Goal: Task Accomplishment & Management: Complete application form

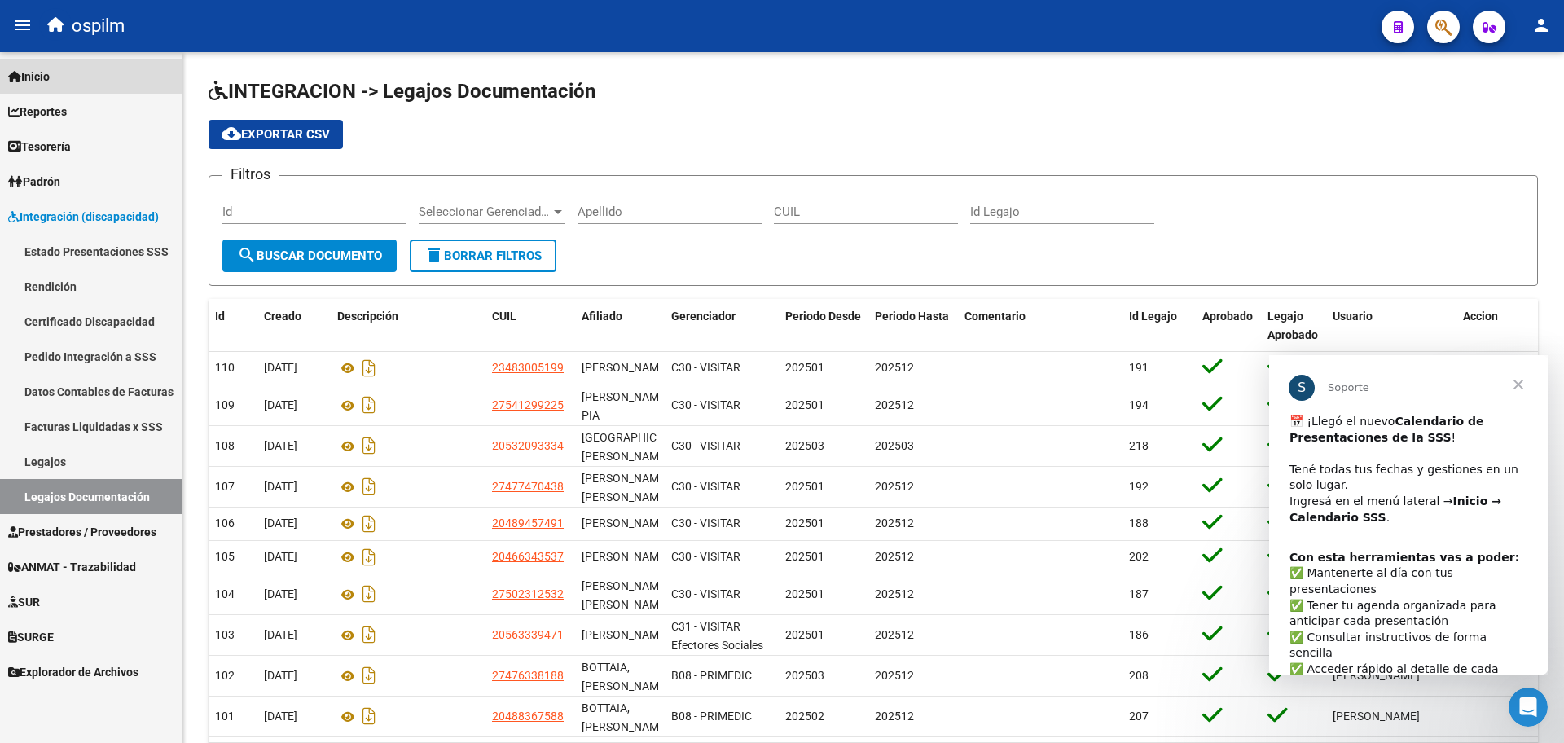
click at [60, 74] on link "Inicio" at bounding box center [91, 76] width 182 height 35
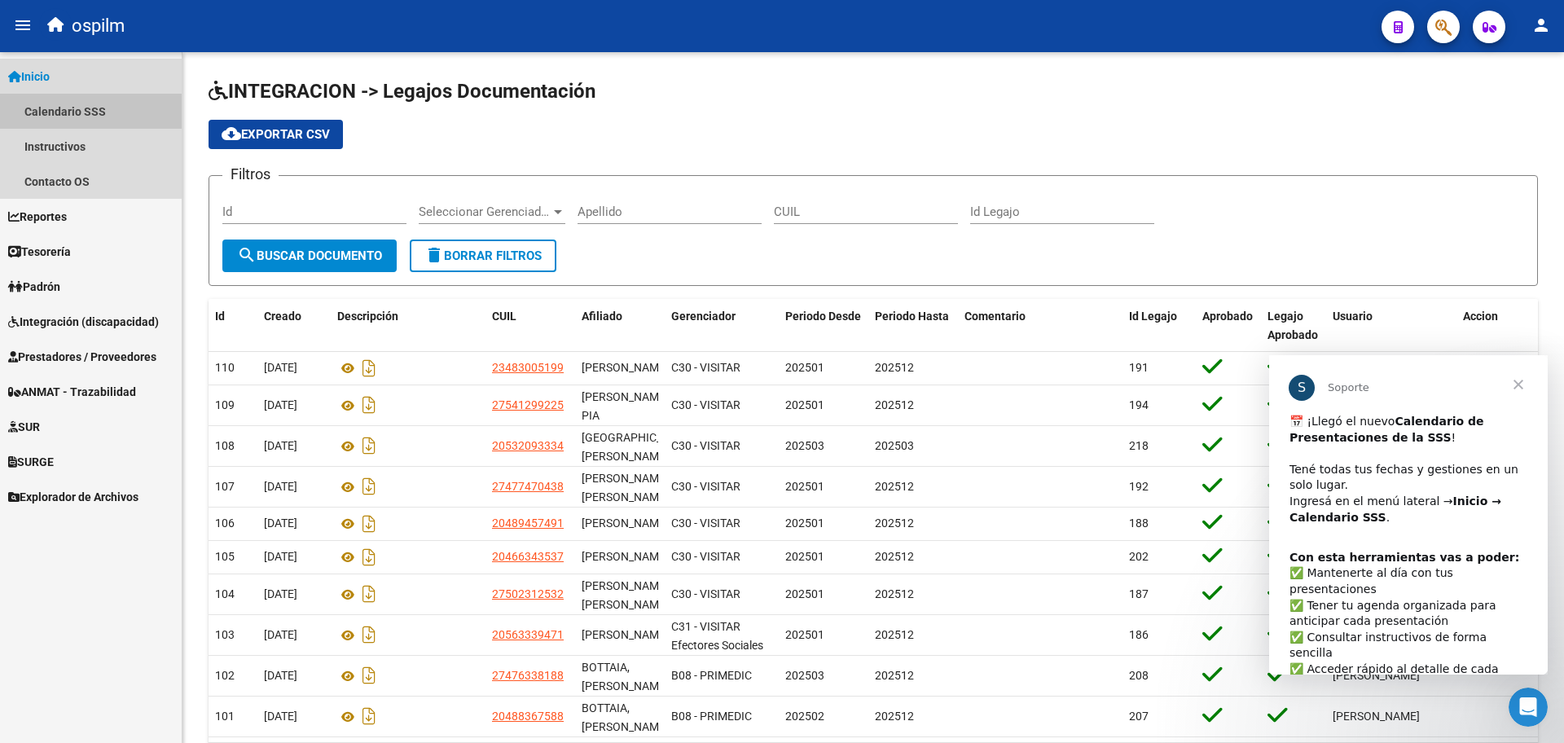
click at [80, 115] on link "Calendario SSS" at bounding box center [91, 111] width 182 height 35
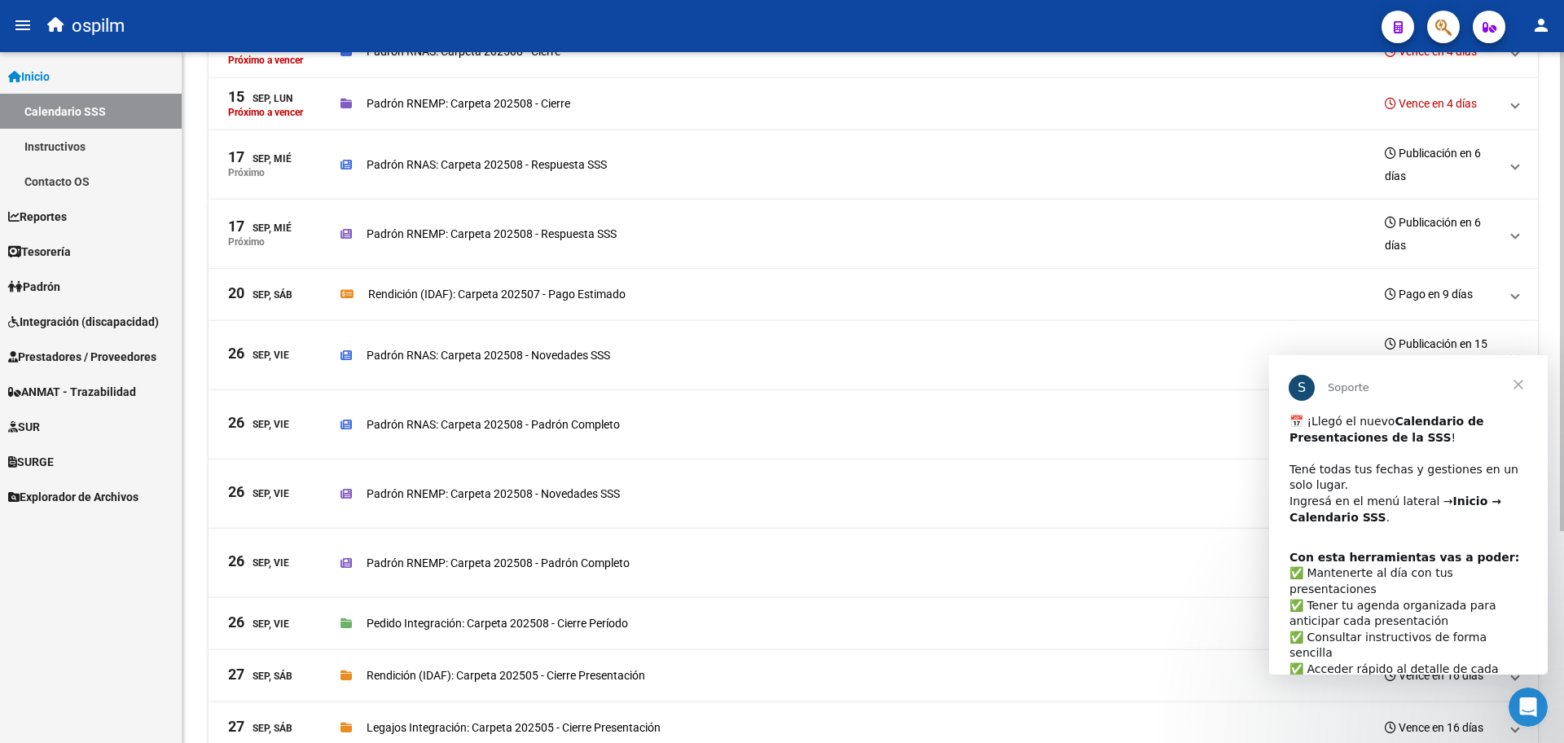
scroll to position [305, 0]
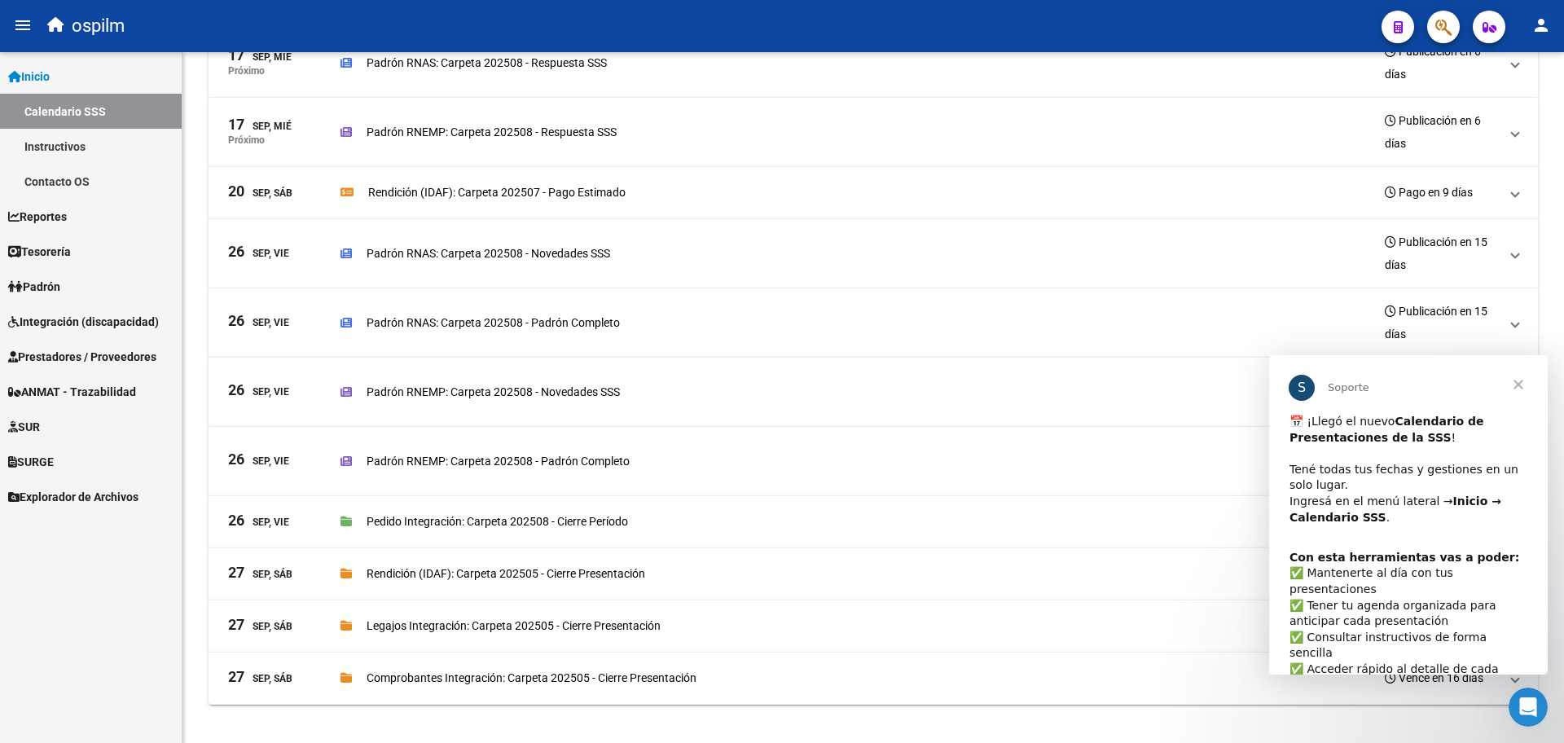
click at [44, 678] on div "Firma Express Inicio Calendario SSS Instructivos Contacto OS Reportes SUR Exped…" at bounding box center [91, 397] width 182 height 691
click at [1521, 380] on span "Cerrar" at bounding box center [1518, 384] width 59 height 59
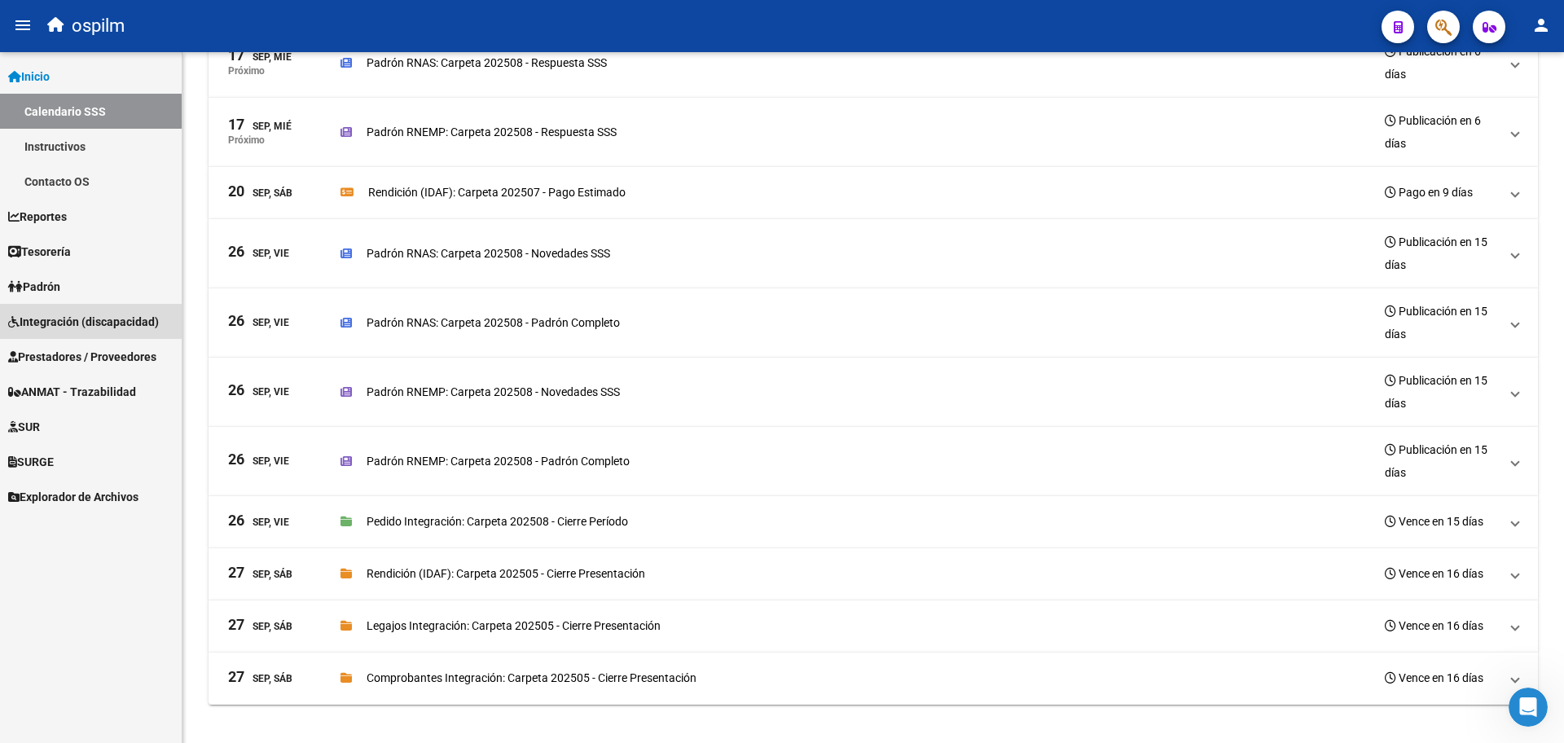
click at [87, 328] on span "Integración (discapacidad)" at bounding box center [83, 322] width 151 height 18
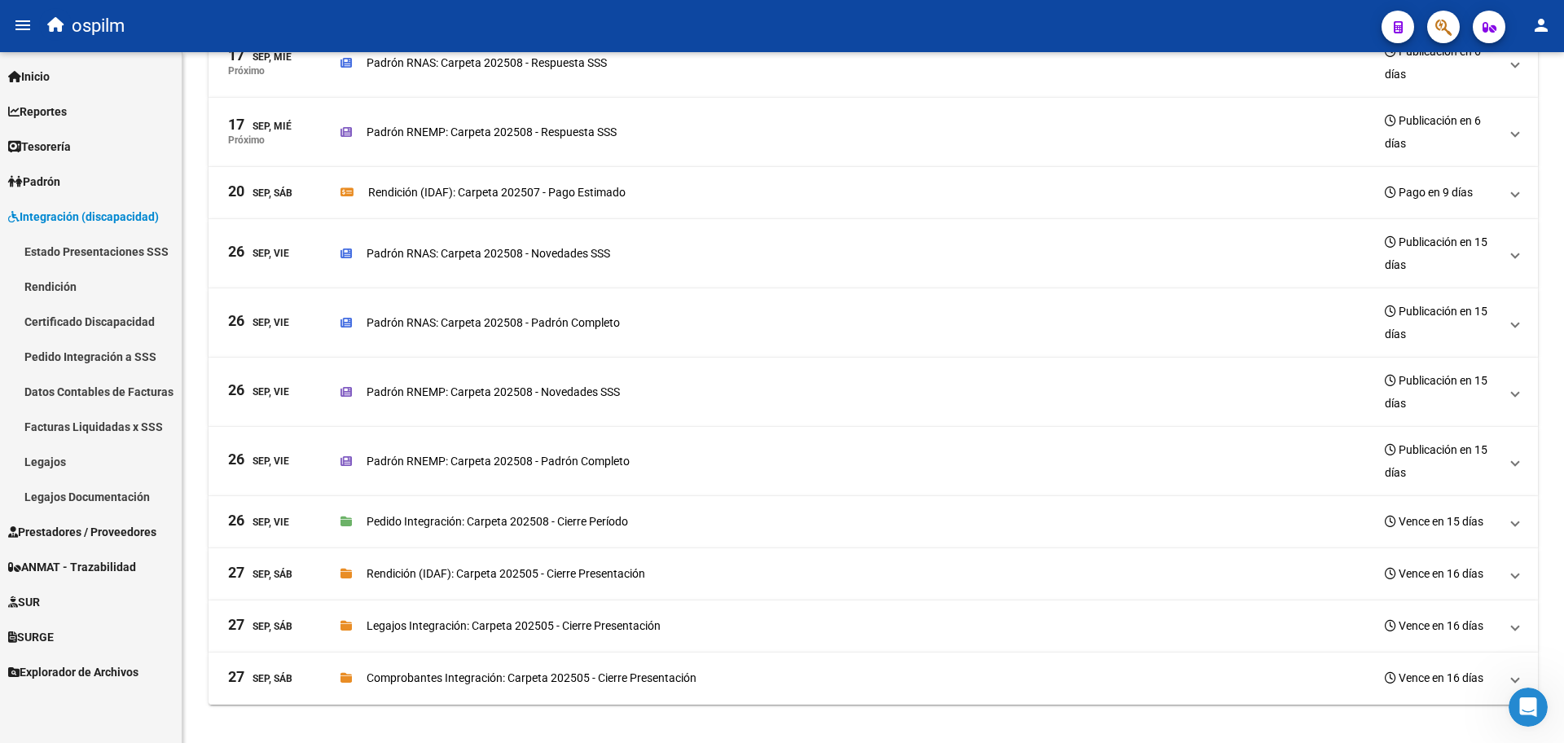
click at [77, 536] on span "Prestadores / Proveedores" at bounding box center [82, 532] width 148 height 18
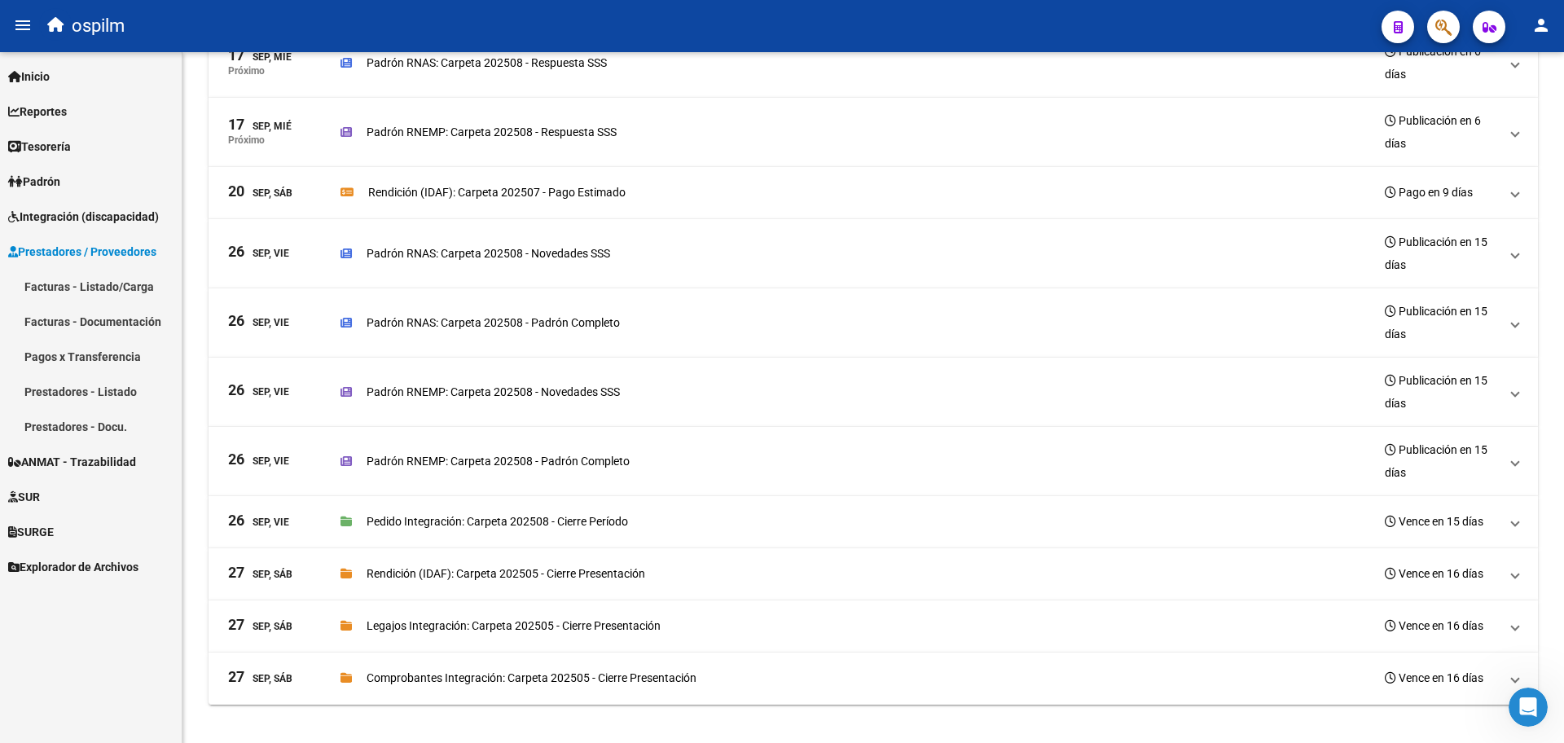
click at [98, 279] on link "Facturas - Listado/Carga" at bounding box center [91, 286] width 182 height 35
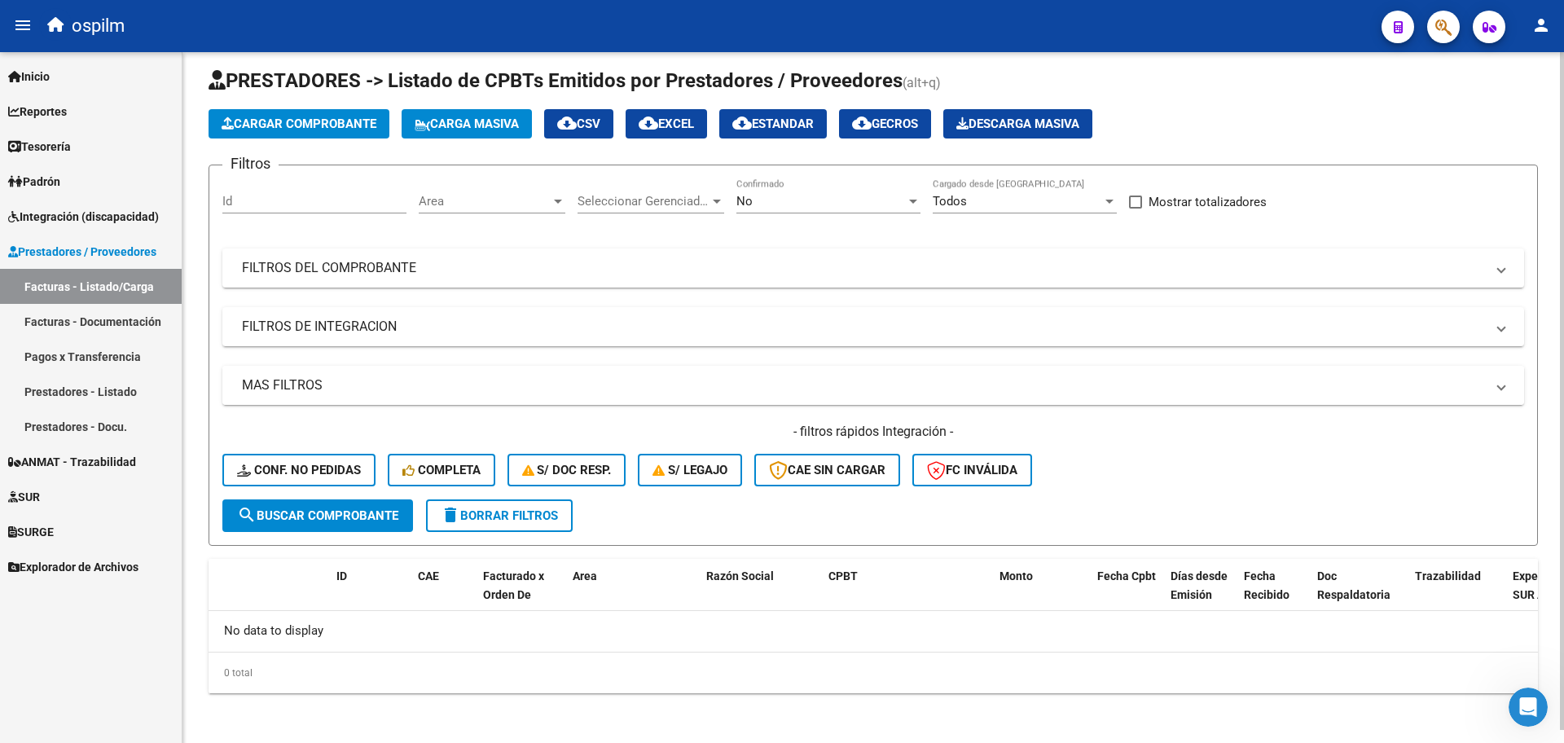
scroll to position [13, 0]
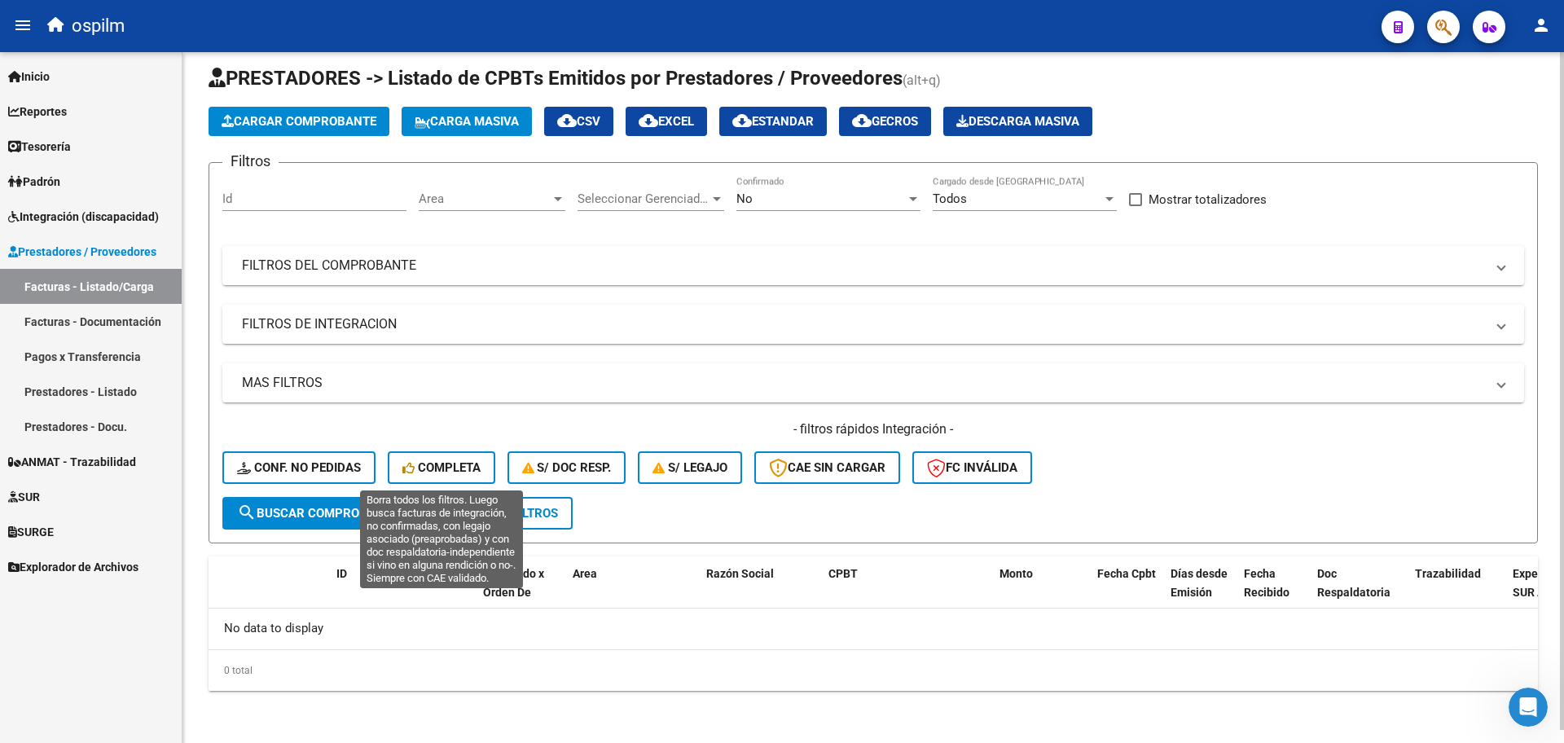
click at [415, 446] on div "- filtros rápidos Integración - Conf. no pedidas Completa S/ Doc Resp. S/ legaj…" at bounding box center [873, 458] width 1302 height 77
click at [417, 464] on span "Completa" at bounding box center [441, 467] width 78 height 15
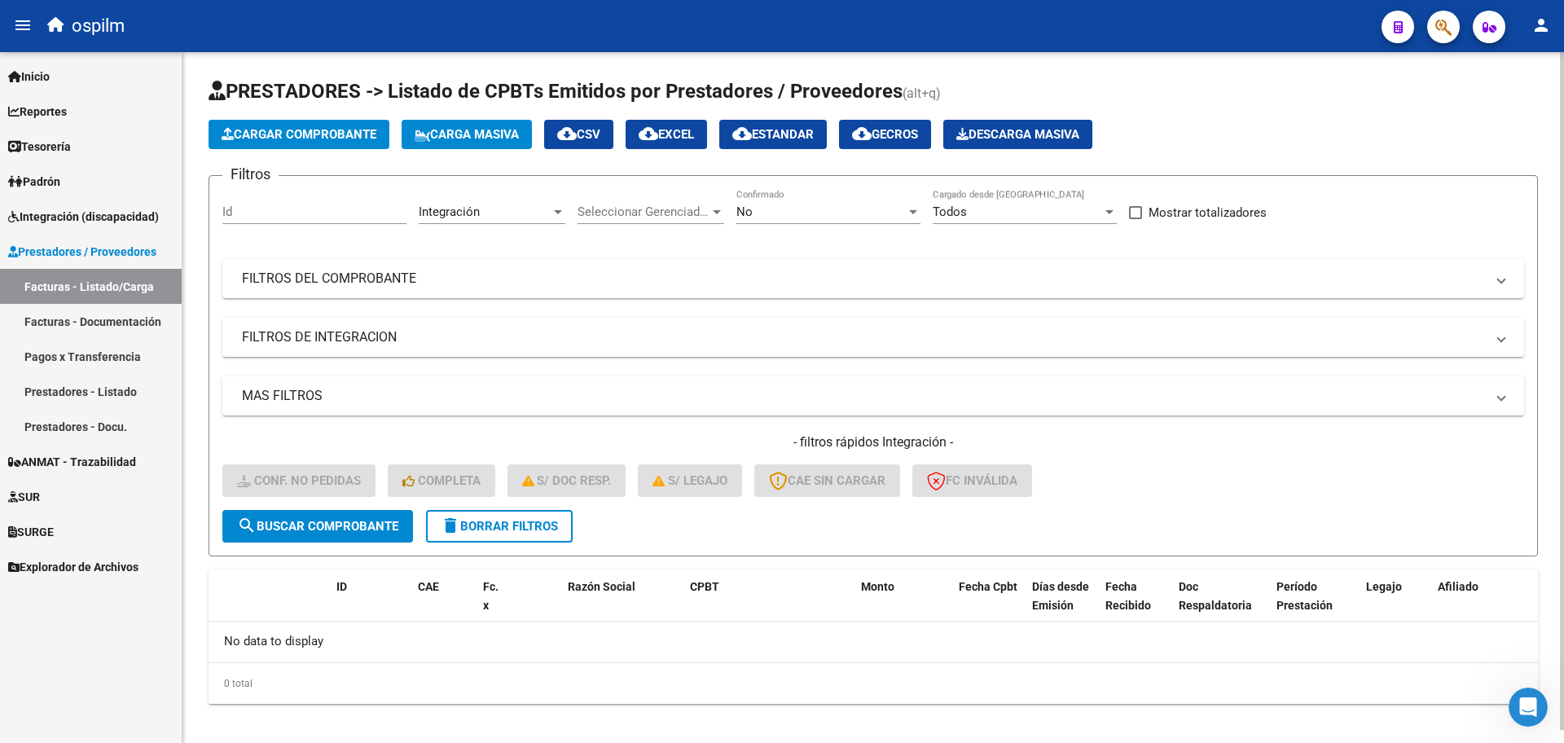
click at [501, 522] on span "delete Borrar Filtros" at bounding box center [499, 526] width 117 height 15
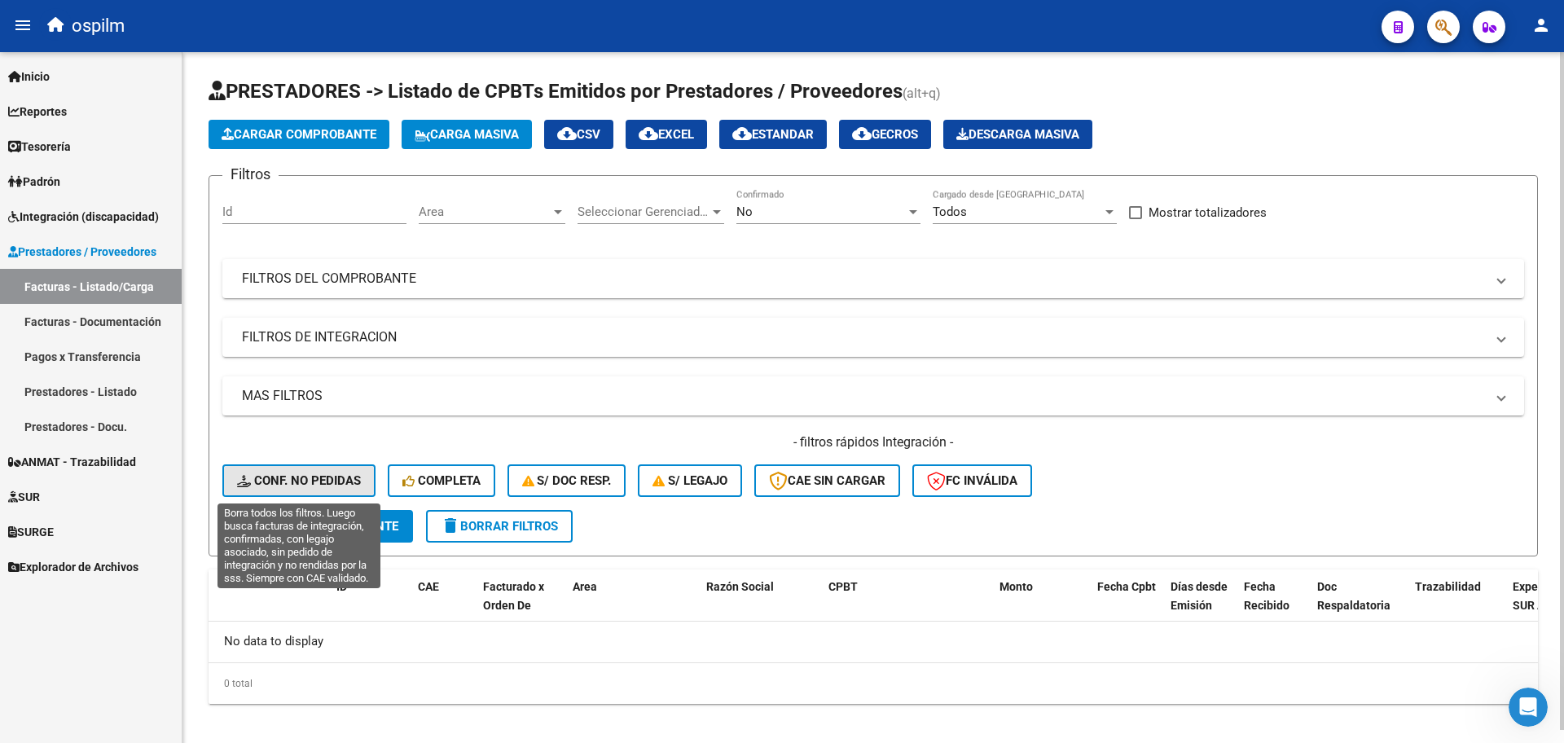
click at [333, 486] on span "Conf. no pedidas" at bounding box center [299, 480] width 124 height 15
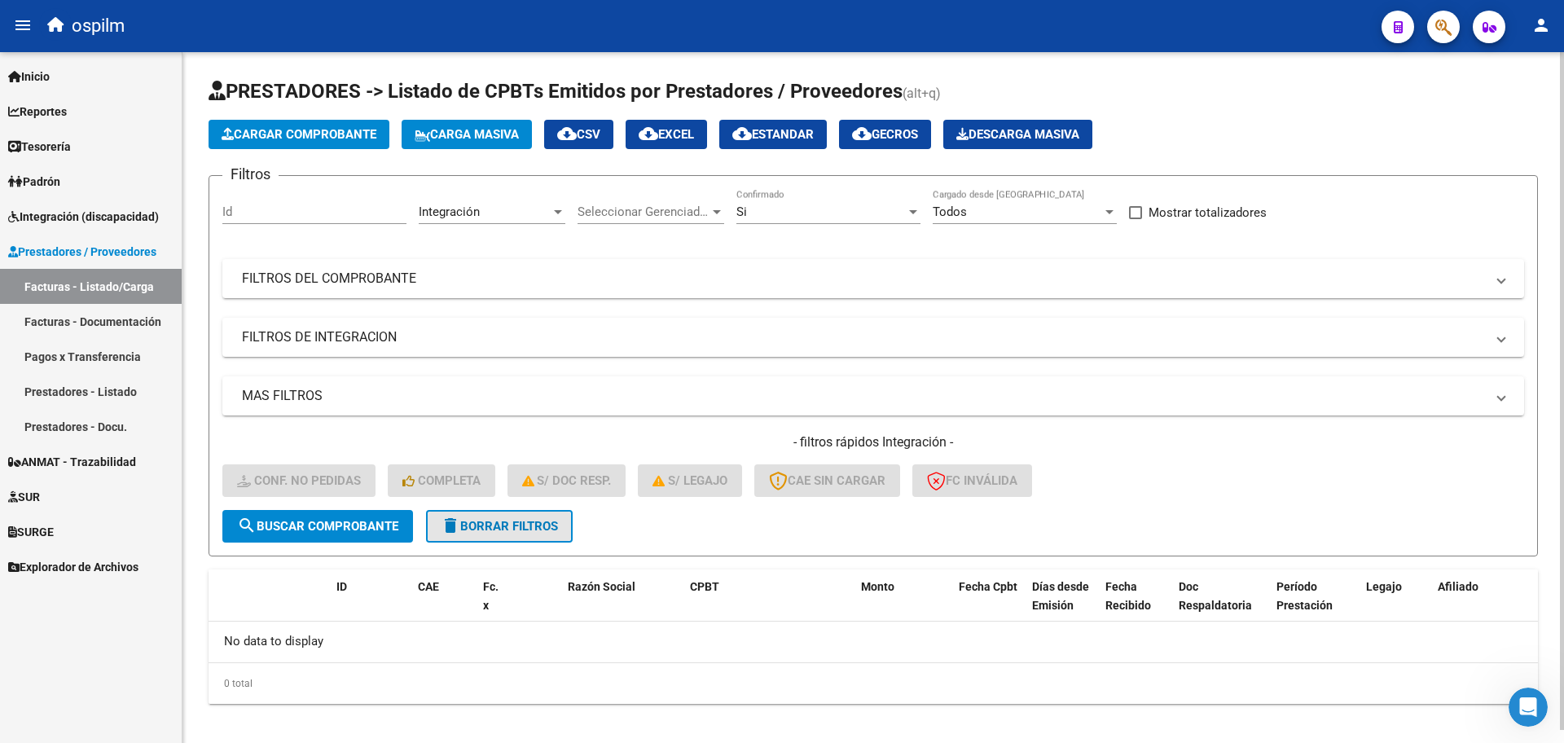
click at [485, 531] on span "delete Borrar Filtros" at bounding box center [499, 526] width 117 height 15
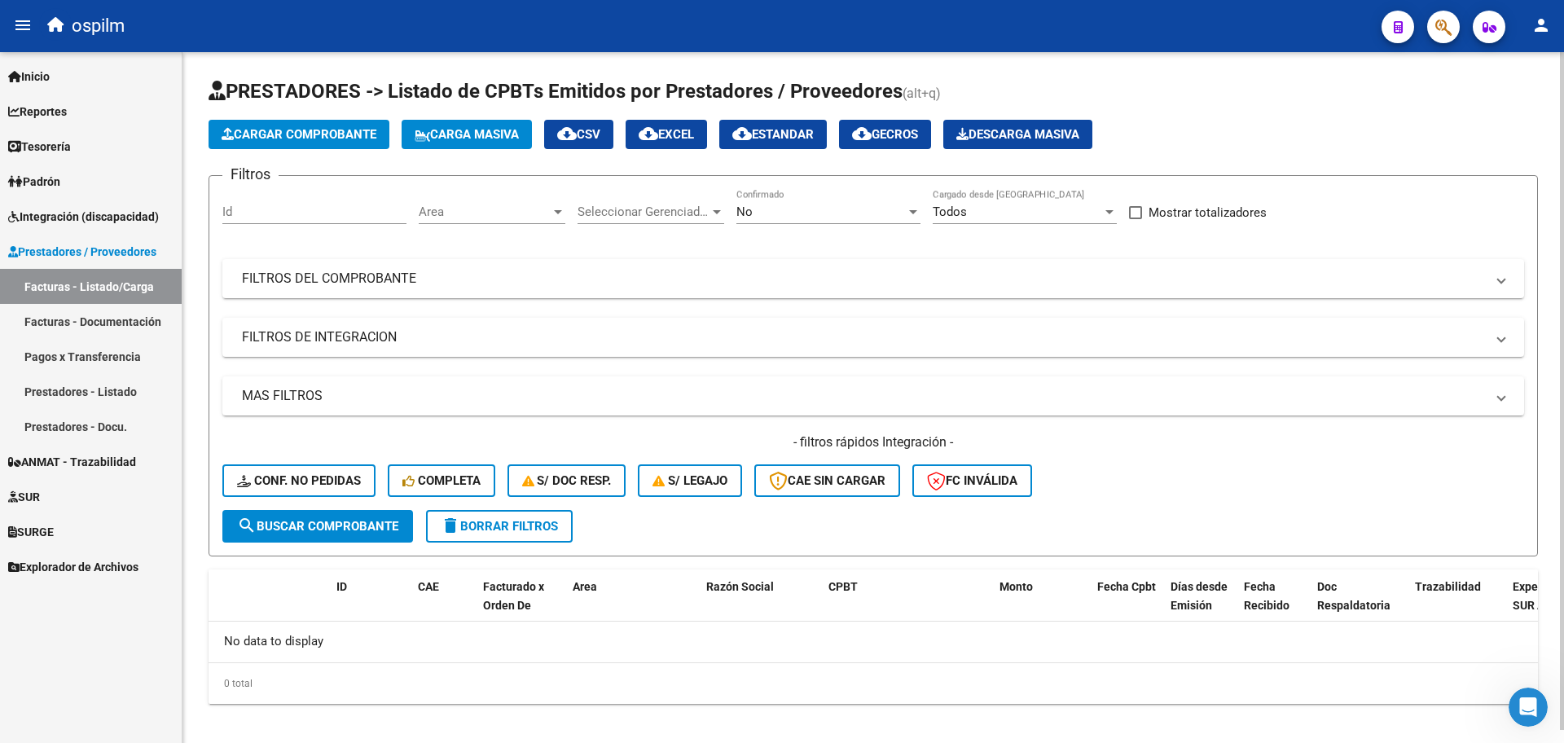
scroll to position [13, 0]
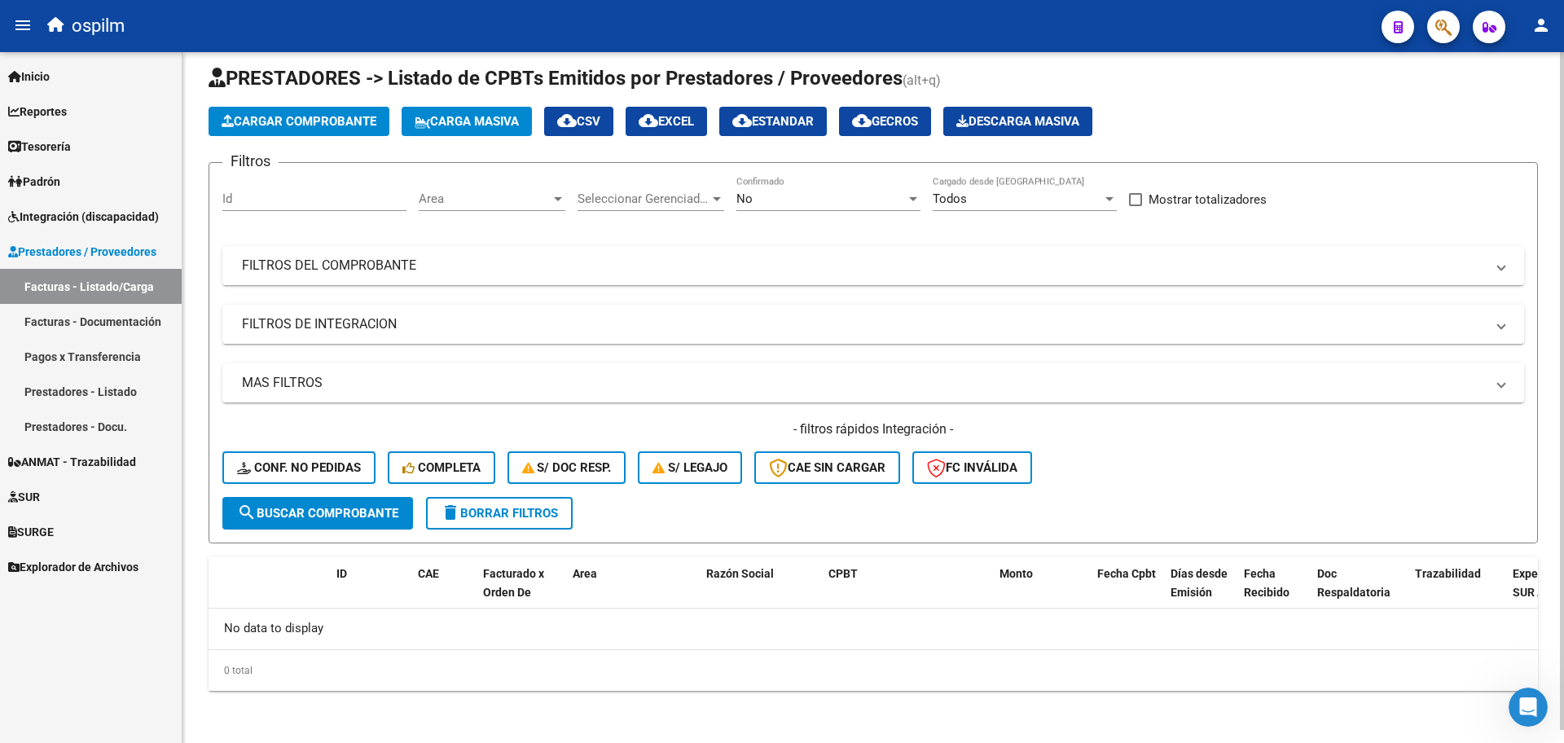
click at [497, 125] on span "Carga Masiva" at bounding box center [467, 121] width 104 height 15
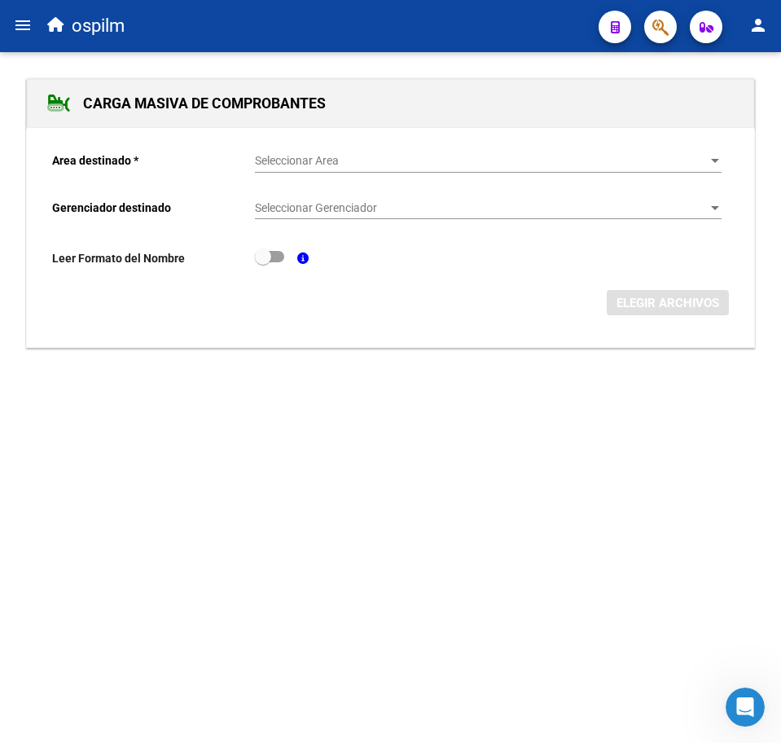
click at [334, 155] on span "Seleccionar Area" at bounding box center [481, 161] width 452 height 14
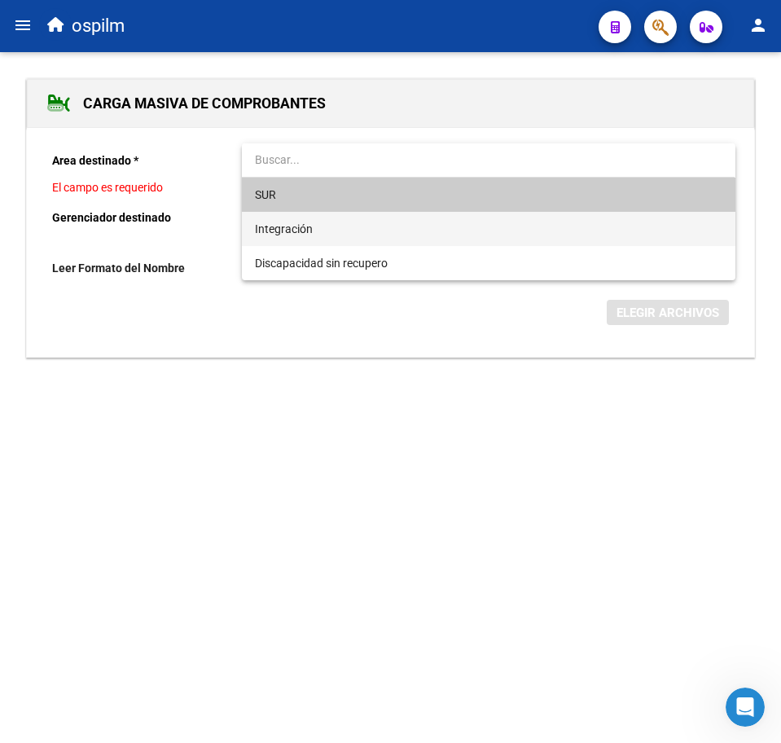
click at [336, 227] on span "Integración" at bounding box center [488, 229] width 467 height 34
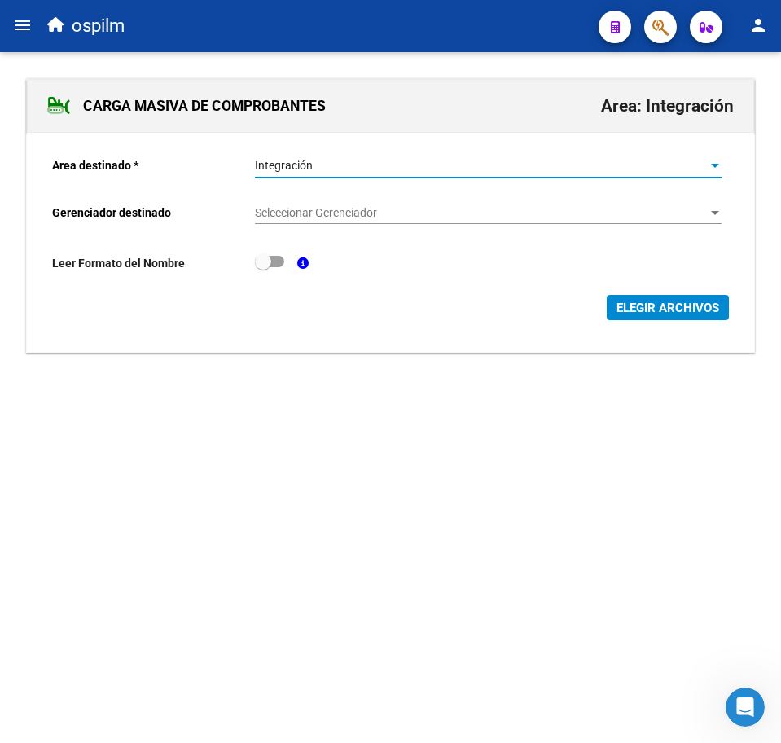
click at [340, 203] on div "Seleccionar Gerenciador Seleccionar Gerenciador" at bounding box center [488, 207] width 467 height 33
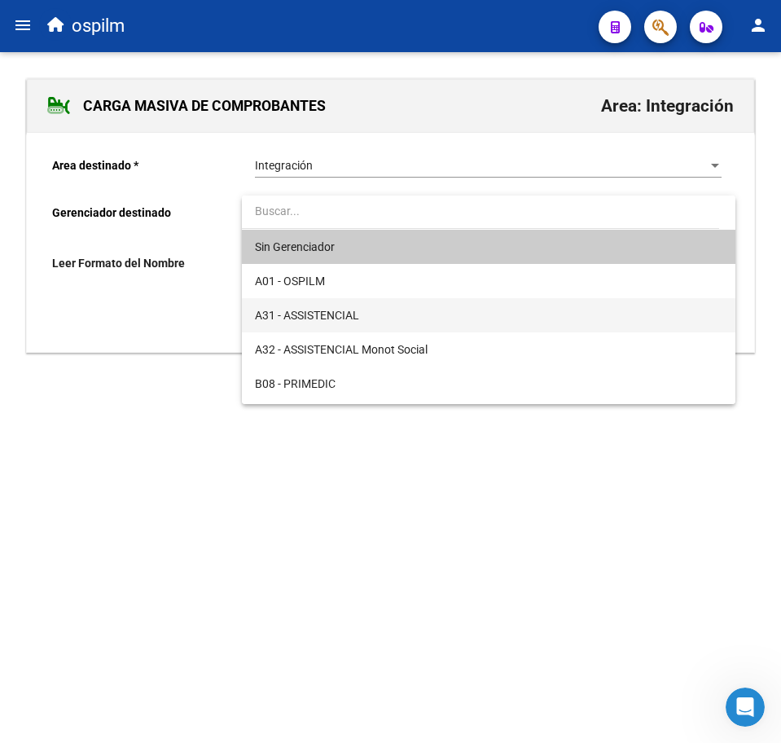
click at [344, 304] on span "A31 - ASSISTENCIAL" at bounding box center [488, 315] width 467 height 34
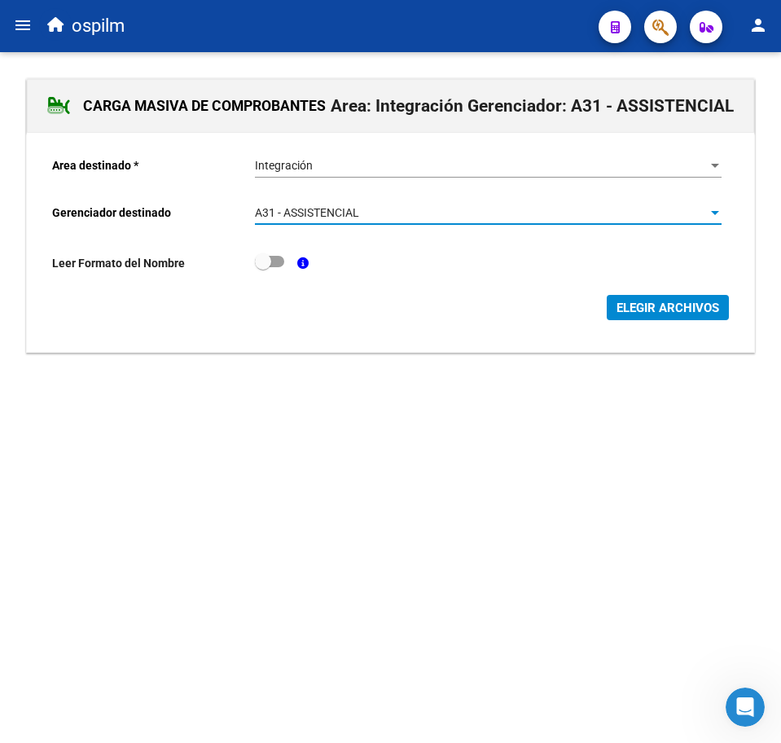
click at [645, 310] on span "ELEGIR ARCHIVOS" at bounding box center [668, 308] width 103 height 15
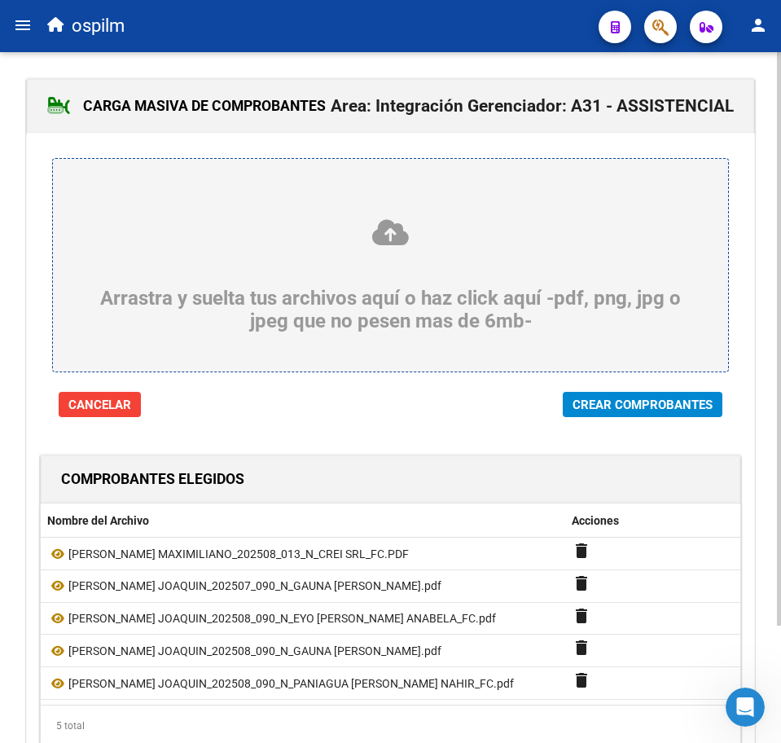
click at [619, 413] on button "Crear Comprobantes" at bounding box center [643, 404] width 160 height 25
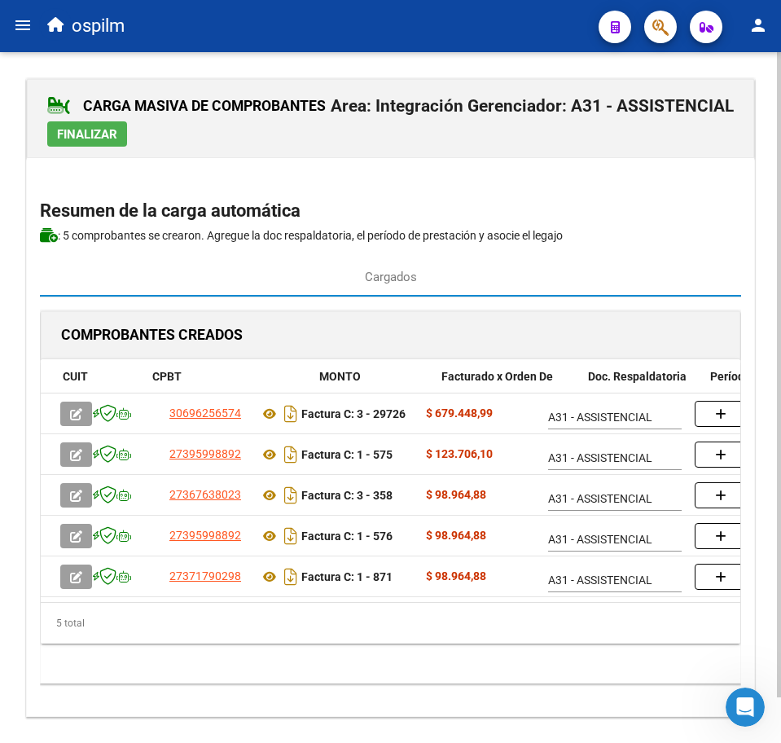
scroll to position [0, 400]
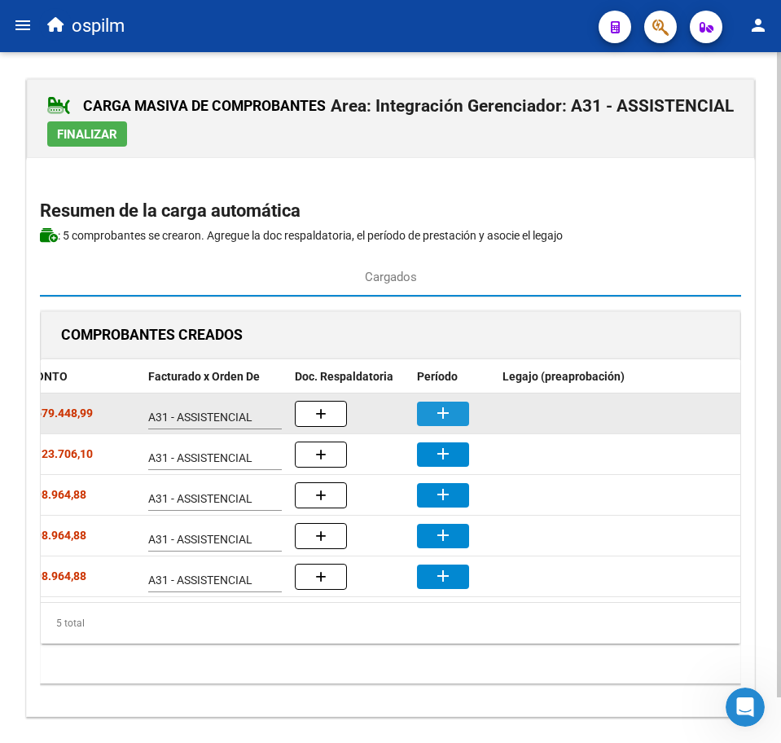
click at [450, 418] on mat-icon "add" at bounding box center [443, 413] width 20 height 20
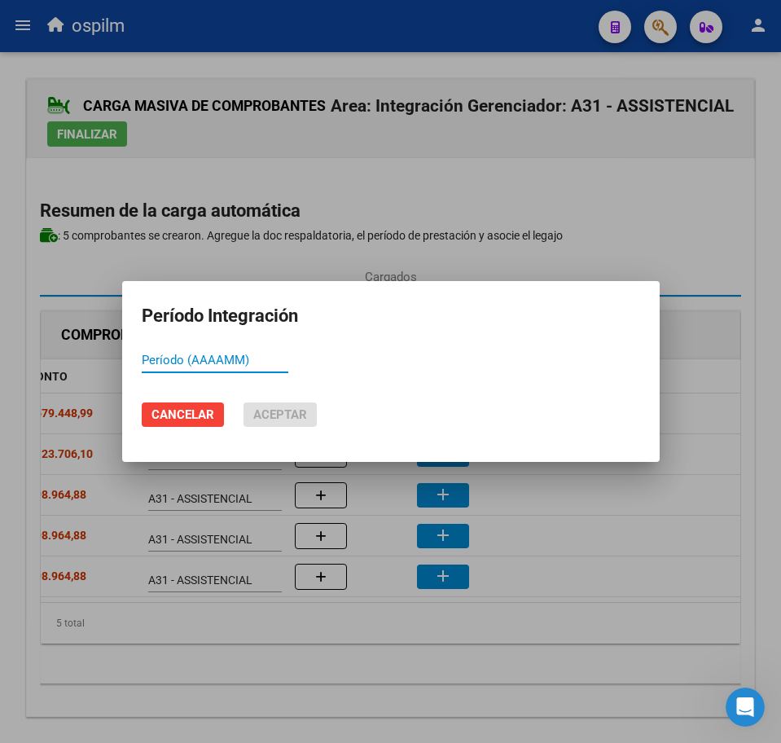
click at [665, 542] on div at bounding box center [390, 371] width 781 height 743
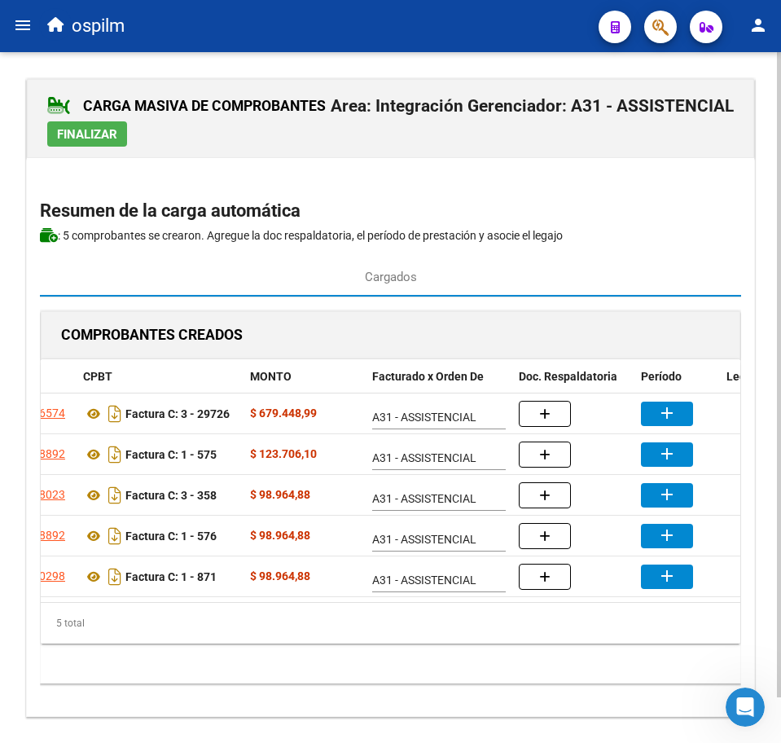
scroll to position [0, 224]
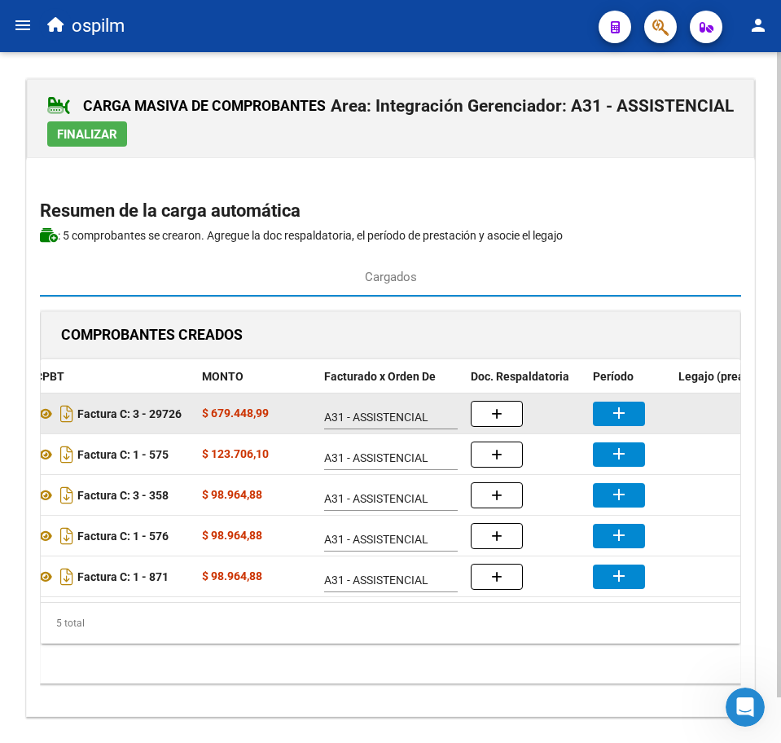
click at [635, 408] on button "add" at bounding box center [619, 414] width 52 height 24
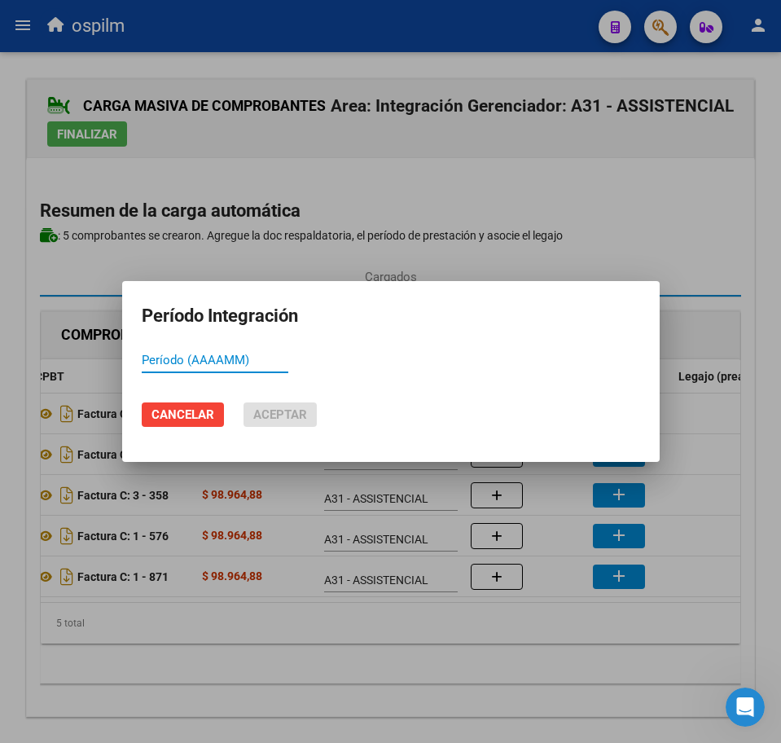
paste input "202508"
type input "202508"
click at [264, 411] on span "Aceptar" at bounding box center [280, 414] width 54 height 15
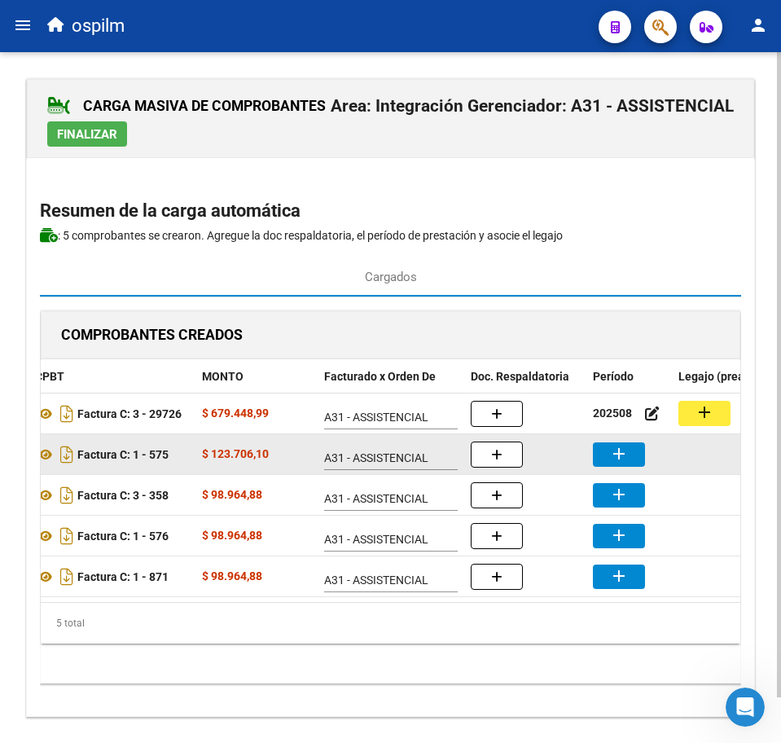
click at [643, 461] on button "add" at bounding box center [619, 454] width 52 height 24
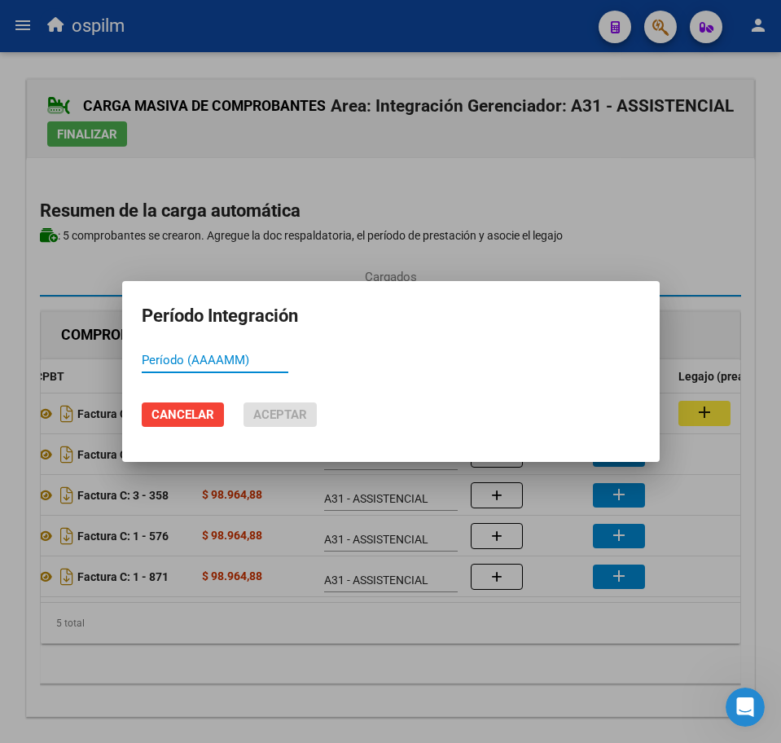
paste input "202508"
type input "202507"
click at [286, 412] on span "Aceptar" at bounding box center [280, 414] width 54 height 15
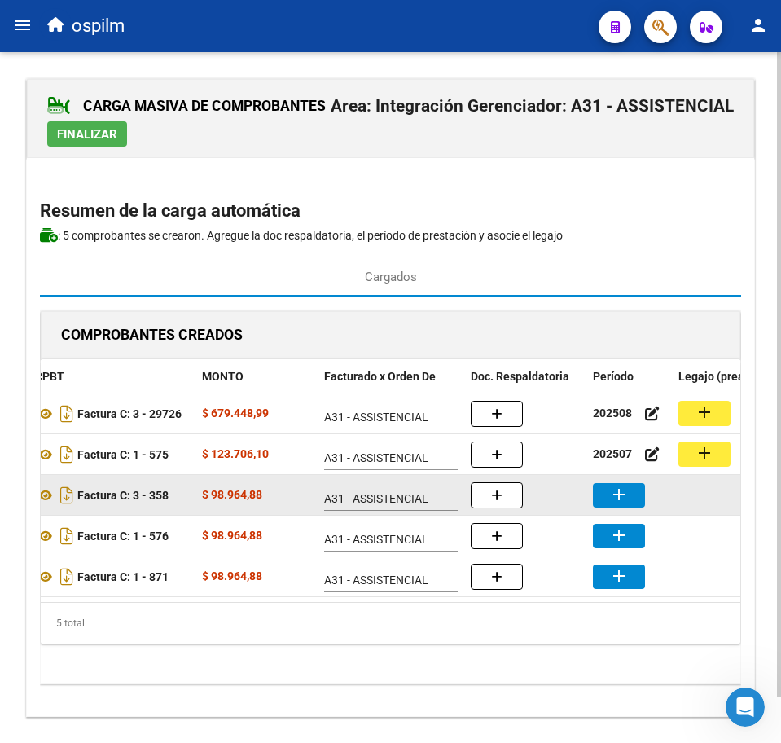
click at [618, 497] on mat-icon "add" at bounding box center [619, 495] width 20 height 20
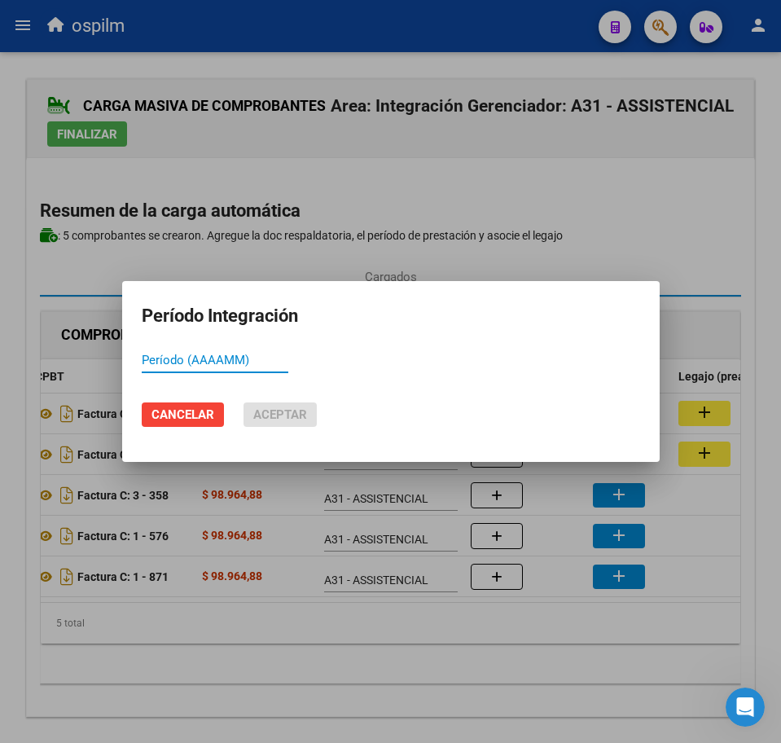
paste input "202508"
type input "202508"
click at [288, 423] on button "Aceptar" at bounding box center [280, 414] width 73 height 24
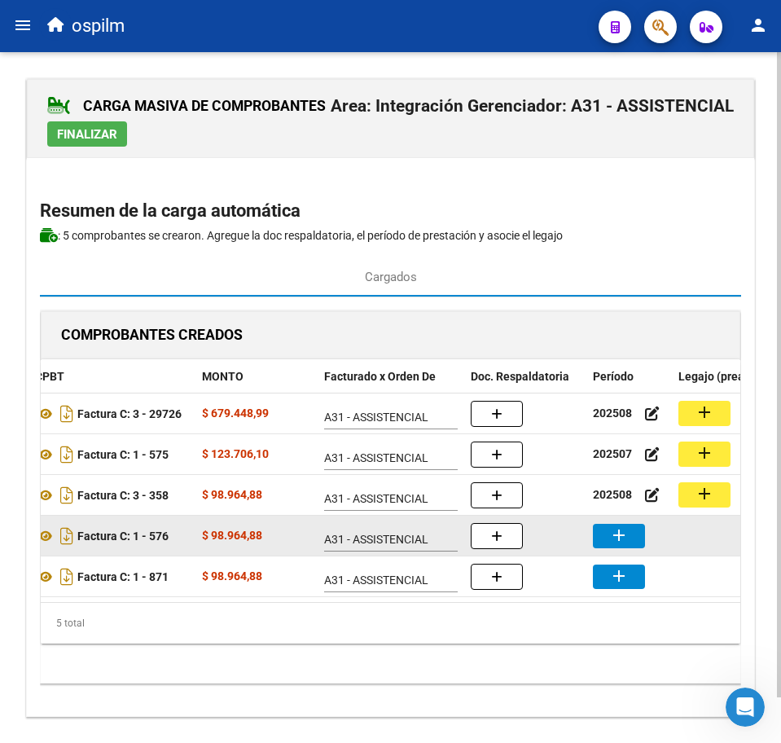
click at [618, 538] on mat-icon "add" at bounding box center [619, 535] width 20 height 20
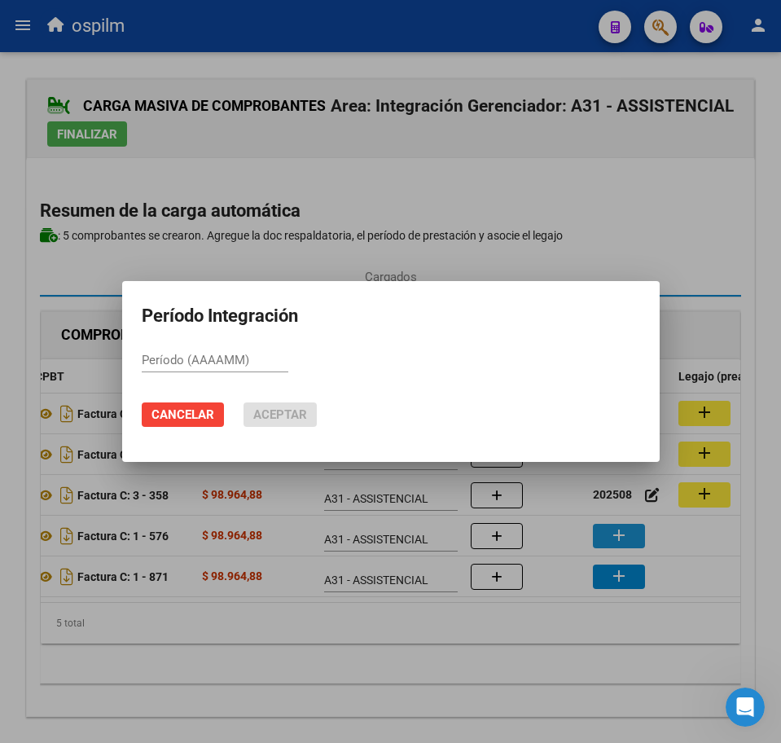
paste input "202508"
type input "202508"
click at [274, 397] on mat-dialog-actions "Cancelar Aceptar" at bounding box center [391, 414] width 498 height 55
click at [278, 414] on span "Aceptar" at bounding box center [280, 414] width 54 height 15
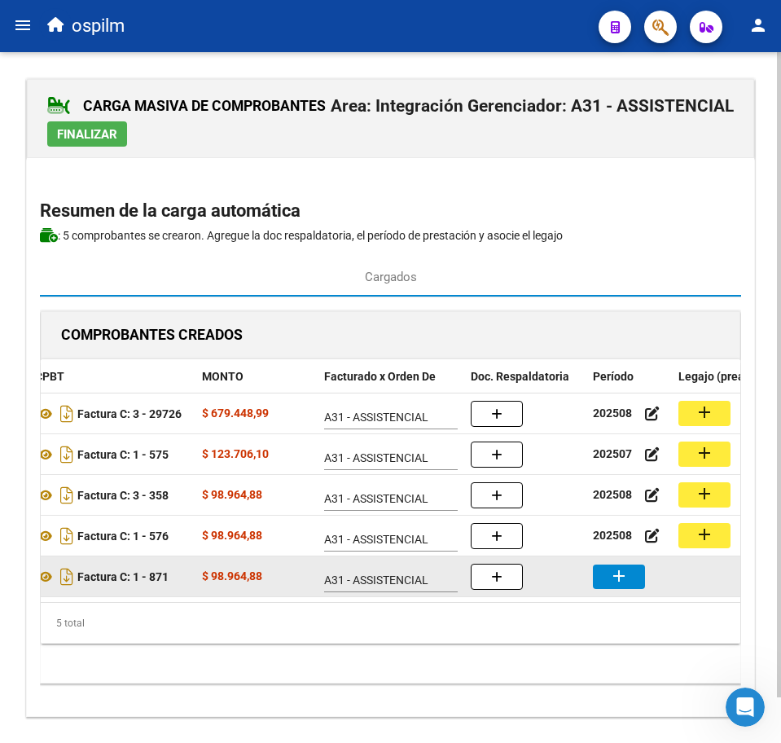
click at [618, 580] on mat-icon "add" at bounding box center [619, 576] width 20 height 20
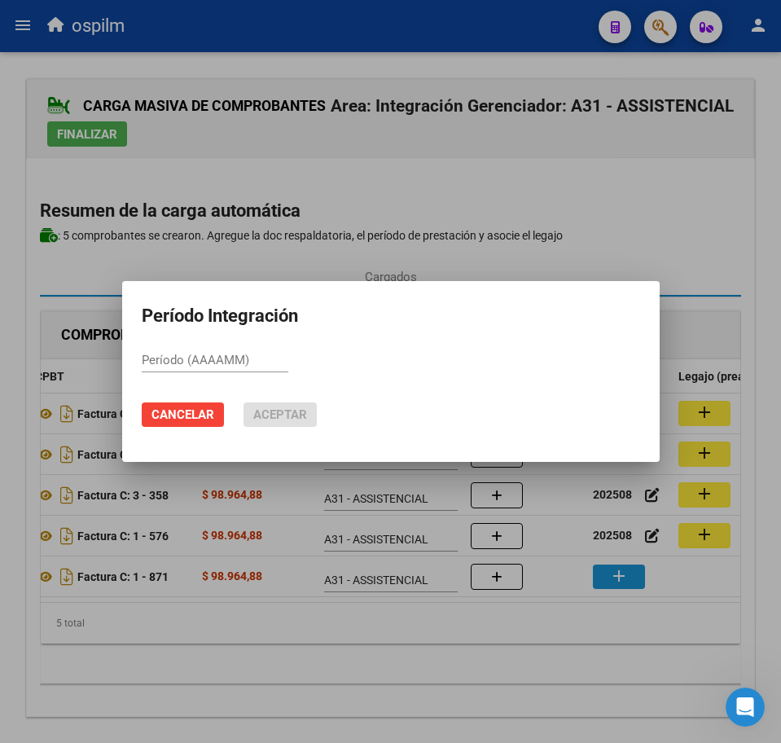
paste input "202508"
type input "202508"
click at [281, 416] on span "Aceptar" at bounding box center [280, 414] width 54 height 15
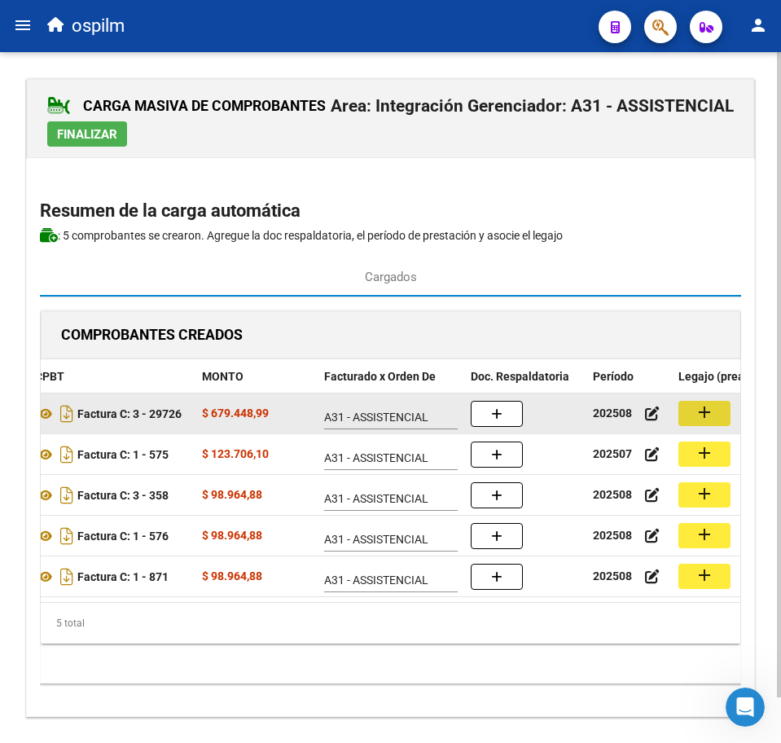
click at [693, 416] on button "add" at bounding box center [704, 413] width 52 height 25
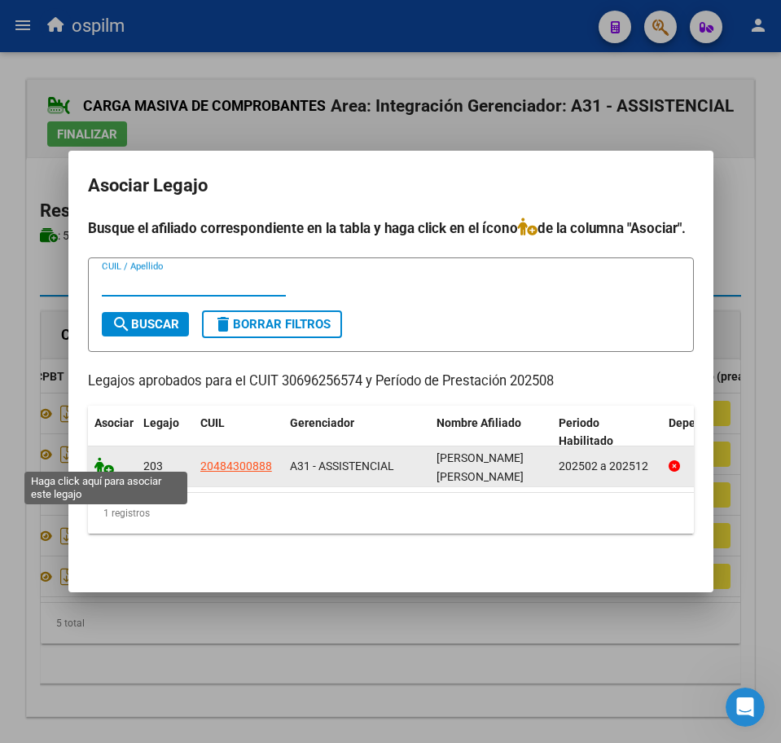
click at [98, 457] on icon at bounding box center [104, 466] width 20 height 18
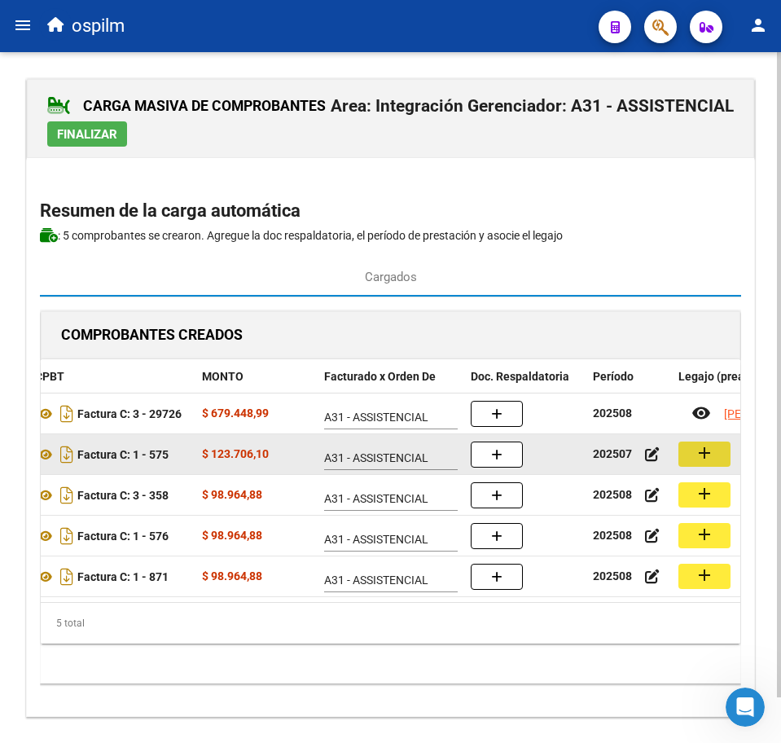
click at [718, 450] on button "add" at bounding box center [704, 453] width 52 height 25
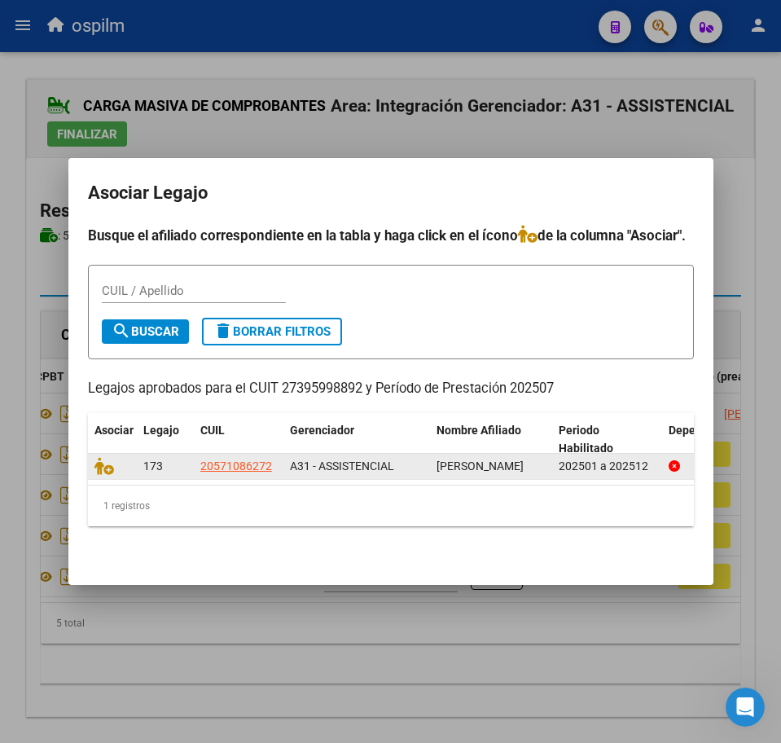
click at [92, 459] on datatable-body-cell at bounding box center [112, 466] width 49 height 25
click at [103, 464] on icon at bounding box center [104, 466] width 20 height 18
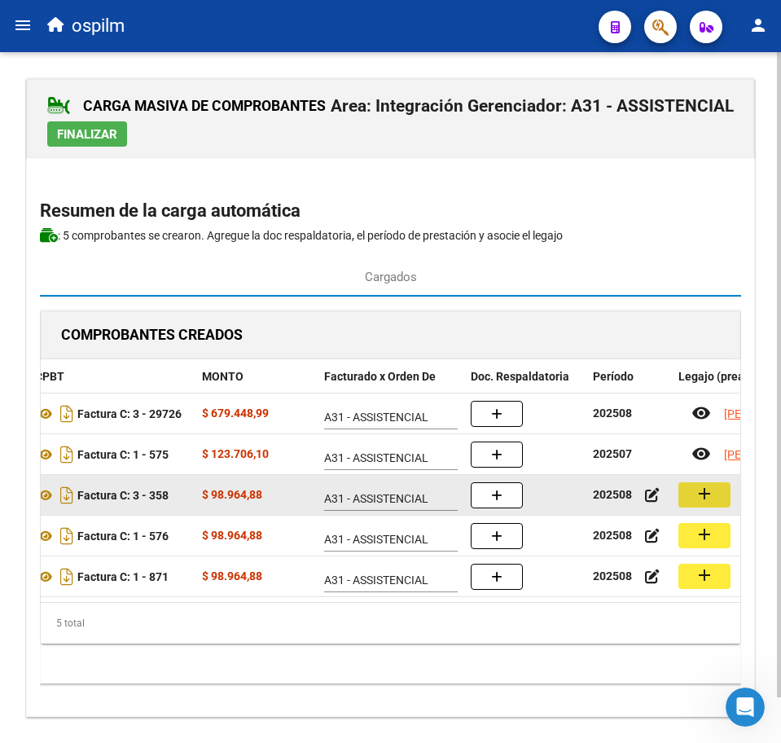
click at [718, 494] on button "add" at bounding box center [704, 494] width 52 height 25
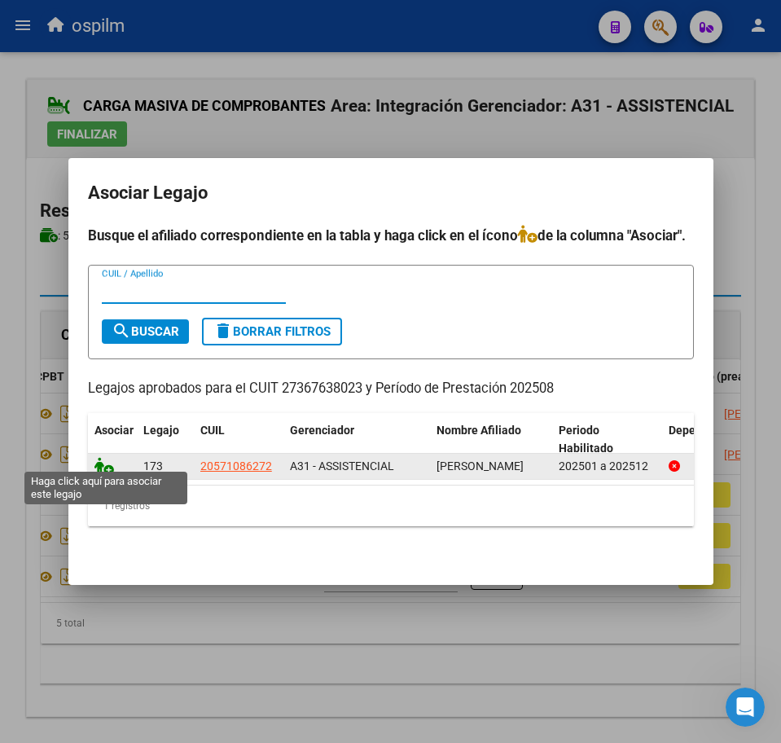
click at [107, 457] on icon at bounding box center [104, 466] width 20 height 18
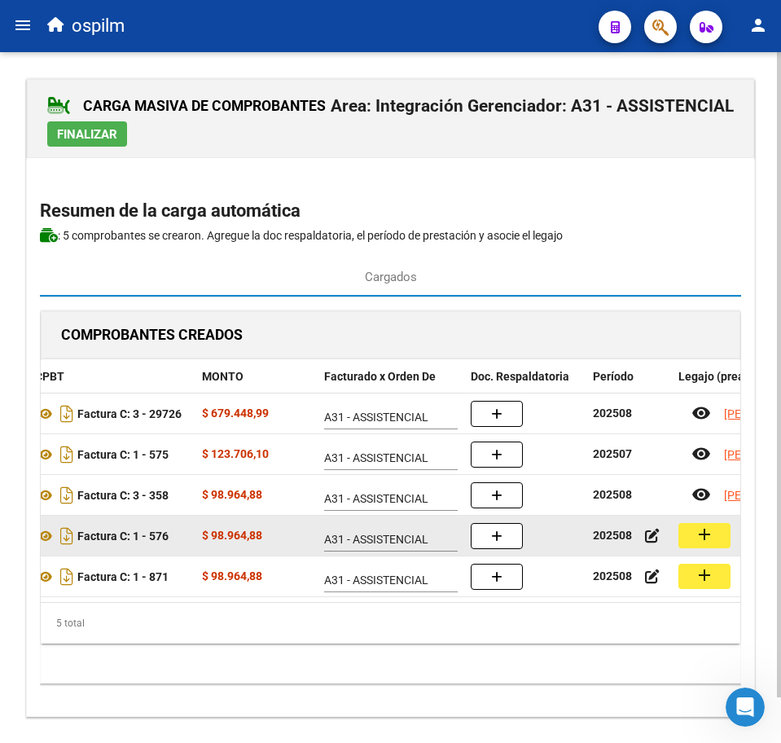
click at [689, 538] on button "add" at bounding box center [704, 535] width 52 height 25
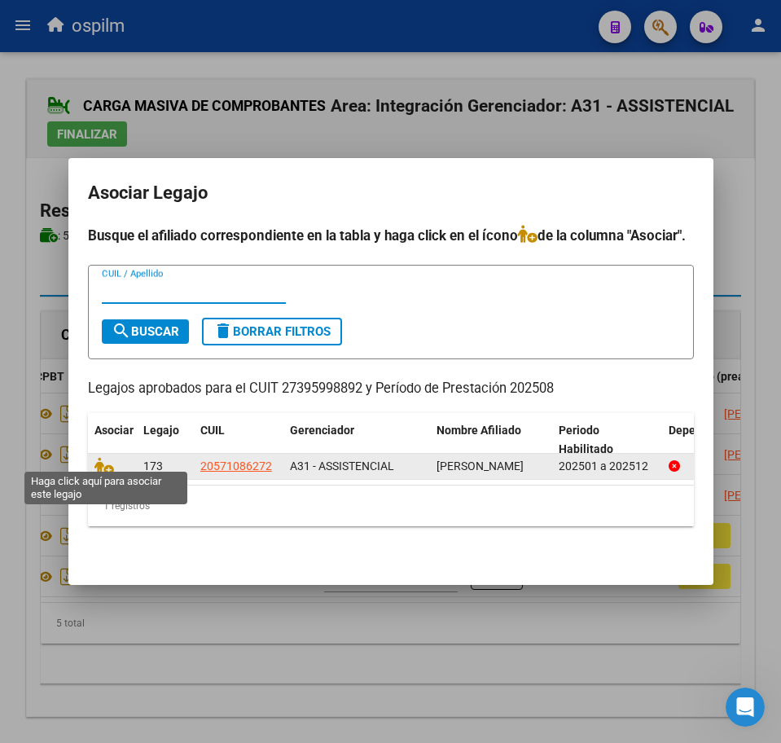
drag, startPoint x: 97, startPoint y: 454, endPoint x: 115, endPoint y: 461, distance: 19.1
click at [95, 457] on icon at bounding box center [104, 466] width 20 height 18
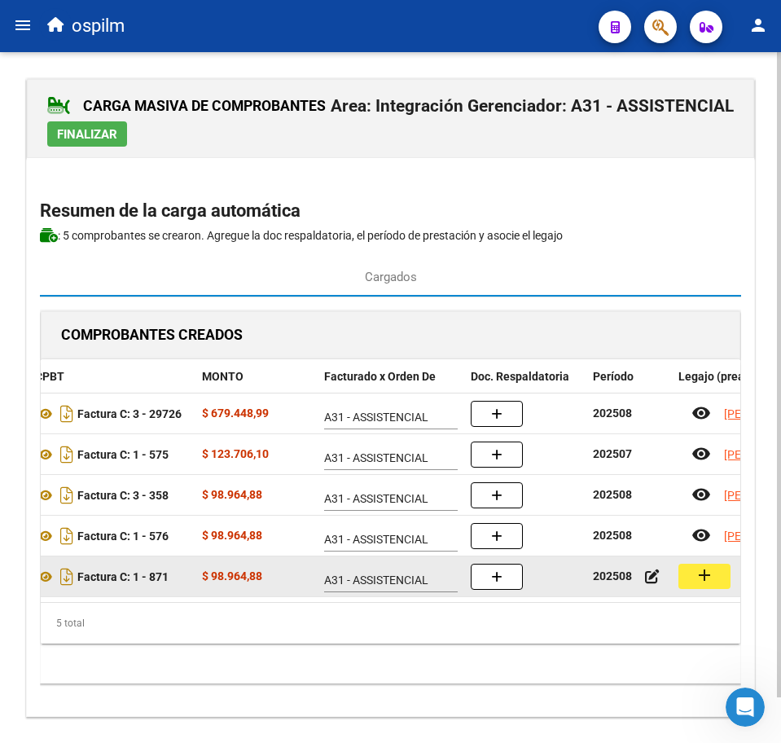
click at [696, 577] on mat-icon "add" at bounding box center [705, 575] width 20 height 20
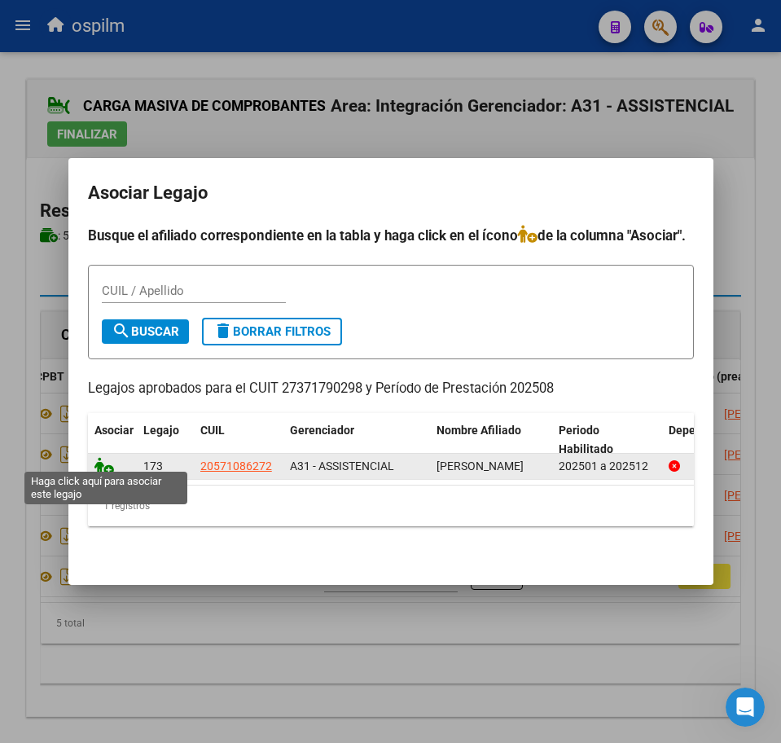
click at [100, 463] on icon at bounding box center [104, 466] width 20 height 18
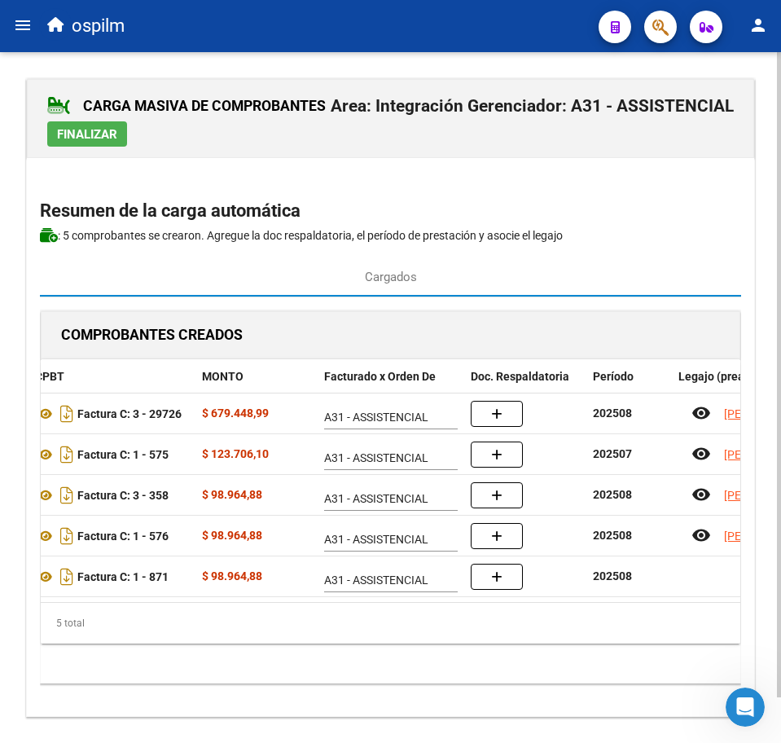
click at [367, 667] on div "COMPROBANTES CREADOS CAE CUIT CPBT MONTO Facturado x Orden De Doc. Respaldatori…" at bounding box center [390, 497] width 701 height 374
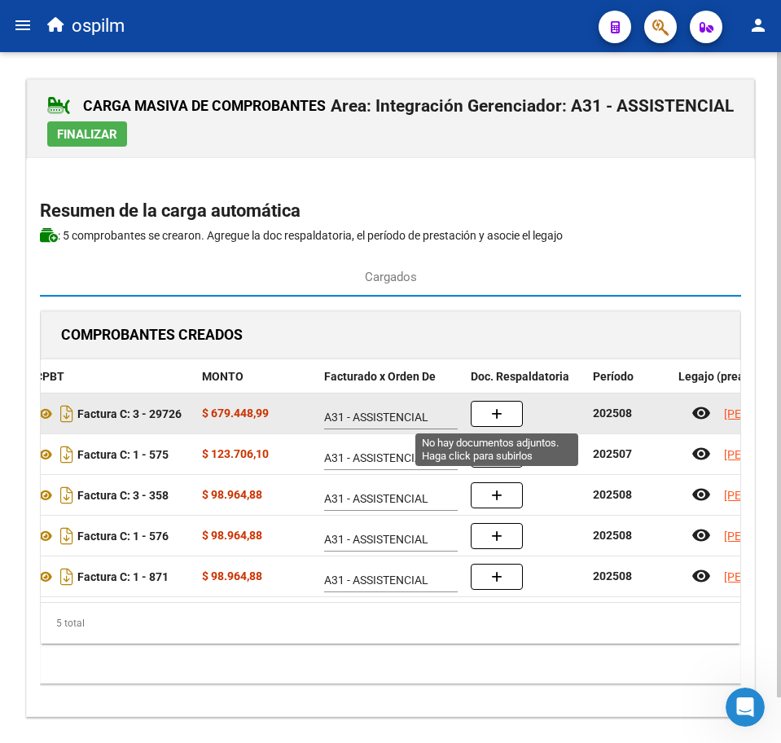
click at [482, 402] on button "button" at bounding box center [497, 414] width 52 height 26
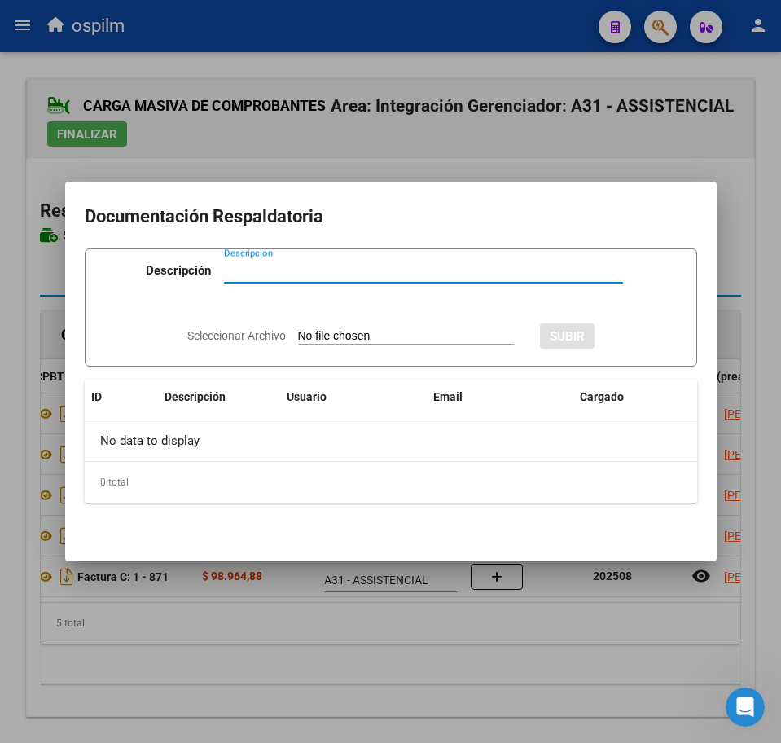
paste input "Planilla de asistencia"
type input "Planilla de asistencia"
click at [382, 336] on input "Seleccionar Archivo" at bounding box center [406, 336] width 216 height 15
type input "C:\fakepath\[PERSON_NAME] MAXIMILIANO_202508_013_N_CREI SRL_PA.pdf"
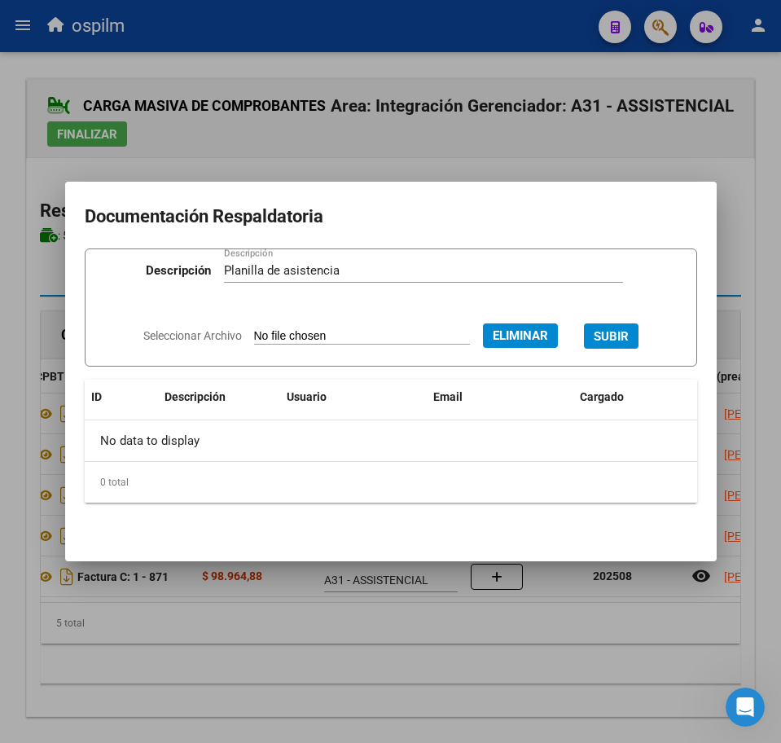
click at [622, 323] on button "SUBIR" at bounding box center [611, 335] width 55 height 25
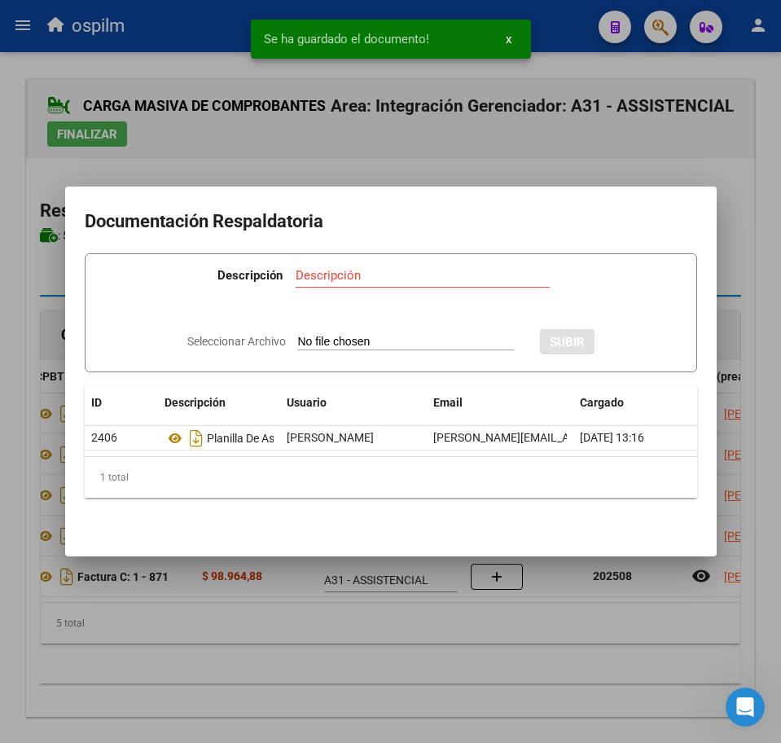
click at [362, 683] on div at bounding box center [390, 371] width 781 height 743
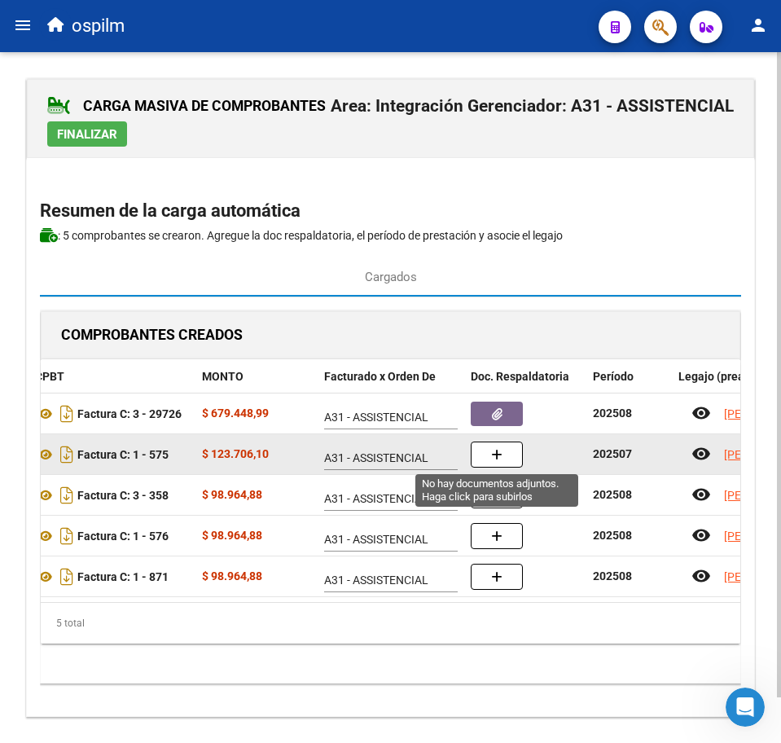
click at [480, 456] on button "button" at bounding box center [497, 454] width 52 height 26
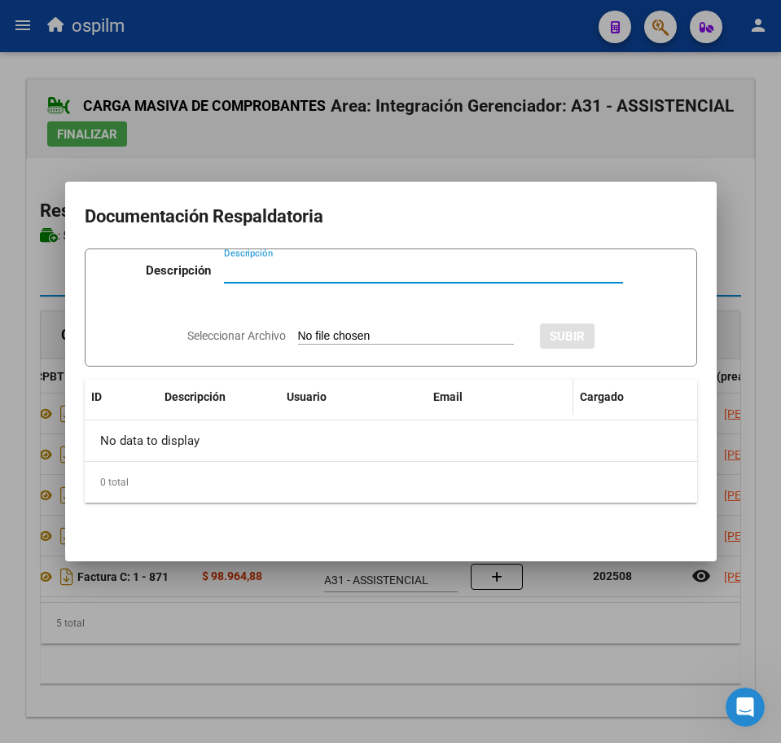
paste input "Planilla de asistencia"
type input "Planilla de asistencia"
click at [397, 325] on div "Seleccionar Archivo SUBIR" at bounding box center [390, 333] width 407 height 47
click at [389, 333] on input "Seleccionar Archivo" at bounding box center [406, 336] width 216 height 15
type input "C:\fakepath\[PERSON_NAME] JOAQUIN_202507_090_N_GAUNA [PERSON_NAME].pdf"
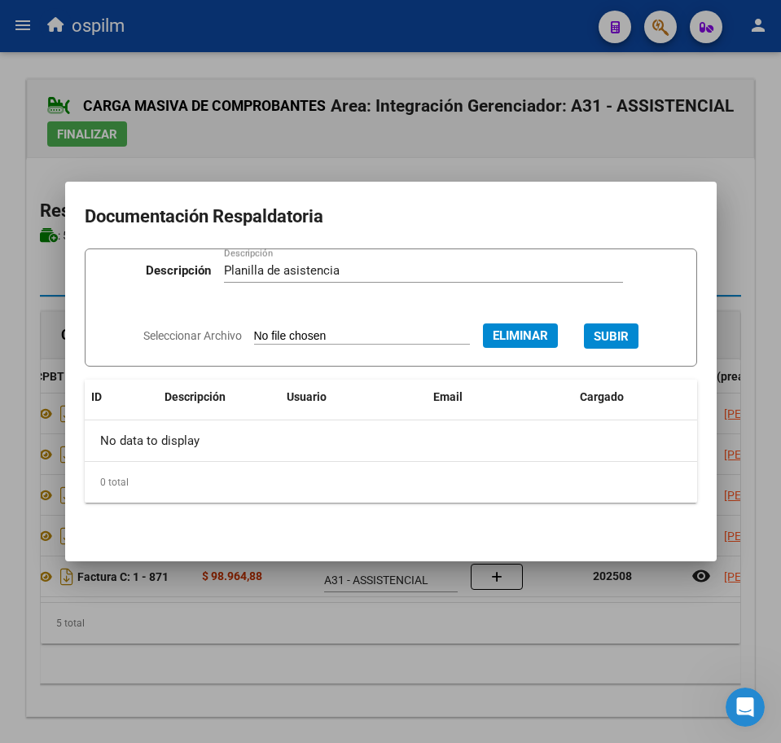
click at [622, 335] on span "SUBIR" at bounding box center [611, 336] width 35 height 15
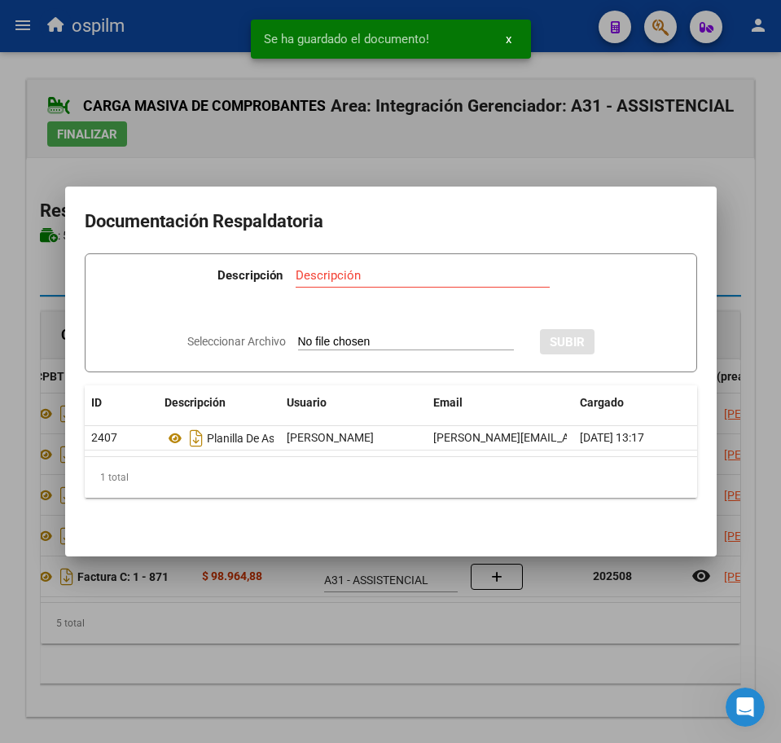
click at [394, 652] on div at bounding box center [390, 371] width 781 height 743
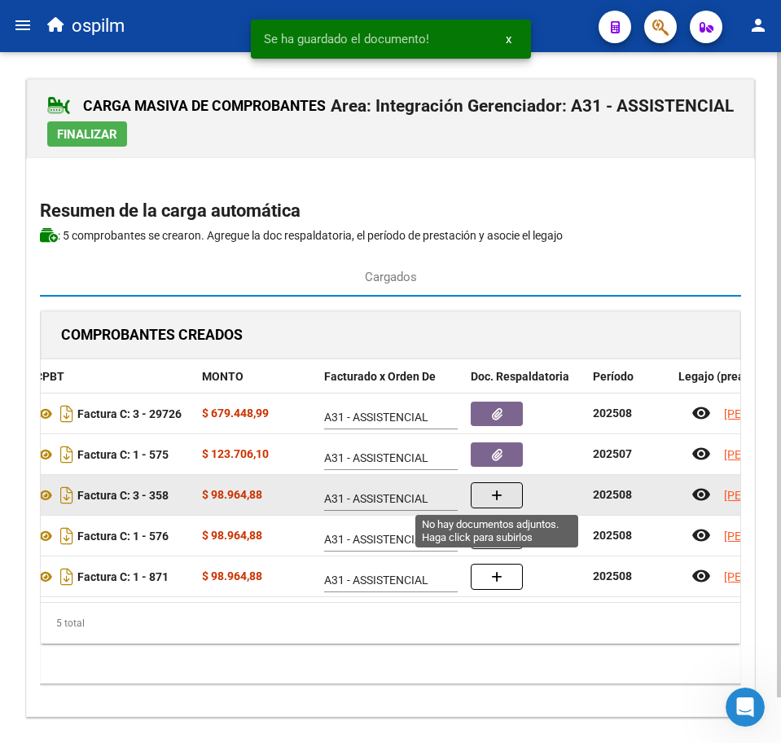
click at [503, 491] on button "button" at bounding box center [497, 495] width 52 height 26
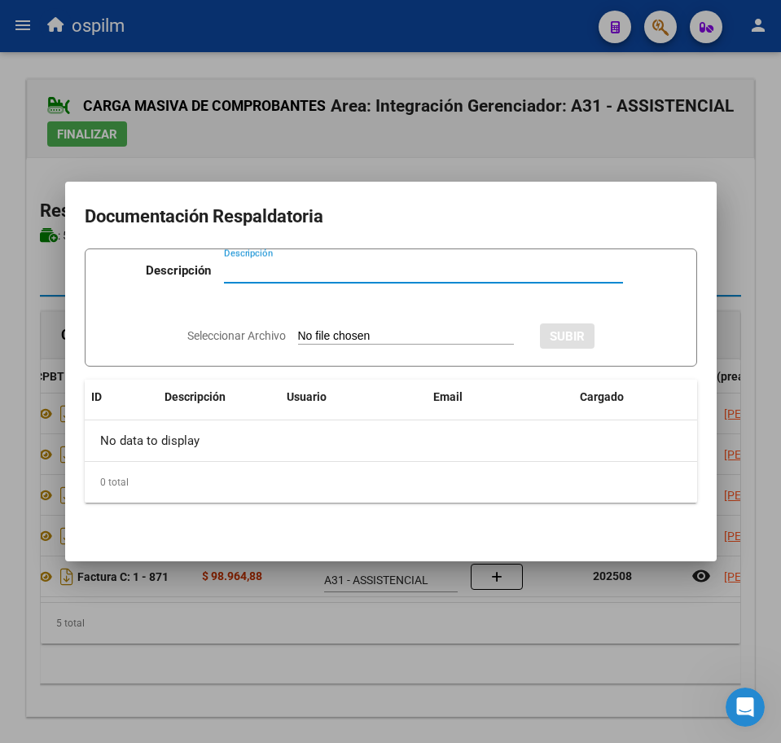
paste input "Planilla de asistencia"
type input "Planilla de asistencia"
click at [298, 338] on input "Seleccionar Archivo" at bounding box center [406, 336] width 216 height 15
type input "C:\fakepath\[PERSON_NAME] JOAQUIN_202508_090_N_EYO [PERSON_NAME] ANABELA_PA.pdf"
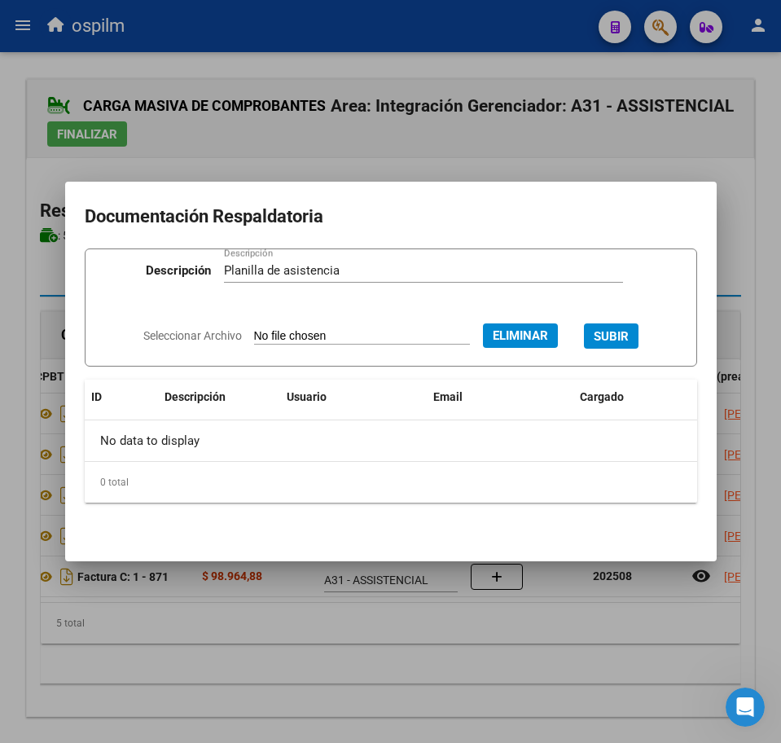
click at [629, 335] on span "SUBIR" at bounding box center [611, 336] width 35 height 15
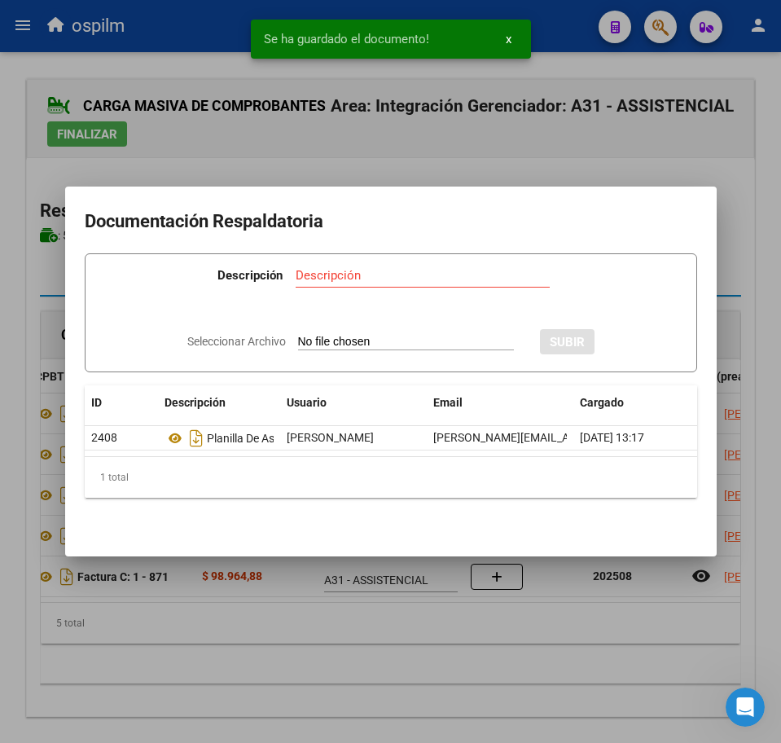
click at [487, 668] on div at bounding box center [390, 371] width 781 height 743
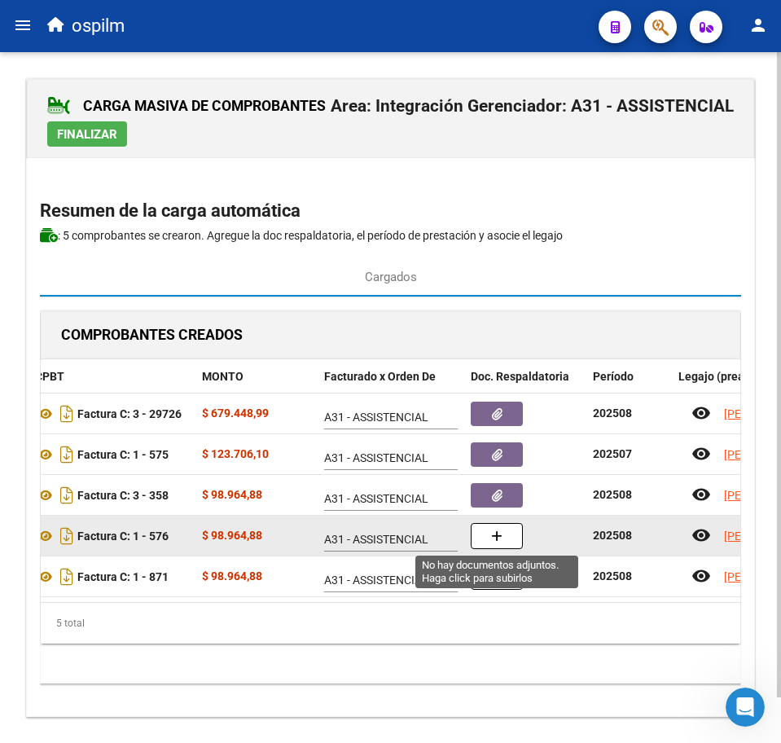
click at [509, 540] on button "button" at bounding box center [497, 536] width 52 height 26
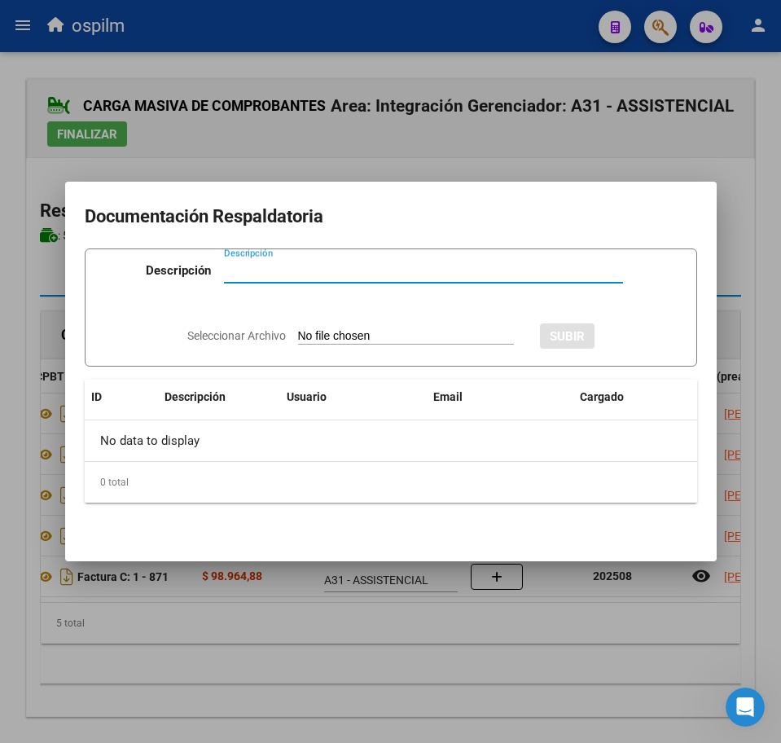
paste input "Planilla de asistencia"
type input "Planilla de asistencia"
click at [323, 331] on input "Seleccionar Archivo" at bounding box center [406, 336] width 216 height 15
type input "C:\fakepath\[PERSON_NAME] JOAQUIN_202508_090_N_GAUNA [PERSON_NAME].pdf"
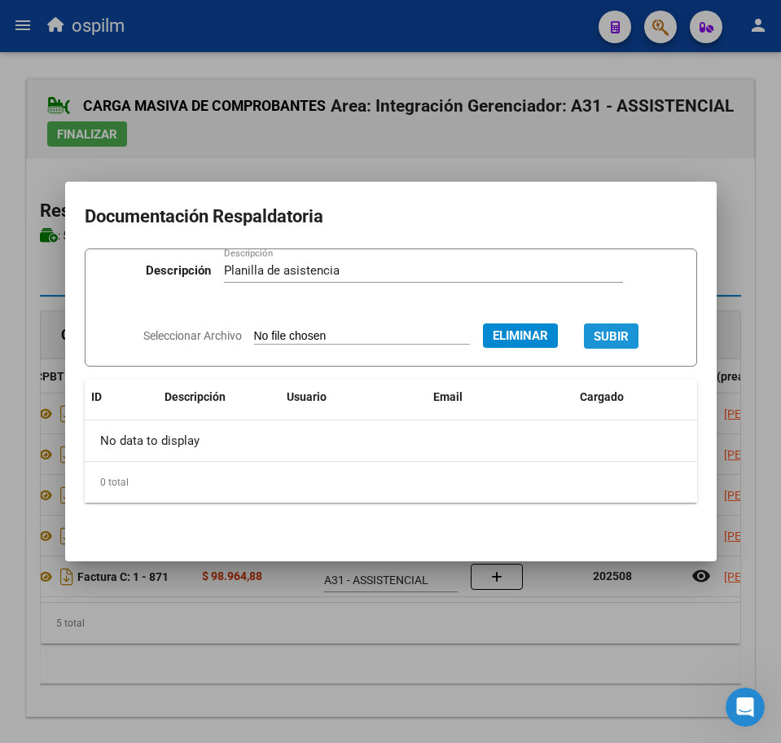
click at [629, 335] on span "SUBIR" at bounding box center [611, 336] width 35 height 15
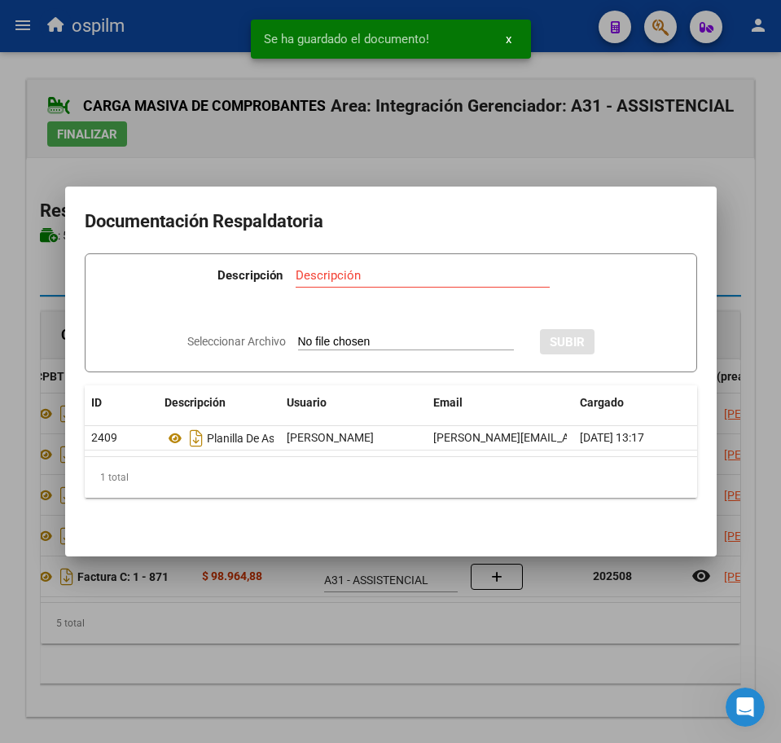
click at [385, 673] on div at bounding box center [390, 371] width 781 height 743
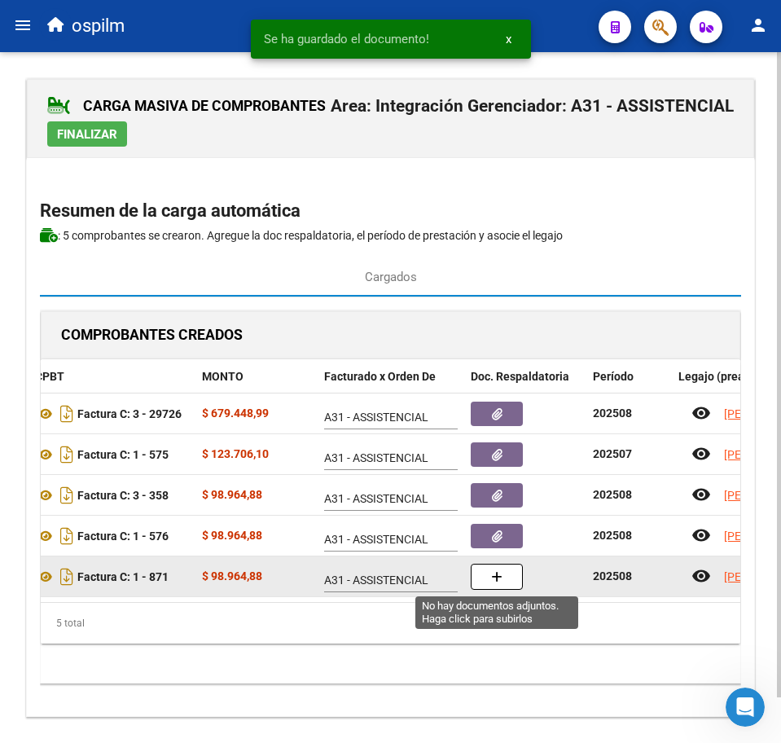
click at [498, 577] on icon "button" at bounding box center [496, 577] width 11 height 12
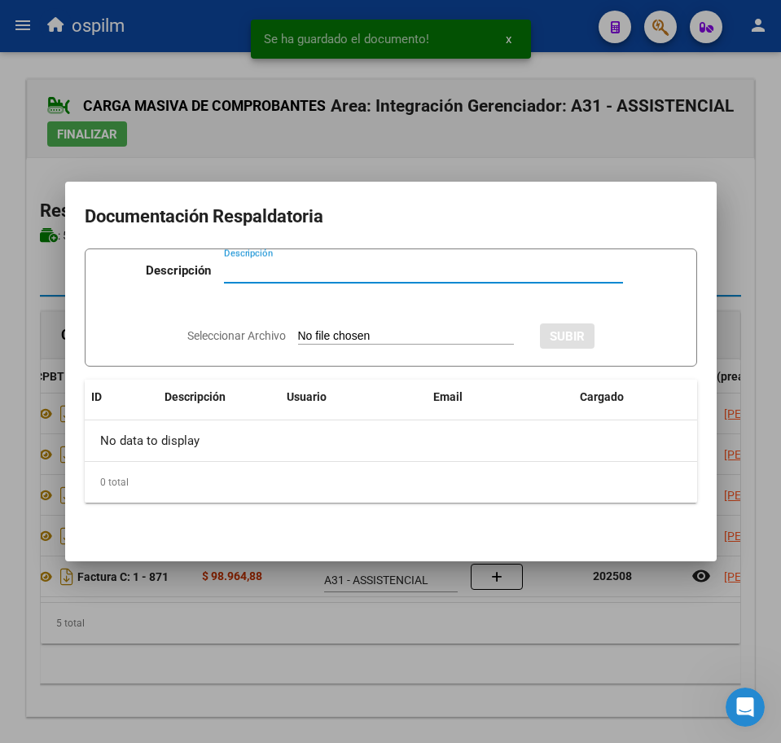
paste input "Planilla de asistencia"
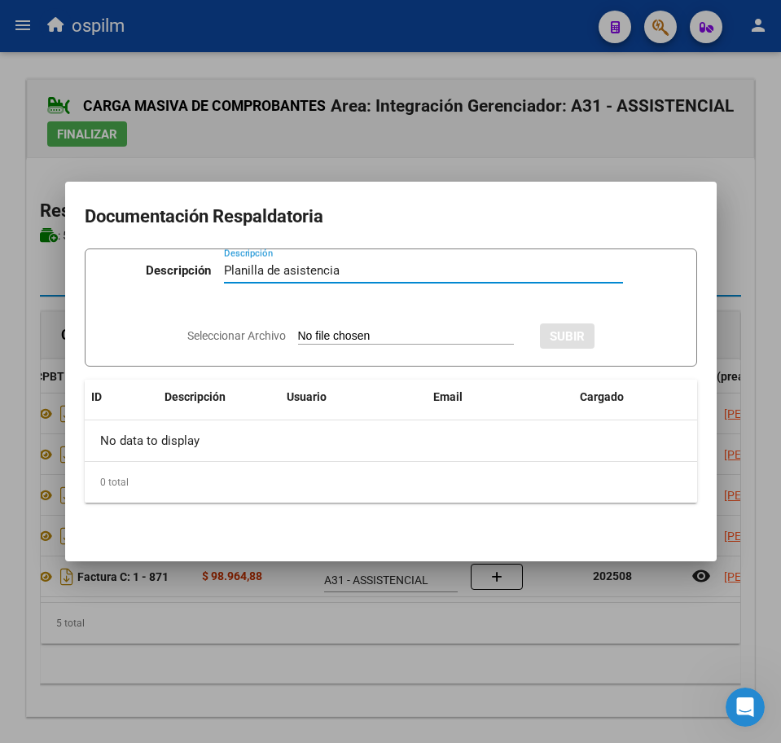
type input "Planilla de asistencia"
click at [315, 336] on input "Seleccionar Archivo" at bounding box center [406, 336] width 216 height 15
type input "C:\fakepath\[PERSON_NAME] JOAQUIN_202508_090_N_PANIAGUA [PERSON_NAME] NAHIR_PA.…"
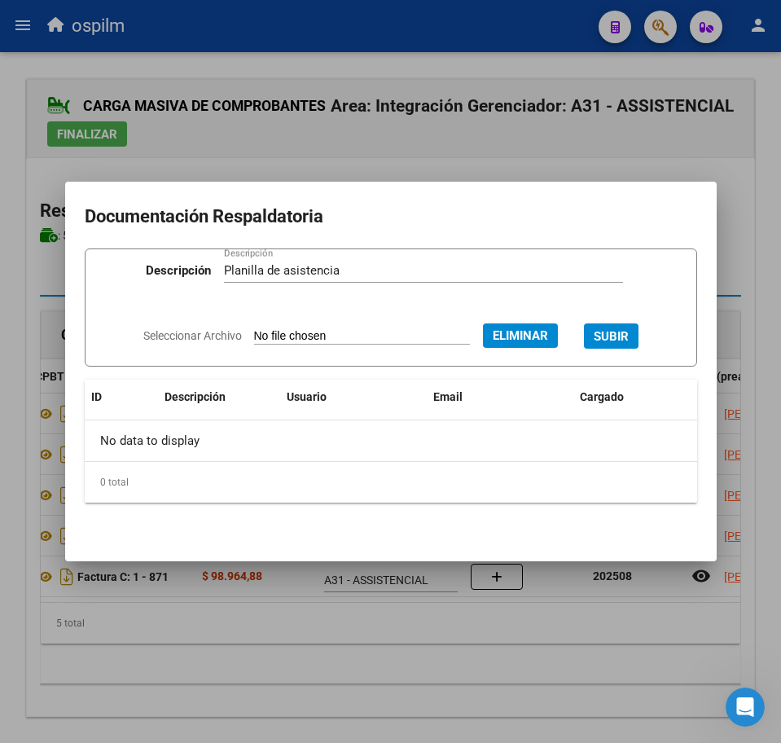
click at [629, 331] on span "SUBIR" at bounding box center [611, 336] width 35 height 15
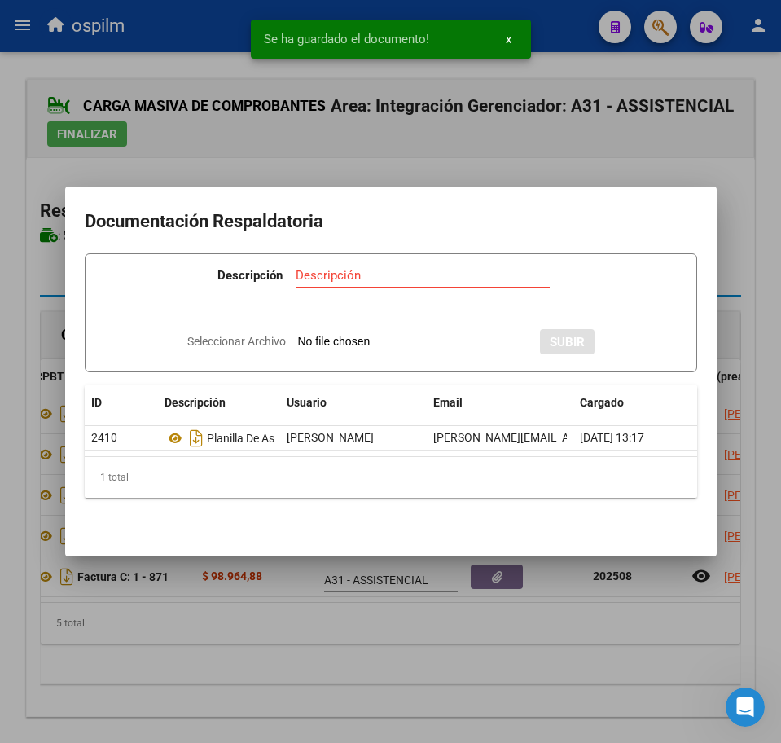
click at [384, 673] on div at bounding box center [390, 371] width 781 height 743
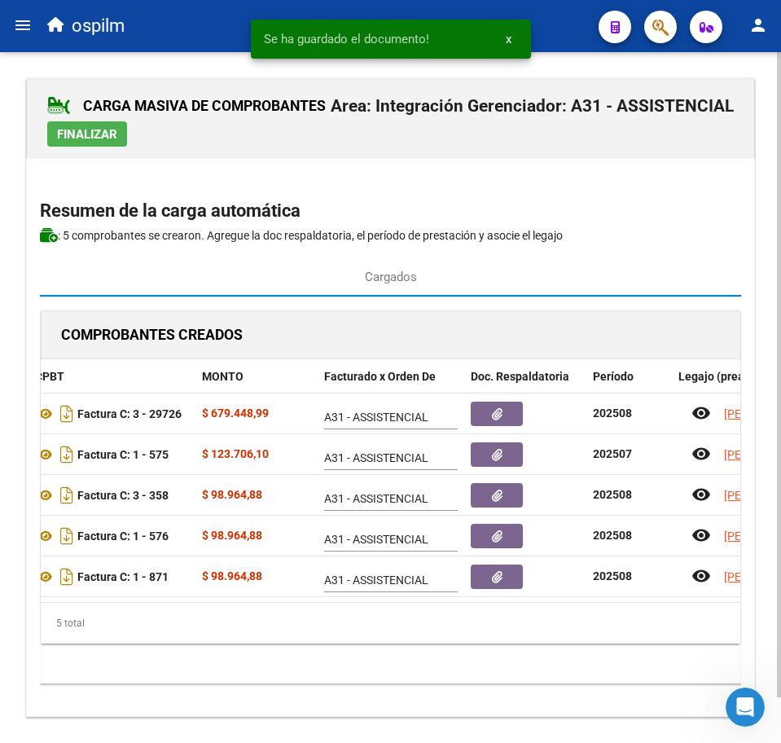
click at [99, 140] on span "Finalizar" at bounding box center [87, 134] width 60 height 15
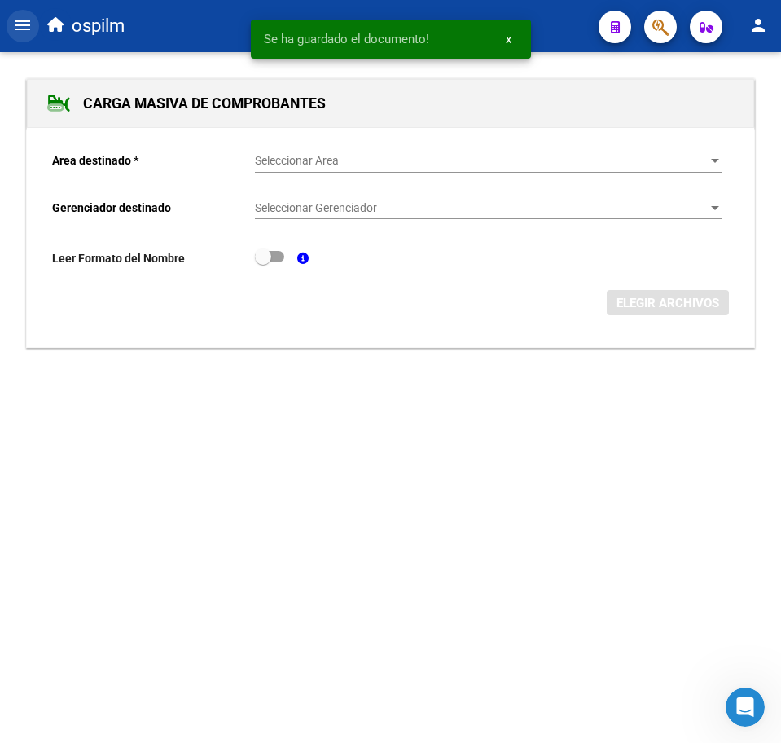
click at [29, 27] on mat-icon "menu" at bounding box center [23, 25] width 20 height 20
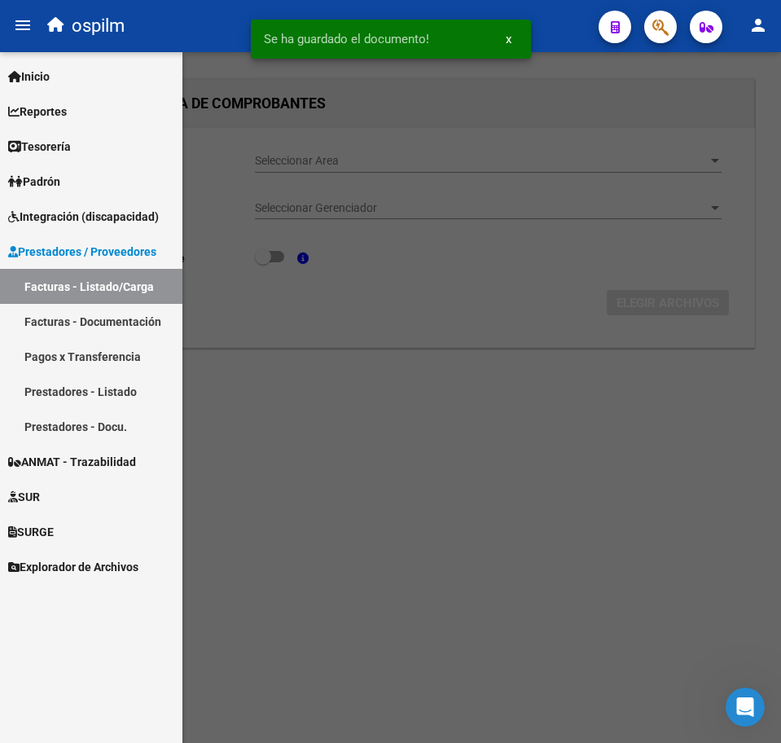
click at [106, 285] on link "Facturas - Listado/Carga" at bounding box center [91, 286] width 182 height 35
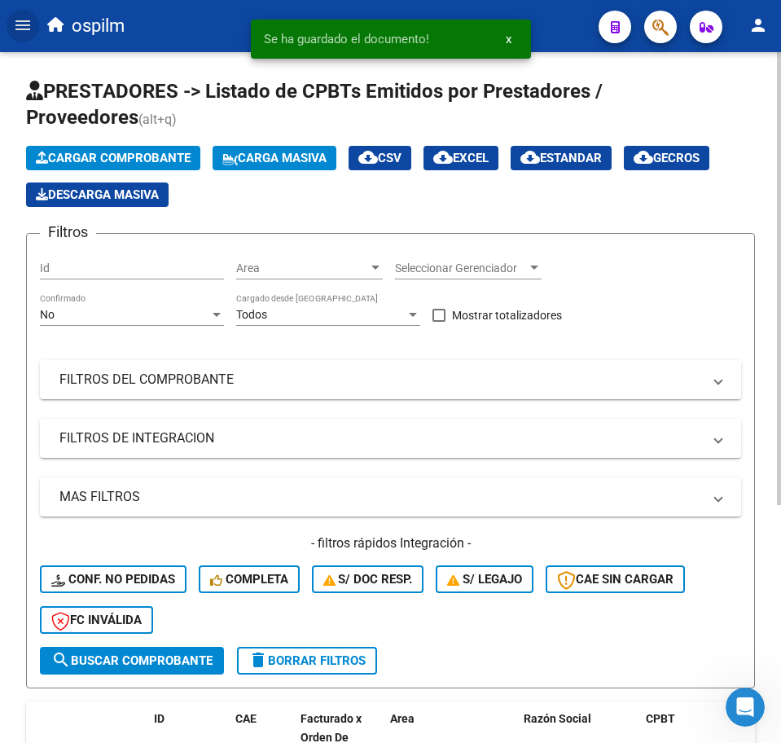
scroll to position [362, 0]
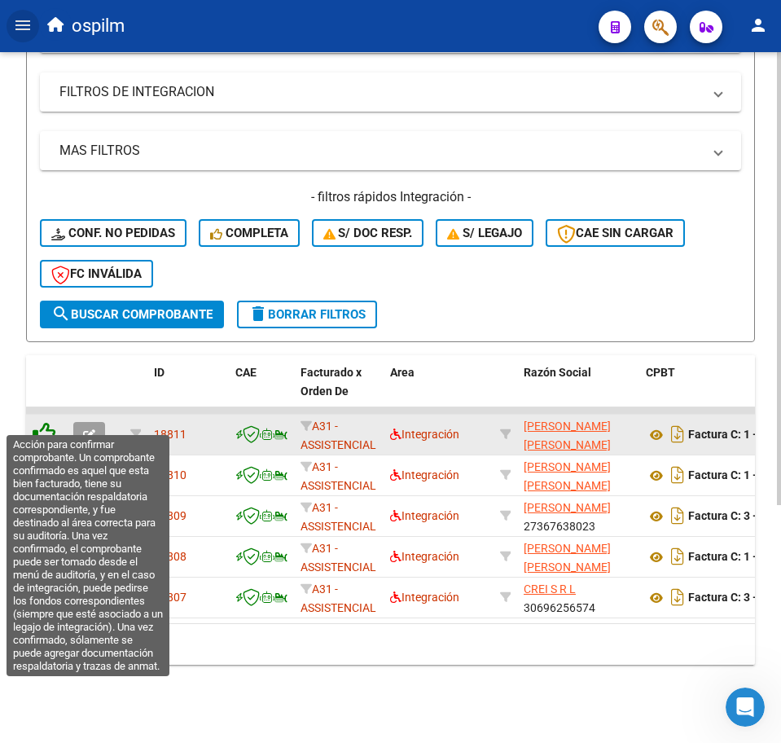
click at [34, 422] on icon at bounding box center [44, 433] width 23 height 23
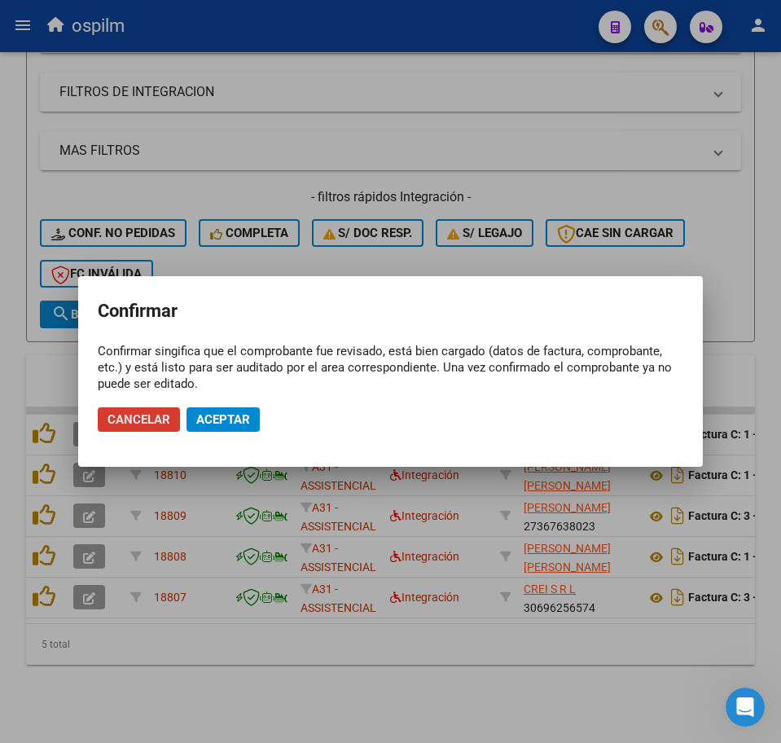
click at [239, 416] on span "Aceptar" at bounding box center [223, 419] width 54 height 15
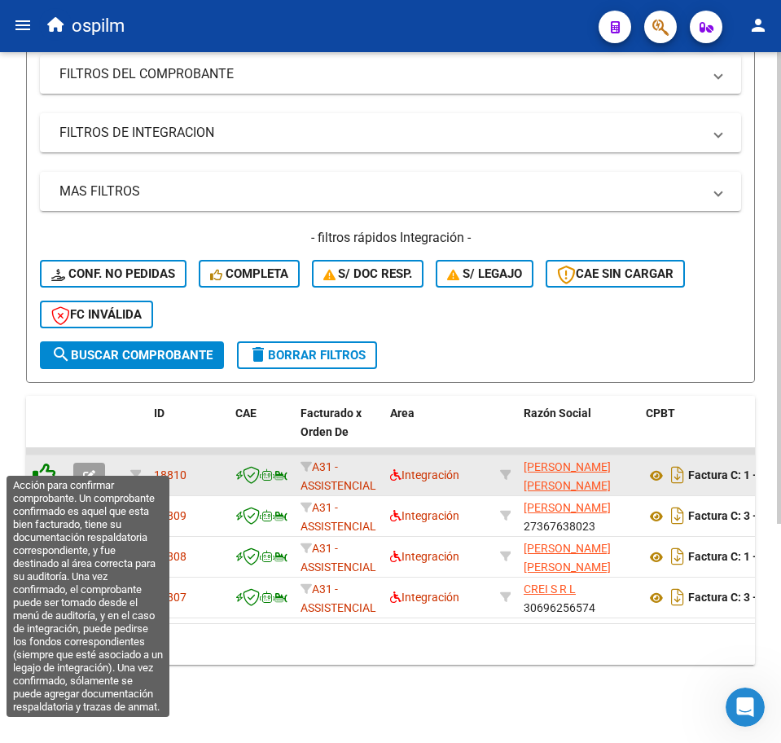
scroll to position [322, 0]
click at [48, 463] on icon at bounding box center [44, 474] width 23 height 23
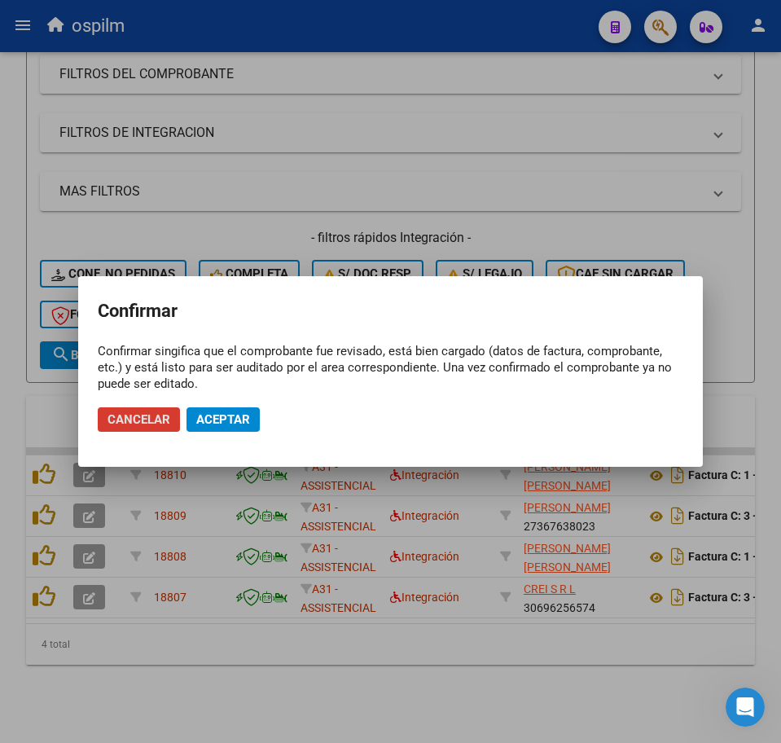
click at [215, 408] on button "Aceptar" at bounding box center [223, 419] width 73 height 24
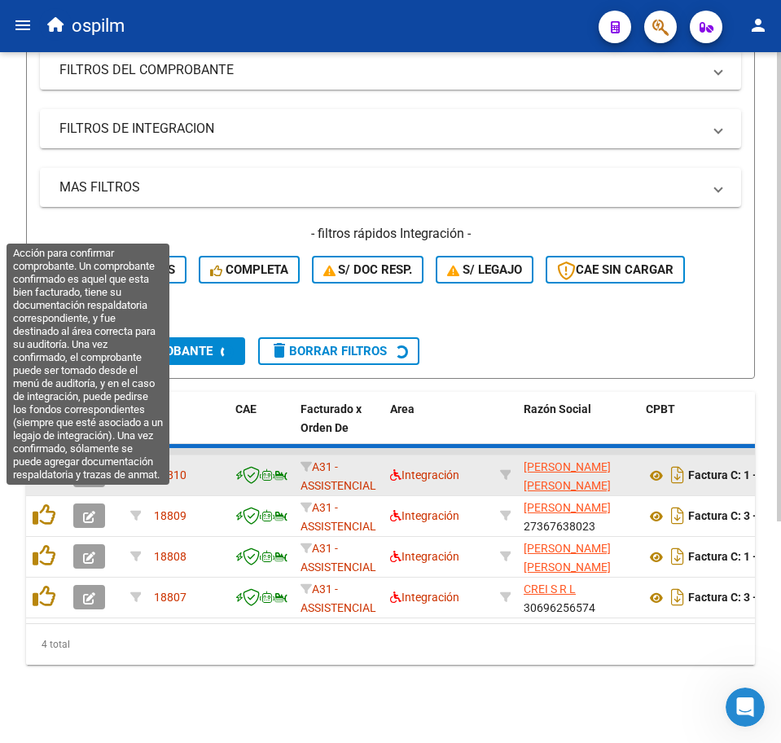
scroll to position [281, 0]
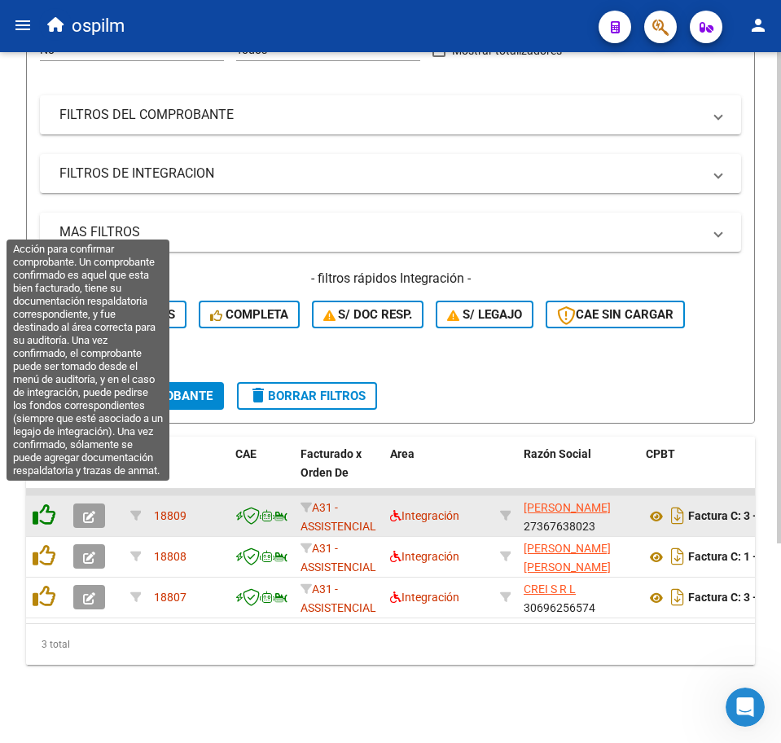
click at [45, 503] on icon at bounding box center [44, 514] width 23 height 23
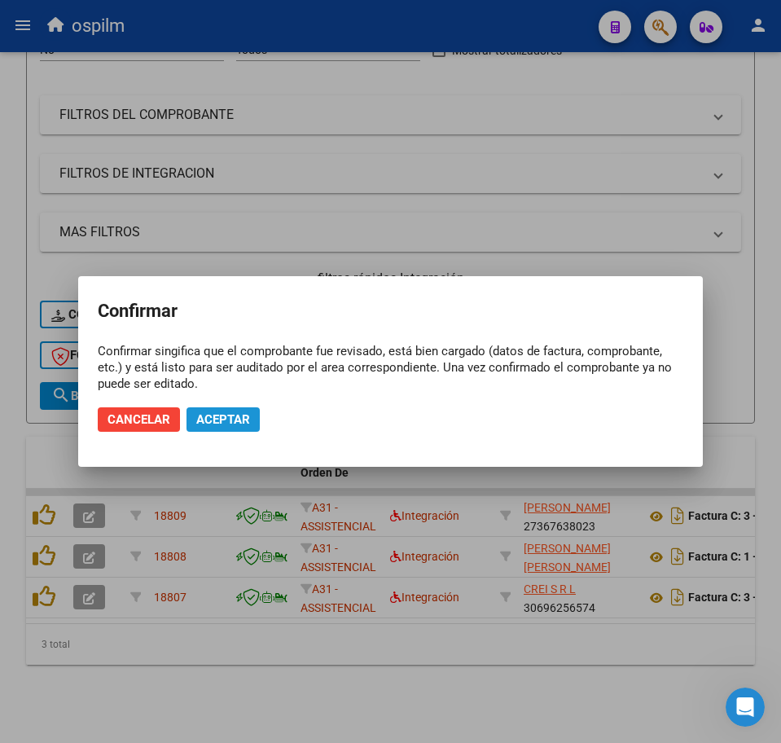
click at [222, 420] on span "Aceptar" at bounding box center [223, 419] width 54 height 15
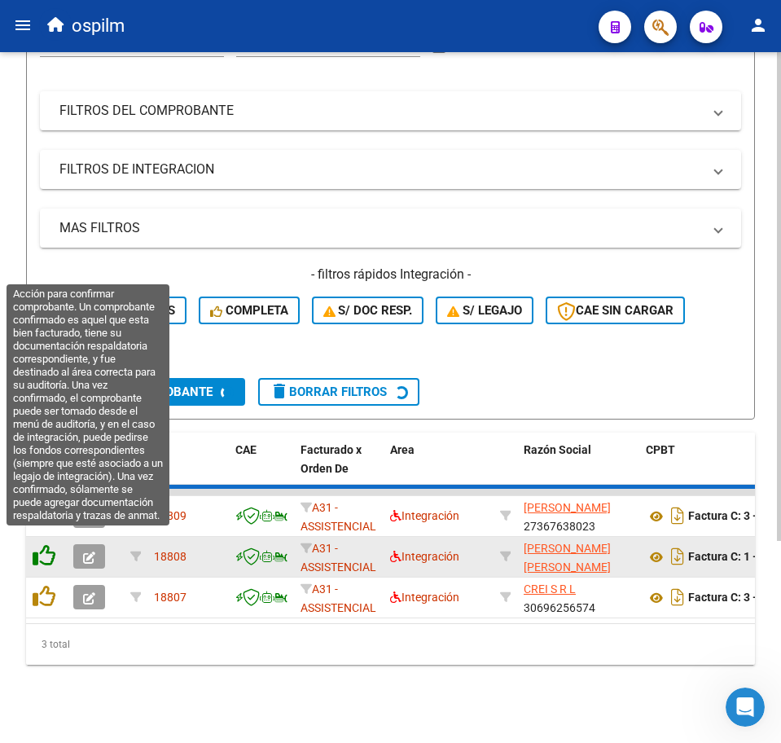
click at [42, 544] on datatable-scroller "18809 A31 - ASSISTENCIAL Integración [PERSON_NAME] 27367638023 Factura C: 3 - 3…" at bounding box center [390, 554] width 729 height 130
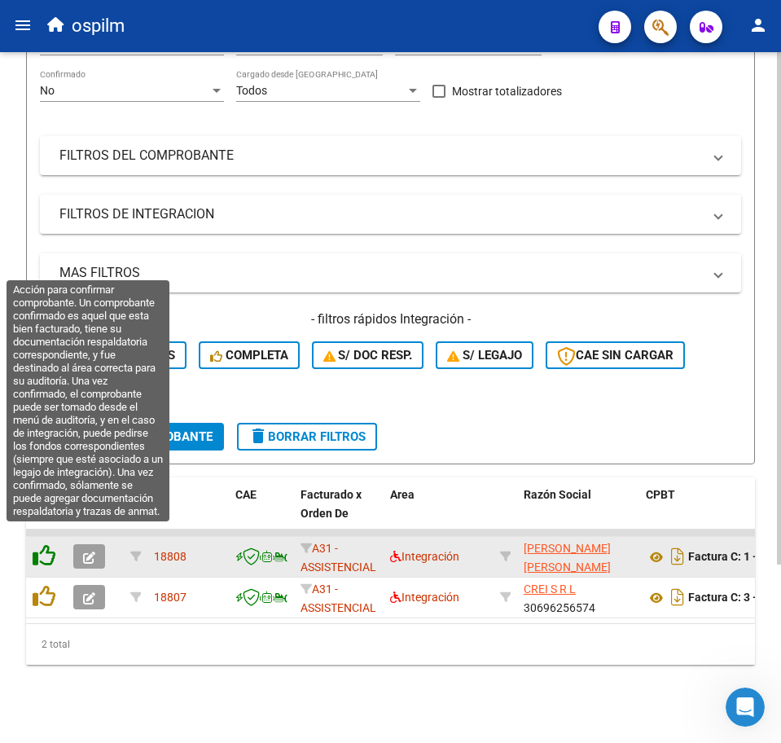
click at [49, 544] on icon at bounding box center [44, 555] width 23 height 23
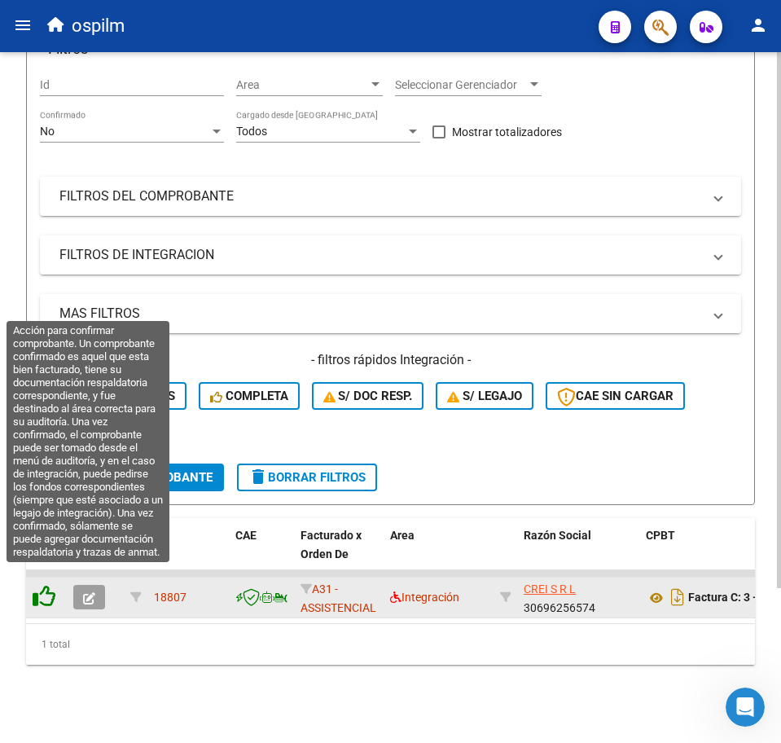
click at [51, 585] on icon at bounding box center [44, 596] width 23 height 23
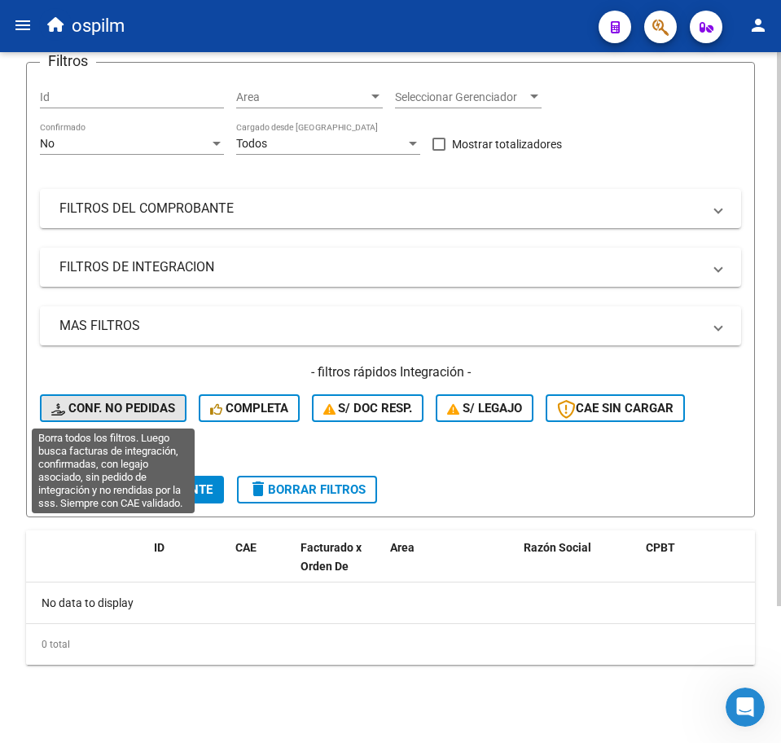
click at [153, 408] on span "Conf. no pedidas" at bounding box center [113, 408] width 124 height 15
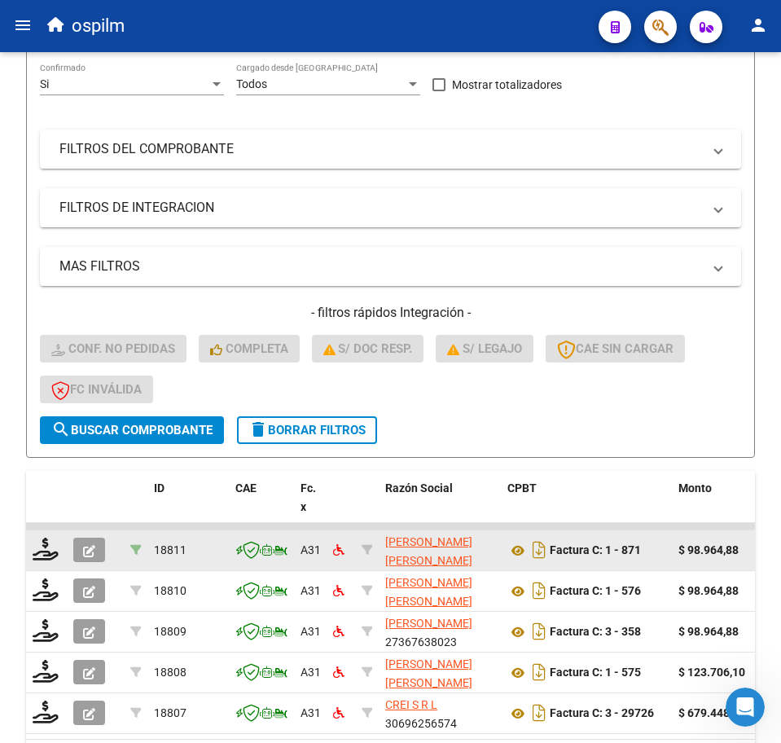
scroll to position [362, 0]
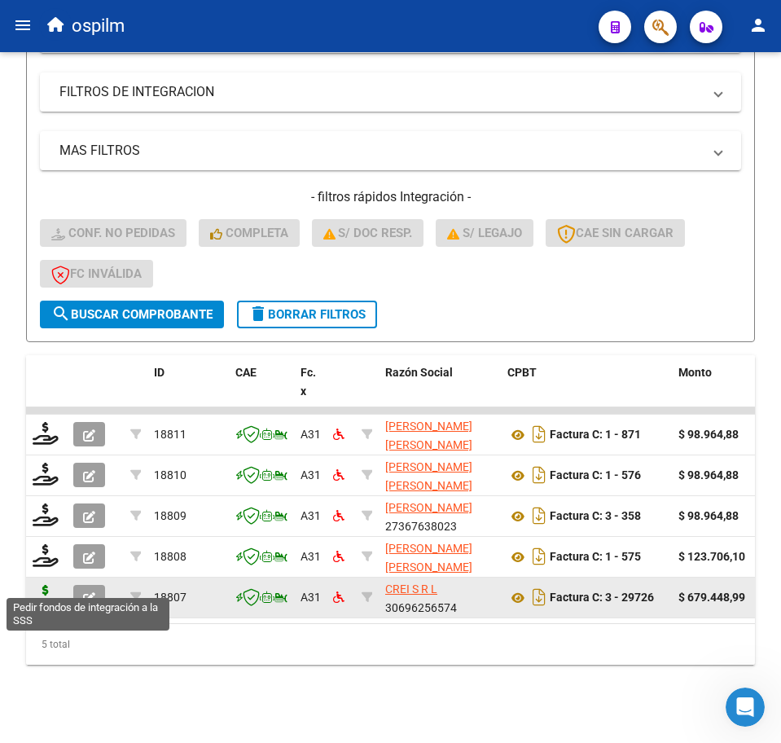
click at [49, 585] on icon at bounding box center [46, 596] width 26 height 23
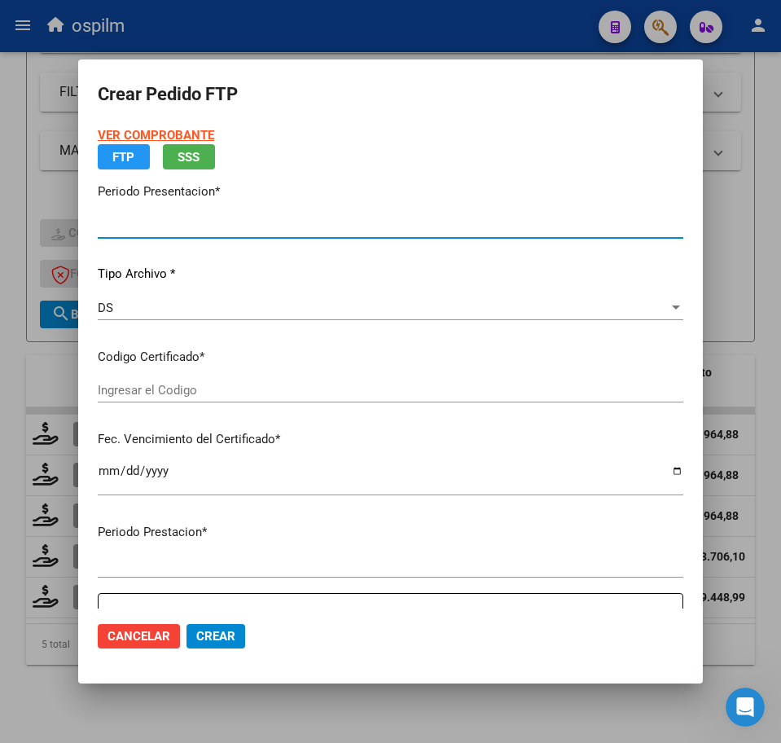
type input "202508"
type input "$ 679.448,99"
type input "ARG02000484300882017022420200224BS448"
type input "[DATE]"
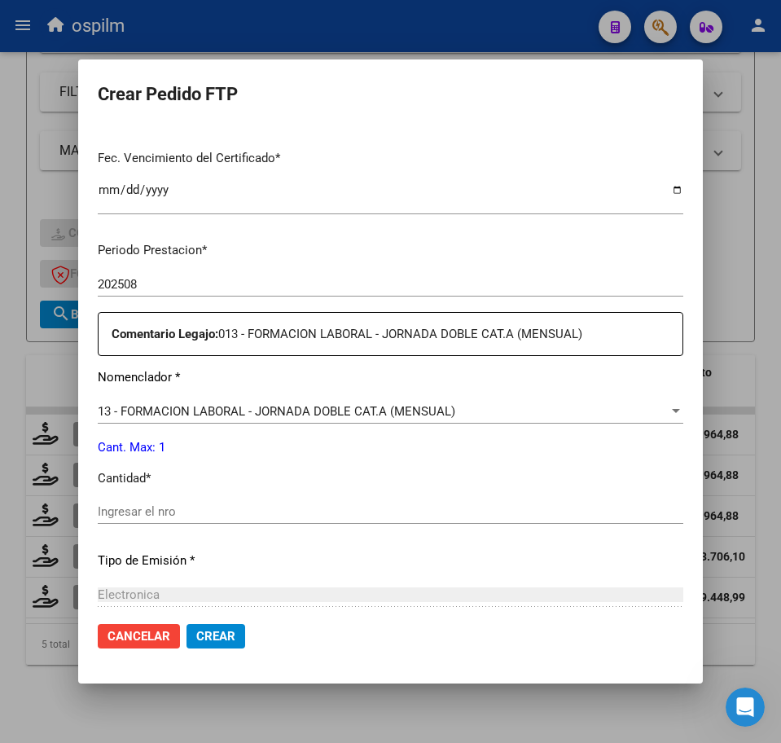
scroll to position [407, 0]
click at [192, 509] on input "Ingresar el nro" at bounding box center [391, 510] width 586 height 15
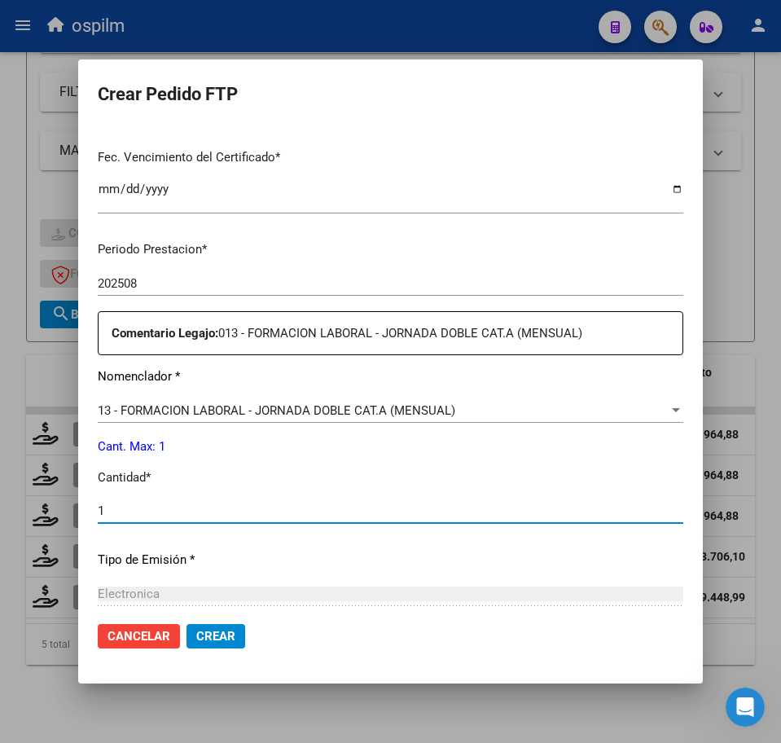
type input "1"
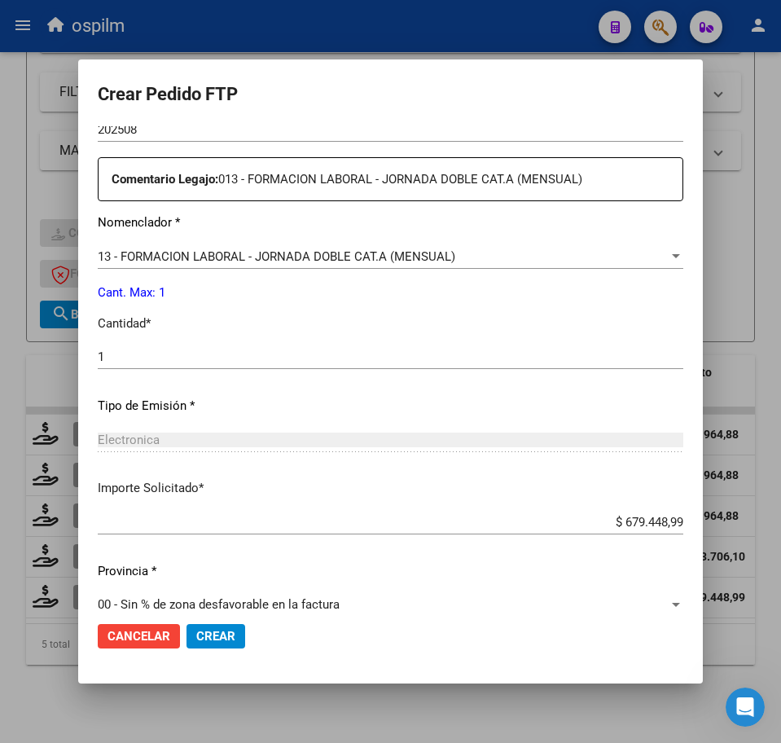
scroll to position [584, 0]
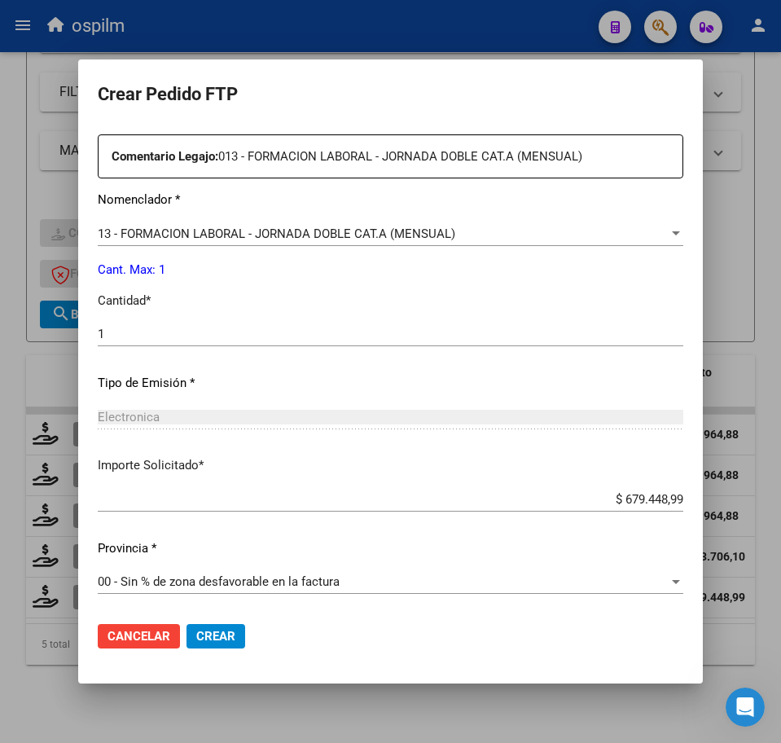
click at [217, 640] on span "Crear" at bounding box center [215, 636] width 39 height 15
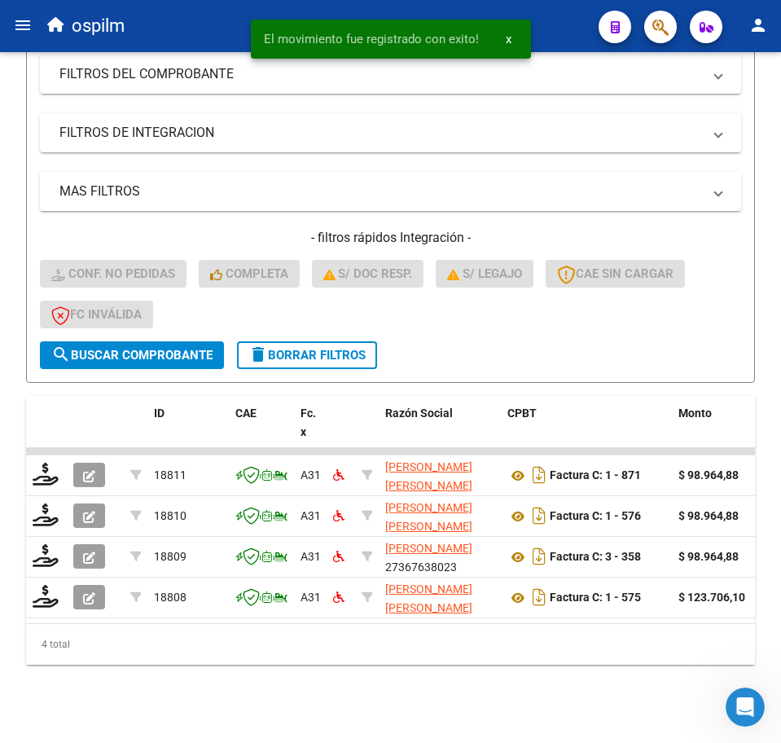
scroll to position [322, 0]
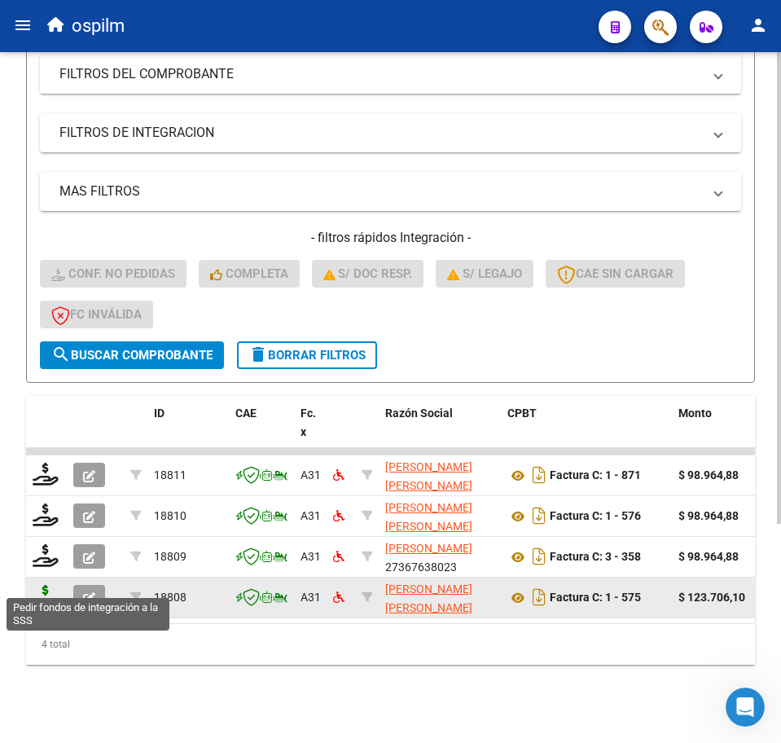
click at [48, 585] on icon at bounding box center [46, 596] width 26 height 23
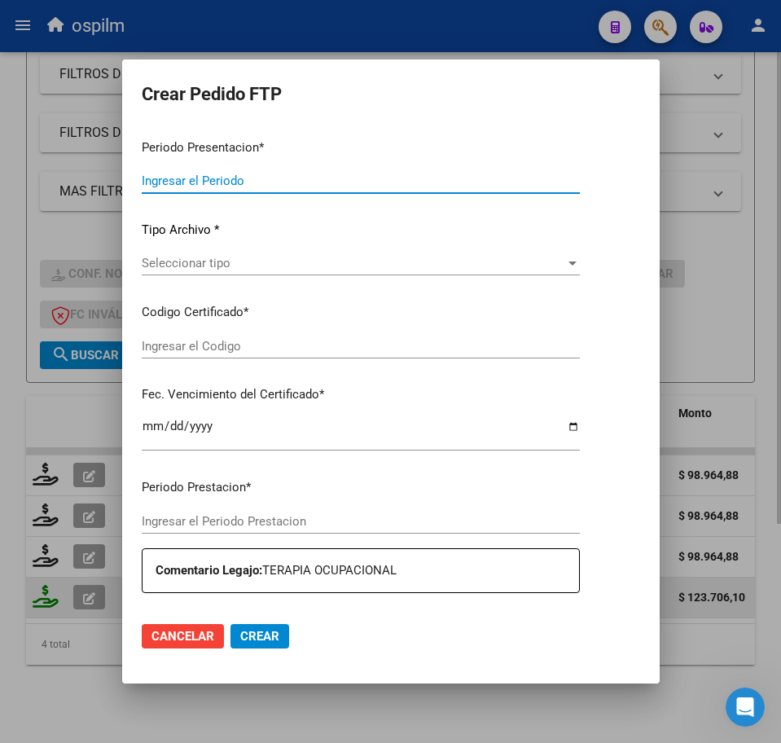
type input "202508"
type input "202507"
type input "$ 123.706,10"
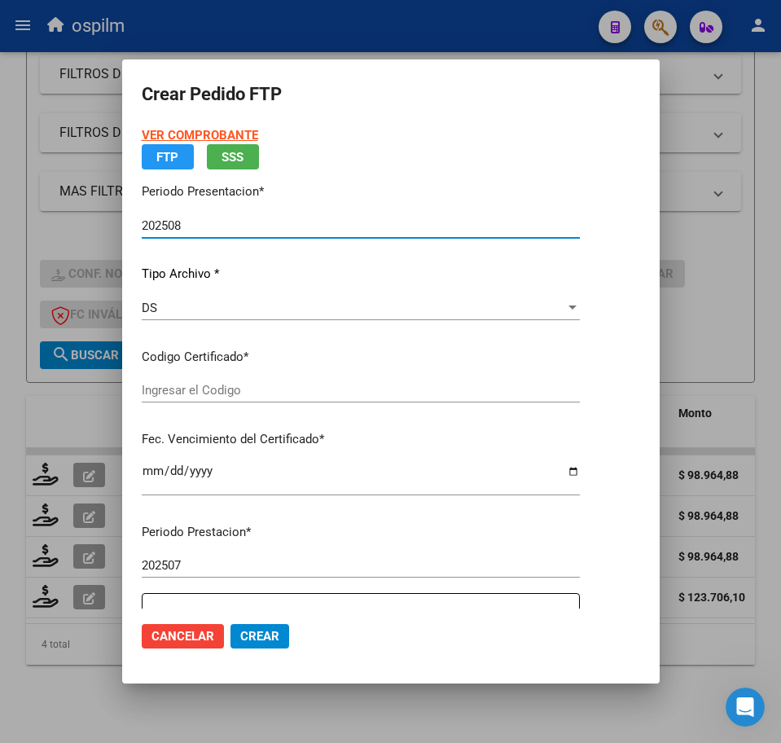
type input "ARG020005710862720231111320281113BS316"
type input "[DATE]"
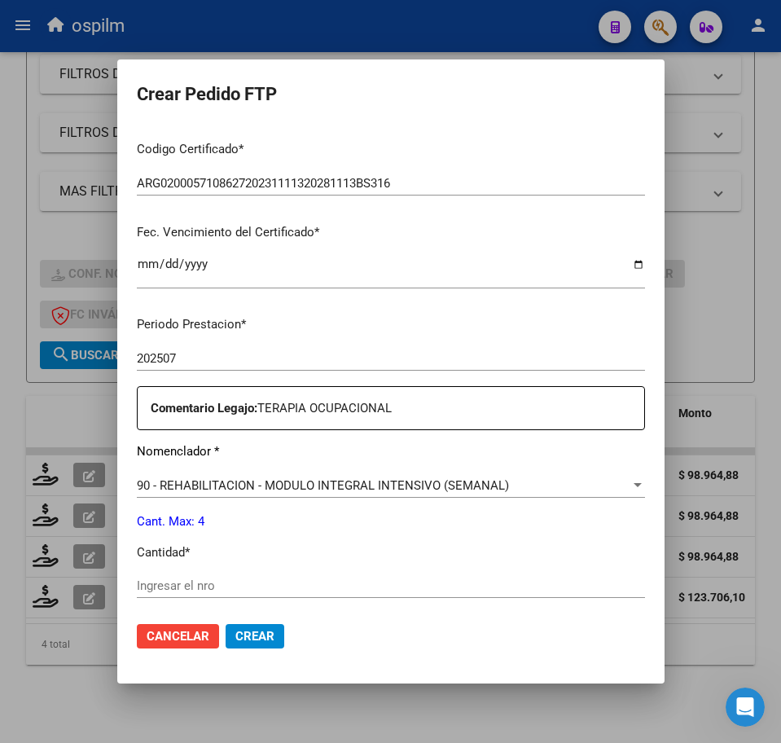
scroll to position [407, 0]
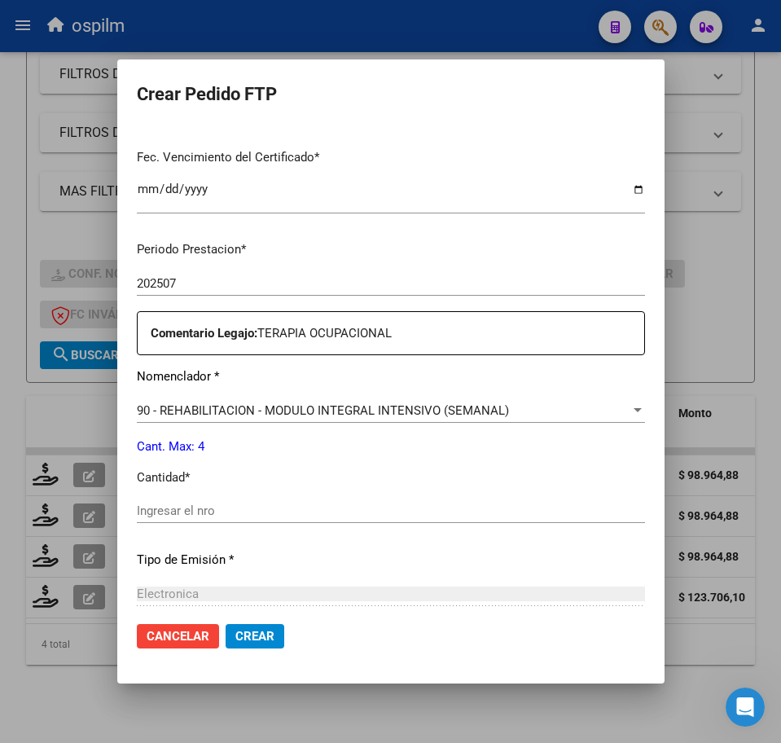
click at [219, 504] on input "Ingresar el nro" at bounding box center [391, 510] width 508 height 15
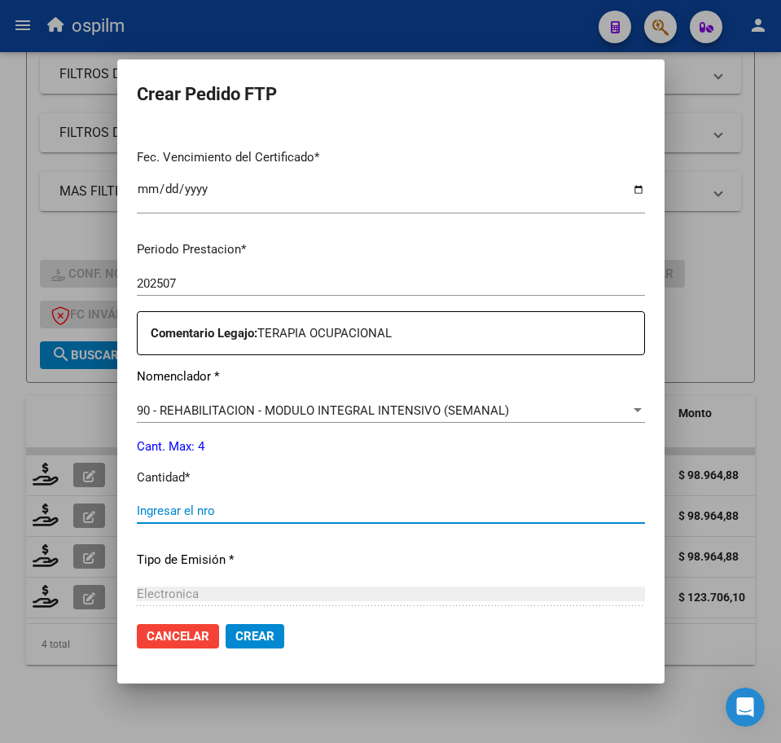
click at [218, 512] on input "Ingresar el nro" at bounding box center [391, 510] width 508 height 15
type input "4"
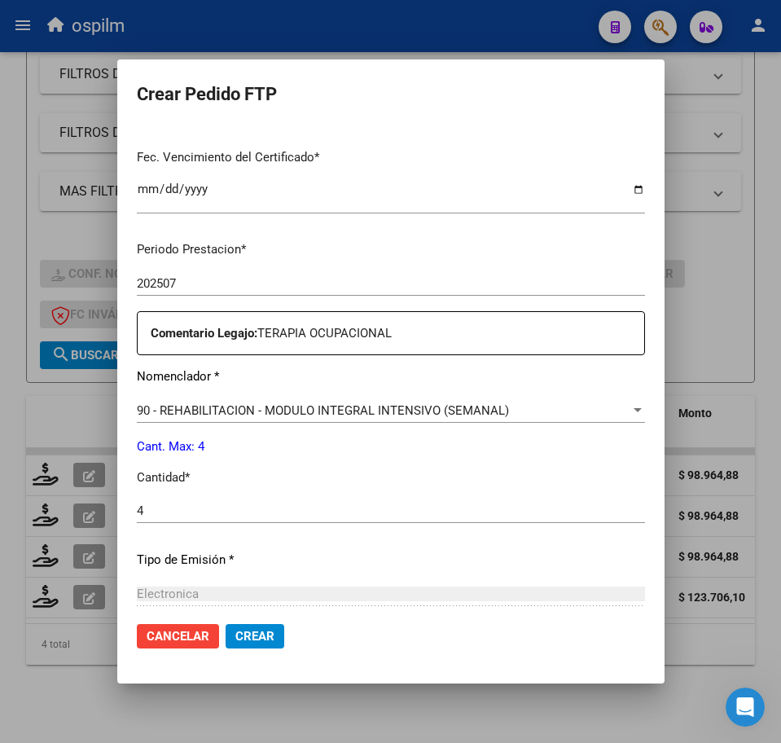
scroll to position [584, 0]
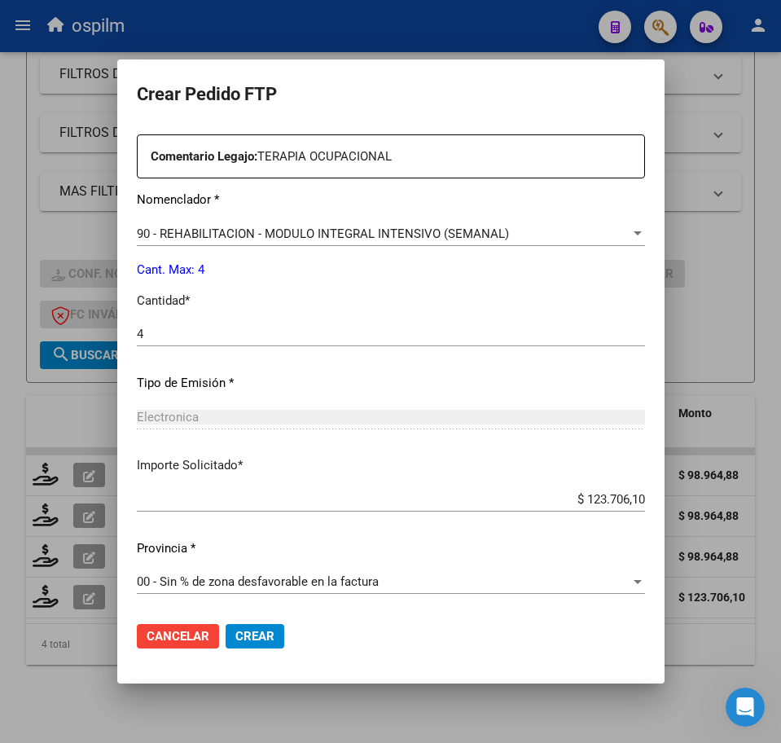
click at [235, 641] on span "Crear" at bounding box center [254, 636] width 39 height 15
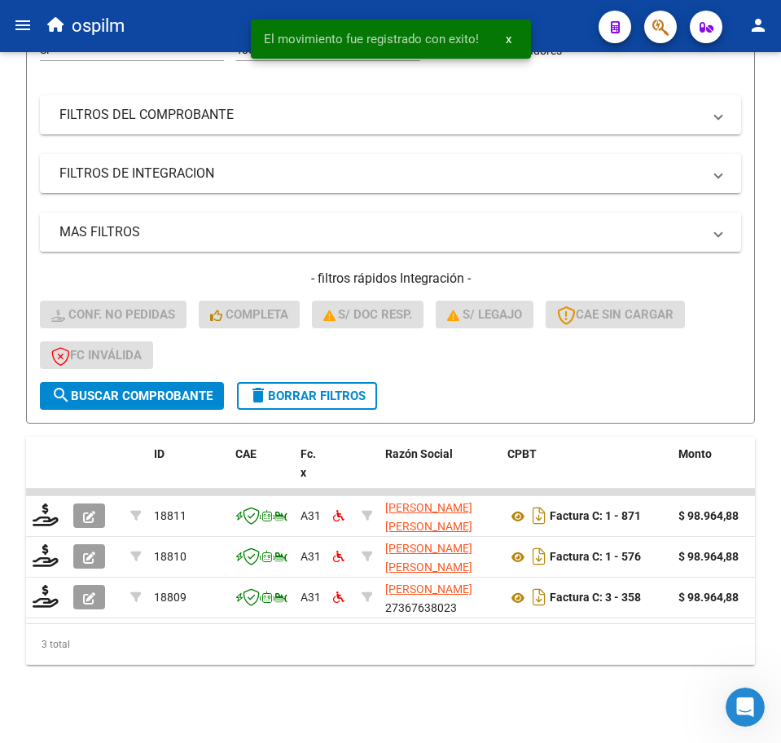
scroll to position [281, 0]
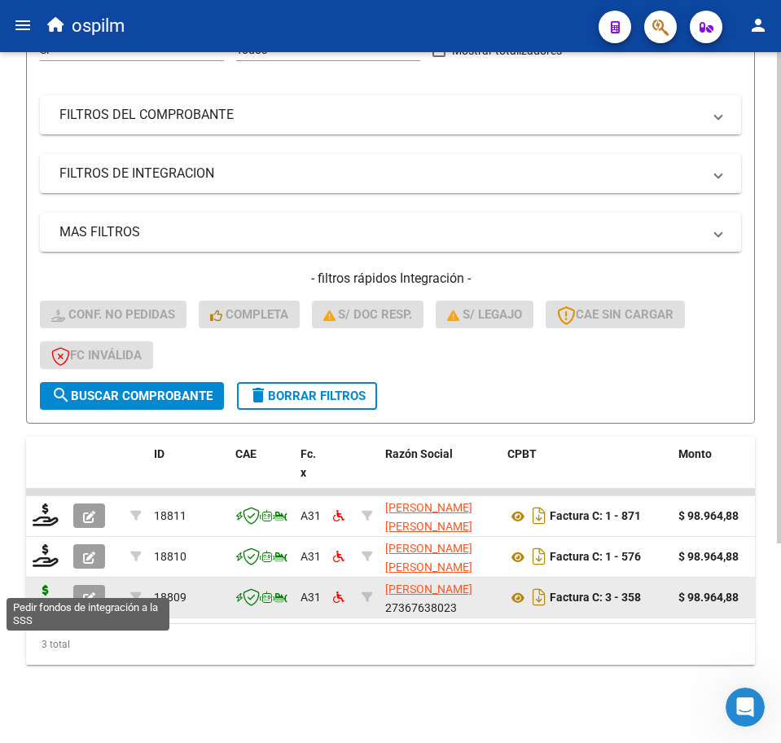
click at [50, 585] on icon at bounding box center [46, 596] width 26 height 23
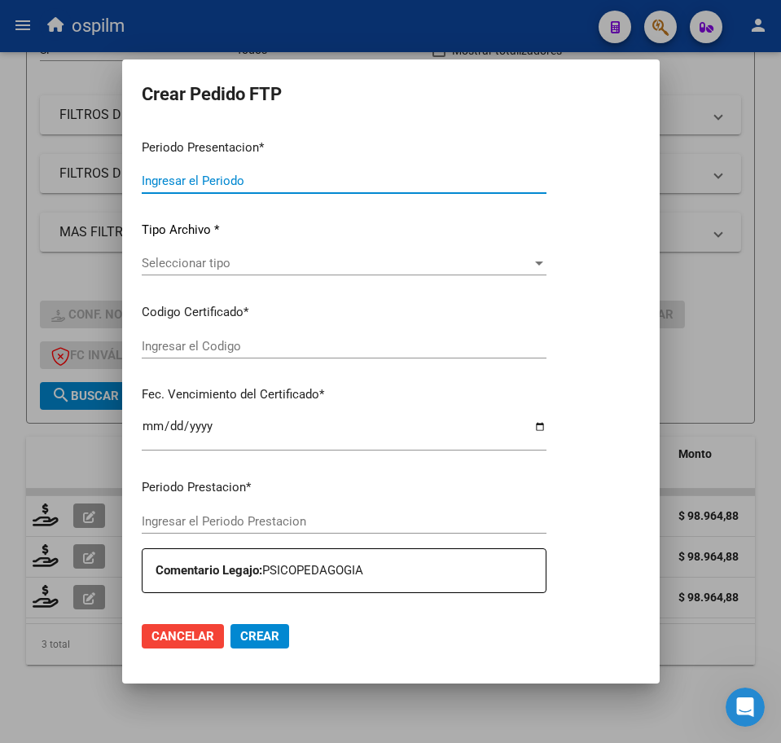
type input "202508"
type input "$ 98.964,88"
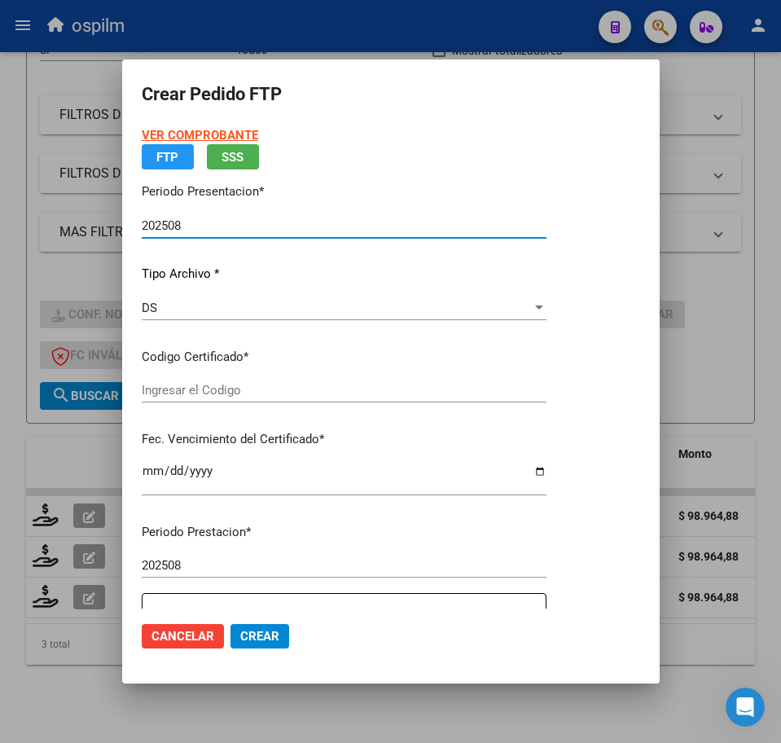
type input "ARG020005710862720231111320281113BS316"
type input "[DATE]"
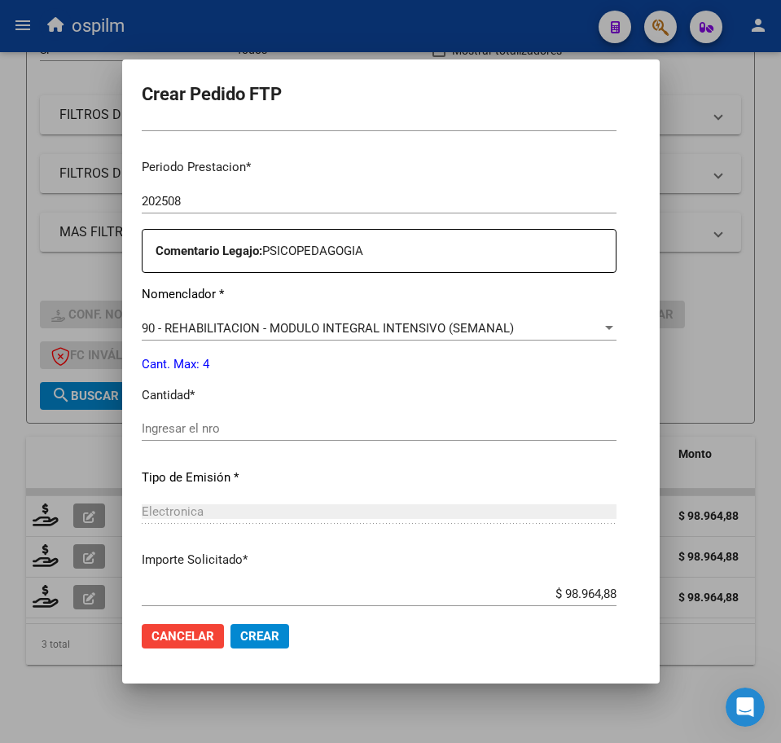
scroll to position [509, 0]
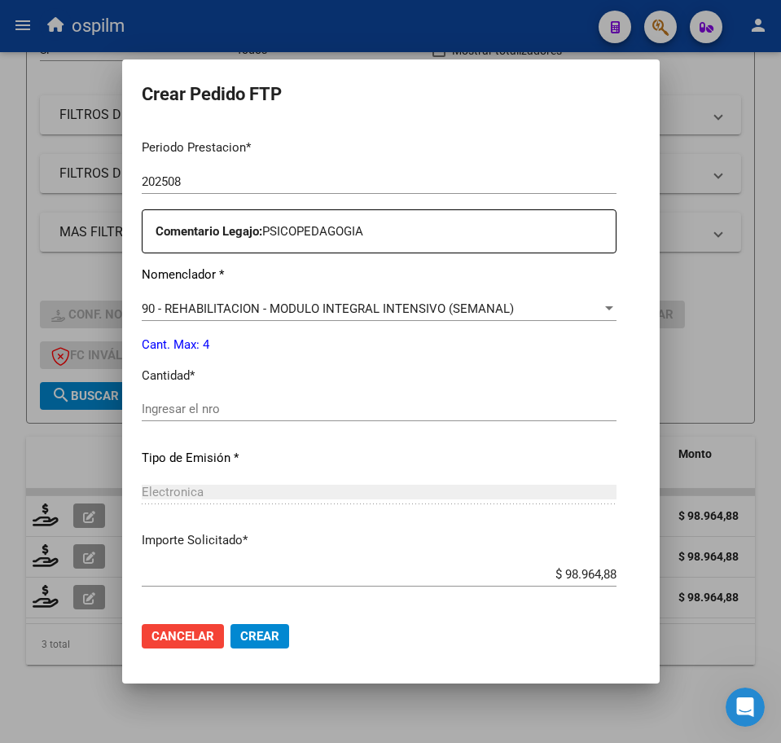
click at [220, 401] on div "Ingresar el nro" at bounding box center [379, 409] width 475 height 24
type input "4"
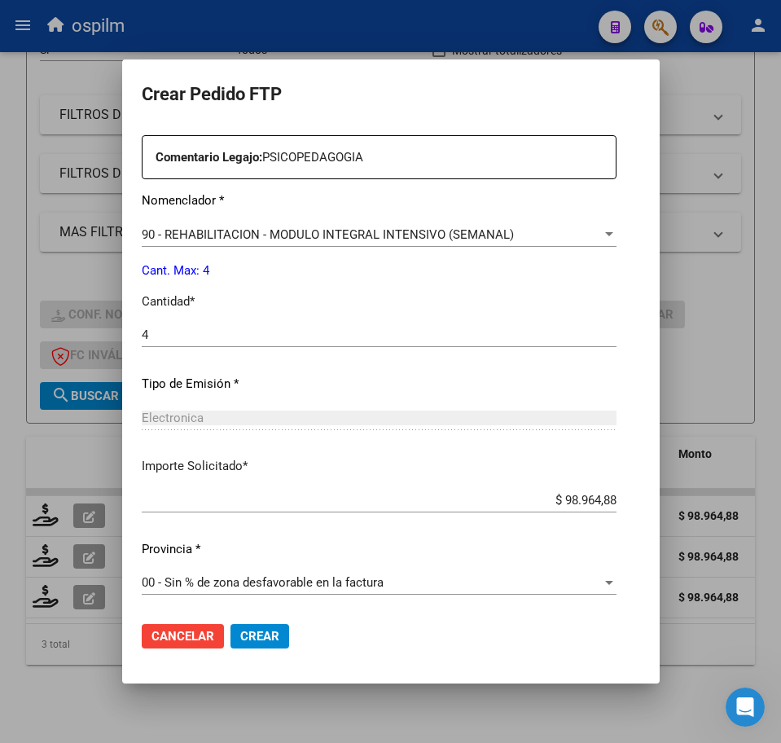
scroll to position [584, 0]
click at [240, 635] on span "Crear" at bounding box center [259, 636] width 39 height 15
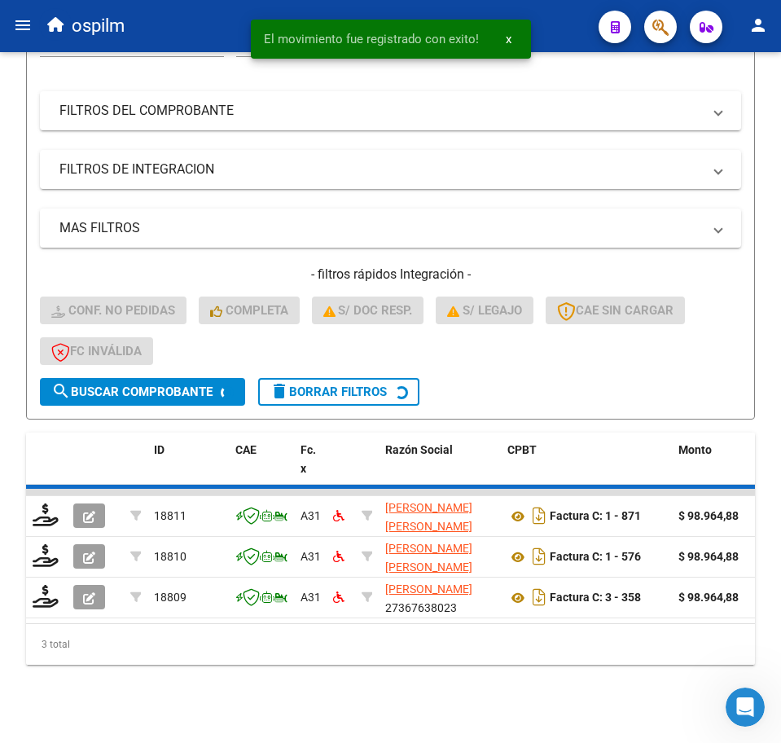
scroll to position [240, 0]
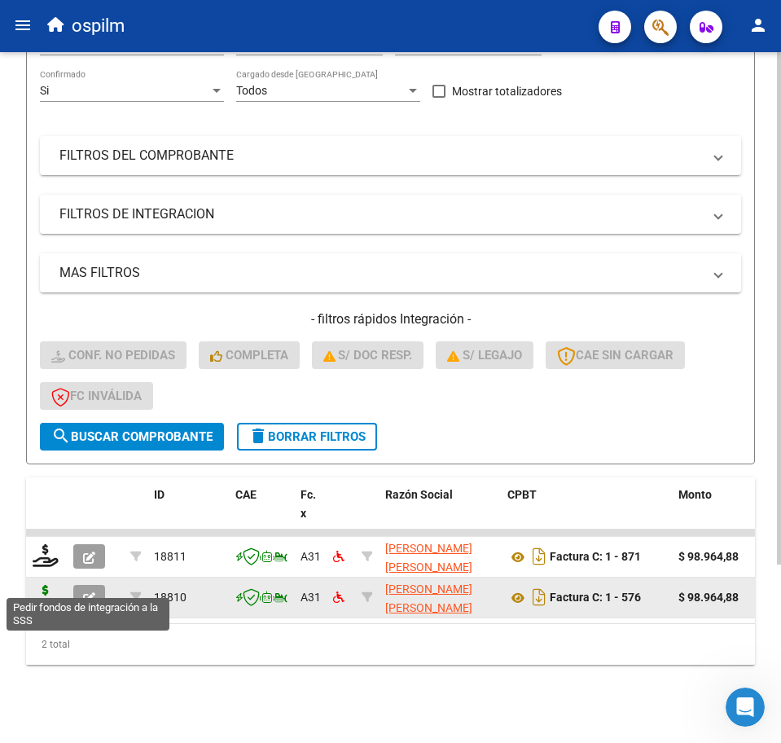
click at [46, 585] on icon at bounding box center [46, 596] width 26 height 23
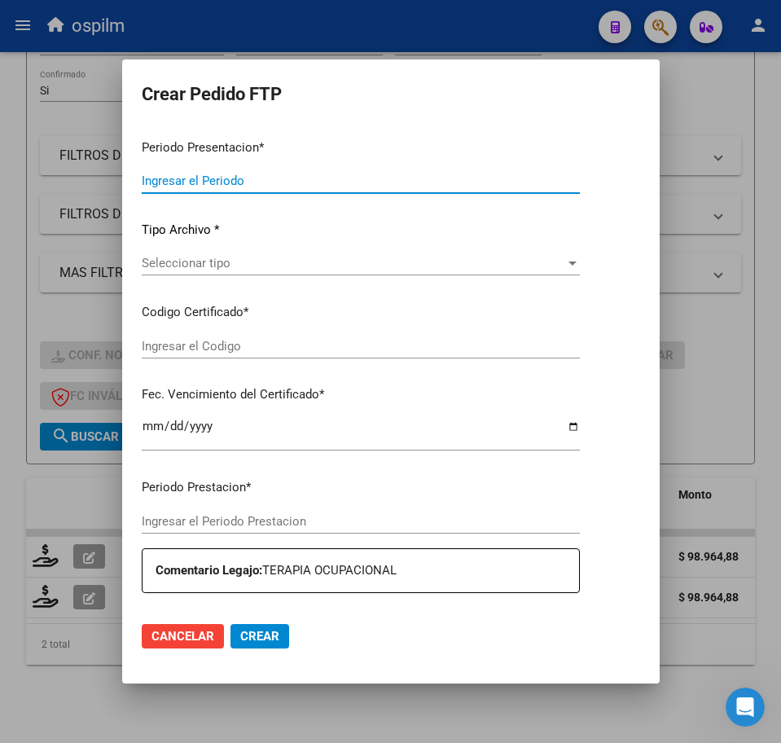
type input "202508"
type input "$ 98.964,88"
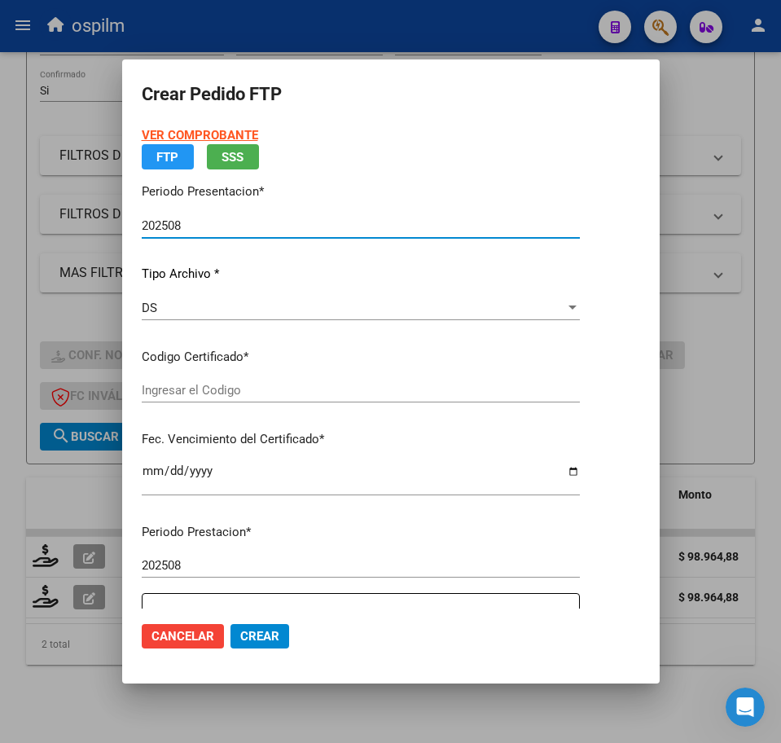
type input "ARG020005710862720231111320281113BS316"
type input "[DATE]"
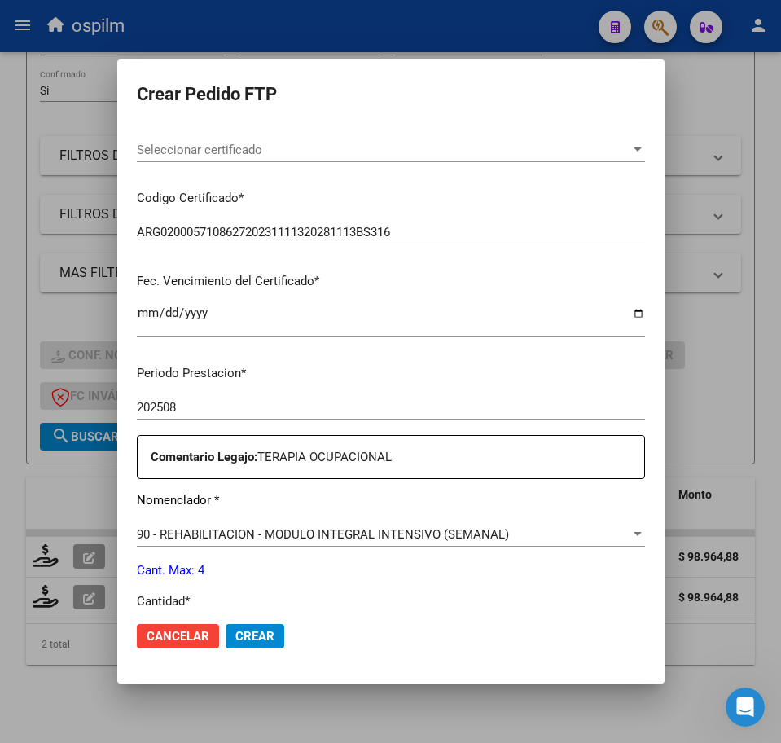
scroll to position [407, 0]
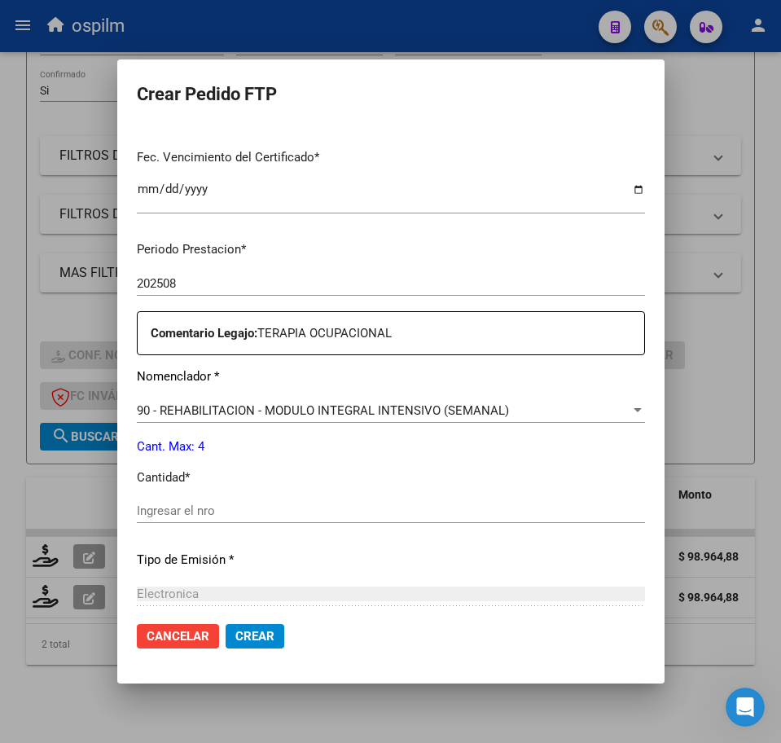
click at [227, 507] on input "Ingresar el nro" at bounding box center [391, 510] width 508 height 15
type input "4"
click at [226, 628] on button "Crear" at bounding box center [255, 636] width 59 height 24
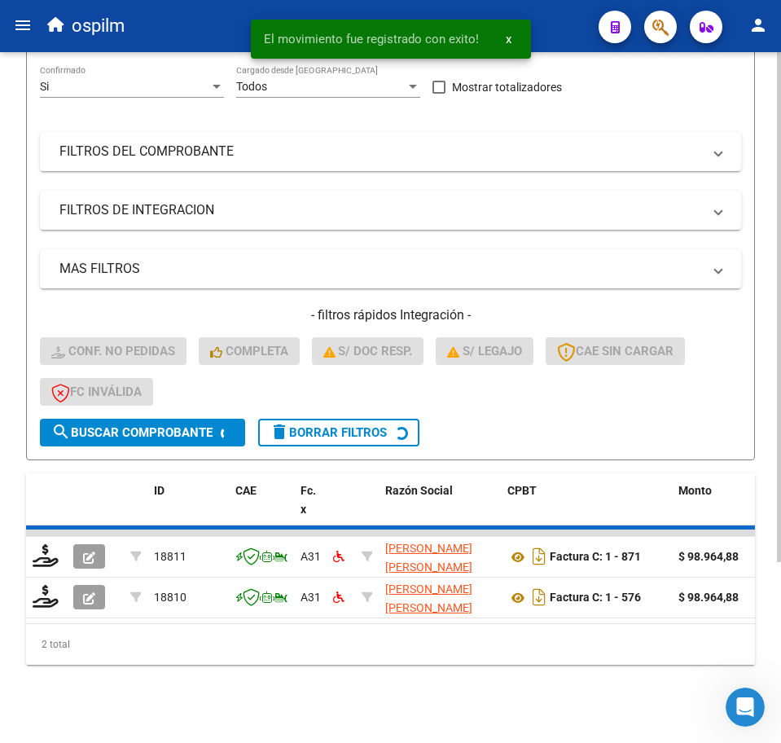
scroll to position [200, 0]
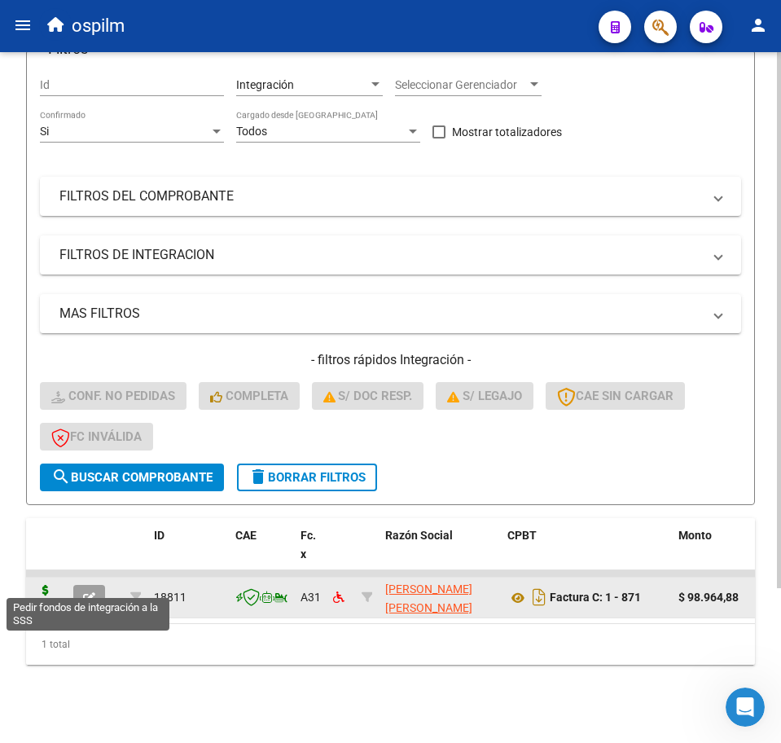
click at [38, 585] on icon at bounding box center [46, 596] width 26 height 23
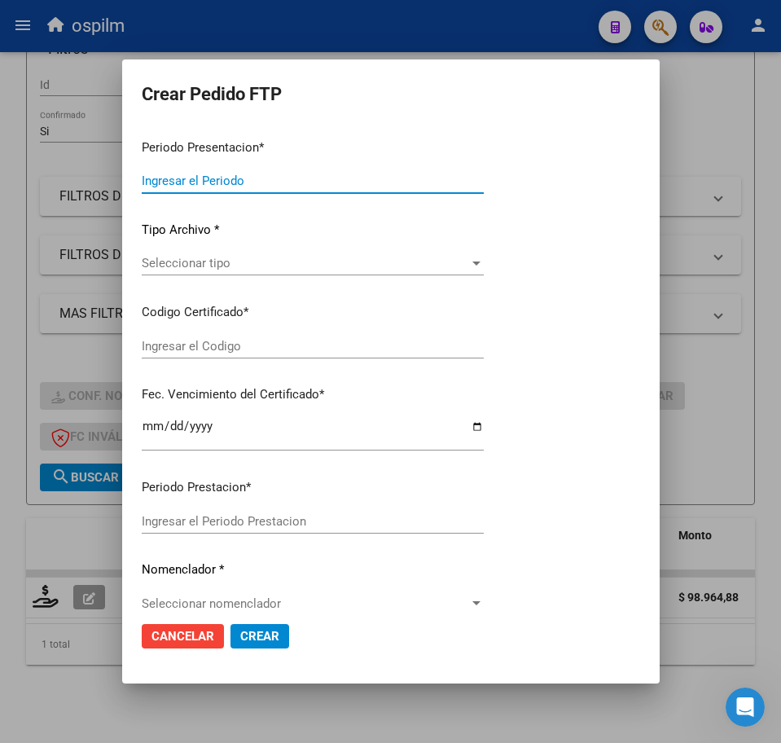
type input "202508"
type input "$ 98.964,88"
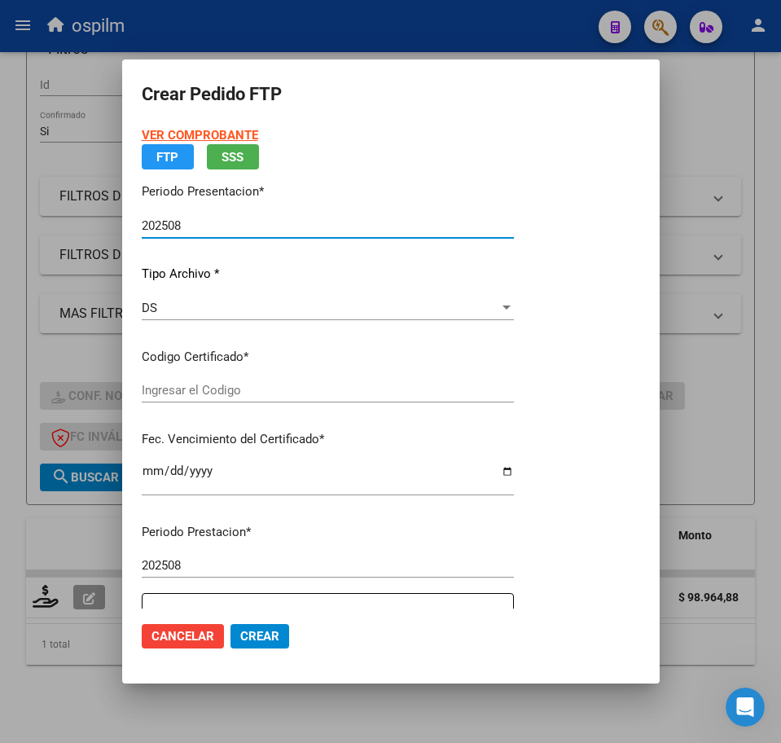
type input "ARG020005710862720231111320281113BS316"
type input "[DATE]"
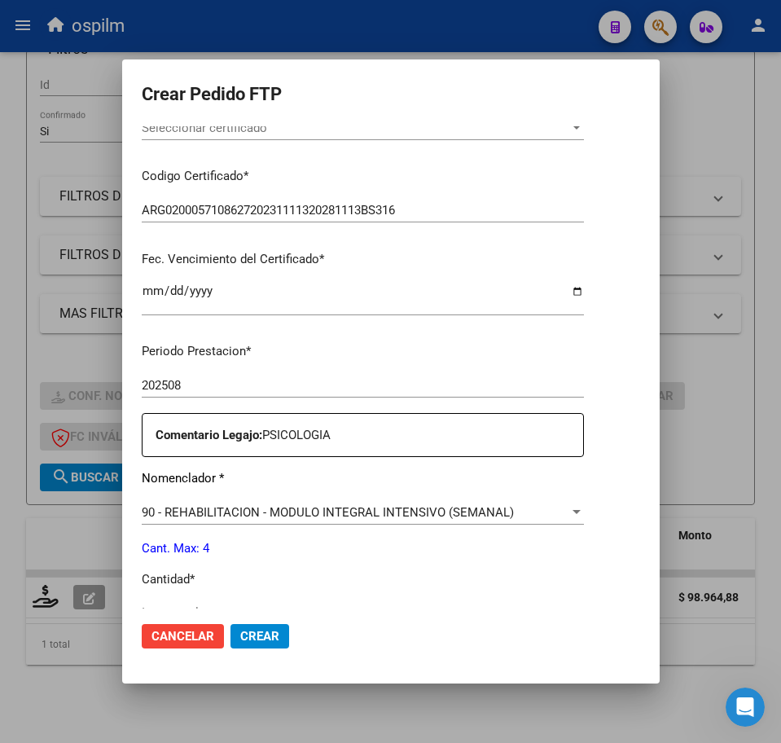
scroll to position [407, 0]
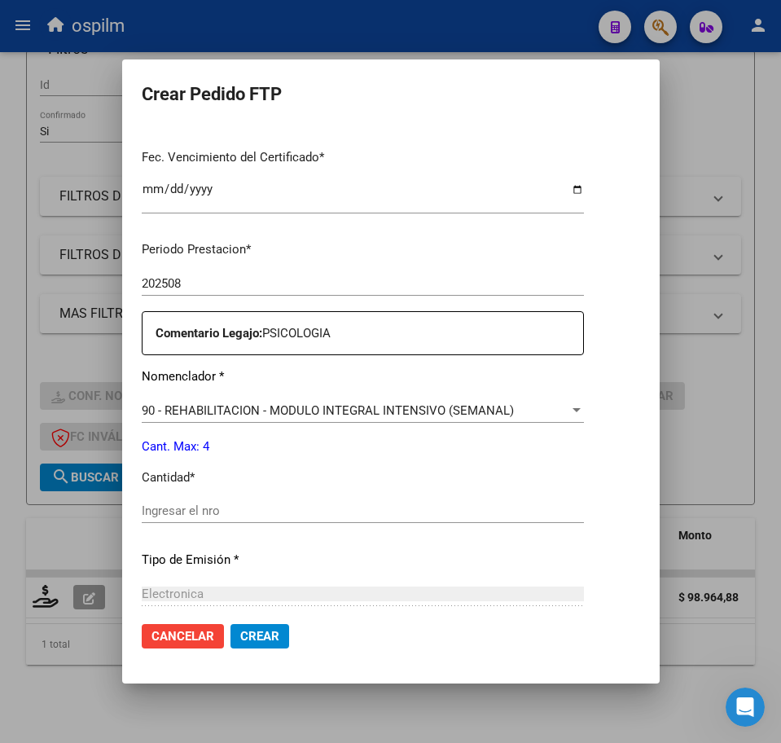
click at [217, 509] on input "Ingresar el nro" at bounding box center [363, 510] width 442 height 15
type input "4"
click at [252, 637] on span "Crear" at bounding box center [259, 636] width 39 height 15
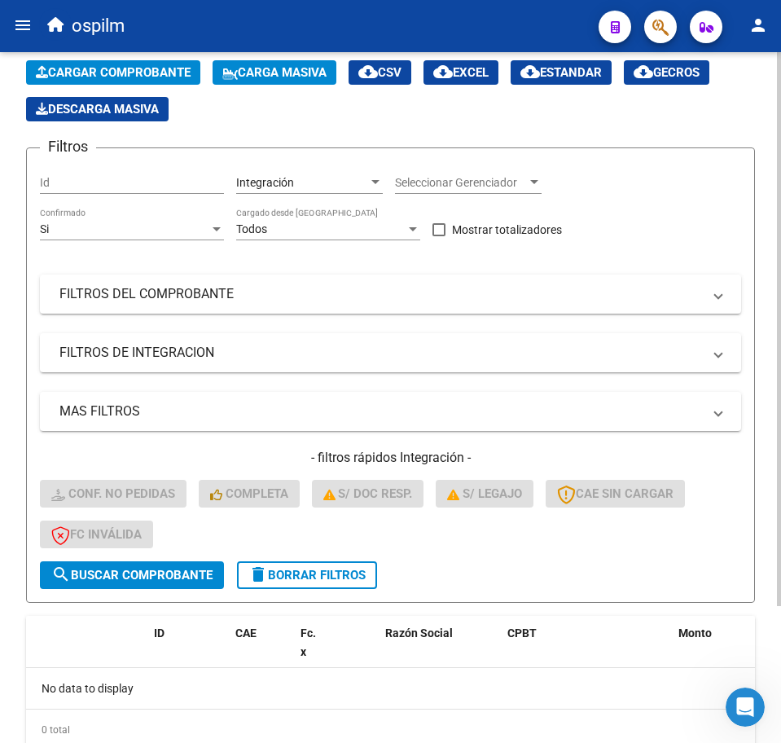
scroll to position [0, 0]
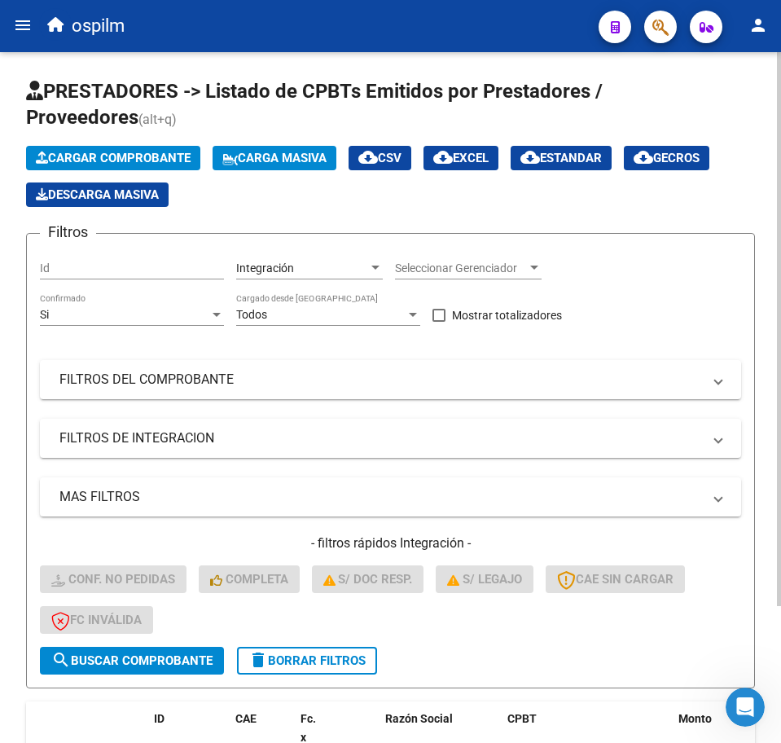
click at [284, 165] on button "Carga Masiva" at bounding box center [275, 158] width 124 height 24
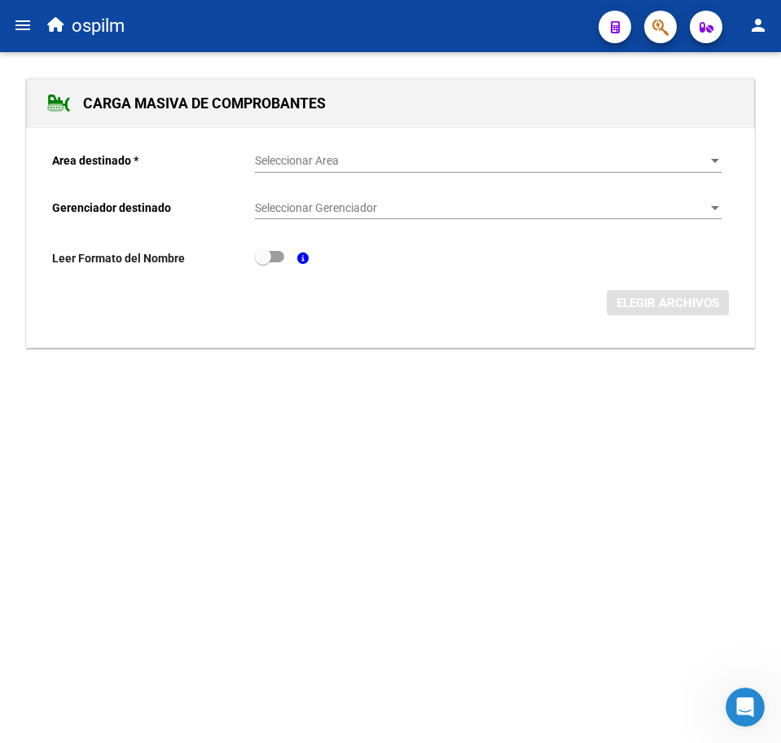
click at [283, 157] on span "Seleccionar Area" at bounding box center [481, 161] width 452 height 14
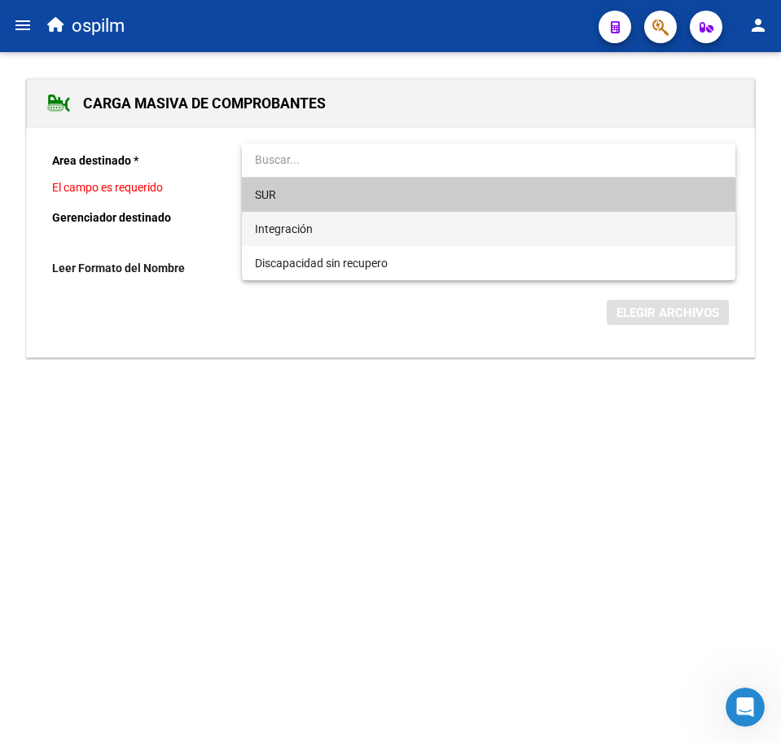
click at [314, 228] on span "Integración" at bounding box center [488, 229] width 467 height 34
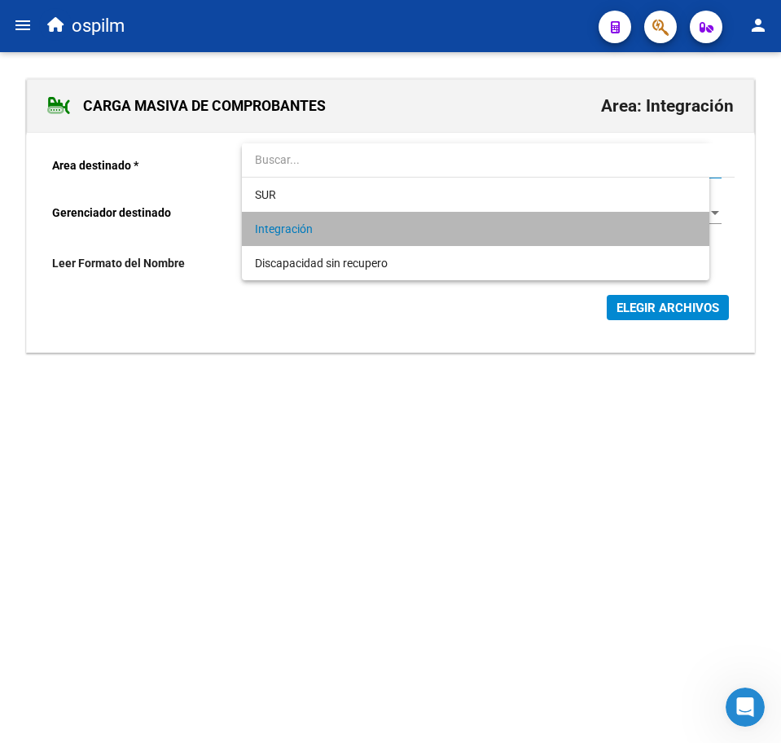
click at [314, 215] on span "Seleccionar Gerenciador" at bounding box center [481, 213] width 452 height 14
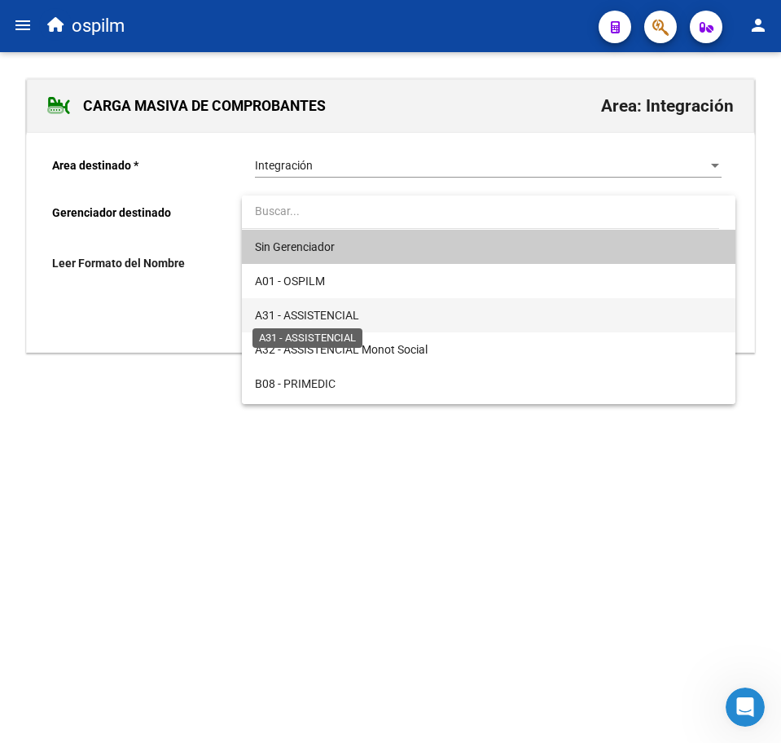
click at [319, 313] on span "A31 - ASSISTENCIAL" at bounding box center [307, 315] width 104 height 13
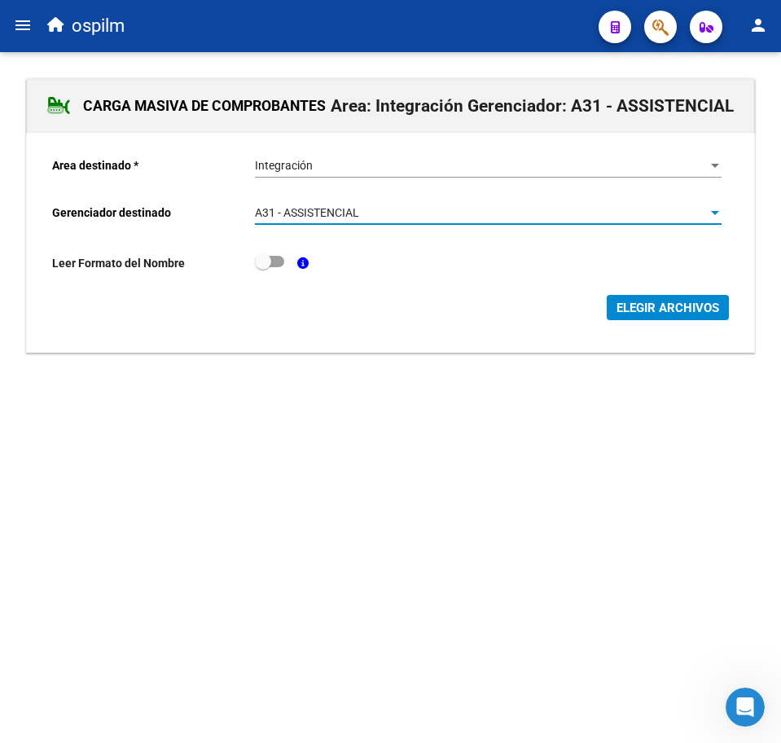
click at [690, 314] on span "ELEGIR ARCHIVOS" at bounding box center [668, 308] width 103 height 15
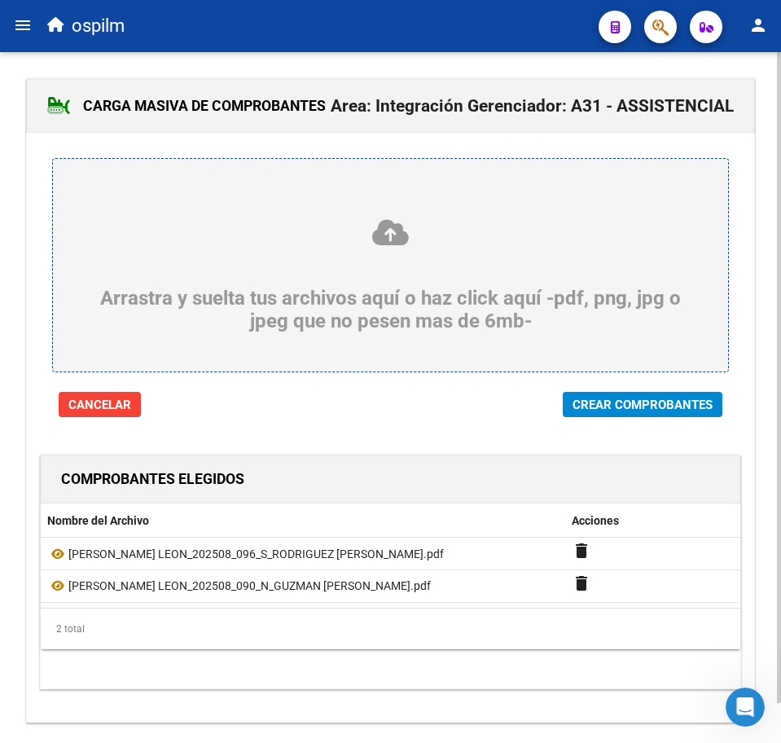
click at [582, 409] on span "Crear Comprobantes" at bounding box center [643, 404] width 140 height 15
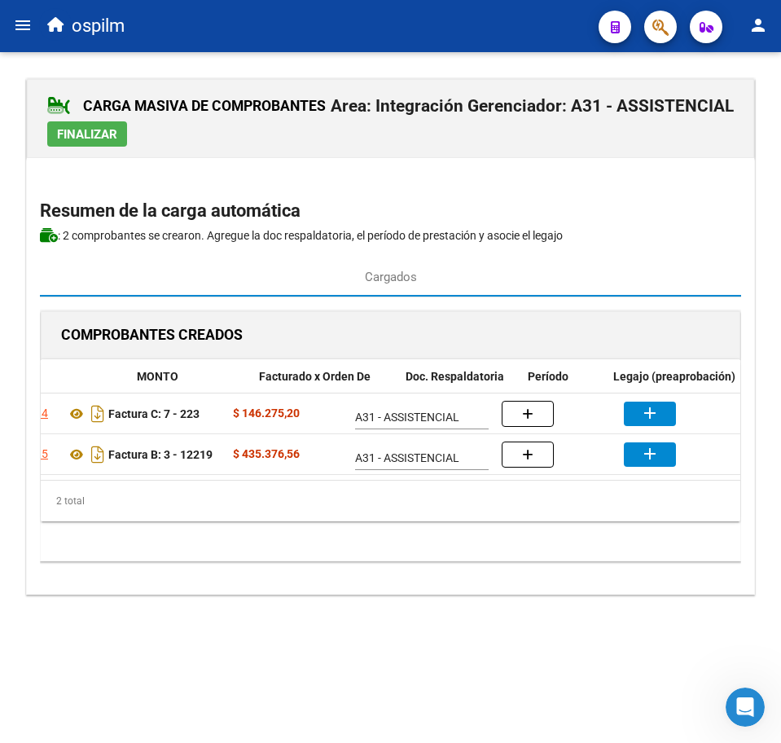
scroll to position [0, 400]
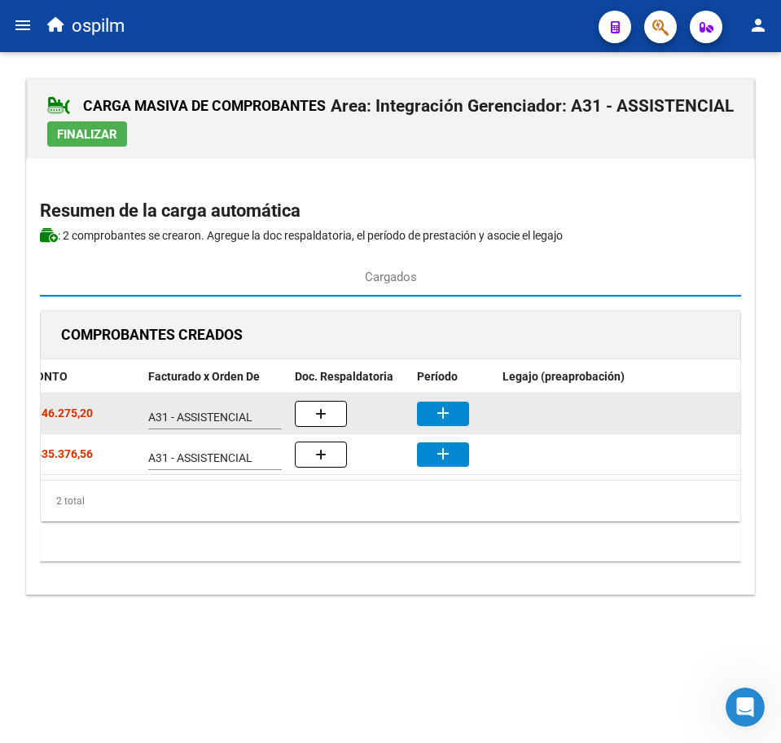
click at [457, 409] on button "add" at bounding box center [443, 414] width 52 height 24
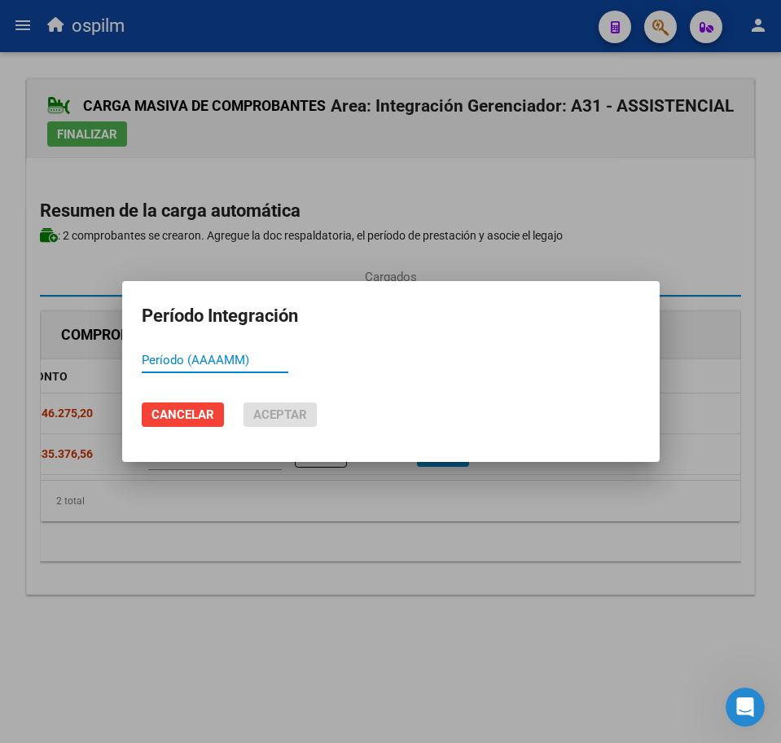
paste input "202508"
type input "202508"
click at [304, 411] on span "Aceptar" at bounding box center [280, 414] width 54 height 15
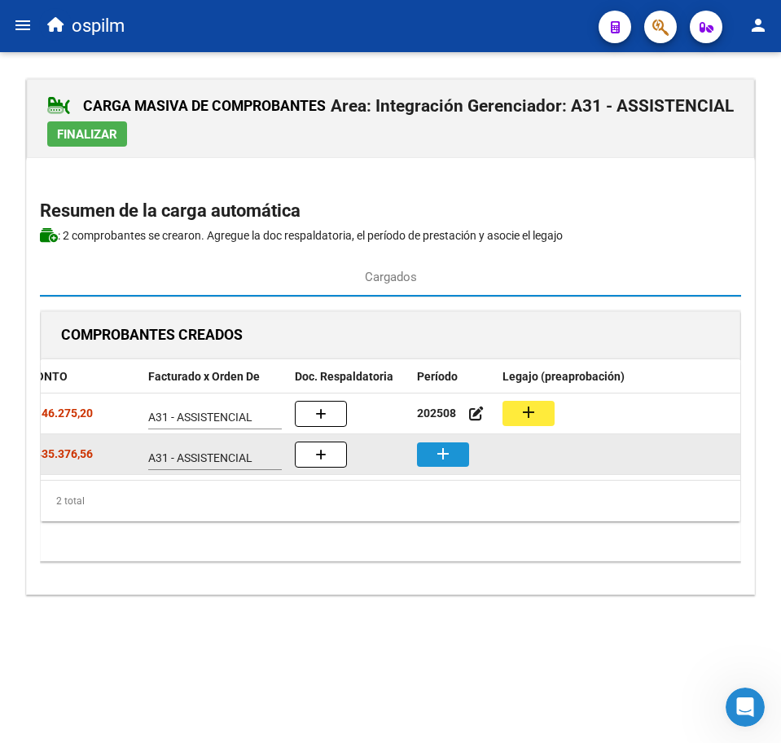
click at [442, 451] on mat-icon "add" at bounding box center [443, 454] width 20 height 20
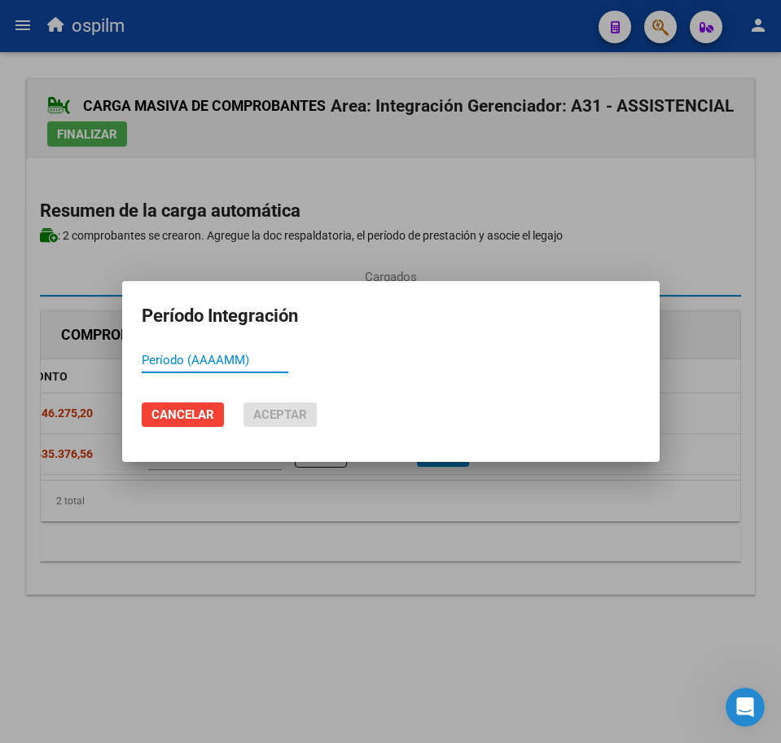
click at [259, 358] on input "Período (AAAAMM)" at bounding box center [215, 360] width 147 height 15
paste input "202508"
type input "202508"
click at [287, 421] on span "Aceptar" at bounding box center [280, 414] width 54 height 15
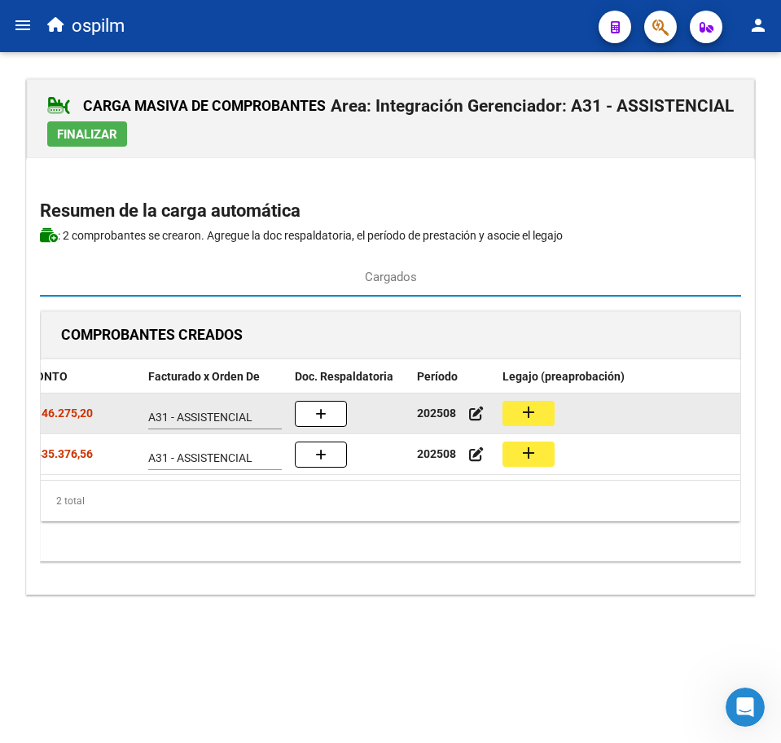
click at [525, 413] on mat-icon "add" at bounding box center [529, 412] width 20 height 20
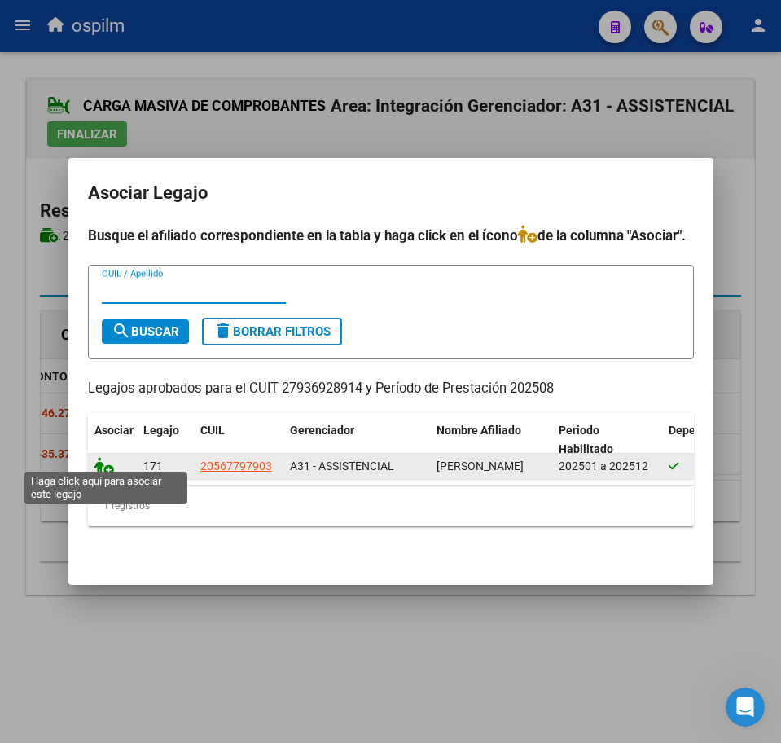
click at [99, 457] on icon at bounding box center [104, 466] width 20 height 18
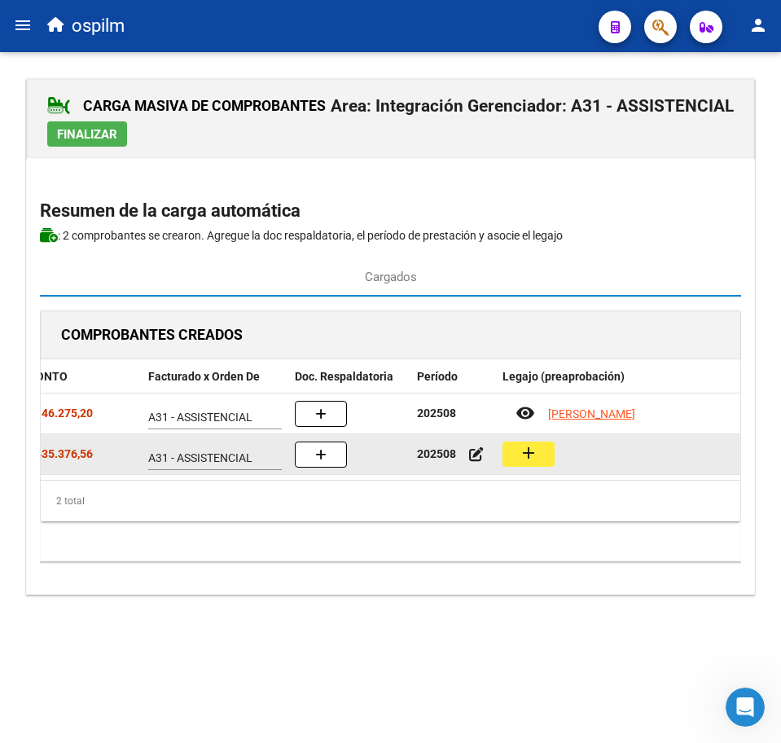
click at [519, 451] on mat-icon "add" at bounding box center [529, 453] width 20 height 20
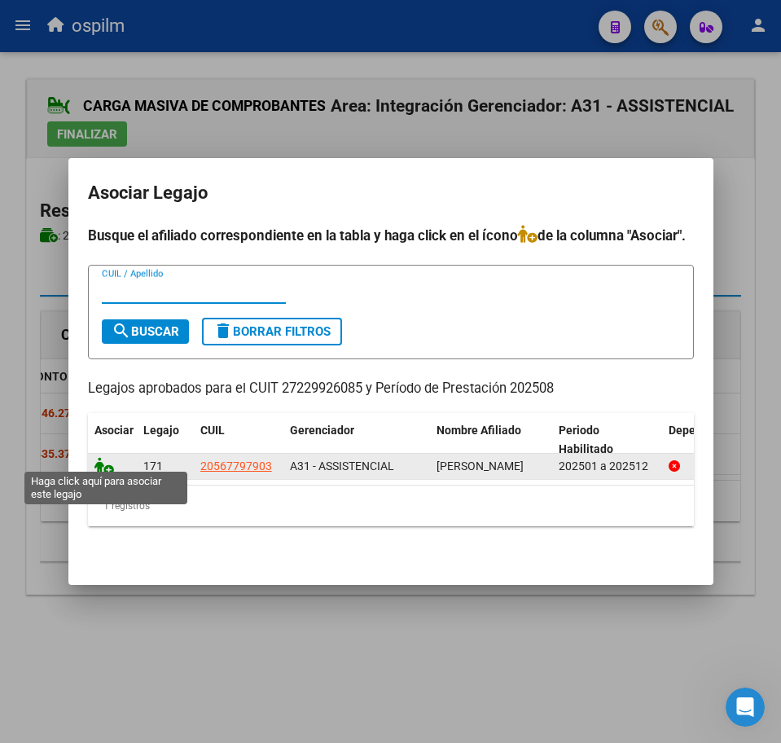
click at [109, 462] on icon at bounding box center [104, 466] width 20 height 18
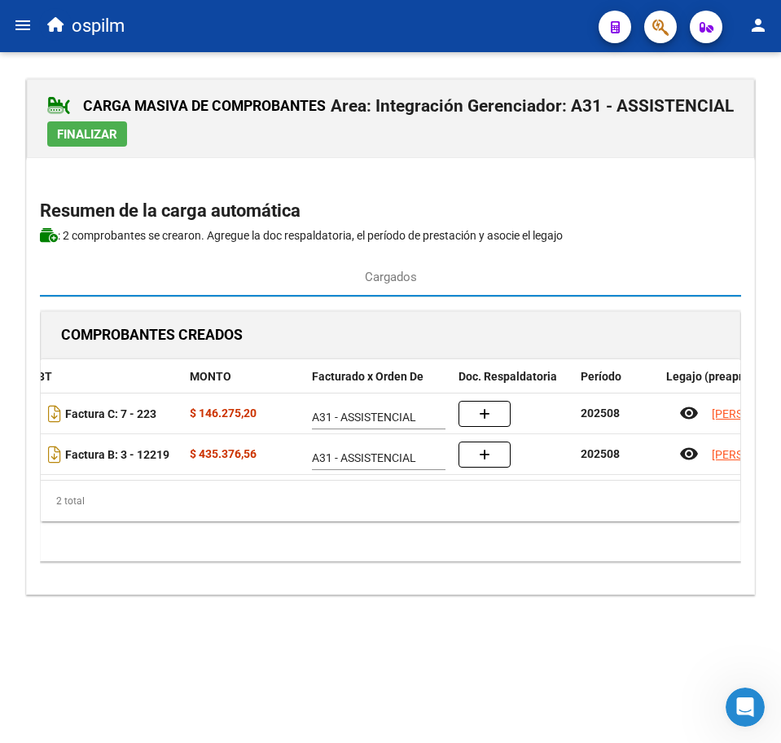
scroll to position [0, 207]
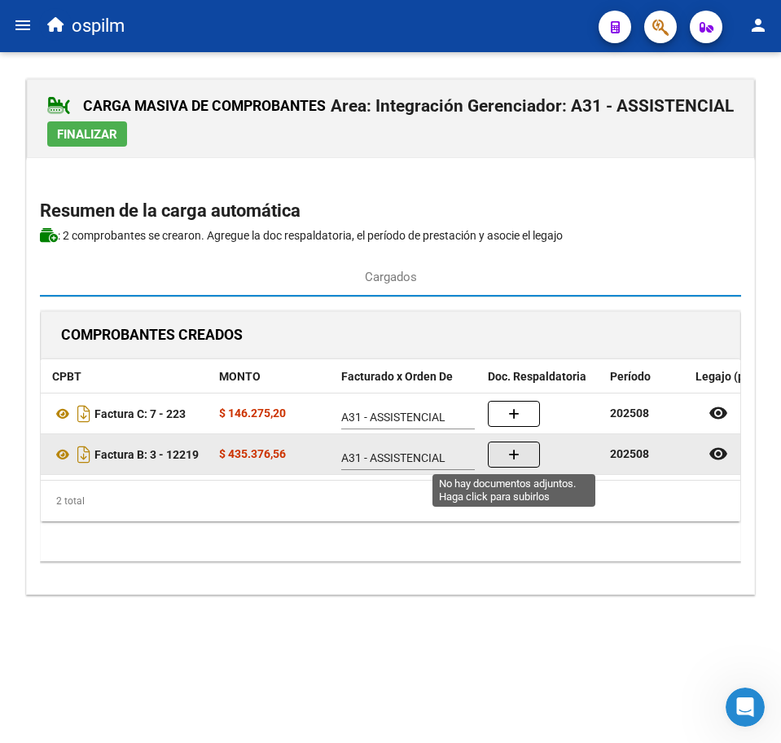
click at [517, 459] on icon "button" at bounding box center [513, 455] width 11 height 12
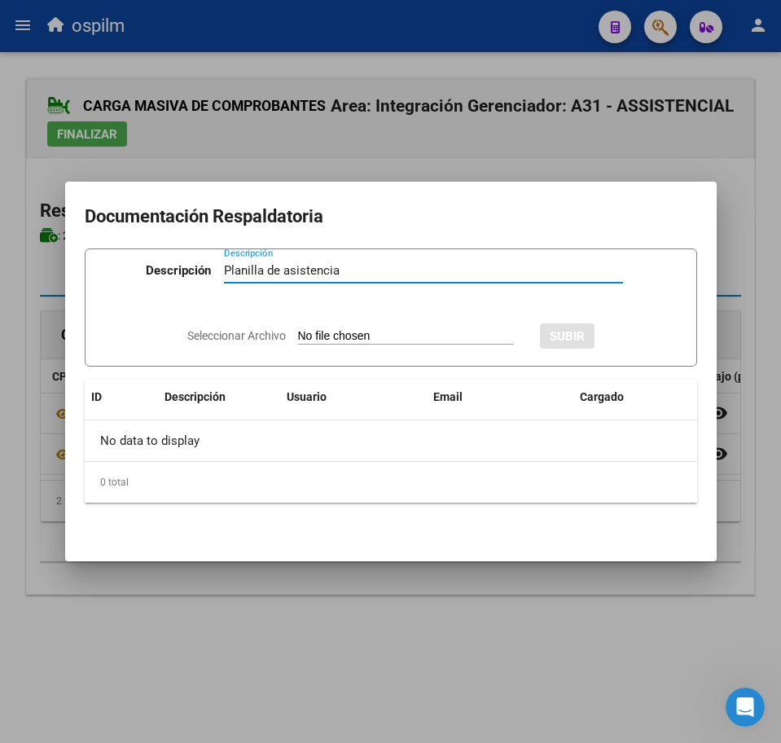
type input "Planilla de asistencia"
click at [374, 337] on input "Seleccionar Archivo" at bounding box center [406, 336] width 216 height 15
type input "C:\fakepath\[PERSON_NAME] LEON_202508_090_N_GUZMAN [PERSON_NAME].pdf"
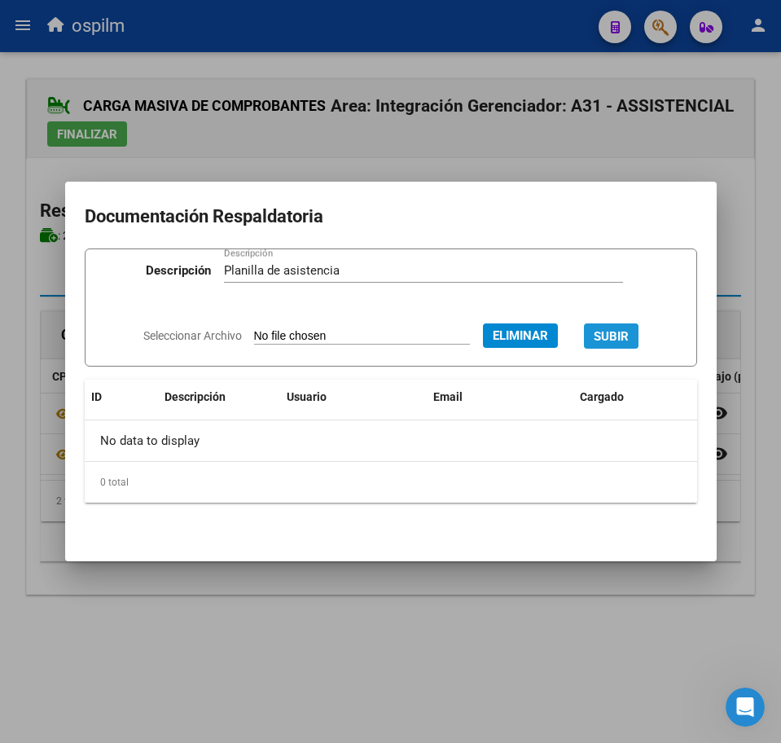
click at [606, 325] on button "SUBIR" at bounding box center [611, 335] width 55 height 25
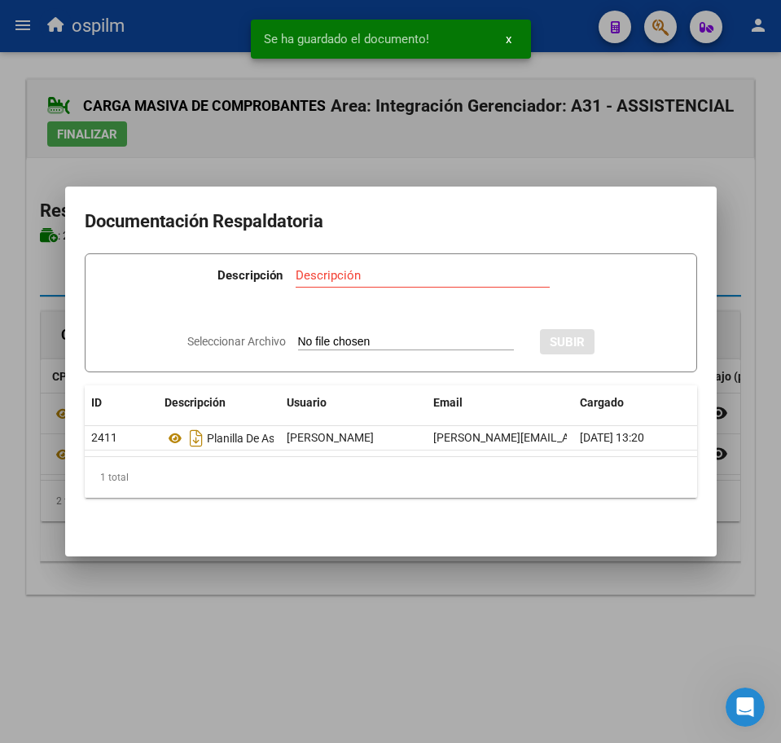
click at [481, 566] on div at bounding box center [390, 371] width 781 height 743
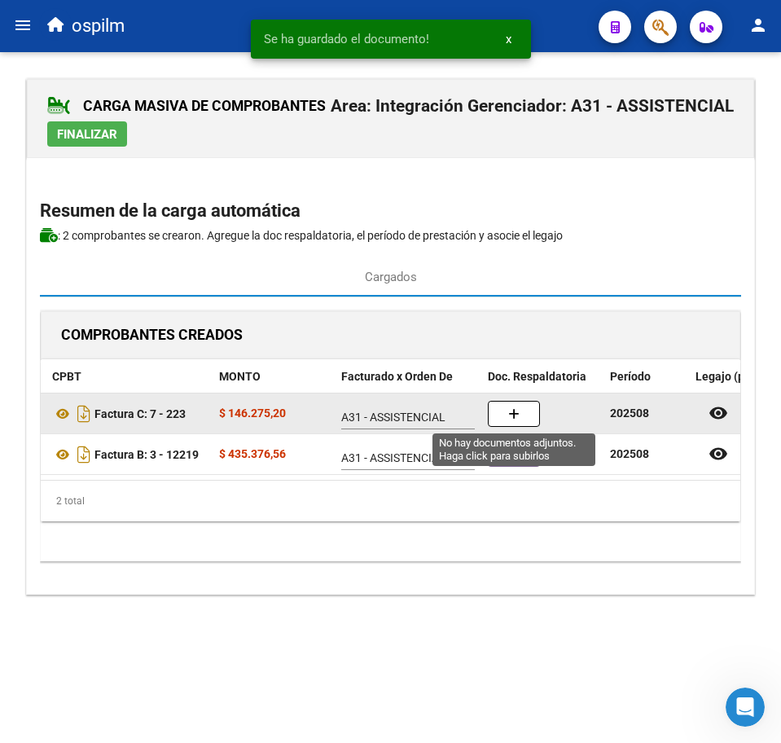
click at [511, 422] on button "button" at bounding box center [514, 414] width 52 height 26
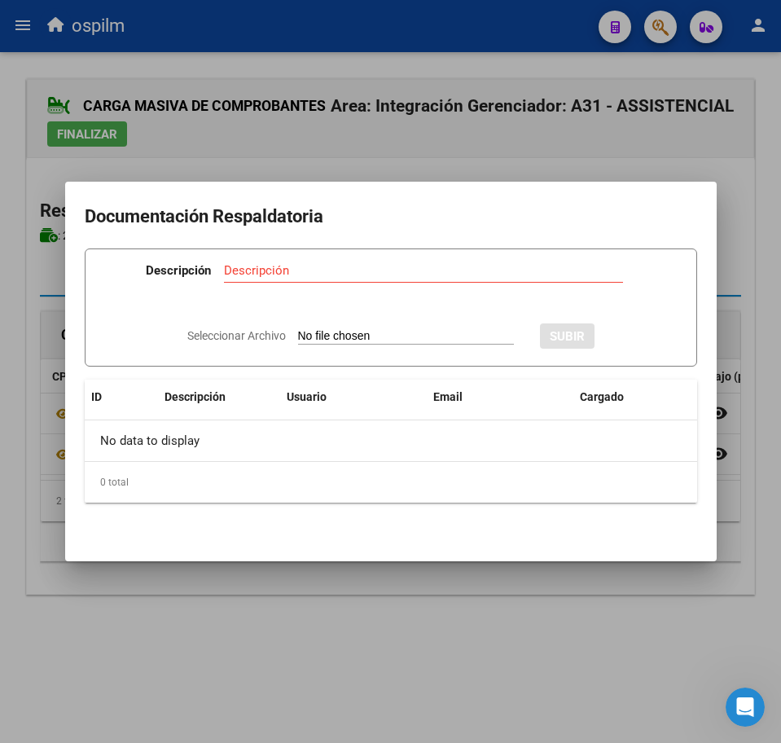
click at [292, 270] on input "Descripción" at bounding box center [423, 270] width 399 height 15
paste input "Planilla de asistencia"
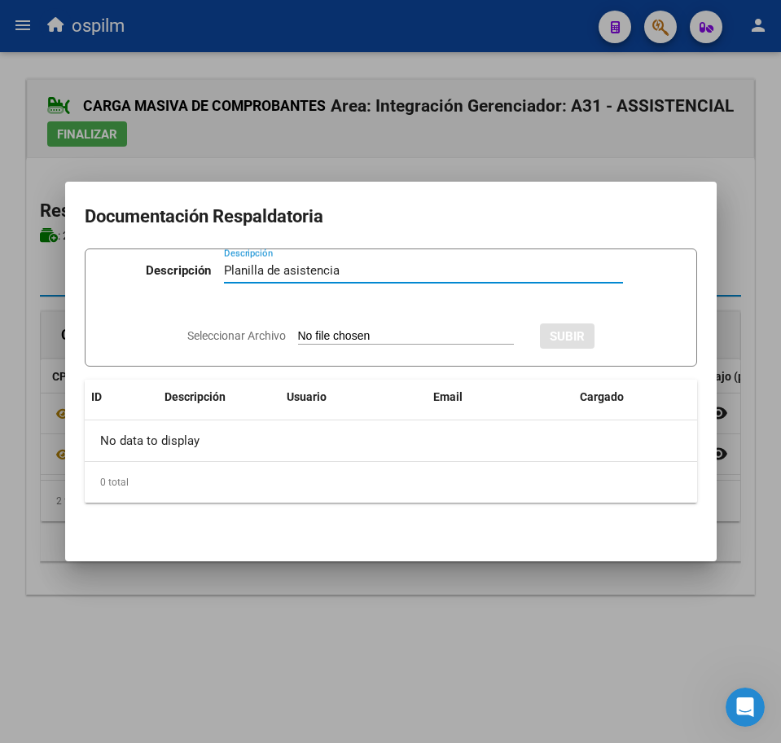
type input "Planilla de asistencia"
click at [363, 337] on input "Seleccionar Archivo" at bounding box center [406, 336] width 216 height 15
type input "C:\fakepath\[PERSON_NAME] LEON_202508_096_S_RODRIGUEZ [PERSON_NAME] CET.pdf"
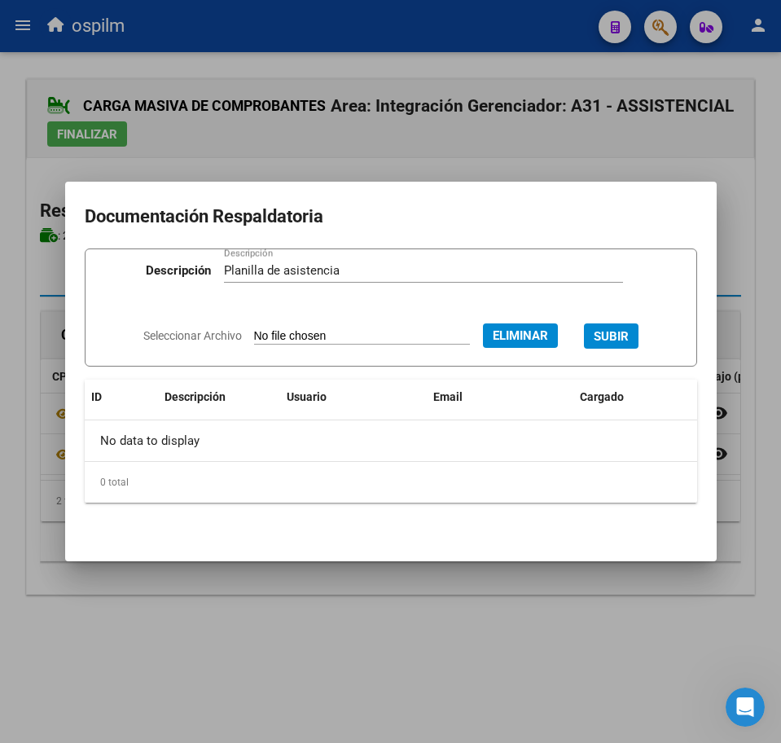
click at [637, 345] on button "SUBIR" at bounding box center [611, 335] width 55 height 25
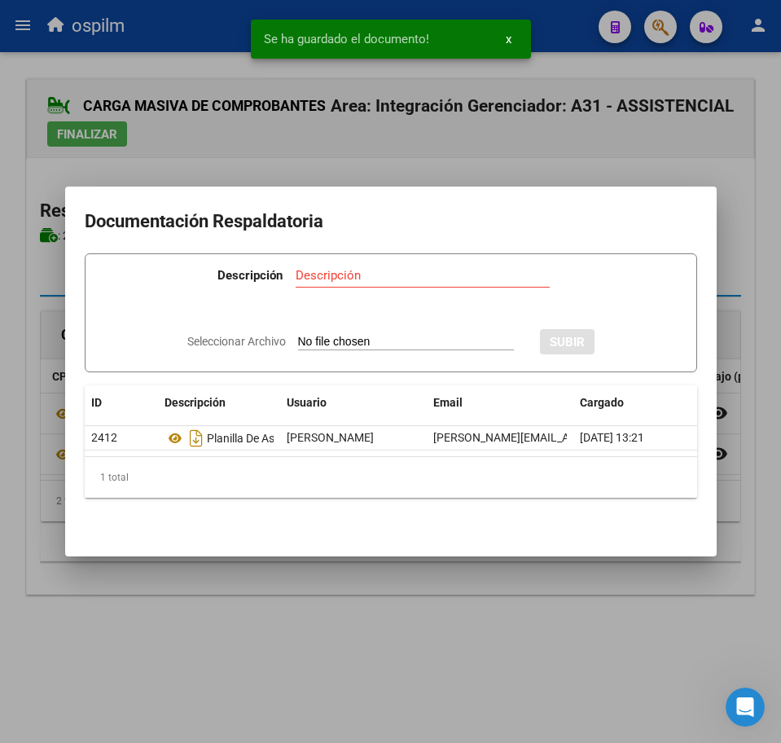
click at [345, 271] on input "Descripción" at bounding box center [423, 275] width 254 height 15
paste input "Planilla de asistencia"
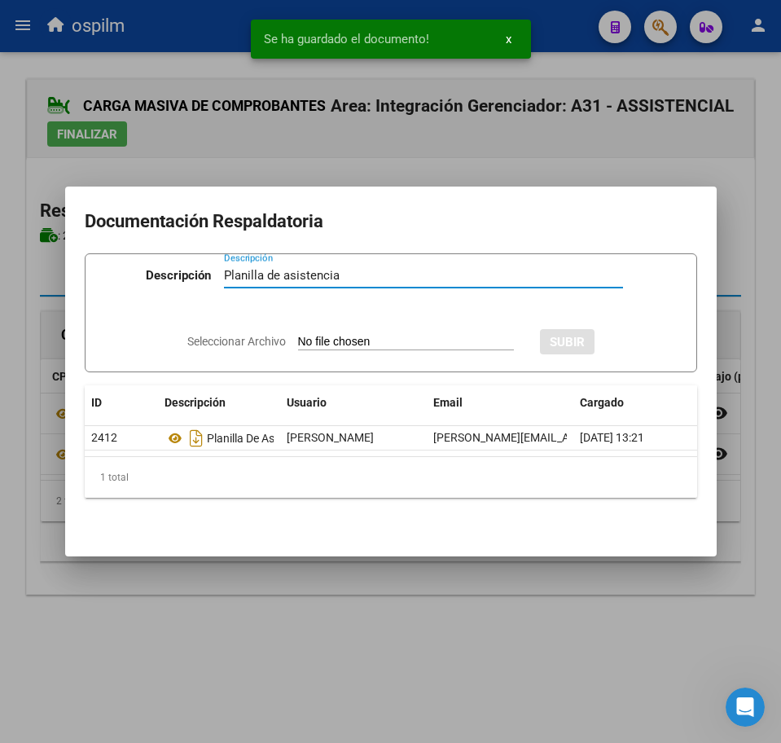
type input "Planilla de asistencia"
click at [393, 335] on input "Seleccionar Archivo" at bounding box center [406, 342] width 216 height 15
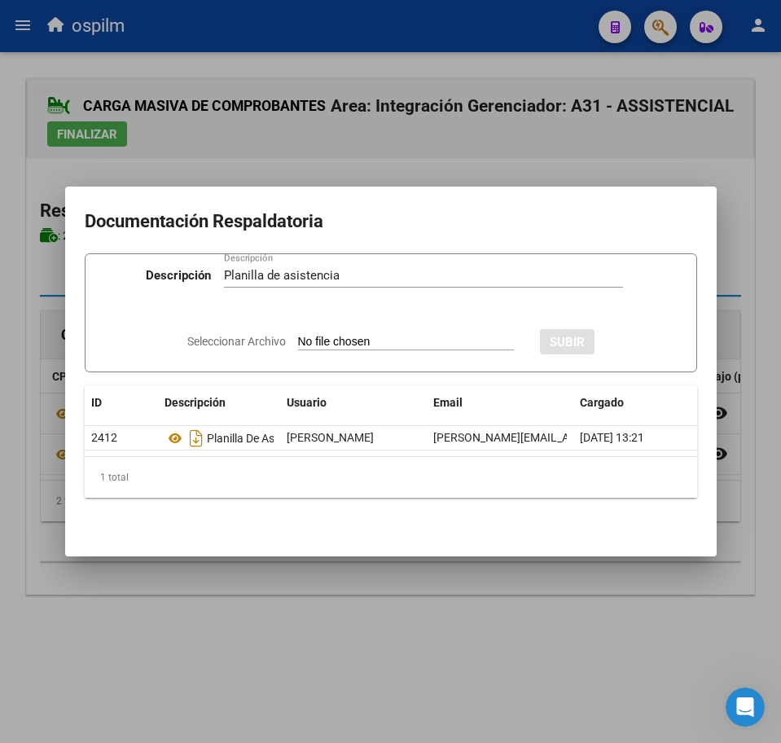
type input "C:\fakepath\[PERSON_NAME] LEON_202508_096_S_RODRIGUEZ [PERSON_NAME].pdf"
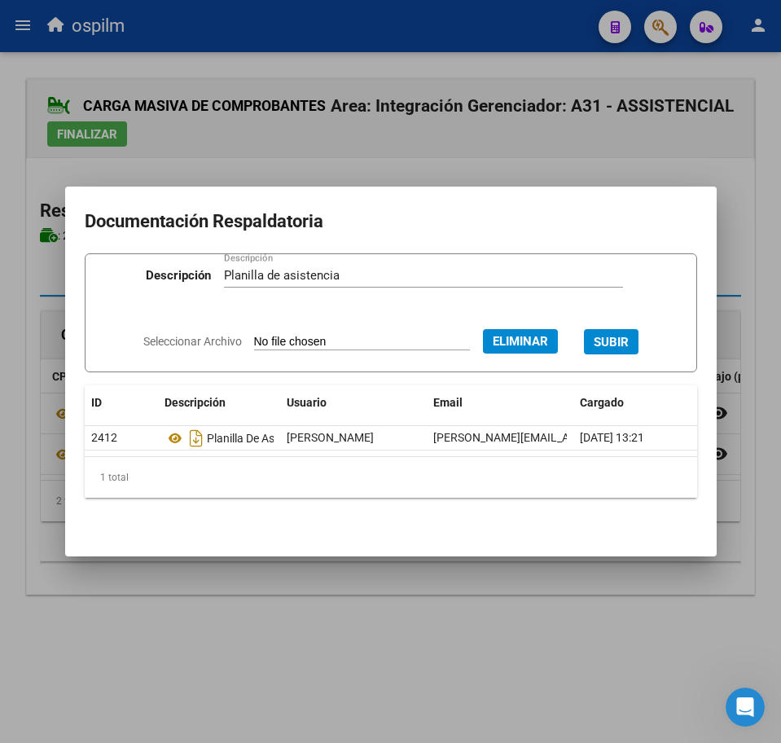
click at [624, 335] on span "SUBIR" at bounding box center [611, 342] width 35 height 15
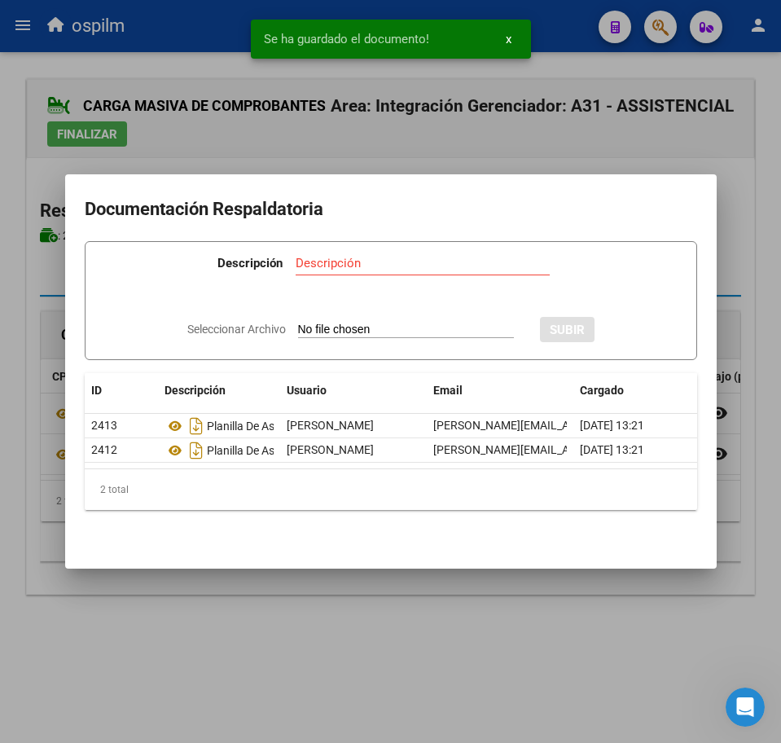
click at [349, 672] on div at bounding box center [390, 371] width 781 height 743
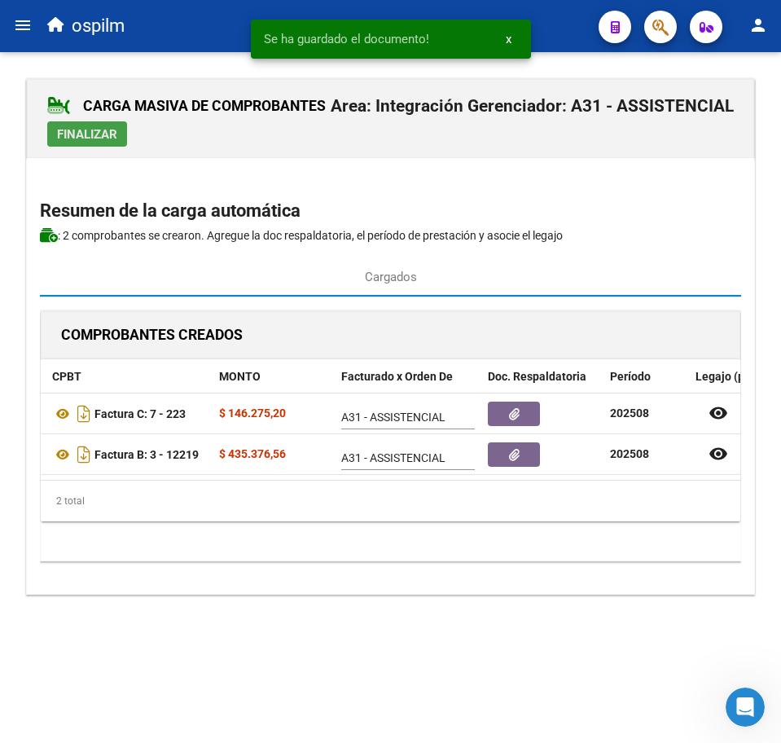
click at [66, 132] on span "Finalizar" at bounding box center [87, 134] width 60 height 15
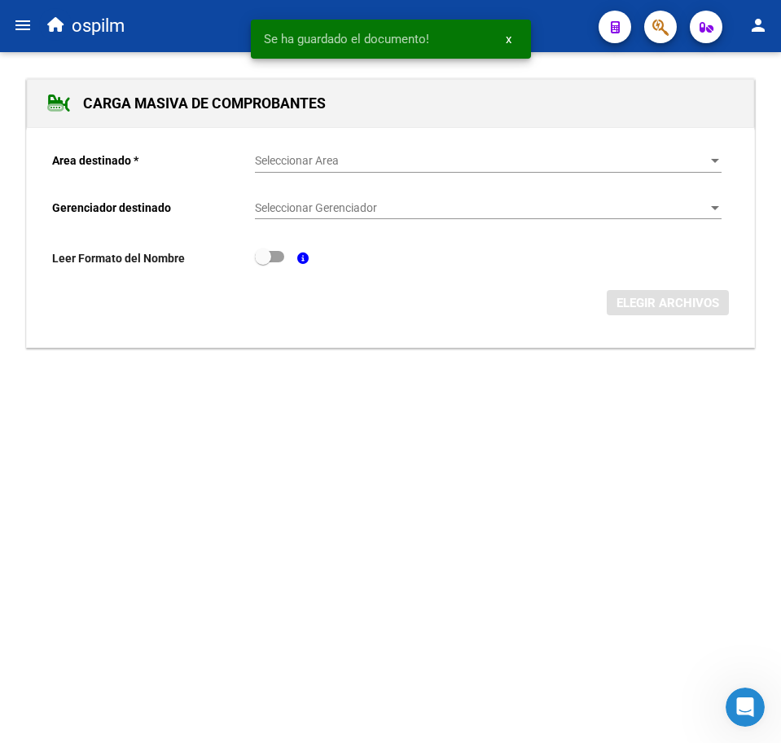
click at [327, 150] on div "Seleccionar Area Seleccionar Area" at bounding box center [488, 156] width 467 height 33
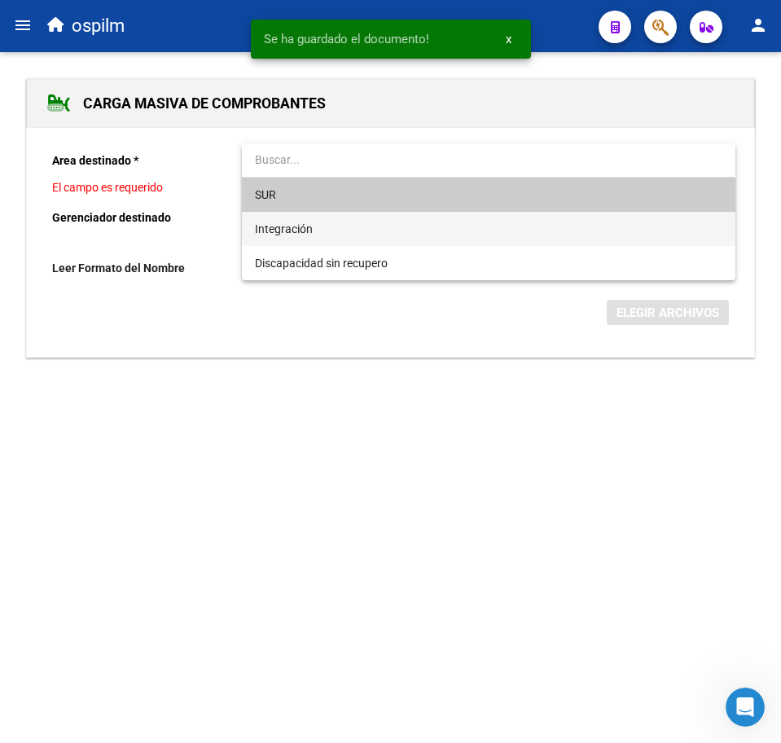
click at [335, 223] on span "Integración" at bounding box center [488, 229] width 467 height 34
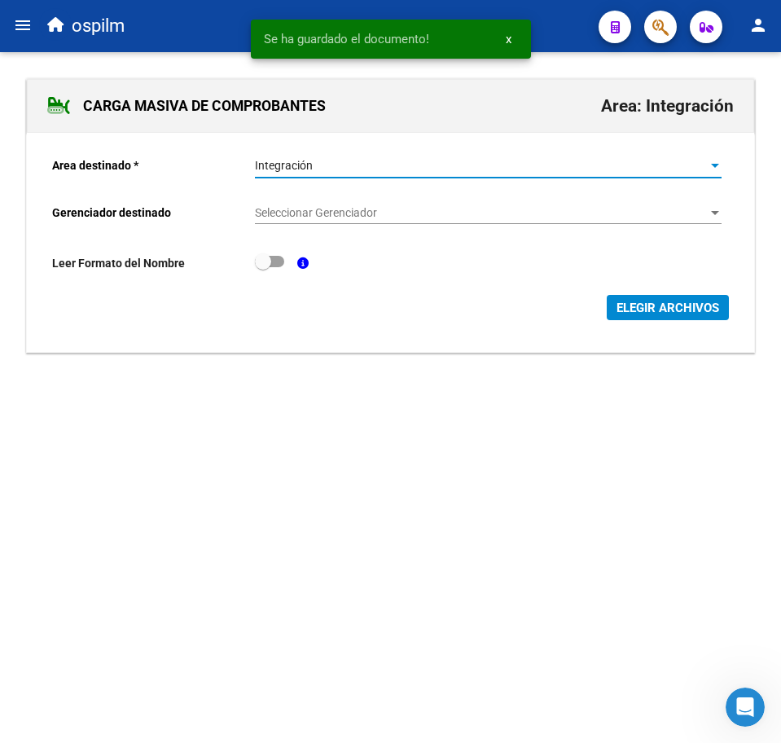
click at [339, 215] on span "Seleccionar Gerenciador" at bounding box center [481, 213] width 452 height 14
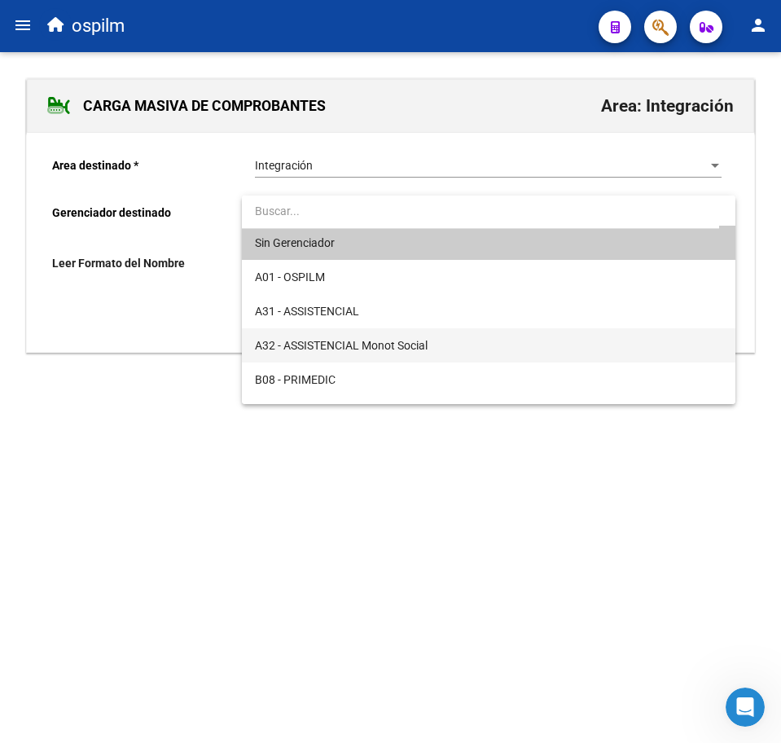
scroll to position [0, 0]
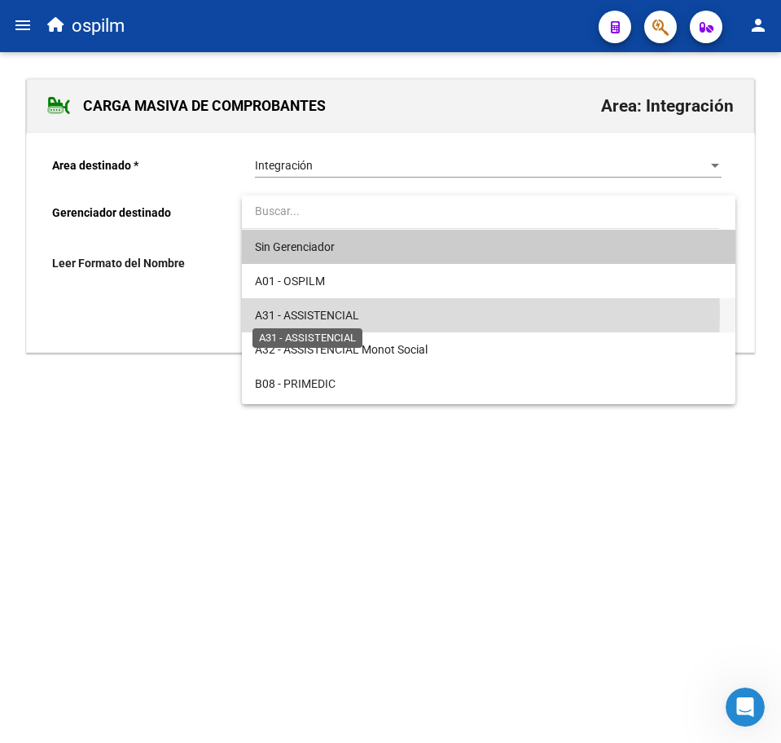
click at [346, 312] on span "A31 - ASSISTENCIAL" at bounding box center [307, 315] width 104 height 13
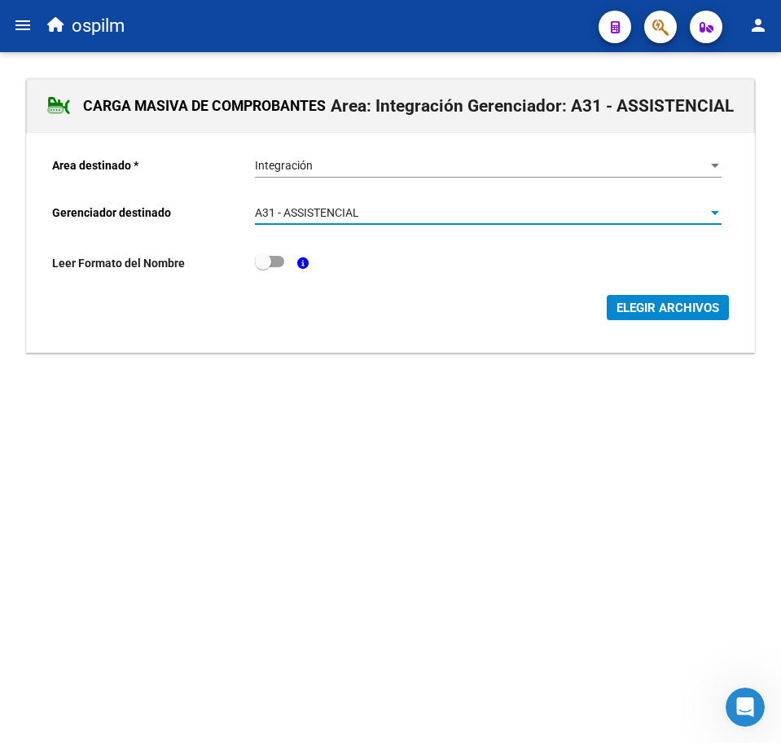
click at [630, 302] on span "ELEGIR ARCHIVOS" at bounding box center [668, 308] width 103 height 15
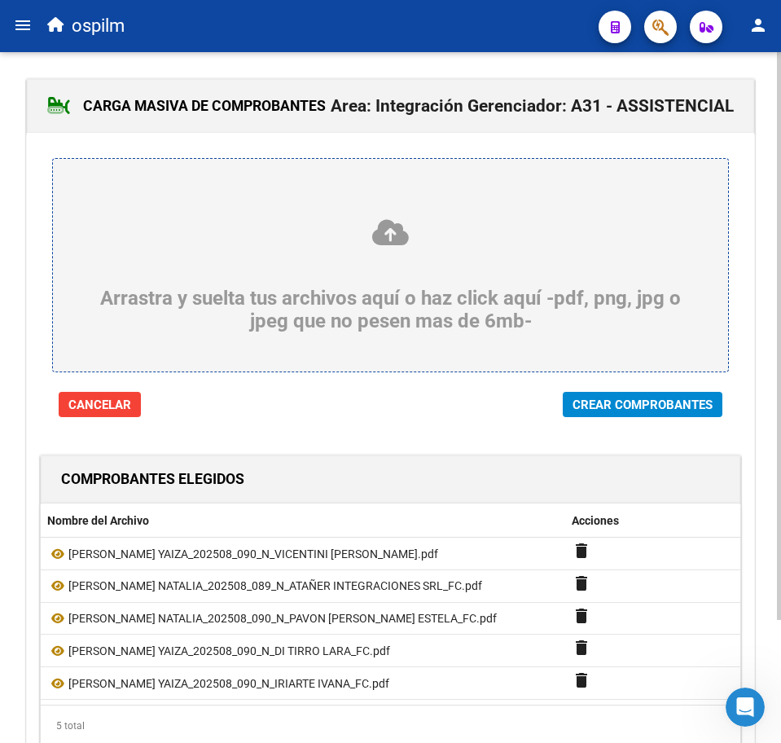
click at [627, 395] on button "Crear Comprobantes" at bounding box center [643, 404] width 160 height 25
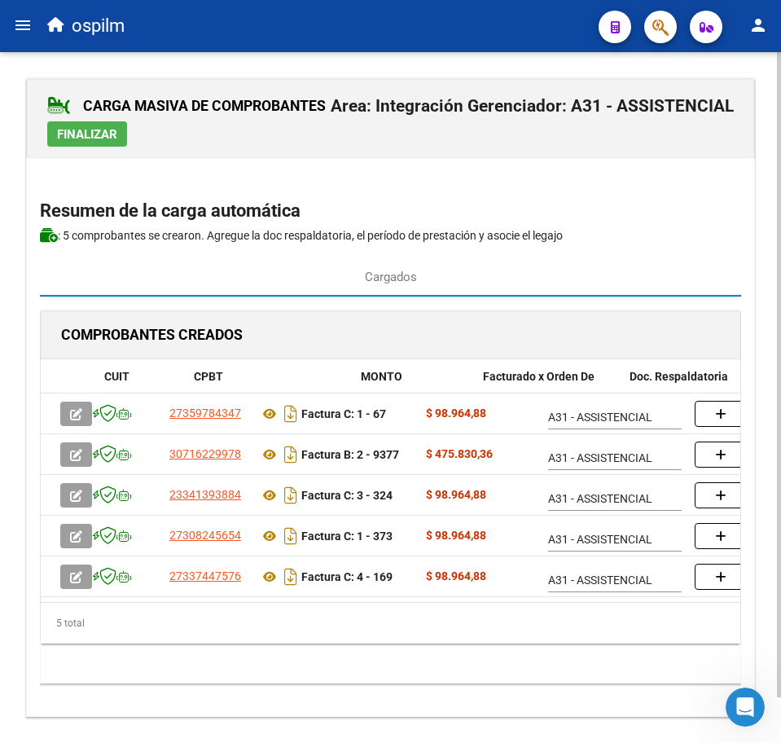
scroll to position [0, 400]
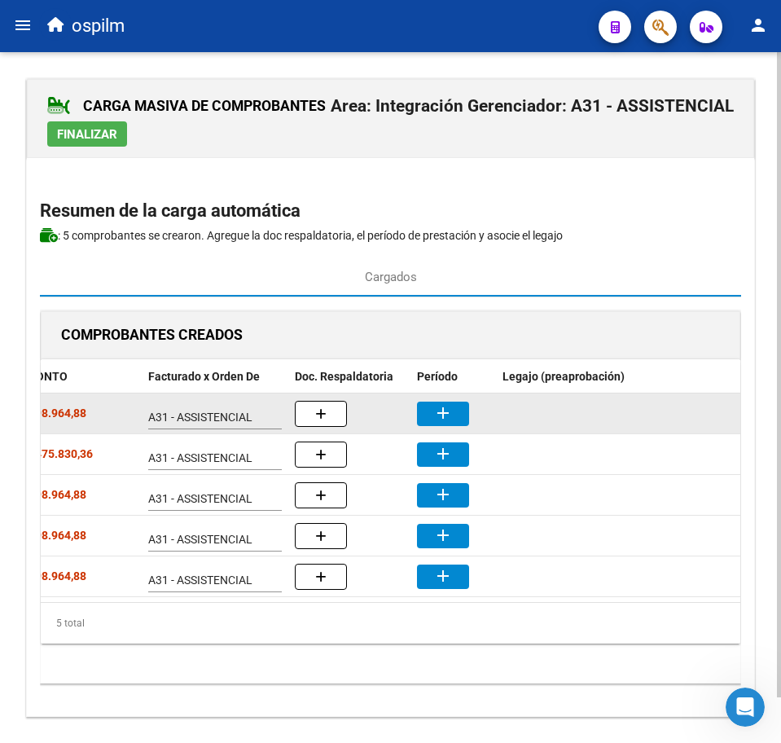
click at [449, 416] on mat-icon "add" at bounding box center [443, 413] width 20 height 20
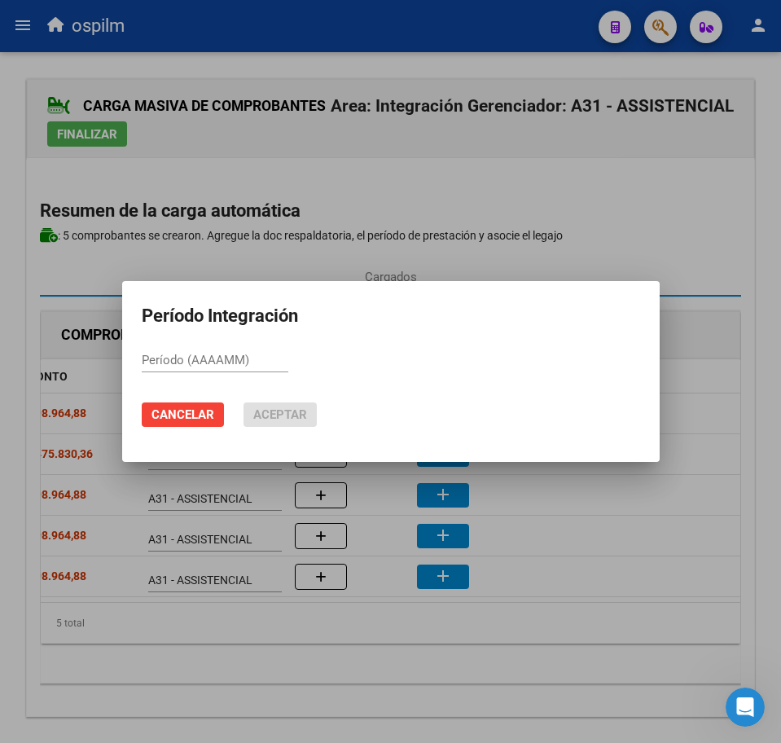
paste input "202508"
type input "202508"
click at [266, 406] on button "Aceptar" at bounding box center [280, 414] width 73 height 24
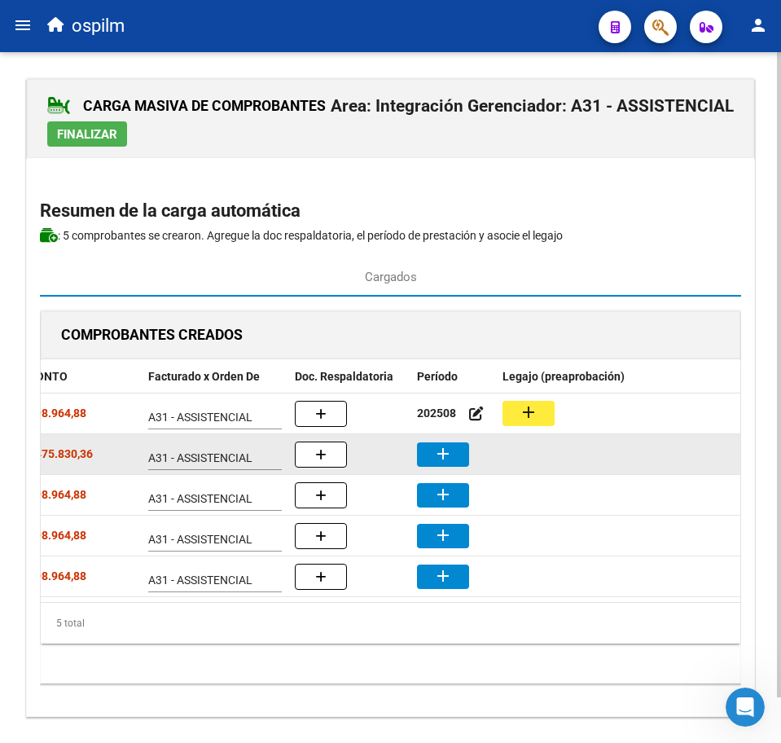
click at [419, 446] on button "add" at bounding box center [443, 454] width 52 height 24
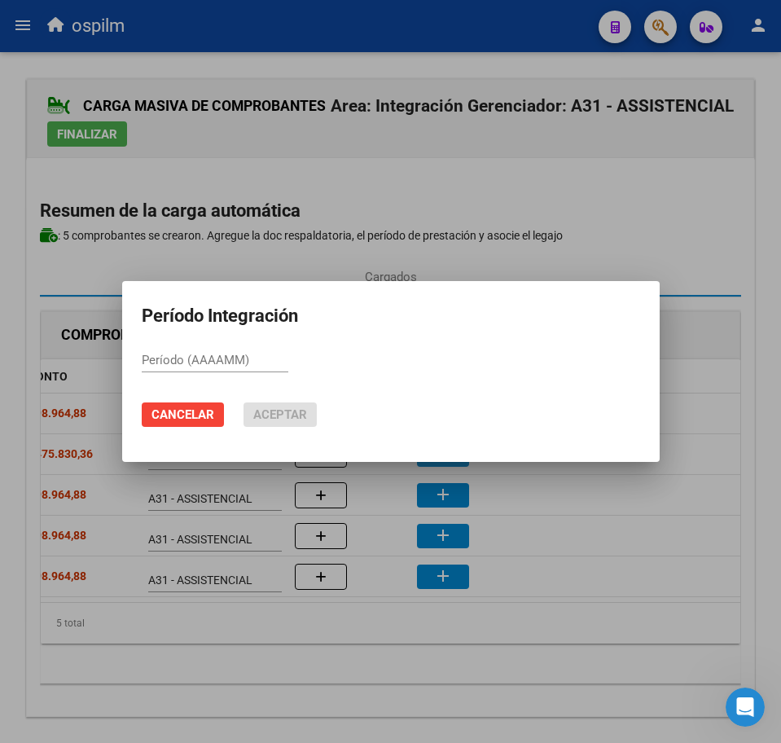
click at [432, 453] on mat-dialog-container "Período Integración Período (AAAAMM) Cancelar Aceptar" at bounding box center [391, 372] width 538 height 182
click at [247, 371] on div "Período (AAAAMM)" at bounding box center [215, 368] width 147 height 40
click at [244, 357] on input "Período (AAAAMM)" at bounding box center [215, 360] width 147 height 15
paste input "202508"
type input "202508"
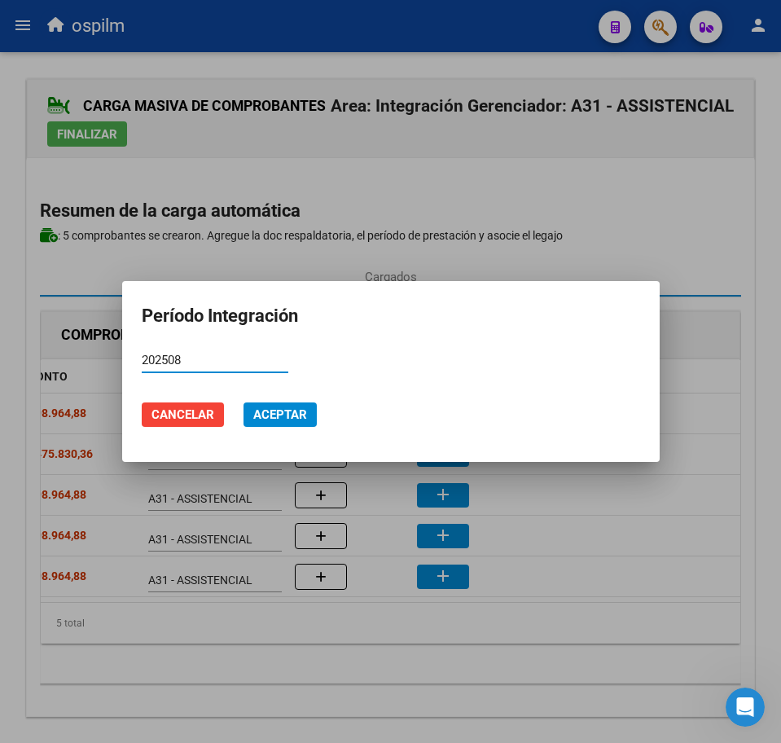
click at [284, 417] on span "Aceptar" at bounding box center [280, 414] width 54 height 15
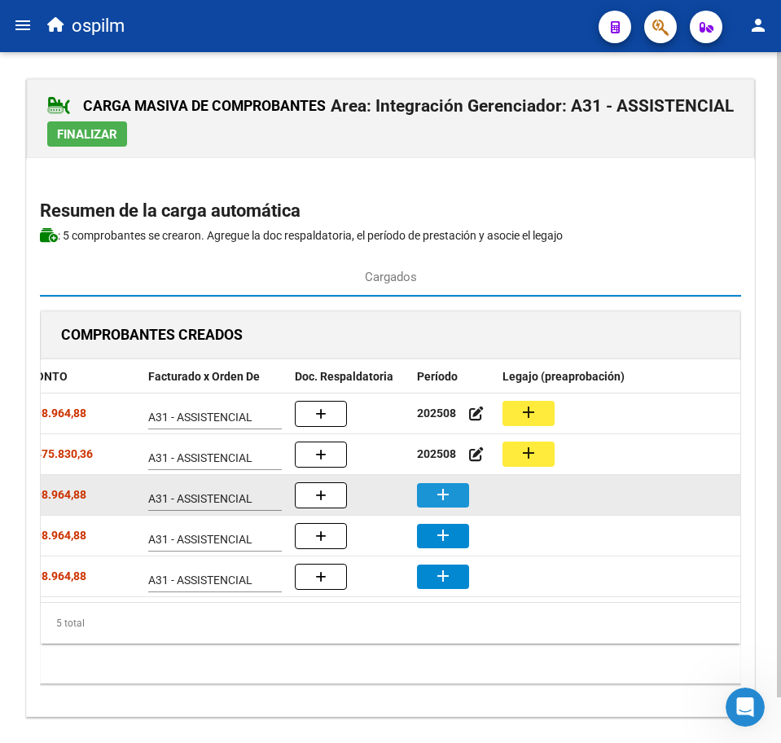
click at [446, 496] on mat-icon "add" at bounding box center [443, 495] width 20 height 20
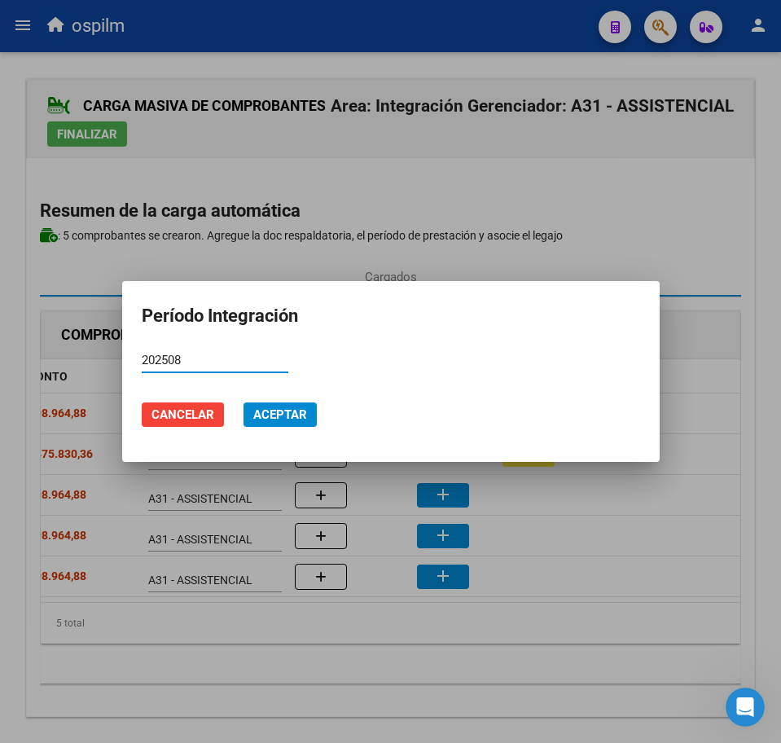
type input "202508"
click at [272, 408] on span "Aceptar" at bounding box center [280, 414] width 54 height 15
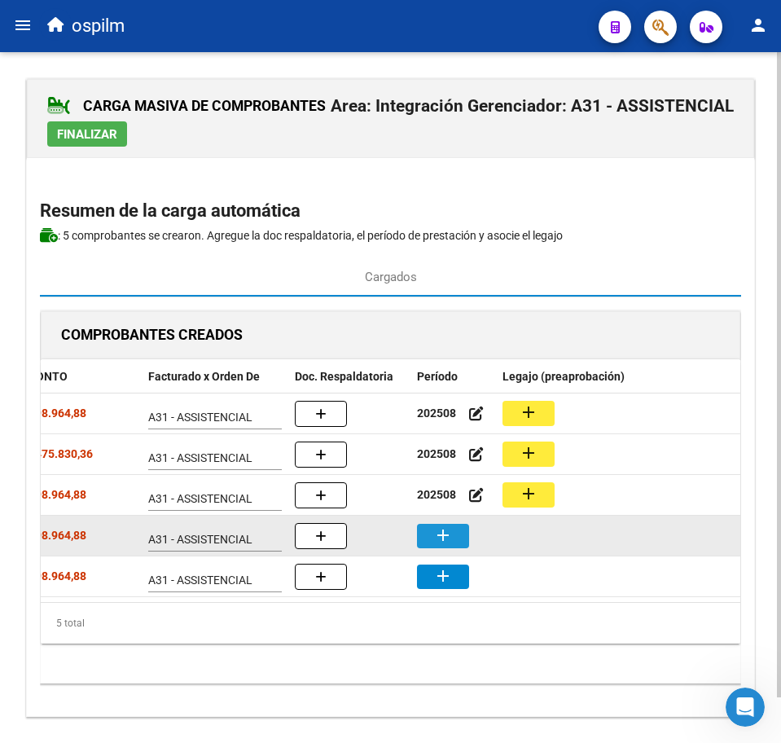
click at [450, 538] on mat-icon "add" at bounding box center [443, 535] width 20 height 20
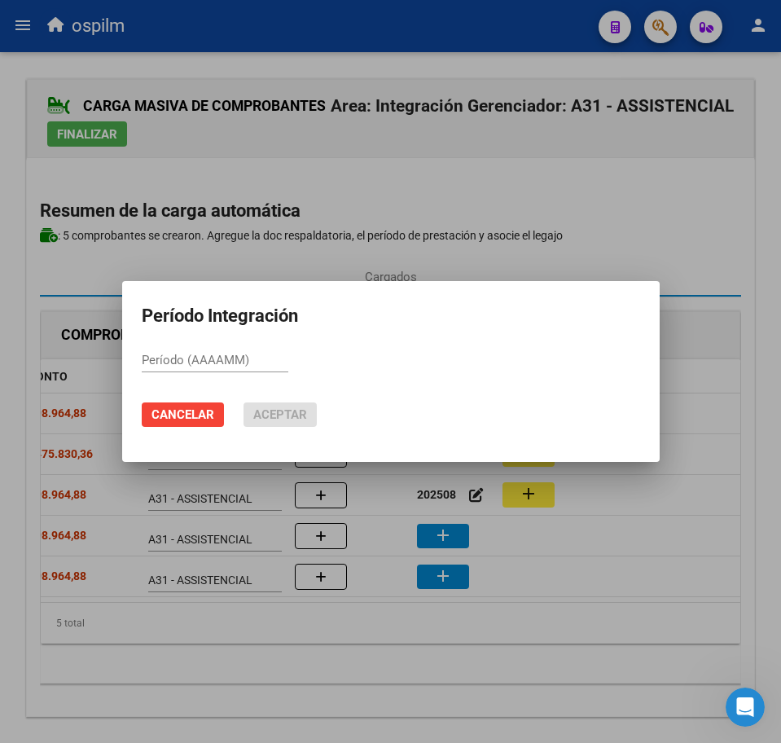
paste input "202508"
type input "202508"
click at [295, 417] on span "Aceptar" at bounding box center [280, 414] width 54 height 15
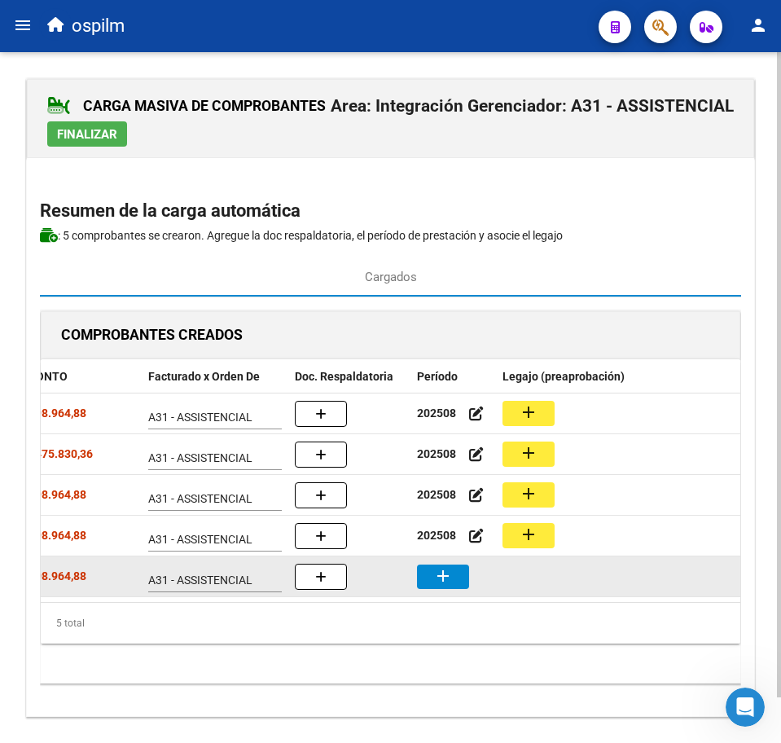
click at [439, 566] on mat-icon "add" at bounding box center [443, 576] width 20 height 20
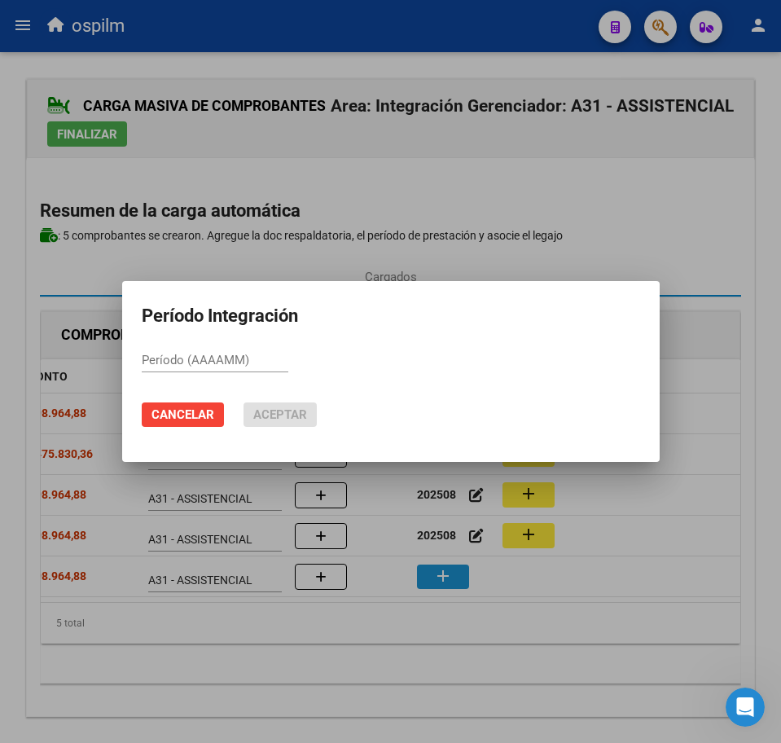
paste input "202508"
type input "202508"
click at [279, 420] on span "Aceptar" at bounding box center [280, 414] width 54 height 15
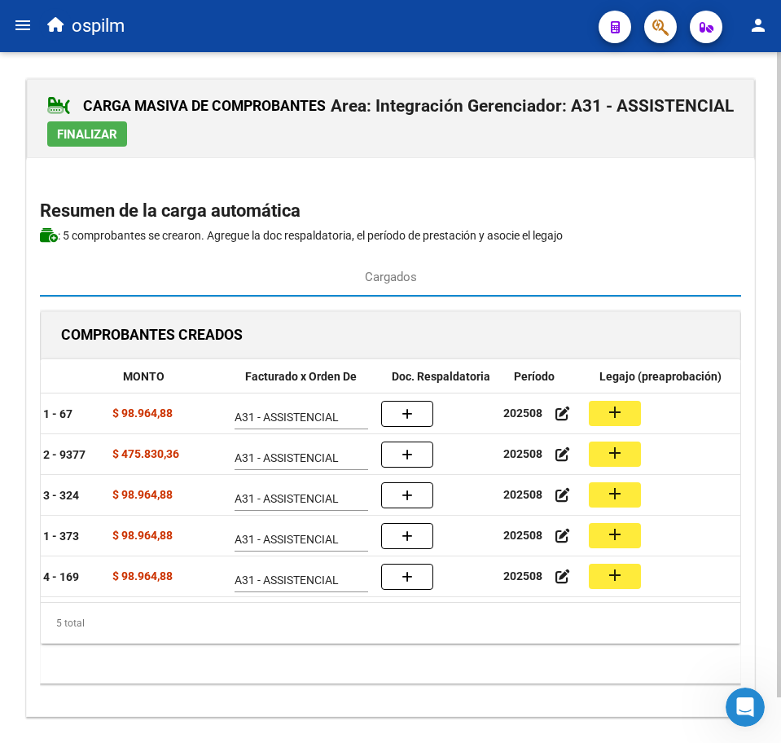
scroll to position [0, 299]
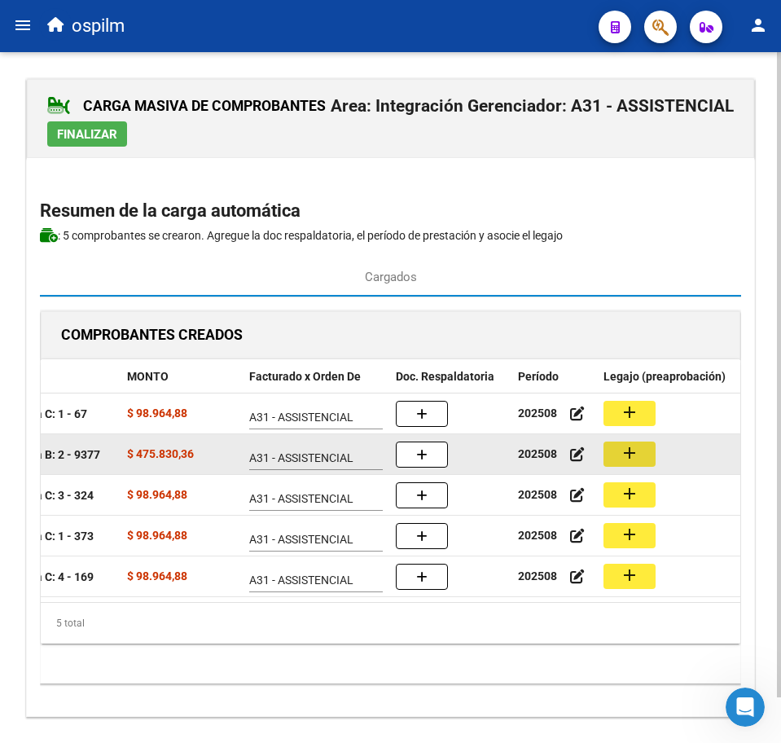
click at [626, 459] on mat-icon "add" at bounding box center [630, 453] width 20 height 20
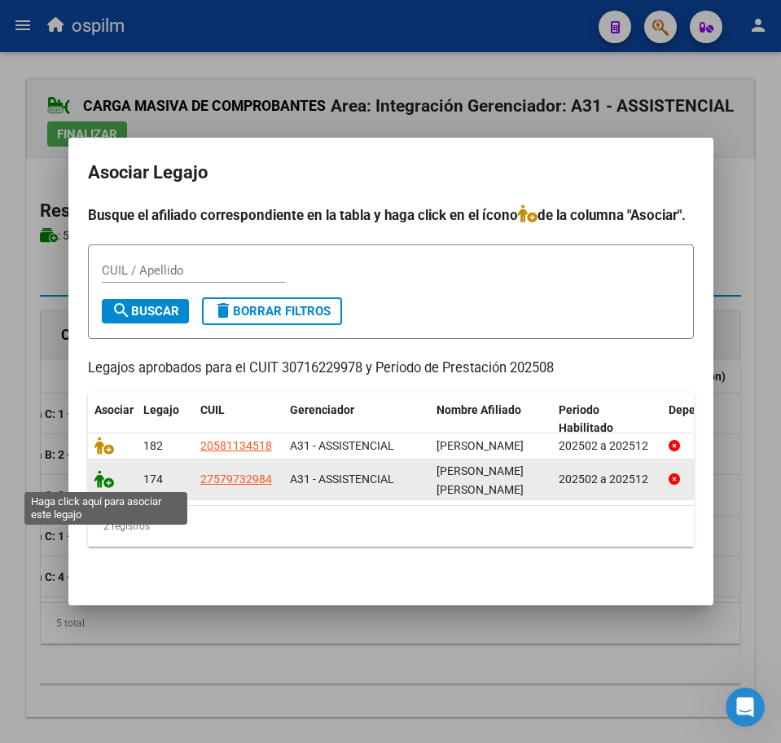
click at [105, 485] on icon at bounding box center [104, 479] width 20 height 18
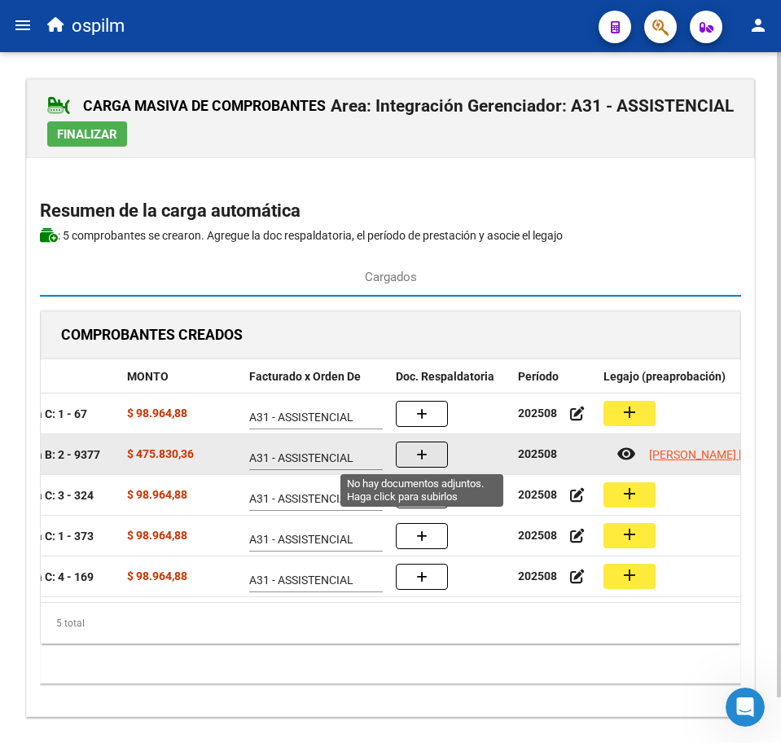
click at [432, 454] on button "button" at bounding box center [422, 454] width 52 height 26
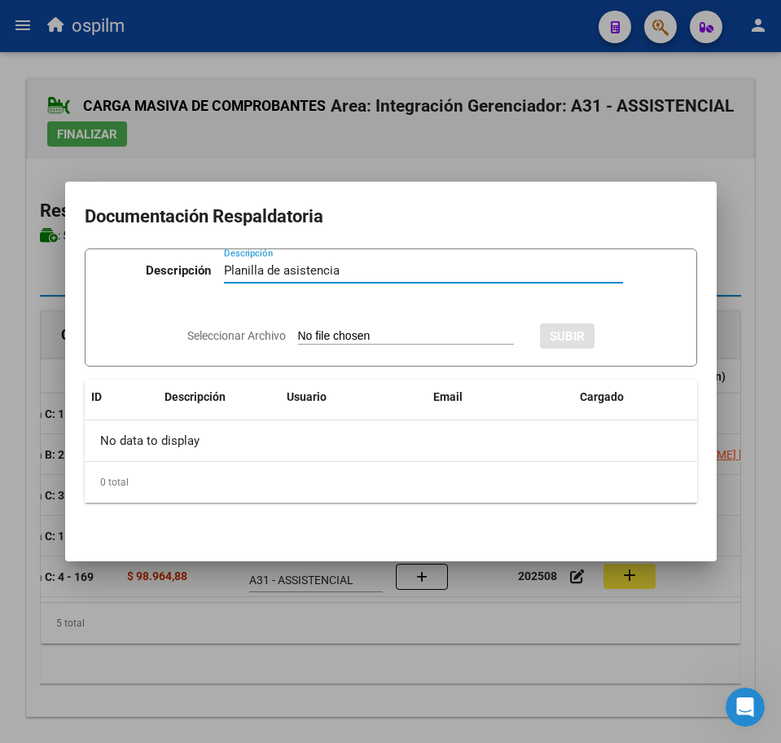
type input "Planilla de asistencia"
click at [349, 342] on input "Seleccionar Archivo" at bounding box center [406, 336] width 216 height 15
type input "C:\fakepath\[PERSON_NAME] NATALIA_202508_089_N_ATAÑER INTEGRACIONES SRL_PA.jpeg"
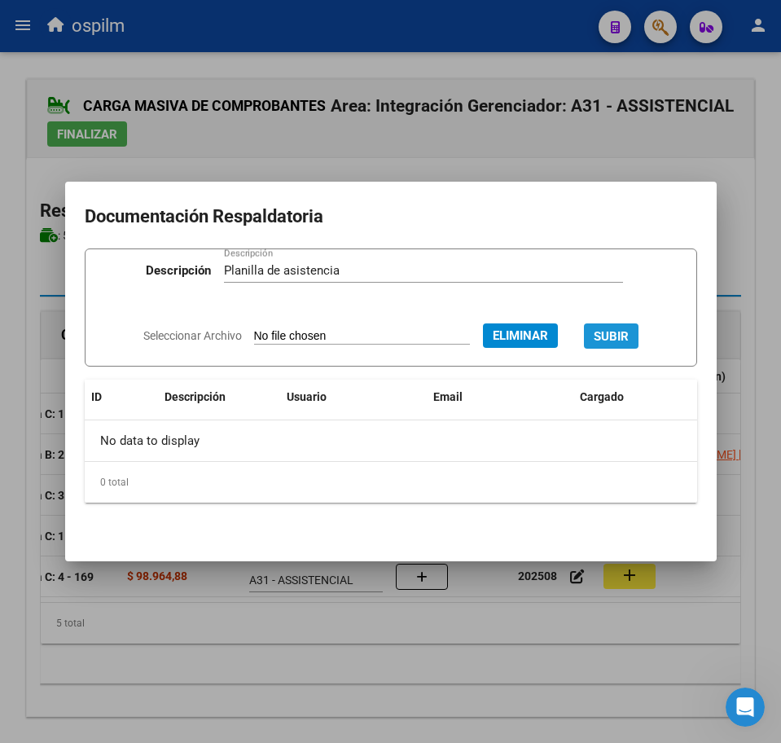
click at [608, 323] on button "SUBIR" at bounding box center [611, 335] width 55 height 25
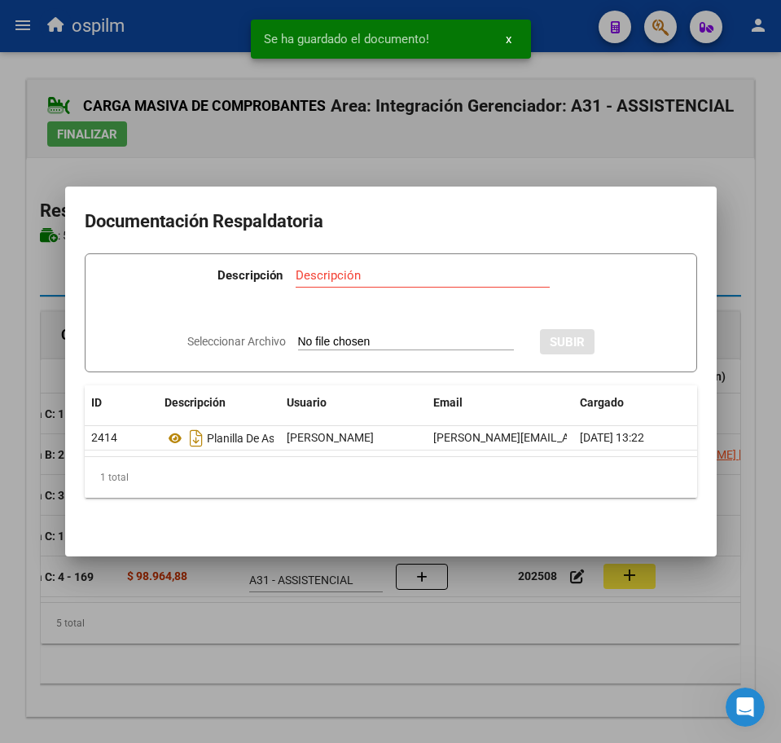
click at [379, 602] on div at bounding box center [390, 371] width 781 height 743
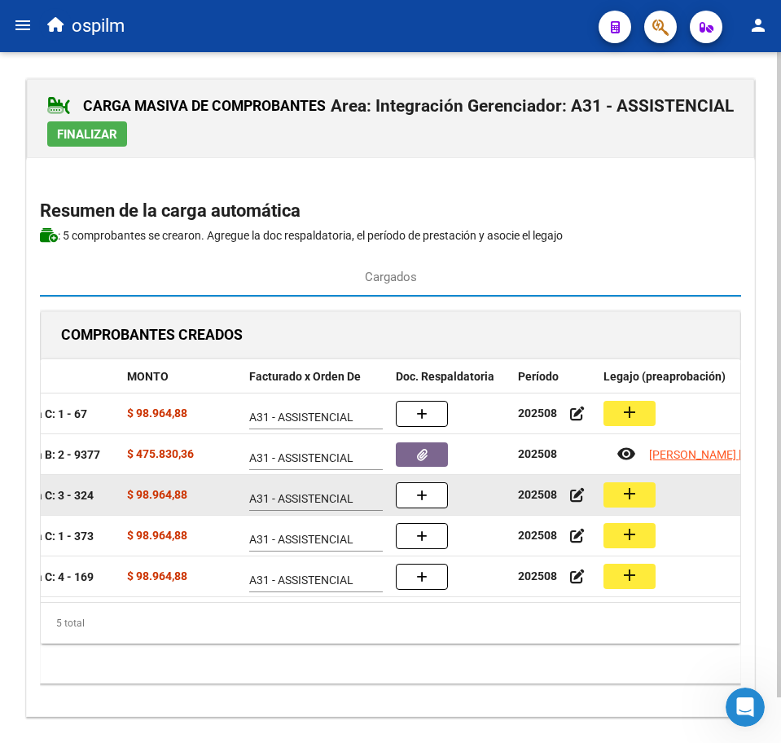
click at [633, 485] on mat-icon "add" at bounding box center [630, 494] width 20 height 20
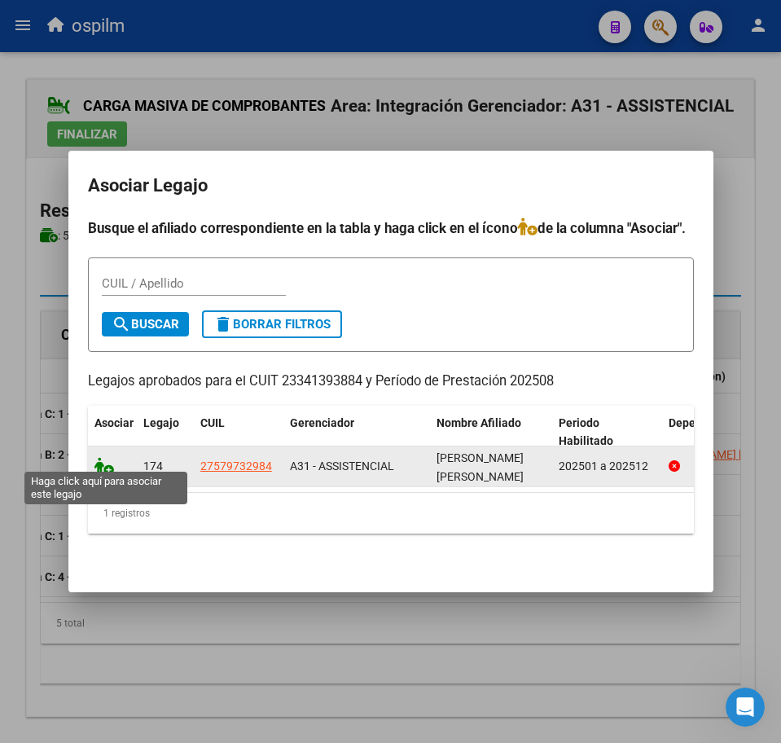
click at [100, 457] on icon at bounding box center [104, 466] width 20 height 18
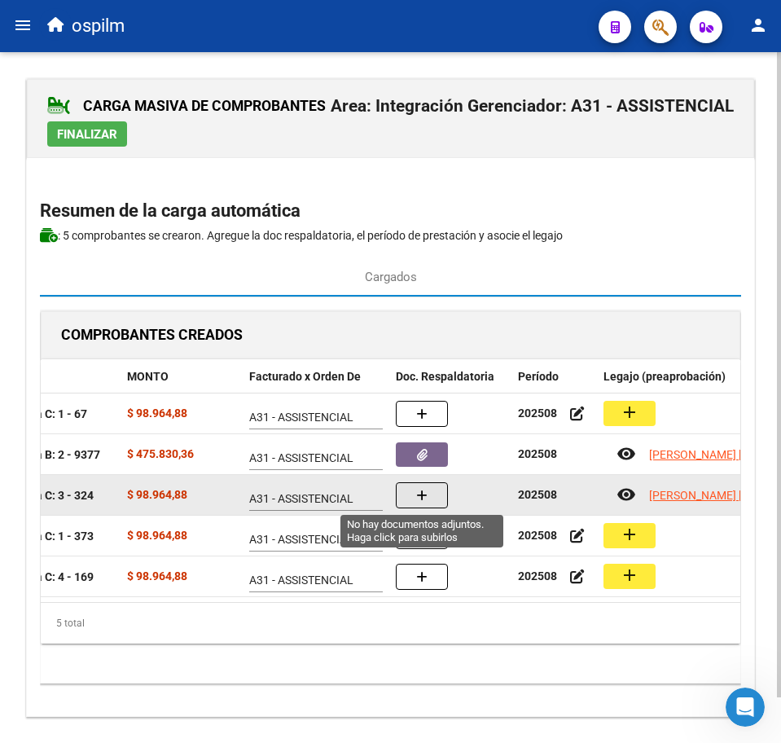
click at [424, 506] on button "button" at bounding box center [422, 495] width 52 height 26
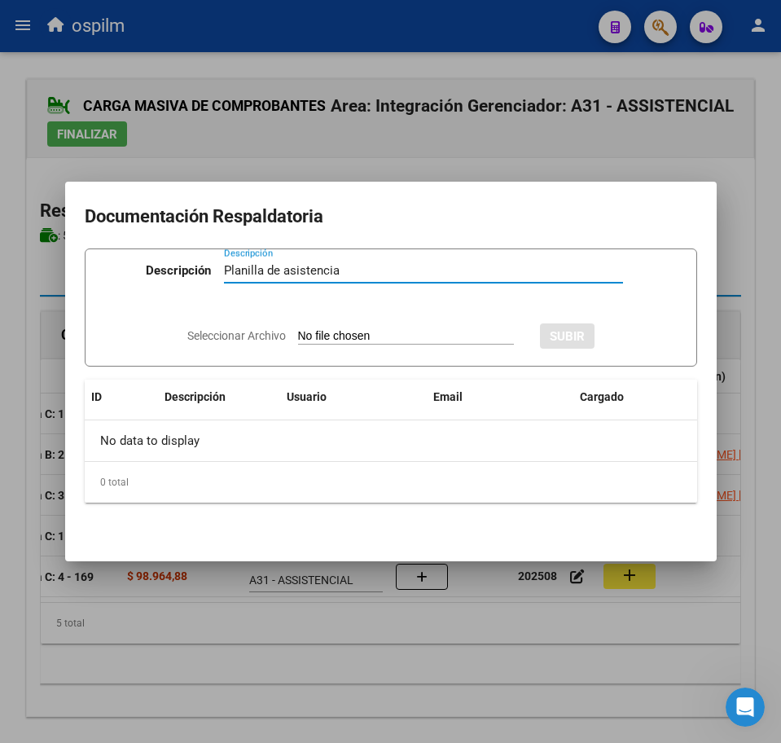
type input "Planilla de asistencia"
click at [349, 331] on input "Seleccionar Archivo" at bounding box center [406, 336] width 216 height 15
type input "C:\fakepath\[PERSON_NAME] NATALIA_202508_090_N_PAVON [PERSON_NAME] ESTELA_PA.pdf"
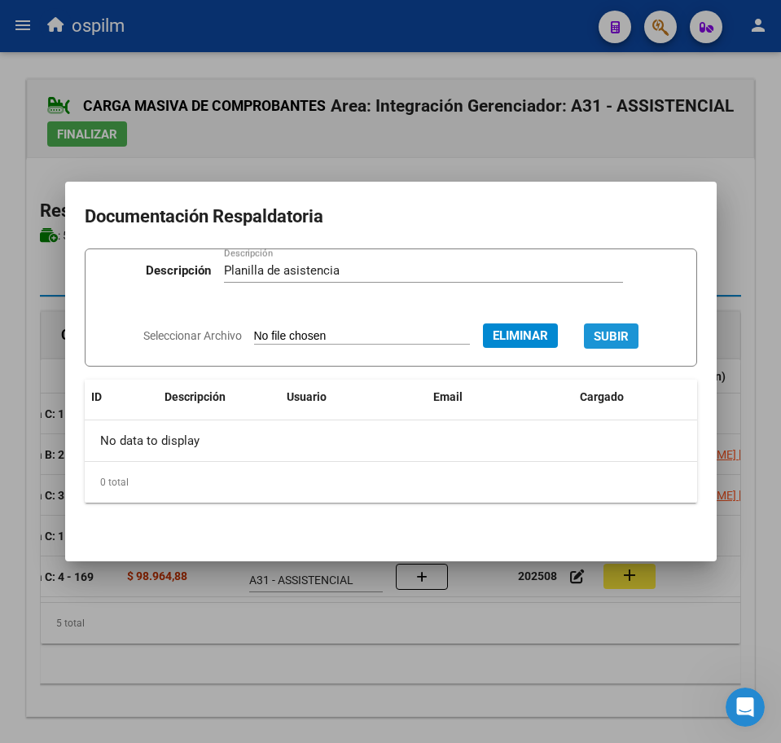
click at [613, 334] on span "SUBIR" at bounding box center [611, 336] width 35 height 15
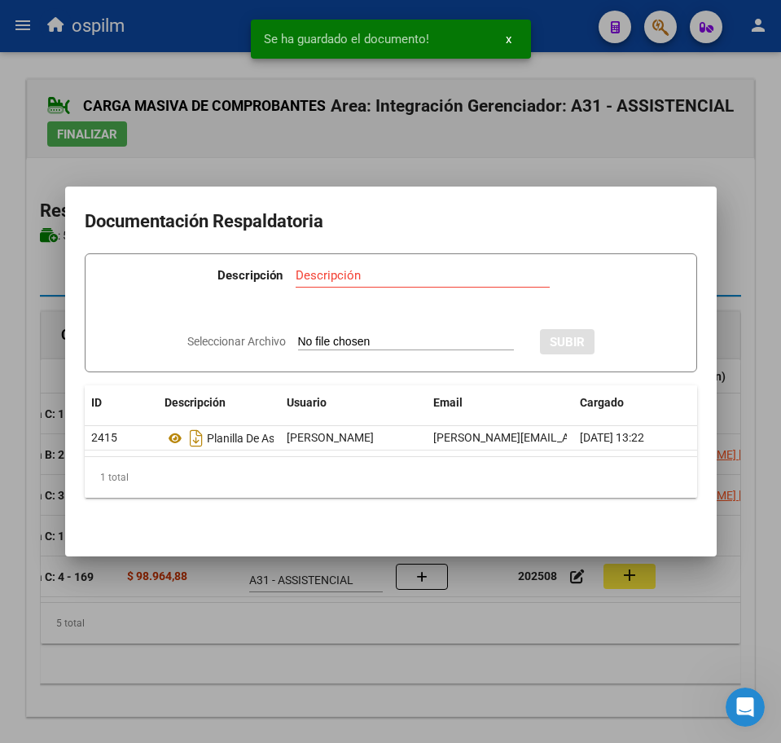
click at [477, 634] on div at bounding box center [390, 371] width 781 height 743
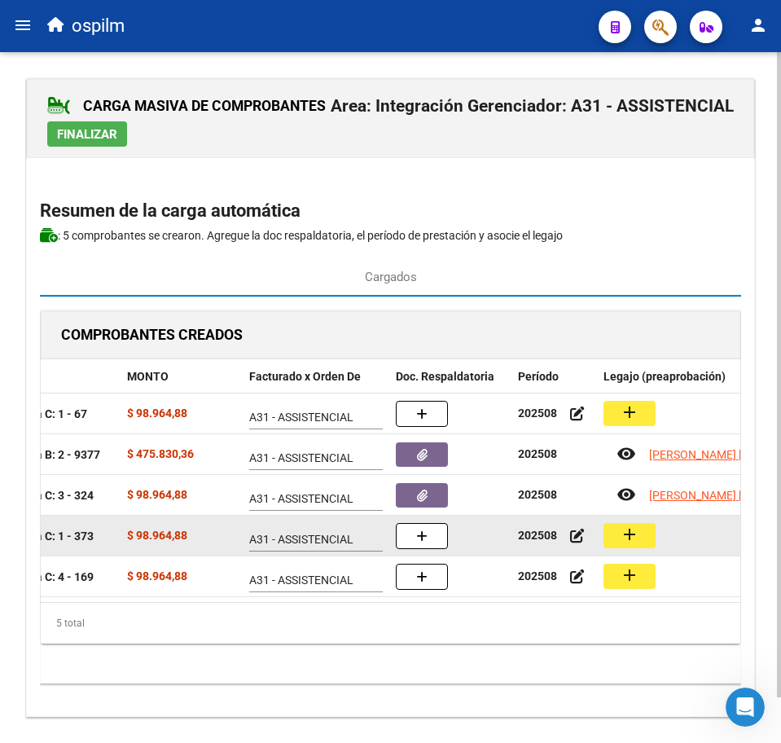
click at [634, 525] on mat-icon "add" at bounding box center [630, 535] width 20 height 20
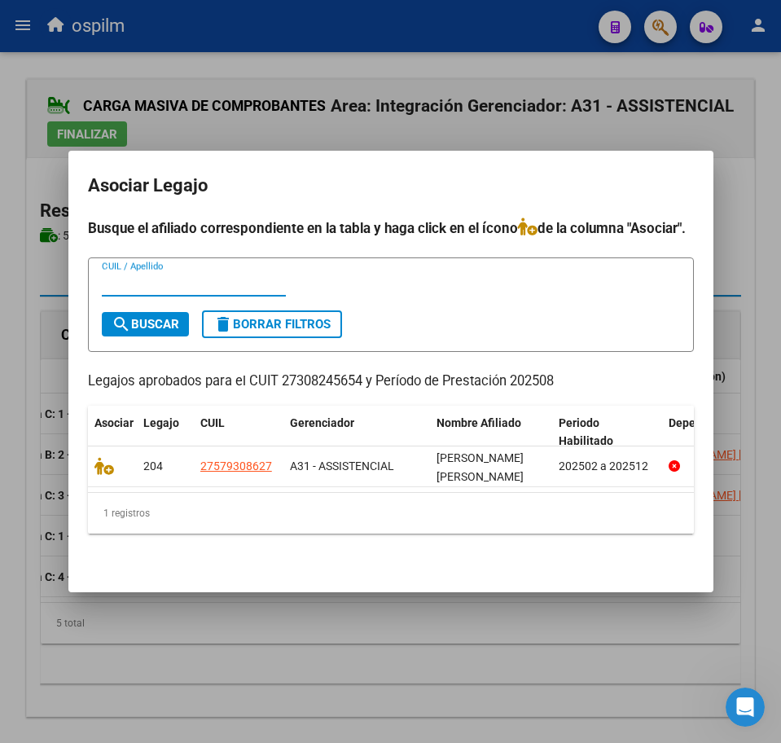
paste input "Planilla de asistencia"
type input "Planilla de asistencia"
drag, startPoint x: 231, startPoint y: 279, endPoint x: -5, endPoint y: 271, distance: 236.3
click at [0, 271] on html "menu ospilm person Firma Express Inicio Calendario SSS Instructivos Contacto OS…" at bounding box center [390, 371] width 781 height 743
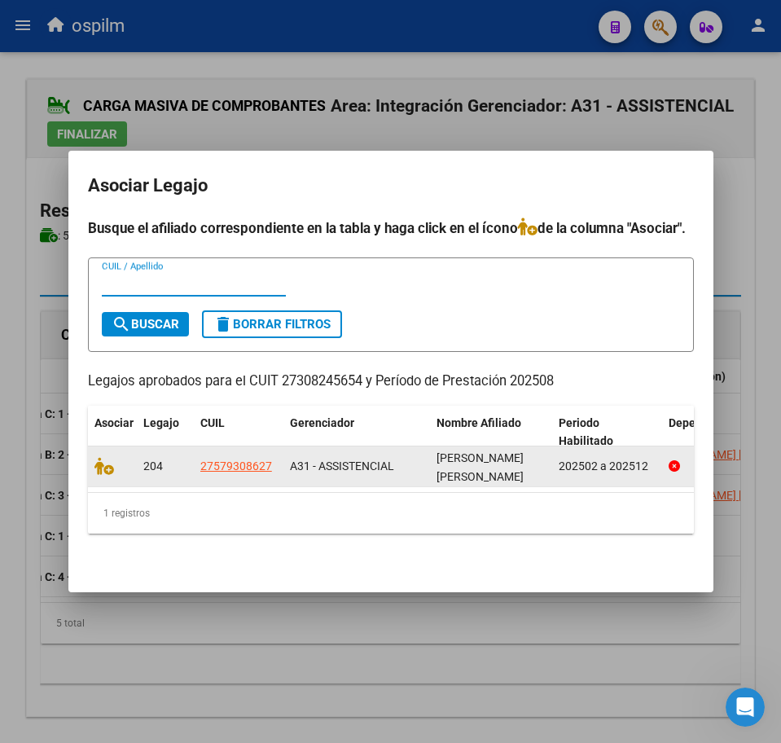
click at [112, 467] on div at bounding box center [112, 466] width 36 height 19
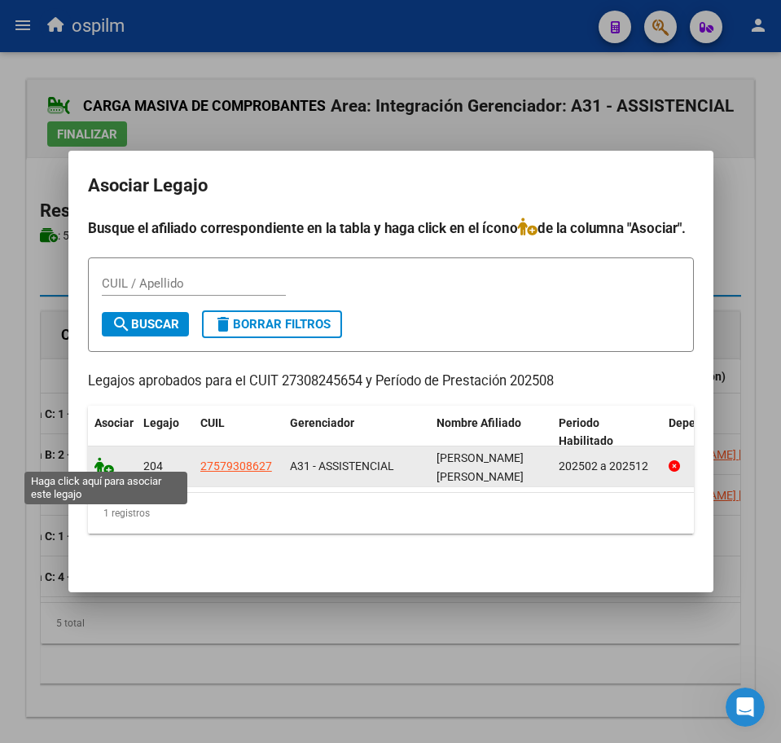
click at [104, 466] on icon at bounding box center [104, 466] width 20 height 18
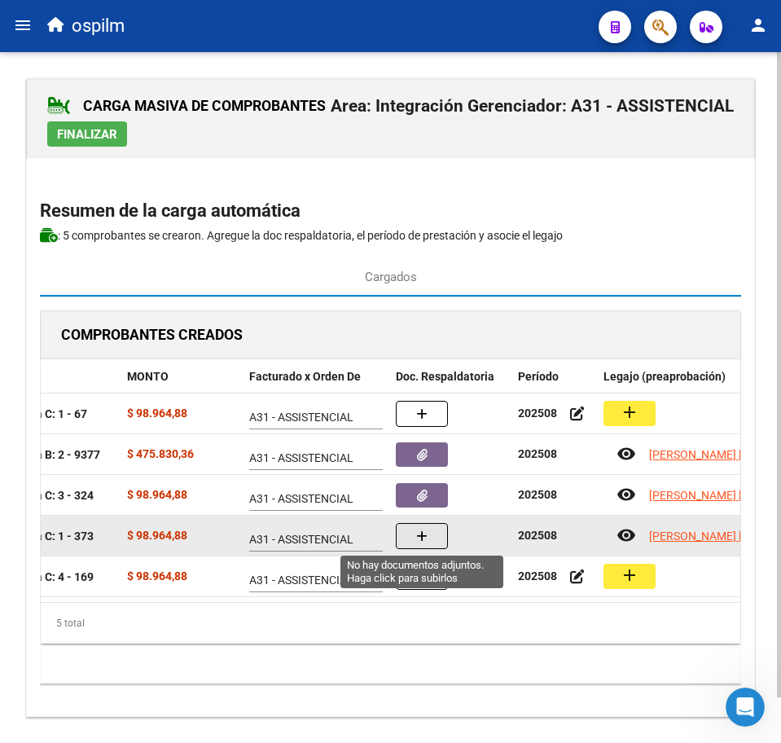
click at [425, 532] on icon "button" at bounding box center [421, 536] width 11 height 12
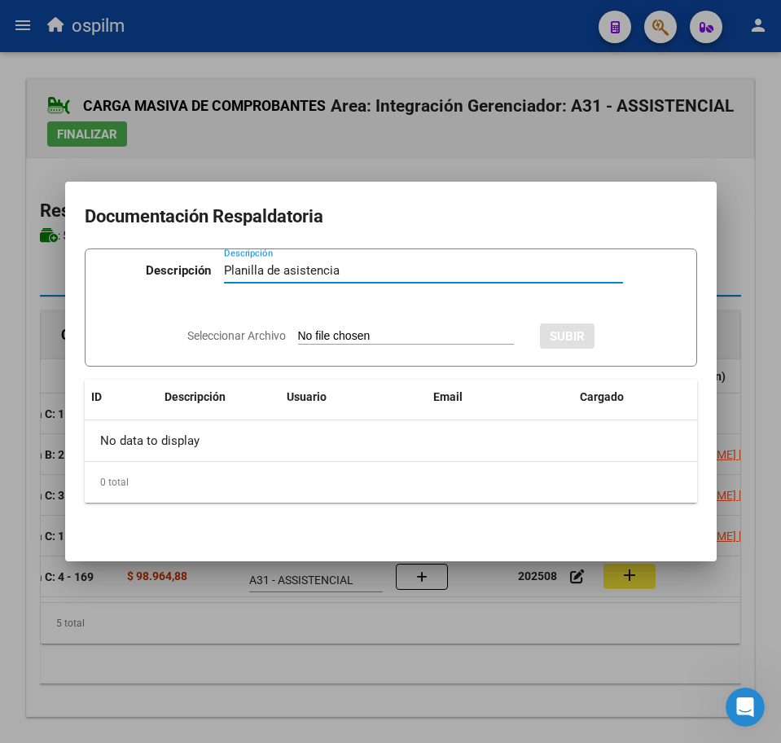
type input "Planilla de asistencia"
click at [314, 334] on input "Seleccionar Archivo" at bounding box center [406, 336] width 216 height 15
type input "C:\fakepath\[PERSON_NAME] YAIZA_202508_090_N_DI TIRRO LARA_PA.pdf"
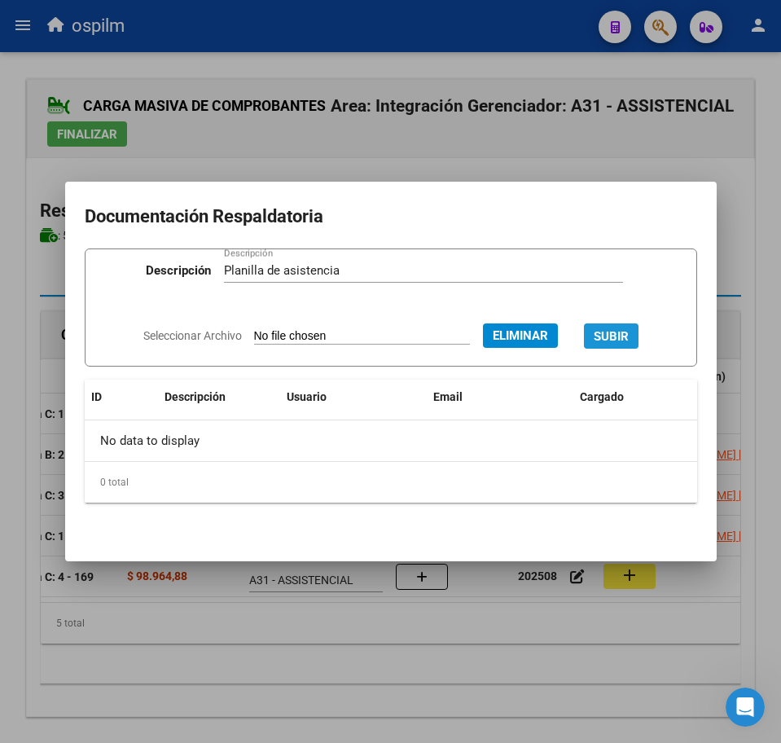
click at [620, 329] on span "SUBIR" at bounding box center [611, 336] width 35 height 15
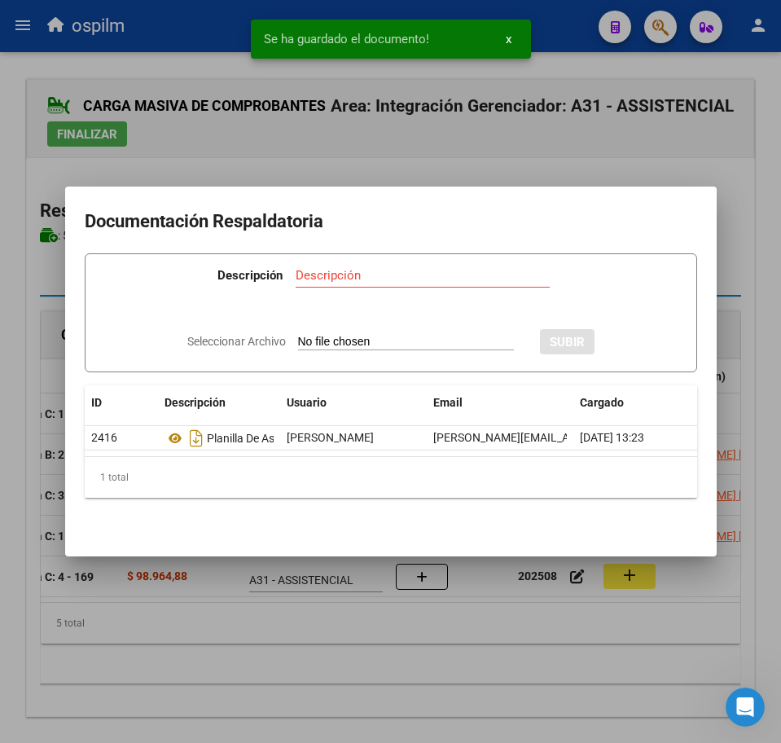
click at [418, 645] on div at bounding box center [390, 371] width 781 height 743
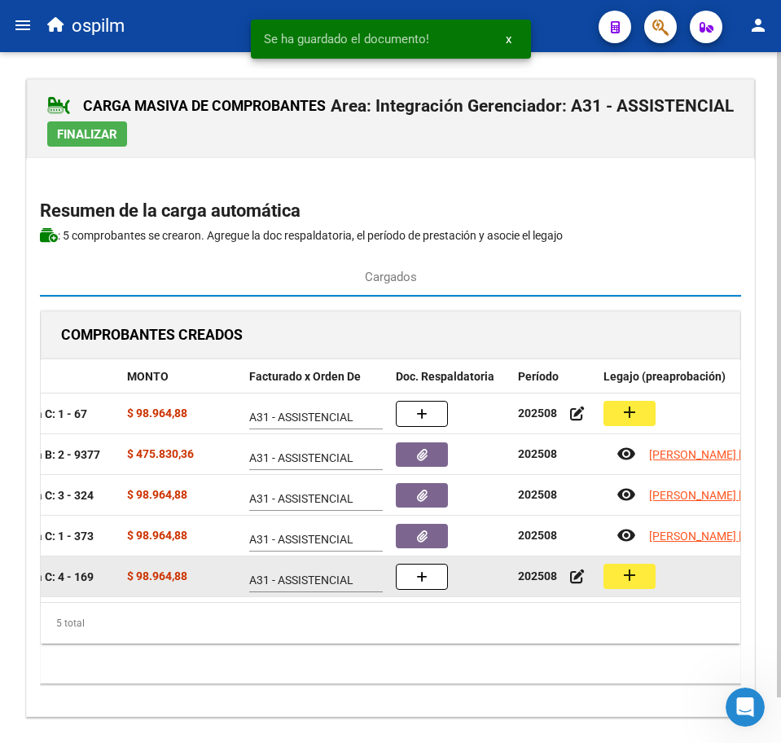
click at [643, 579] on button "add" at bounding box center [630, 576] width 52 height 25
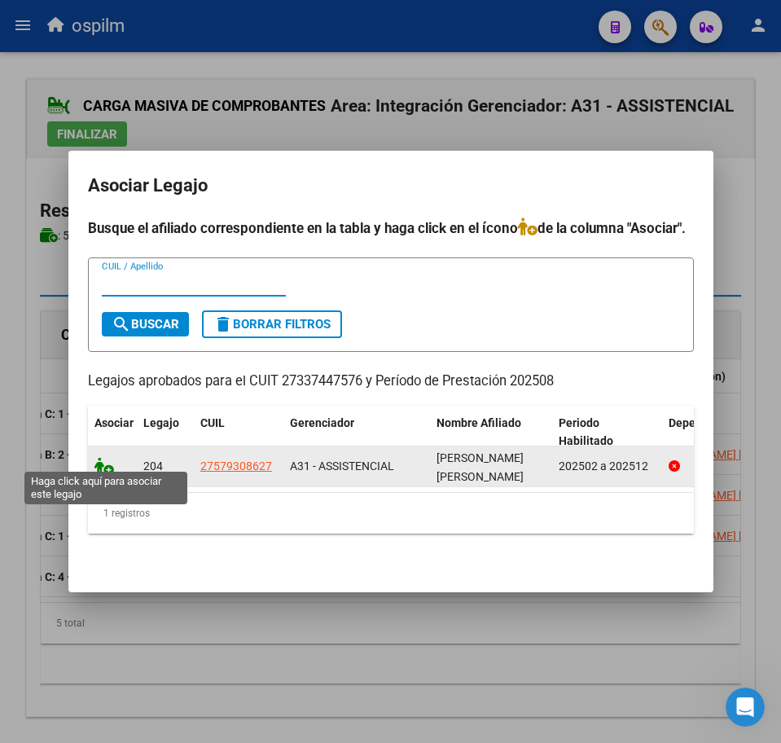
click at [107, 458] on icon at bounding box center [104, 466] width 20 height 18
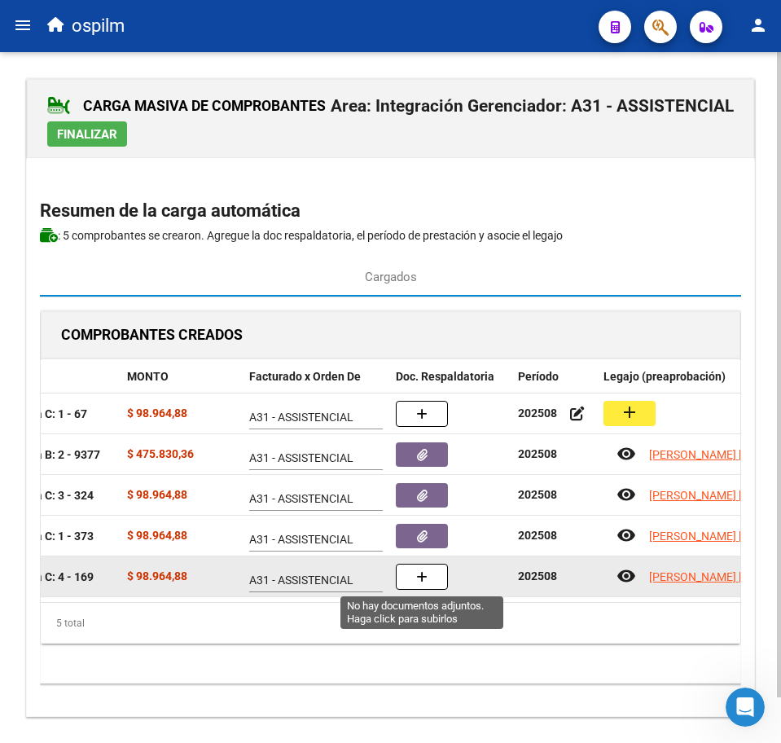
click at [419, 586] on button "button" at bounding box center [422, 577] width 52 height 26
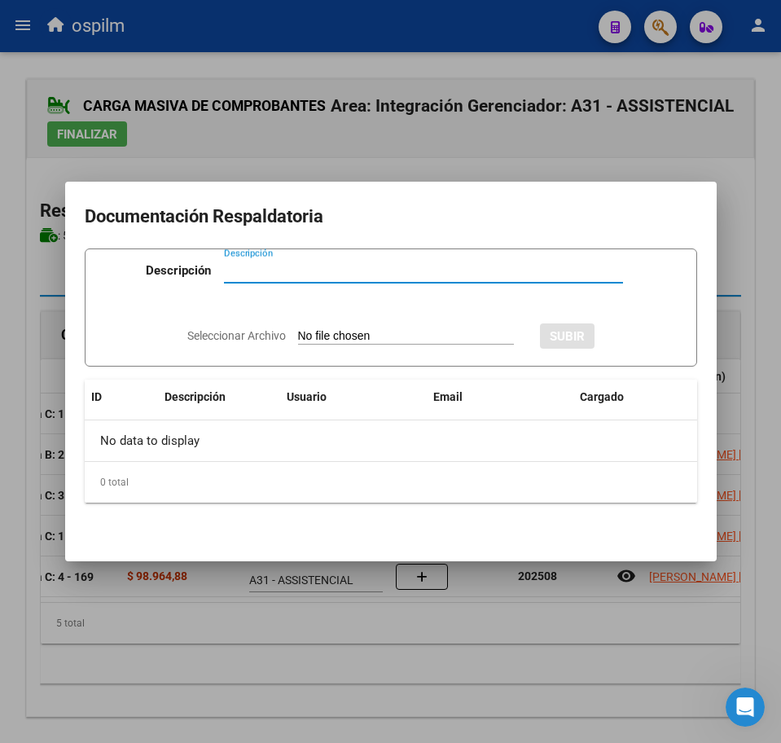
paste input "Planilla de asistencia"
type input "Planilla de asistencia"
click at [332, 336] on input "Seleccionar Archivo" at bounding box center [406, 336] width 216 height 15
type input "C:\fakepath\[PERSON_NAME] YAIZA_202508_090_N_IRIARTE IVANA_PA.pdf"
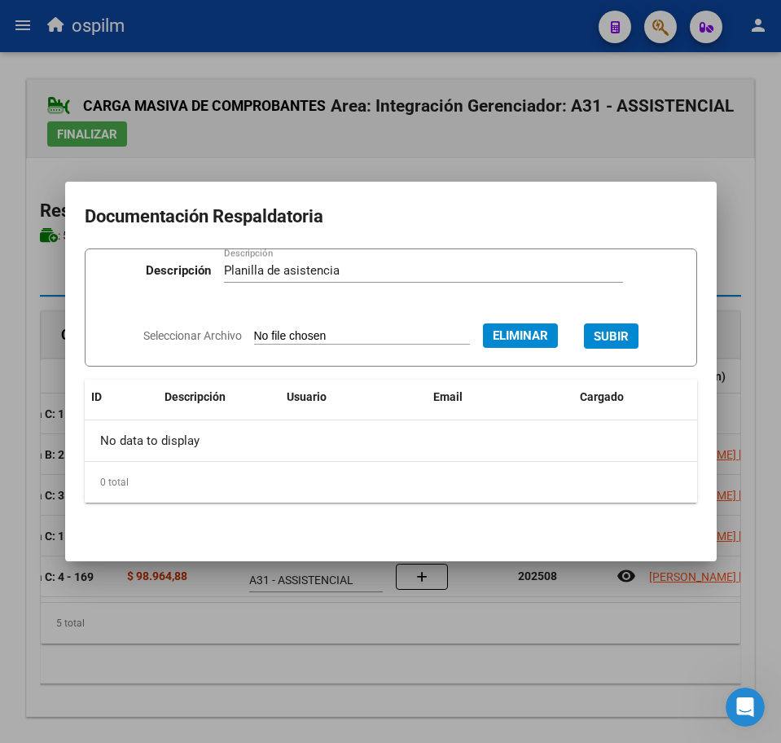
click at [611, 329] on span "SUBIR" at bounding box center [611, 336] width 35 height 15
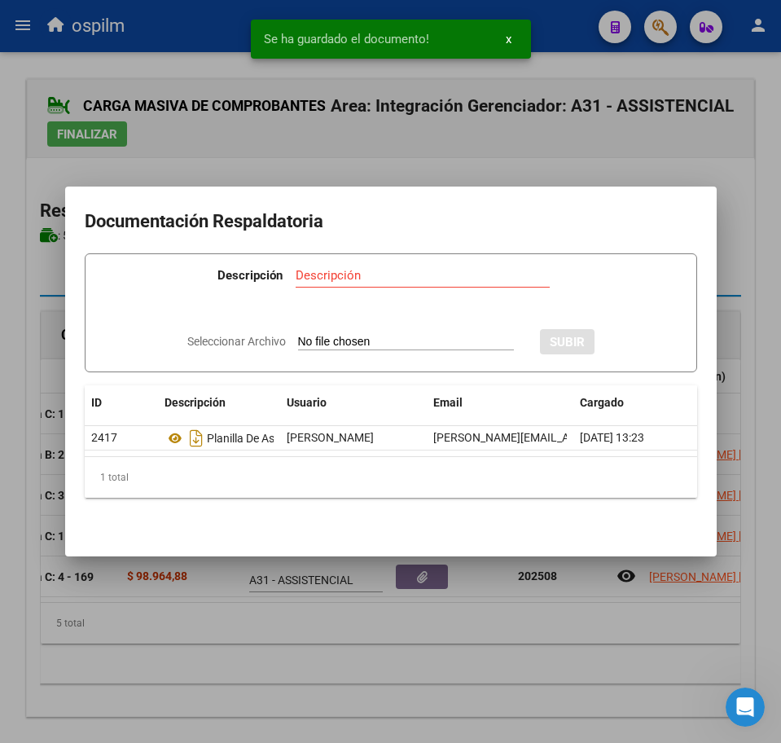
click at [420, 660] on div at bounding box center [390, 371] width 781 height 743
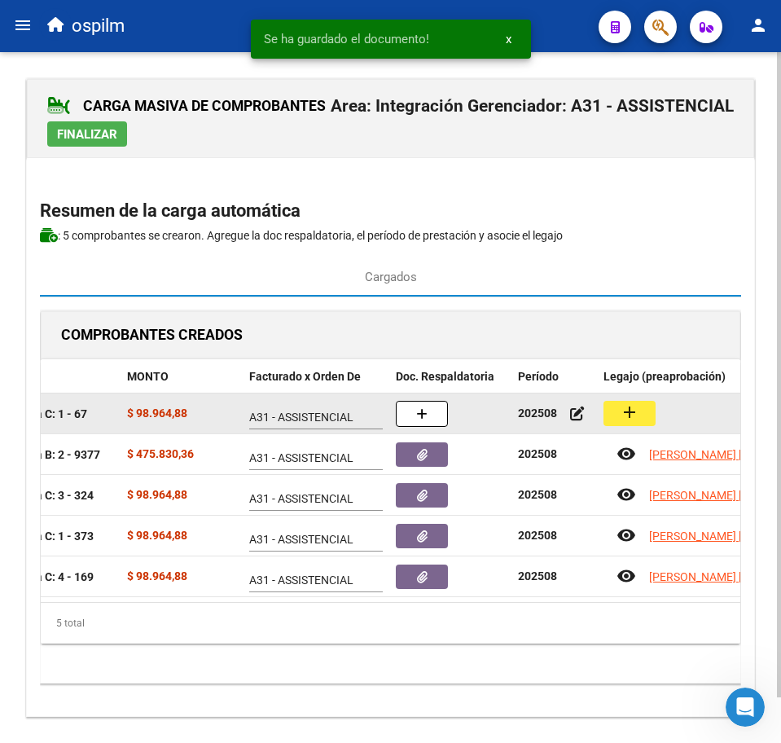
click at [621, 411] on mat-icon "add" at bounding box center [630, 412] width 20 height 20
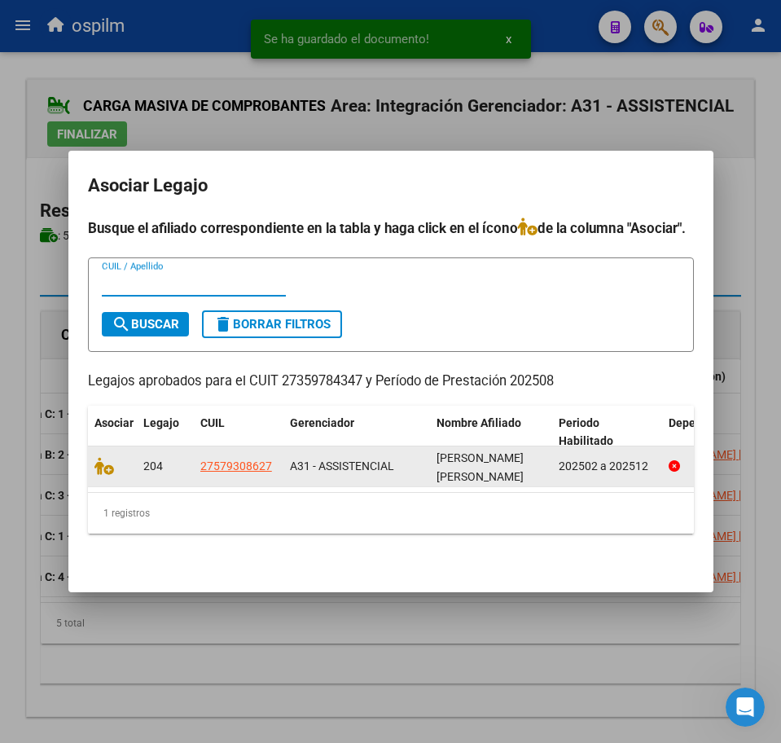
click at [102, 467] on div at bounding box center [112, 466] width 36 height 19
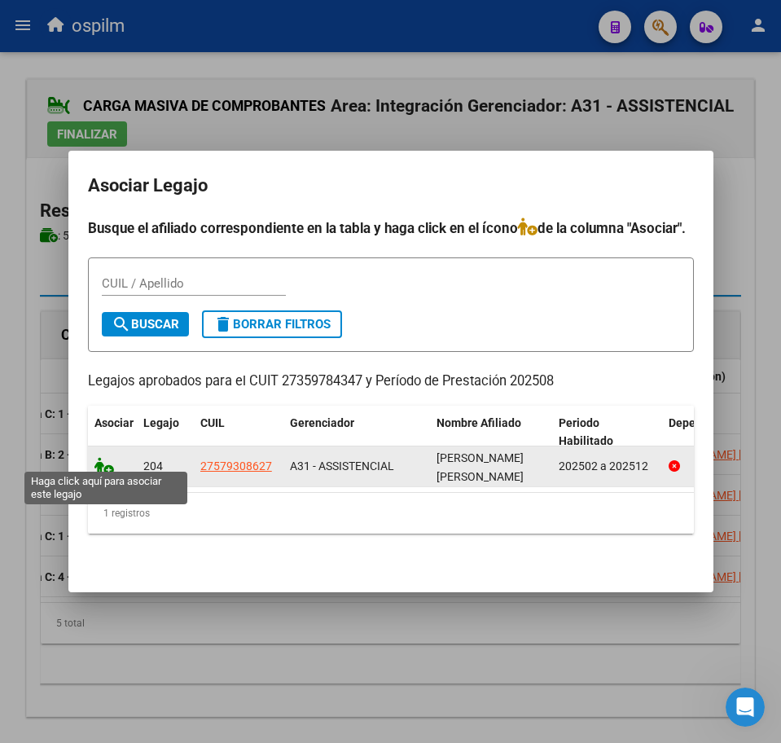
click at [108, 457] on icon at bounding box center [104, 466] width 20 height 18
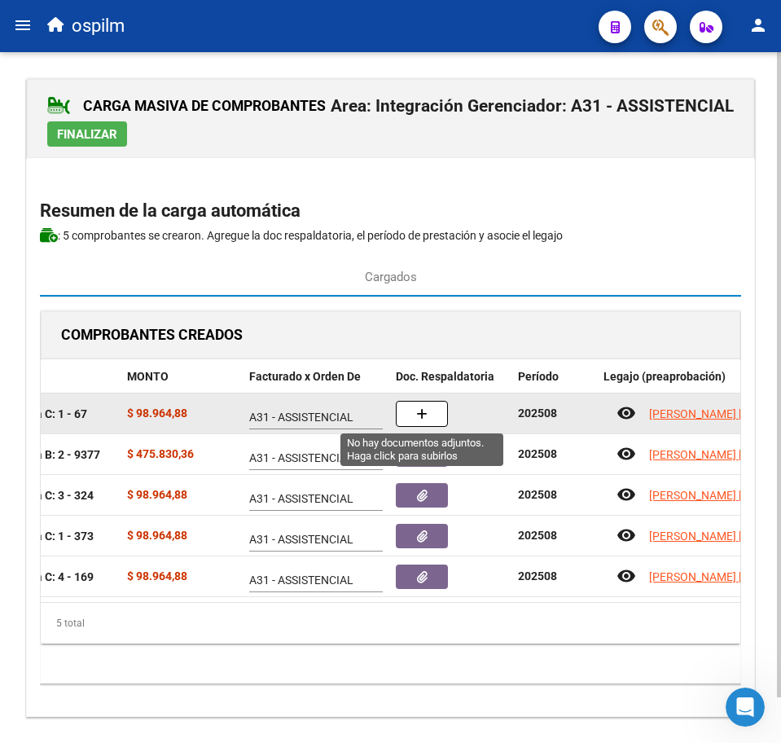
click at [443, 405] on button "button" at bounding box center [422, 414] width 52 height 26
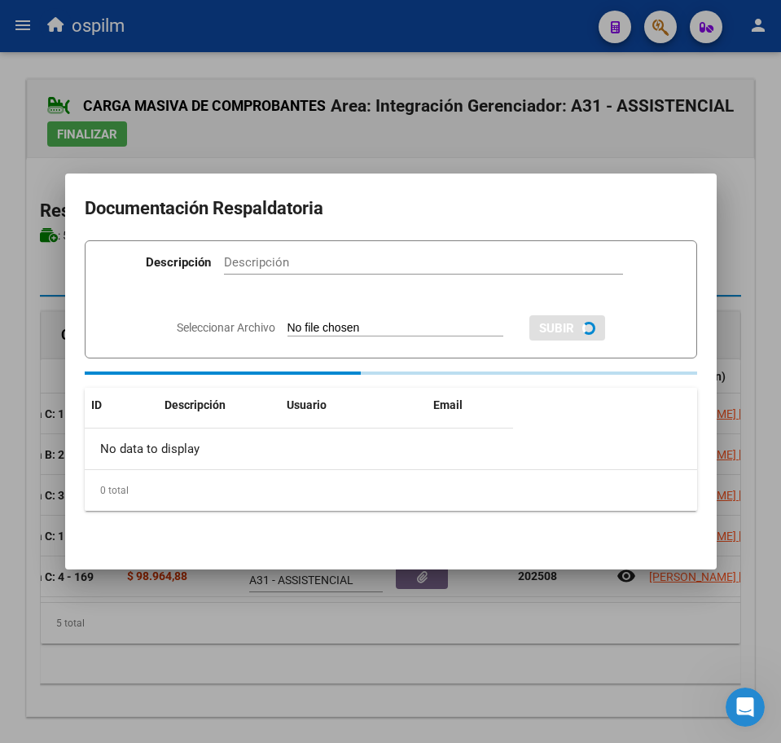
paste input "Planilla de asistencia"
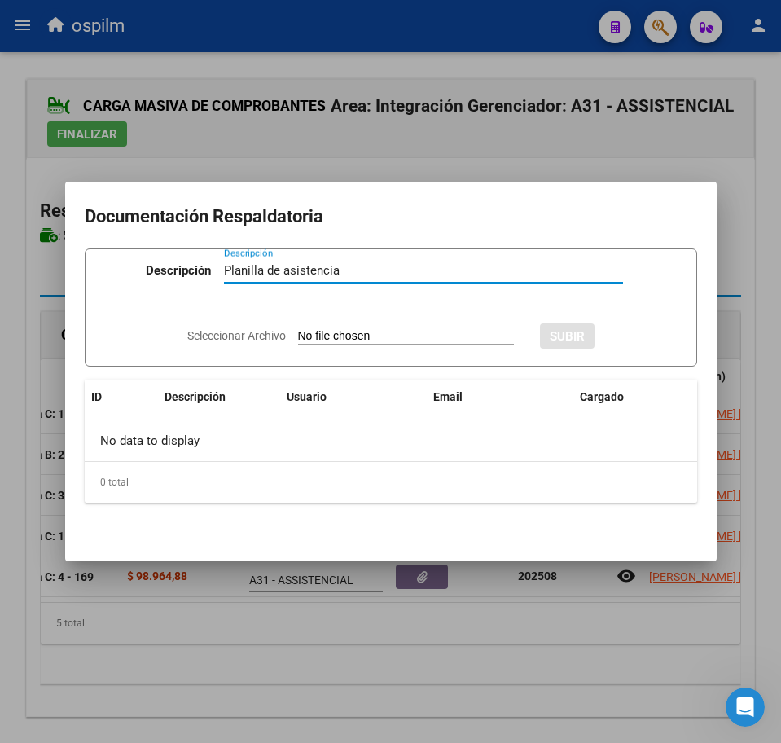
type input "Planilla de asistencia"
click at [333, 340] on input "Seleccionar Archivo" at bounding box center [406, 336] width 216 height 15
type input "C:\fakepath\[PERSON_NAME] YAIZA_202508_090_N_VICENTINI [PERSON_NAME].jpeg"
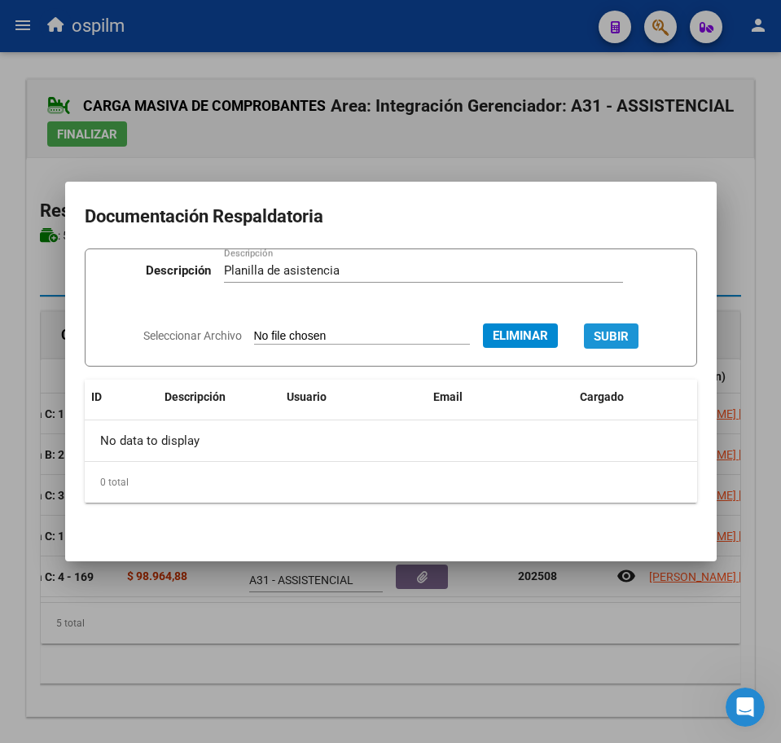
click at [629, 328] on span "SUBIR" at bounding box center [611, 335] width 35 height 15
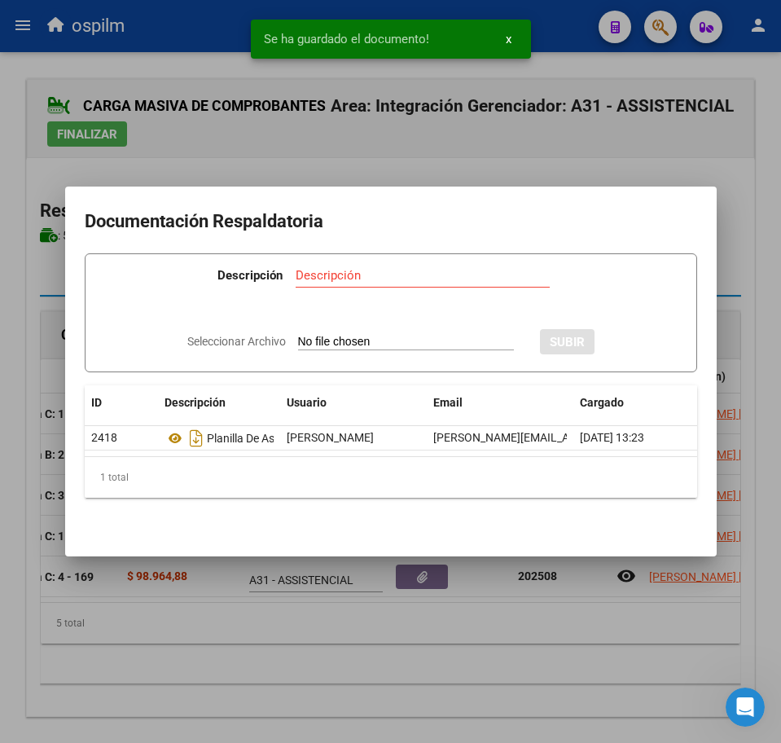
click at [339, 664] on div at bounding box center [390, 371] width 781 height 743
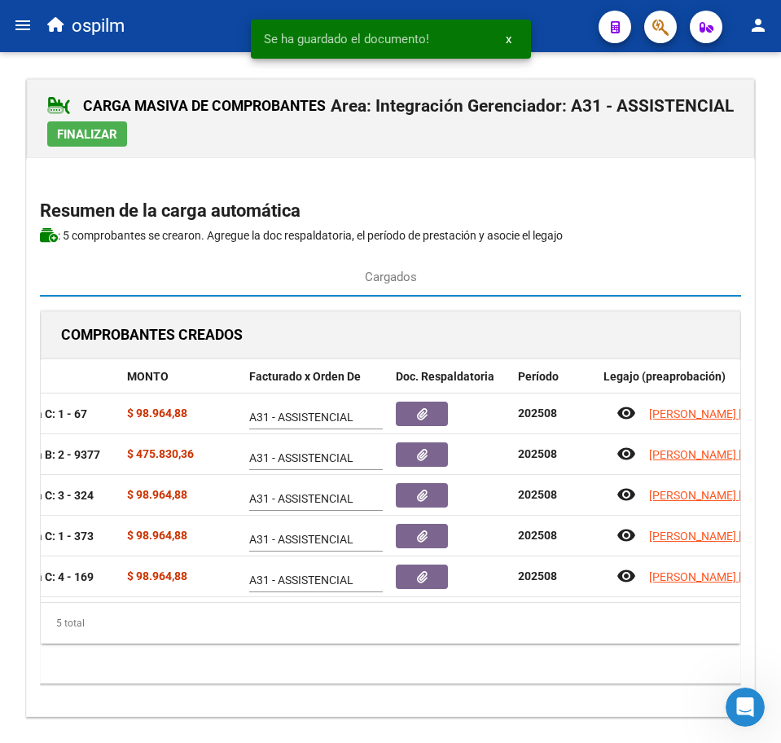
click at [105, 133] on span "Finalizar" at bounding box center [87, 134] width 60 height 15
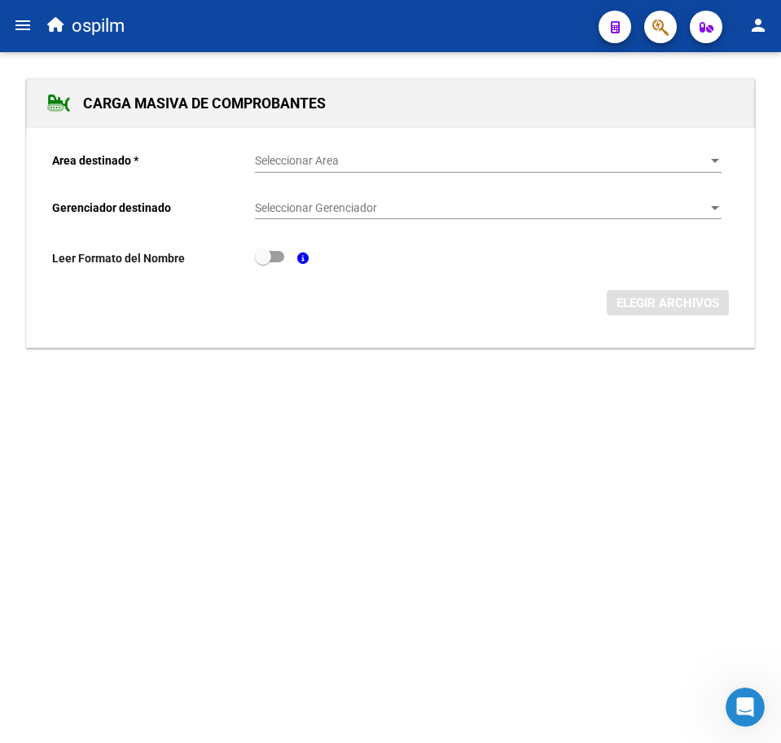
click at [302, 163] on span "Seleccionar Area" at bounding box center [481, 161] width 452 height 14
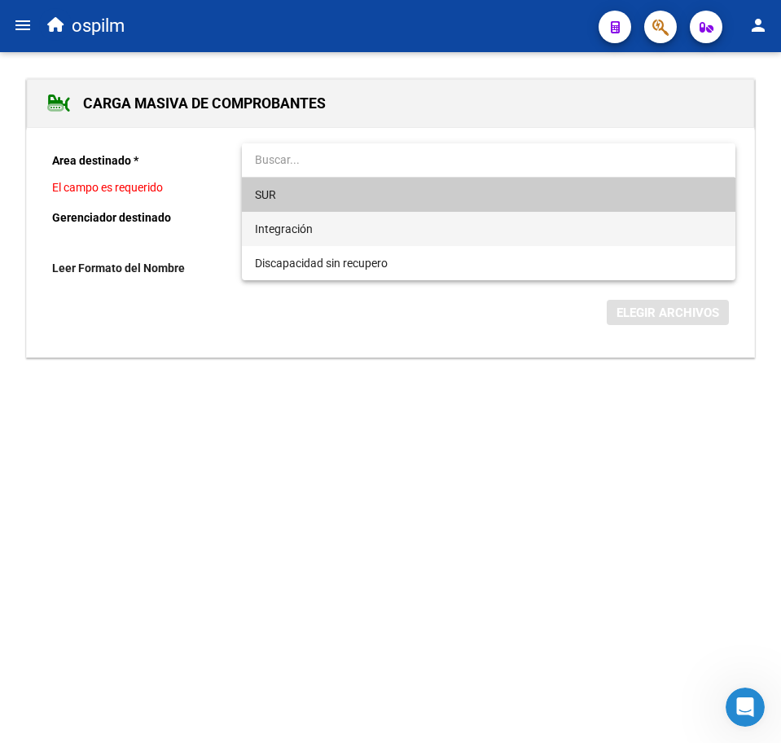
click at [328, 224] on span "Integración" at bounding box center [488, 229] width 467 height 34
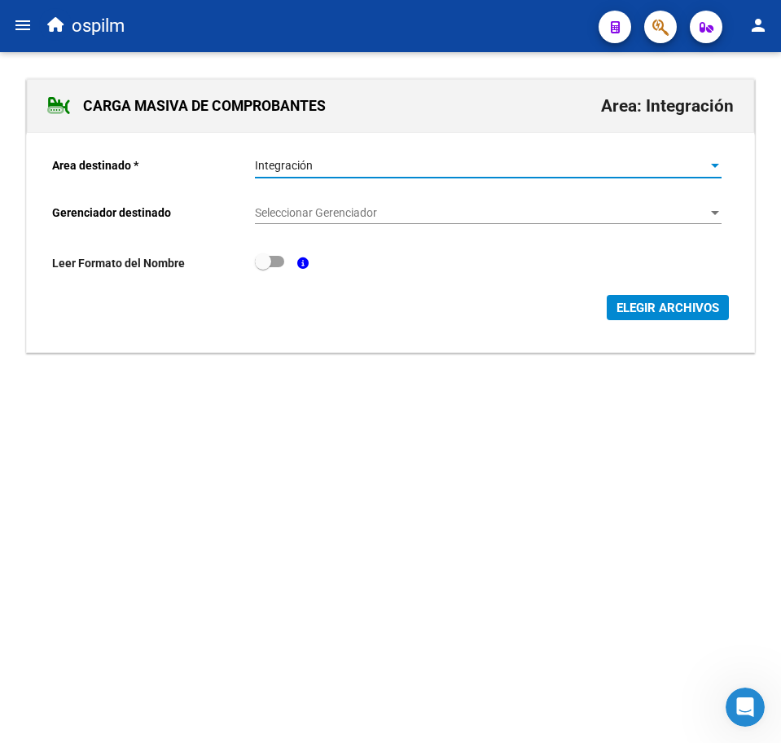
click at [345, 212] on span "Seleccionar Gerenciador" at bounding box center [481, 213] width 452 height 14
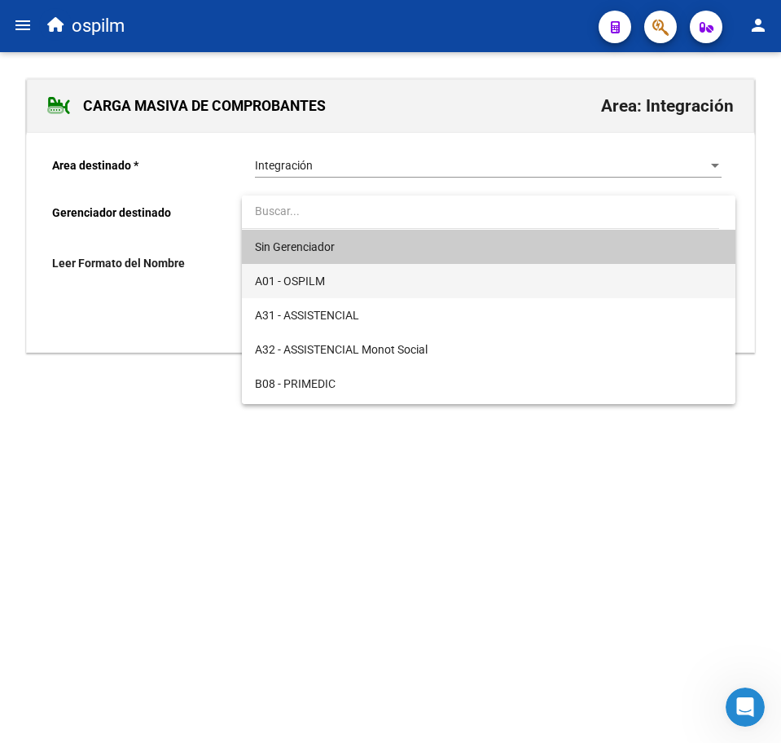
click at [380, 290] on span "A01 - OSPILM" at bounding box center [488, 281] width 467 height 34
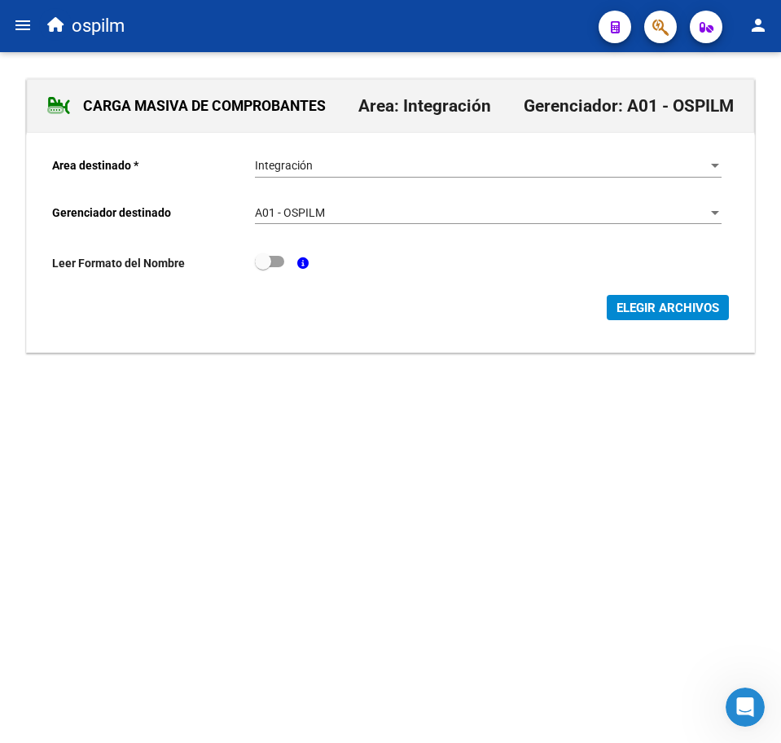
click at [363, 222] on div "A01 - OSPILM Seleccionar Gerenciador" at bounding box center [488, 207] width 467 height 33
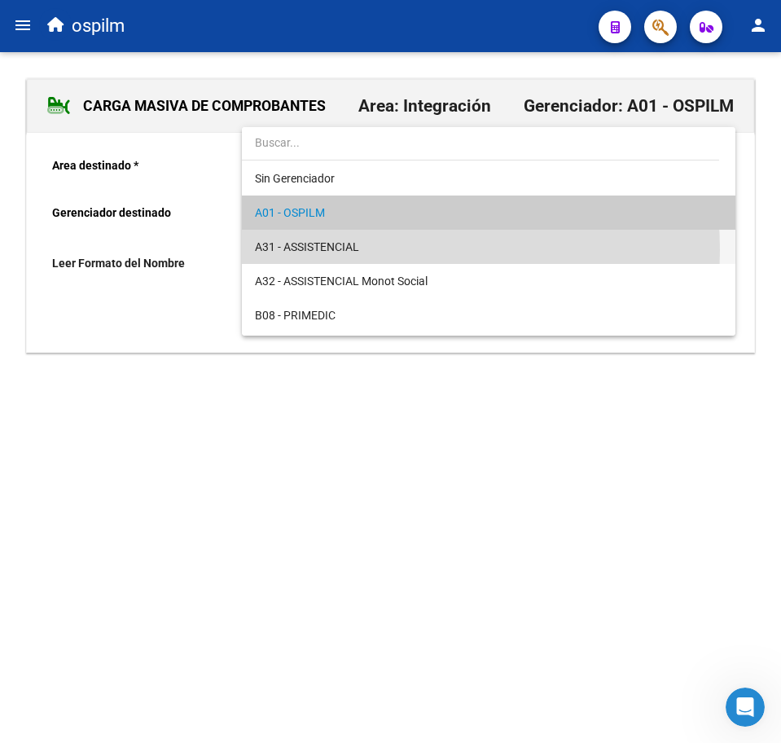
click at [366, 250] on span "A31 - ASSISTENCIAL" at bounding box center [488, 247] width 467 height 34
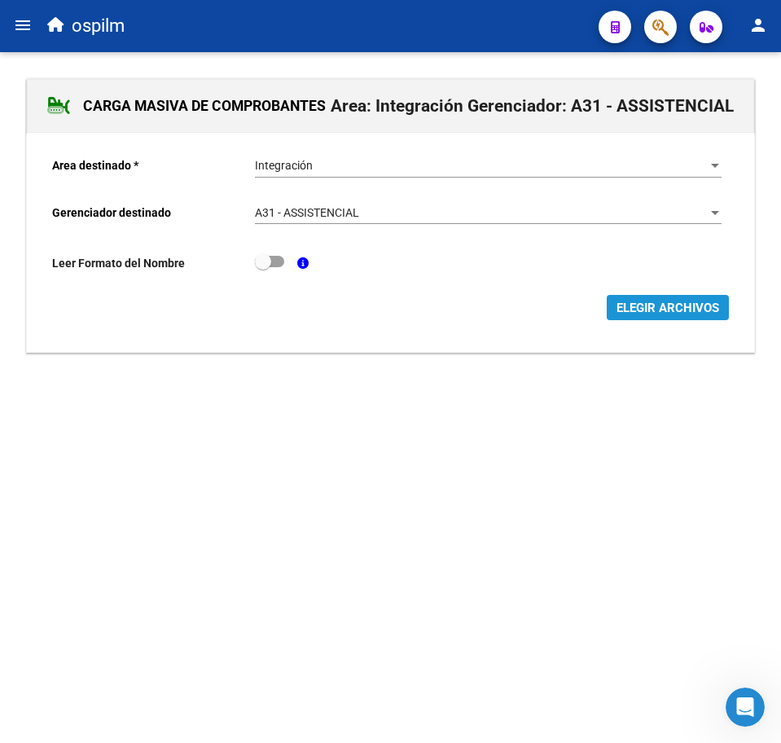
click at [674, 308] on span "ELEGIR ARCHIVOS" at bounding box center [668, 308] width 103 height 15
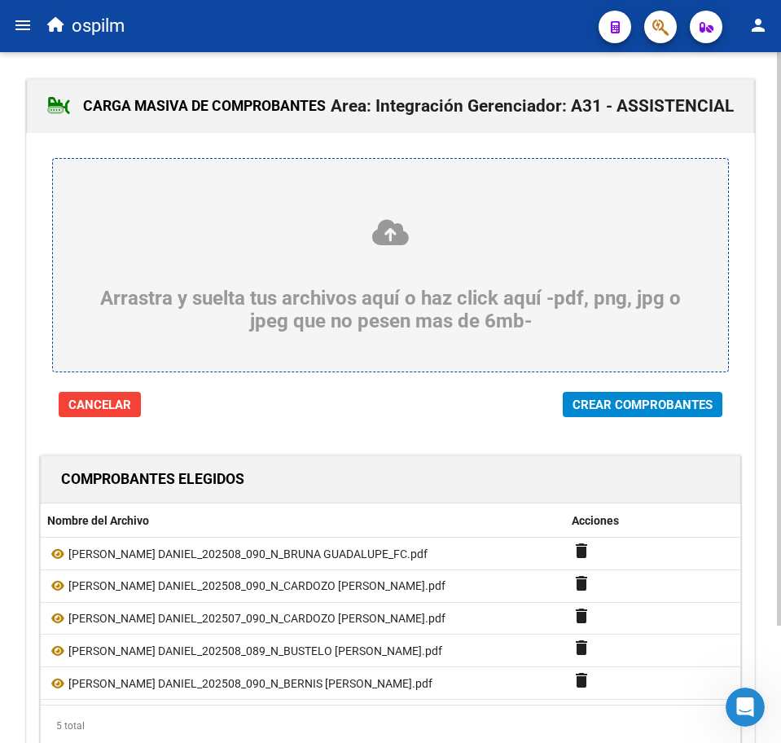
click at [613, 407] on span "Crear Comprobantes" at bounding box center [643, 404] width 140 height 15
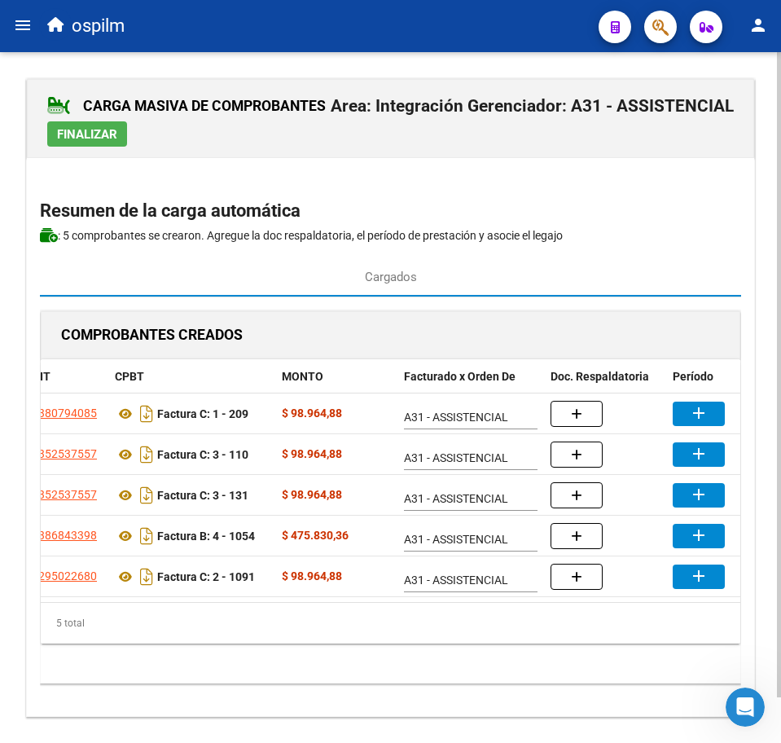
scroll to position [0, 151]
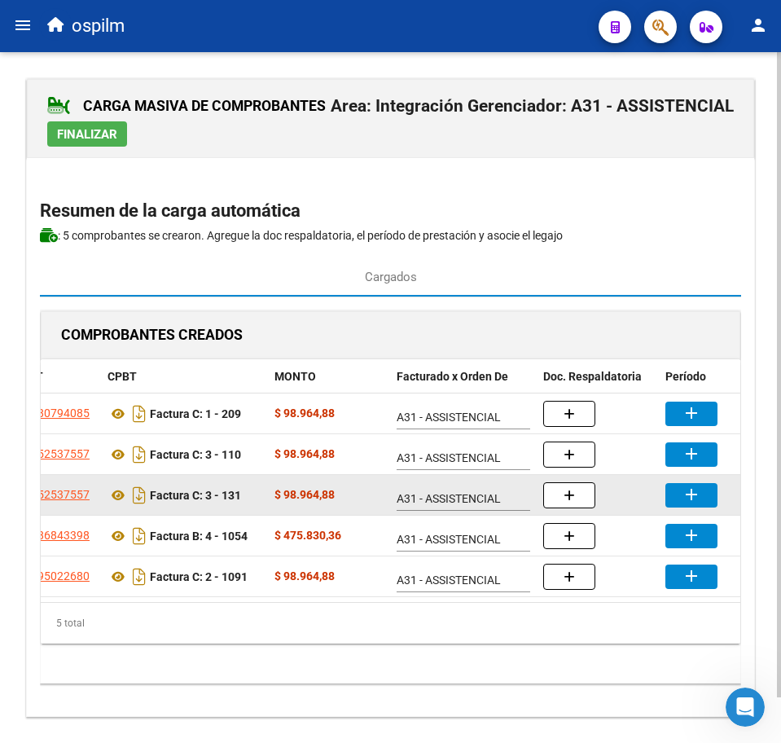
click at [695, 499] on mat-icon "add" at bounding box center [692, 495] width 20 height 20
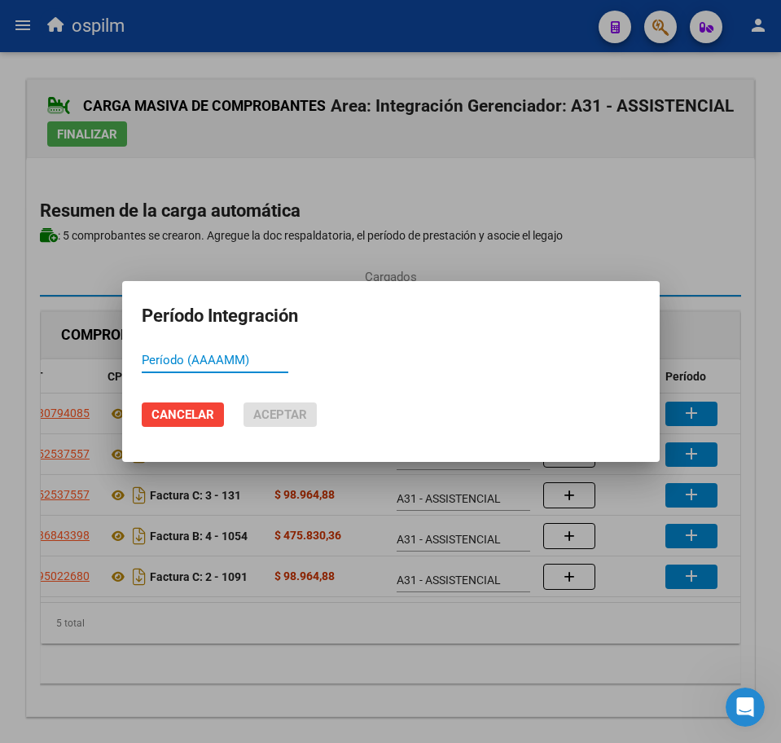
paste input "202508"
type input "202507"
click at [292, 420] on span "Aceptar" at bounding box center [280, 414] width 54 height 15
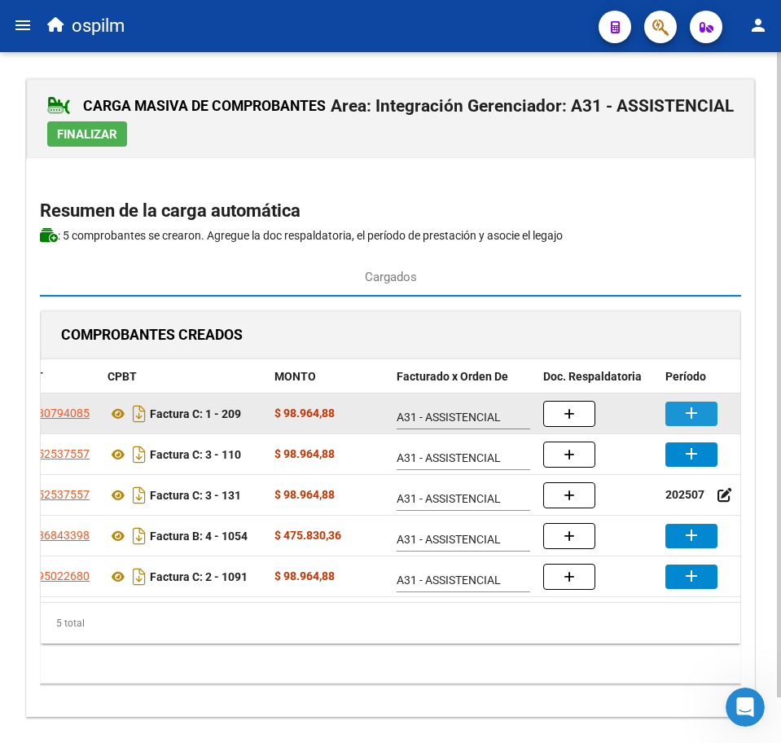
click at [666, 402] on button "add" at bounding box center [691, 414] width 52 height 24
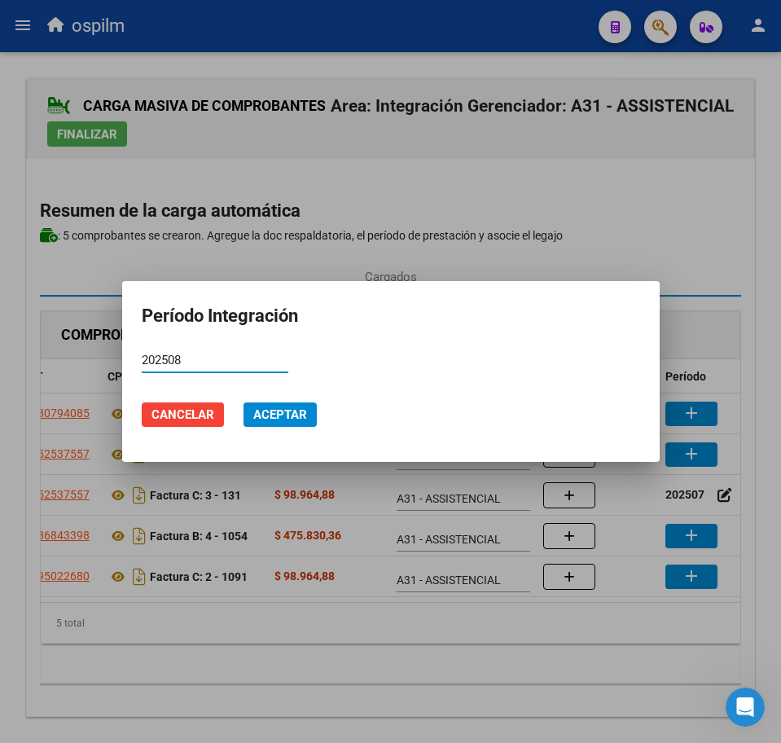
type input "202508"
click at [273, 422] on button "Aceptar" at bounding box center [280, 414] width 73 height 24
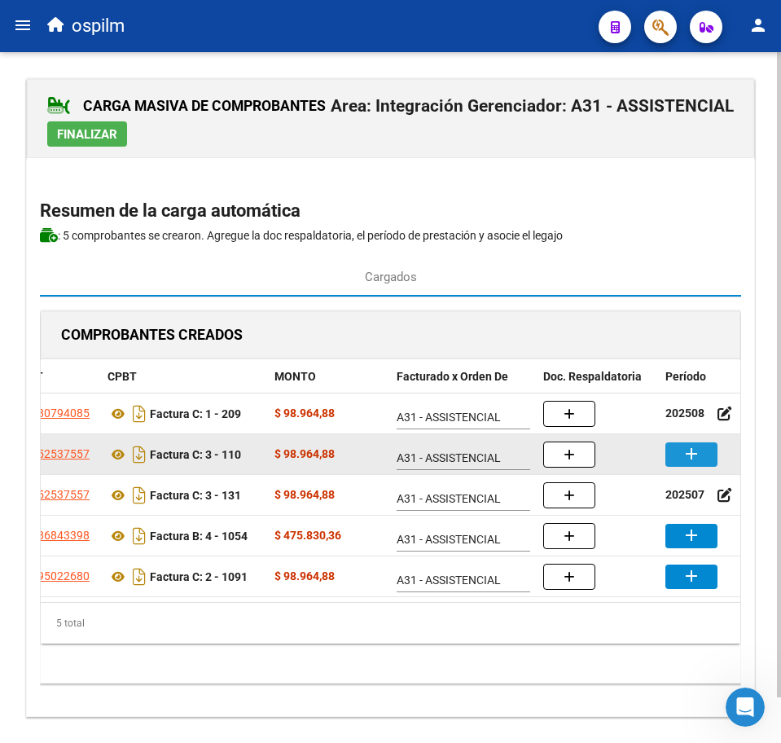
click at [680, 457] on button "add" at bounding box center [691, 454] width 52 height 24
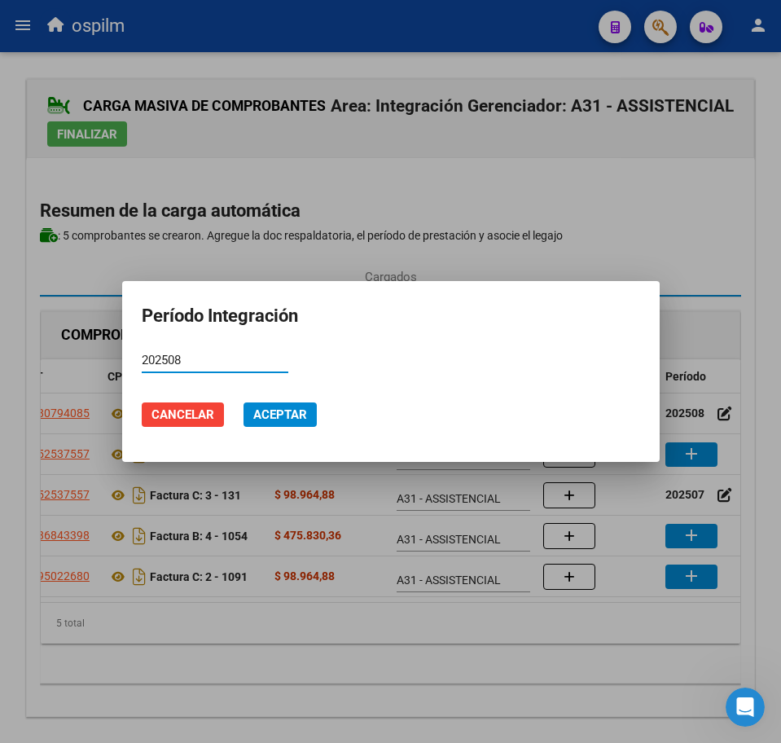
type input "202508"
click at [310, 409] on button "Aceptar" at bounding box center [280, 414] width 73 height 24
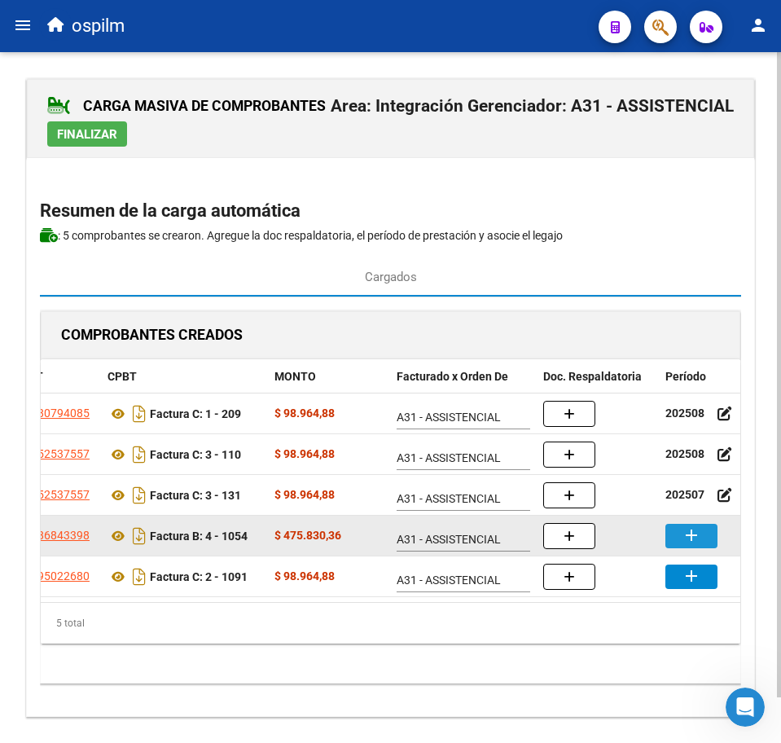
click at [703, 526] on button "add" at bounding box center [691, 536] width 52 height 24
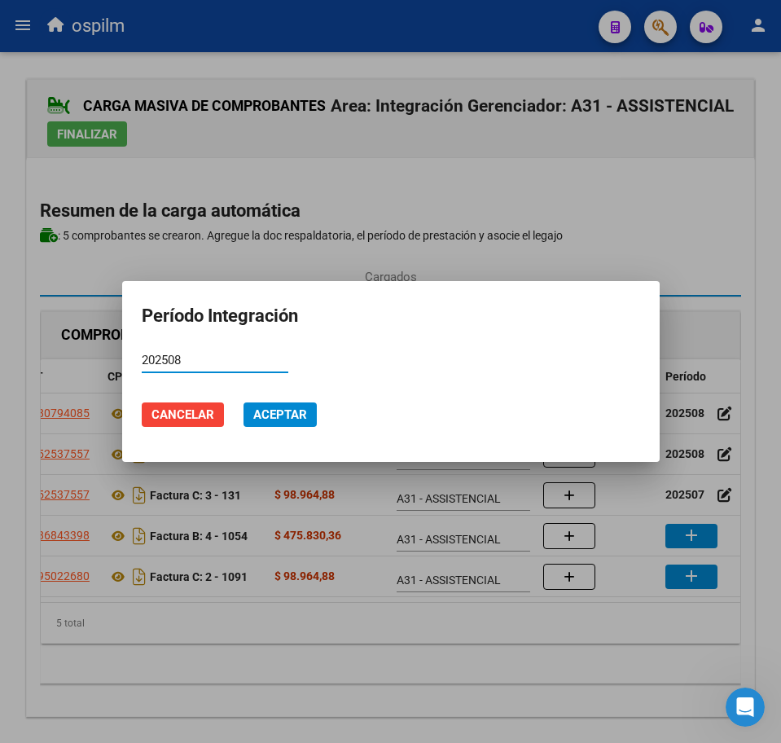
type input "202508"
click at [283, 417] on span "Aceptar" at bounding box center [280, 414] width 54 height 15
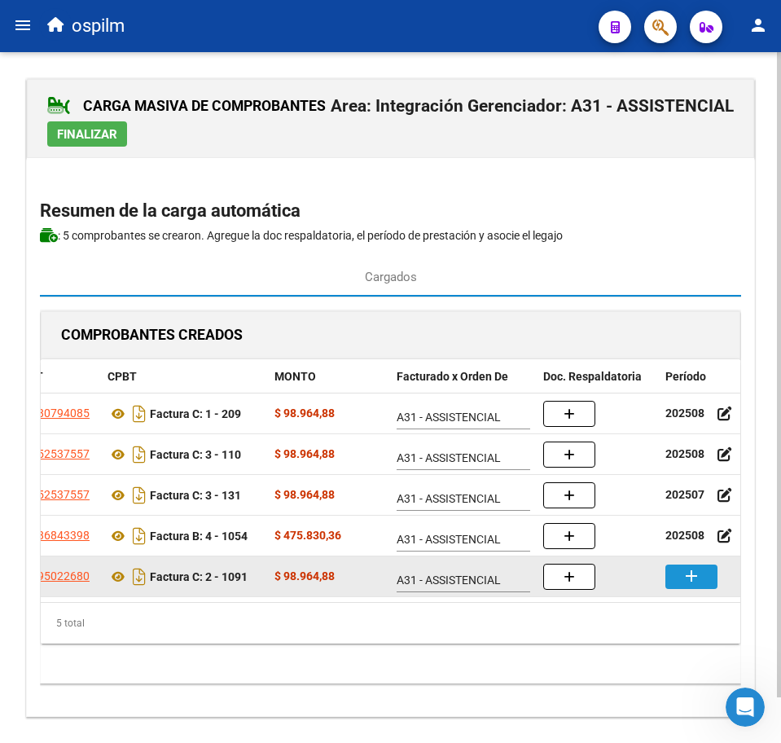
click at [698, 582] on mat-icon "add" at bounding box center [692, 576] width 20 height 20
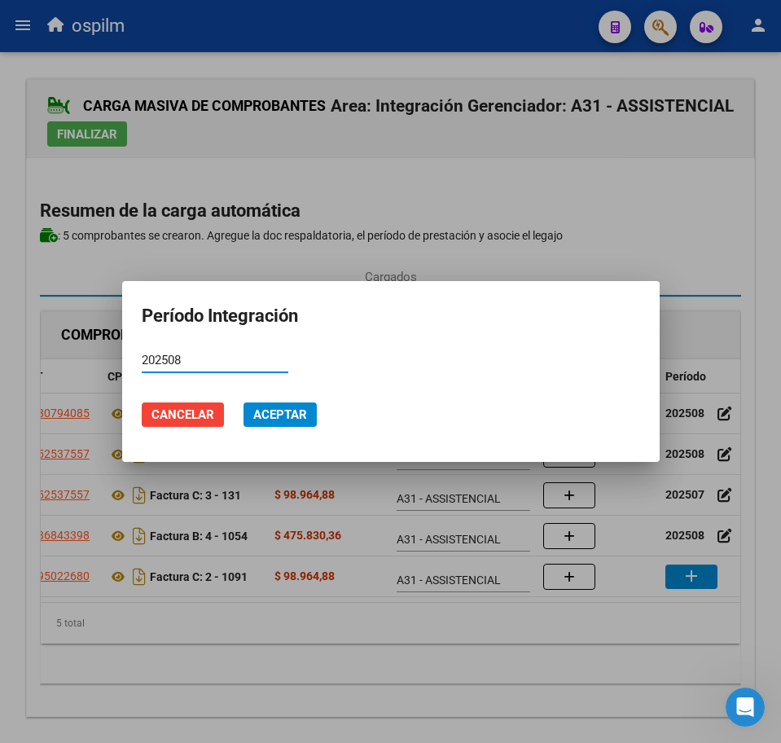
type input "202508"
click at [273, 419] on span "Aceptar" at bounding box center [280, 414] width 54 height 15
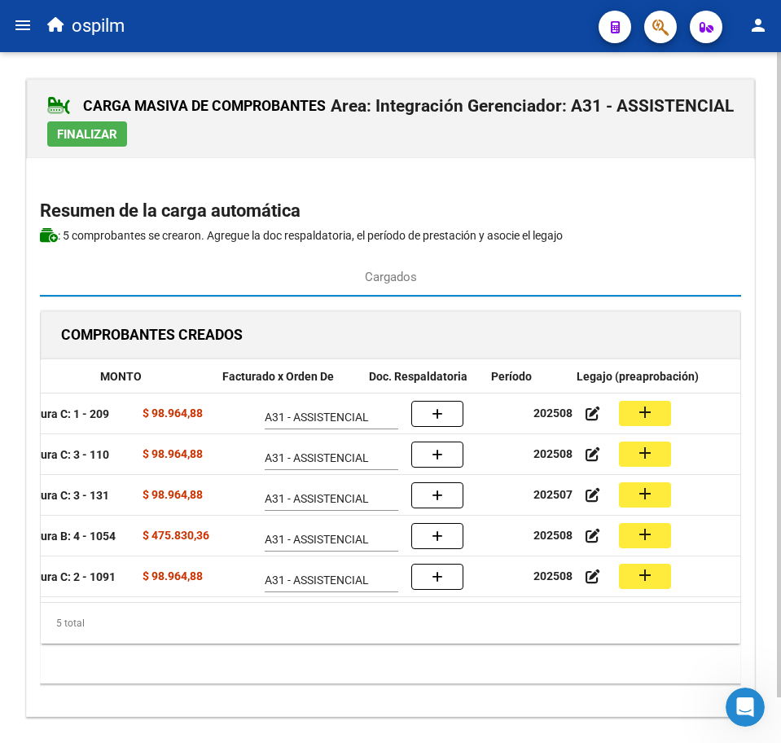
scroll to position [0, 334]
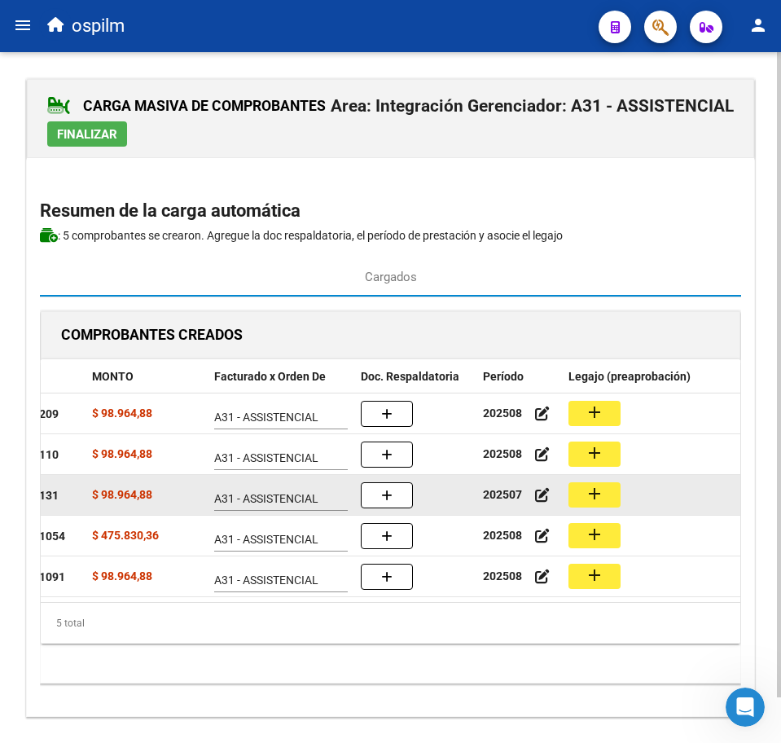
click at [596, 494] on mat-icon "add" at bounding box center [595, 494] width 20 height 20
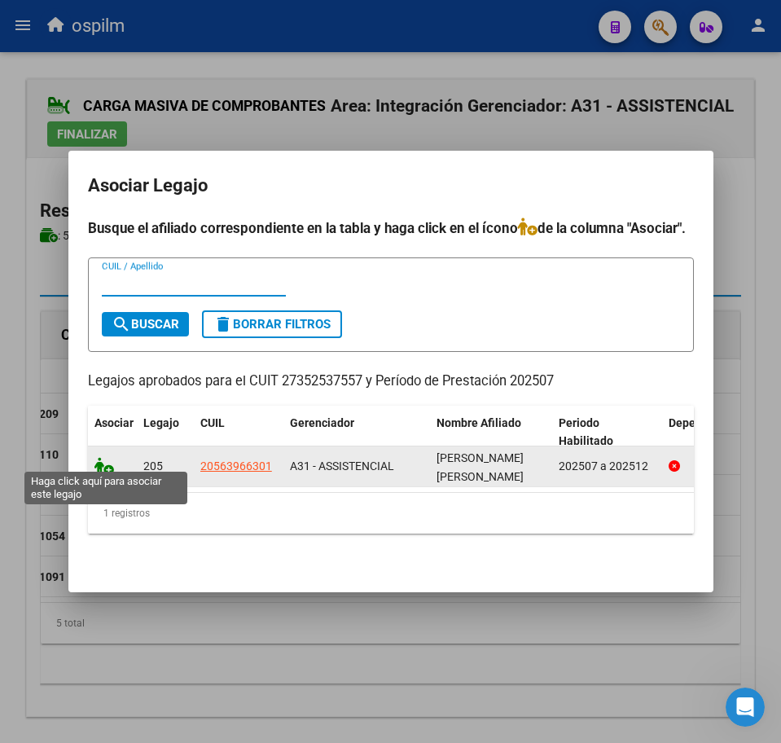
click at [102, 459] on icon at bounding box center [104, 466] width 20 height 18
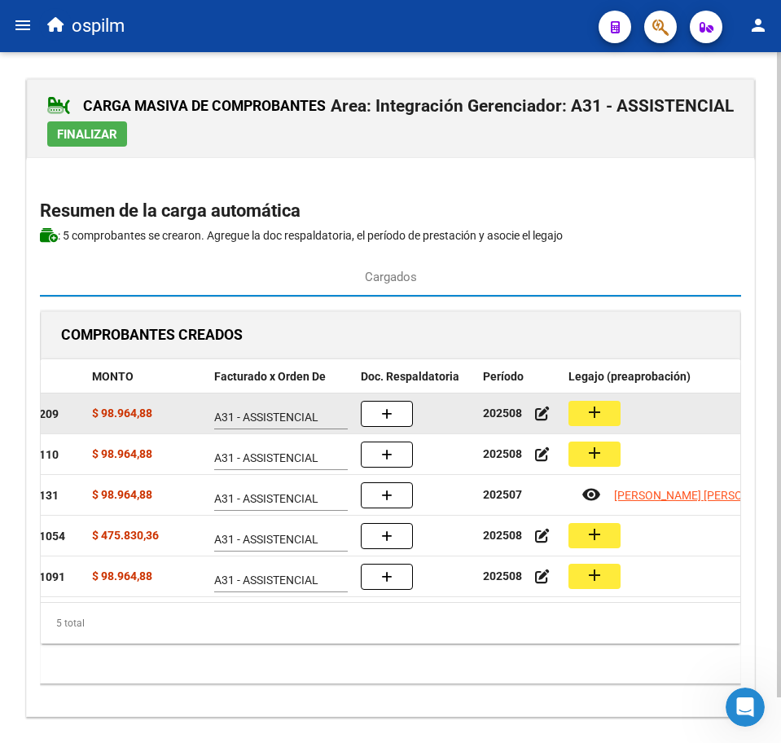
click at [582, 412] on button "add" at bounding box center [595, 413] width 52 height 25
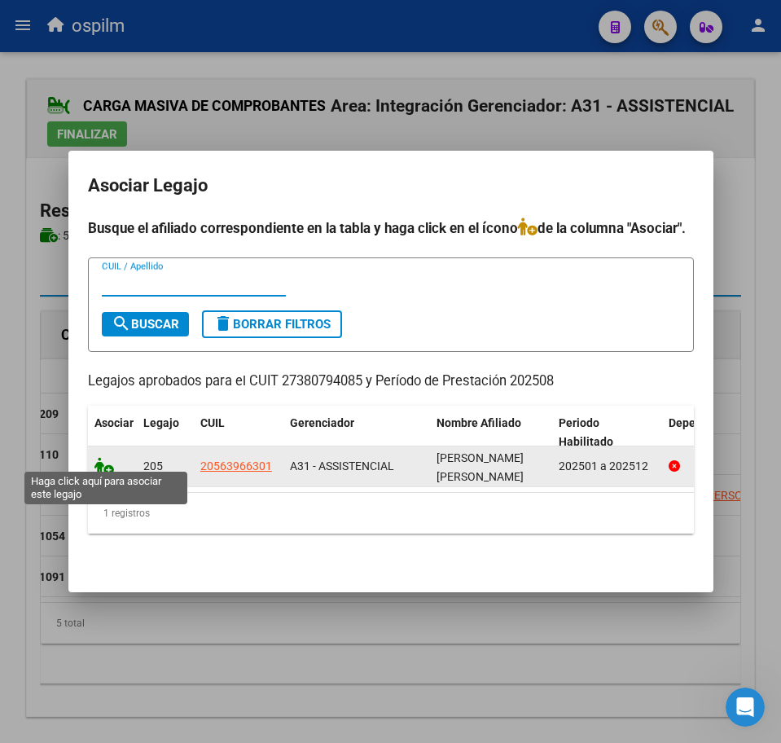
click at [107, 461] on icon at bounding box center [104, 466] width 20 height 18
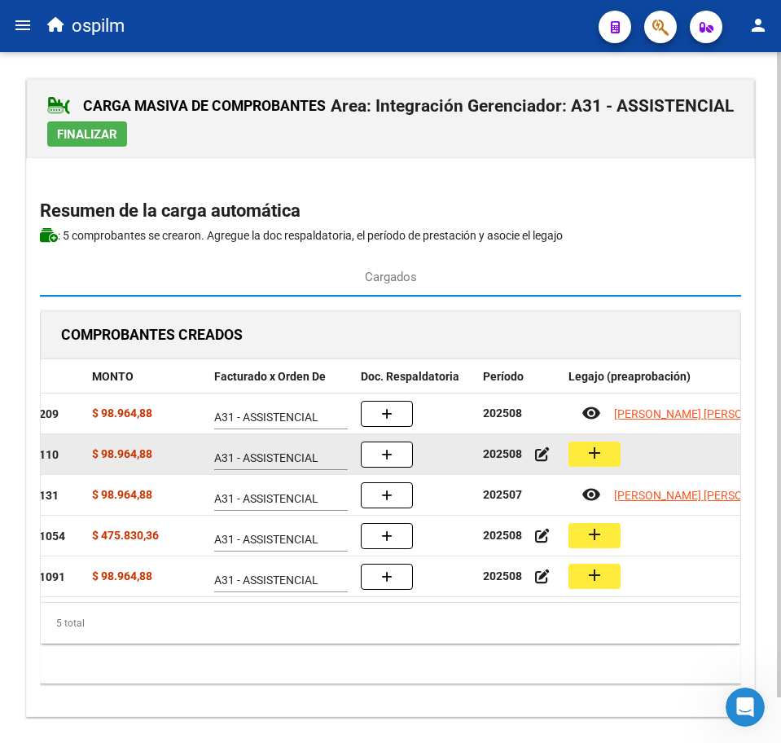
click at [599, 456] on mat-icon "add" at bounding box center [595, 453] width 20 height 20
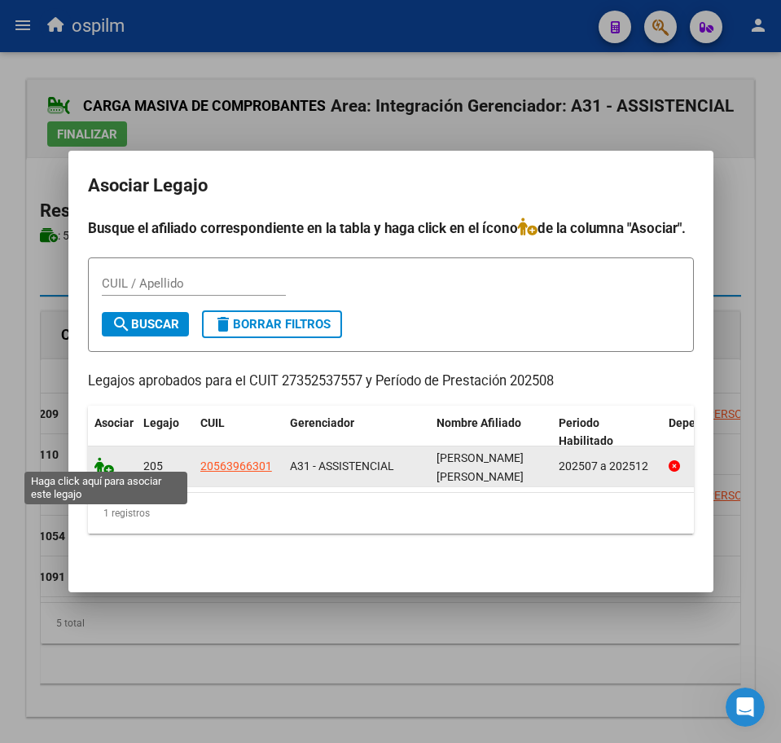
click at [100, 461] on icon at bounding box center [104, 466] width 20 height 18
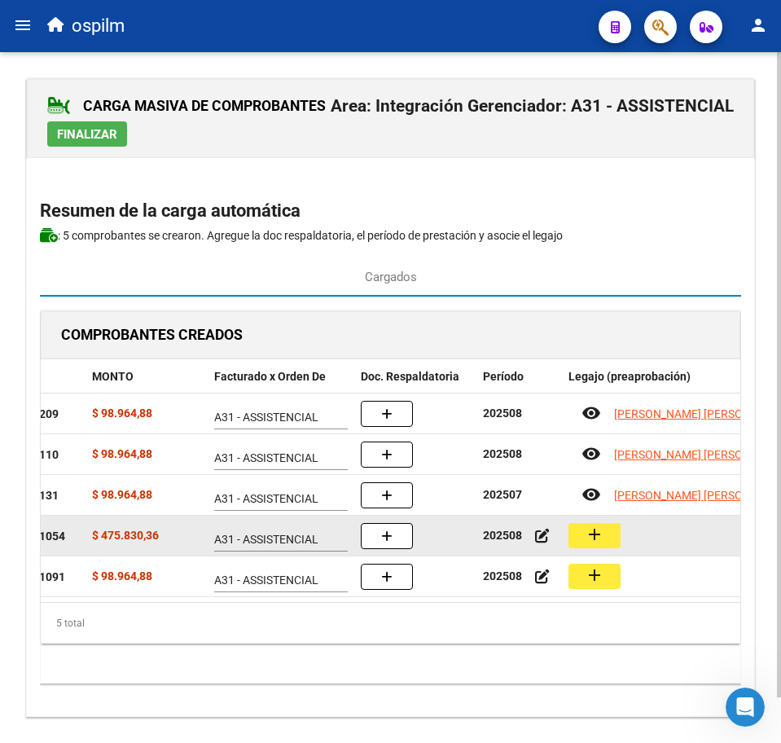
click at [602, 537] on mat-icon "add" at bounding box center [595, 535] width 20 height 20
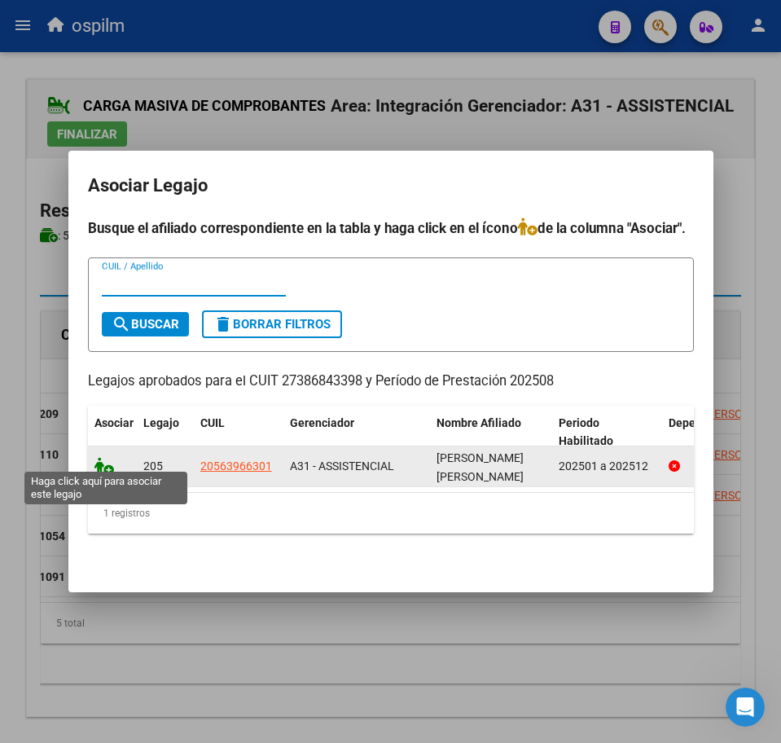
click at [104, 462] on icon at bounding box center [104, 466] width 20 height 18
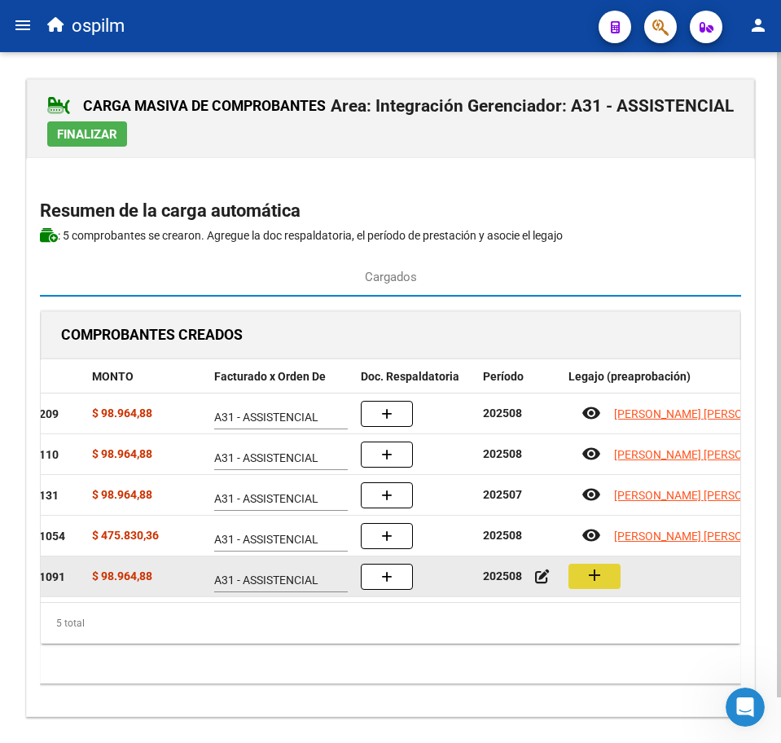
click at [604, 585] on button "add" at bounding box center [595, 576] width 52 height 25
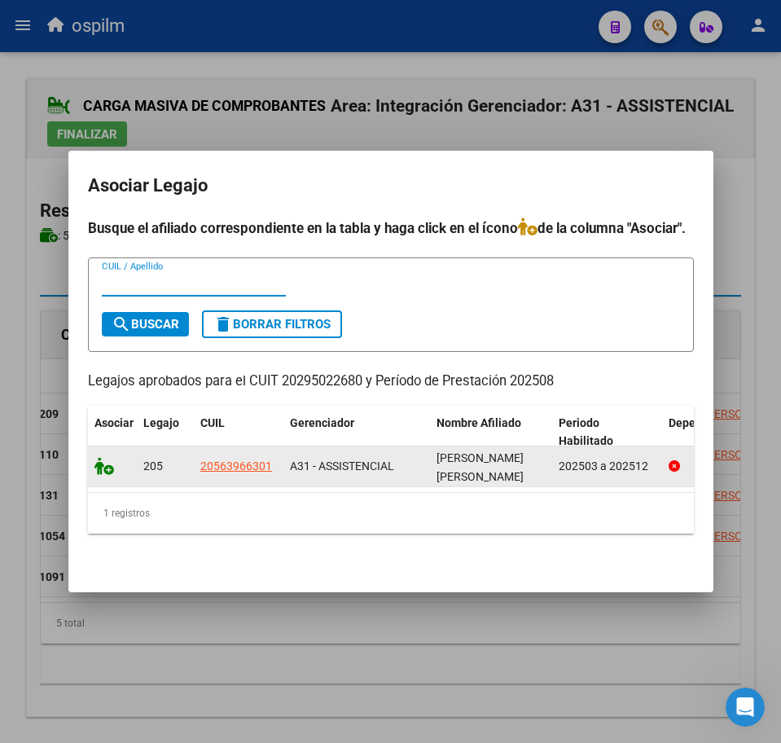
click at [99, 459] on icon at bounding box center [104, 466] width 20 height 18
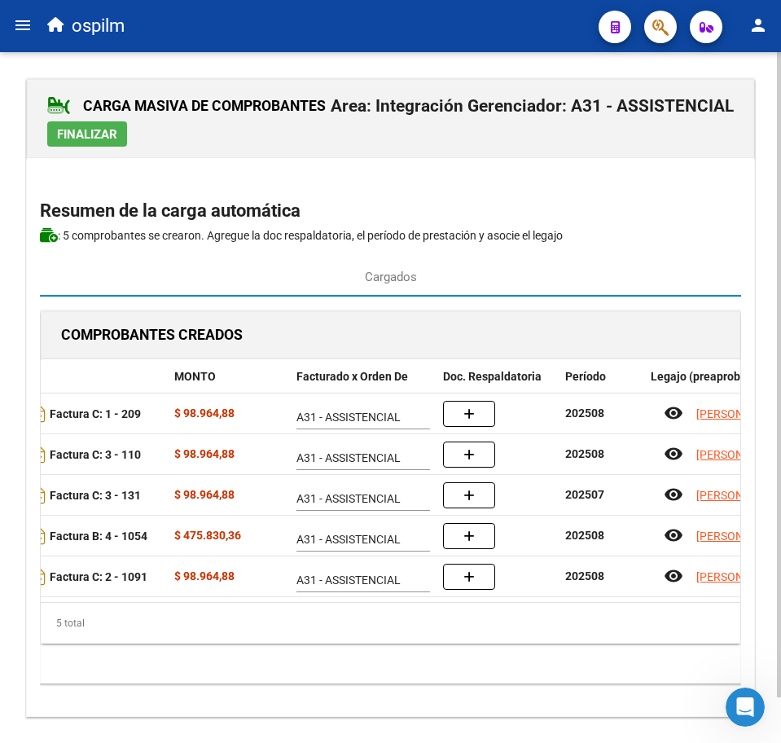
scroll to position [0, 246]
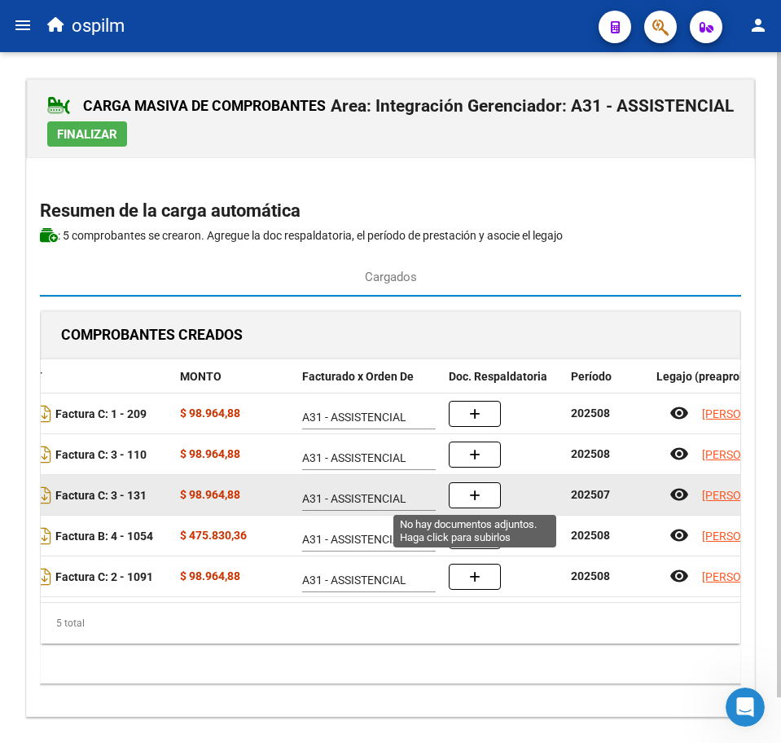
click at [461, 502] on button "button" at bounding box center [475, 495] width 52 height 26
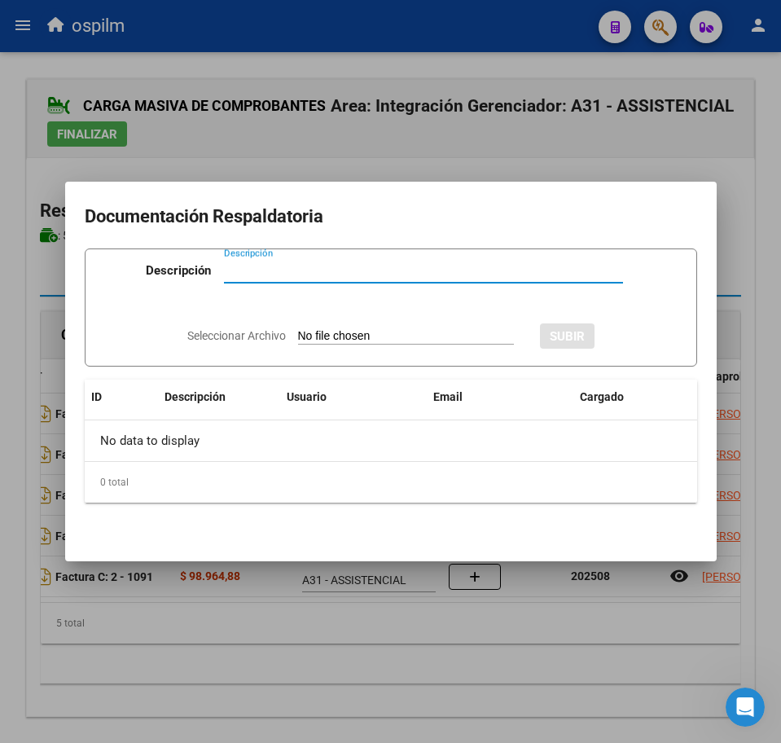
paste input "Planilla de asistencia"
type input "Planilla de asistencia"
click at [365, 341] on div "Seleccionar Archivo SUBIR" at bounding box center [390, 333] width 407 height 47
click at [364, 340] on input "Seleccionar Archivo" at bounding box center [406, 336] width 216 height 15
type input "C:\fakepath\[PERSON_NAME] DANIEL_202507_090_N_CARDOZO [PERSON_NAME].pdf"
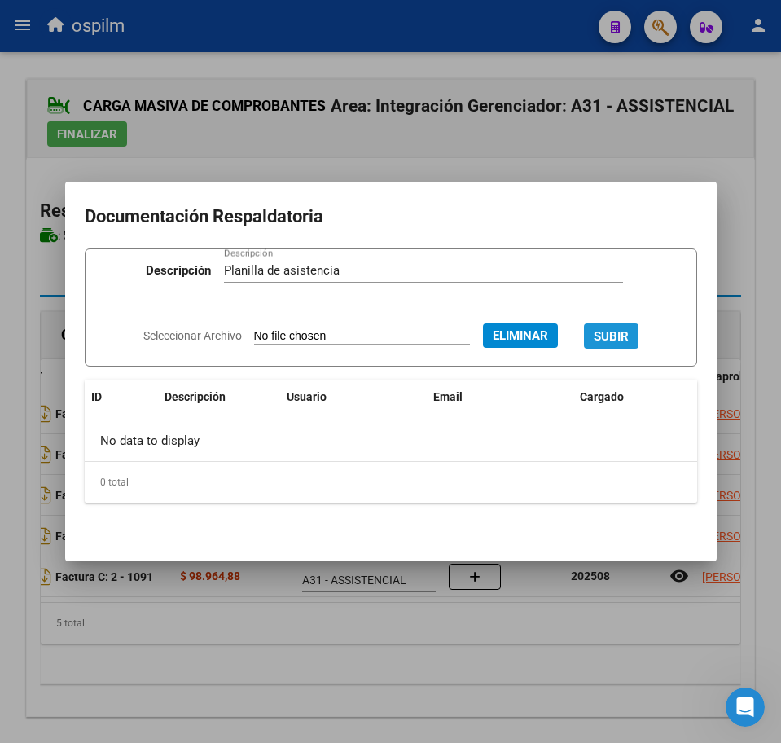
click at [626, 329] on span "SUBIR" at bounding box center [611, 336] width 35 height 15
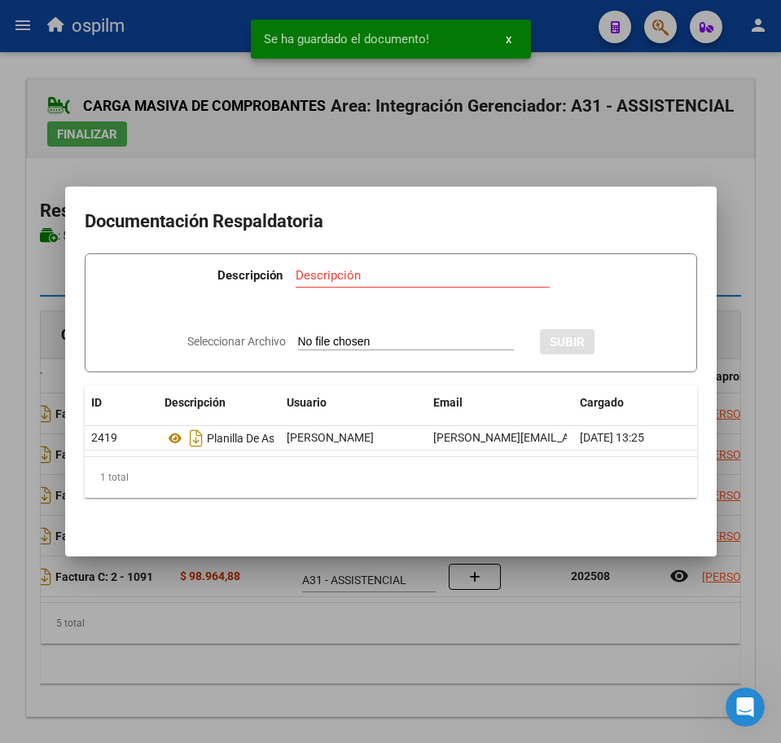
click at [373, 675] on div at bounding box center [390, 371] width 781 height 743
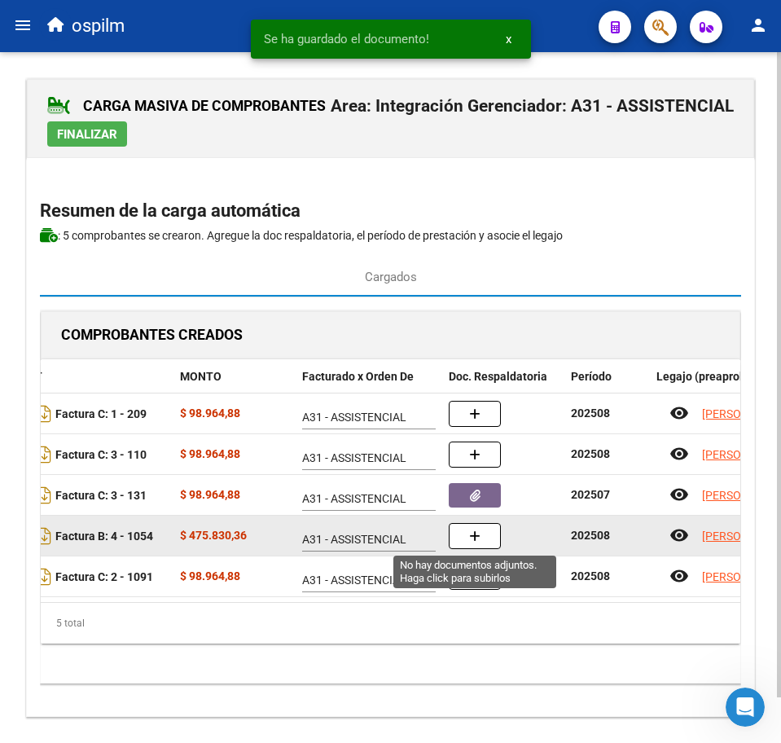
click at [490, 530] on button "button" at bounding box center [475, 536] width 52 height 26
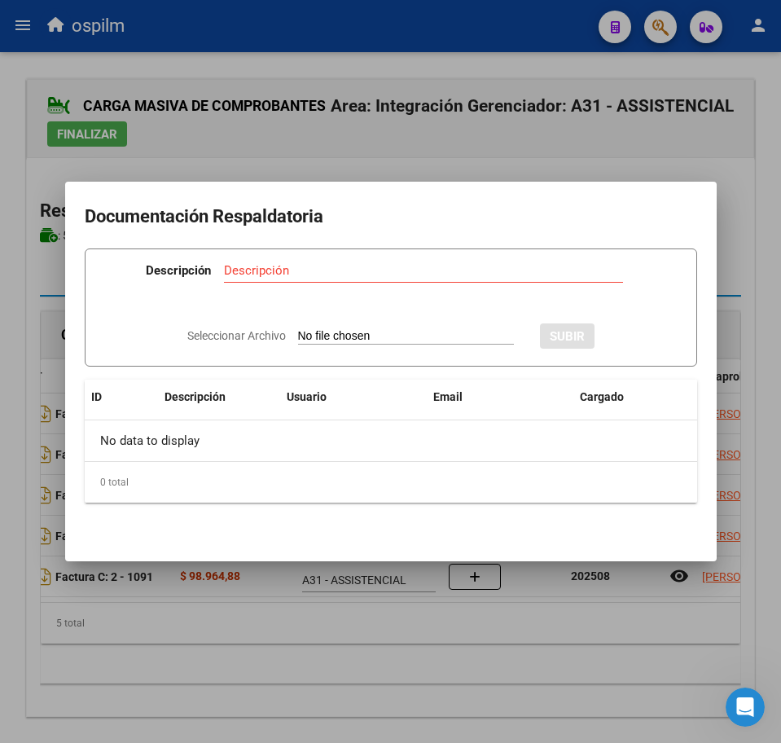
click at [358, 328] on app-file-uploader "Seleccionar Archivo" at bounding box center [357, 335] width 340 height 15
click at [367, 333] on input "Seleccionar Archivo" at bounding box center [406, 336] width 216 height 15
click at [253, 274] on input "Descripción" at bounding box center [423, 270] width 399 height 15
paste input "Planilla de asistencia"
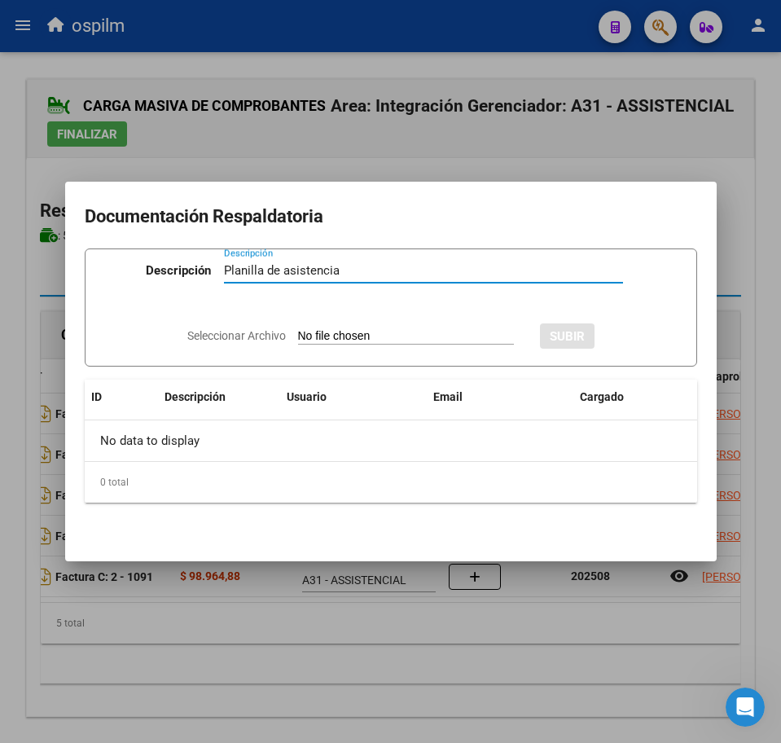
type input "Planilla de asistencia"
click at [374, 332] on input "Seleccionar Archivo" at bounding box center [406, 336] width 216 height 15
type input "C:\fakepath\[PERSON_NAME] DANIEL_202508_089_N_BUSTELO [PERSON_NAME].pdf"
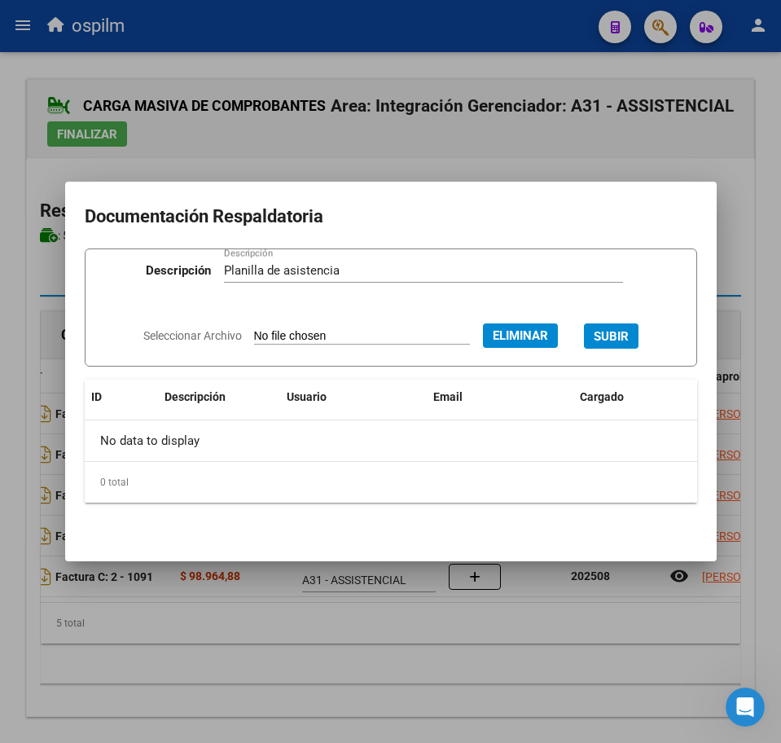
click at [624, 332] on span "SUBIR" at bounding box center [611, 336] width 35 height 15
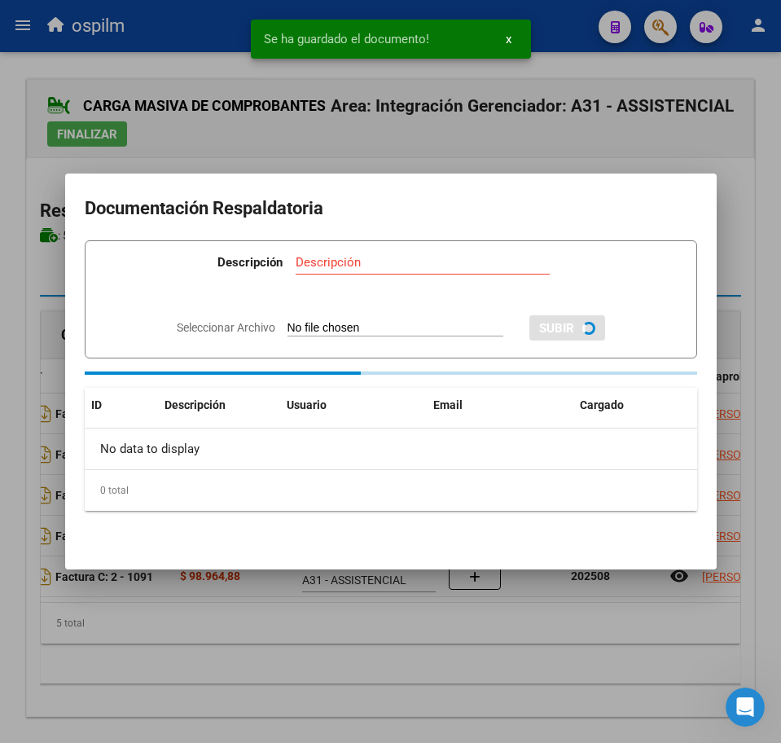
click at [341, 657] on div at bounding box center [390, 371] width 781 height 743
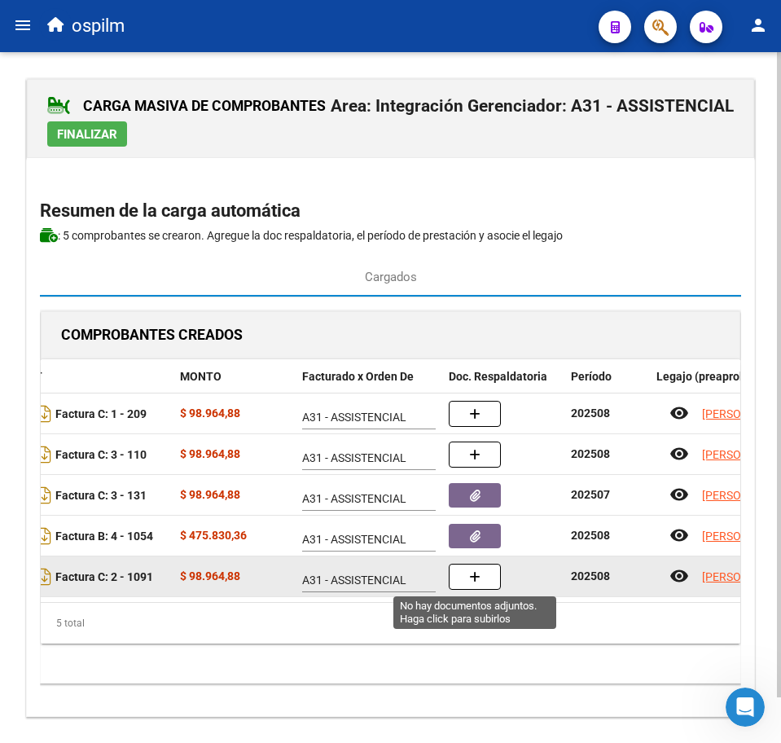
click at [489, 577] on button "button" at bounding box center [475, 577] width 52 height 26
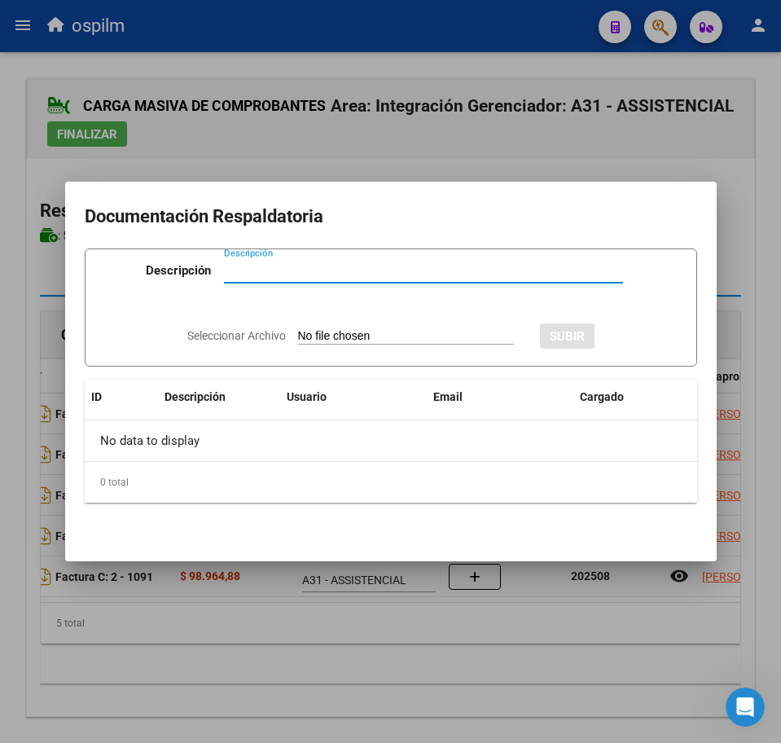
paste input "Planilla de asistencia"
type input "Planilla de asistencia"
click at [329, 336] on input "Seleccionar Archivo" at bounding box center [406, 336] width 216 height 15
type input "C:\fakepath\[PERSON_NAME] DANIEL_202508_090_N_BERNIS [PERSON_NAME].pdf"
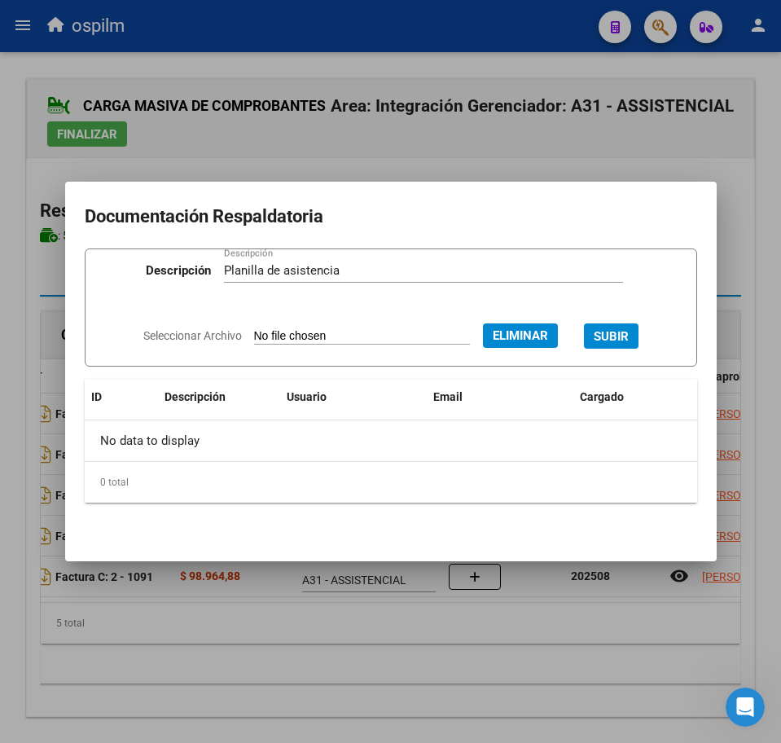
click at [625, 328] on span "SUBIR" at bounding box center [611, 335] width 35 height 15
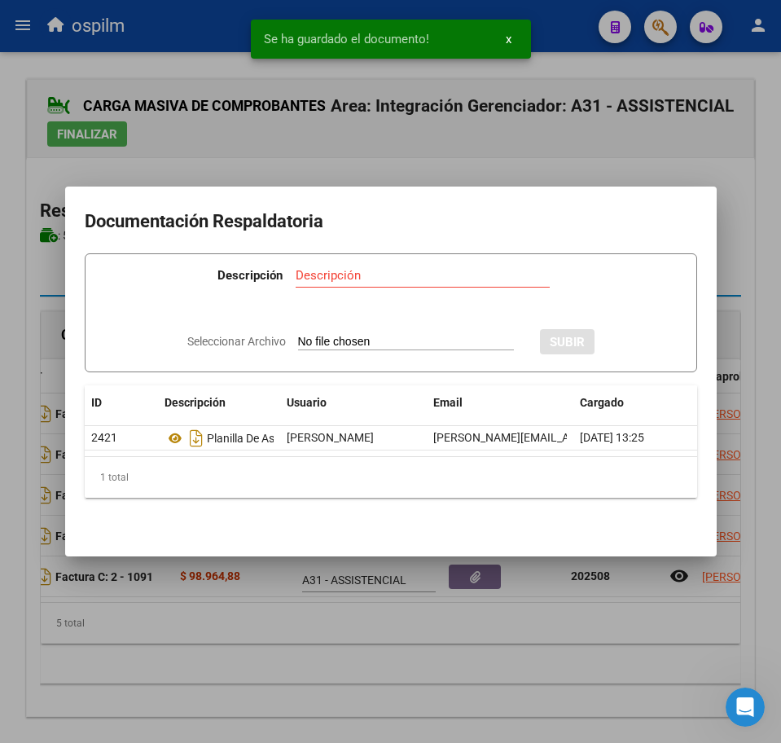
click at [340, 640] on div at bounding box center [390, 371] width 781 height 743
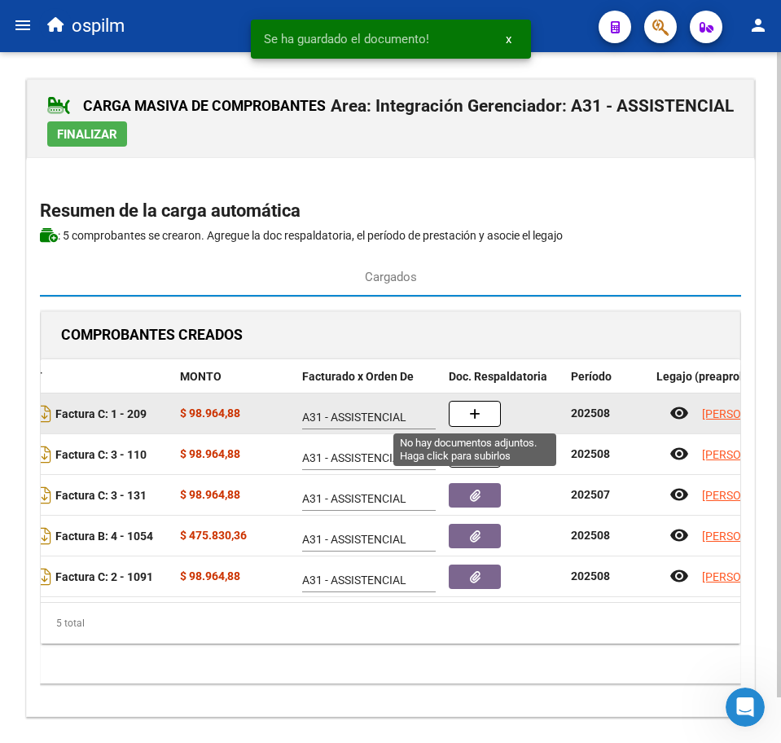
click at [476, 417] on icon "button" at bounding box center [474, 414] width 11 height 12
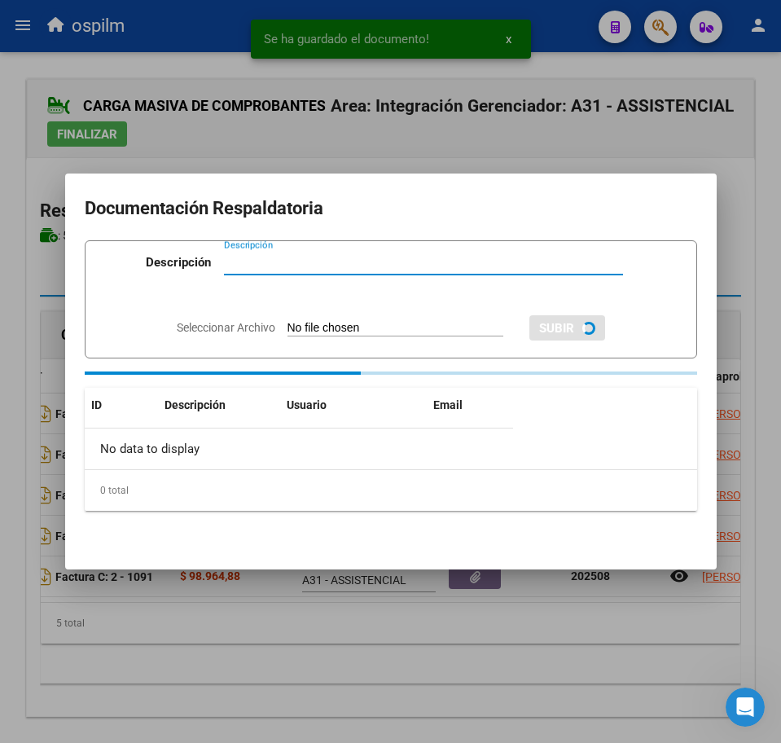
paste input "Planilla de asistencia"
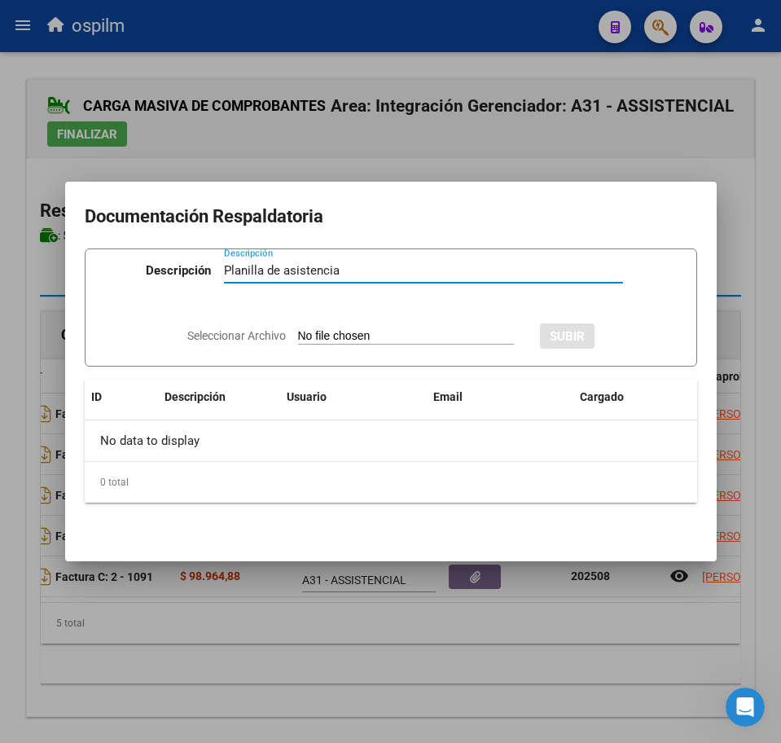
type input "Planilla de asistencia"
click at [416, 336] on input "Seleccionar Archivo" at bounding box center [406, 336] width 216 height 15
type input "C:\fakepath\[PERSON_NAME] DANIEL_202508_090_N_BRUNA GUADALUPE_PA.pdf"
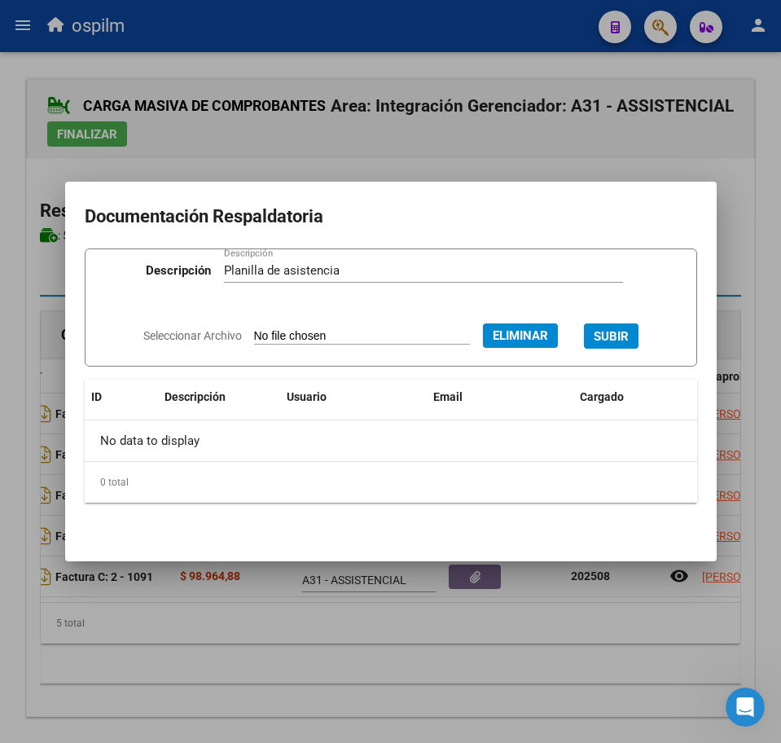
click at [626, 329] on span "SUBIR" at bounding box center [611, 336] width 35 height 15
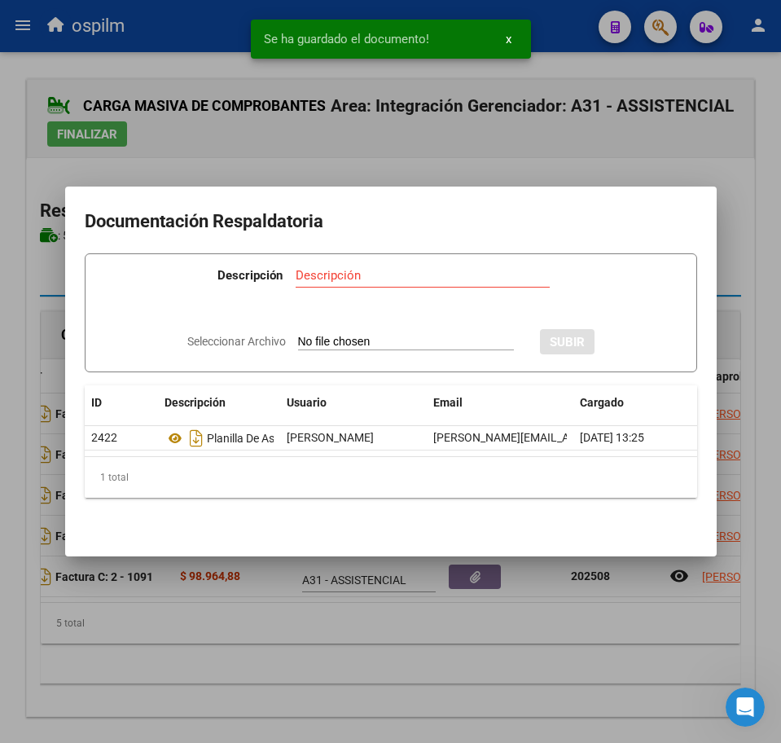
click at [389, 660] on div at bounding box center [390, 371] width 781 height 743
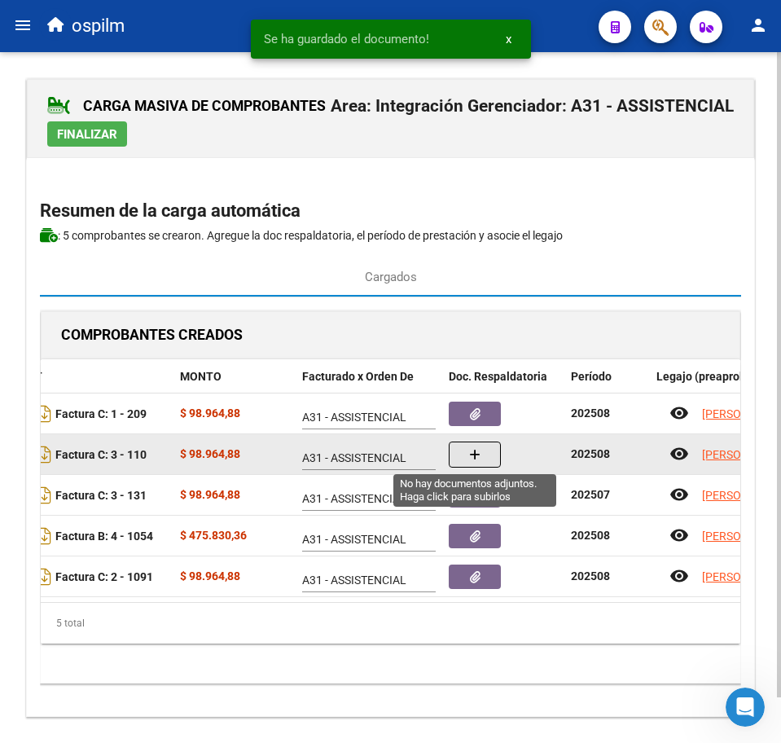
click at [475, 453] on icon "button" at bounding box center [474, 455] width 11 height 12
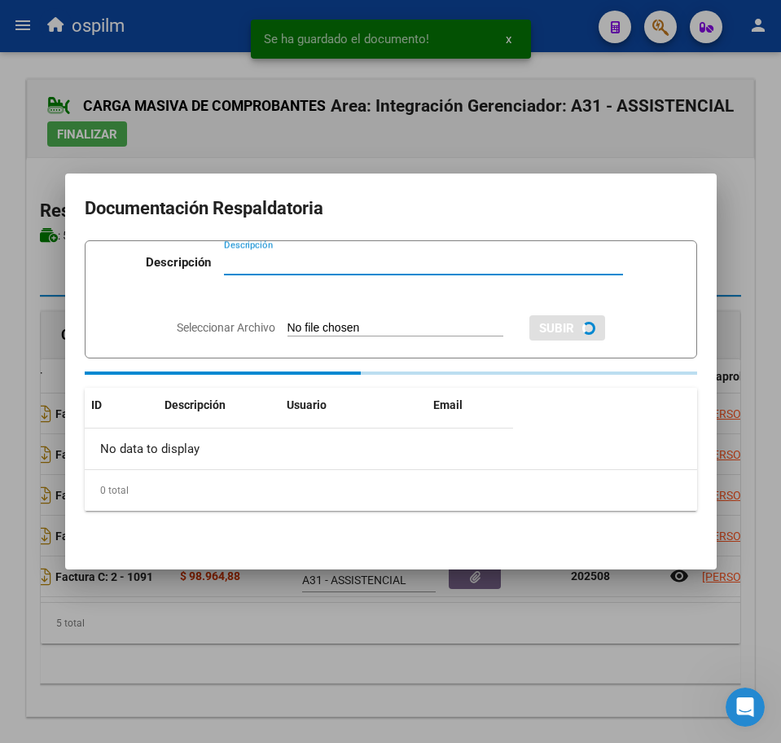
paste input "Planilla de asistencia"
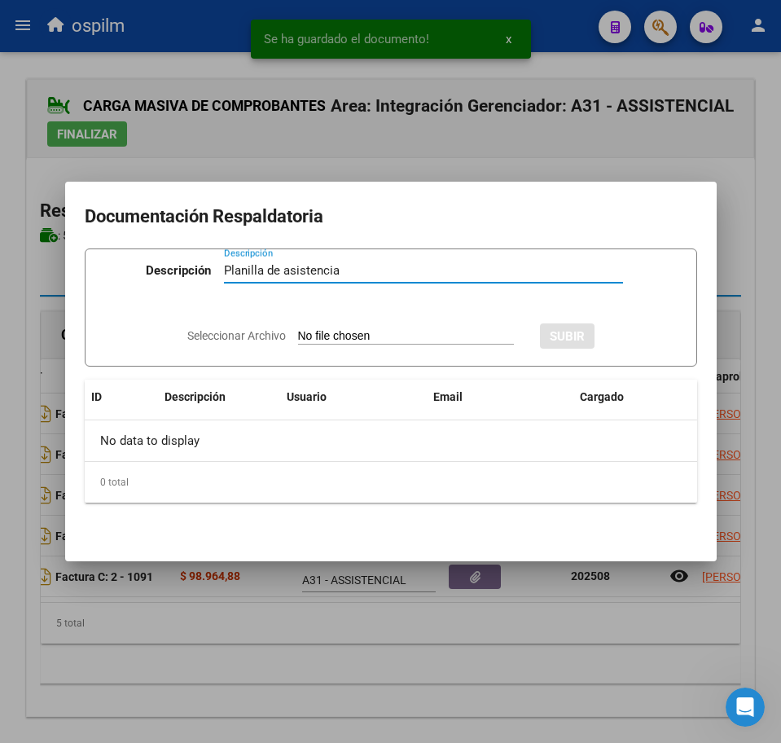
type input "Planilla de asistencia"
click at [404, 338] on input "Seleccionar Archivo" at bounding box center [406, 336] width 216 height 15
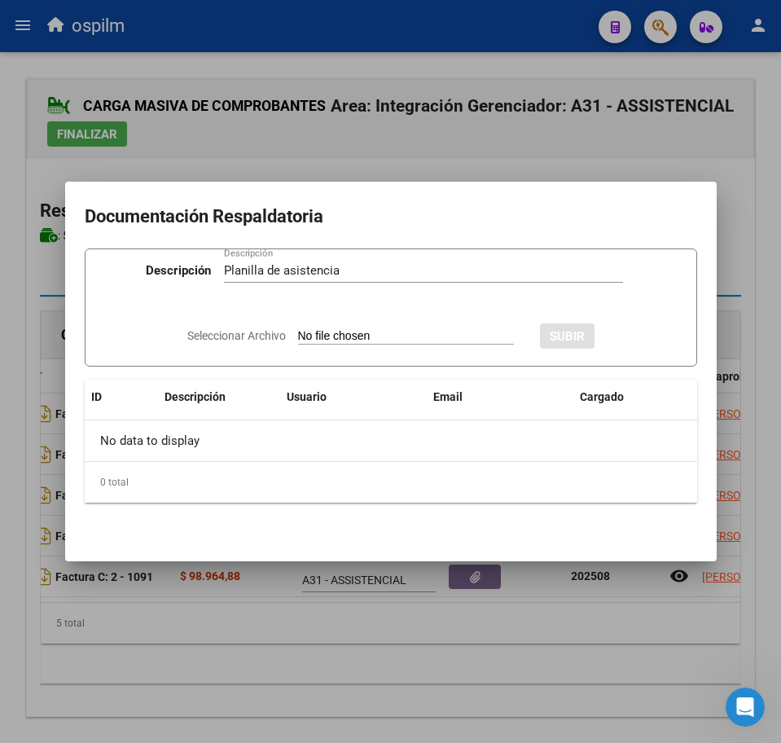
type input "C:\fakepath\[PERSON_NAME] DANIEL_202508_090_N_CARDOZO [PERSON_NAME].pdf"
click at [616, 349] on div "Seleccionar Archivo Eliminar SUBIR" at bounding box center [390, 333] width 495 height 47
click at [616, 340] on span "SUBIR" at bounding box center [611, 336] width 35 height 15
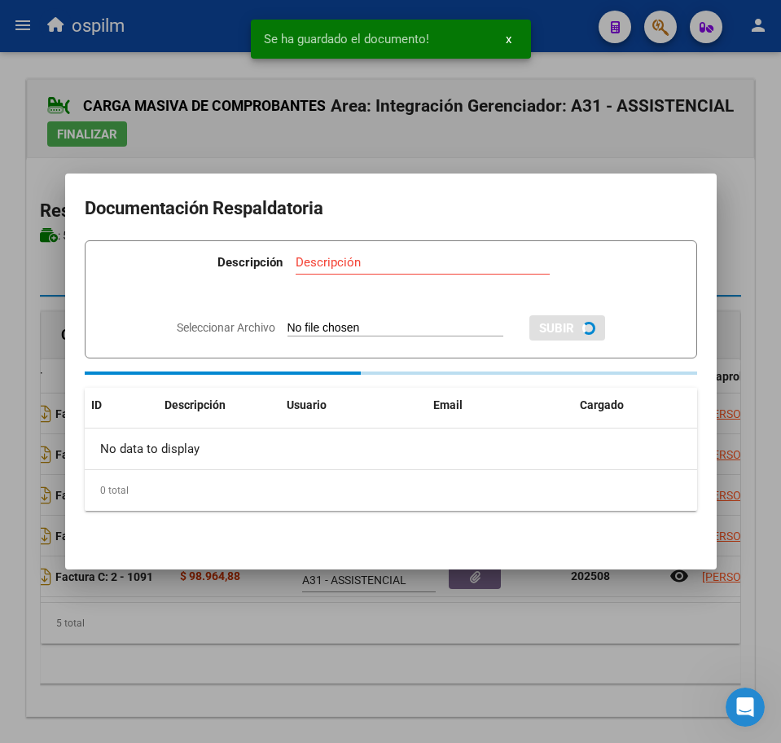
click at [424, 670] on div at bounding box center [390, 371] width 781 height 743
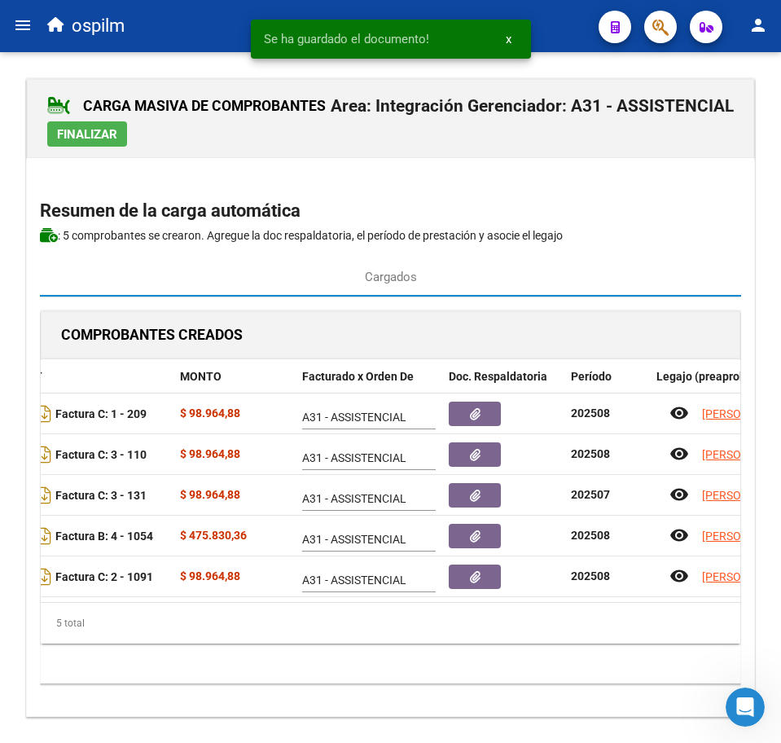
click at [99, 133] on span "Finalizar" at bounding box center [87, 134] width 60 height 15
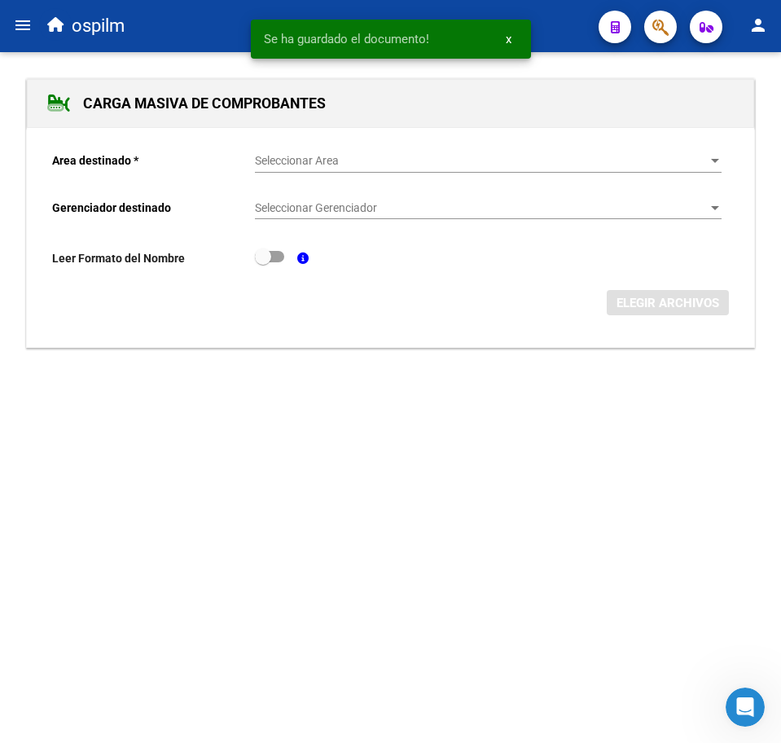
click at [20, 26] on mat-icon "menu" at bounding box center [23, 25] width 20 height 20
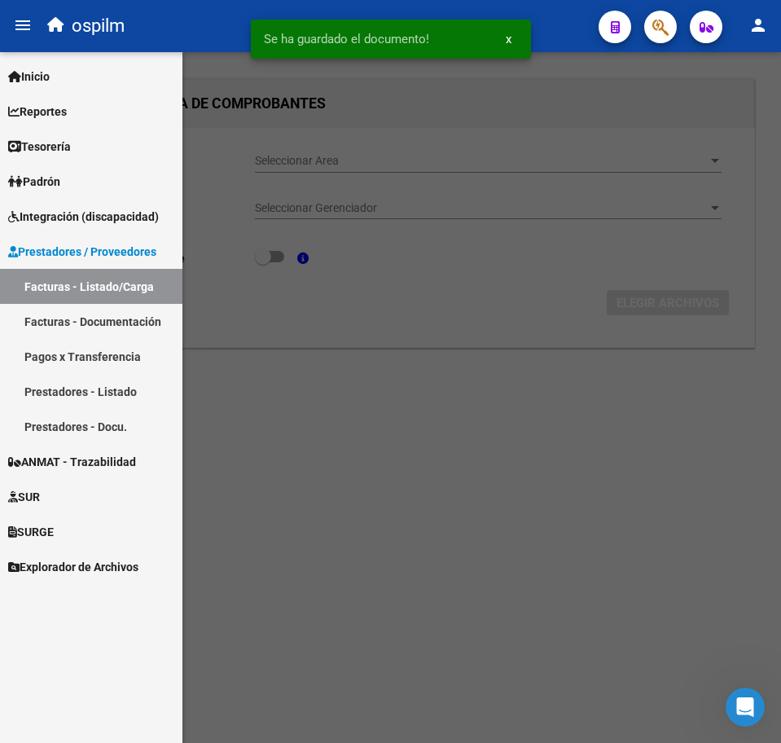
drag, startPoint x: 143, startPoint y: 280, endPoint x: 269, endPoint y: 364, distance: 150.9
click at [143, 280] on link "Facturas - Listado/Carga" at bounding box center [91, 286] width 182 height 35
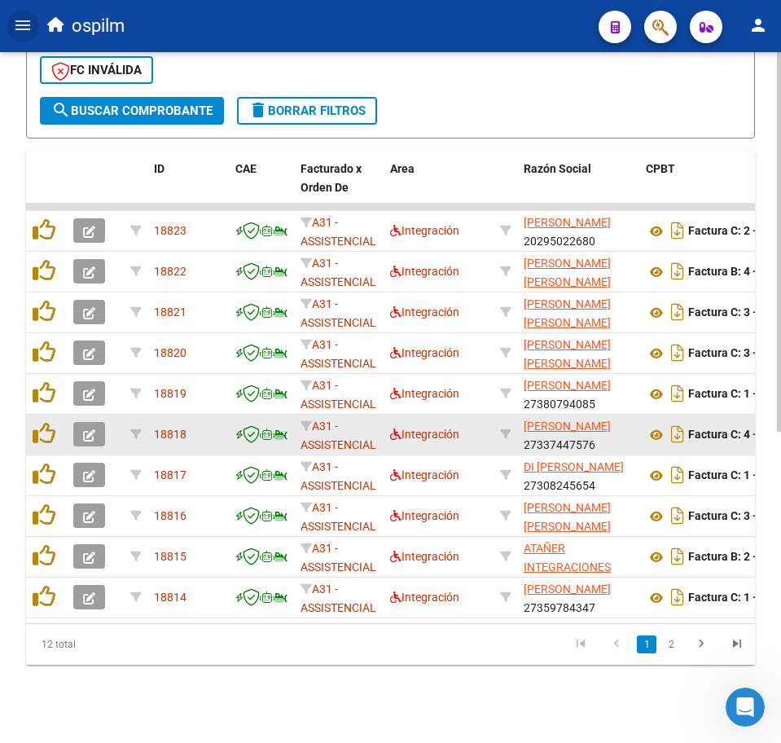
scroll to position [566, 0]
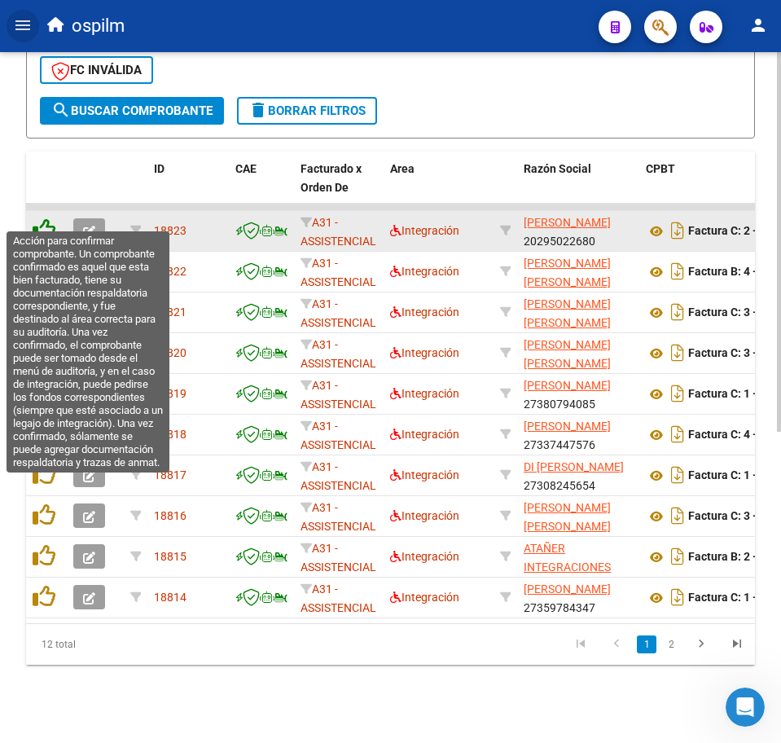
click at [42, 218] on icon at bounding box center [44, 229] width 23 height 23
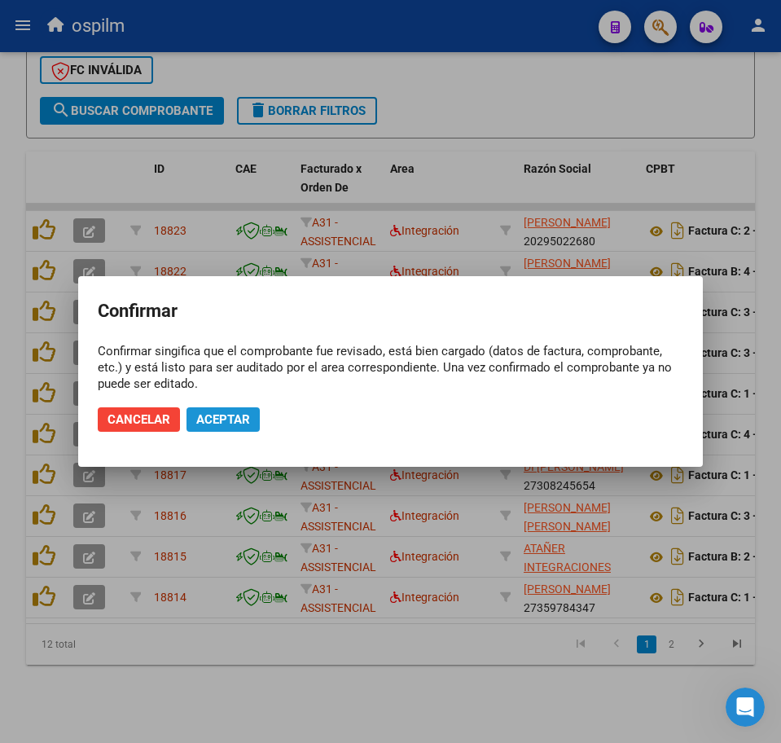
click at [234, 408] on button "Aceptar" at bounding box center [223, 419] width 73 height 24
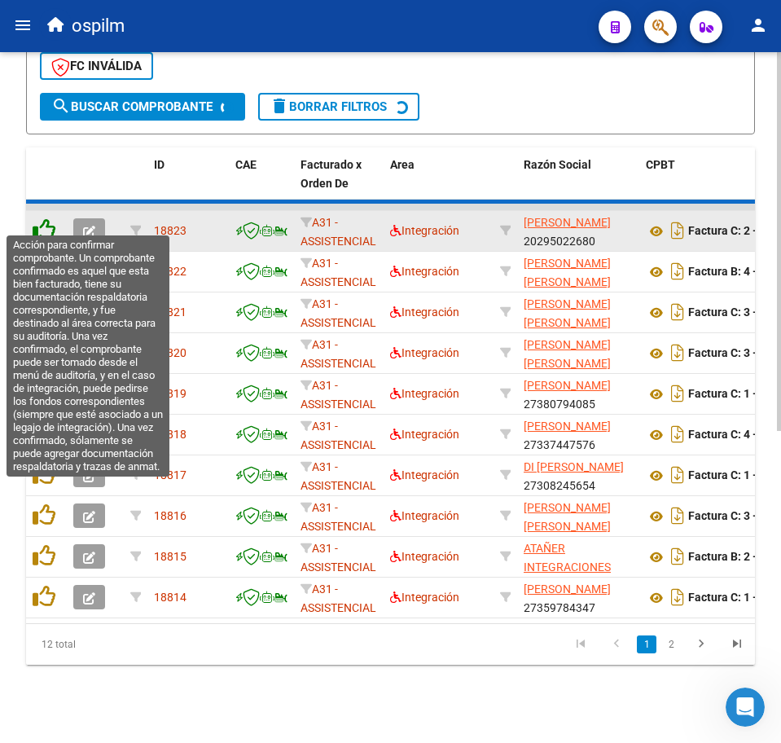
click at [49, 227] on icon at bounding box center [44, 229] width 23 height 23
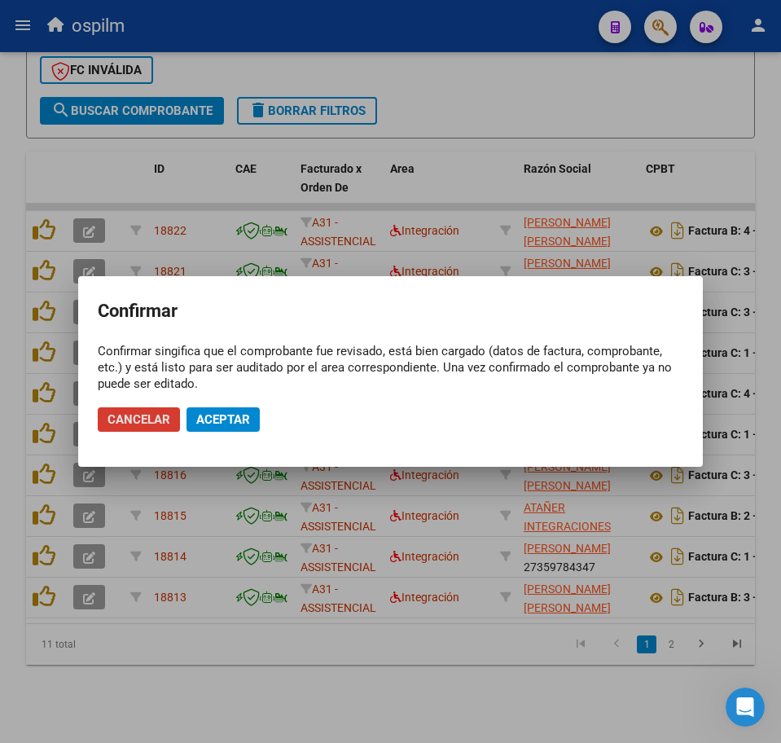
click at [213, 423] on span "Aceptar" at bounding box center [223, 419] width 54 height 15
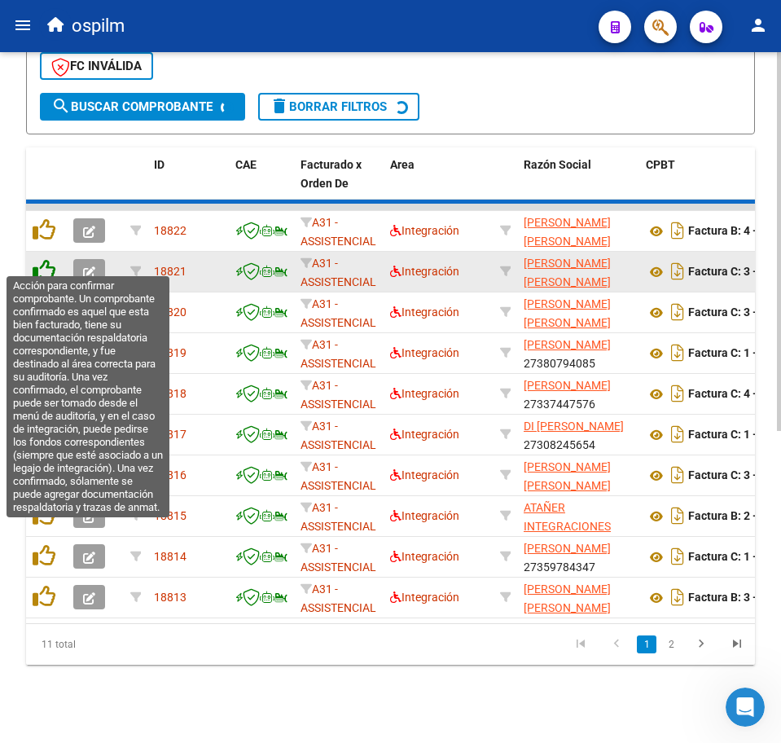
click at [51, 259] on icon at bounding box center [44, 270] width 23 height 23
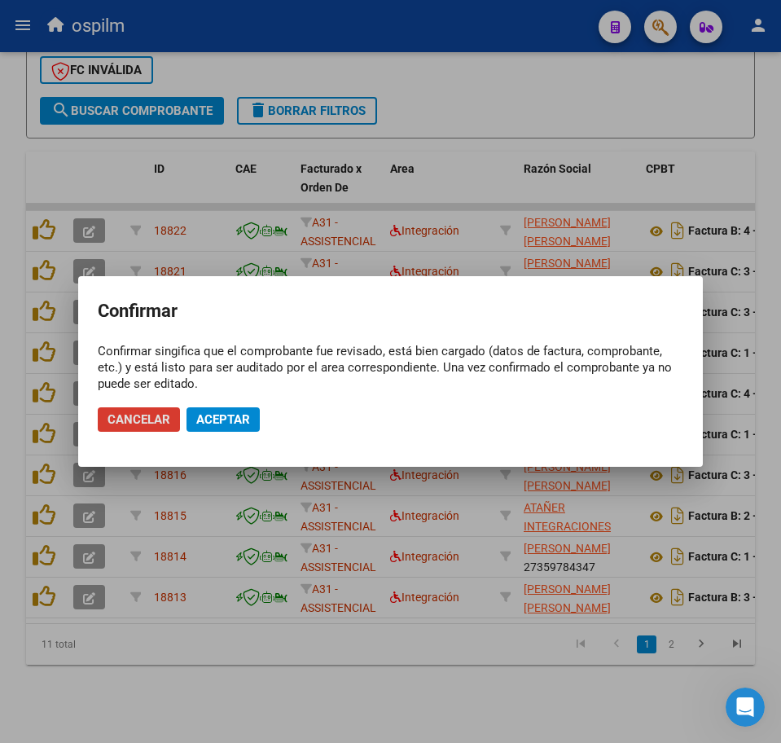
click at [242, 417] on span "Aceptar" at bounding box center [223, 419] width 54 height 15
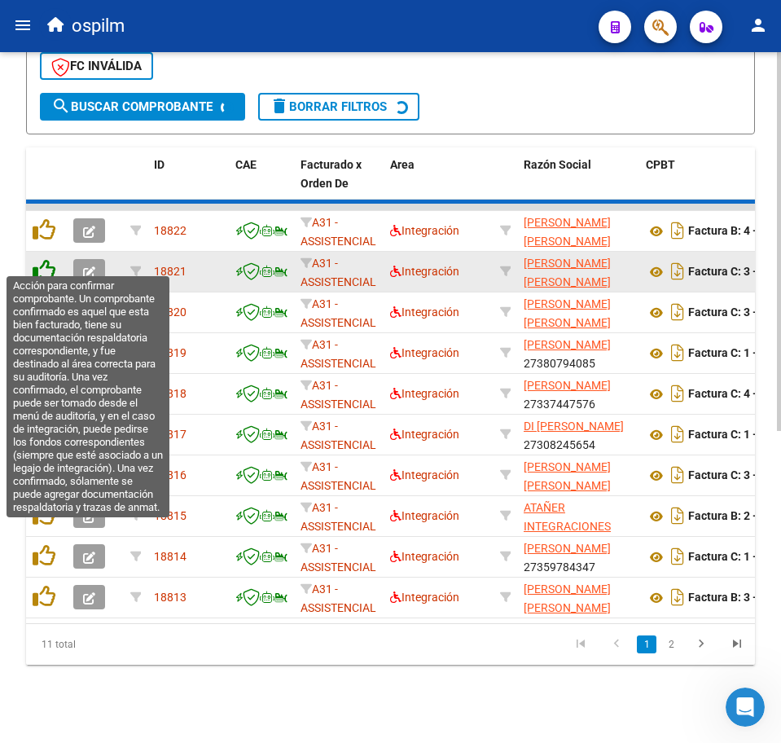
click at [47, 260] on icon at bounding box center [44, 270] width 23 height 23
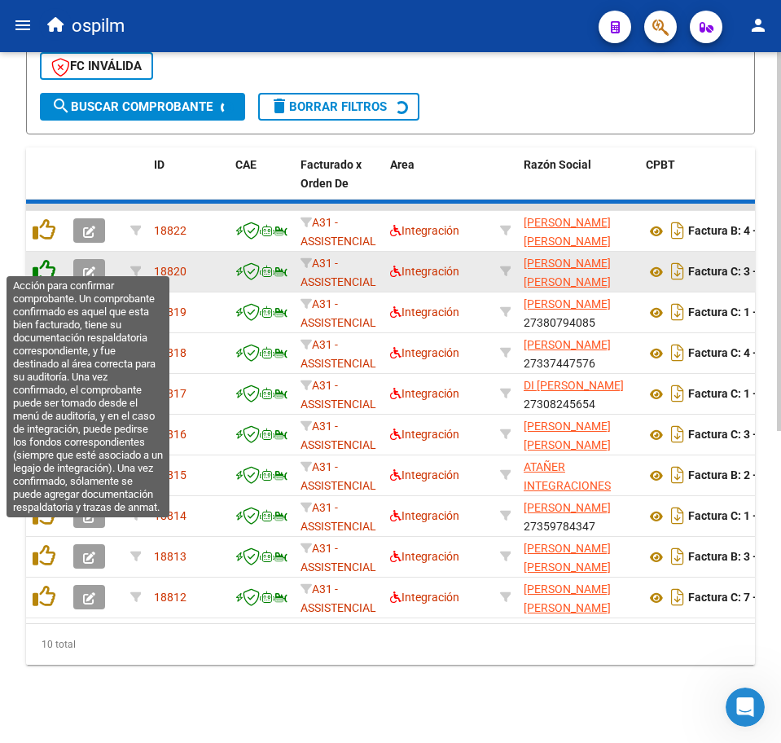
click at [49, 259] on icon at bounding box center [44, 270] width 23 height 23
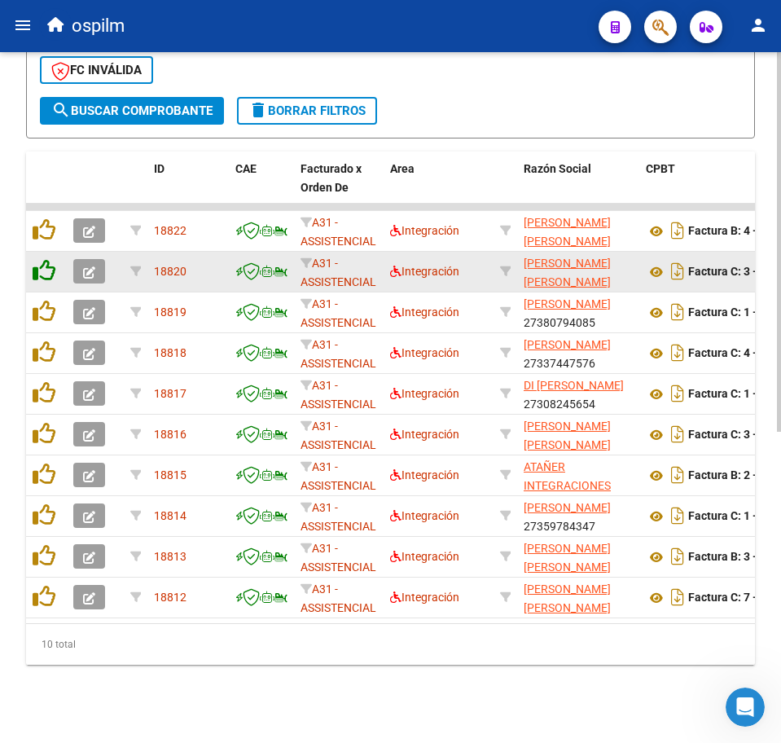
click at [48, 259] on icon at bounding box center [44, 270] width 23 height 23
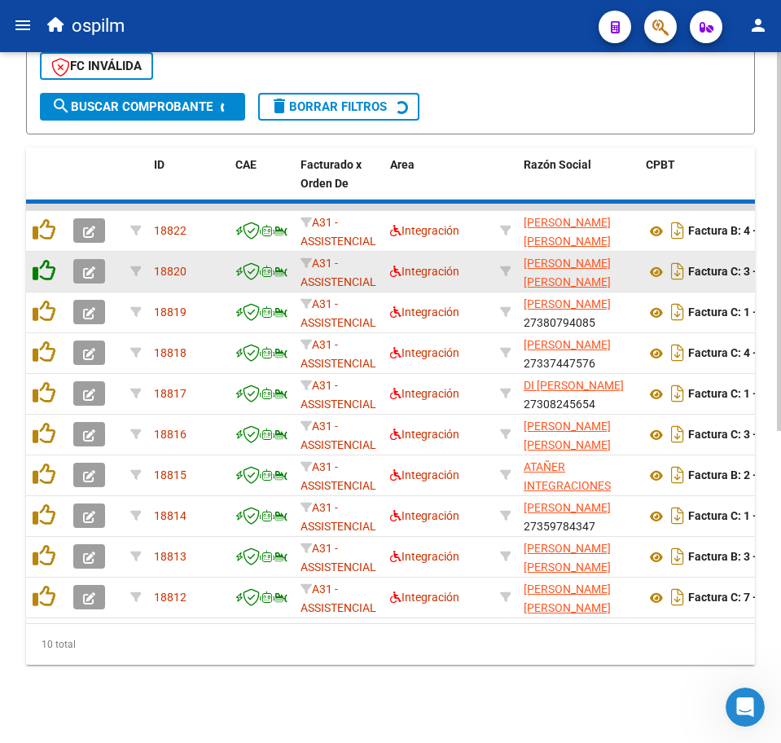
click at [48, 259] on icon at bounding box center [44, 270] width 23 height 23
click at [48, 241] on icon at bounding box center [44, 229] width 23 height 23
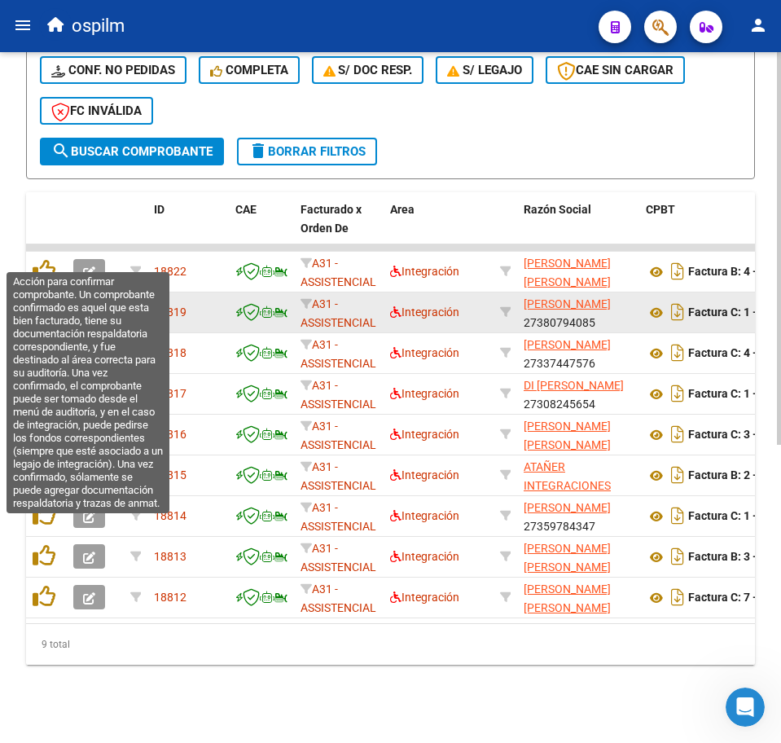
click at [48, 259] on icon at bounding box center [44, 270] width 23 height 23
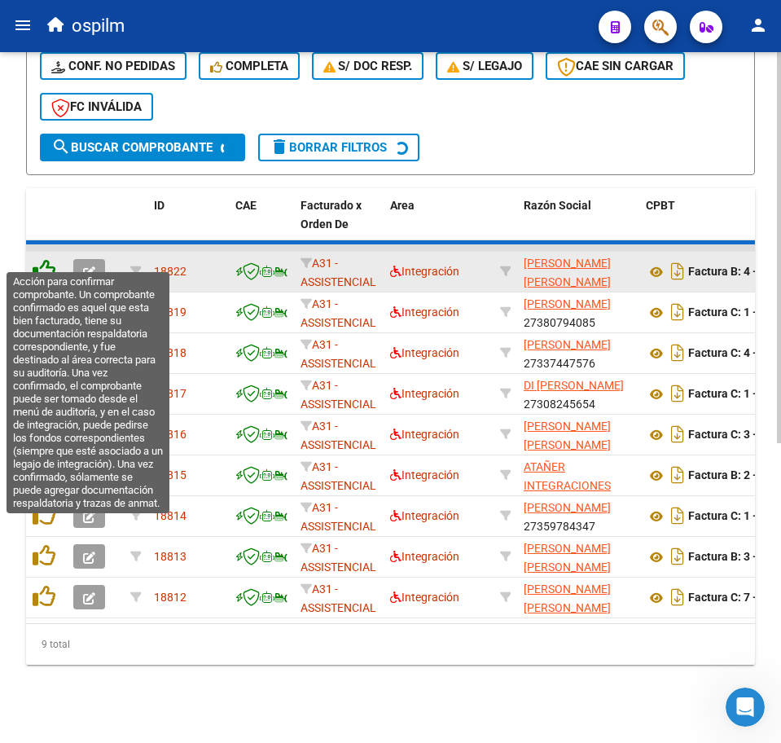
click at [48, 259] on icon at bounding box center [44, 270] width 23 height 23
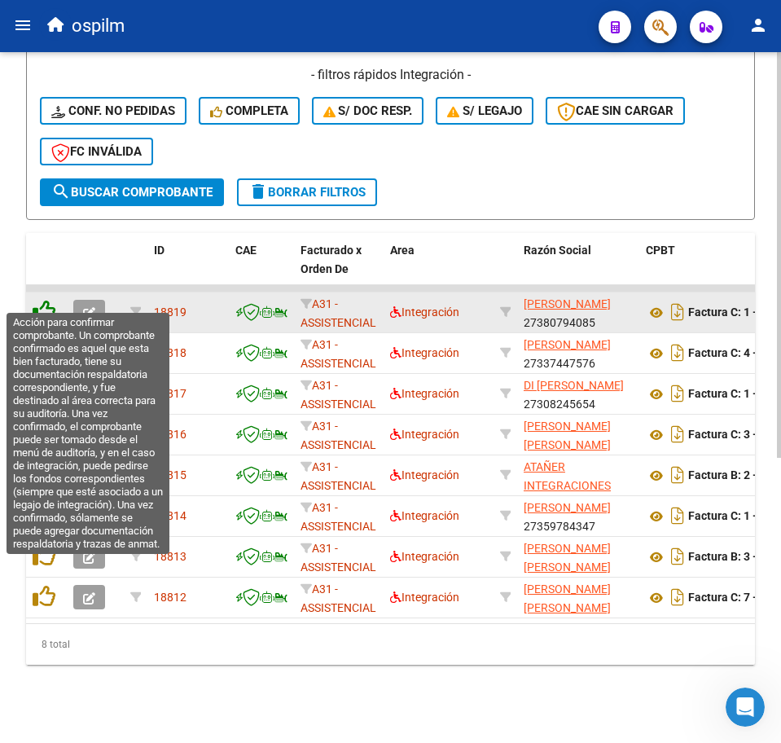
click at [46, 300] on icon at bounding box center [44, 311] width 23 height 23
click at [46, 308] on div at bounding box center [47, 312] width 28 height 25
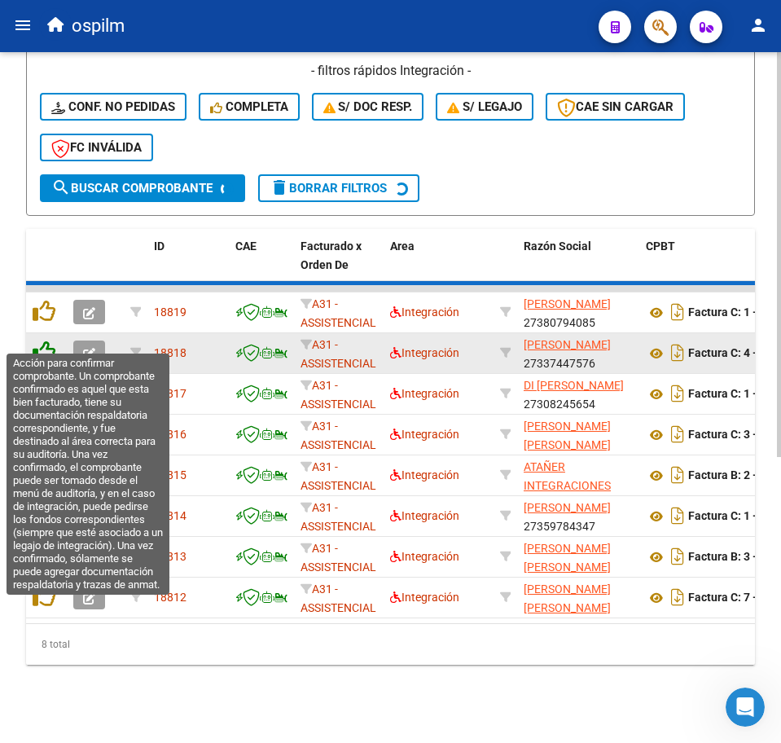
click at [46, 340] on icon at bounding box center [44, 351] width 23 height 23
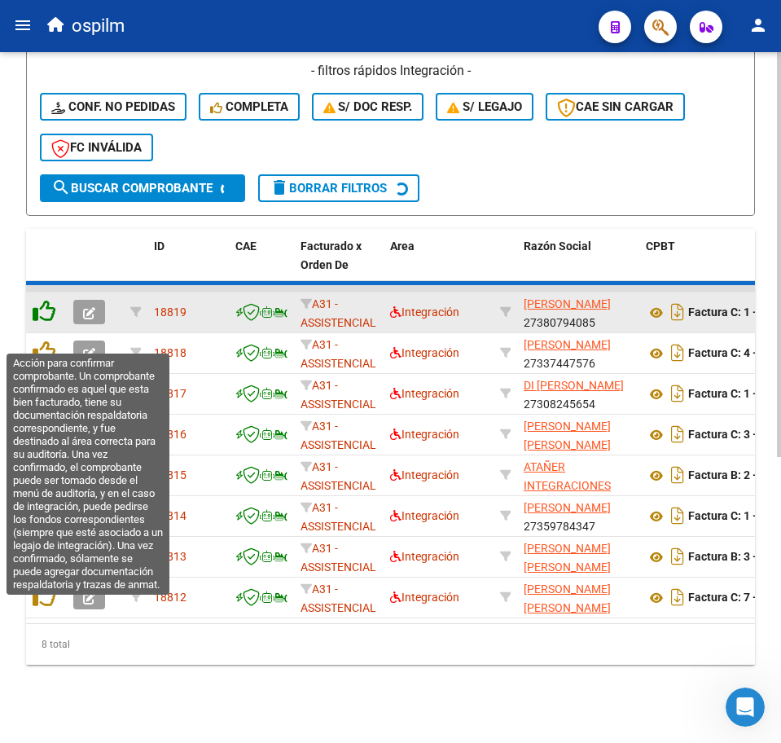
click at [46, 323] on icon at bounding box center [44, 311] width 23 height 23
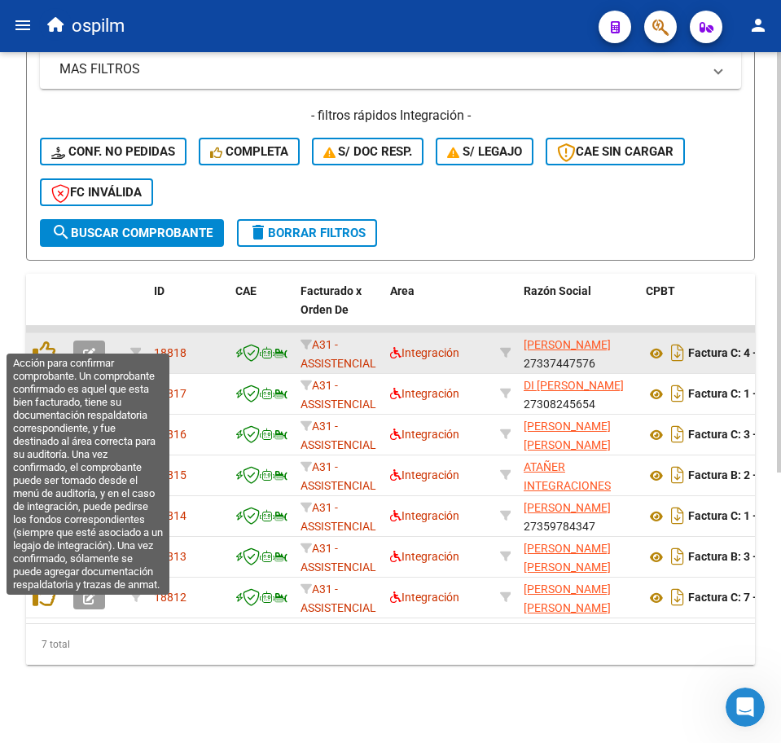
scroll to position [444, 0]
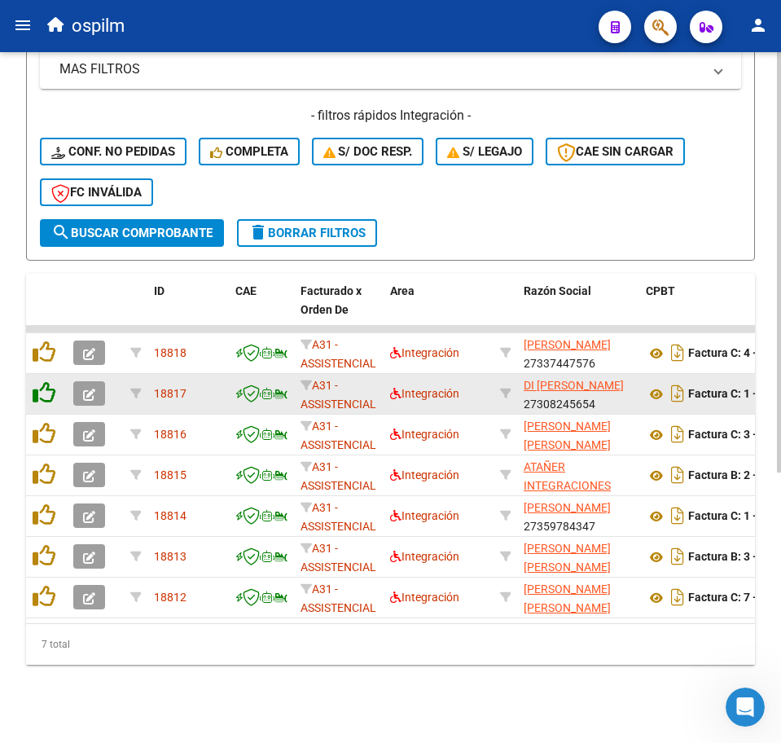
drag, startPoint x: 46, startPoint y: 367, endPoint x: 46, endPoint y: 378, distance: 10.6
click at [46, 381] on icon at bounding box center [44, 392] width 23 height 23
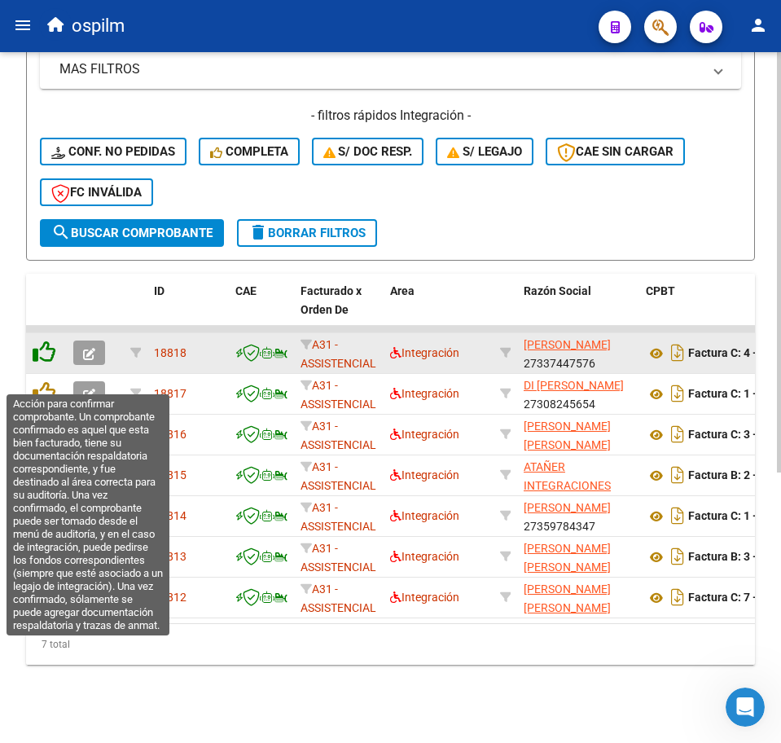
click at [47, 382] on icon at bounding box center [44, 392] width 23 height 23
click at [47, 363] on icon at bounding box center [44, 351] width 23 height 23
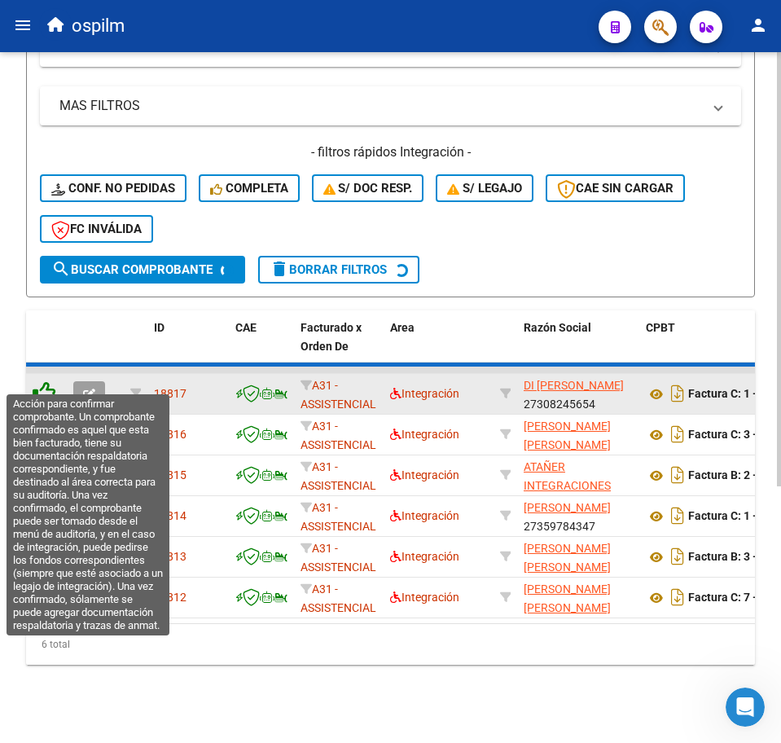
click at [47, 382] on datatable-header-cell at bounding box center [46, 346] width 41 height 72
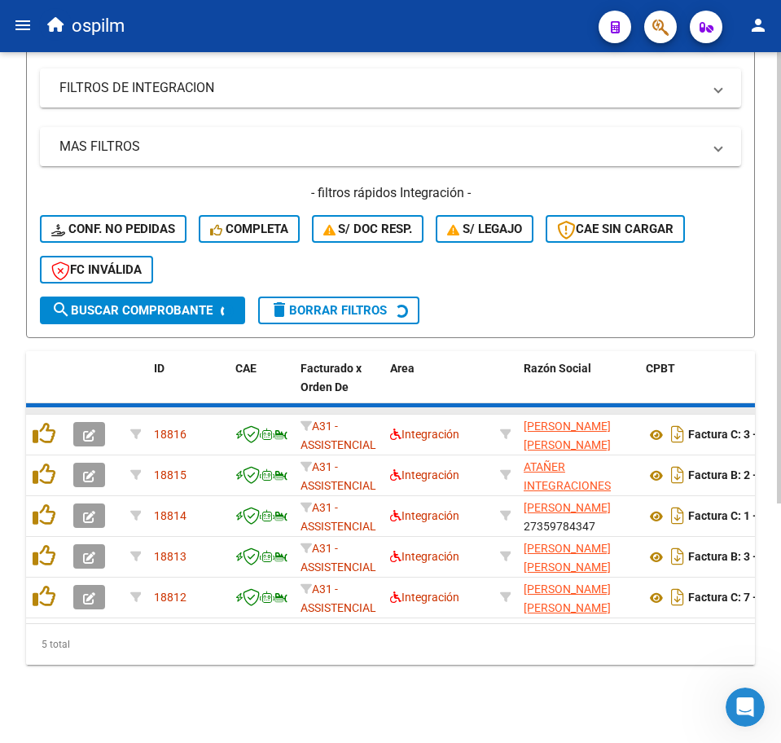
click at [48, 407] on datatable-body-cell at bounding box center [46, 410] width 41 height 7
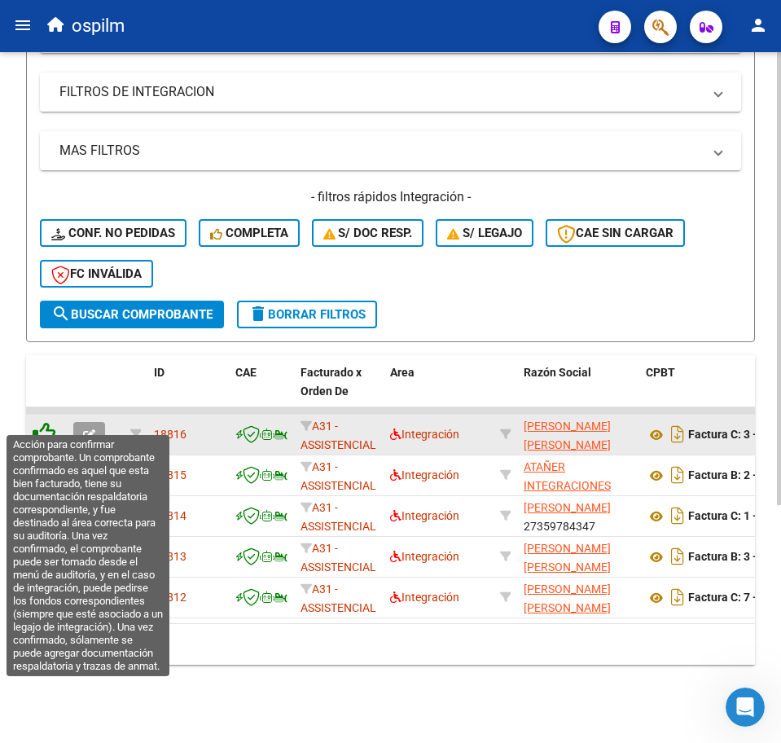
click at [50, 422] on icon at bounding box center [44, 433] width 23 height 23
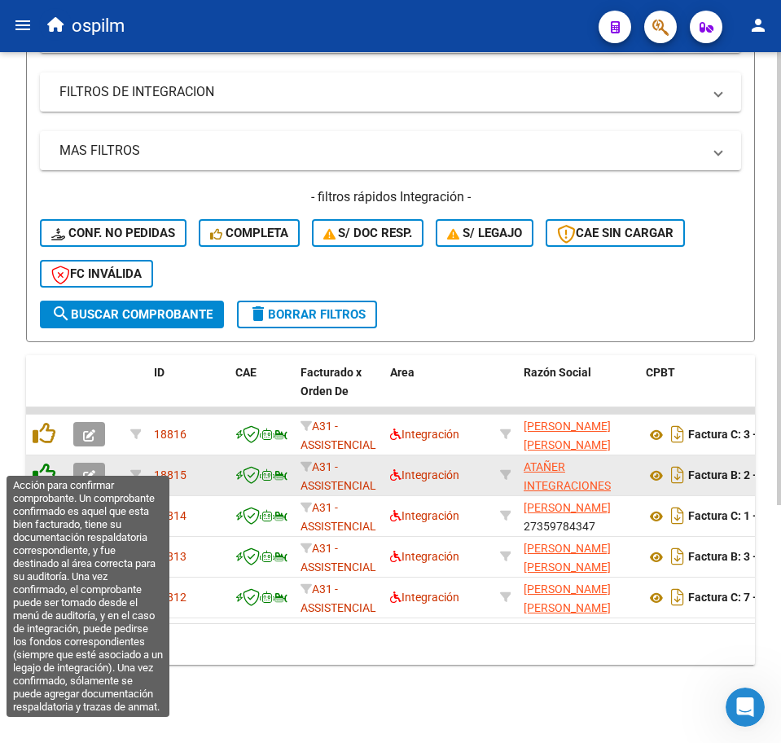
click at [52, 463] on icon at bounding box center [44, 474] width 23 height 23
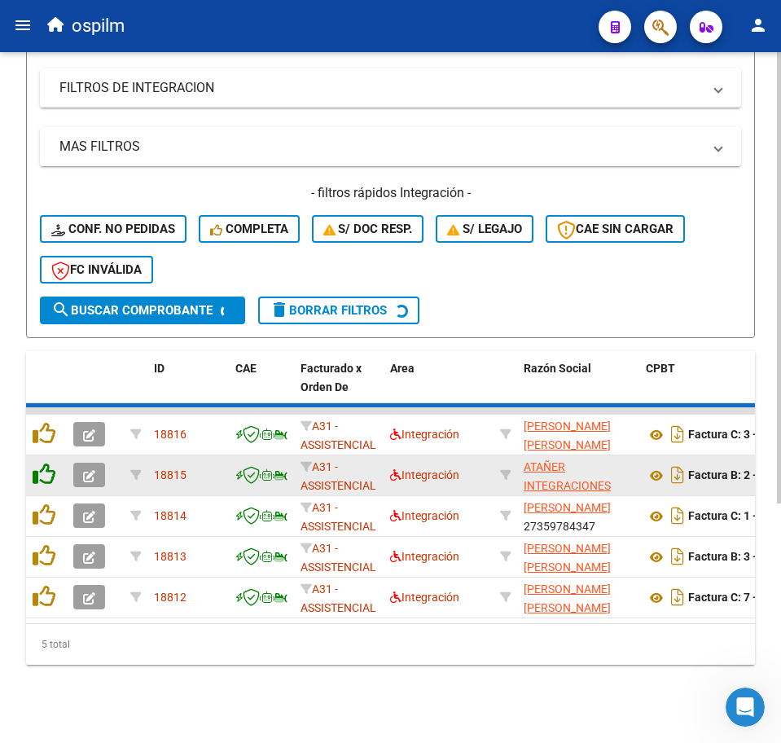
click at [51, 465] on icon at bounding box center [44, 474] width 23 height 23
click at [51, 468] on icon at bounding box center [44, 474] width 23 height 23
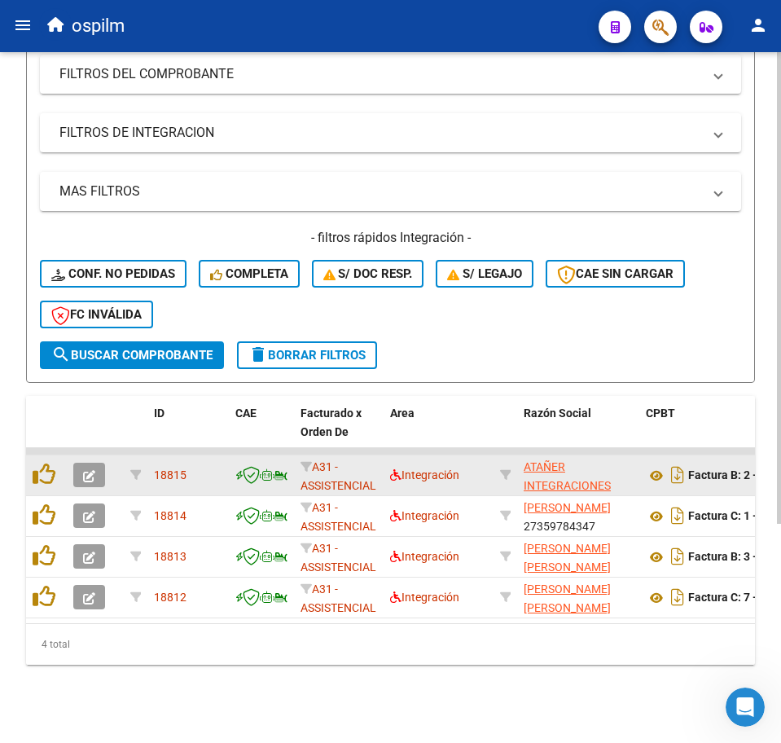
click at [51, 476] on datatable-scroller "18815 A31 - ASSISTENCIAL Integración ATAÑER INTEGRACIONES S.R.L 30716229978 Fac…" at bounding box center [390, 533] width 729 height 170
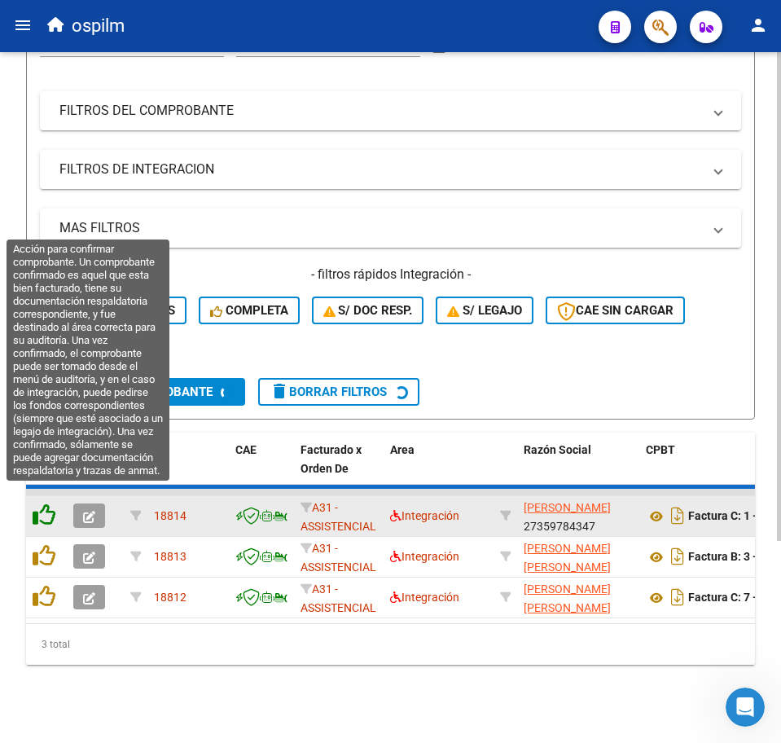
click at [49, 503] on icon at bounding box center [44, 514] width 23 height 23
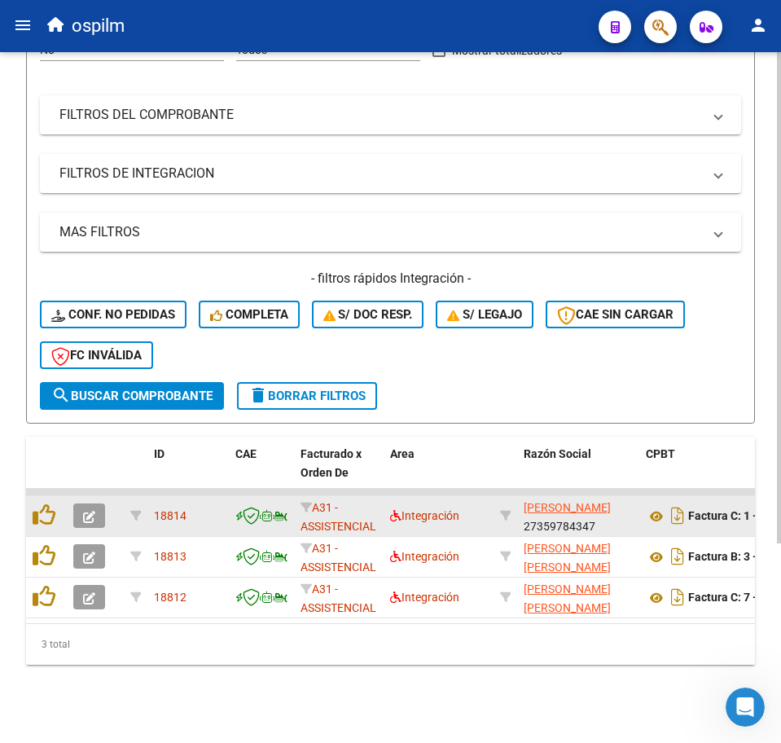
click at [49, 514] on datatable-body-cell at bounding box center [46, 516] width 41 height 40
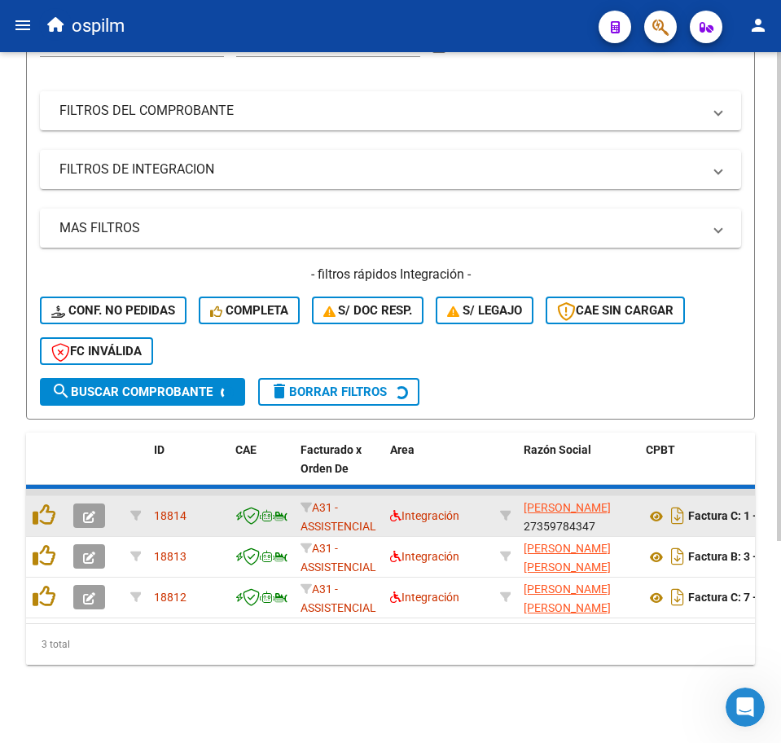
click at [48, 537] on datatable-body-cell at bounding box center [46, 557] width 41 height 40
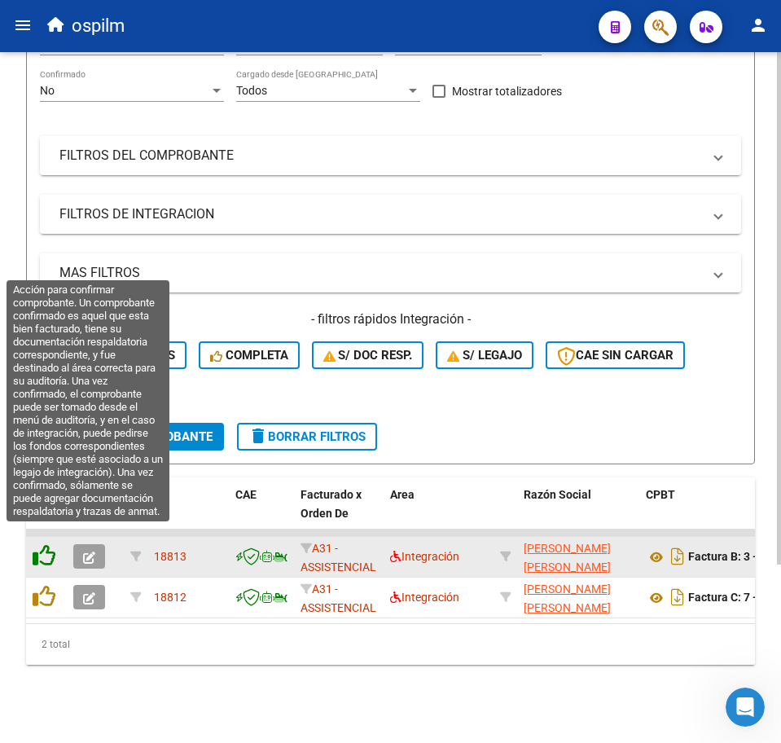
click at [48, 544] on icon at bounding box center [44, 555] width 23 height 23
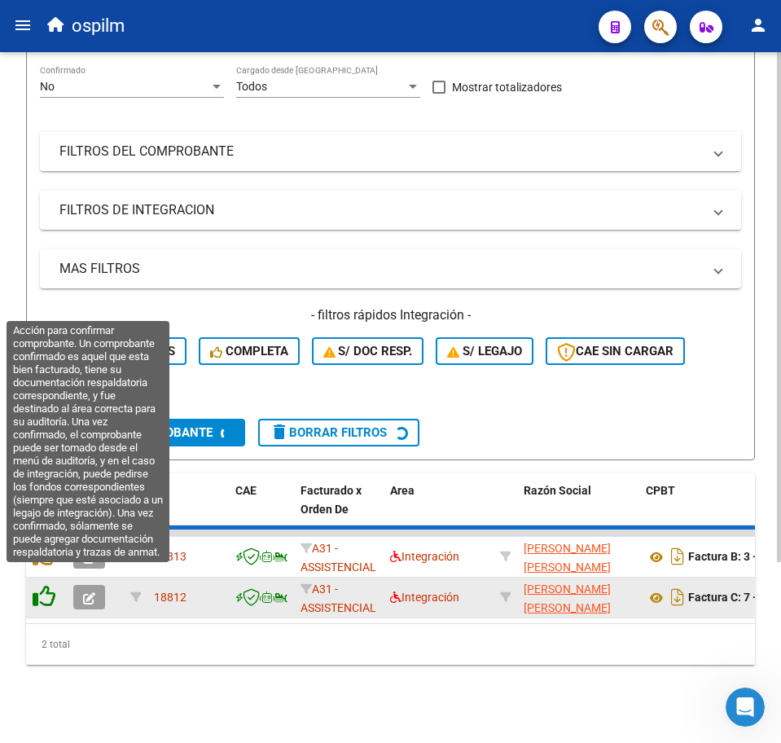
click at [46, 585] on icon at bounding box center [44, 596] width 23 height 23
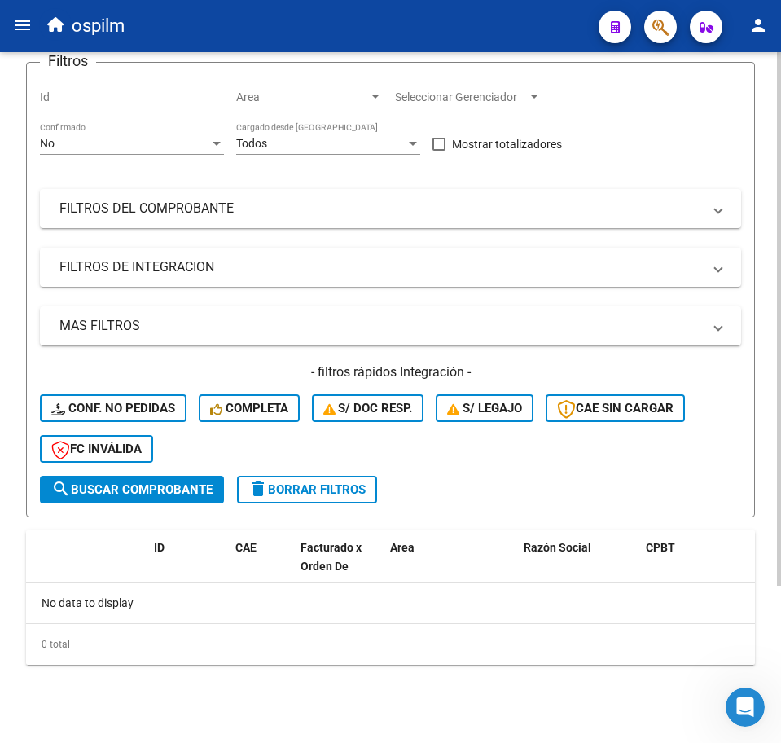
scroll to position [171, 0]
click at [46, 584] on div "No data to display" at bounding box center [390, 602] width 729 height 41
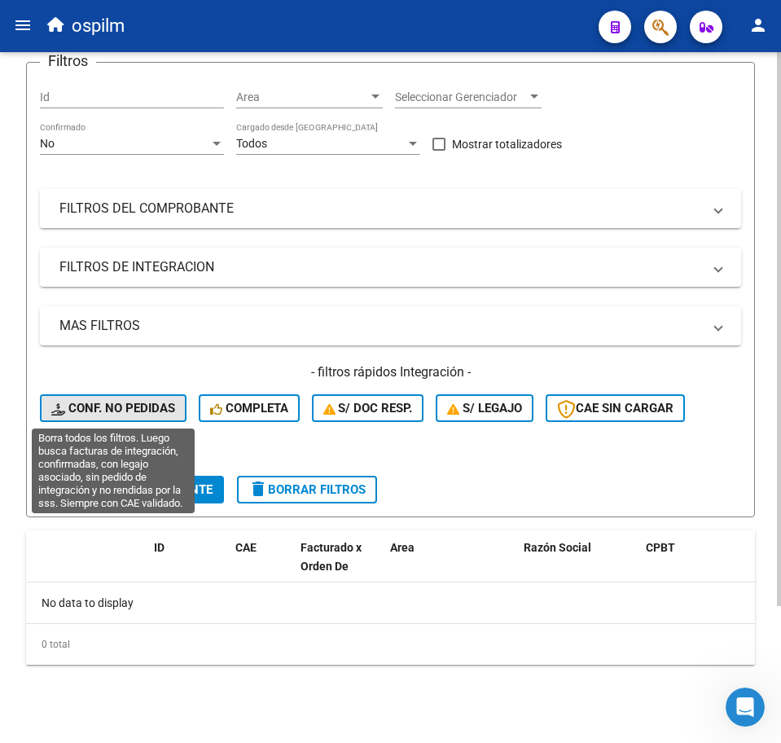
click at [166, 404] on span "Conf. no pedidas" at bounding box center [113, 408] width 124 height 15
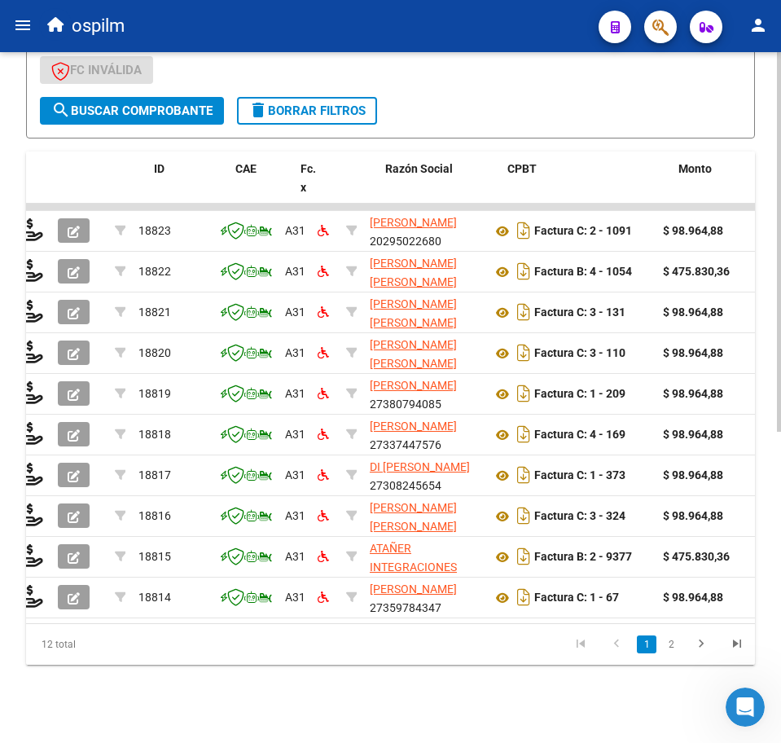
scroll to position [0, 0]
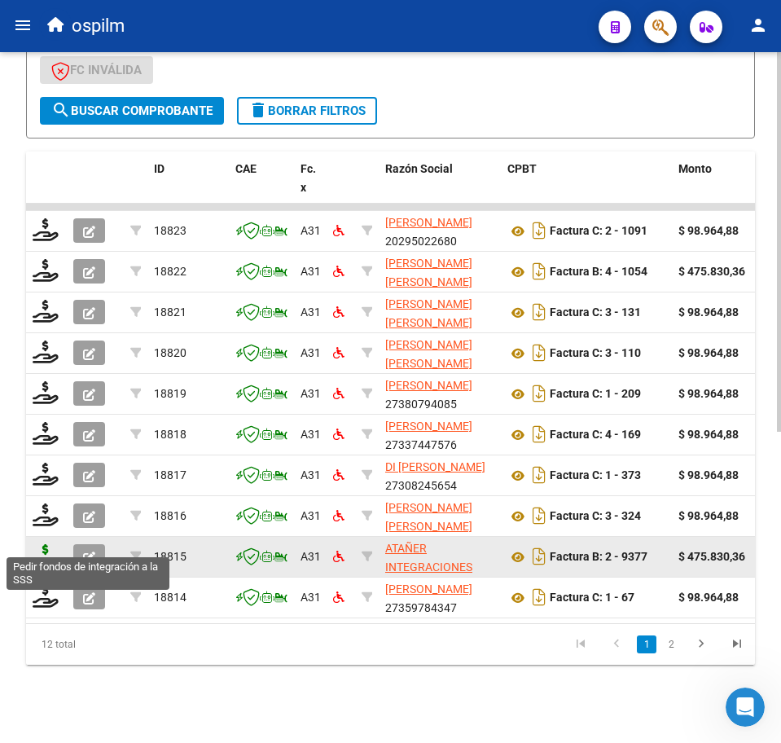
click at [43, 544] on icon at bounding box center [46, 555] width 26 height 23
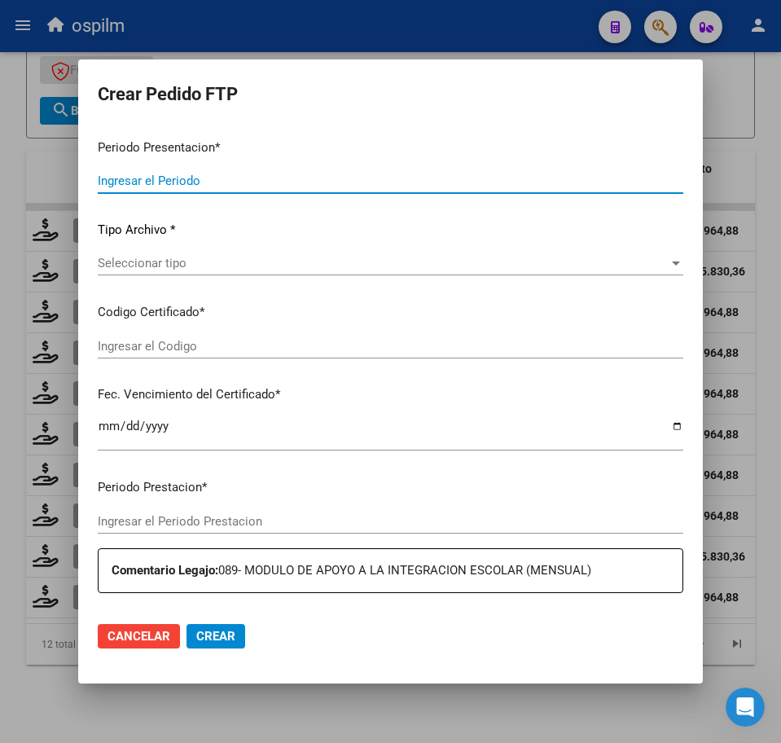
type input "202508"
type input "$ 475.830,36"
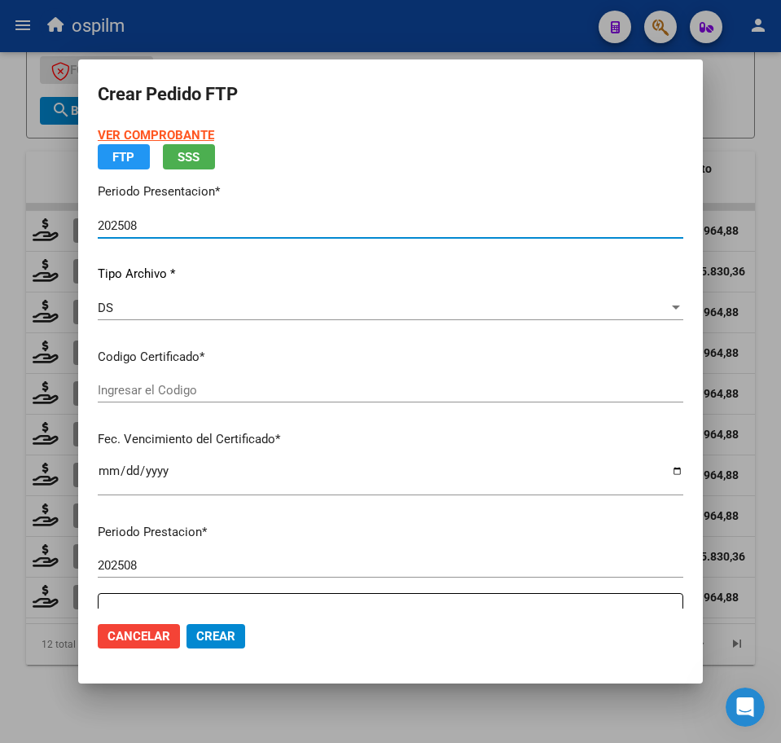
type input "ARG01000579732982022071220250712BS315"
type input "[DATE]"
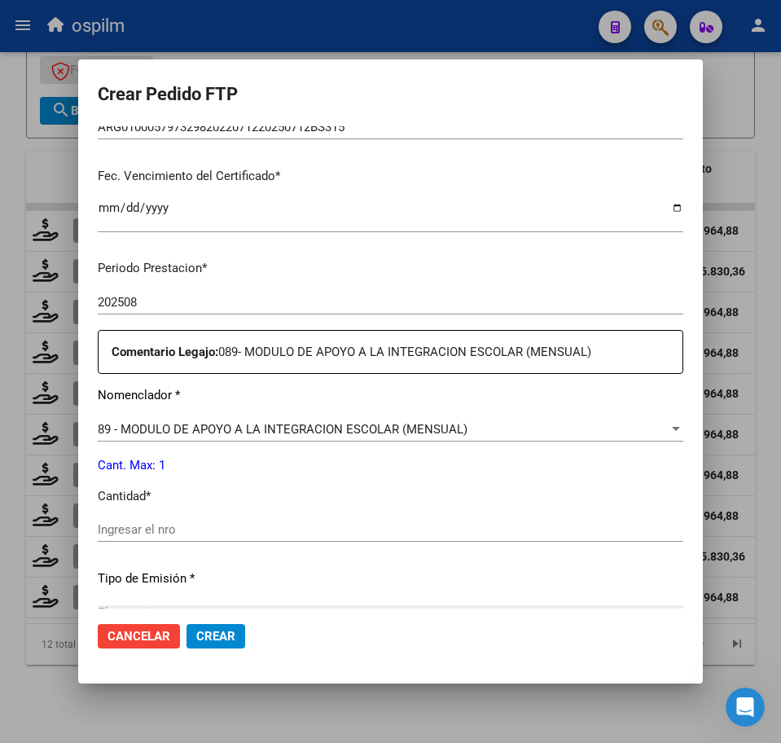
scroll to position [407, 0]
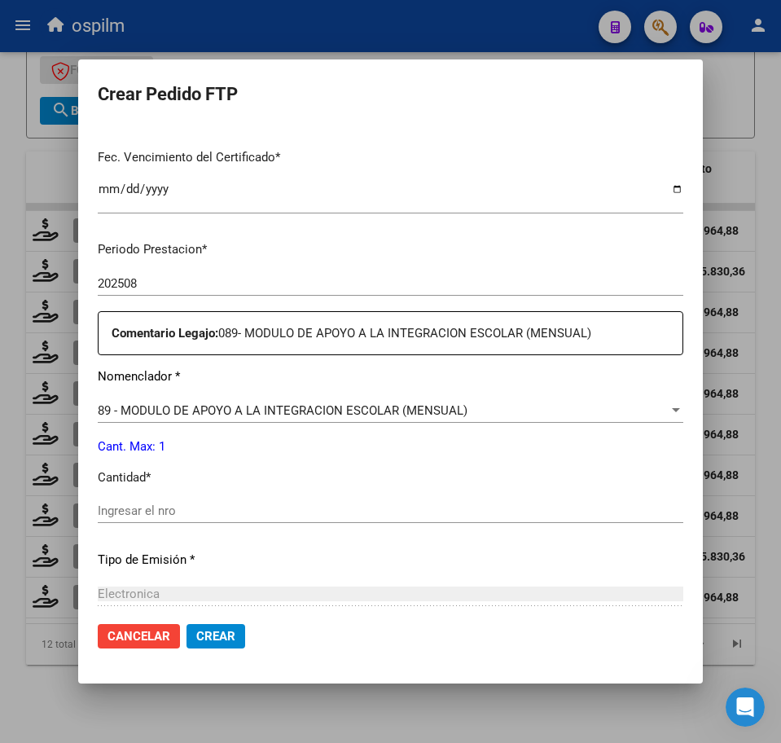
click at [212, 519] on div "Ingresar el nro" at bounding box center [391, 510] width 586 height 24
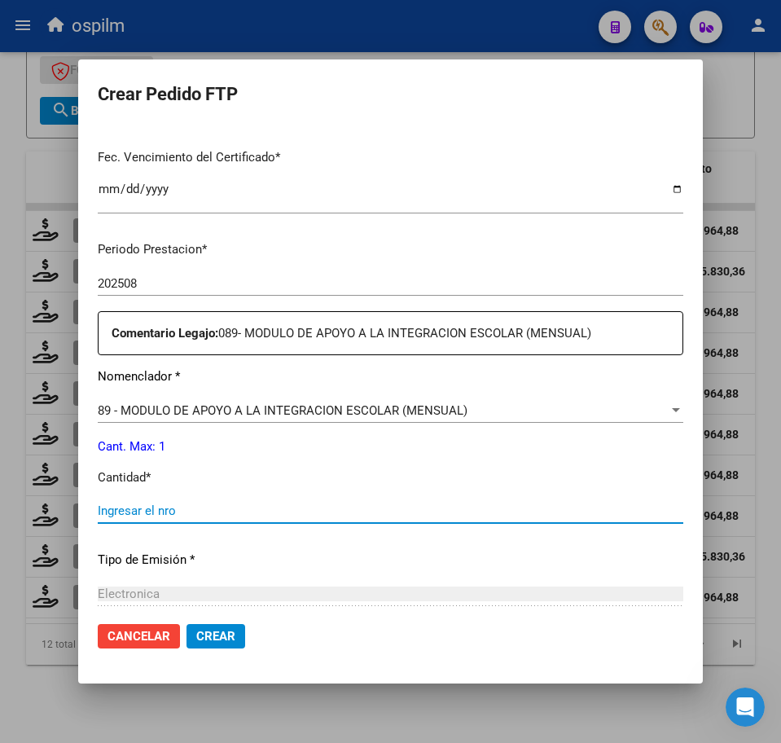
click at [207, 515] on input "Ingresar el nro" at bounding box center [391, 510] width 586 height 15
type input "1"
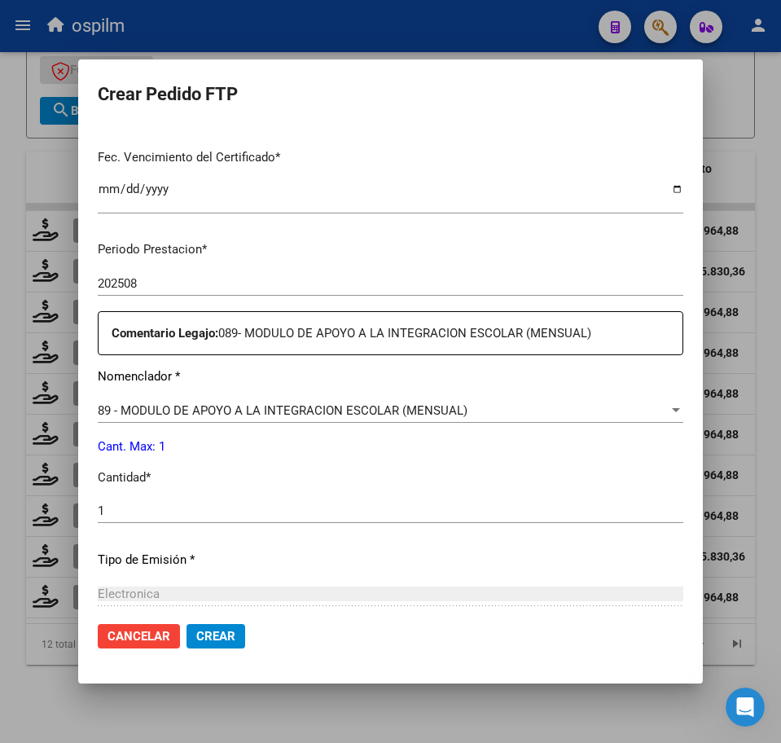
scroll to position [584, 0]
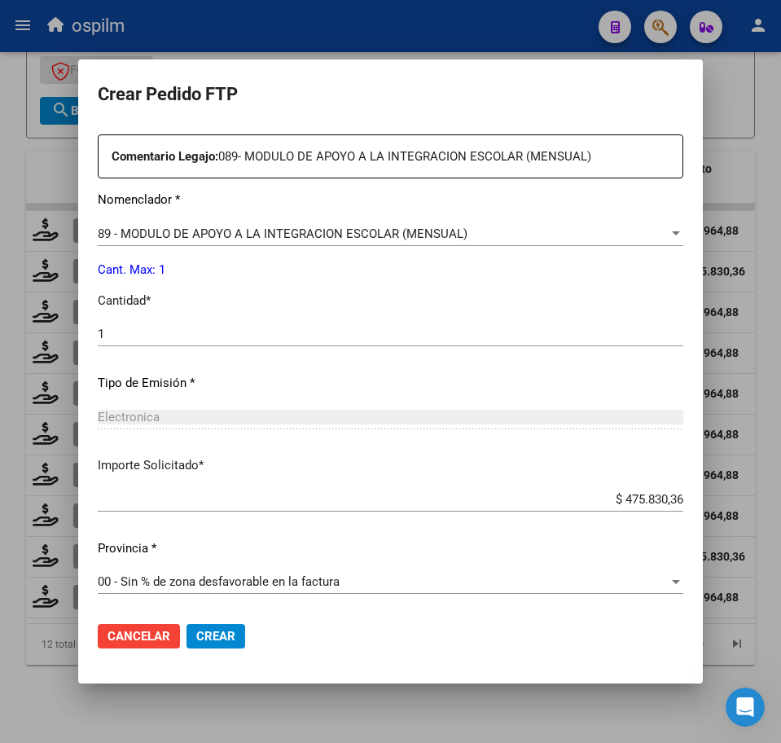
click at [222, 640] on span "Crear" at bounding box center [215, 636] width 39 height 15
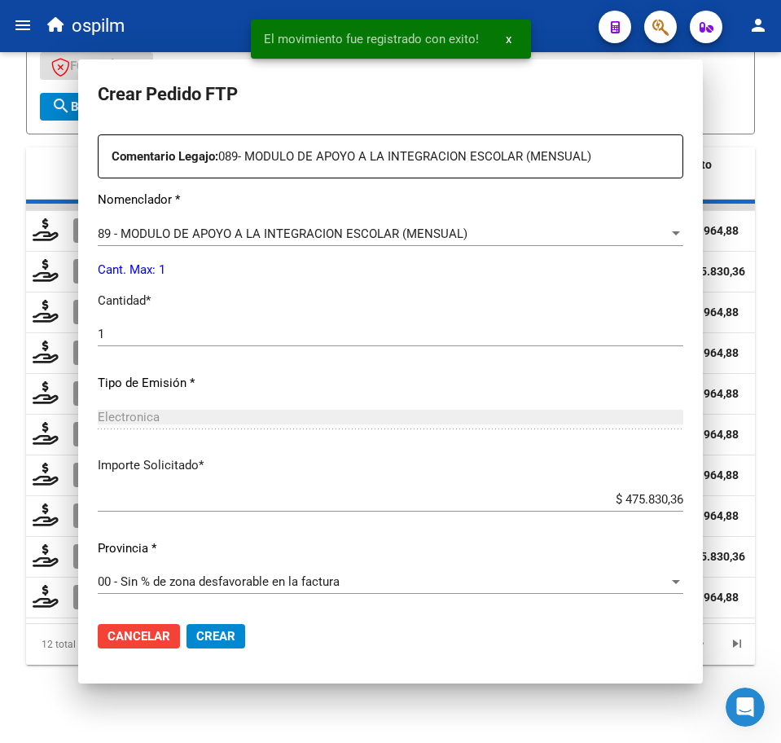
scroll to position [0, 0]
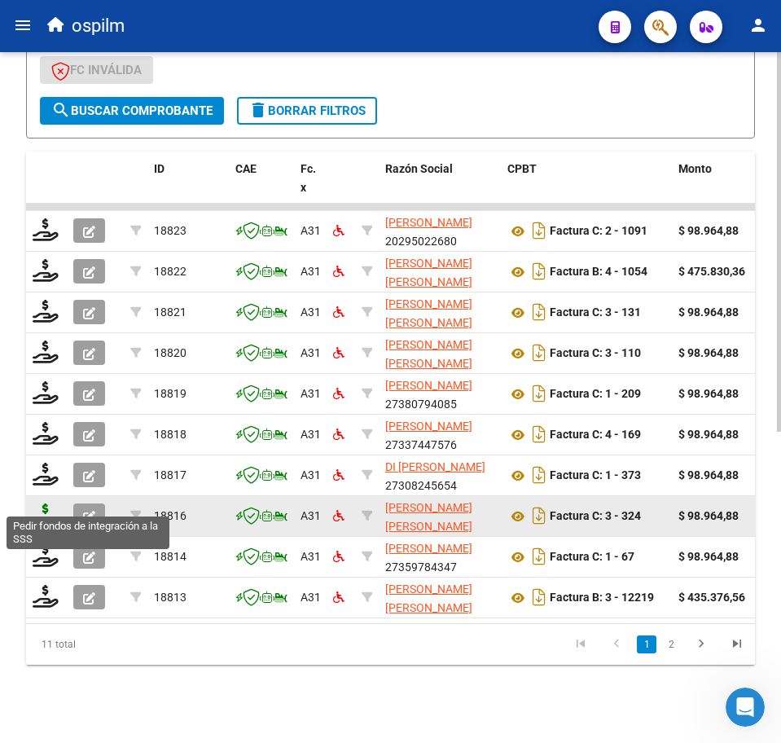
click at [49, 503] on icon at bounding box center [46, 514] width 26 height 23
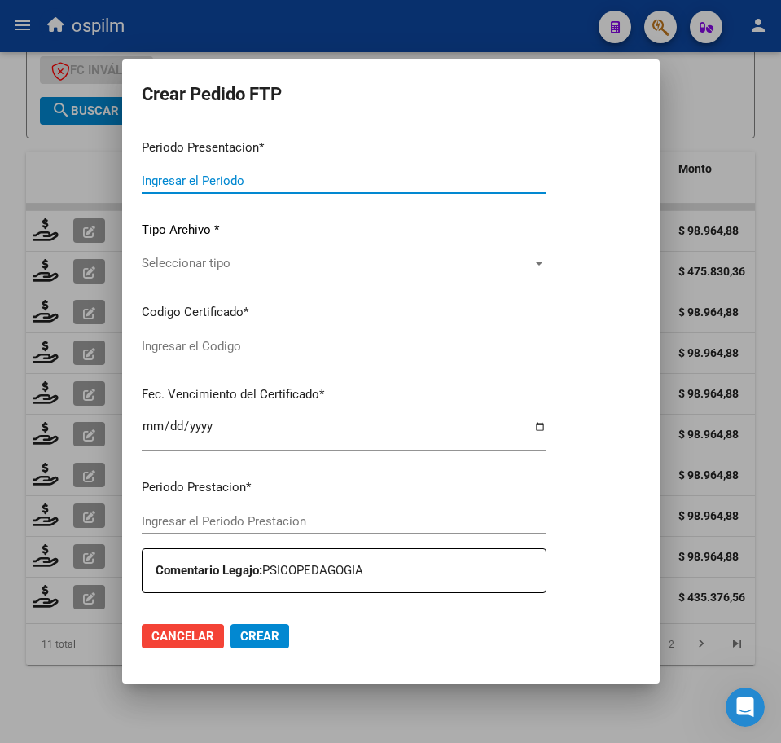
type input "202508"
type input "$ 98.964,88"
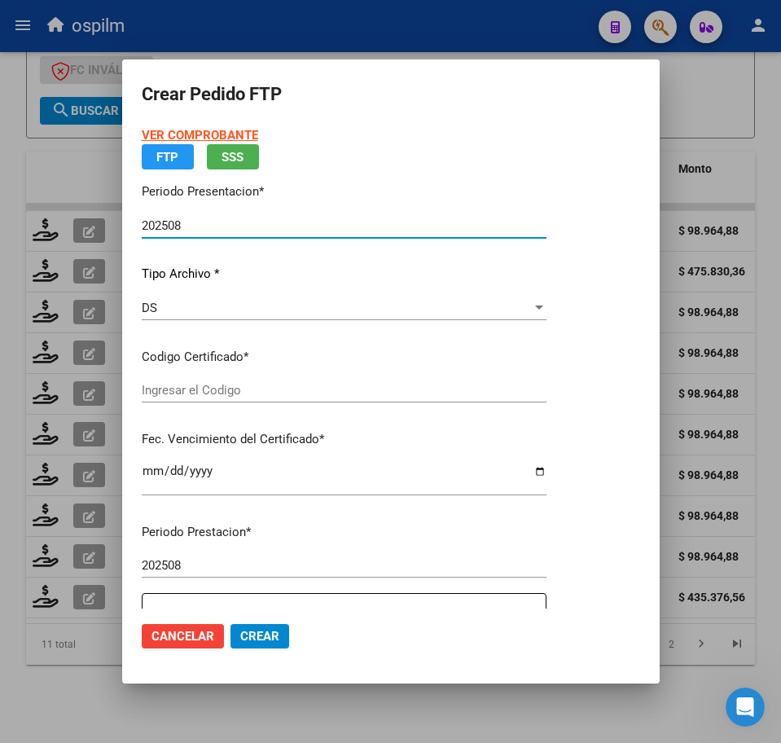
type input "ARG01000579732982022071220250712BS315"
type input "[DATE]"
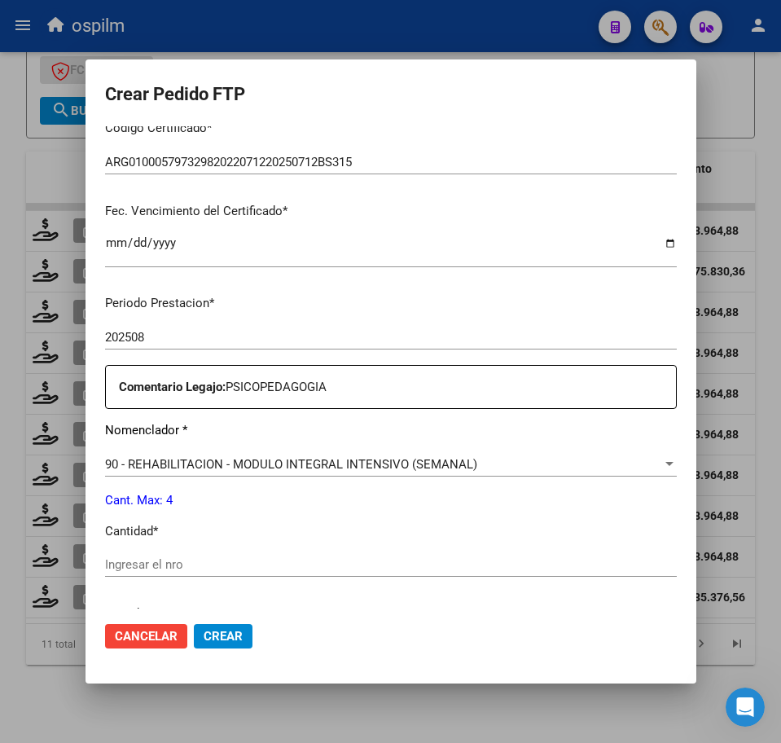
scroll to position [407, 0]
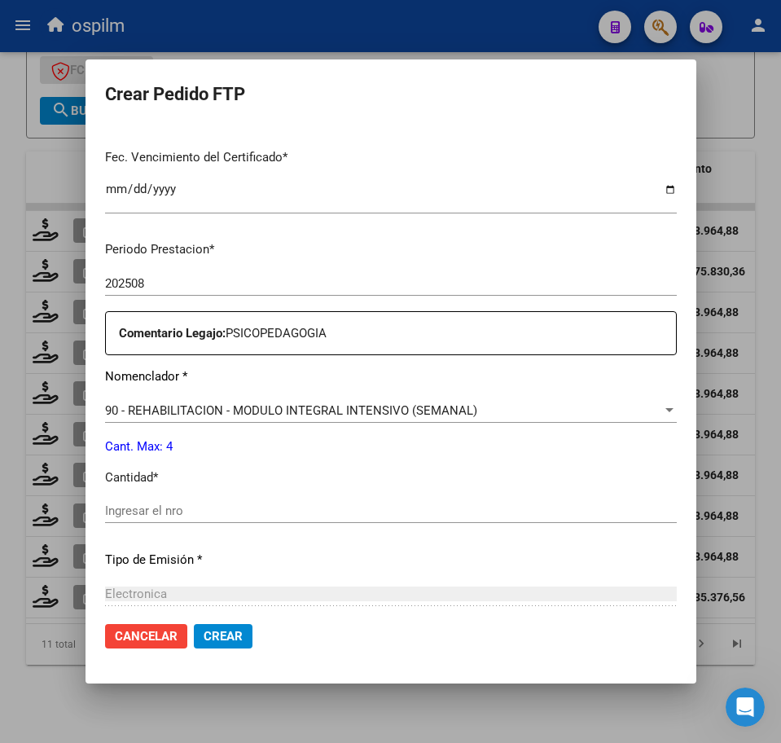
click at [199, 512] on input "Ingresar el nro" at bounding box center [391, 510] width 572 height 15
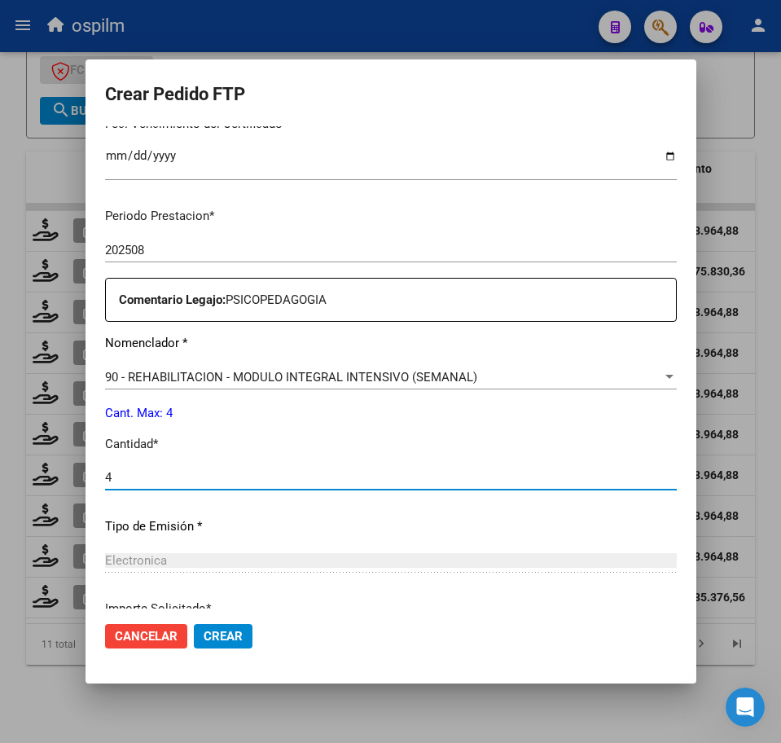
scroll to position [584, 0]
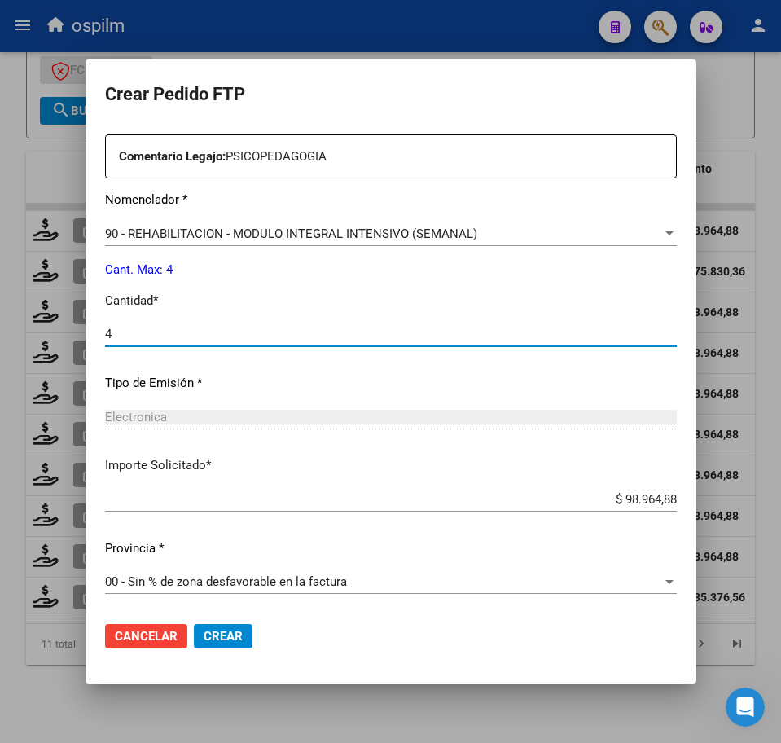
type input "4"
click at [229, 630] on span "Crear" at bounding box center [223, 636] width 39 height 15
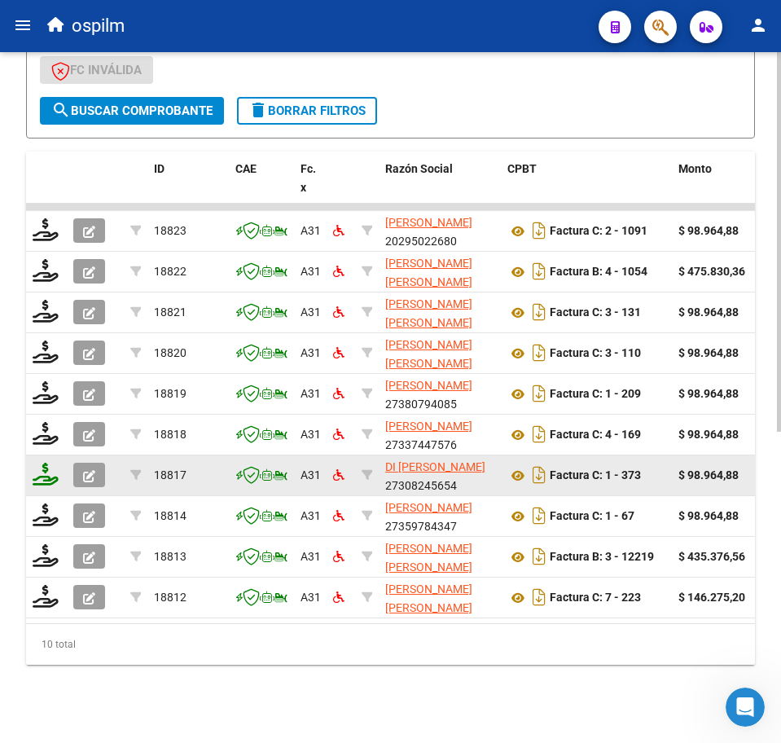
click at [37, 467] on icon at bounding box center [46, 474] width 26 height 23
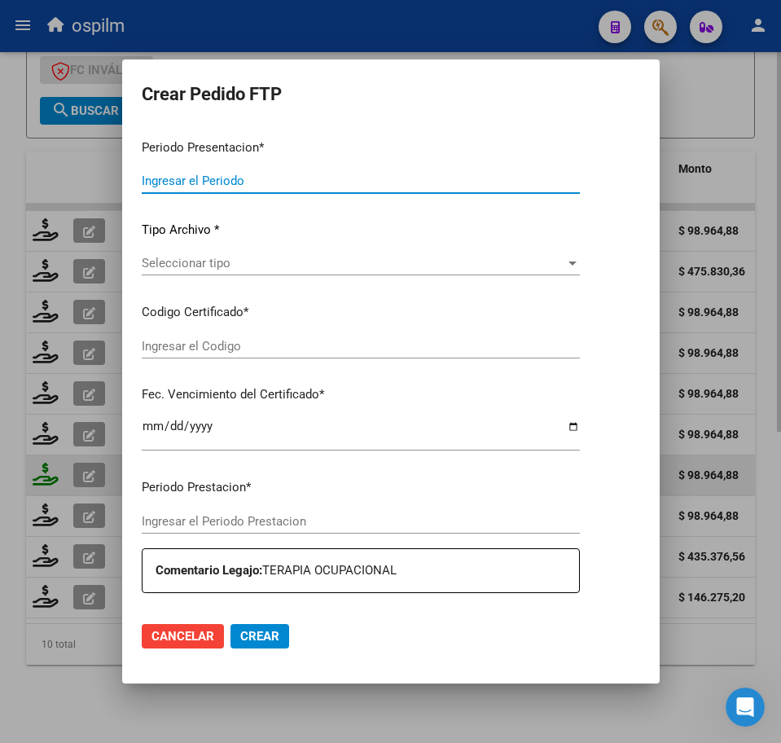
type input "202508"
type input "$ 98.964,88"
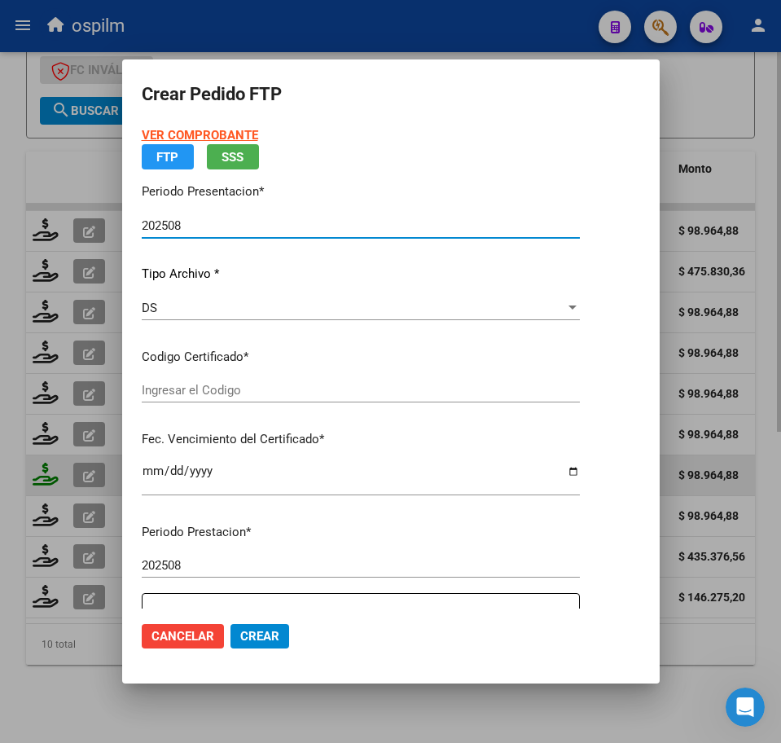
type input "ARG01000579308622022080220240802BS440"
type input "[DATE]"
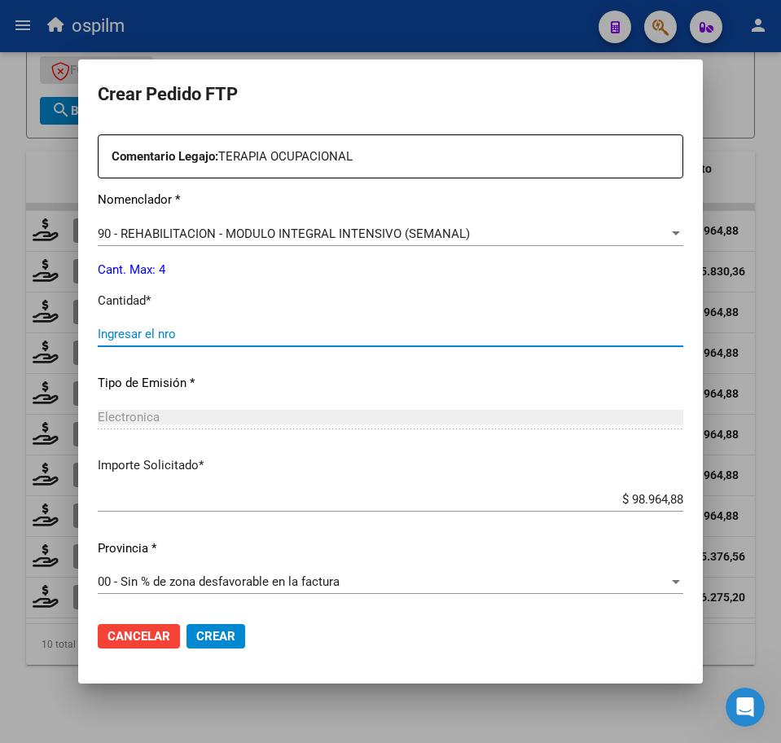
click at [178, 335] on input "Ingresar el nro" at bounding box center [391, 334] width 586 height 15
type input "4"
click at [217, 627] on button "Crear" at bounding box center [216, 636] width 59 height 24
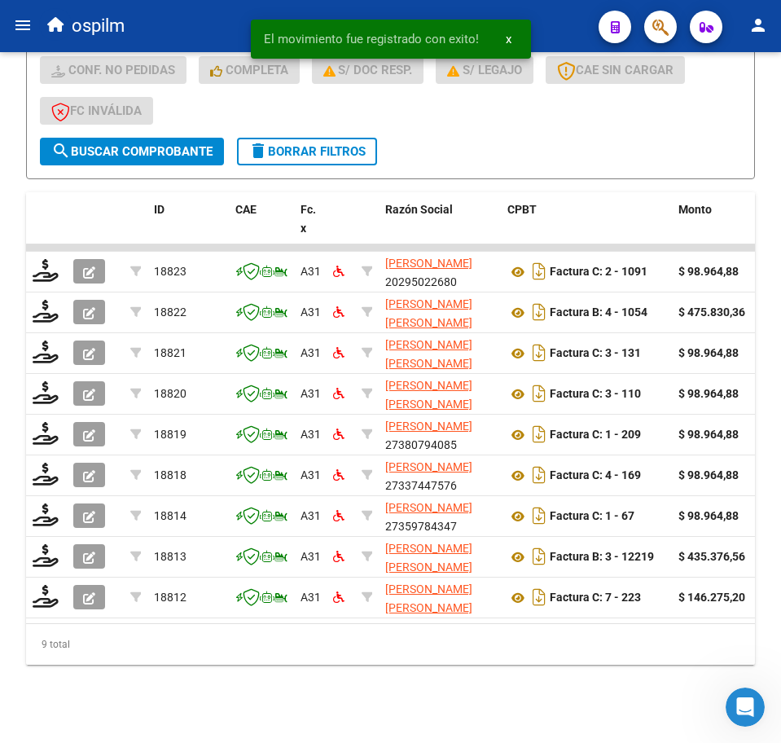
scroll to position [525, 0]
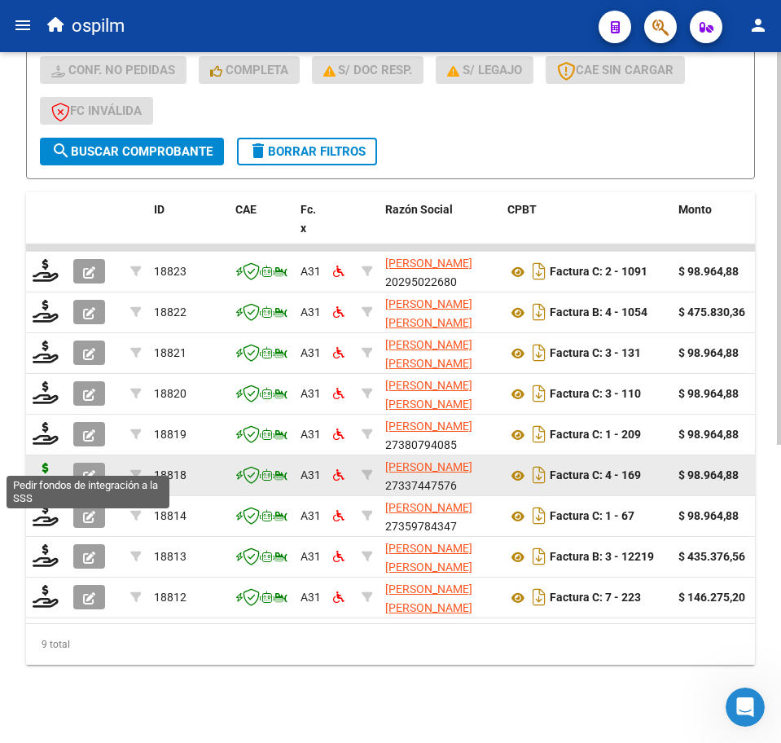
click at [43, 463] on icon at bounding box center [46, 474] width 26 height 23
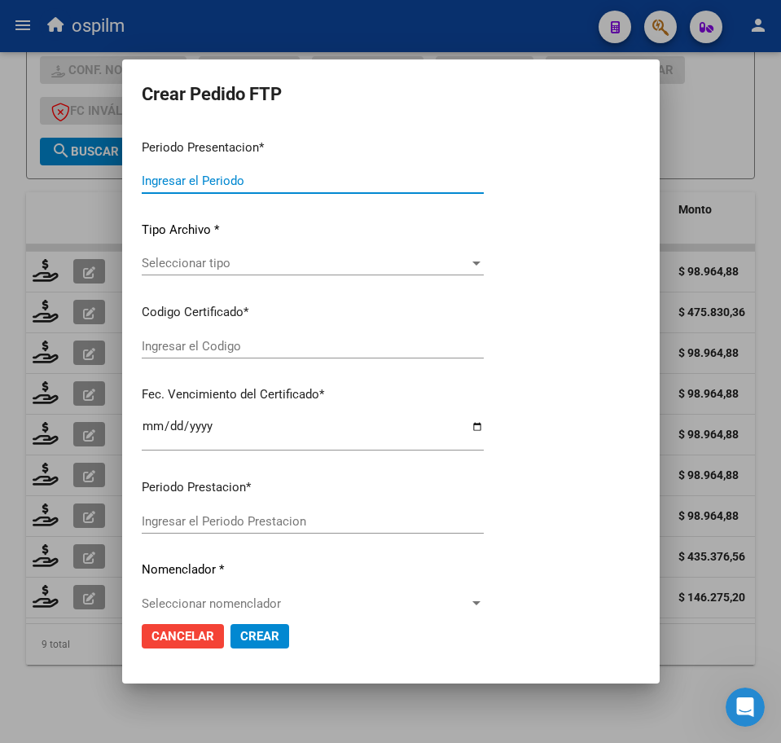
type input "202508"
type input "$ 98.964,88"
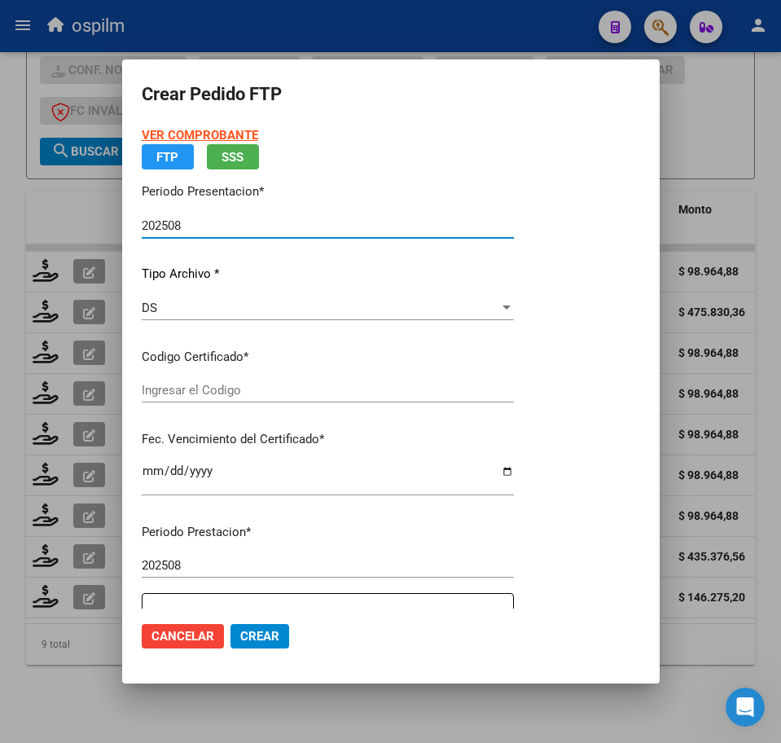
type input "ARG01000579308622022080220240802BS440"
type input "[DATE]"
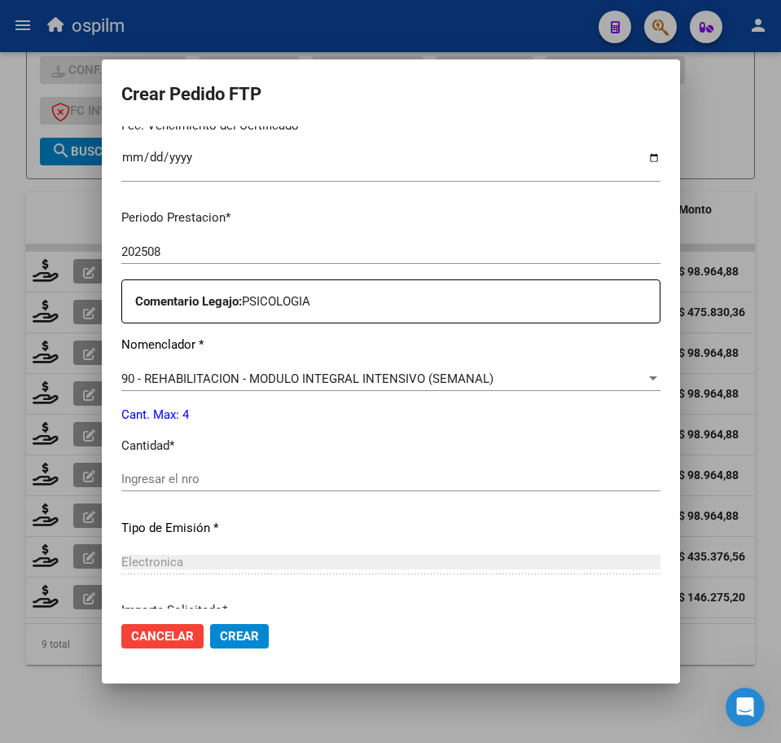
scroll to position [509, 0]
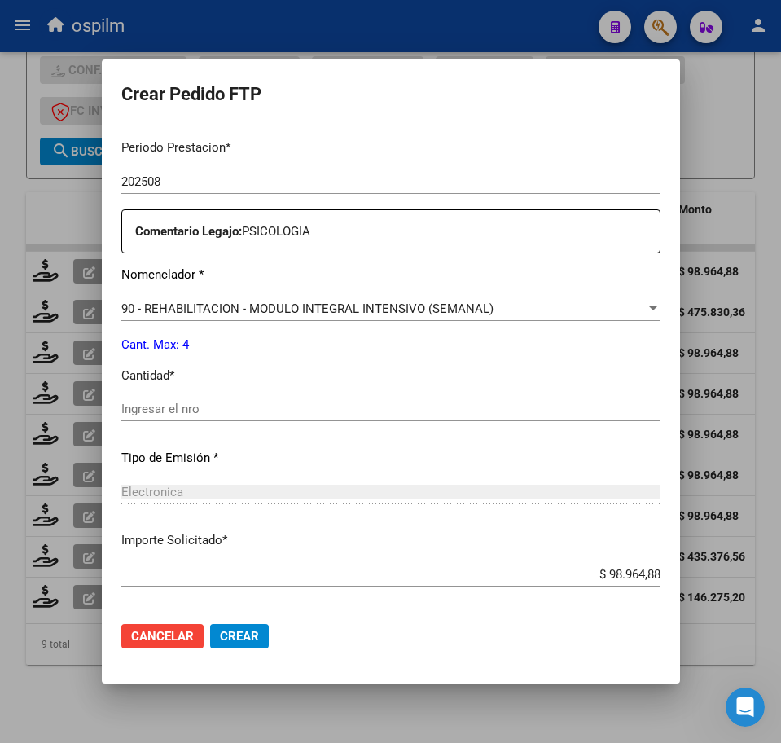
click at [210, 402] on input "Ingresar el nro" at bounding box center [390, 409] width 539 height 15
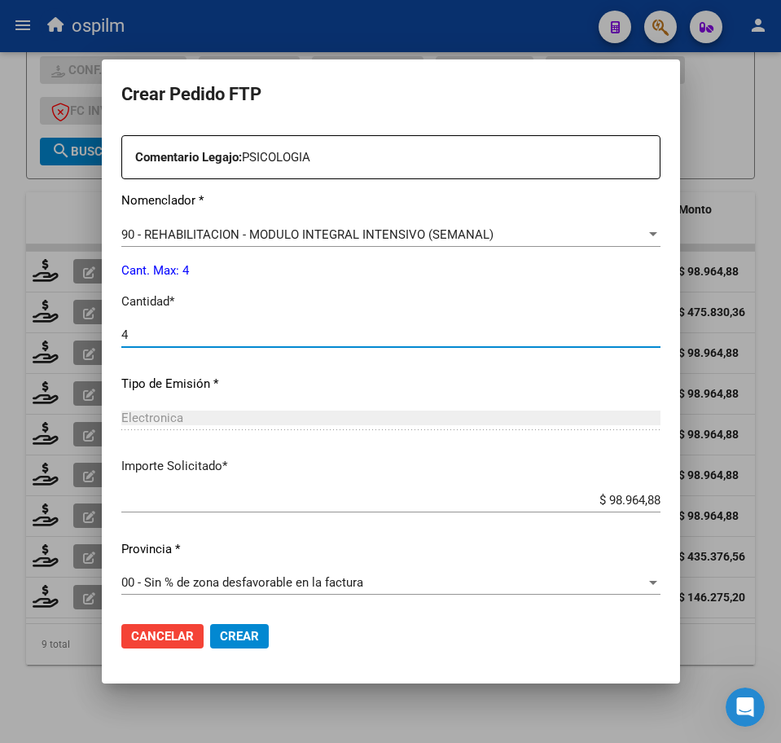
scroll to position [584, 0]
type input "4"
click at [252, 630] on span "Crear" at bounding box center [239, 636] width 39 height 15
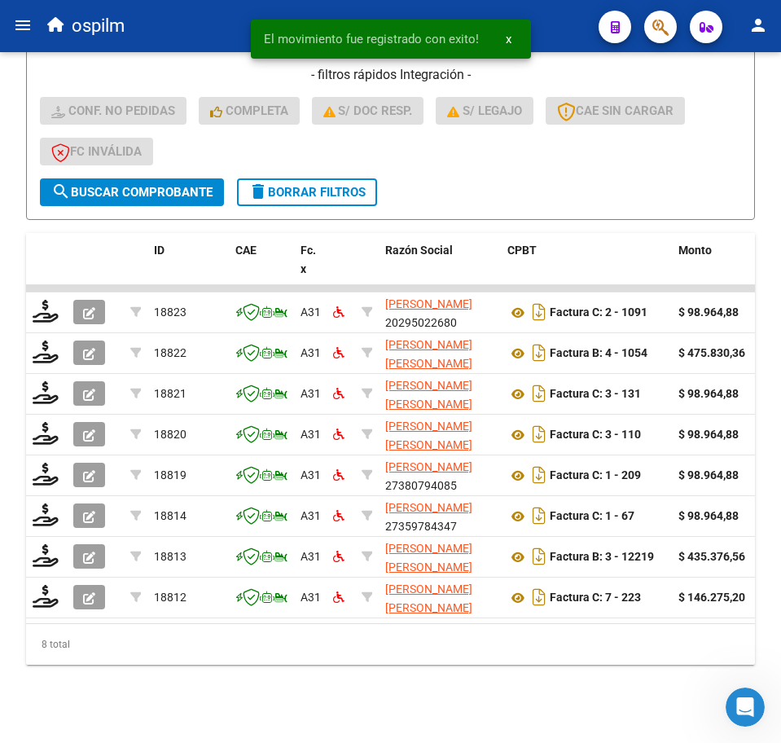
scroll to position [485, 0]
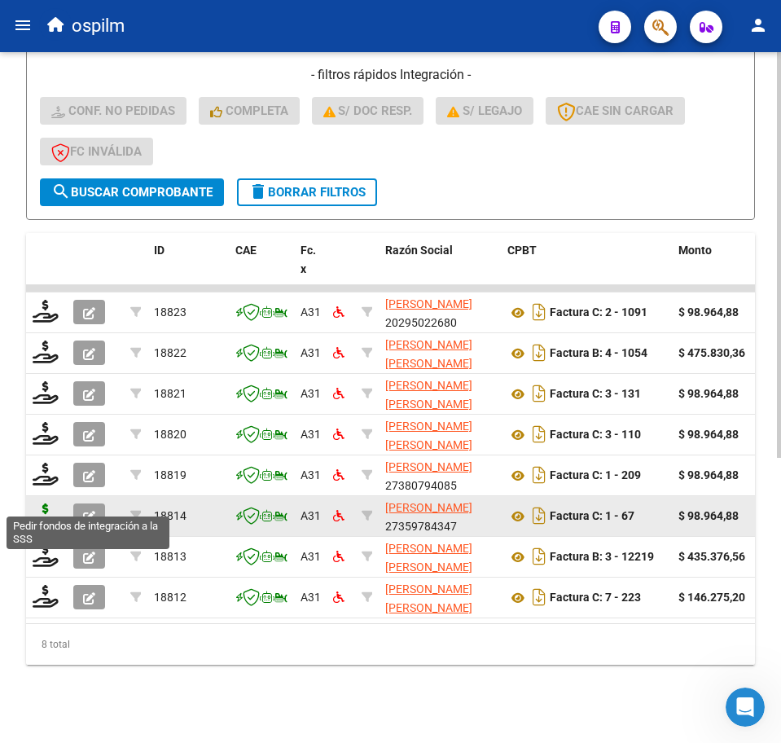
click at [42, 503] on icon at bounding box center [46, 514] width 26 height 23
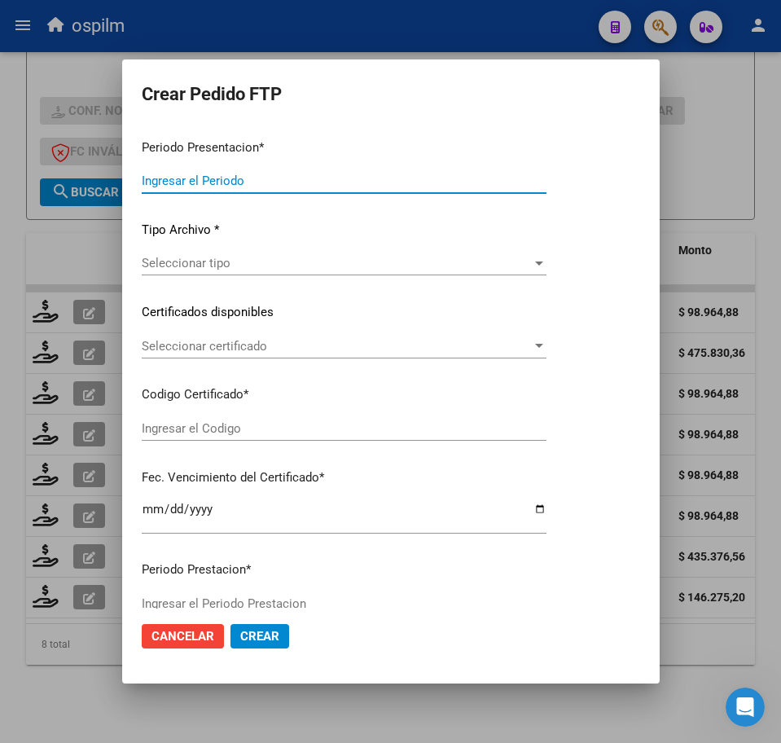
type input "202508"
type input "$ 98.964,88"
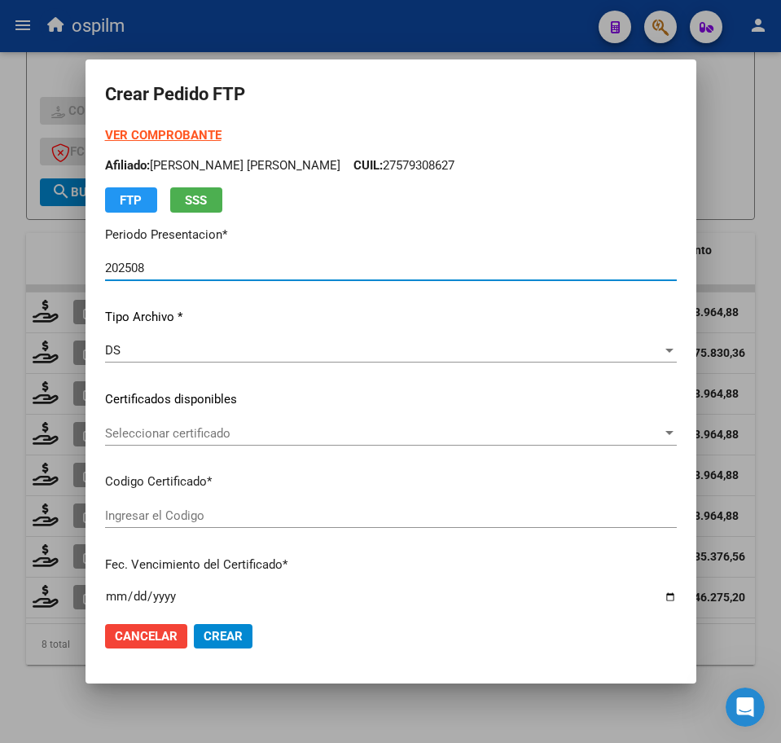
type input "ARG01000579308622022080220240802BS440"
type input "[DATE]"
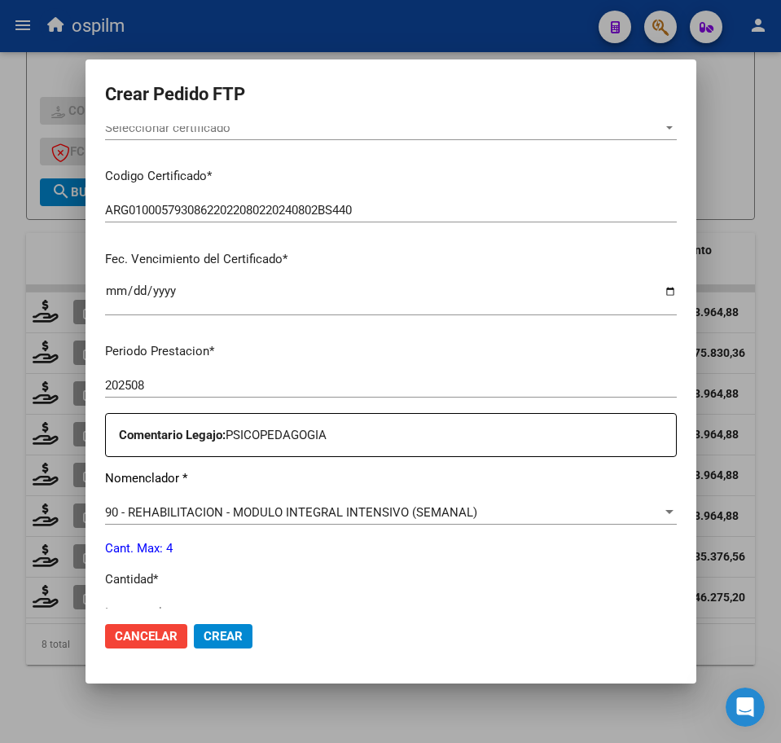
scroll to position [509, 0]
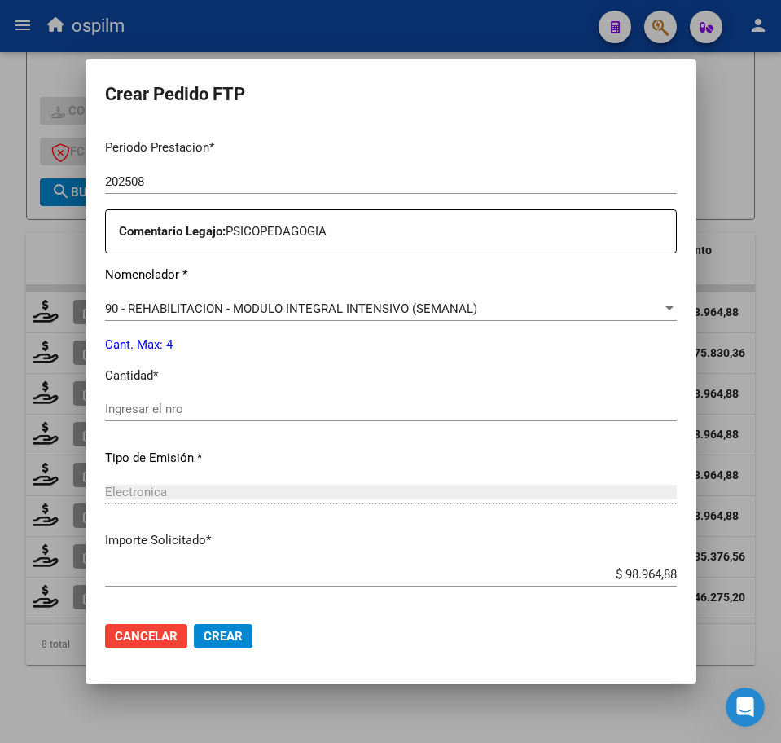
click at [182, 407] on input "Ingresar el nro" at bounding box center [391, 409] width 572 height 15
type input "4"
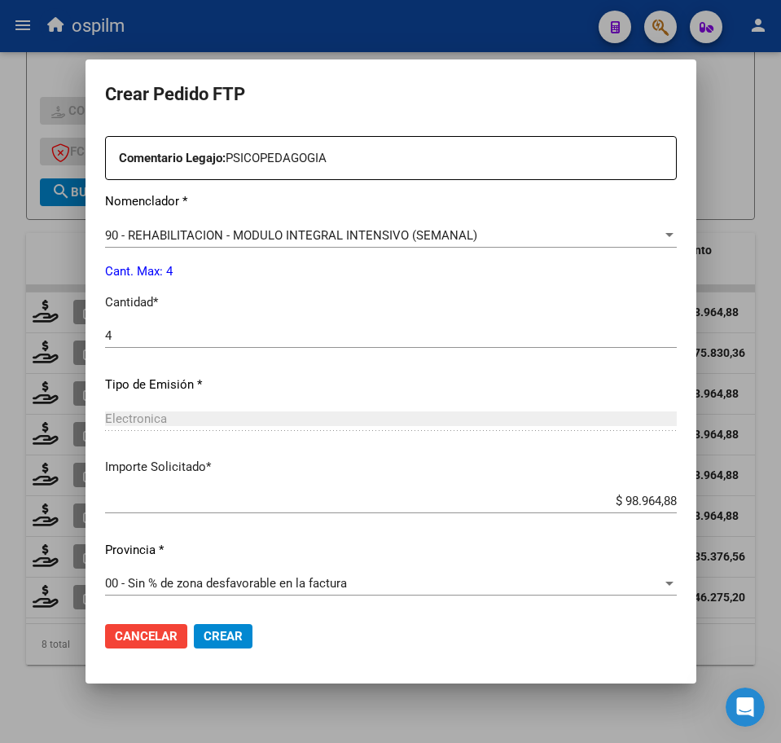
scroll to position [584, 0]
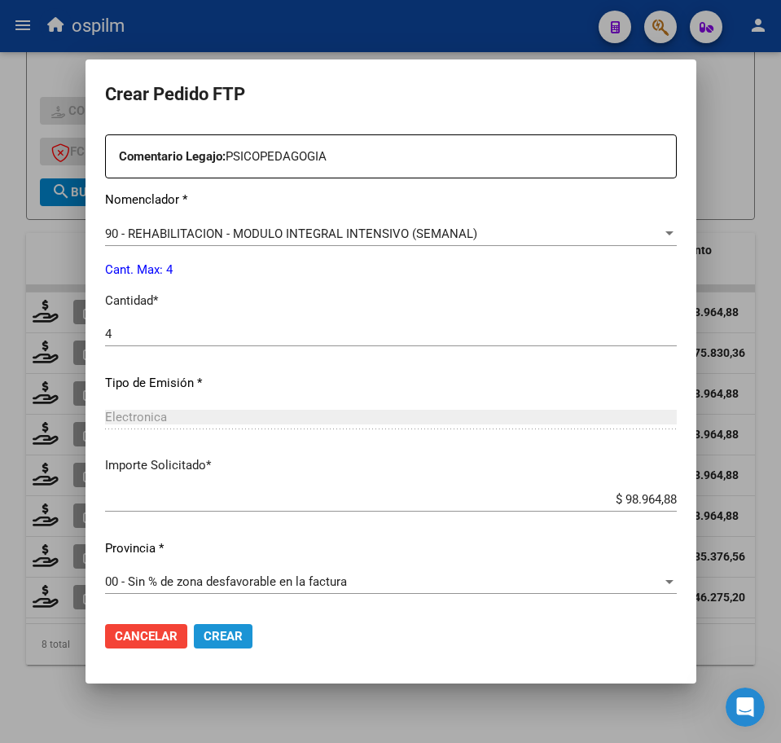
click at [226, 637] on span "Crear" at bounding box center [223, 636] width 39 height 15
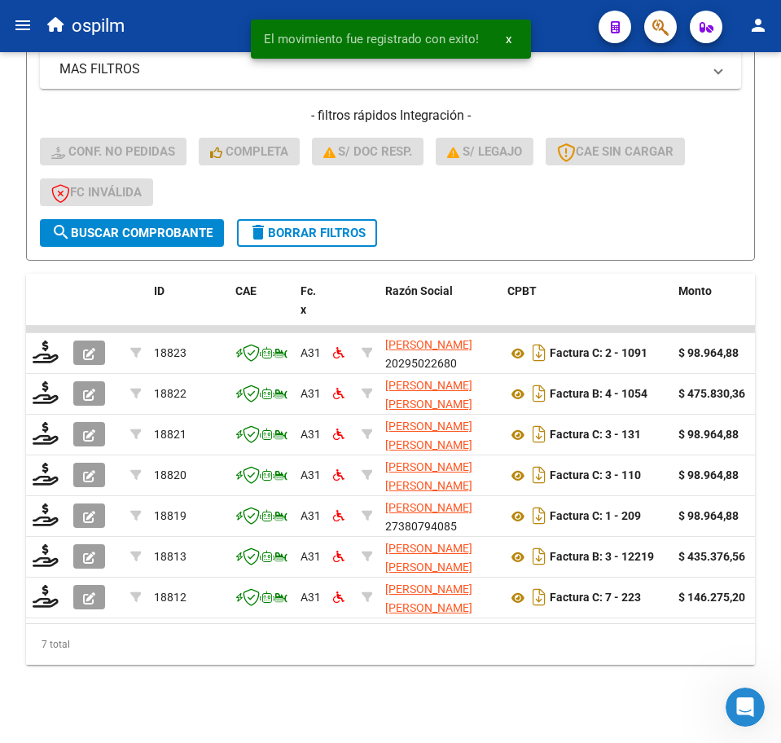
scroll to position [444, 0]
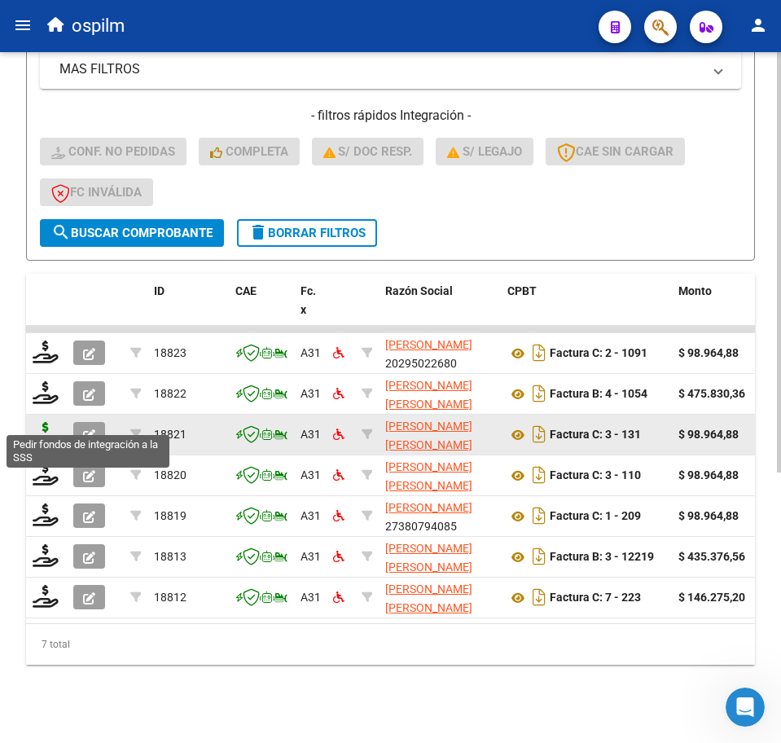
click at [46, 422] on icon at bounding box center [46, 433] width 26 height 23
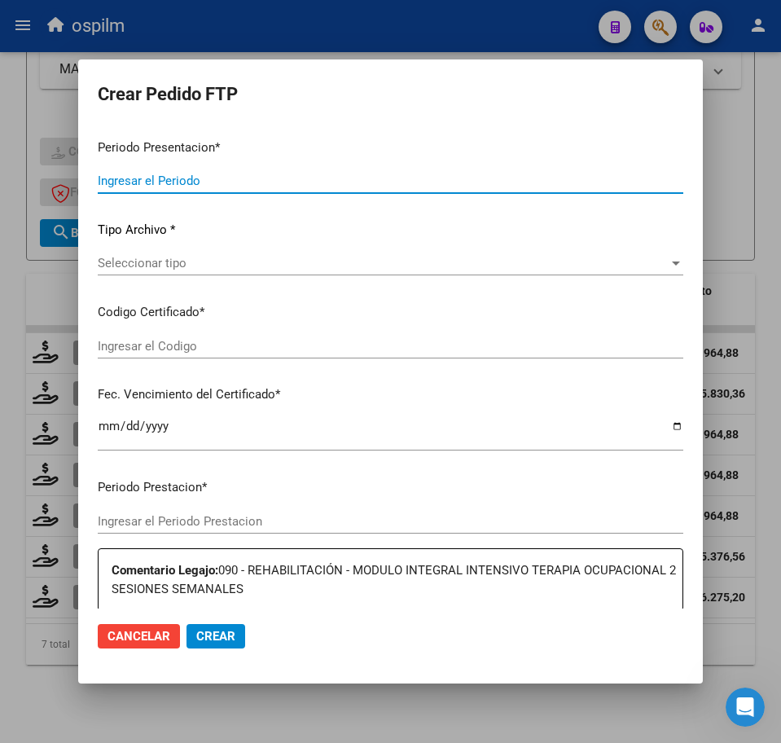
type input "202508"
type input "202507"
type input "$ 98.964,88"
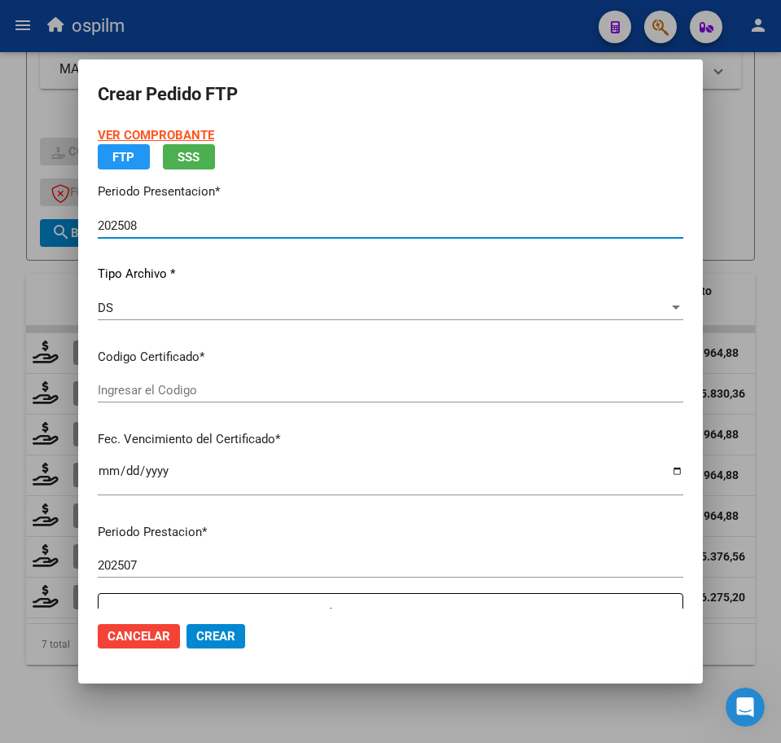
type input "ARG02000563966302023071020280710BS430"
type input "[DATE]"
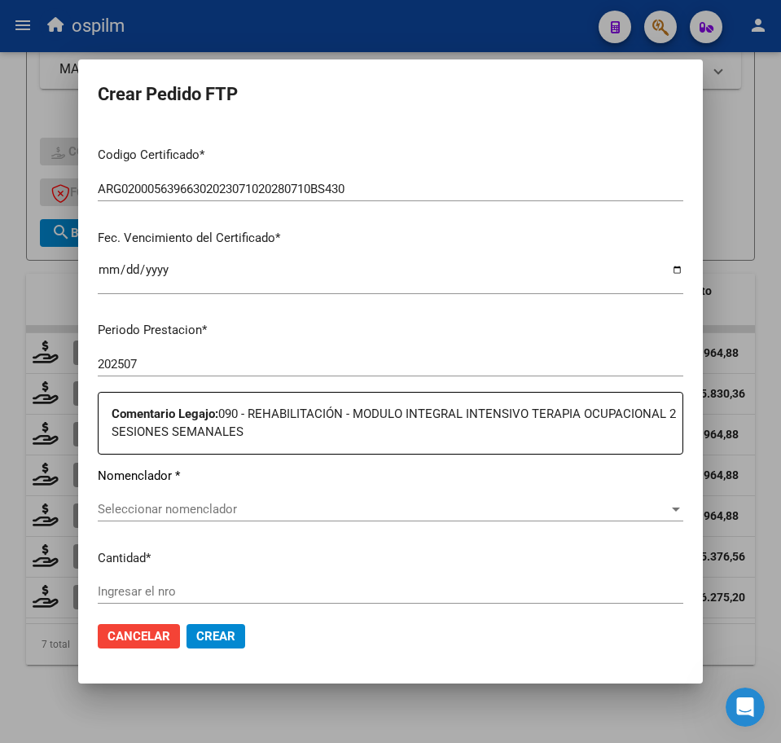
scroll to position [407, 0]
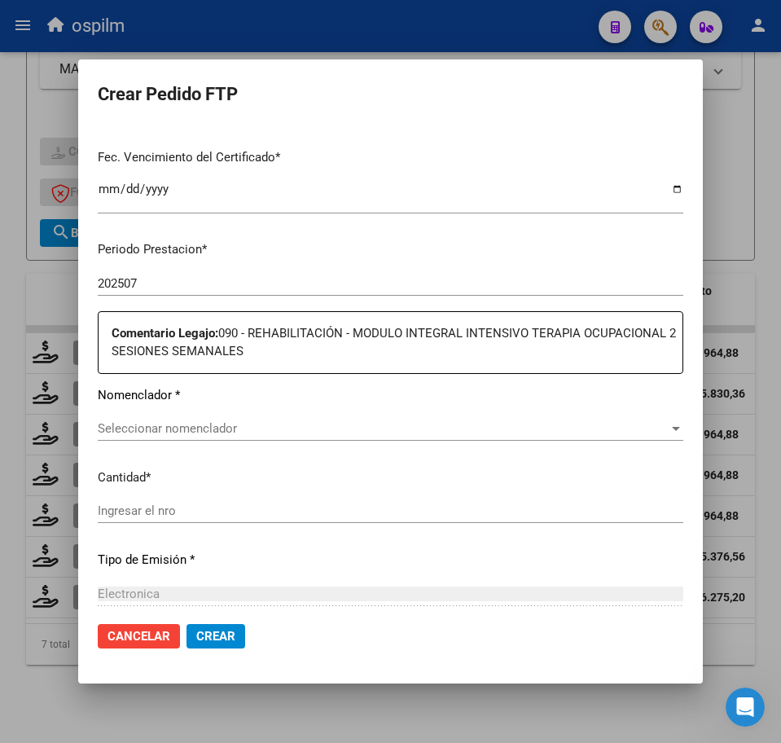
click at [195, 422] on span "Seleccionar nomenclador" at bounding box center [383, 428] width 571 height 15
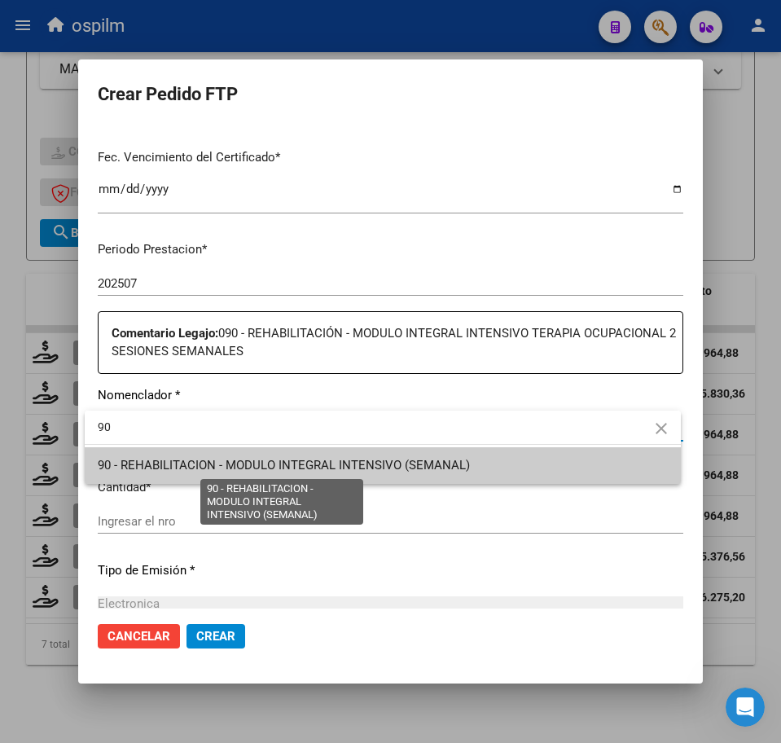
type input "90"
click at [204, 464] on span "90 - REHABILITACION - MODULO INTEGRAL INTENSIVO (SEMANAL)" at bounding box center [284, 465] width 372 height 15
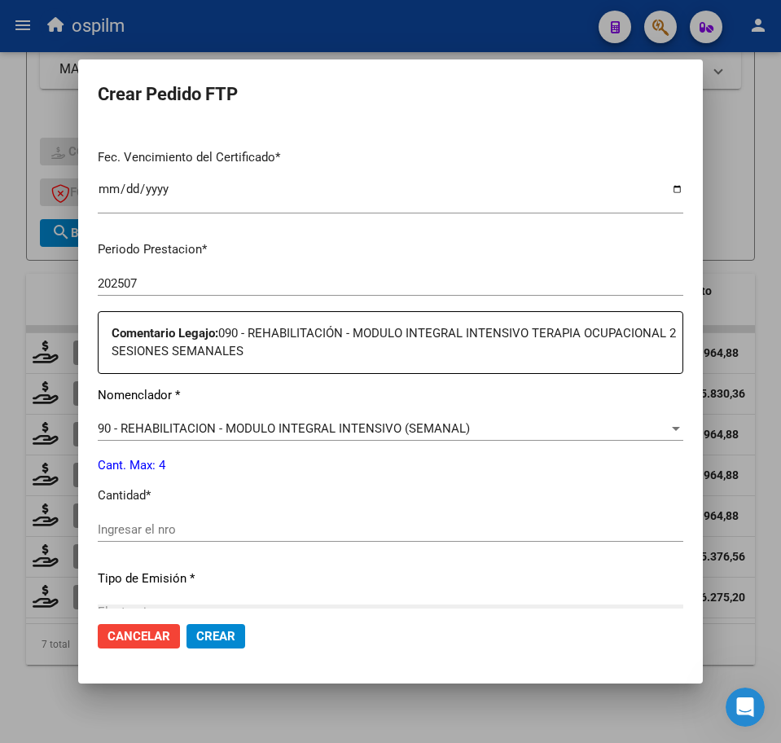
click at [220, 507] on div "Periodo Prestacion * 202507 Ingresar el Periodo Prestacion Comentario Legajo: 0…" at bounding box center [391, 516] width 586 height 576
click at [223, 530] on input "Ingresar el nro" at bounding box center [391, 529] width 586 height 15
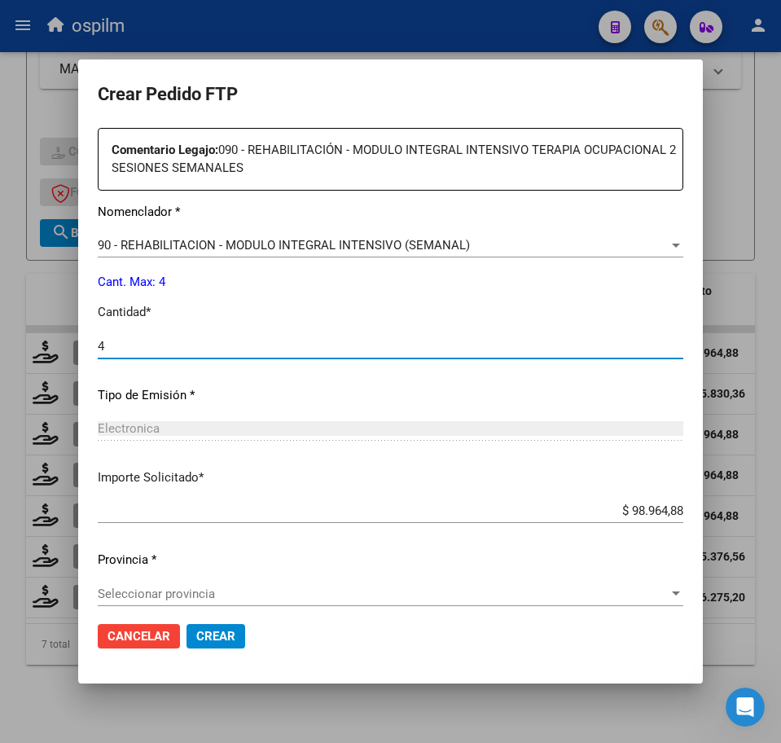
scroll to position [603, 0]
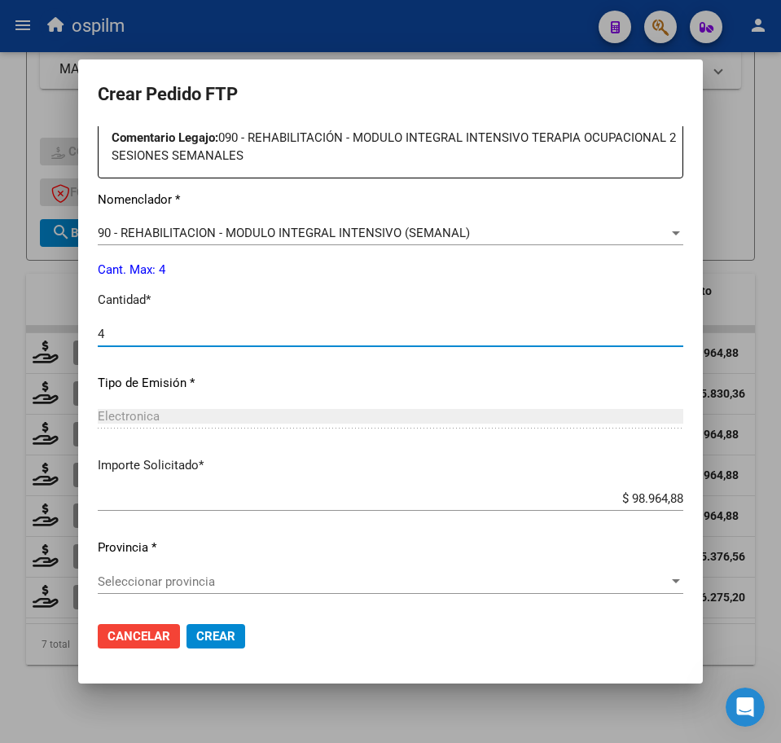
type input "4"
drag, startPoint x: 237, startPoint y: 634, endPoint x: 390, endPoint y: 655, distance: 154.6
click at [390, 655] on mat-dialog-actions "Cancelar Crear" at bounding box center [391, 635] width 586 height 55
click at [338, 588] on div "Seleccionar provincia Seleccionar provincia" at bounding box center [391, 581] width 586 height 24
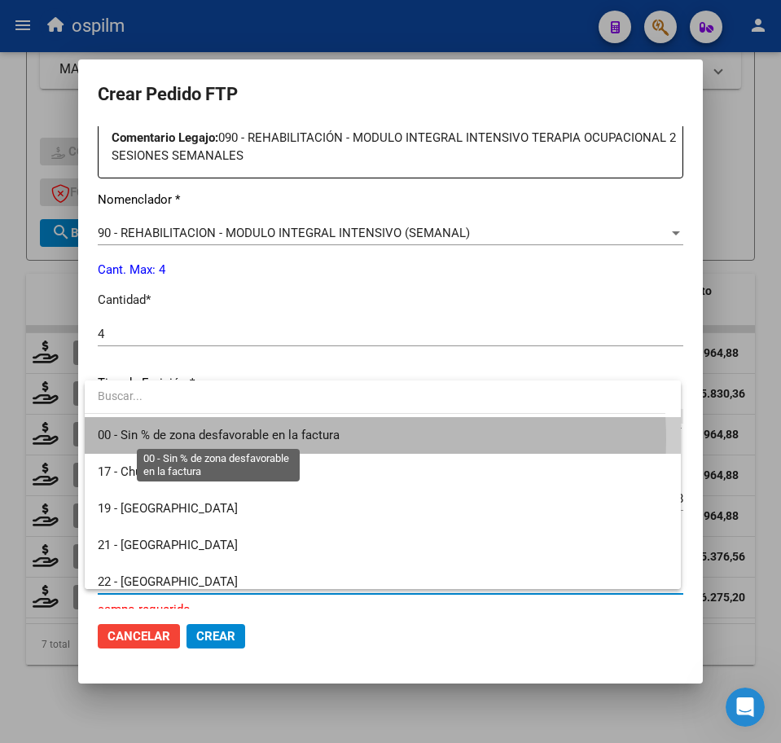
click at [240, 440] on span "00 - Sin % de zona desfavorable en la factura" at bounding box center [219, 435] width 242 height 15
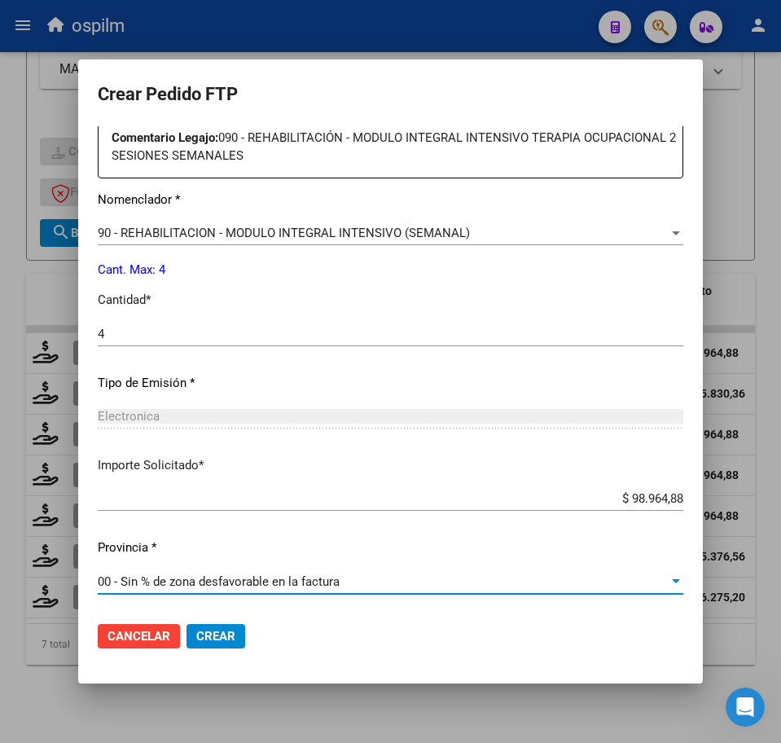
click at [230, 633] on span "Crear" at bounding box center [215, 636] width 39 height 15
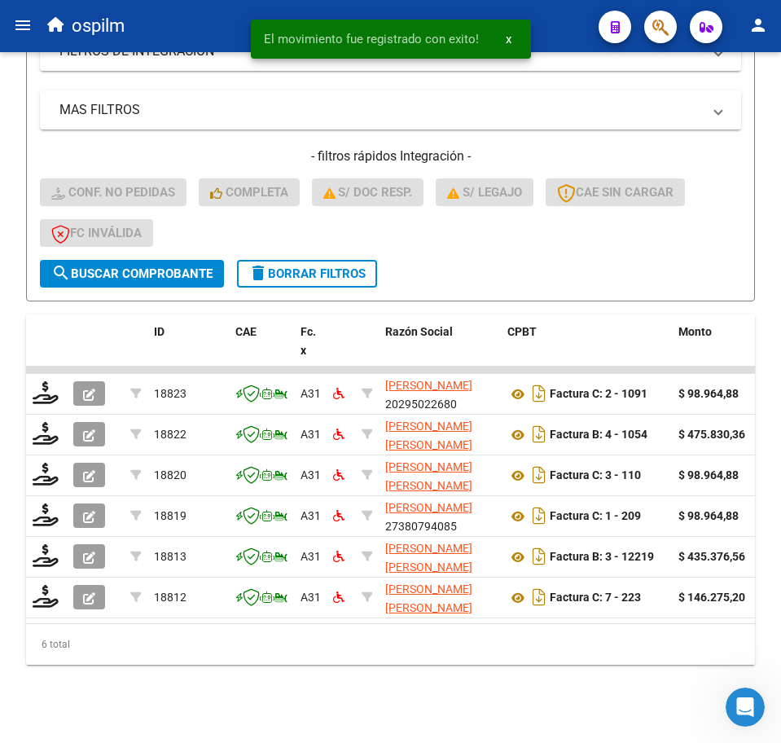
scroll to position [403, 0]
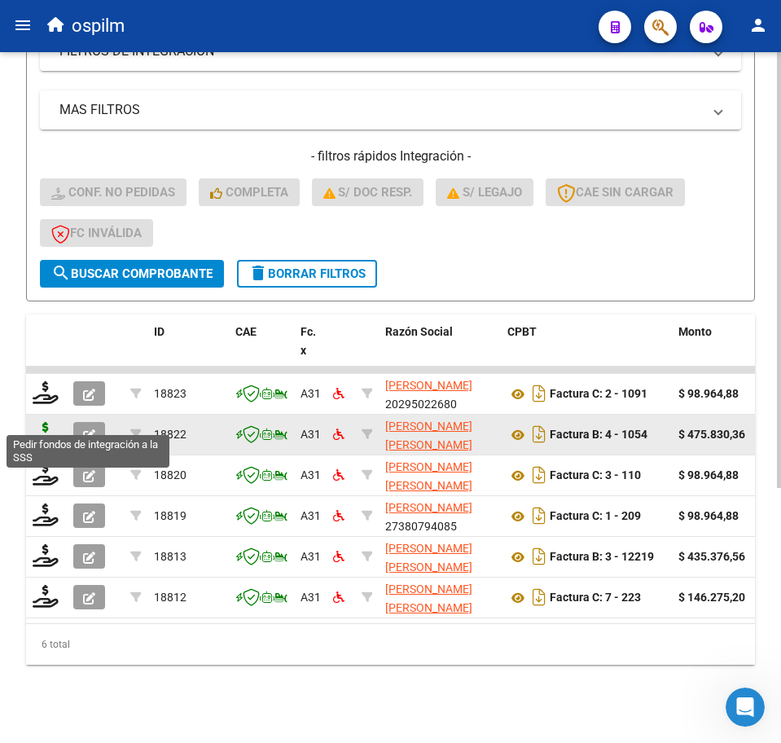
click at [44, 422] on icon at bounding box center [46, 433] width 26 height 23
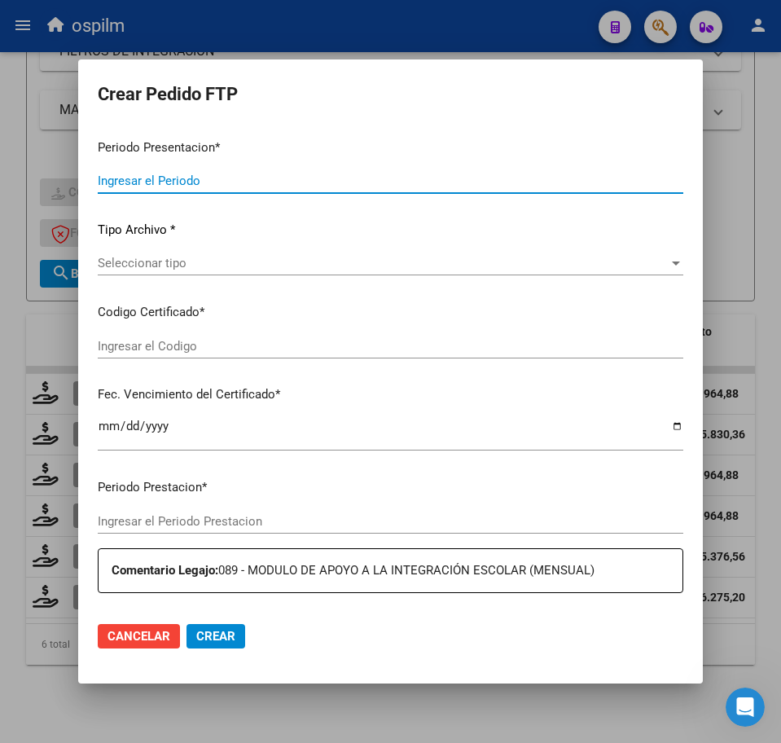
type input "202508"
type input "$ 475.830,36"
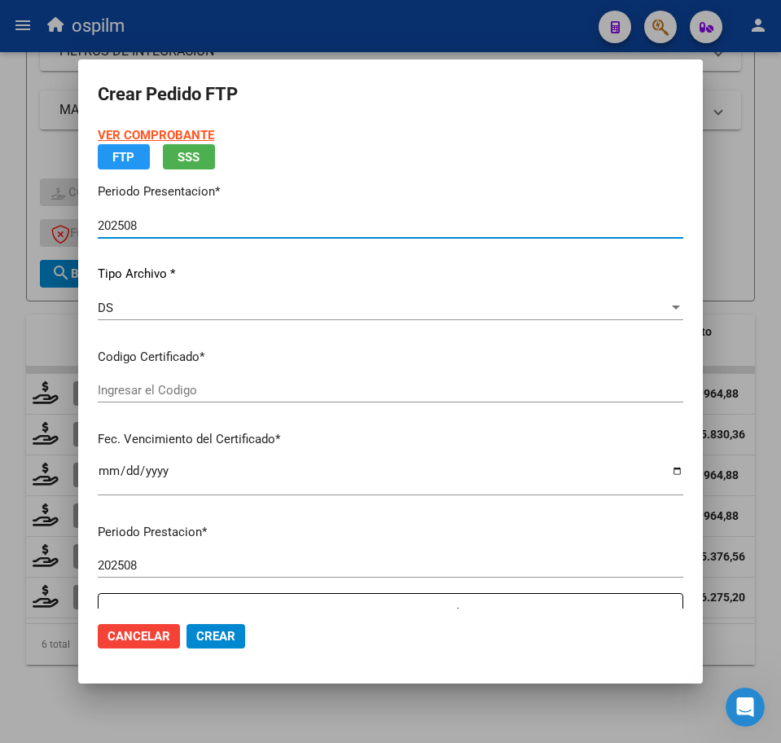
type input "ARG02000563966302023071020280710BS430"
type input "[DATE]"
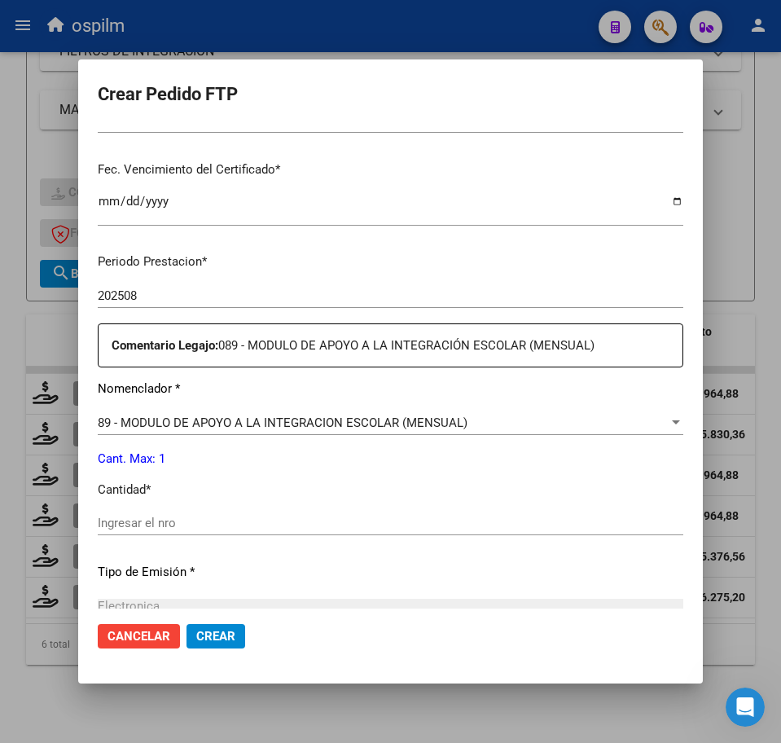
scroll to position [407, 0]
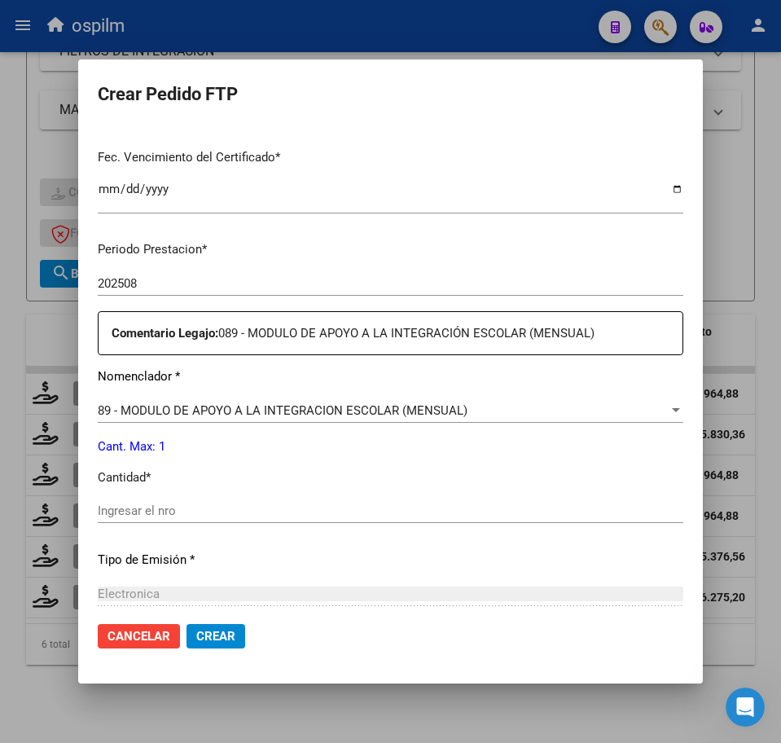
click at [192, 518] on input "Ingresar el nro" at bounding box center [391, 510] width 586 height 15
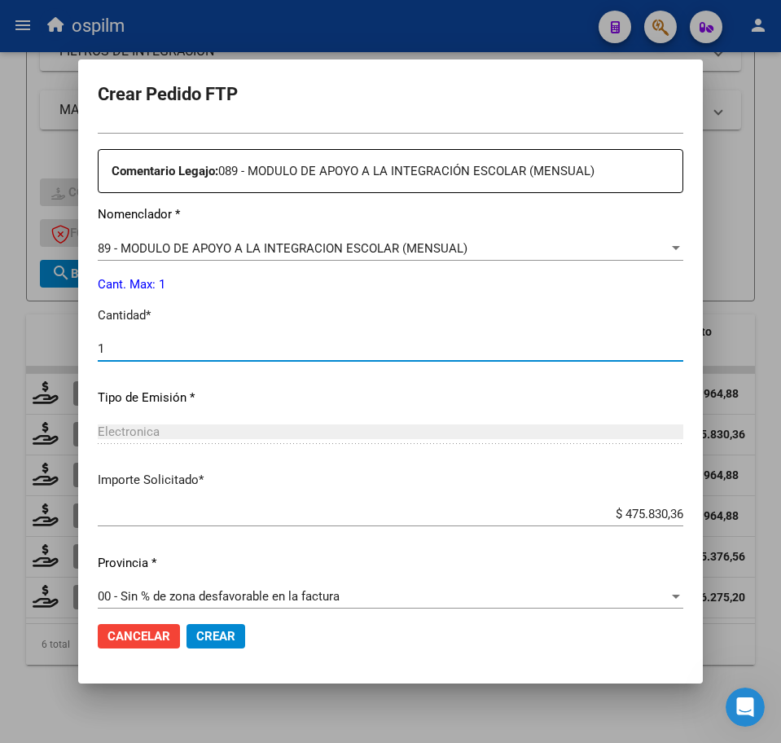
scroll to position [584, 0]
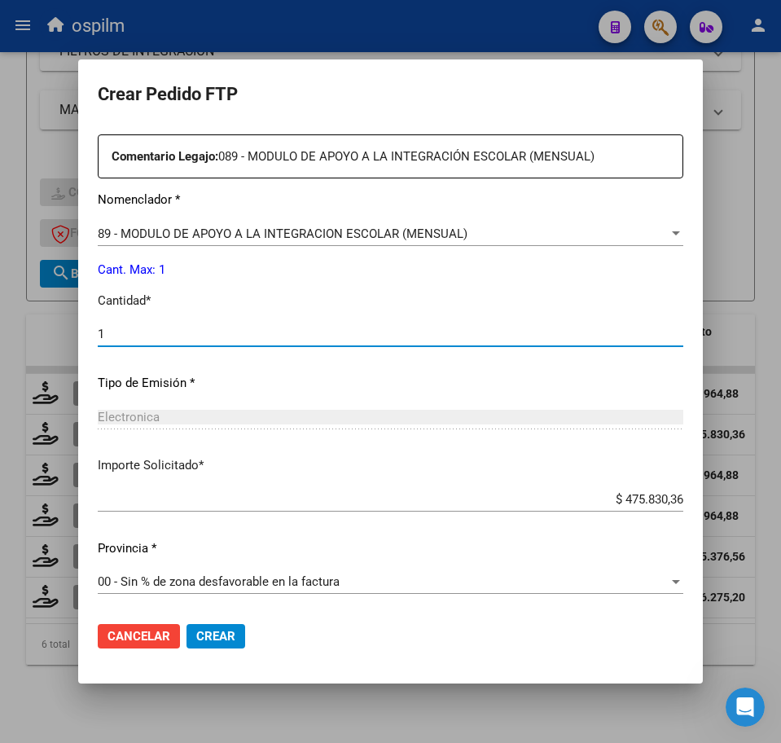
type input "1"
click at [220, 633] on span "Crear" at bounding box center [215, 636] width 39 height 15
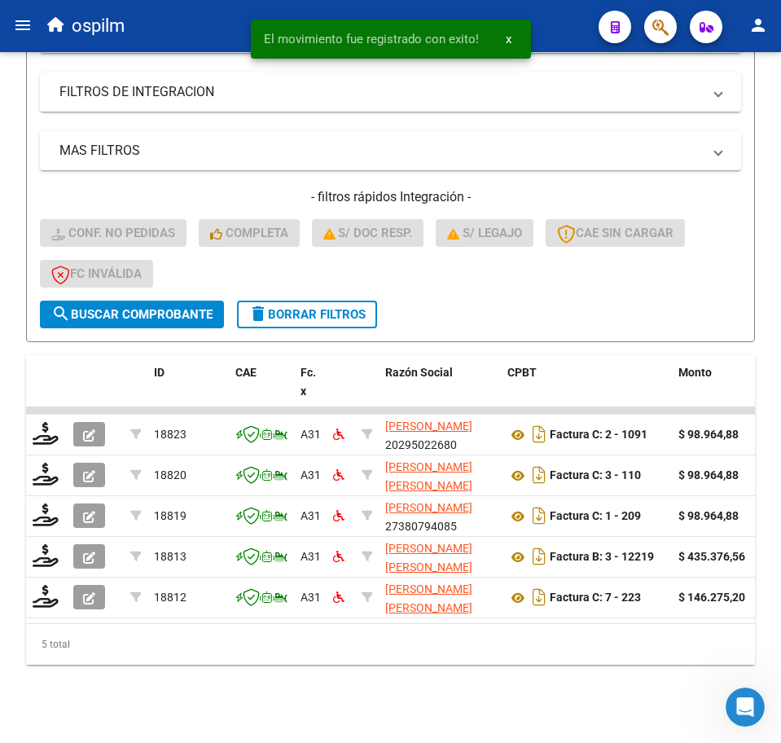
scroll to position [362, 0]
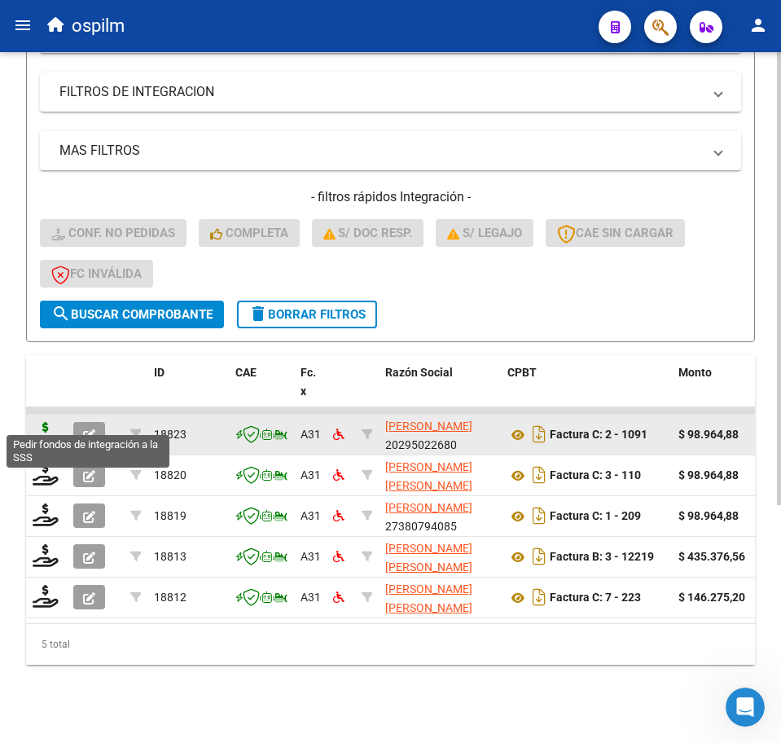
click at [38, 422] on icon at bounding box center [46, 433] width 26 height 23
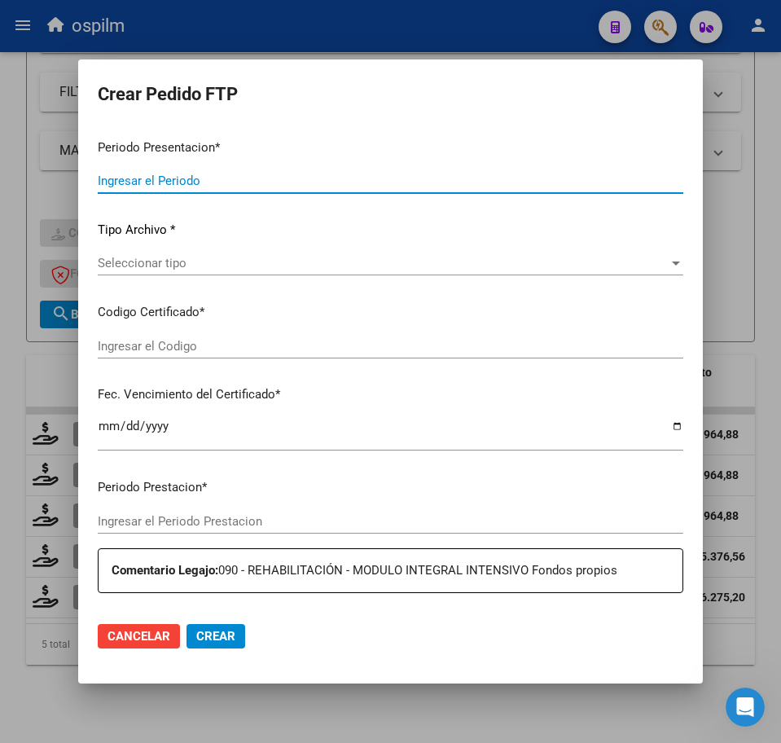
type input "202508"
type input "$ 98.964,88"
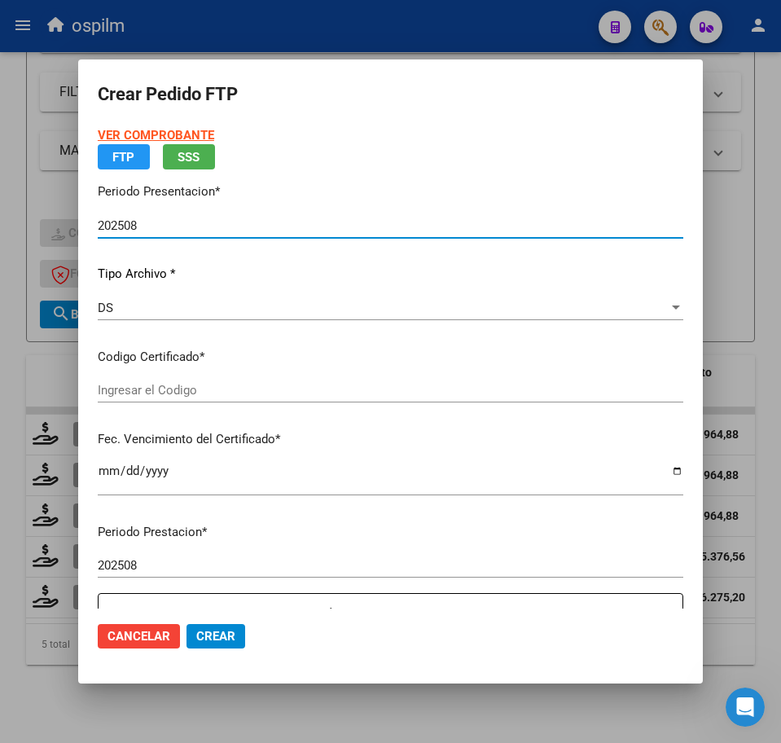
type input "ARG02000563966302023071020280710BS430"
type input "[DATE]"
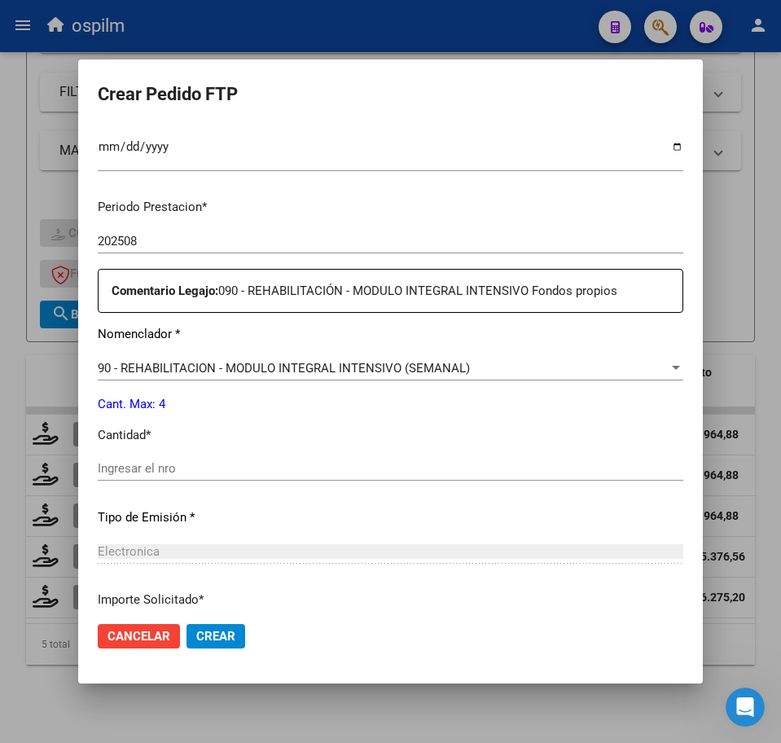
scroll to position [509, 0]
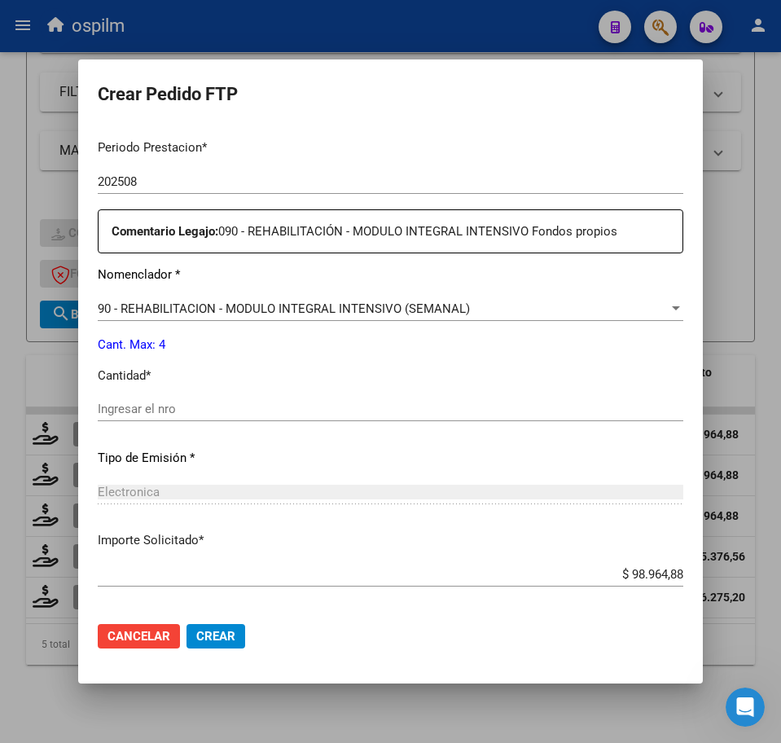
click at [150, 406] on input "Ingresar el nro" at bounding box center [391, 409] width 586 height 15
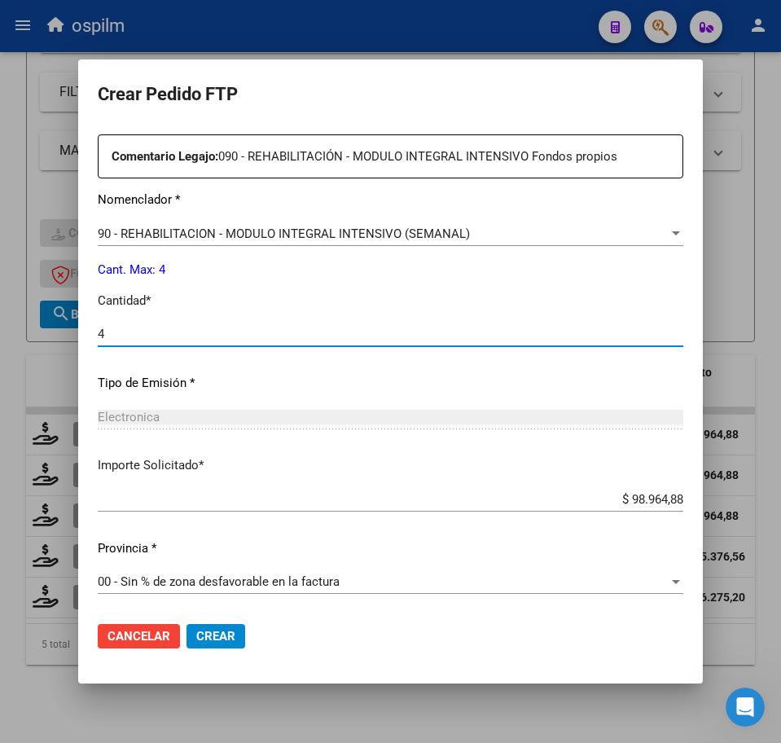
type input "4"
click at [230, 637] on span "Crear" at bounding box center [215, 636] width 39 height 15
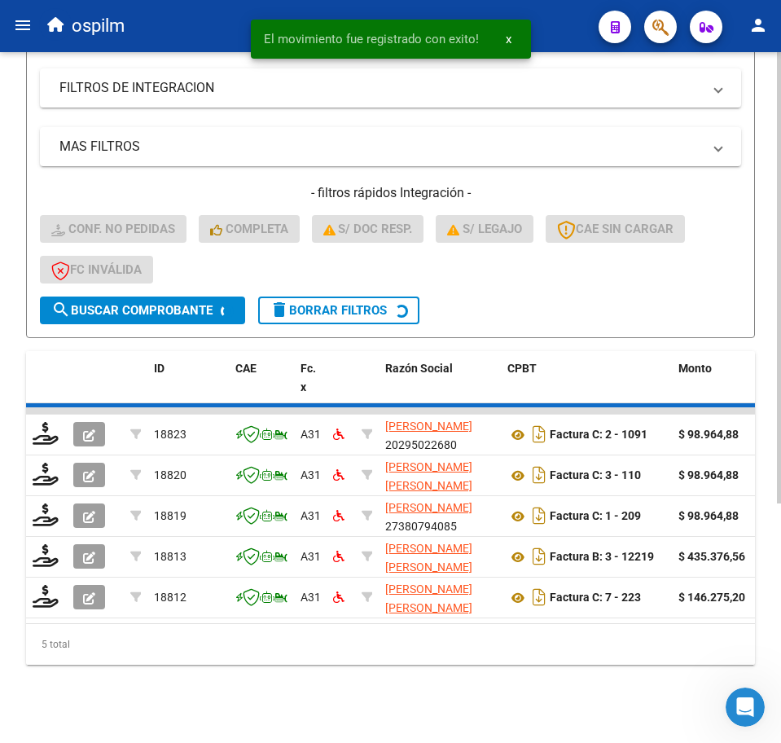
scroll to position [322, 0]
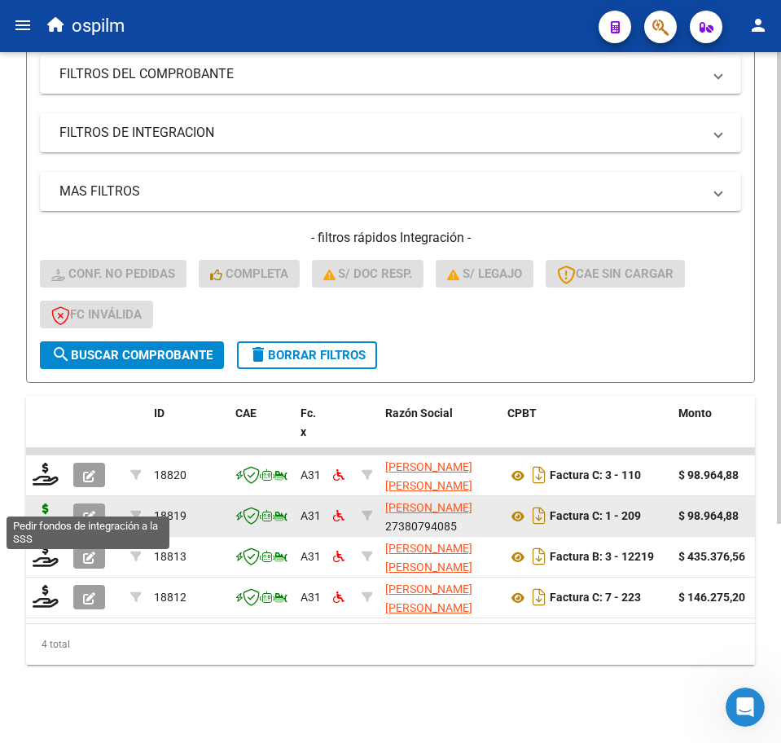
click at [46, 503] on icon at bounding box center [46, 514] width 26 height 23
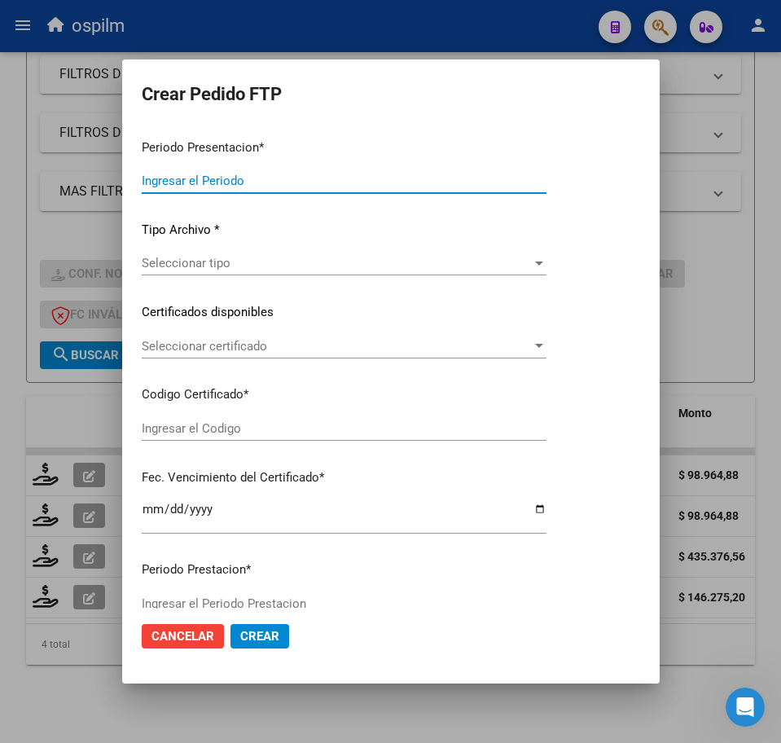
type input "202508"
type input "$ 98.964,88"
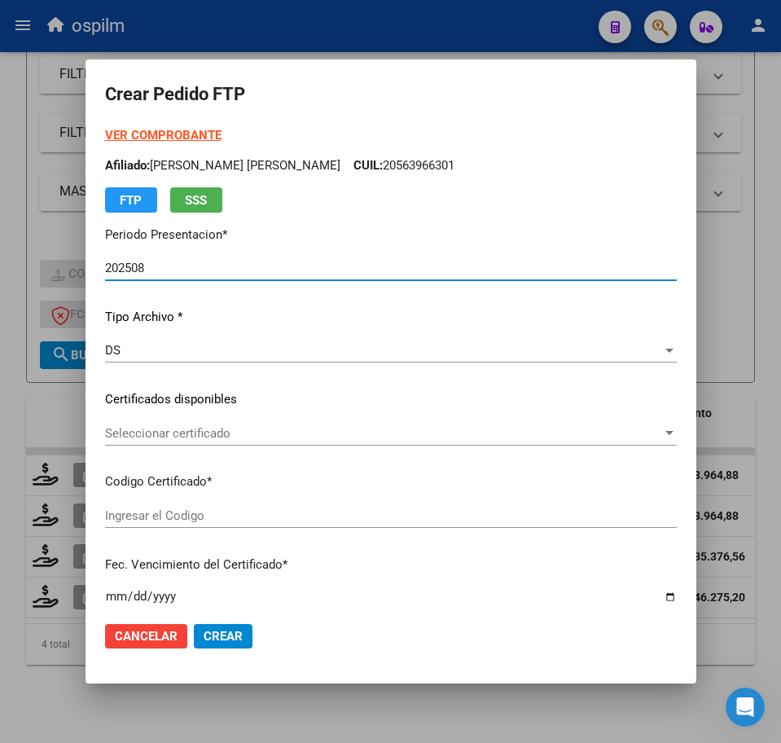
type input "ARG02000563966302023071020280710BS430"
type input "[DATE]"
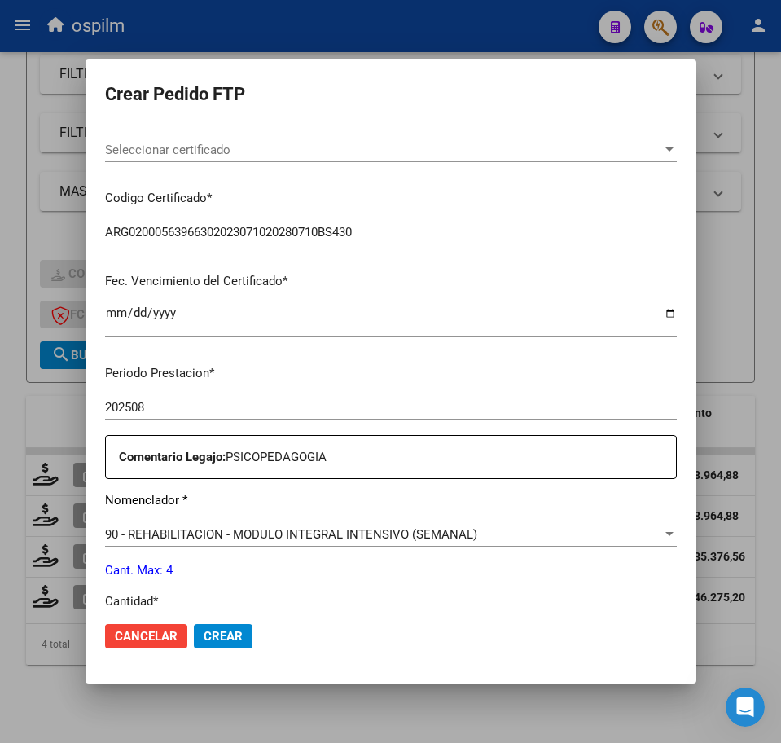
scroll to position [407, 0]
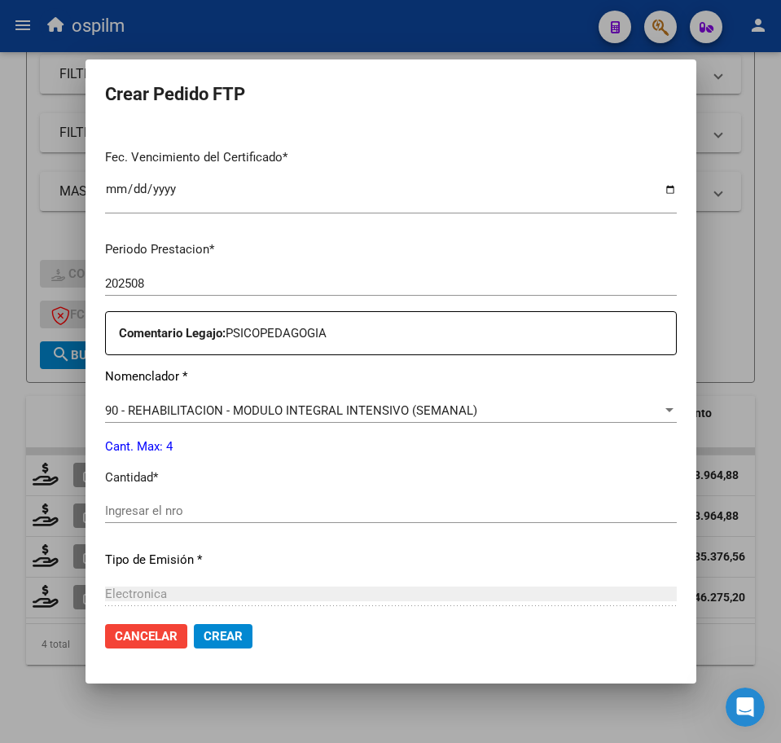
click at [177, 527] on div "Ingresar el nro" at bounding box center [391, 518] width 572 height 40
click at [173, 506] on input "Ingresar el nro" at bounding box center [391, 510] width 572 height 15
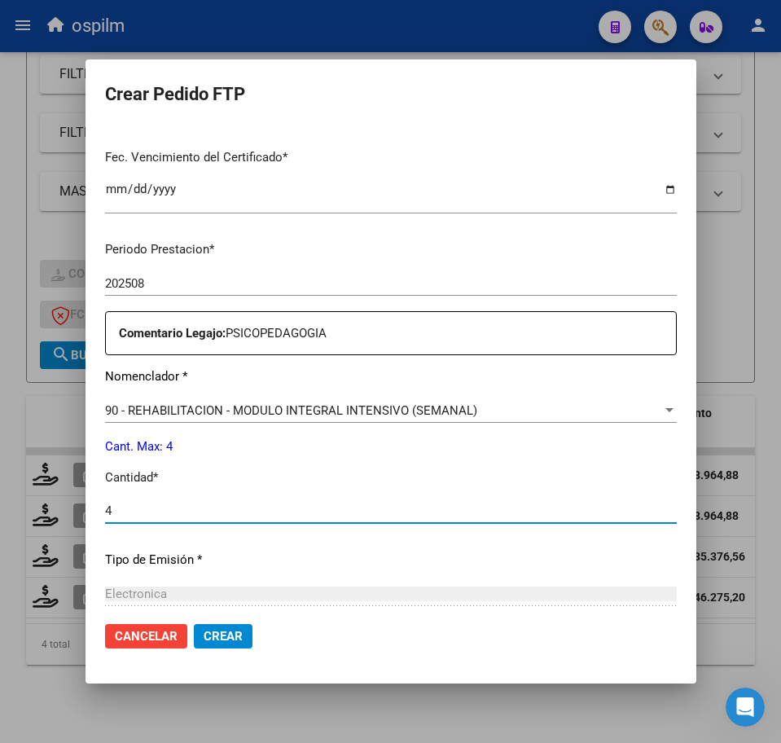
type input "4"
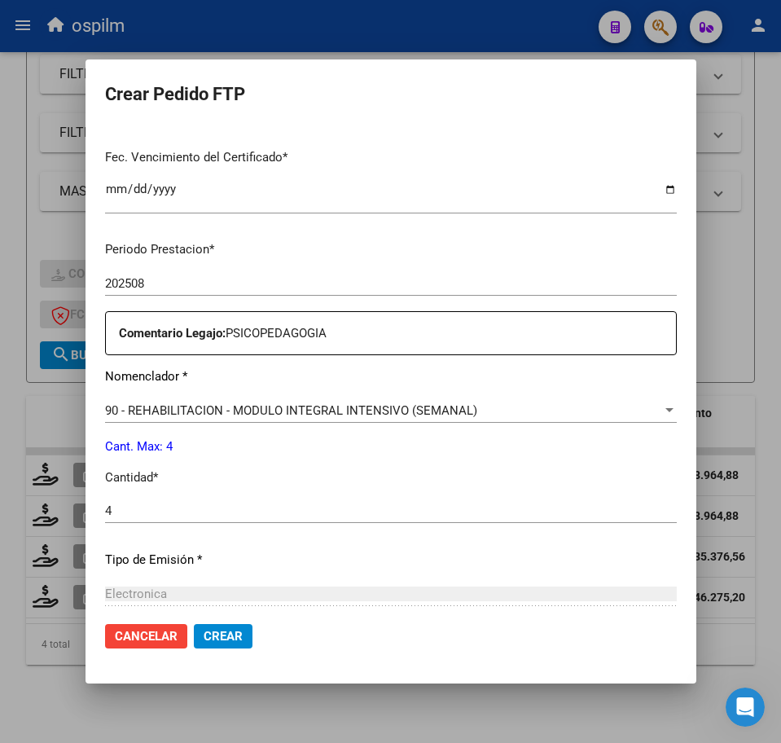
scroll to position [584, 0]
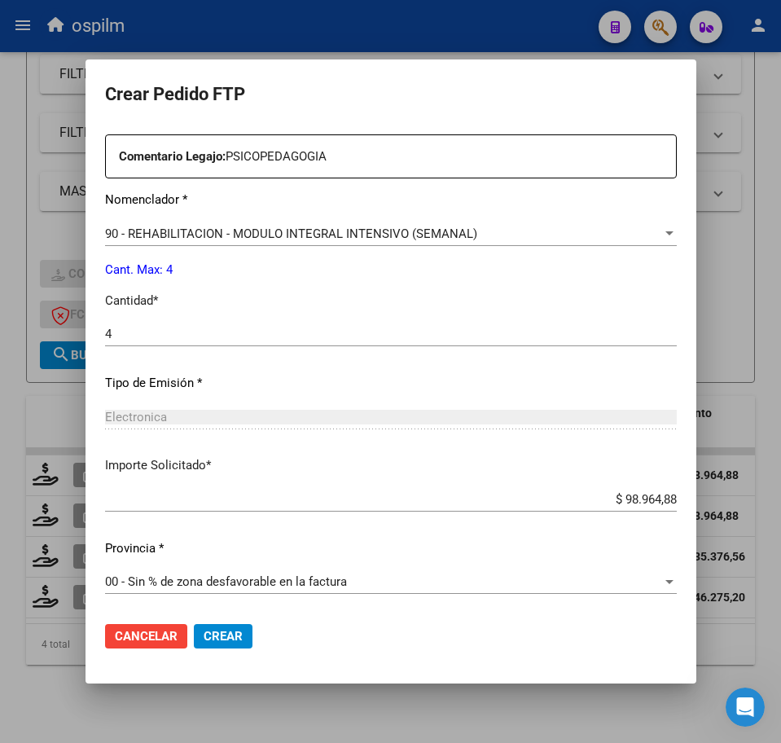
click at [214, 644] on button "Crear" at bounding box center [223, 636] width 59 height 24
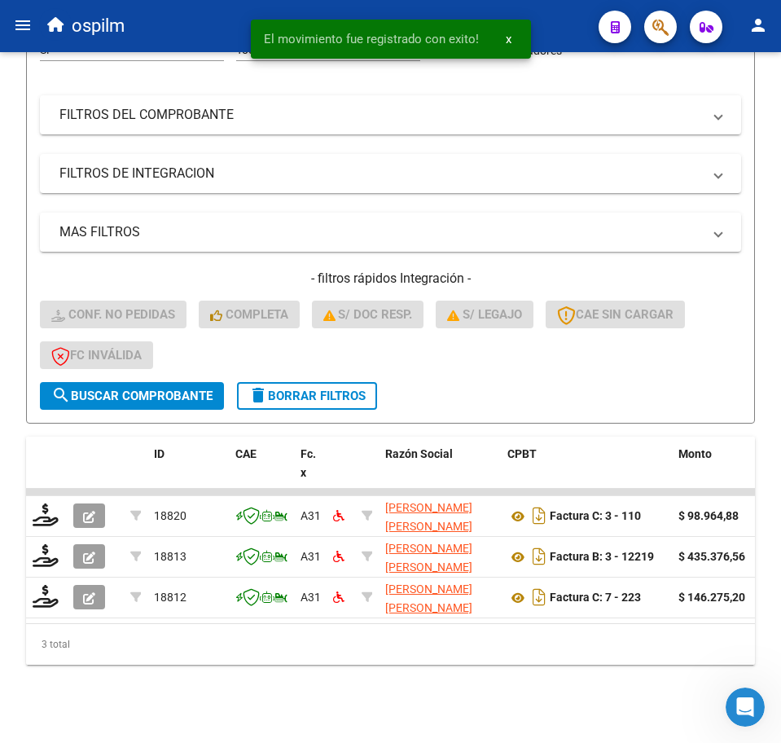
scroll to position [281, 0]
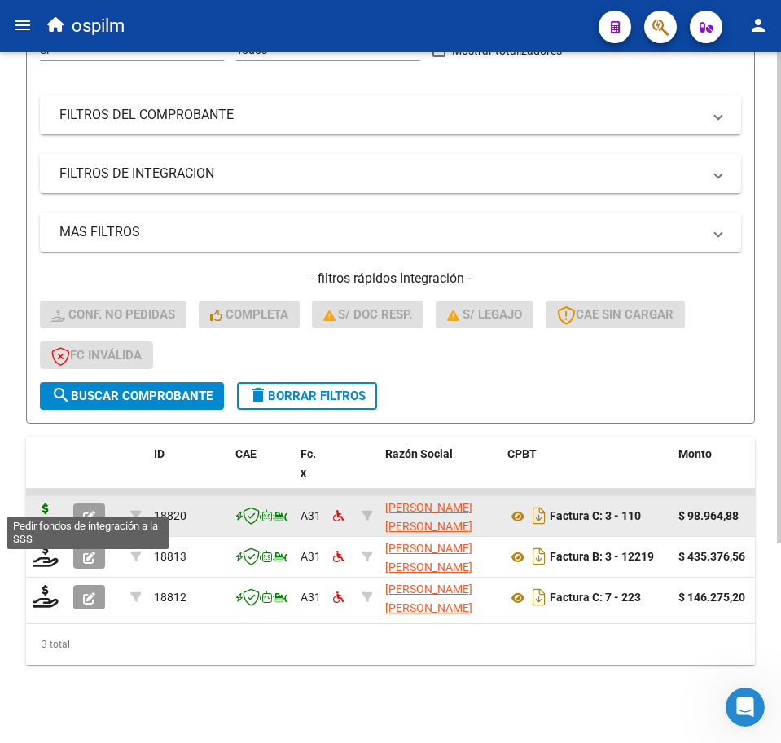
click at [44, 503] on icon at bounding box center [46, 514] width 26 height 23
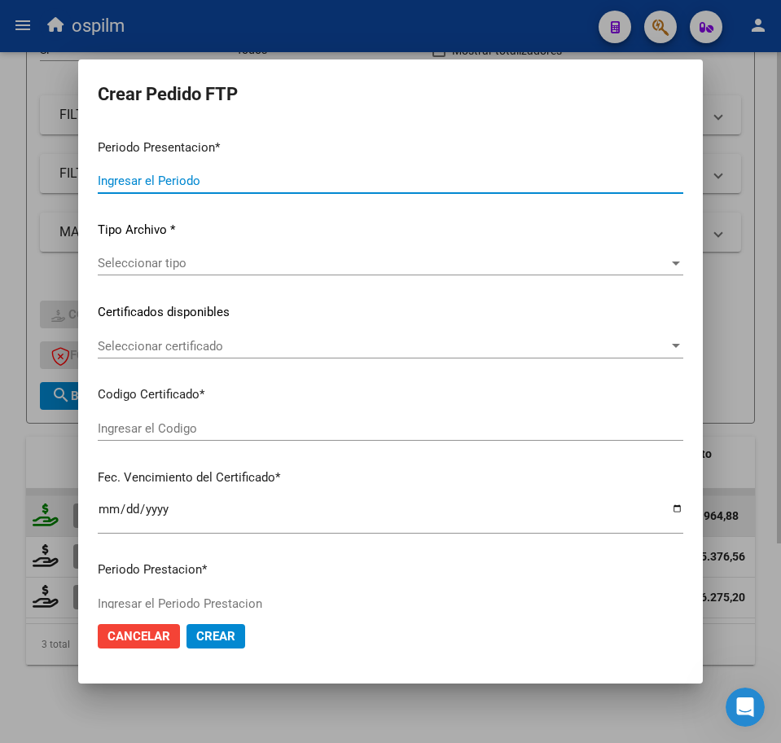
type input "202508"
type input "$ 98.964,88"
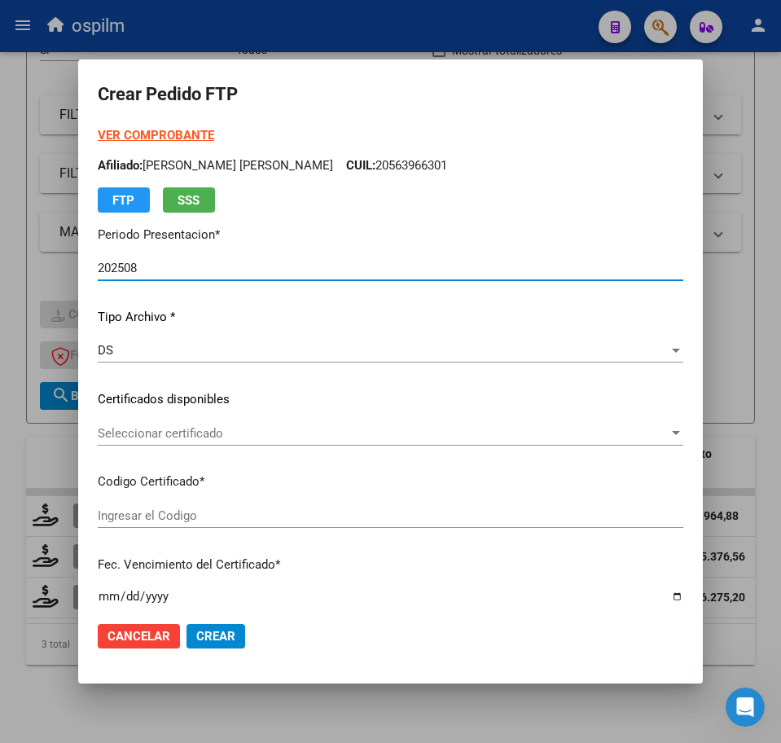
type input "ARG02000563966302023071020280710BS430"
type input "[DATE]"
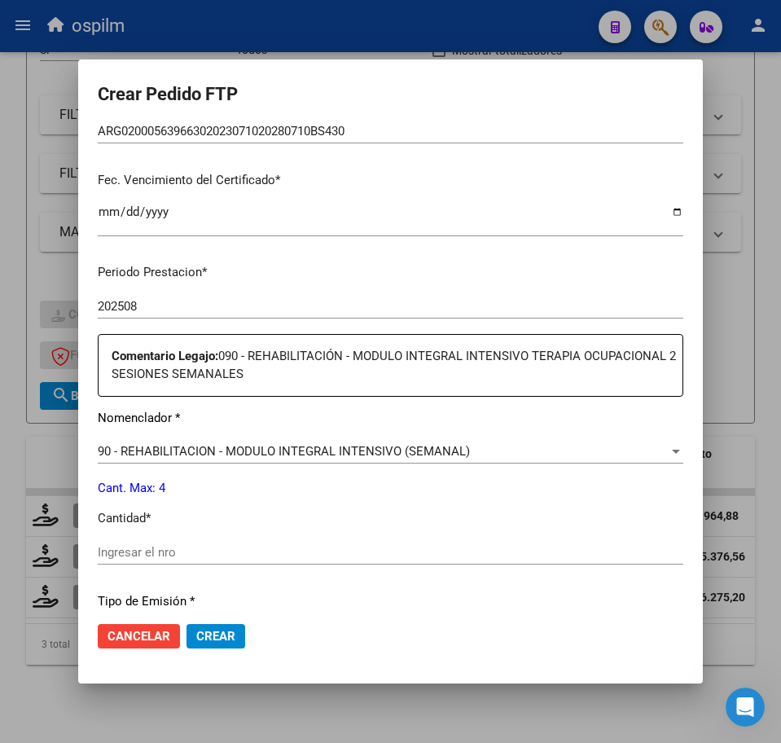
scroll to position [509, 0]
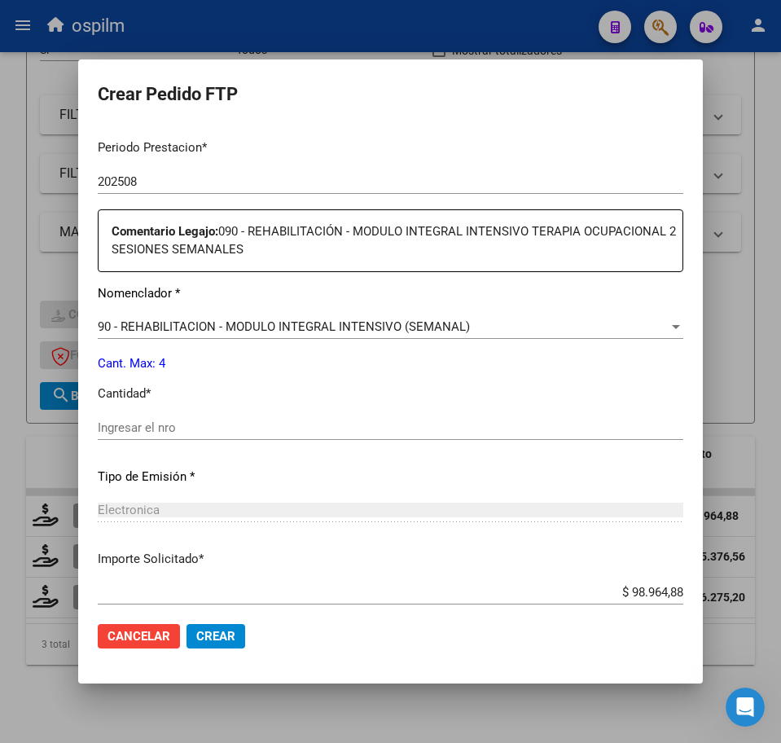
click at [209, 421] on input "Ingresar el nro" at bounding box center [391, 427] width 586 height 15
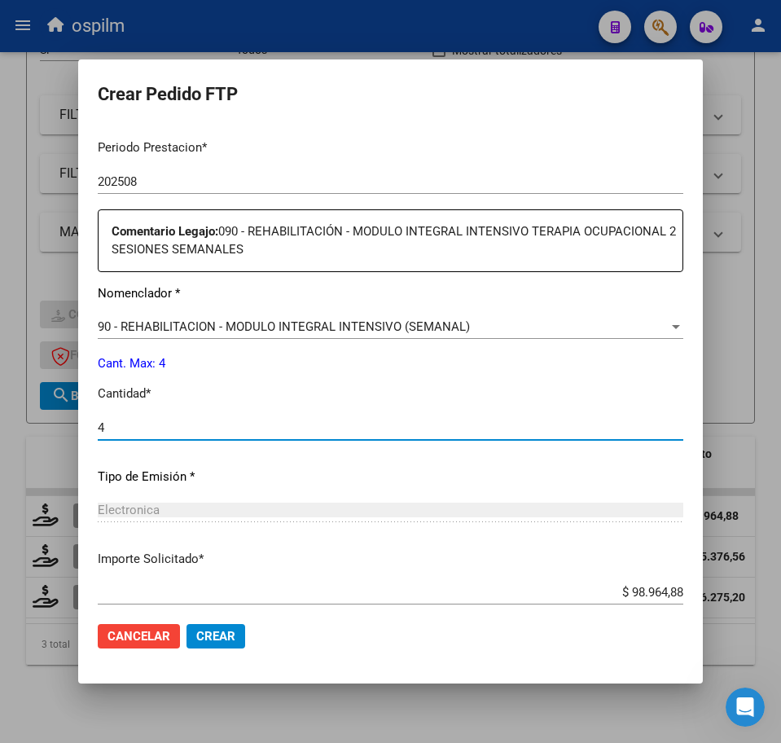
type input "4"
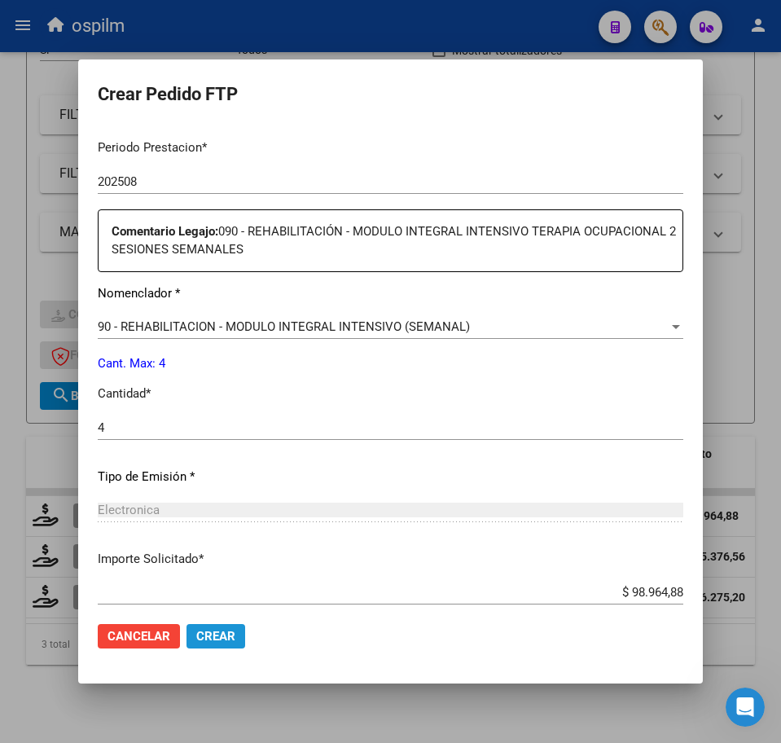
click at [217, 636] on span "Crear" at bounding box center [215, 636] width 39 height 15
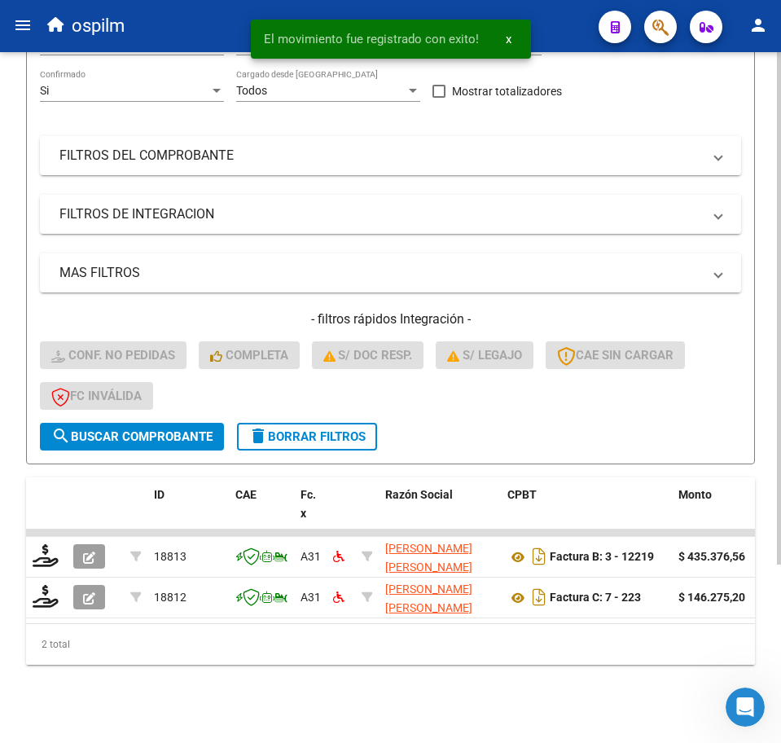
scroll to position [240, 0]
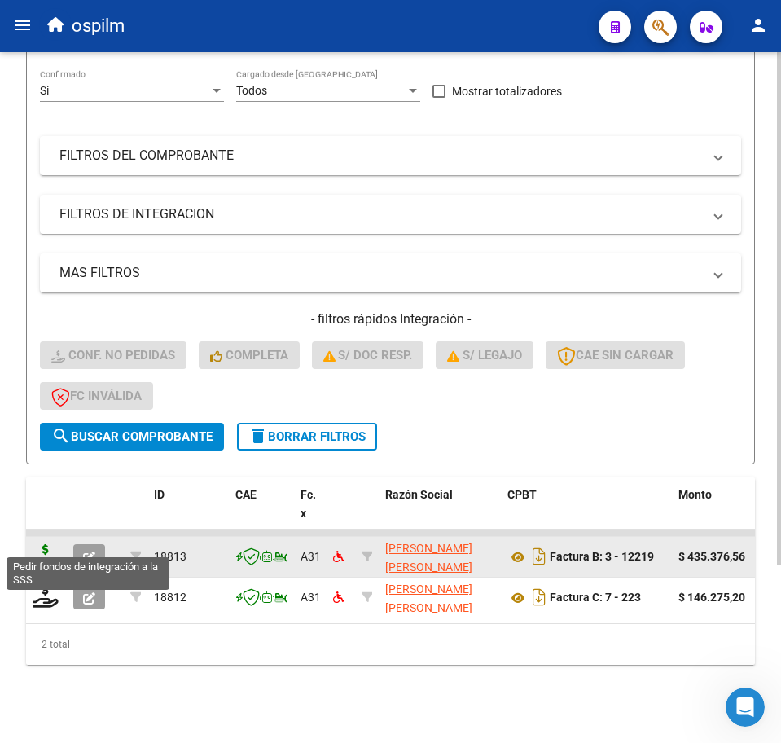
click at [48, 547] on icon at bounding box center [46, 555] width 26 height 23
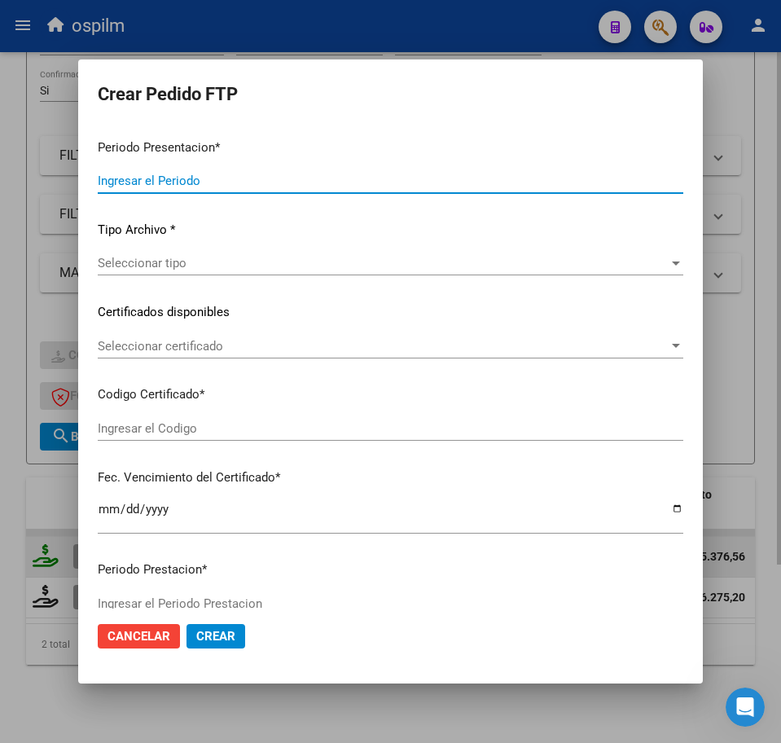
type input "202508"
type input "$ 435.376,56"
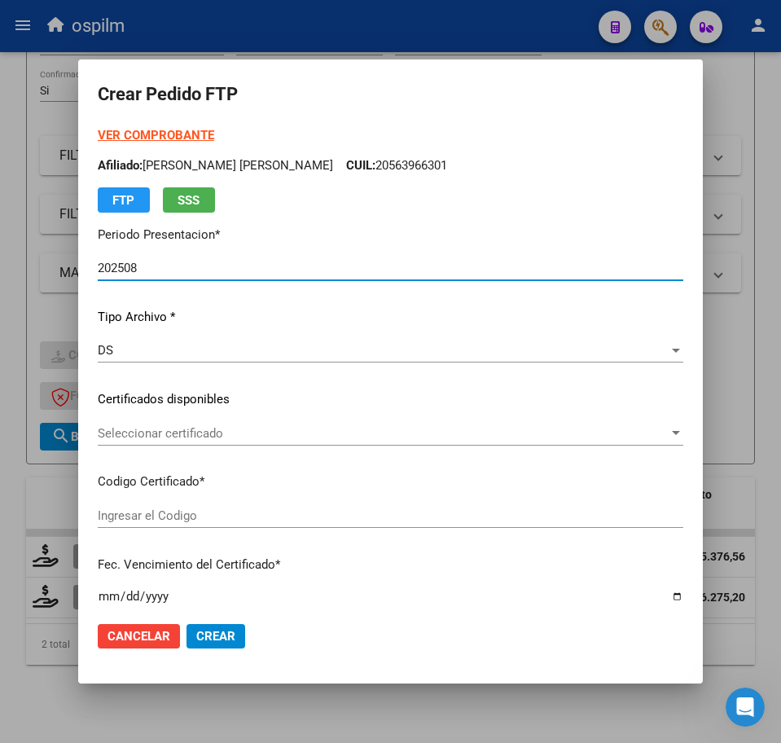
type input "ARG02000567797902022111120271111BS427"
type input "[DATE]"
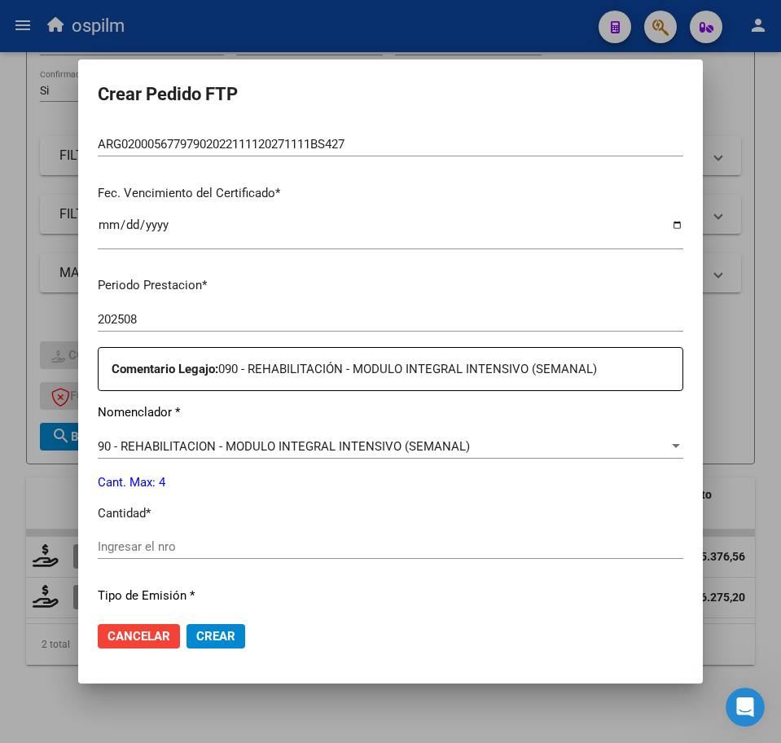
scroll to position [407, 0]
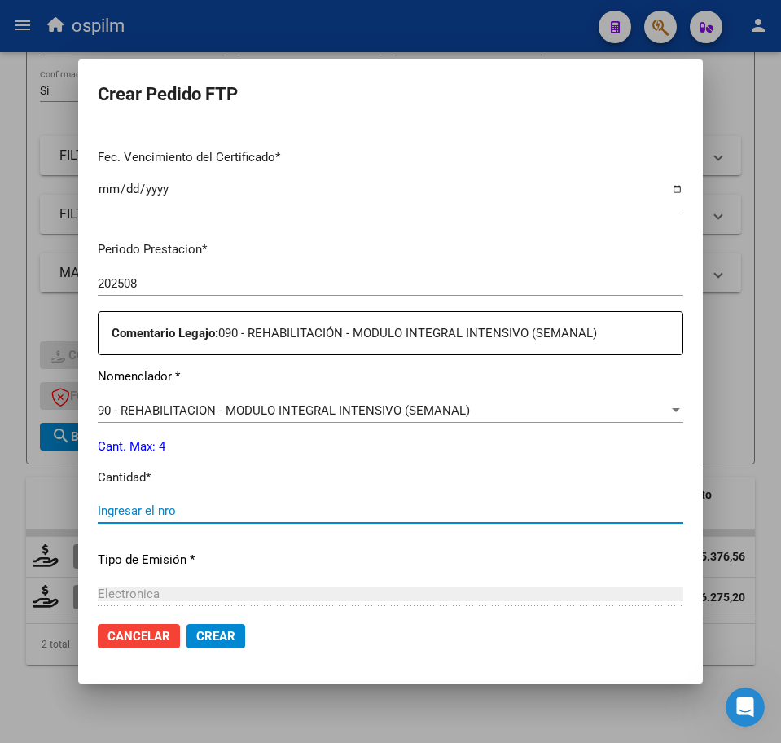
click at [202, 517] on input "Ingresar el nro" at bounding box center [391, 510] width 586 height 15
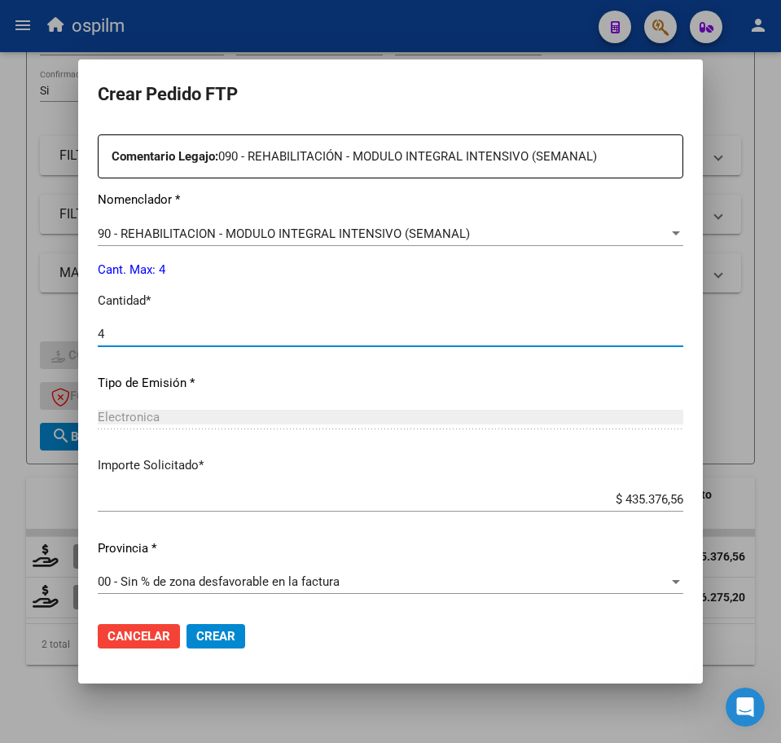
type input "4"
click at [225, 651] on mat-dialog-actions "Cancelar Crear" at bounding box center [391, 635] width 586 height 55
click at [214, 637] on span "Crear" at bounding box center [215, 636] width 39 height 15
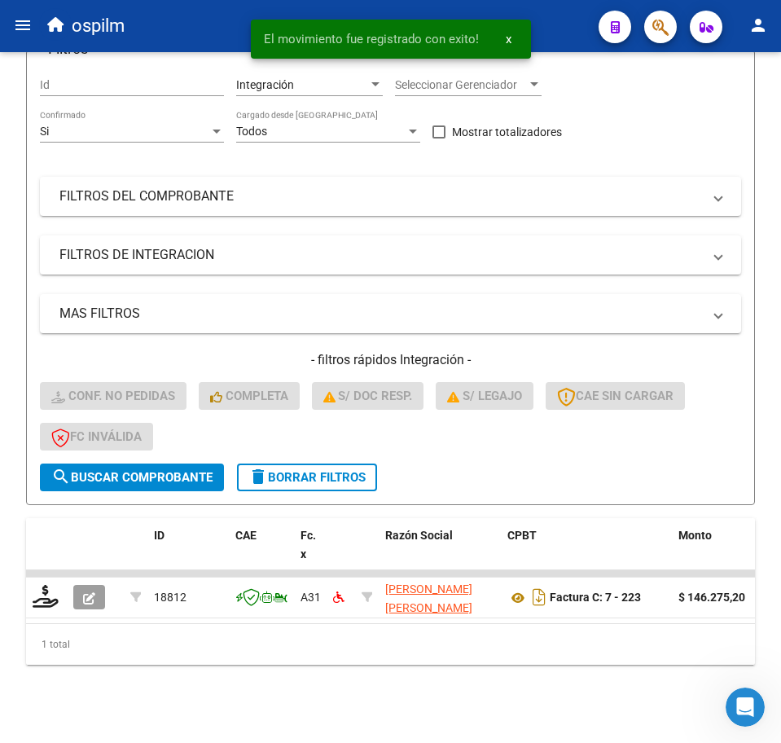
scroll to position [200, 0]
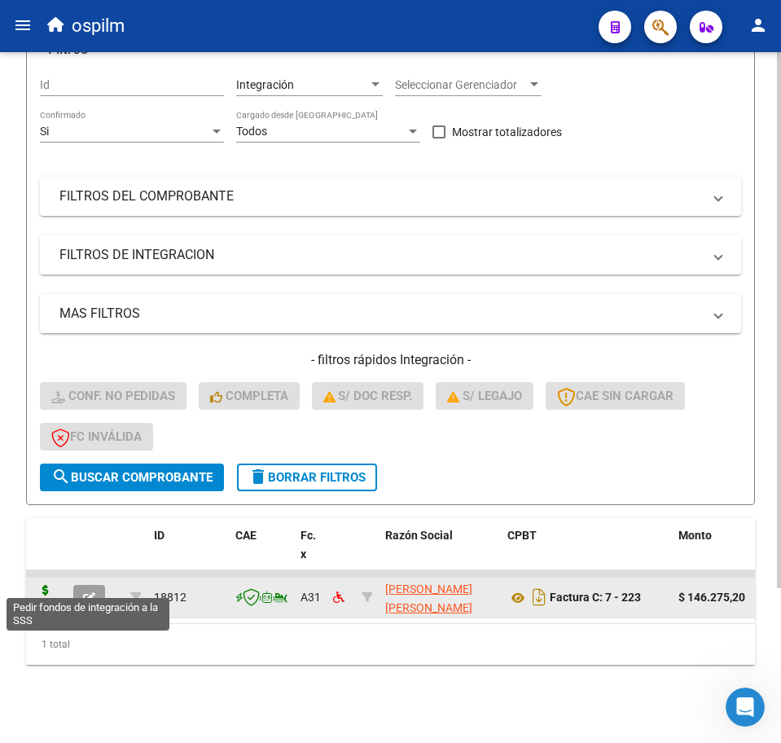
click at [44, 585] on icon at bounding box center [46, 596] width 26 height 23
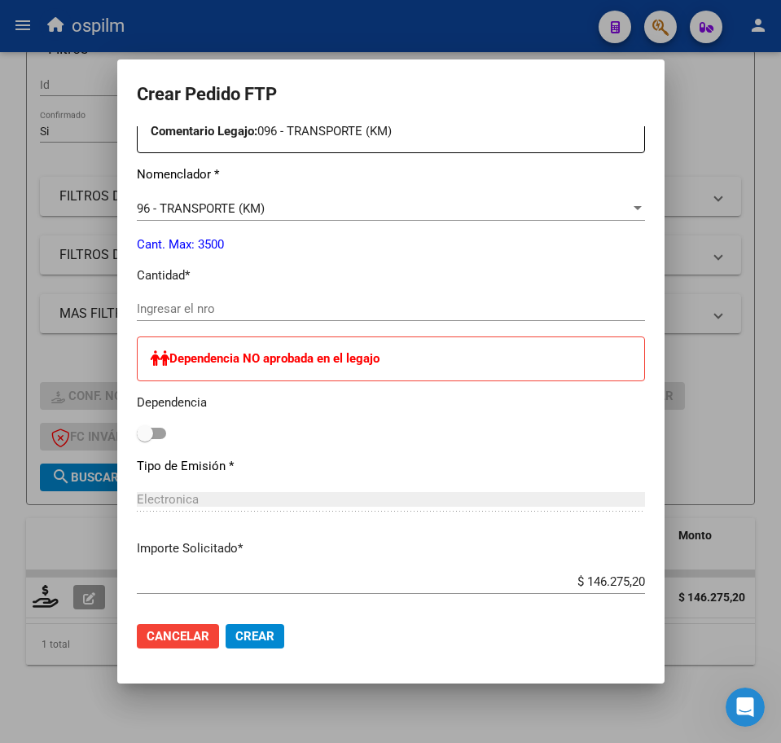
scroll to position [611, 0]
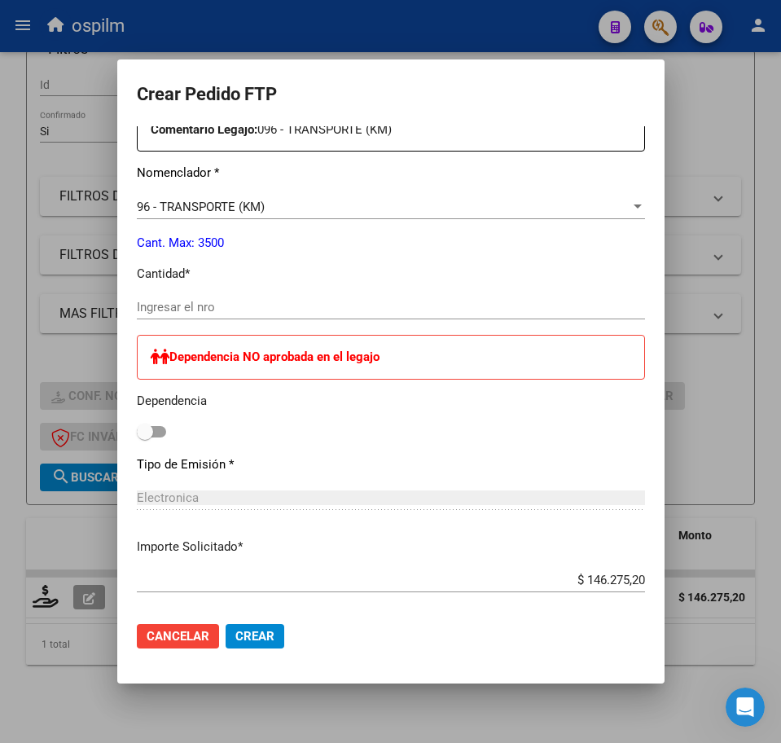
click at [643, 229] on div "96 - TRANSPORTE (KM) Seleccionar nomenclador" at bounding box center [391, 215] width 508 height 40
click at [184, 294] on div "Periodo Prestacion * 202508 Ingresar el Periodo Prestacion Comentario Legajo: 0…" at bounding box center [391, 439] width 508 height 831
click at [184, 301] on input "Ingresar el nro" at bounding box center [391, 307] width 508 height 15
click at [137, 431] on span at bounding box center [151, 431] width 29 height 11
click at [144, 437] on input "checkbox" at bounding box center [144, 437] width 1 height 1
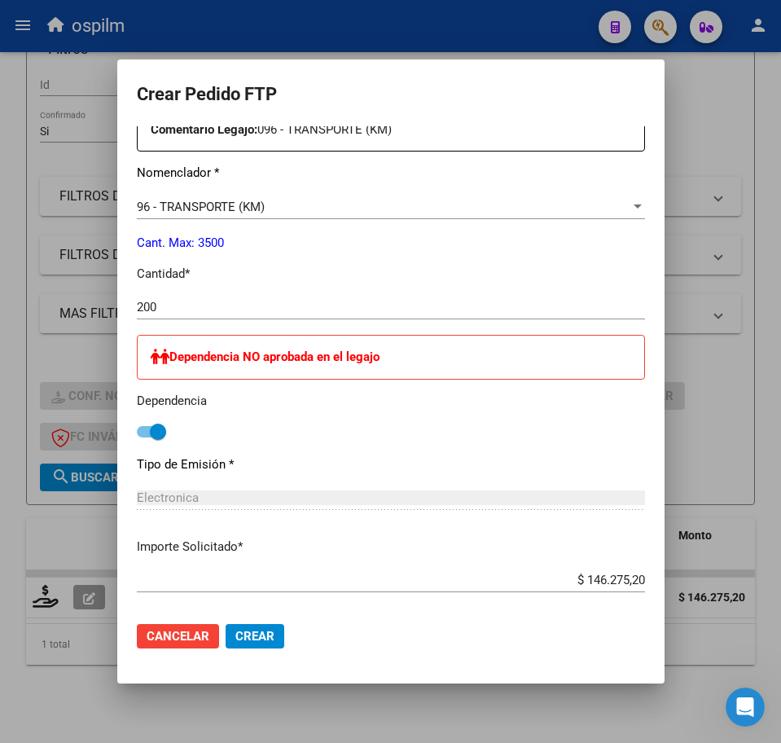
click at [227, 423] on div "Dependencia NO aprobada en el legajo Dependencia" at bounding box center [391, 389] width 508 height 108
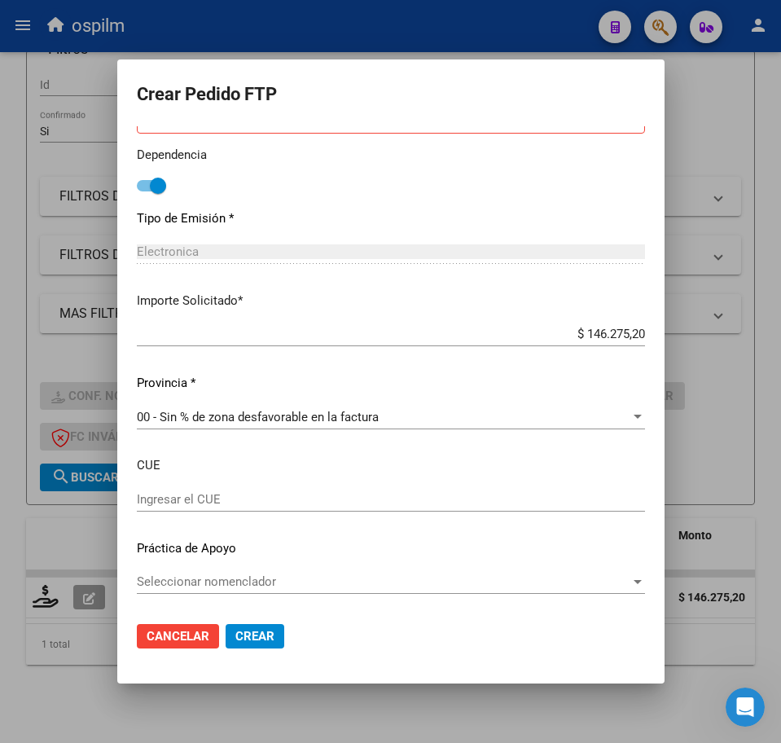
click at [235, 637] on span "Crear" at bounding box center [254, 636] width 39 height 15
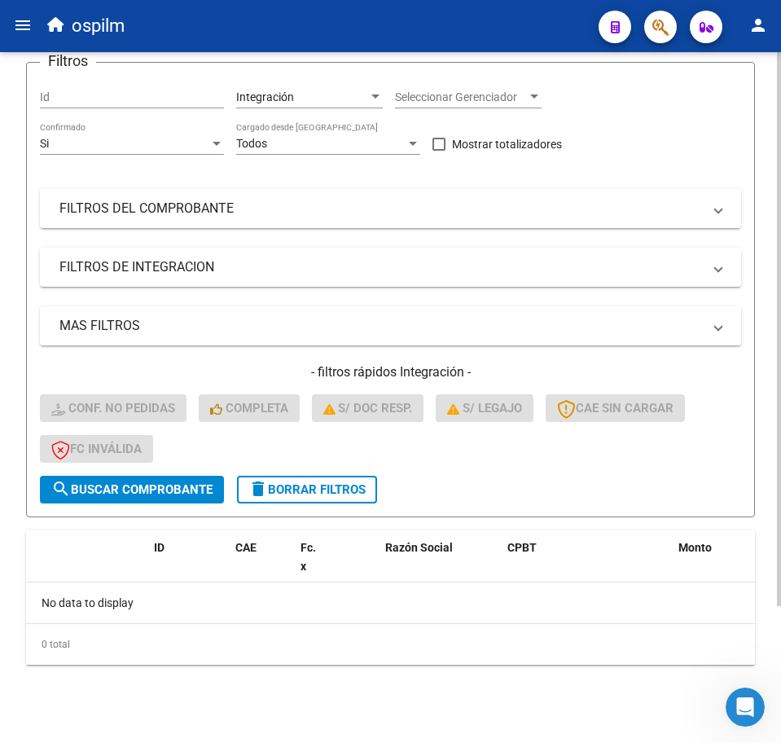
scroll to position [0, 0]
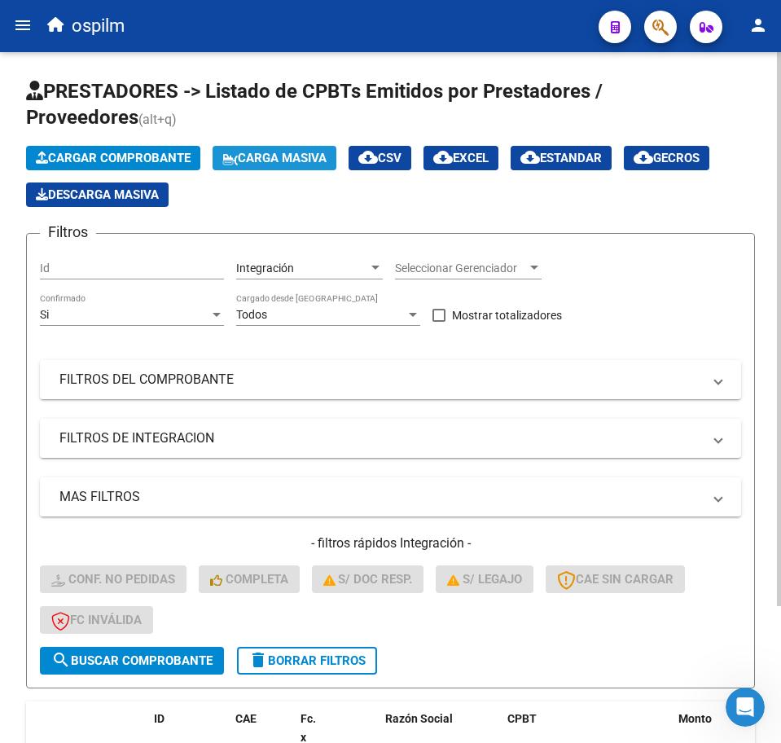
click at [279, 155] on span "Carga Masiva" at bounding box center [274, 158] width 104 height 15
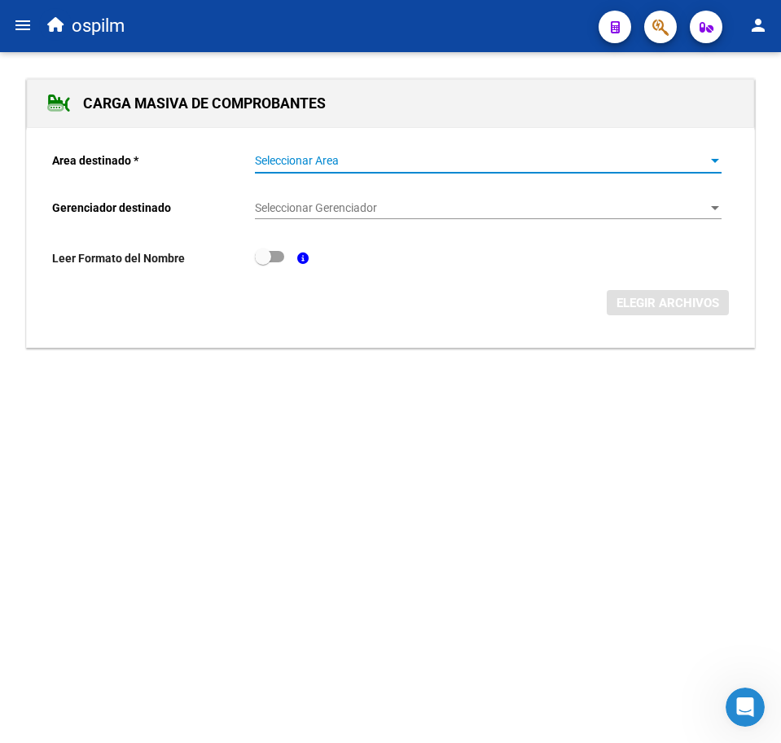
click at [279, 154] on span "Seleccionar Area" at bounding box center [481, 161] width 452 height 14
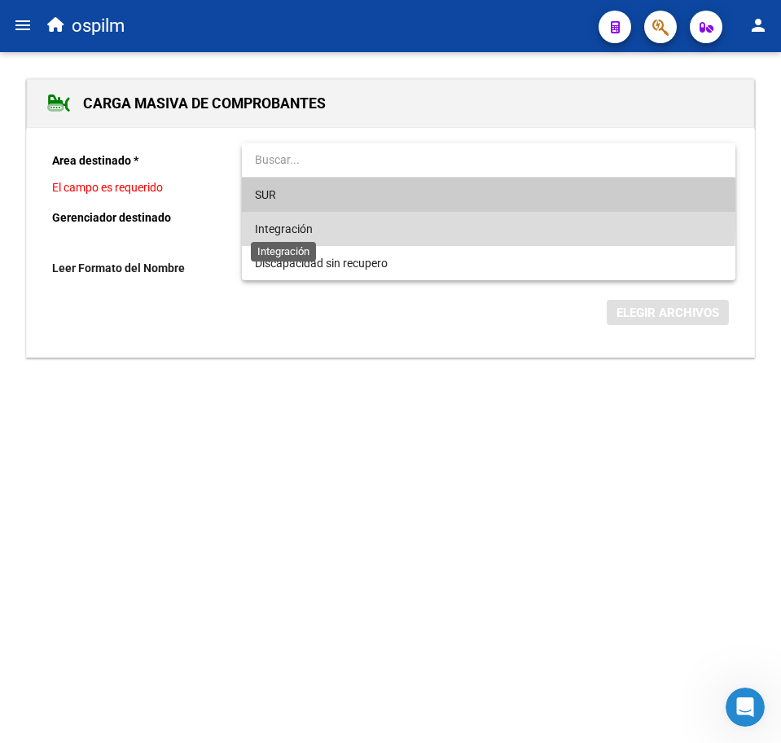
click at [296, 223] on span "Integración" at bounding box center [284, 228] width 58 height 13
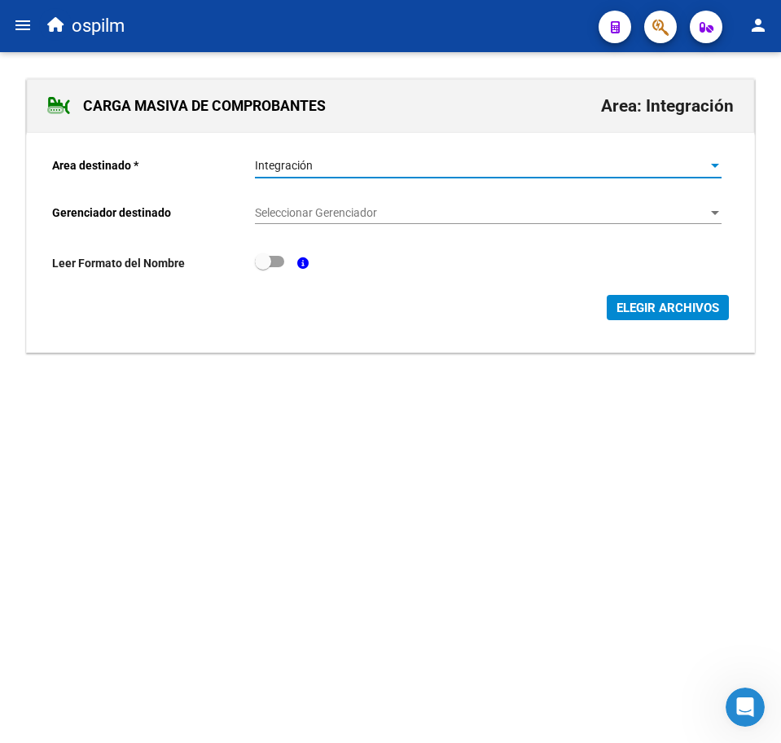
click at [299, 217] on span "Seleccionar Gerenciador" at bounding box center [481, 213] width 452 height 14
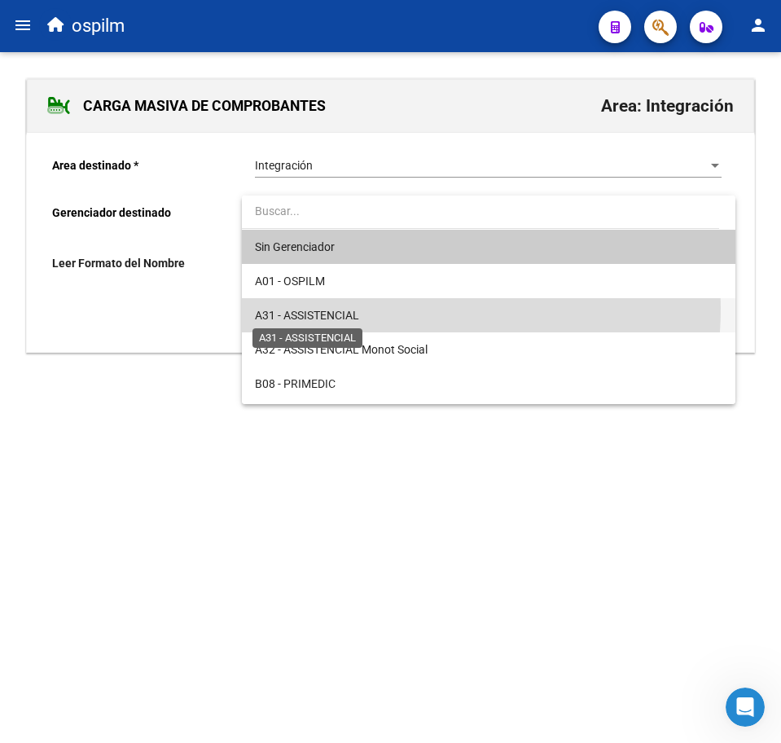
click at [331, 309] on span "A31 - ASSISTENCIAL" at bounding box center [307, 315] width 104 height 13
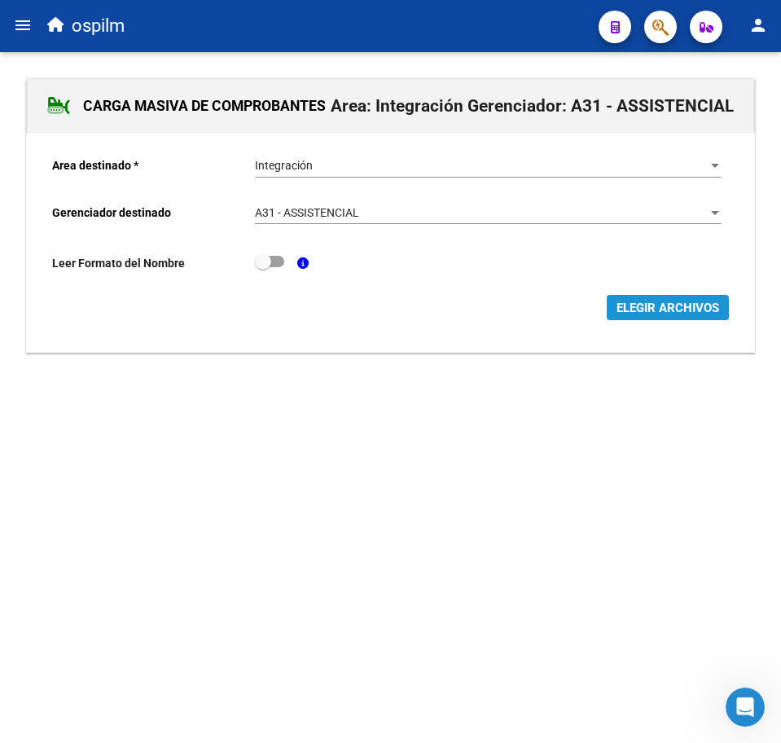
click at [662, 317] on button "ELEGIR ARCHIVOS" at bounding box center [668, 307] width 122 height 25
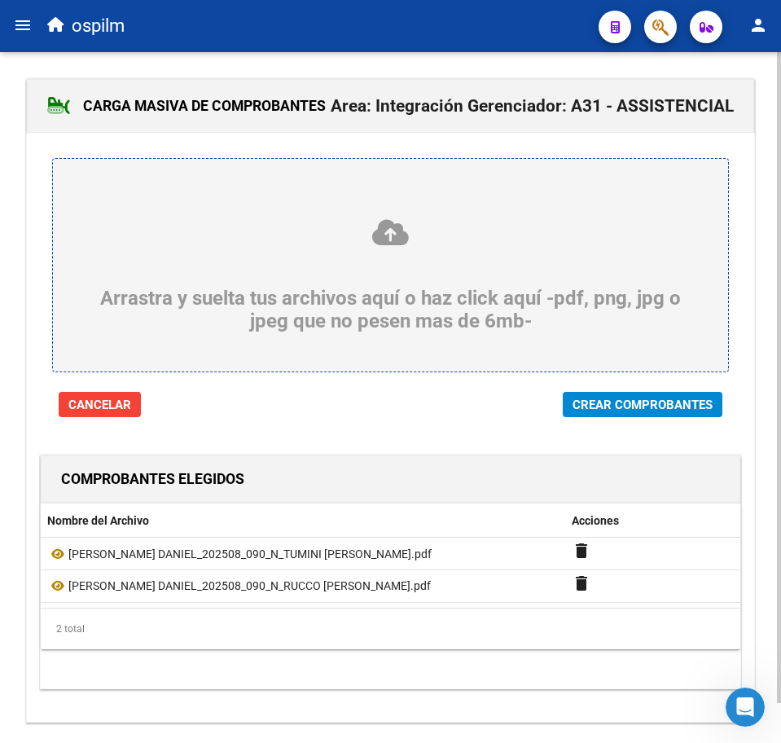
click at [610, 406] on span "Crear Comprobantes" at bounding box center [643, 404] width 140 height 15
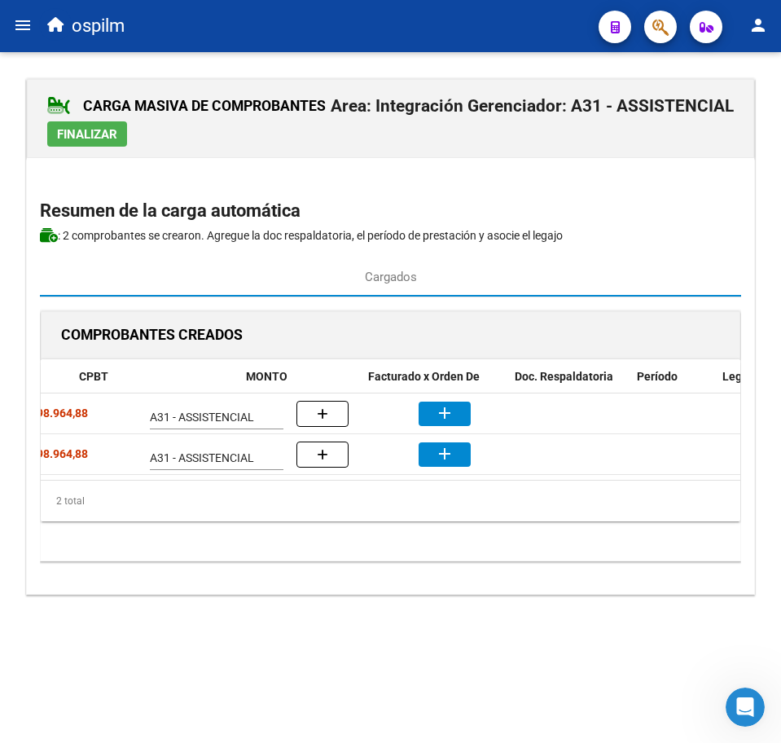
scroll to position [0, 400]
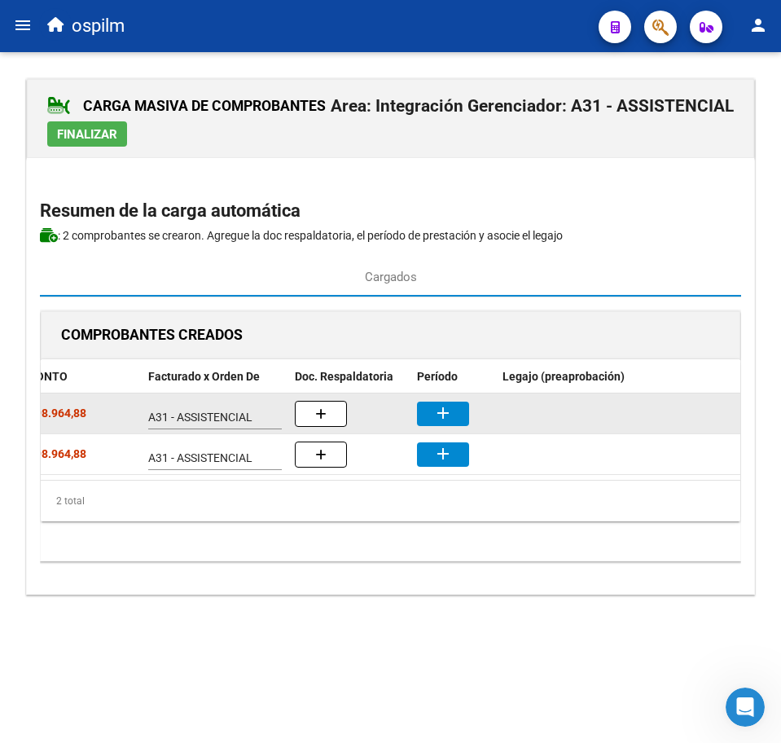
click at [461, 415] on button "add" at bounding box center [443, 414] width 52 height 24
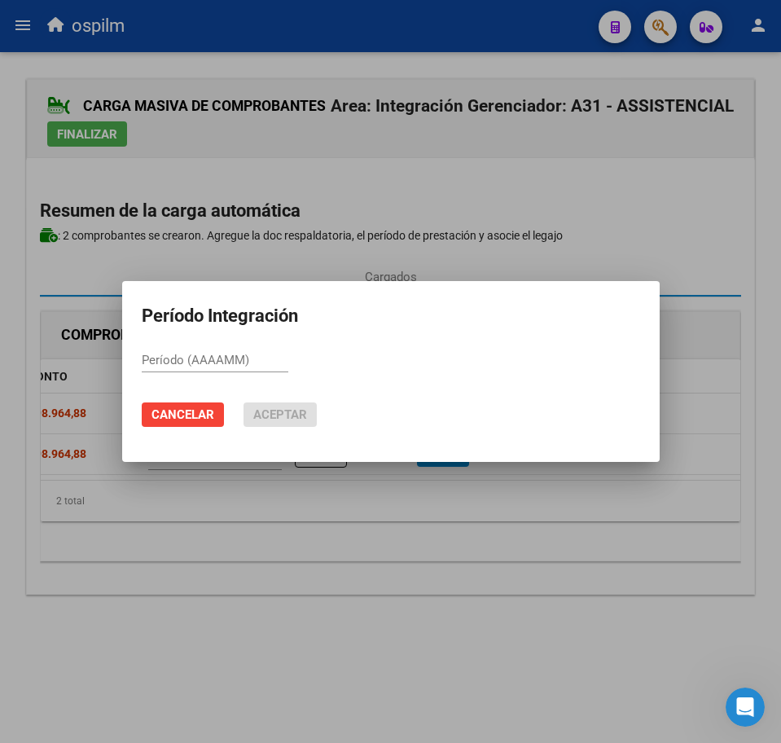
paste input "202508"
click at [267, 417] on span "Aceptar" at bounding box center [280, 414] width 54 height 15
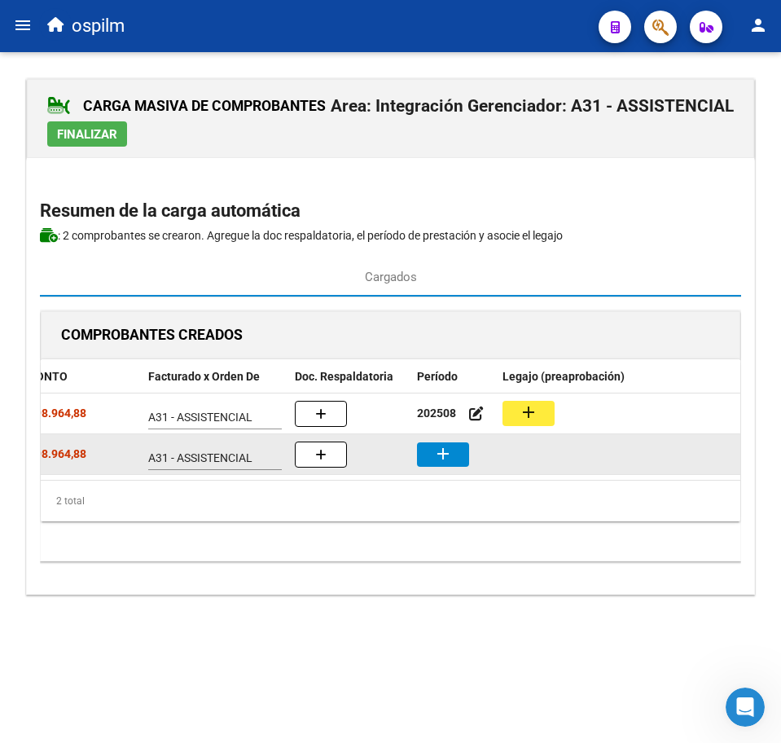
click at [437, 442] on button "add" at bounding box center [443, 454] width 52 height 24
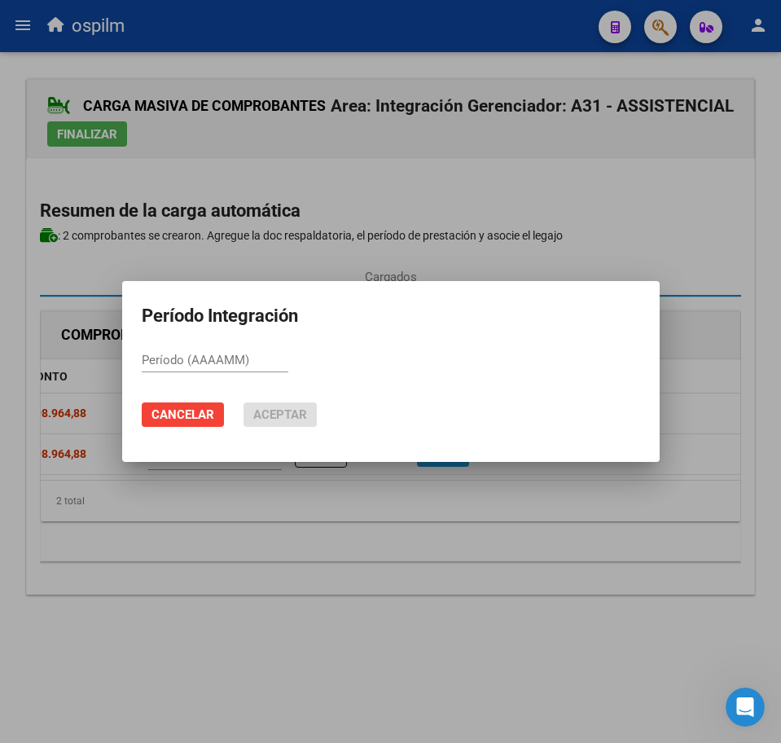
paste input "202508"
click at [271, 410] on span "Aceptar" at bounding box center [280, 414] width 54 height 15
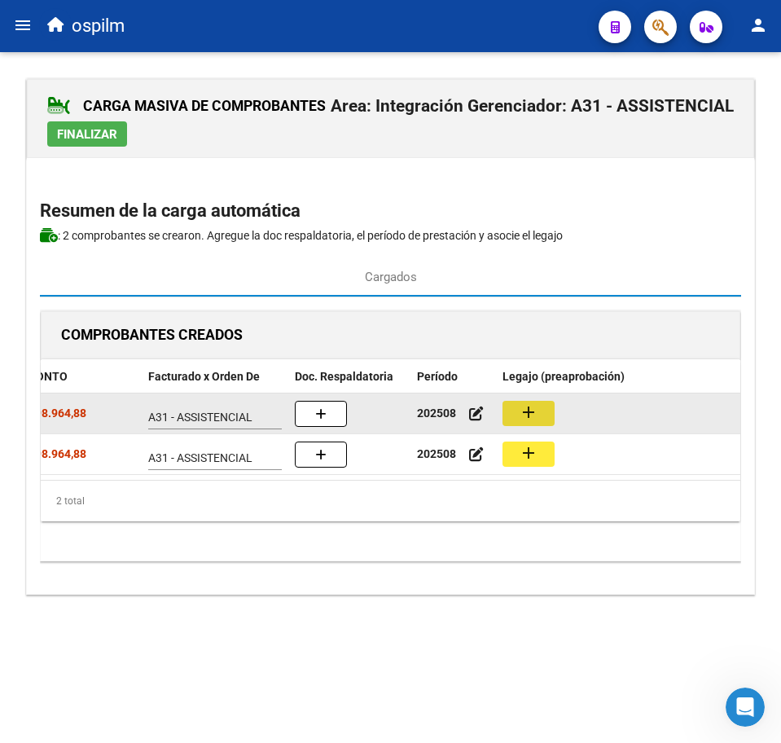
click at [537, 413] on mat-icon "add" at bounding box center [529, 412] width 20 height 20
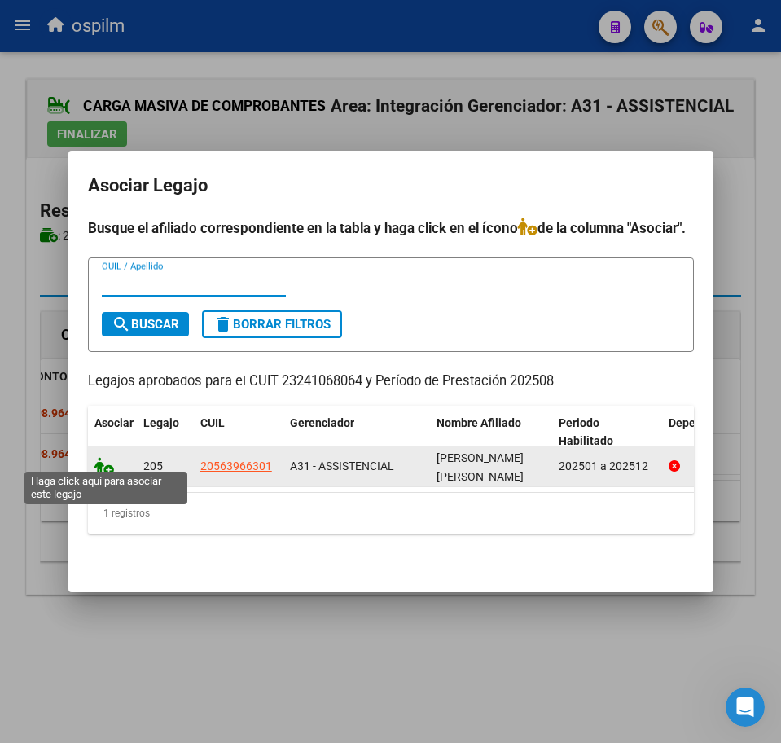
click at [108, 465] on icon at bounding box center [104, 466] width 20 height 18
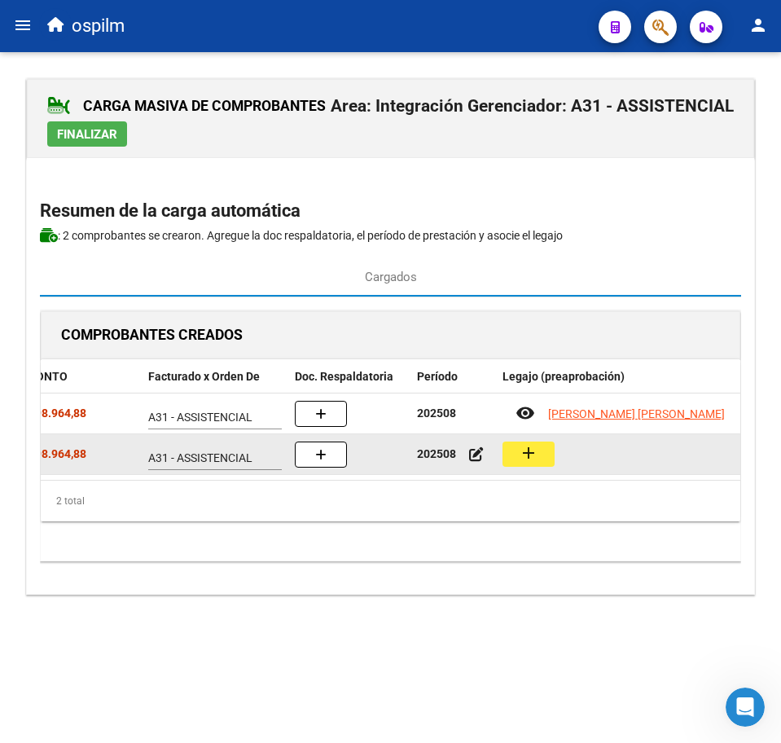
click at [537, 450] on mat-icon "add" at bounding box center [529, 453] width 20 height 20
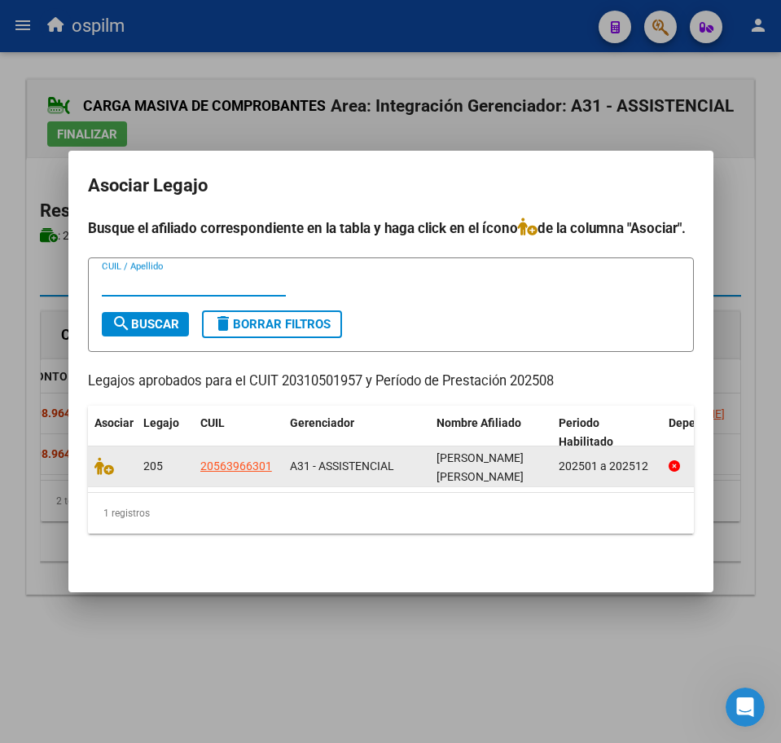
click at [129, 470] on datatable-body-cell at bounding box center [112, 466] width 49 height 40
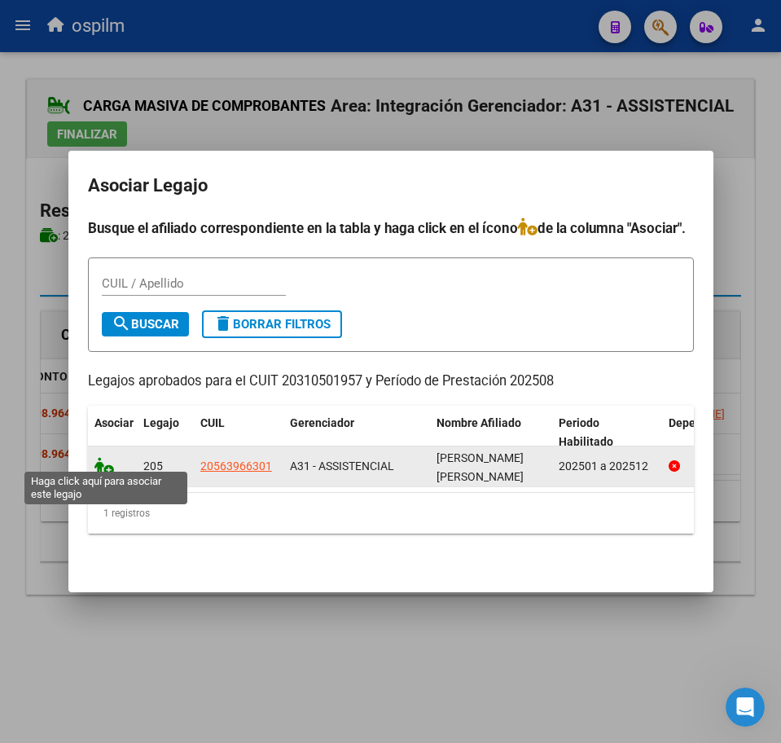
click at [102, 463] on icon at bounding box center [104, 466] width 20 height 18
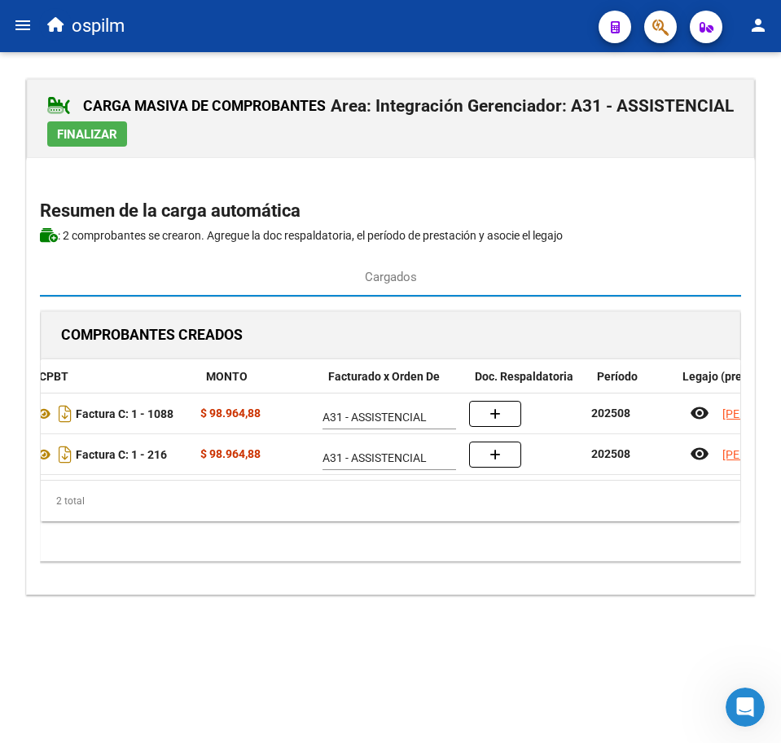
scroll to position [0, 217]
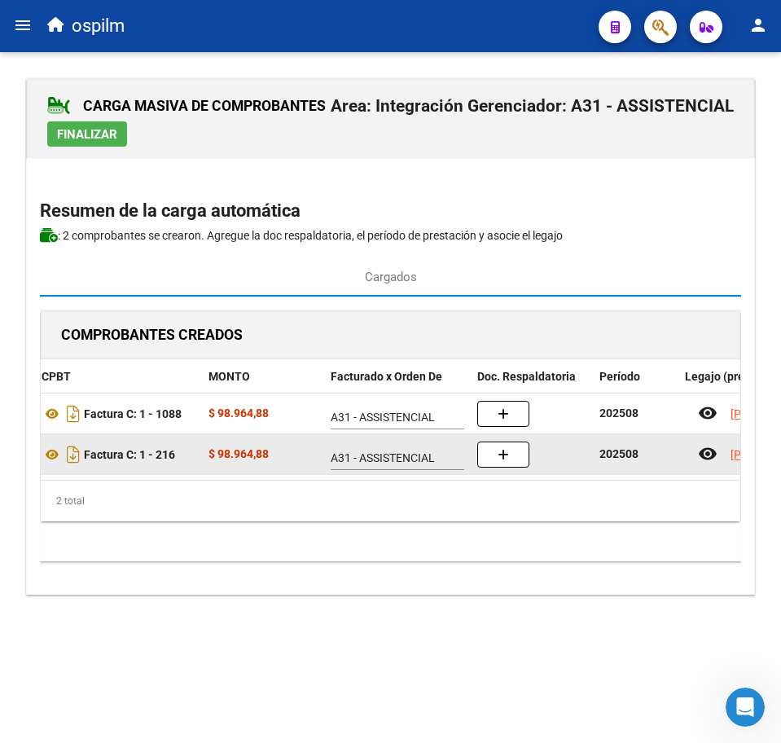
click at [511, 437] on datatable-body-cell at bounding box center [532, 454] width 122 height 40
click at [511, 448] on button "button" at bounding box center [503, 454] width 52 height 26
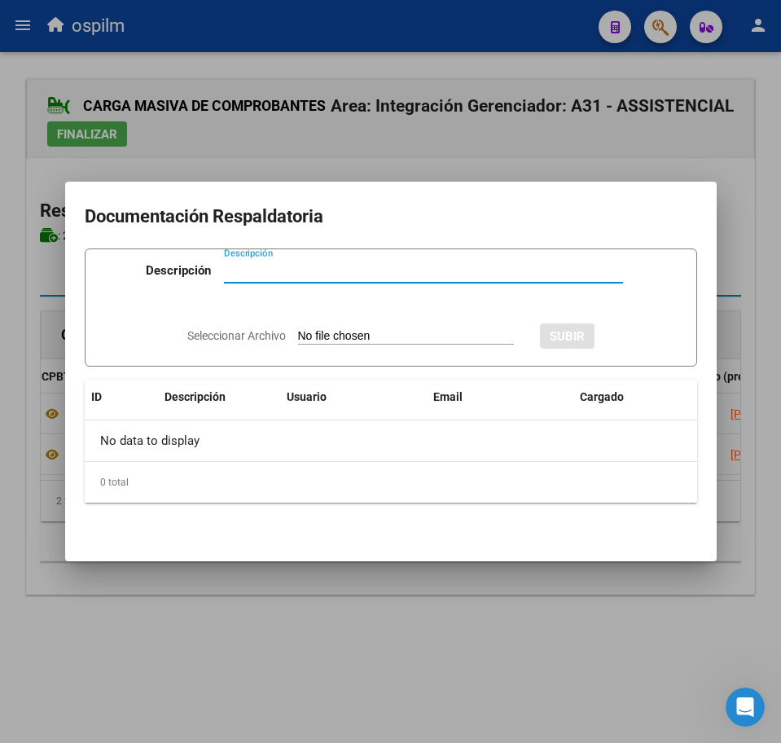
paste input "Planilla de asistencia"
click at [365, 330] on input "Seleccionar Archivo" at bounding box center [406, 336] width 216 height 15
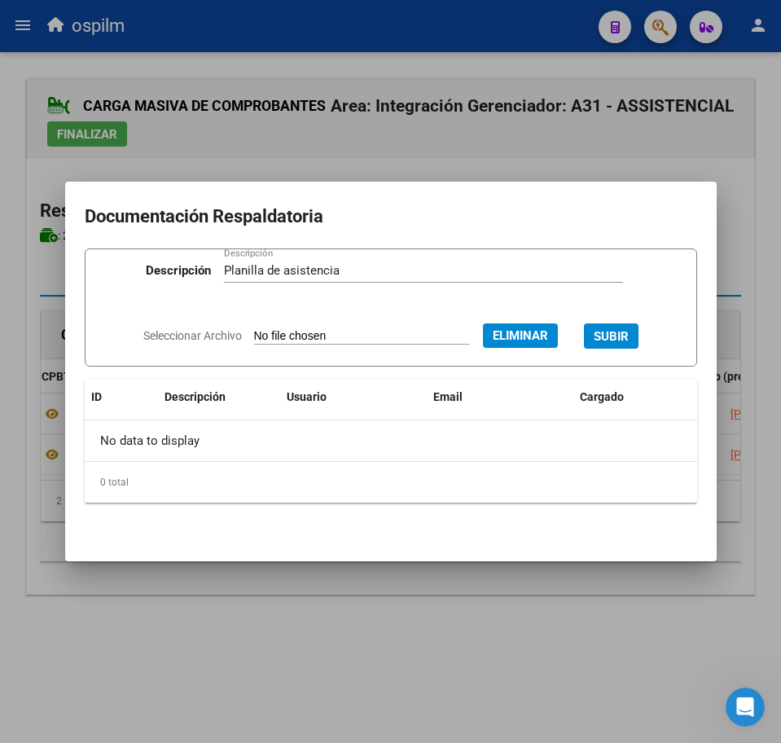
click at [609, 333] on span "SUBIR" at bounding box center [611, 336] width 35 height 15
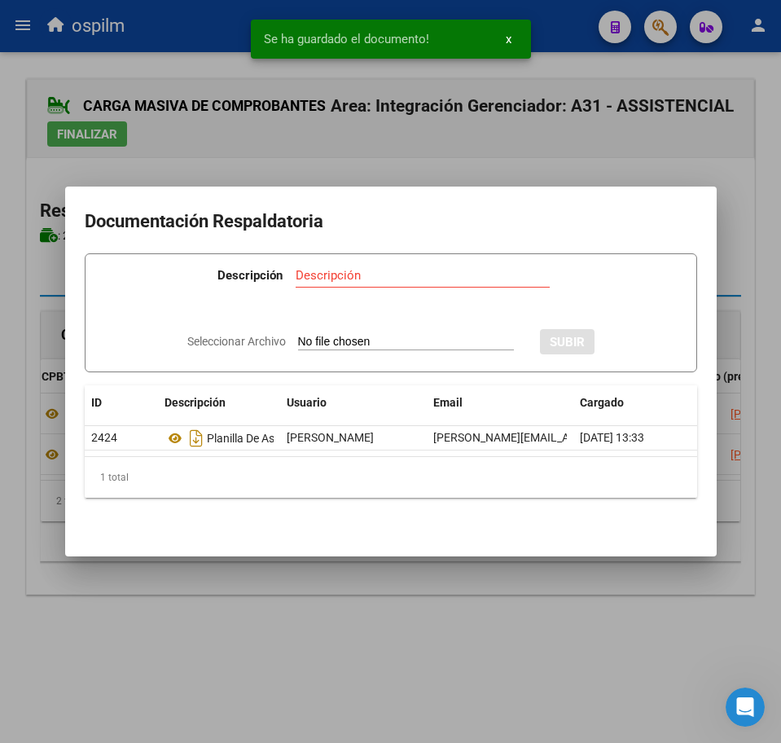
click at [444, 652] on div at bounding box center [390, 371] width 781 height 743
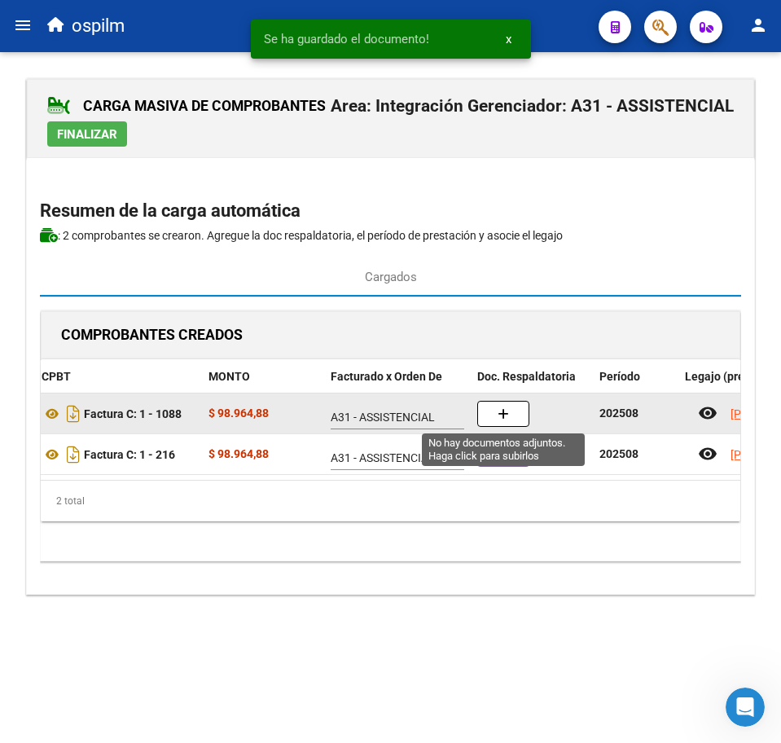
click at [501, 415] on icon "button" at bounding box center [503, 414] width 11 height 12
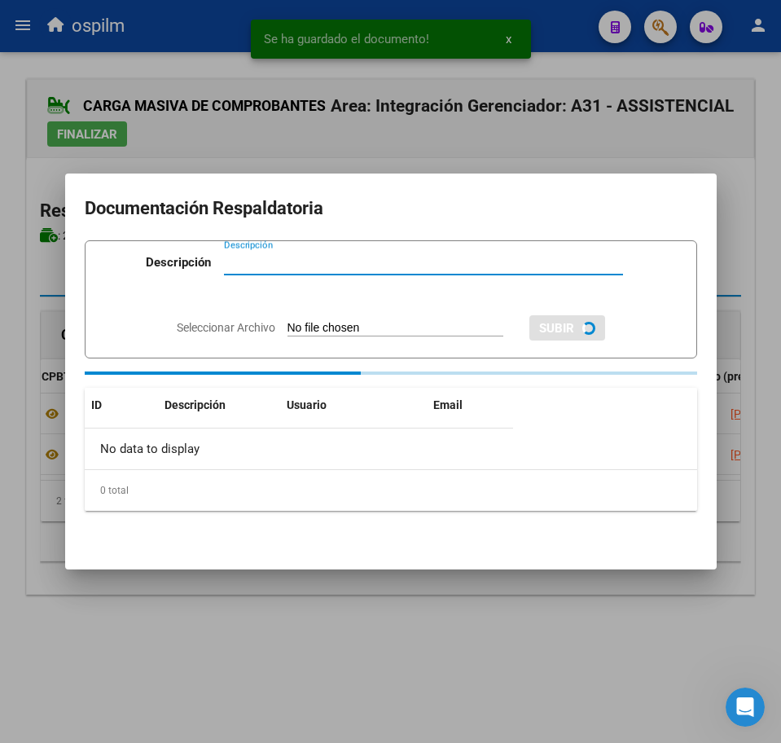
paste input "Planilla de asistencia"
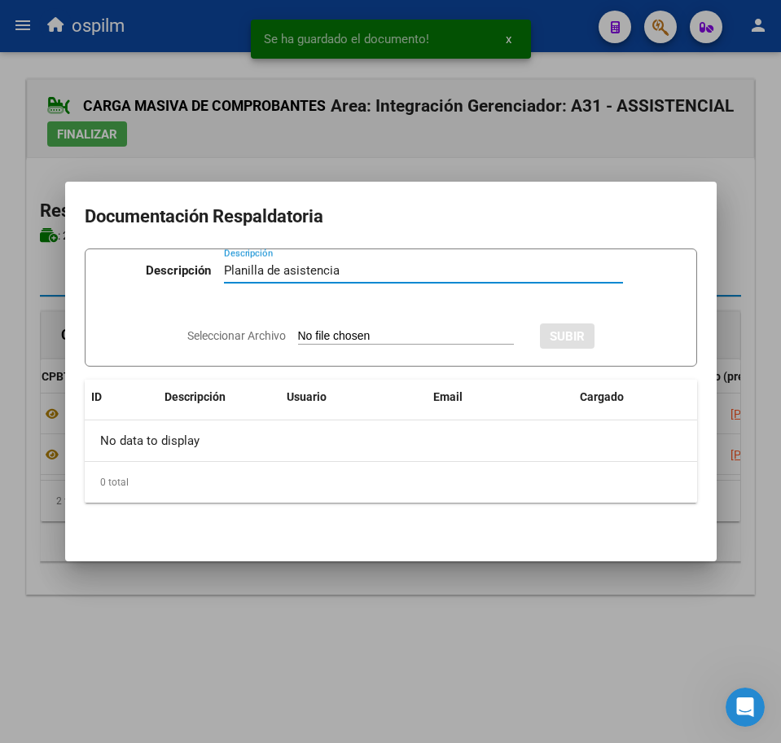
click at [341, 335] on input "Seleccionar Archivo" at bounding box center [406, 336] width 216 height 15
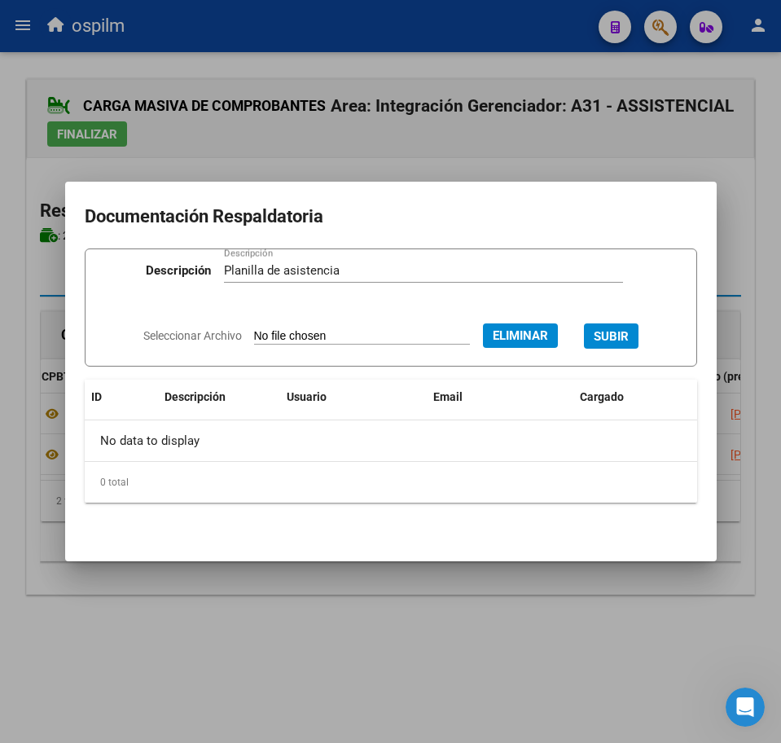
click at [623, 332] on span "SUBIR" at bounding box center [611, 336] width 35 height 15
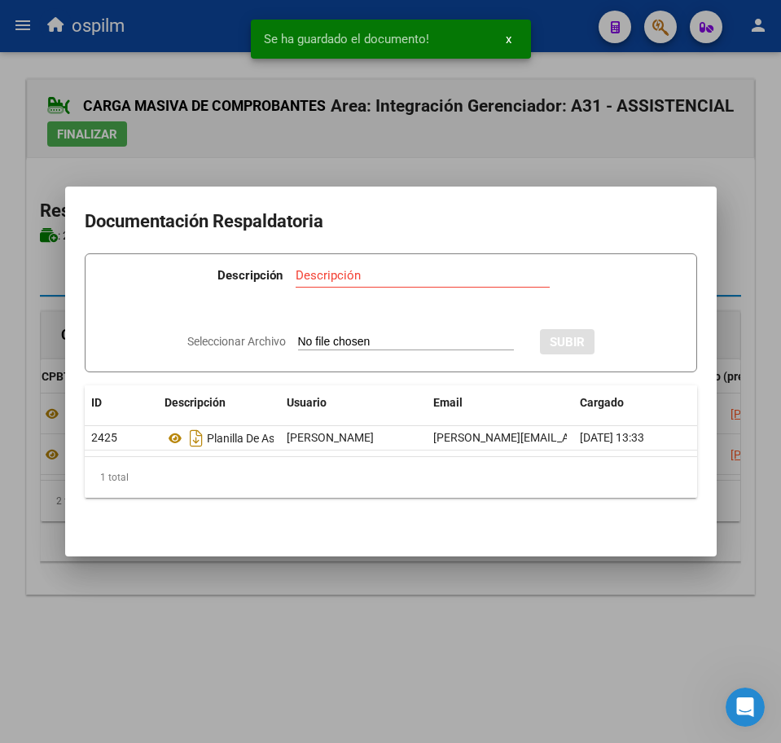
click at [371, 609] on div at bounding box center [390, 371] width 781 height 743
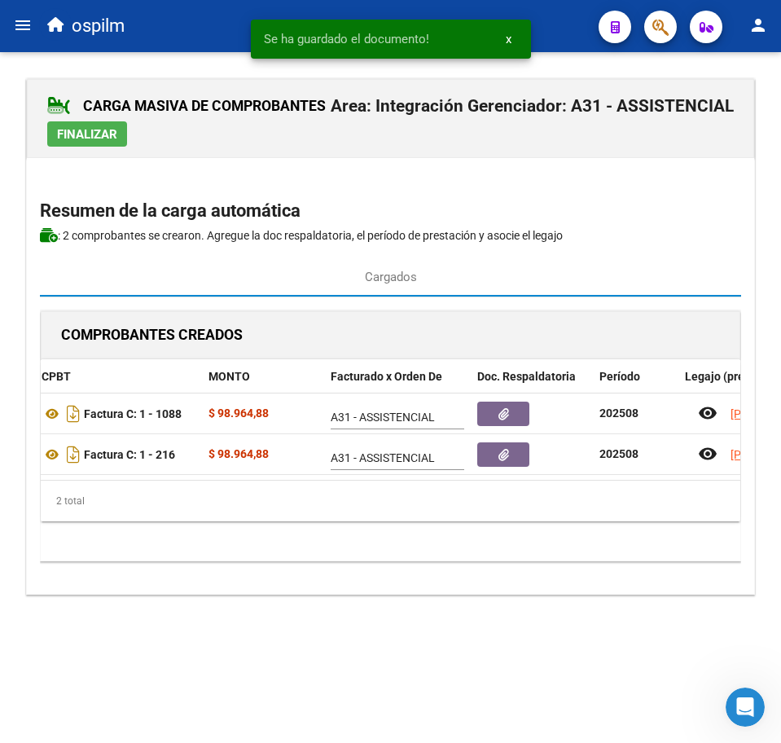
click at [101, 136] on span "Finalizar" at bounding box center [87, 134] width 60 height 15
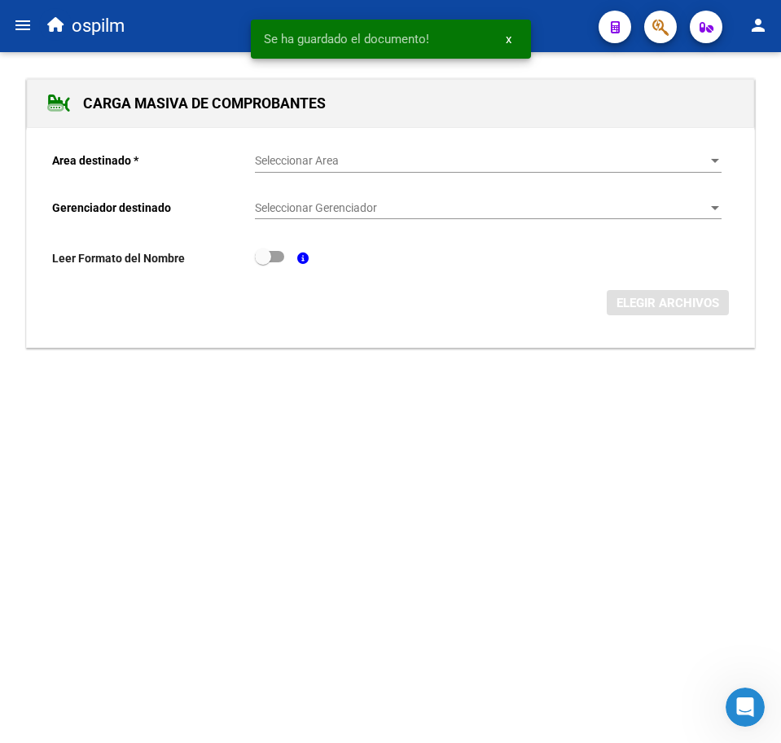
click at [314, 162] on span "Seleccionar Area" at bounding box center [481, 161] width 452 height 14
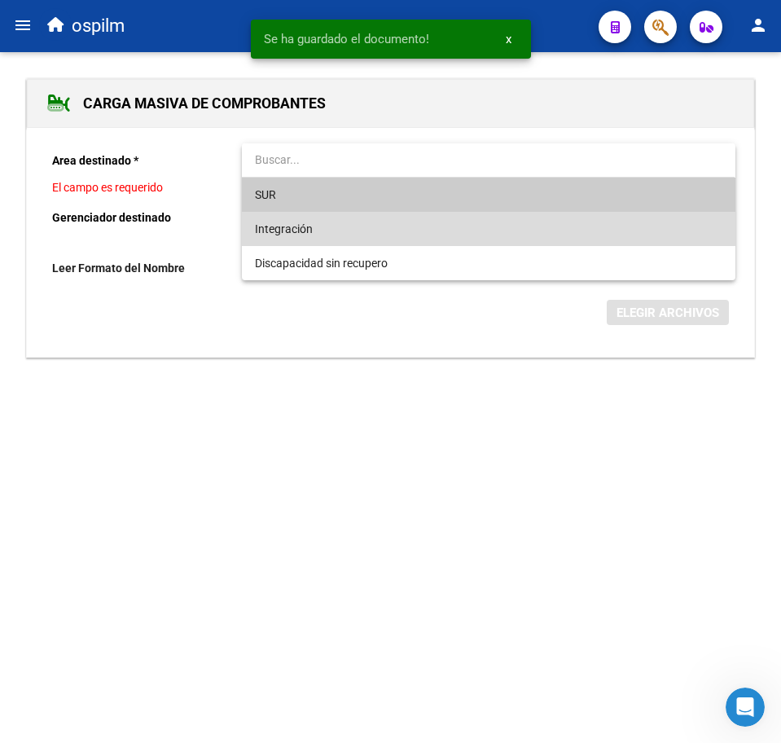
click at [331, 220] on span "Integración" at bounding box center [488, 229] width 467 height 34
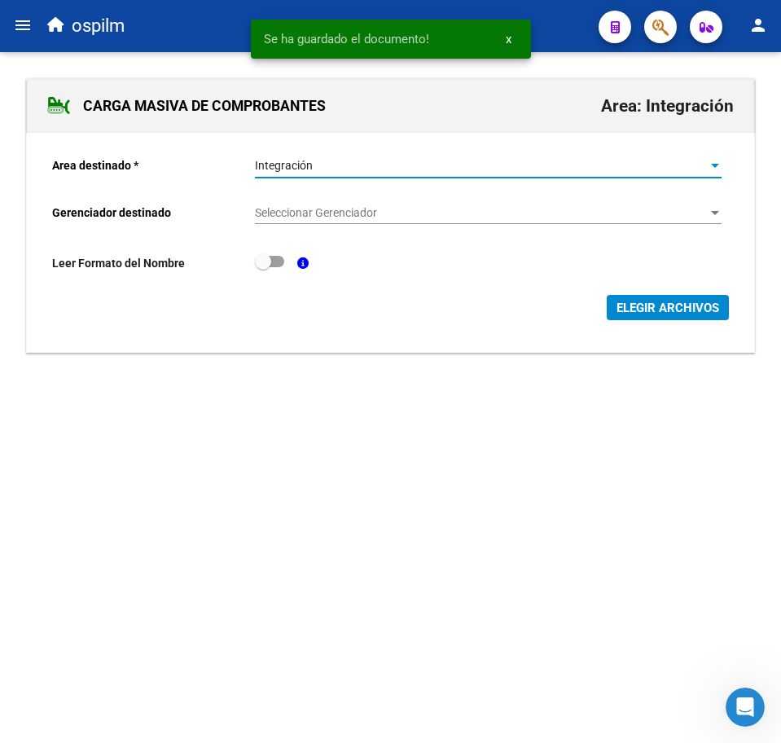
click at [331, 210] on span "Seleccionar Gerenciador" at bounding box center [481, 213] width 452 height 14
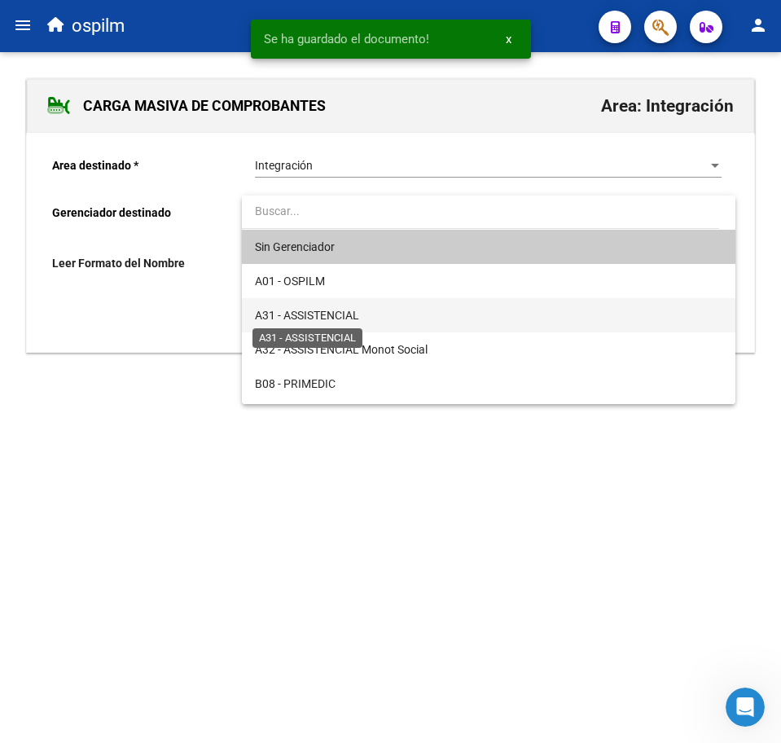
click at [359, 316] on span "A31 - ASSISTENCIAL" at bounding box center [307, 315] width 104 height 13
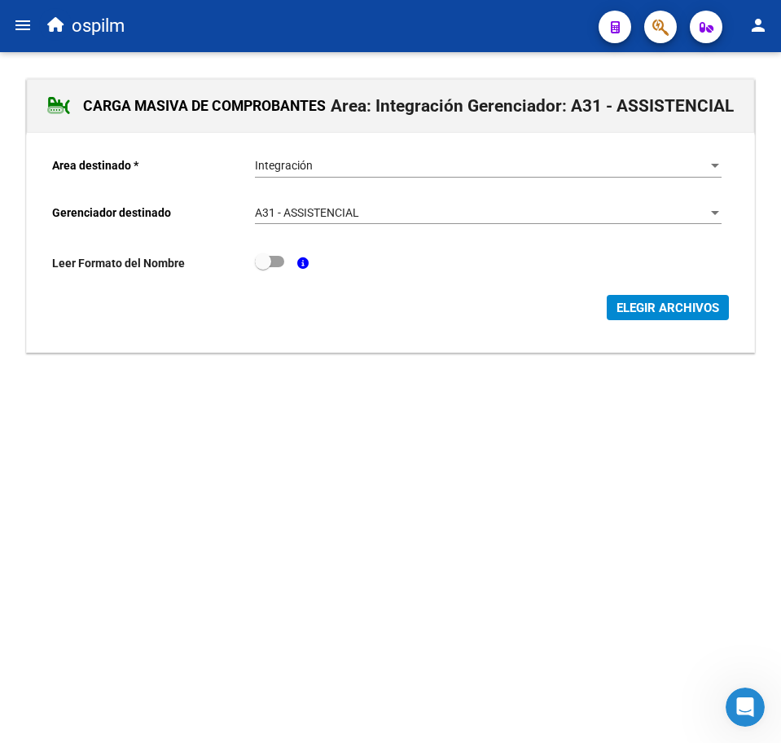
click at [601, 318] on div "ELEGIR ARCHIVOS" at bounding box center [390, 307] width 677 height 25
click at [664, 303] on span "ELEGIR ARCHIVOS" at bounding box center [668, 308] width 103 height 15
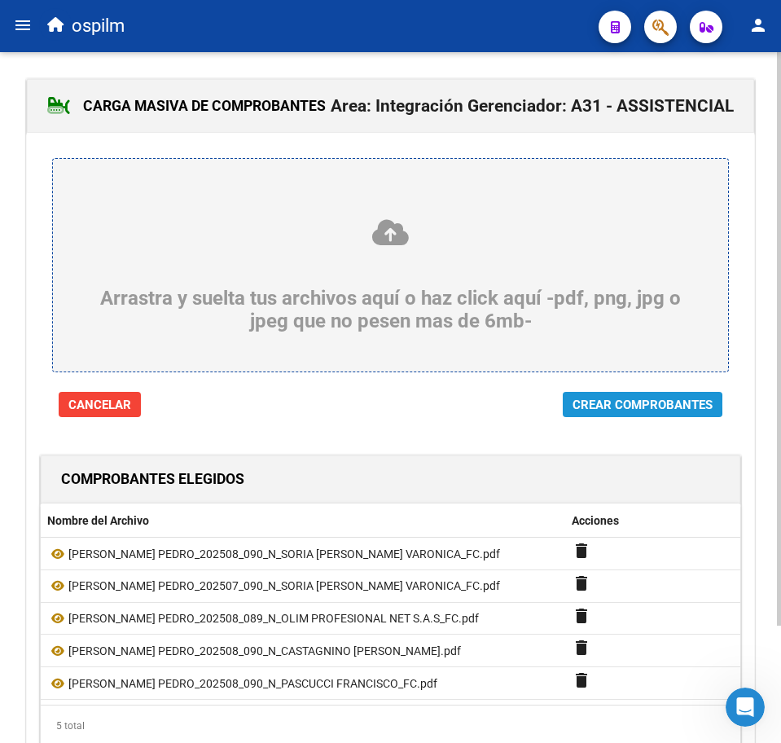
click at [599, 406] on span "Crear Comprobantes" at bounding box center [643, 404] width 140 height 15
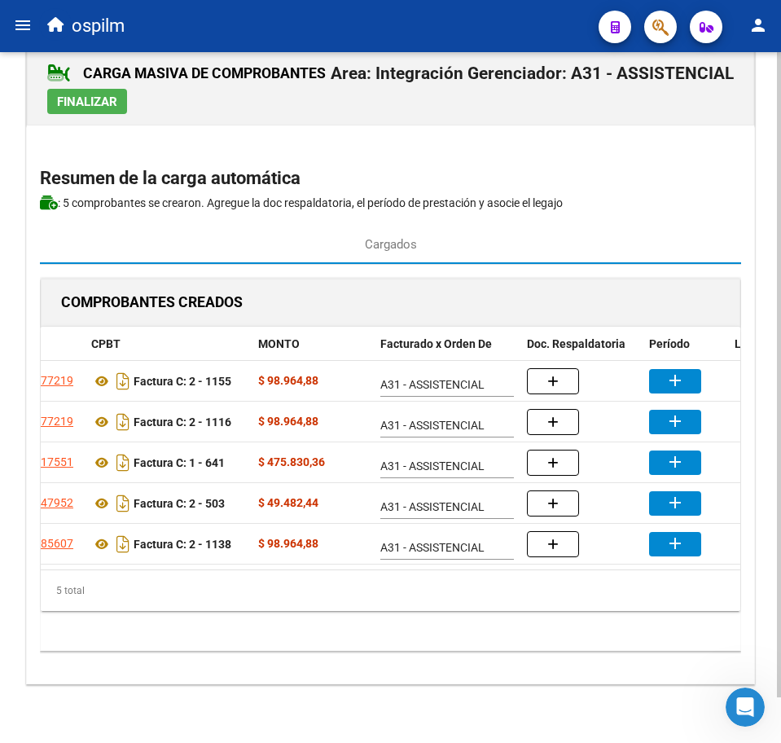
scroll to position [0, 169]
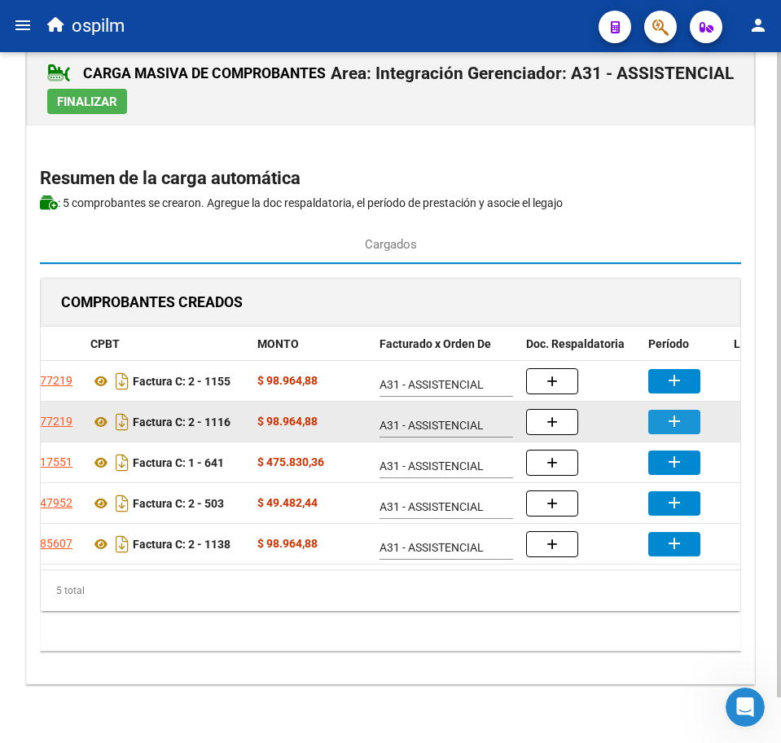
click at [675, 411] on mat-icon "add" at bounding box center [675, 421] width 20 height 20
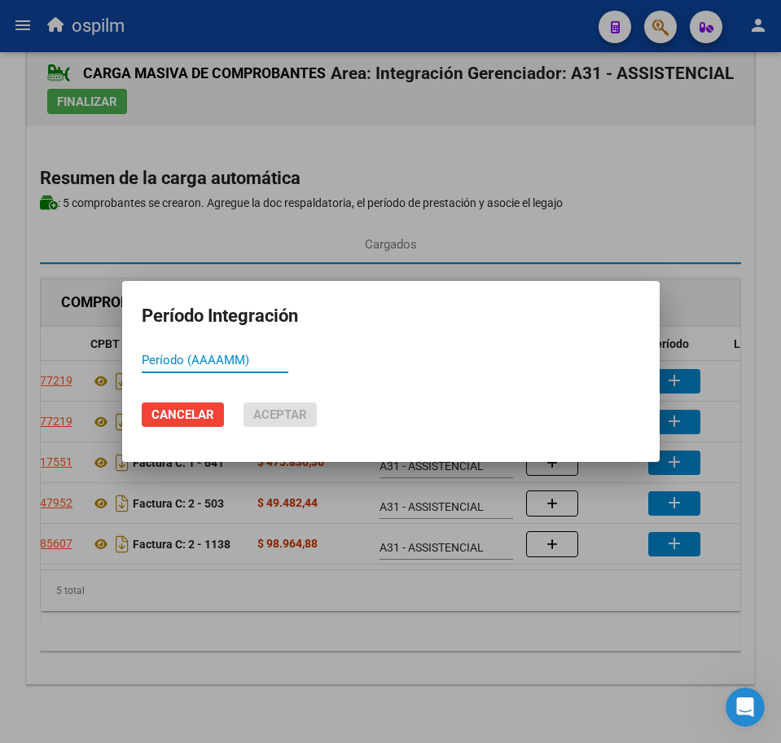
paste input "202508"
click at [302, 409] on span "Aceptar" at bounding box center [280, 414] width 54 height 15
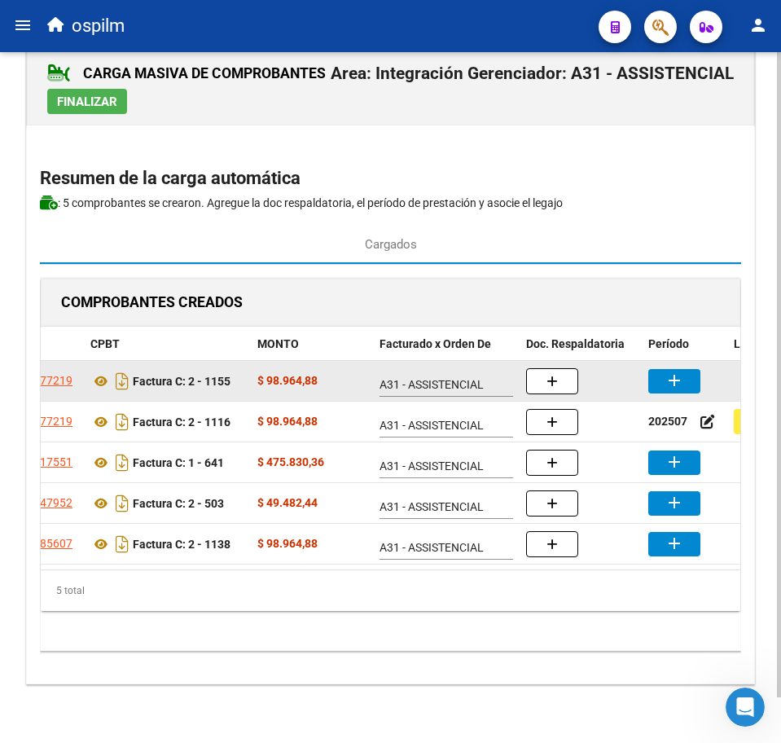
click at [664, 369] on button "add" at bounding box center [674, 381] width 52 height 24
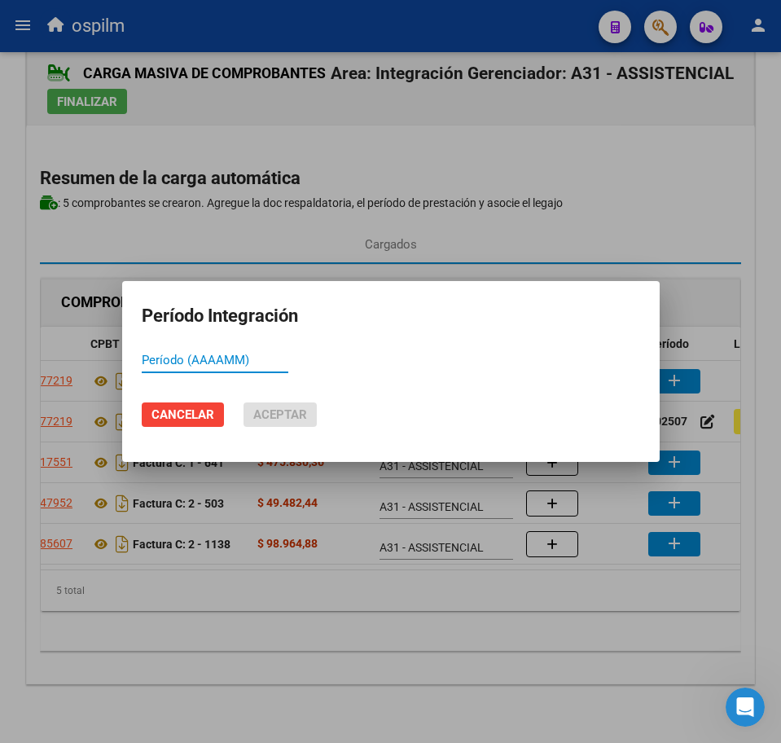
paste input "202508"
click at [292, 414] on span "Aceptar" at bounding box center [280, 414] width 54 height 15
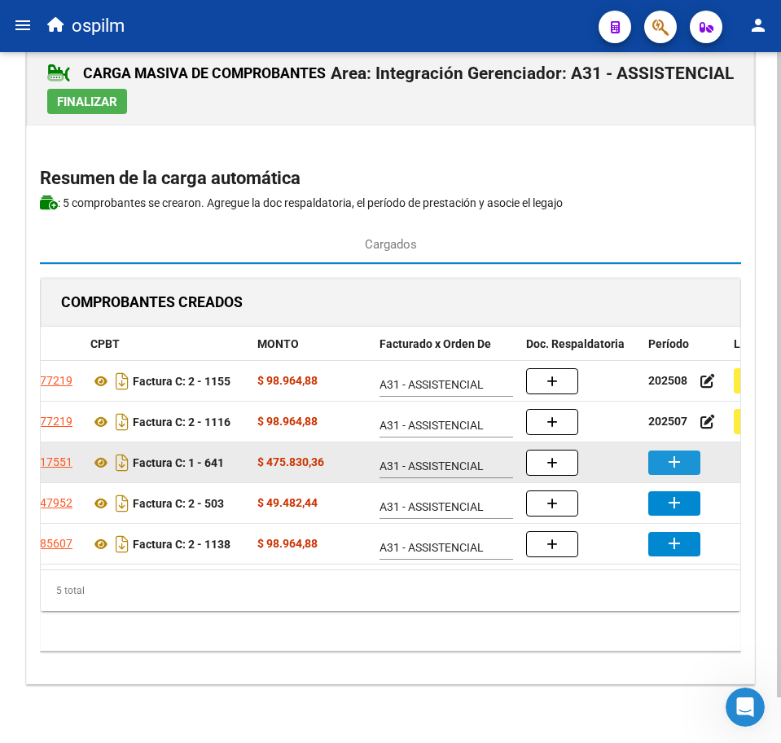
click at [667, 452] on mat-icon "add" at bounding box center [675, 462] width 20 height 20
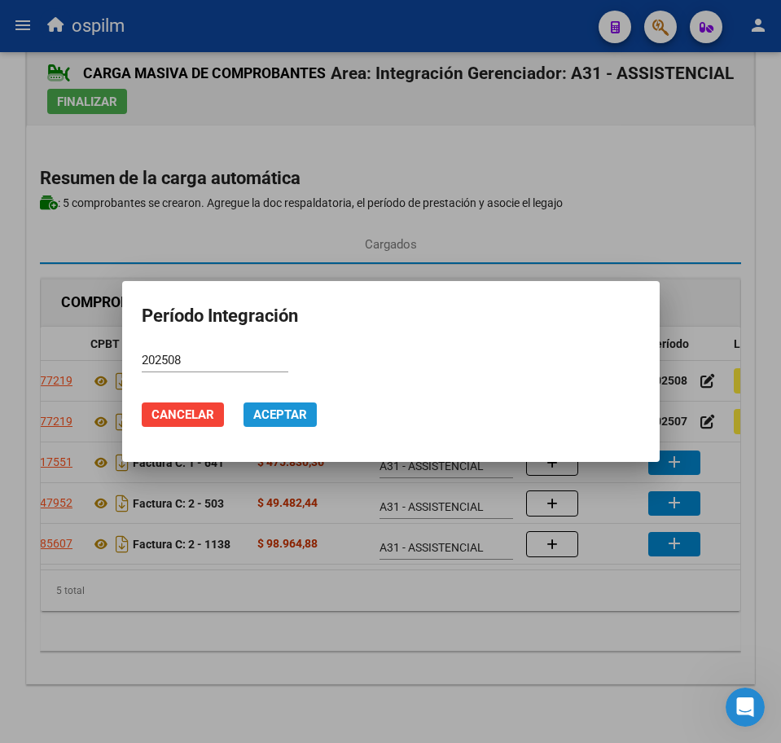
click at [304, 421] on button "Aceptar" at bounding box center [280, 414] width 73 height 24
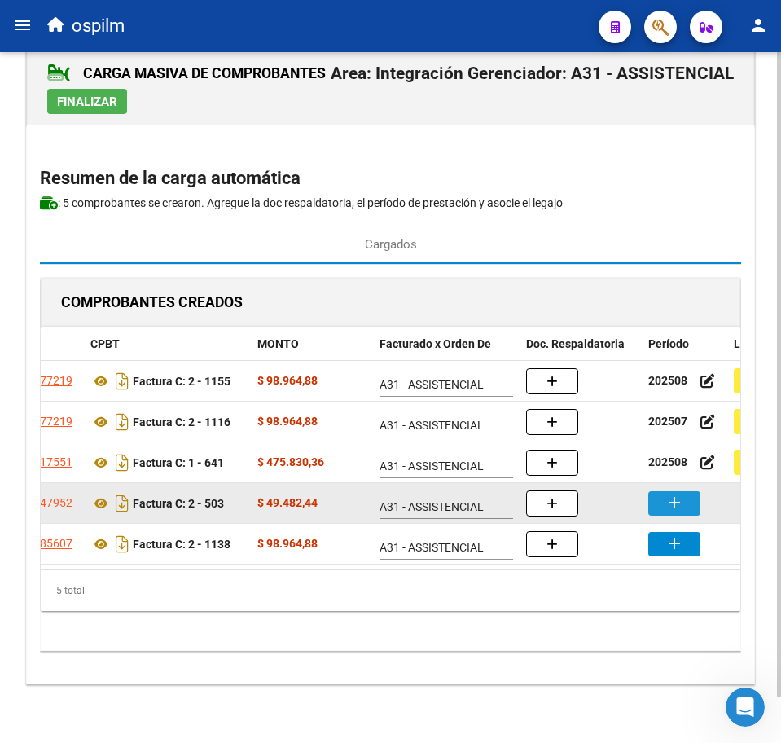
click at [678, 493] on mat-icon "add" at bounding box center [675, 503] width 20 height 20
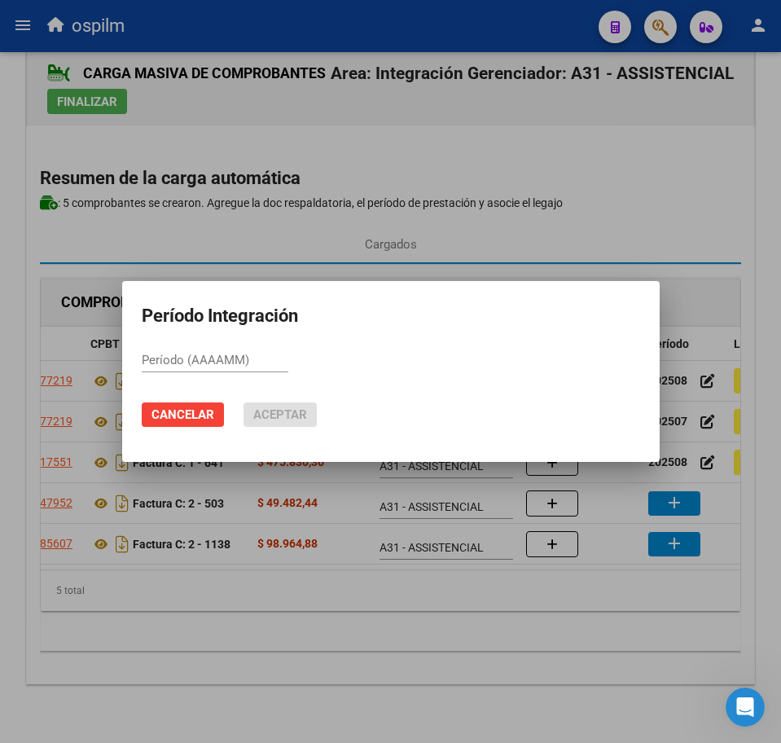
paste input "202508"
click at [288, 410] on span "Aceptar" at bounding box center [280, 414] width 54 height 15
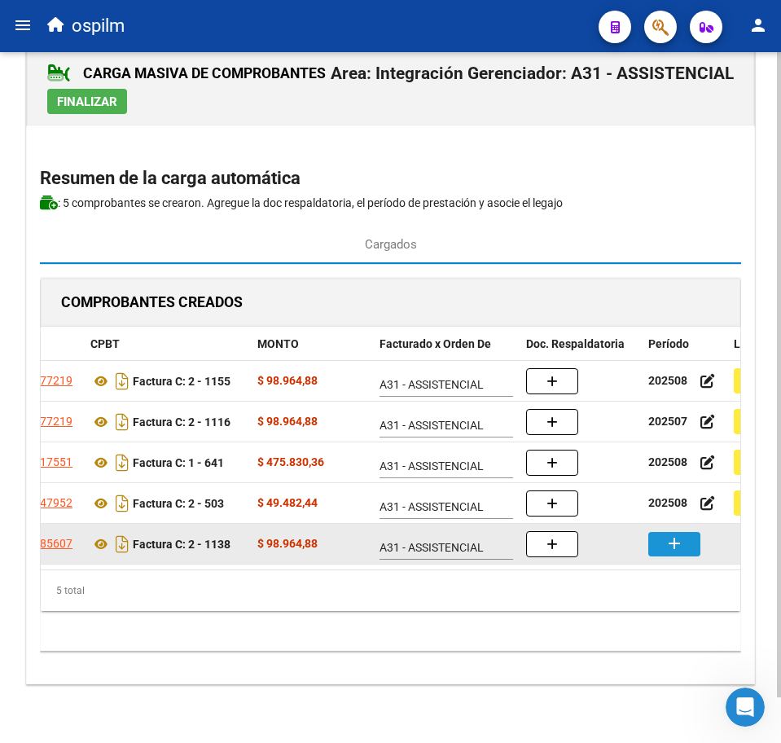
click at [657, 532] on button "add" at bounding box center [674, 544] width 52 height 24
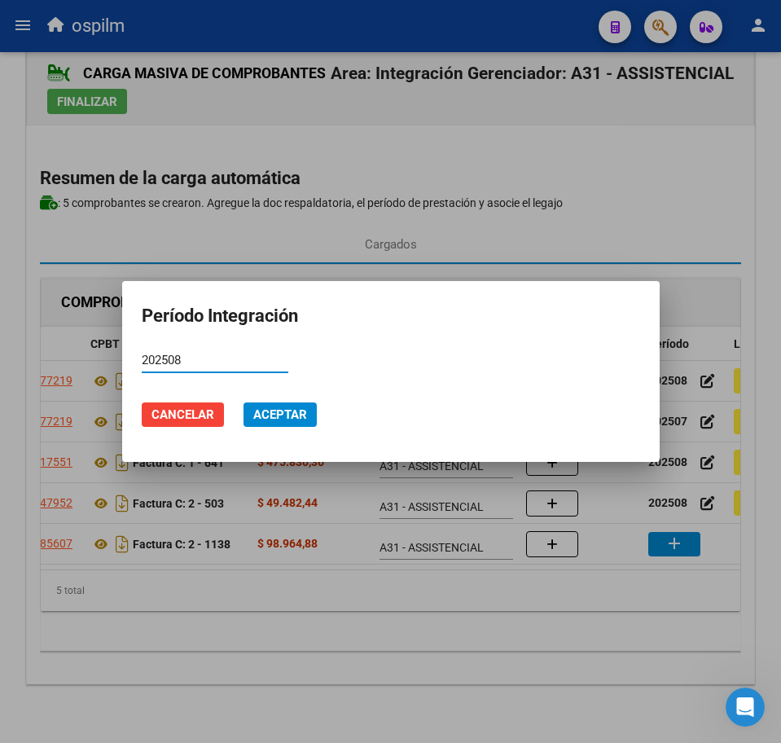
click at [274, 413] on span "Aceptar" at bounding box center [280, 414] width 54 height 15
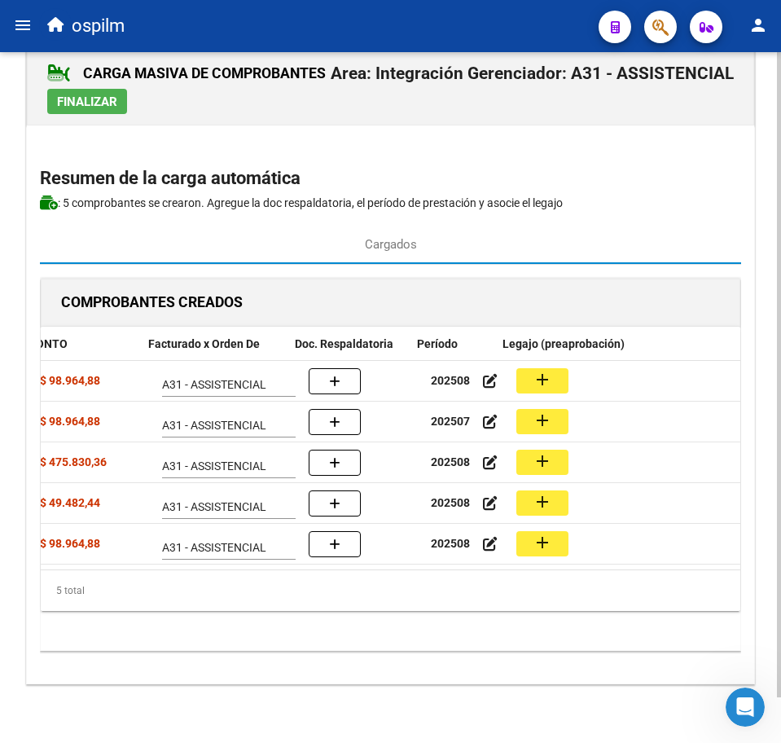
scroll to position [0, 400]
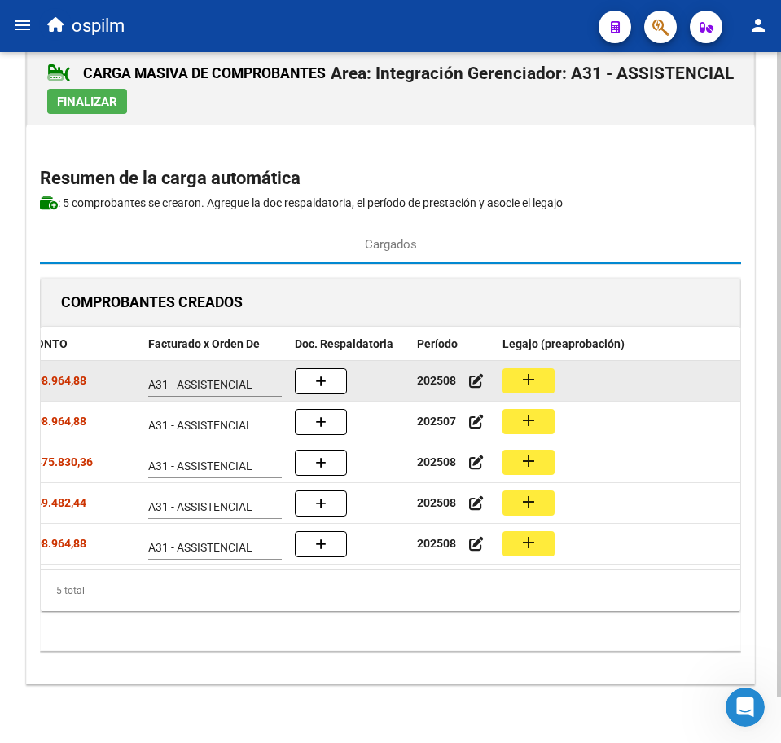
click at [541, 368] on button "add" at bounding box center [529, 380] width 52 height 25
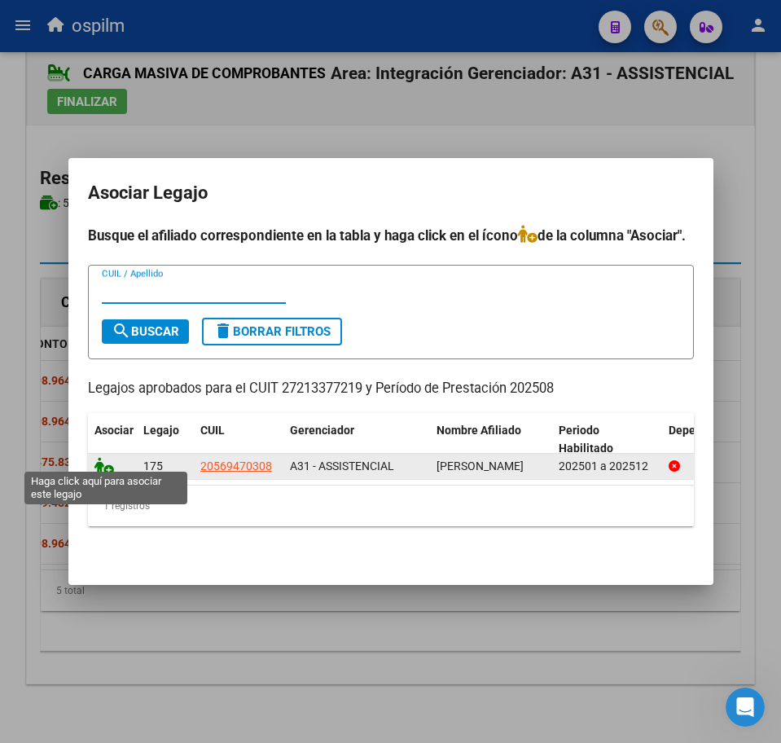
click at [97, 457] on icon at bounding box center [104, 466] width 20 height 18
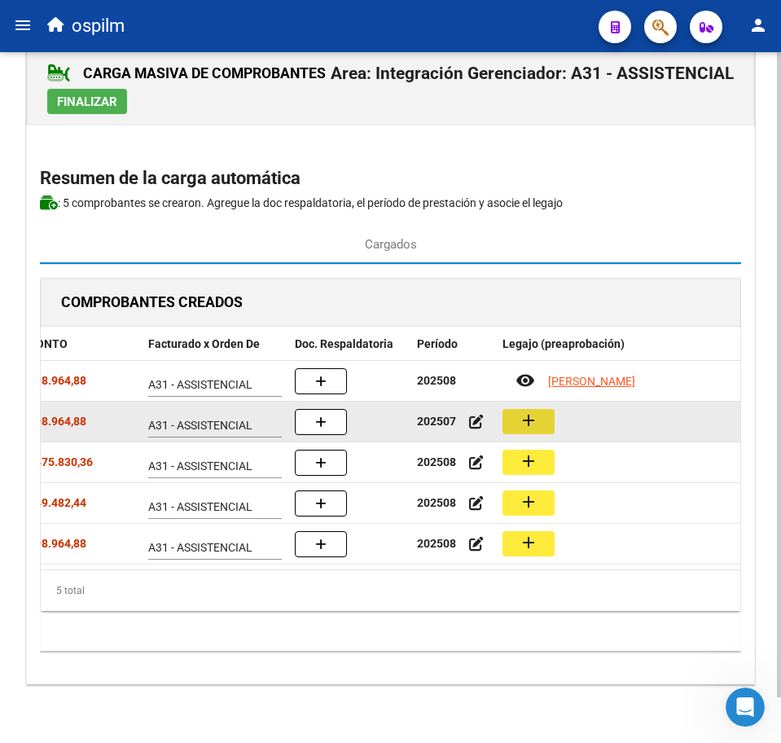
click at [521, 410] on mat-icon "add" at bounding box center [529, 420] width 20 height 20
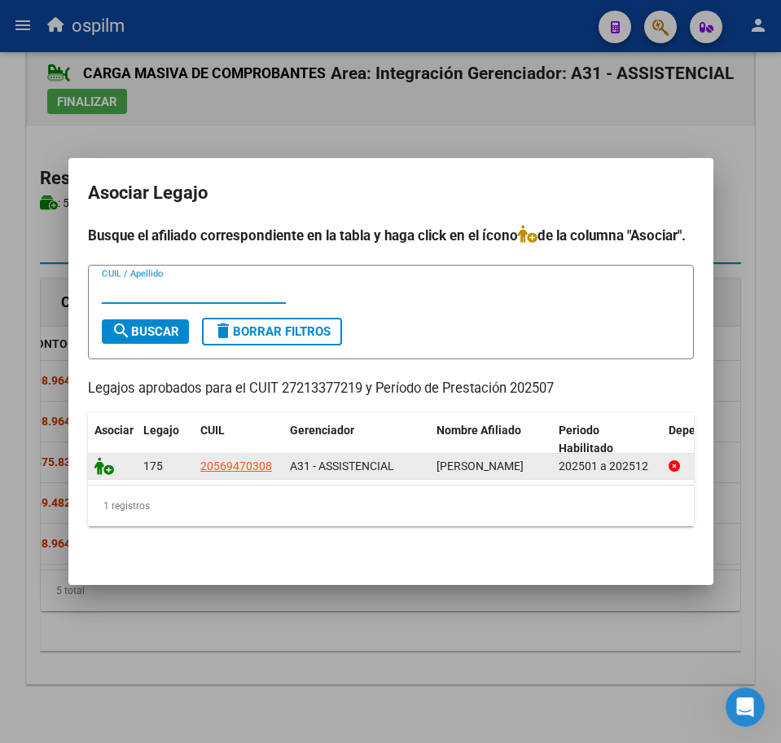
click at [99, 458] on icon at bounding box center [104, 466] width 20 height 18
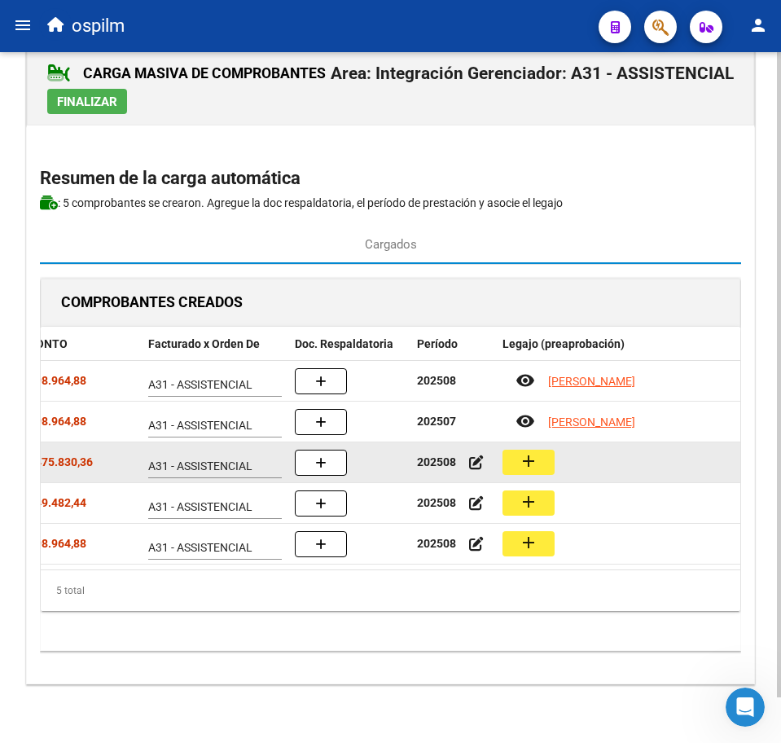
click at [547, 450] on button "add" at bounding box center [529, 462] width 52 height 25
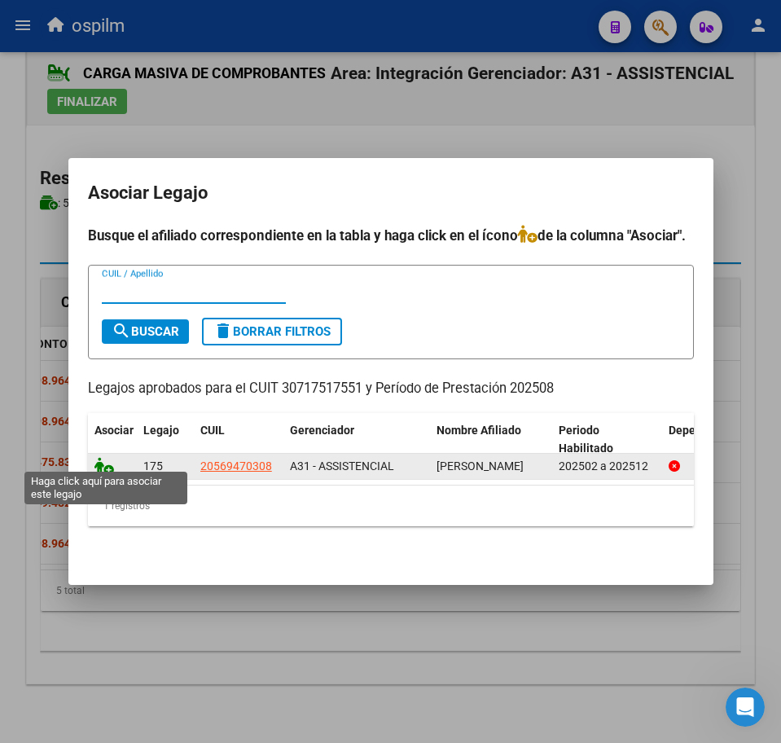
click at [108, 457] on icon at bounding box center [104, 466] width 20 height 18
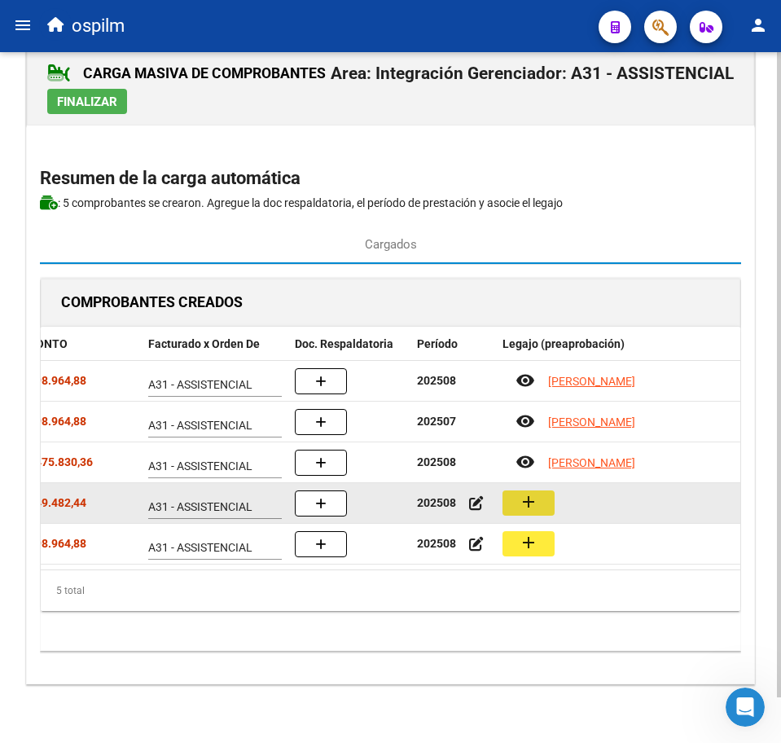
click at [533, 492] on mat-icon "add" at bounding box center [529, 502] width 20 height 20
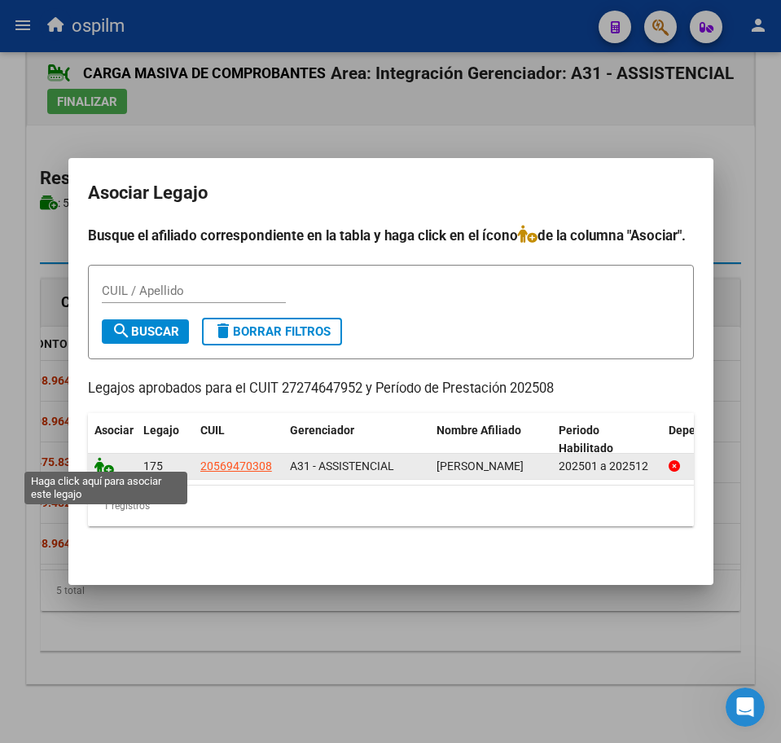
click at [102, 462] on icon at bounding box center [104, 466] width 20 height 18
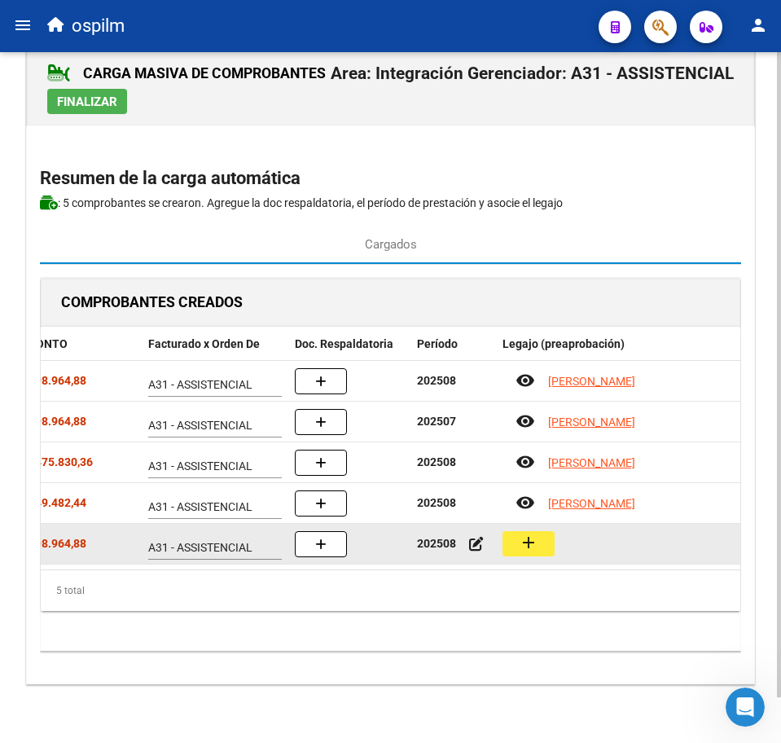
click at [542, 531] on button "add" at bounding box center [529, 543] width 52 height 25
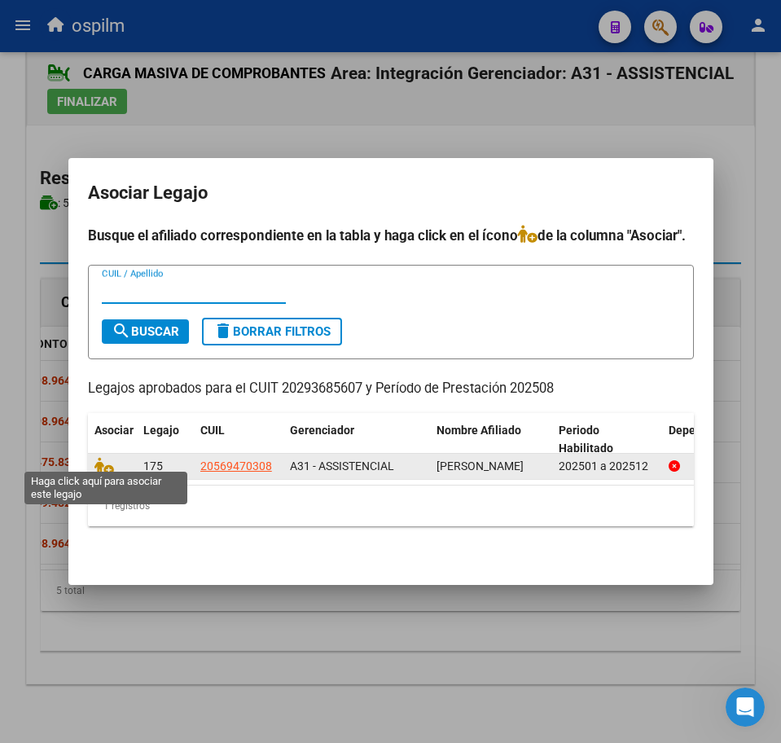
click at [91, 463] on datatable-body-cell at bounding box center [112, 466] width 49 height 25
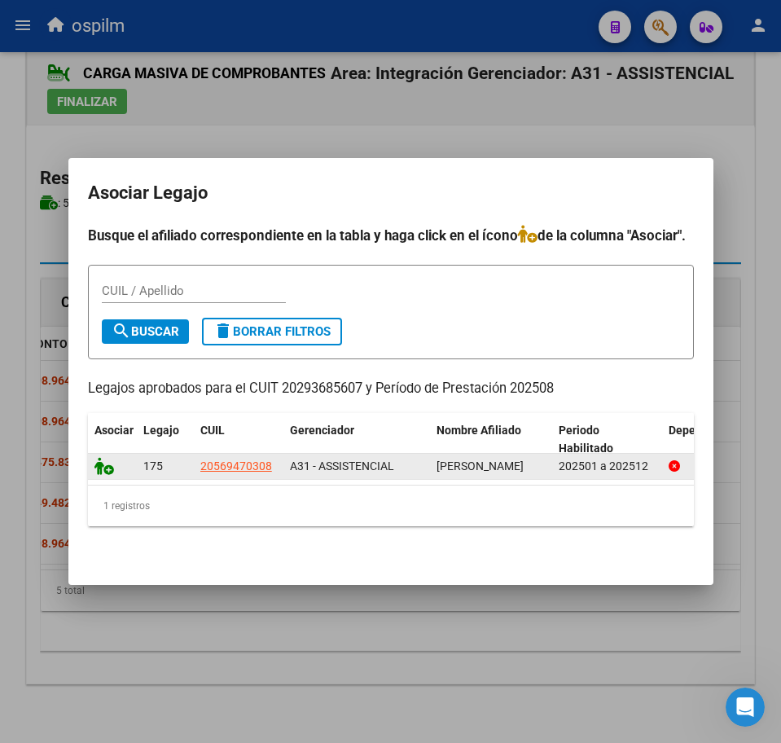
click at [102, 459] on icon at bounding box center [104, 466] width 20 height 18
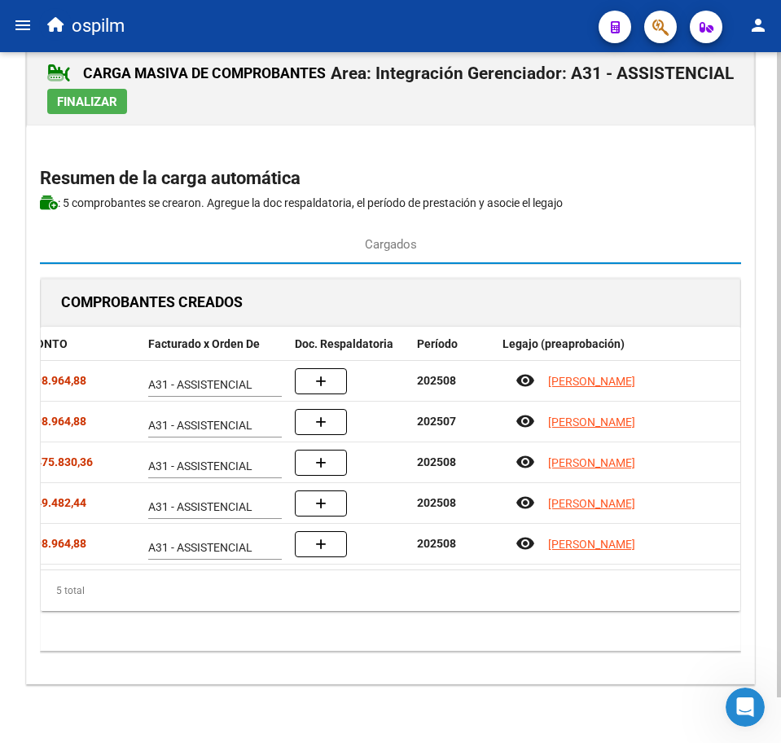
click at [408, 595] on div "5 total" at bounding box center [391, 590] width 700 height 41
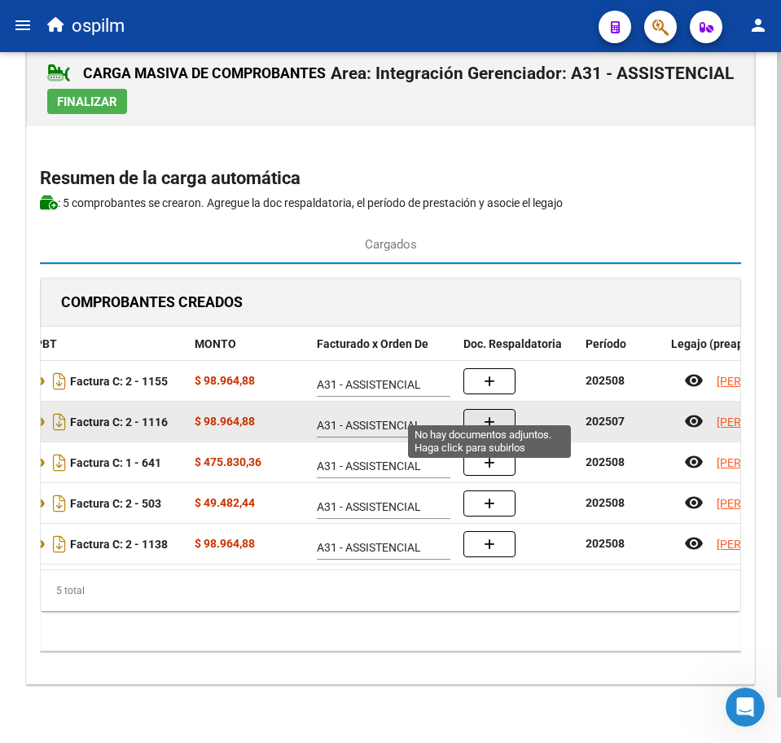
click at [480, 409] on button "button" at bounding box center [489, 422] width 52 height 26
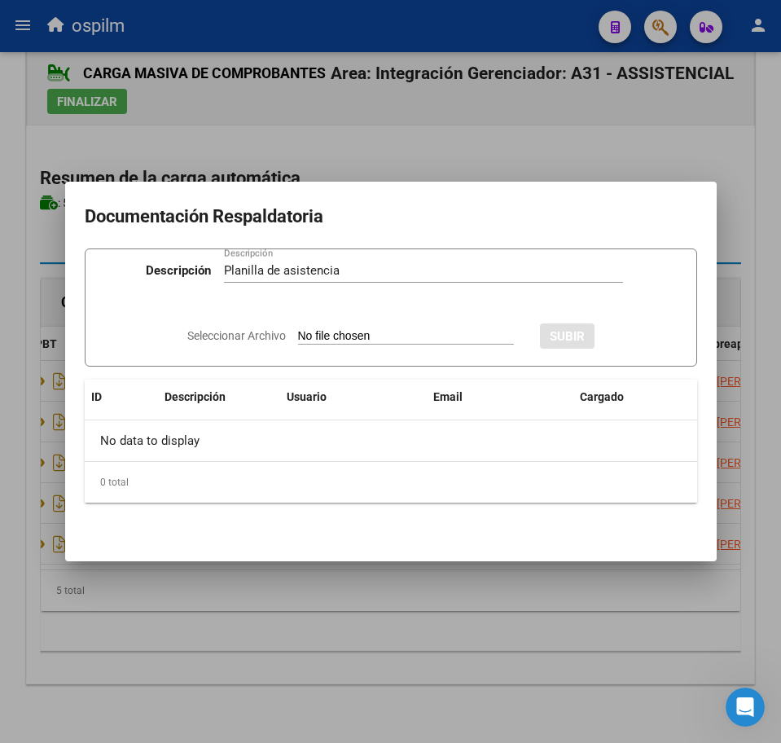
click at [348, 333] on input "Seleccionar Archivo" at bounding box center [406, 336] width 216 height 15
click at [632, 321] on div "Seleccionar Archivo Eliminar SUBIR" at bounding box center [390, 333] width 495 height 47
click at [629, 336] on span "SUBIR" at bounding box center [611, 336] width 35 height 15
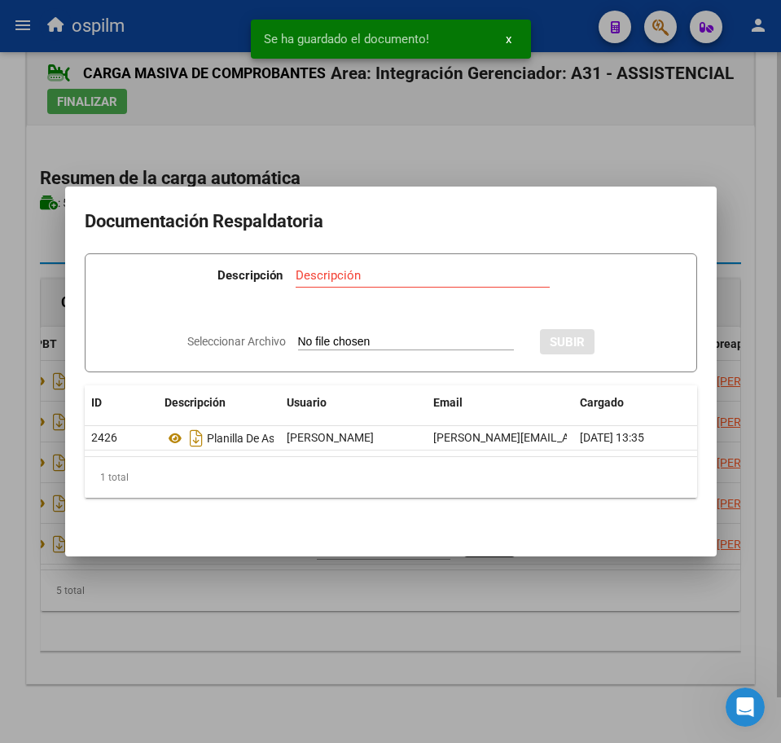
click at [350, 648] on div at bounding box center [390, 371] width 781 height 743
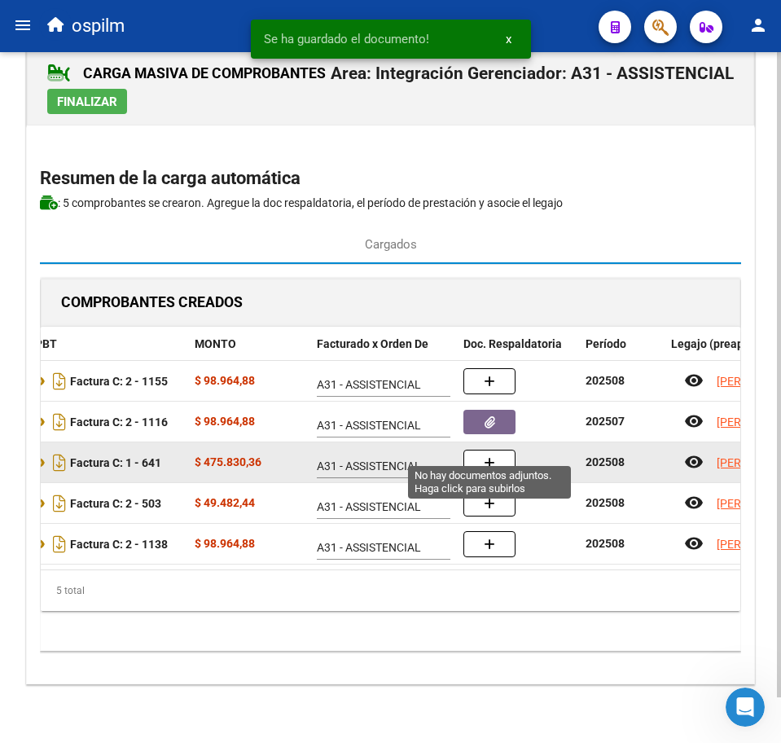
click at [497, 450] on button "button" at bounding box center [489, 463] width 52 height 26
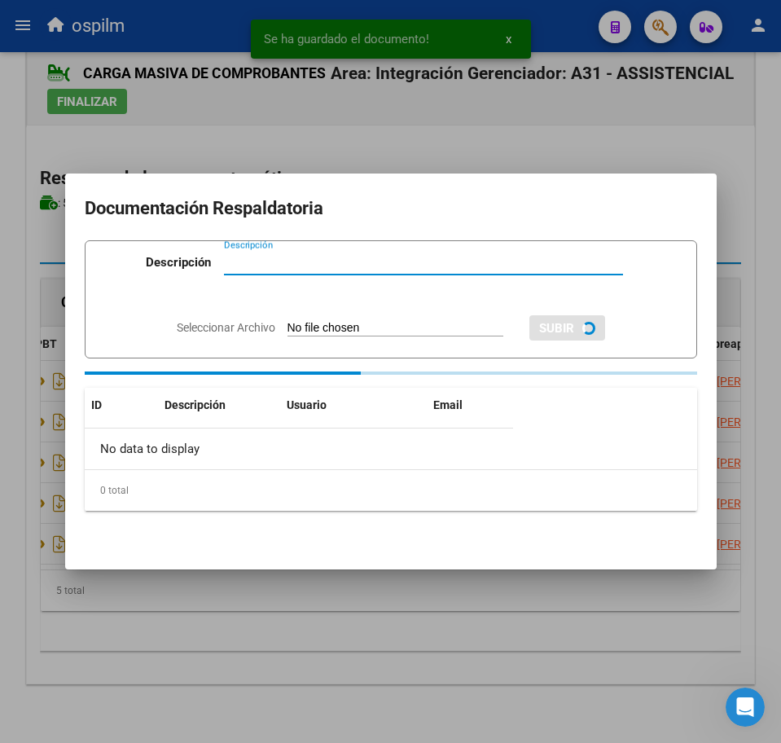
paste input "Planilla de asistencia"
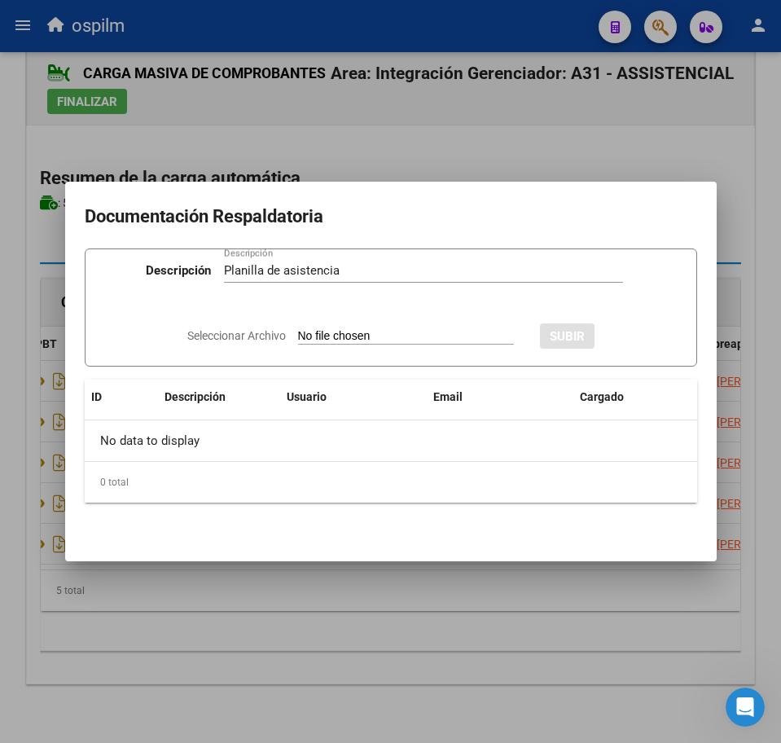
click at [375, 339] on input "Seleccionar Archivo" at bounding box center [406, 336] width 216 height 15
click at [619, 329] on span "SUBIR" at bounding box center [611, 336] width 35 height 15
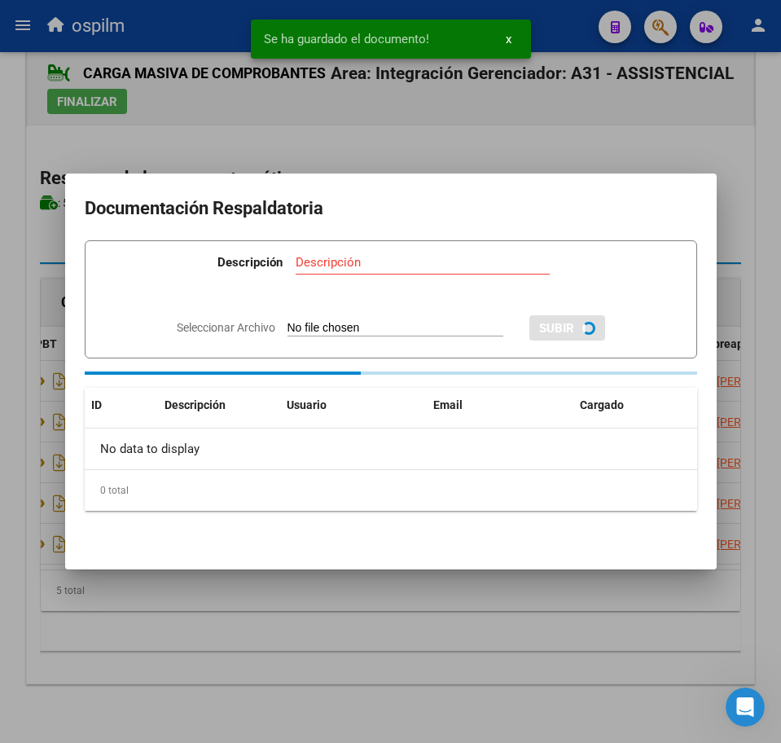
click at [515, 628] on div at bounding box center [390, 371] width 781 height 743
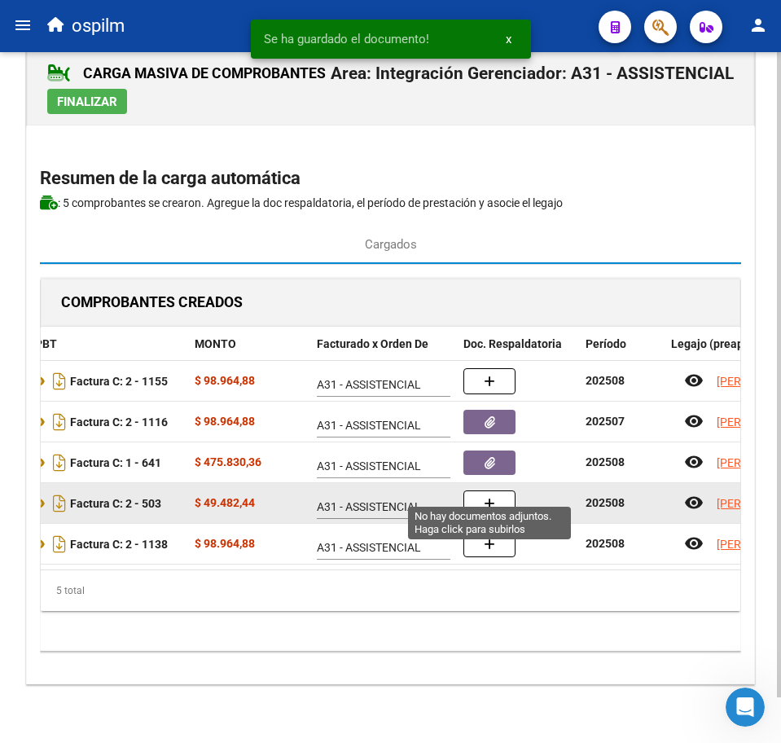
click at [482, 498] on button "button" at bounding box center [489, 503] width 52 height 26
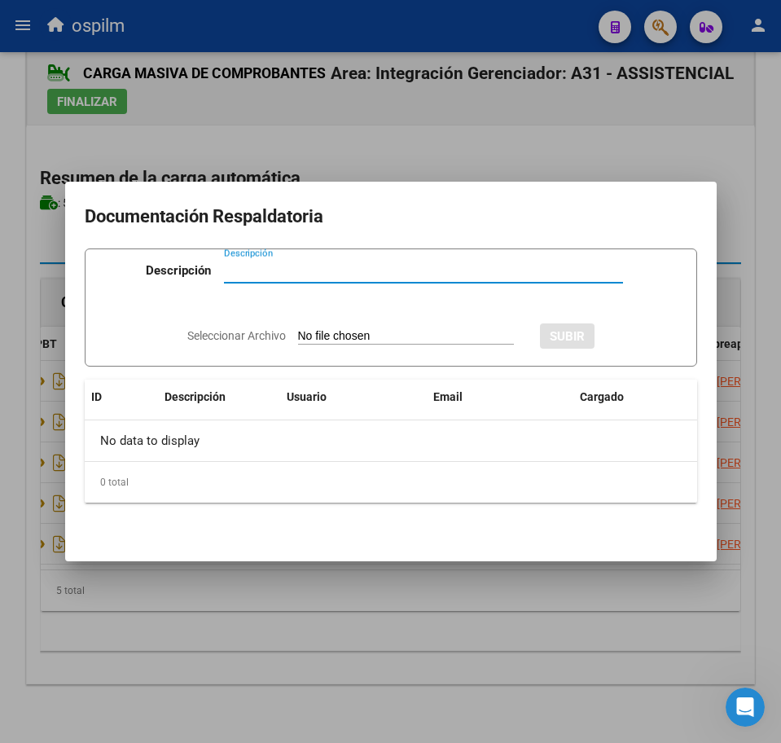
paste input "Planilla de asistencia"
click at [359, 338] on input "Seleccionar Archivo" at bounding box center [406, 336] width 216 height 15
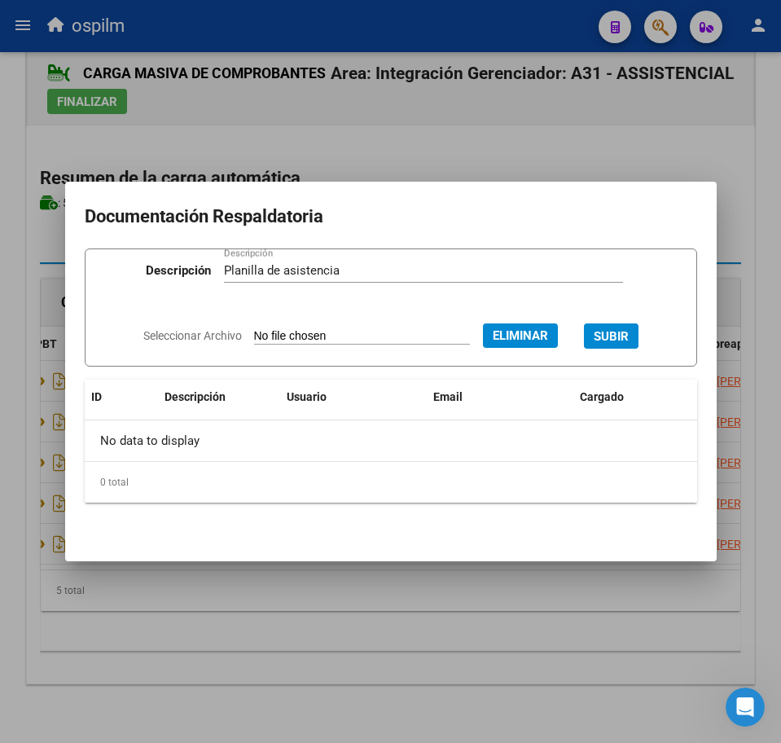
click at [629, 328] on span "SUBIR" at bounding box center [611, 335] width 35 height 15
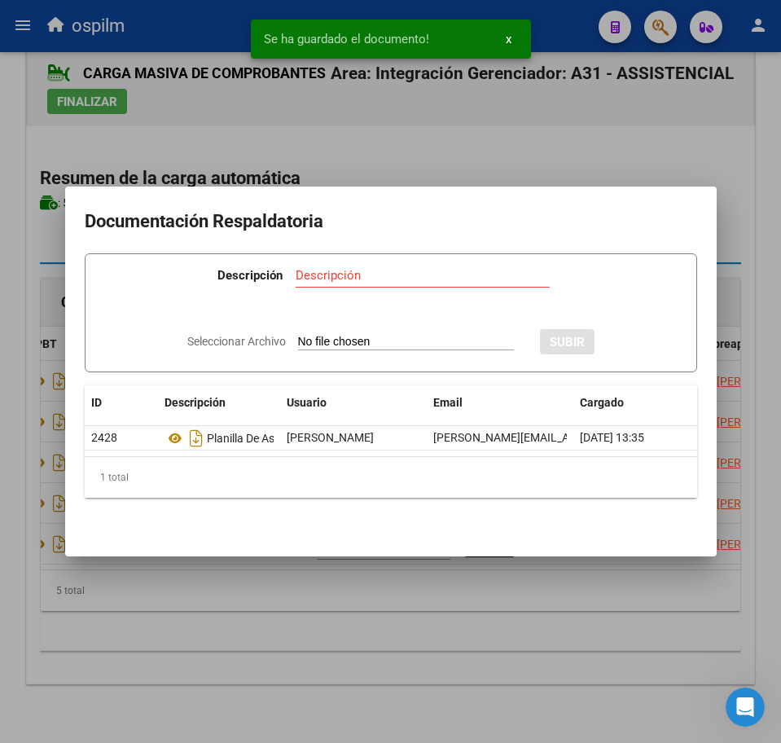
click at [404, 608] on div at bounding box center [390, 371] width 781 height 743
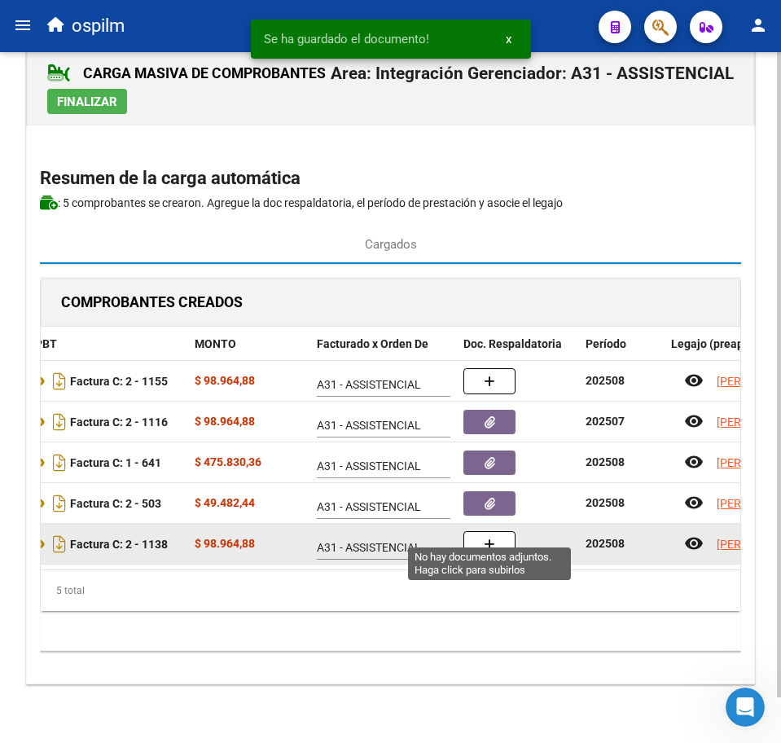
click at [498, 531] on button "button" at bounding box center [489, 544] width 52 height 26
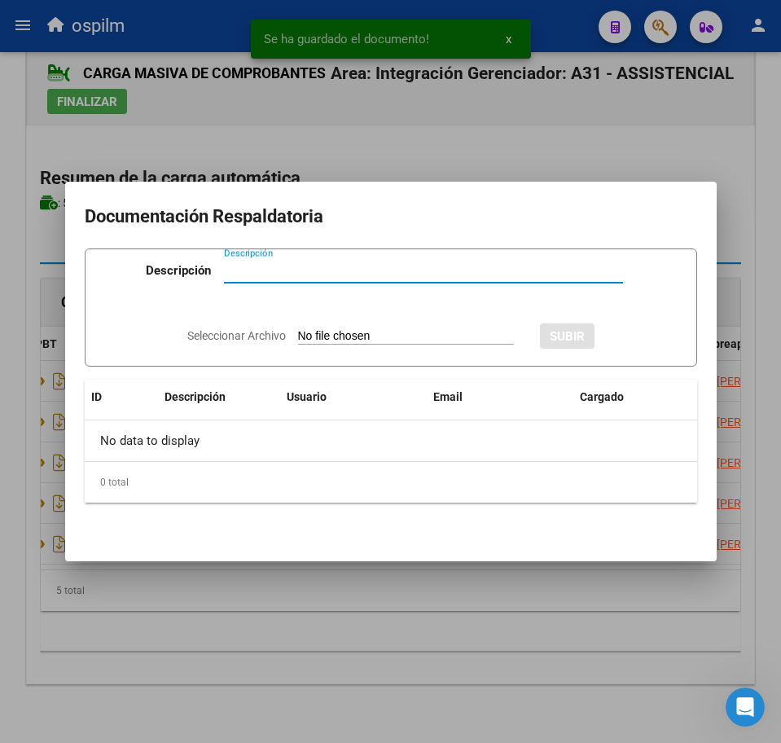
paste input "Planilla de asistencia"
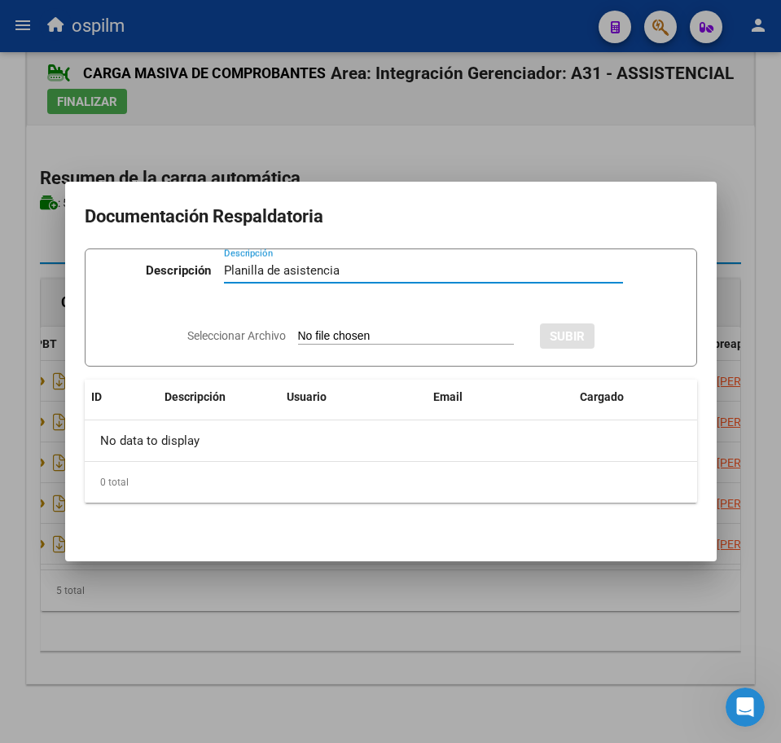
click at [400, 330] on input "Seleccionar Archivo" at bounding box center [406, 336] width 216 height 15
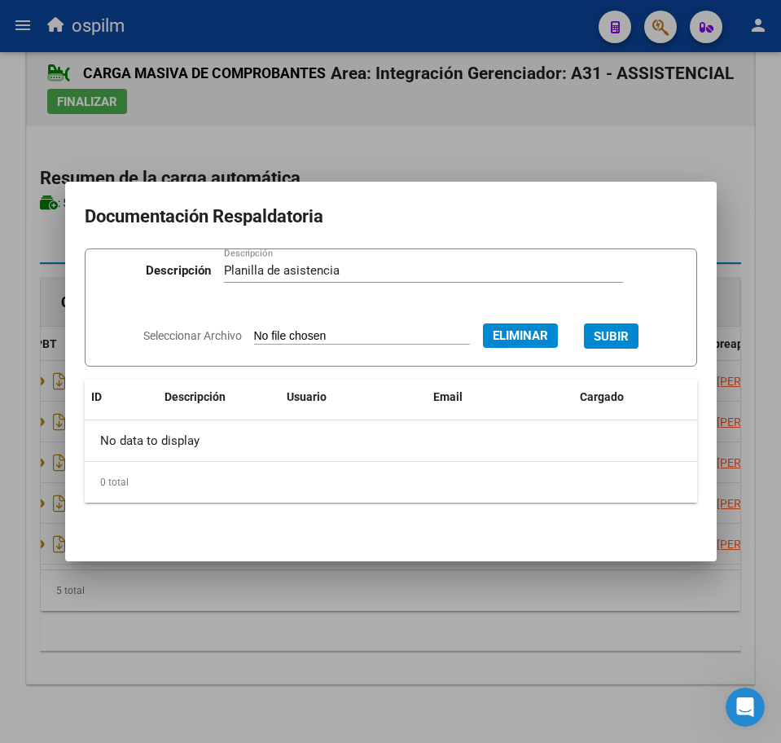
click at [630, 325] on button "SUBIR" at bounding box center [611, 335] width 55 height 25
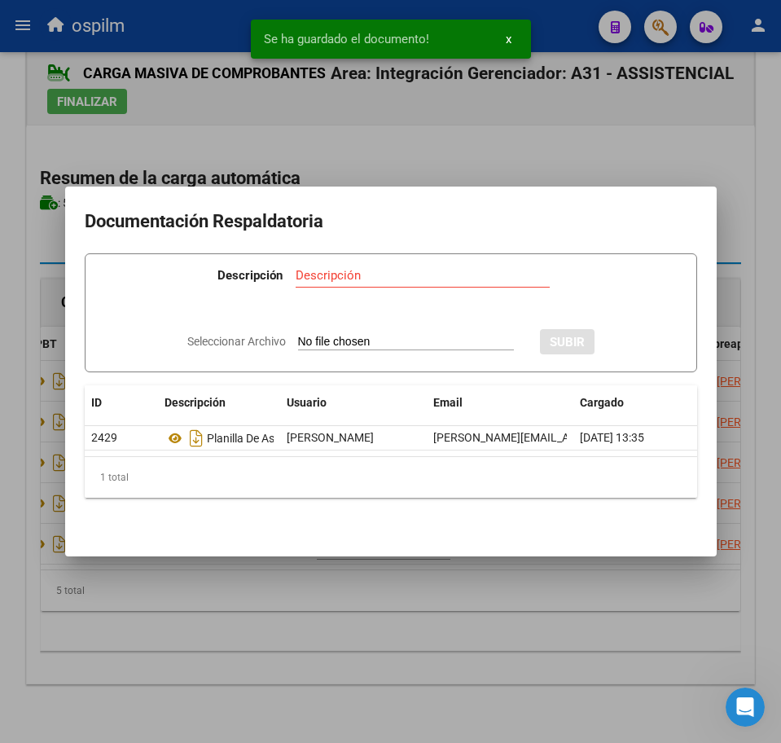
click at [508, 639] on div at bounding box center [390, 371] width 781 height 743
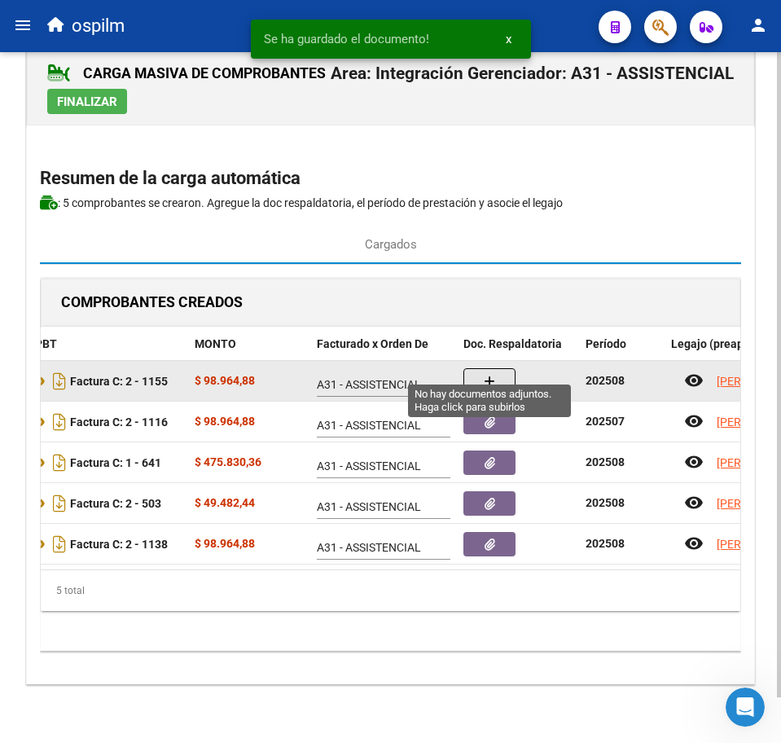
click at [506, 368] on button "button" at bounding box center [489, 381] width 52 height 26
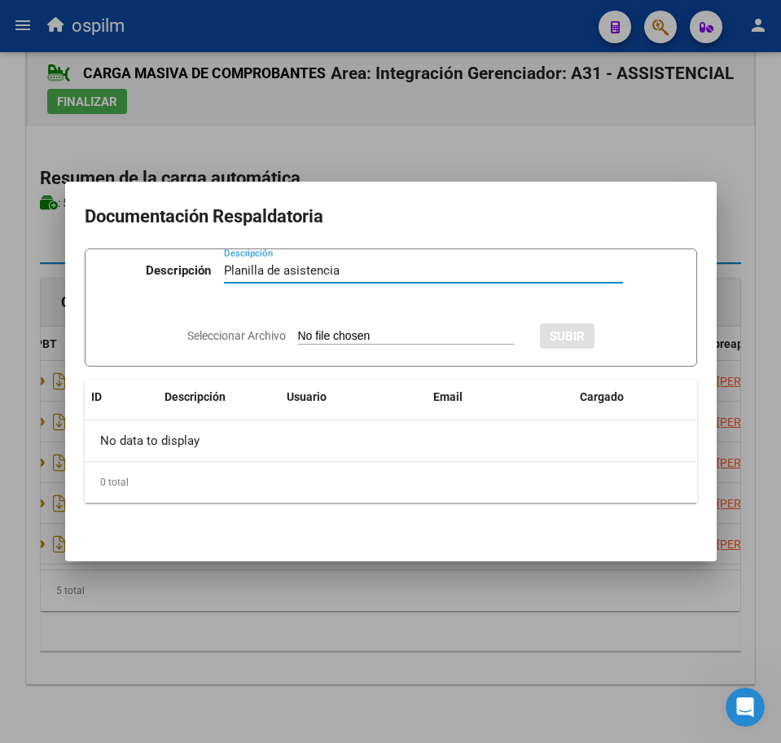
click at [355, 326] on div "Seleccionar Archivo SUBIR" at bounding box center [390, 333] width 407 height 47
click at [368, 336] on input "Seleccionar Archivo" at bounding box center [406, 336] width 216 height 15
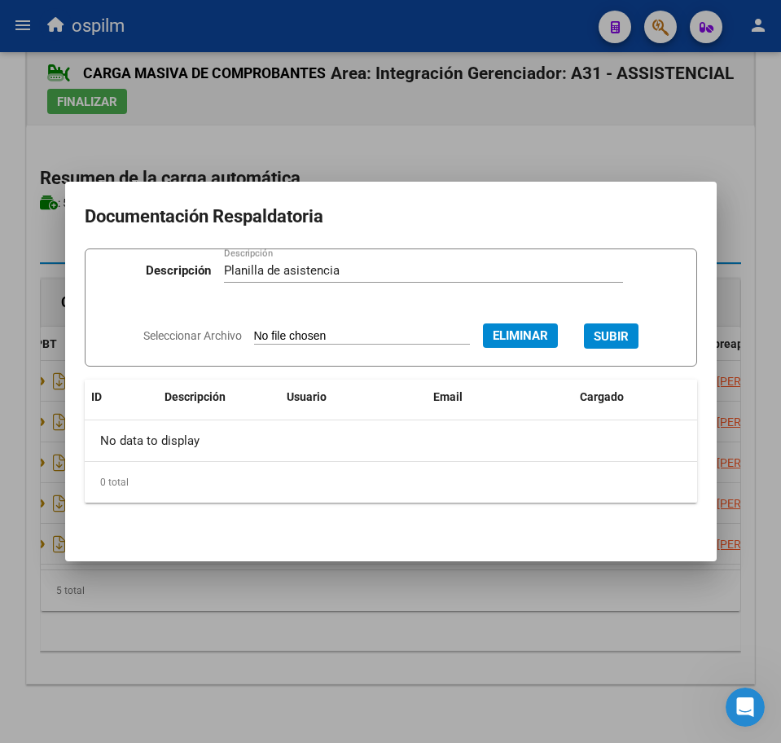
click at [617, 329] on span "SUBIR" at bounding box center [611, 336] width 35 height 15
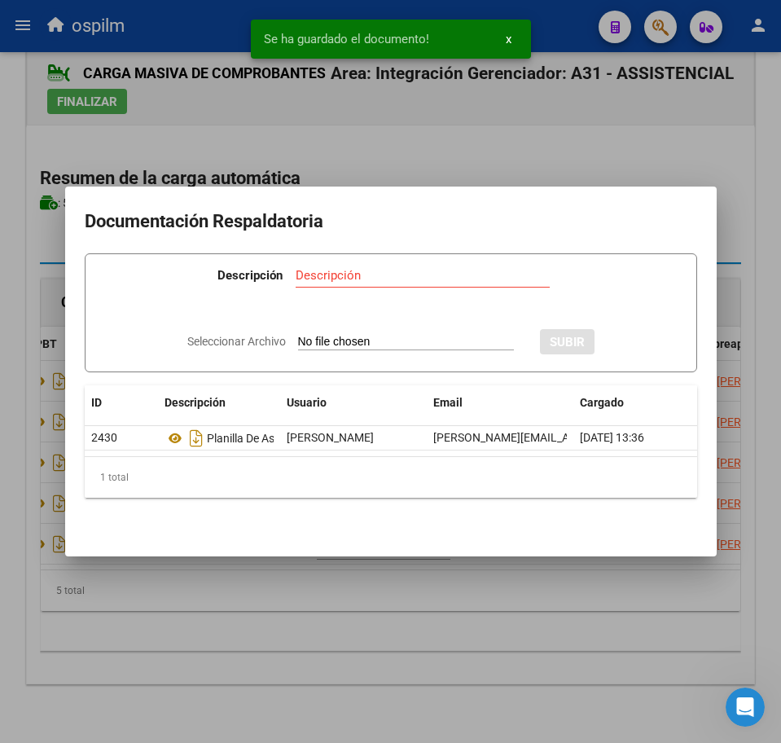
click at [397, 684] on div at bounding box center [390, 371] width 781 height 743
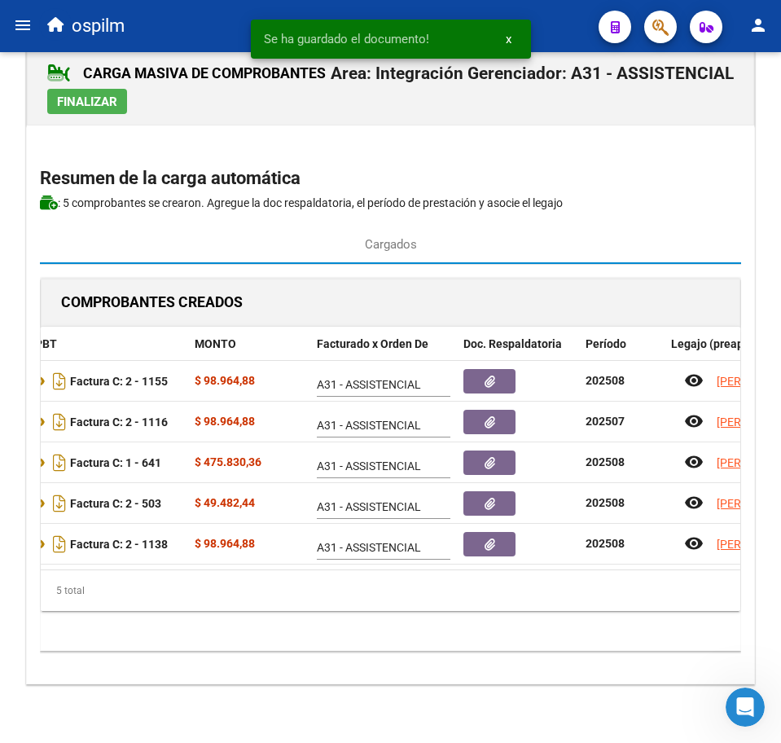
click at [87, 94] on span "Finalizar" at bounding box center [87, 101] width 60 height 15
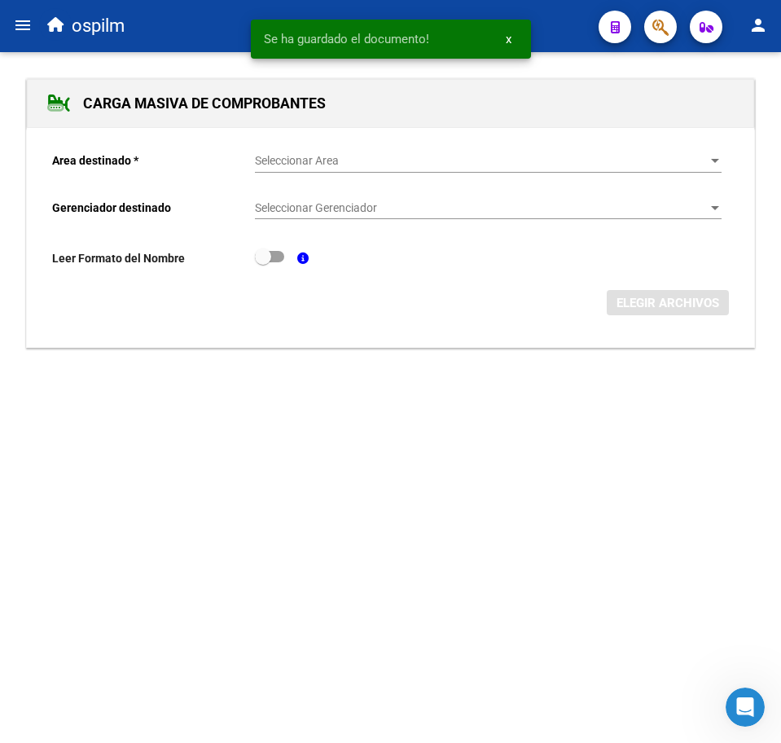
scroll to position [0, 0]
click at [13, 22] on mat-icon "menu" at bounding box center [23, 25] width 20 height 20
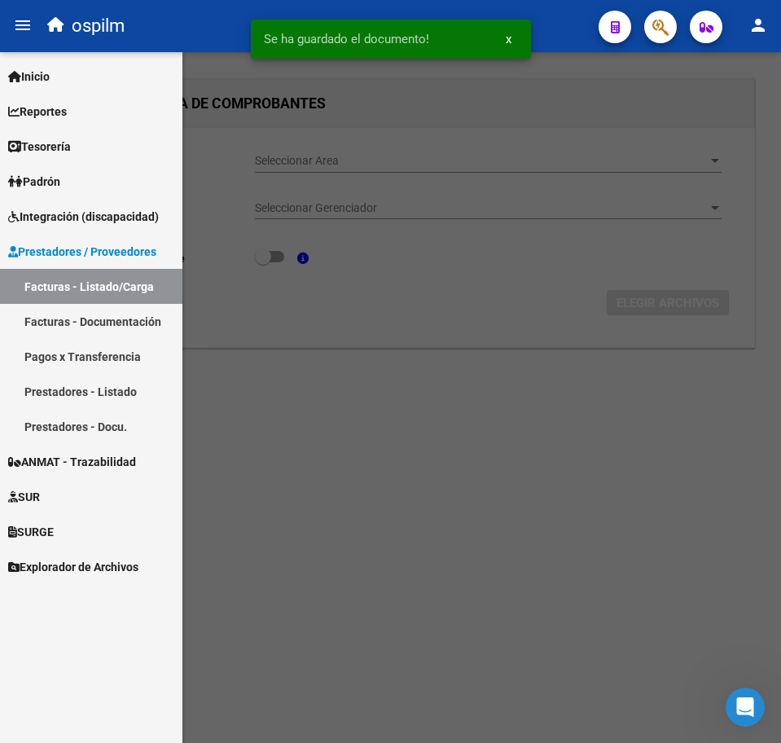
click at [88, 288] on link "Facturas - Listado/Carga" at bounding box center [91, 286] width 182 height 35
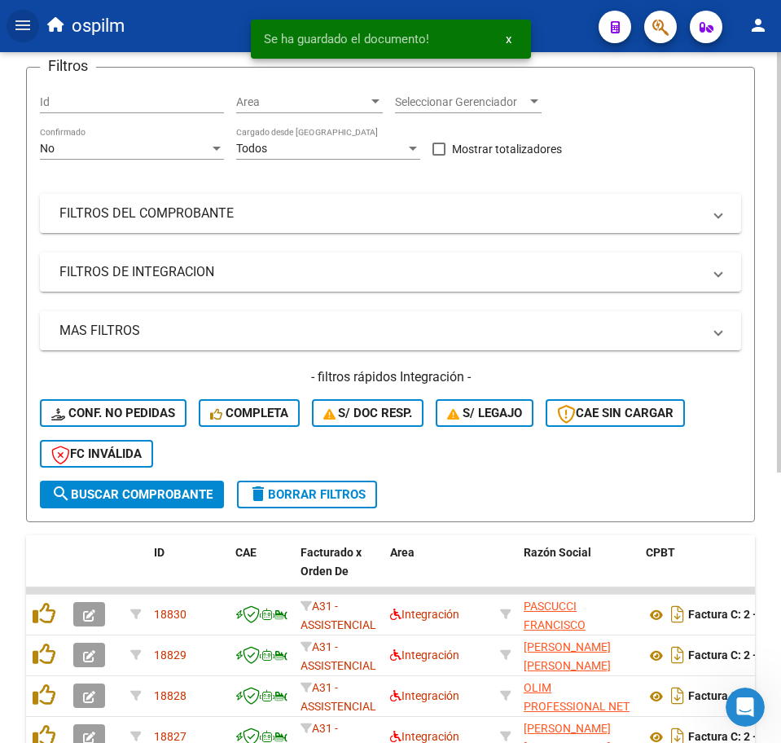
scroll to position [444, 0]
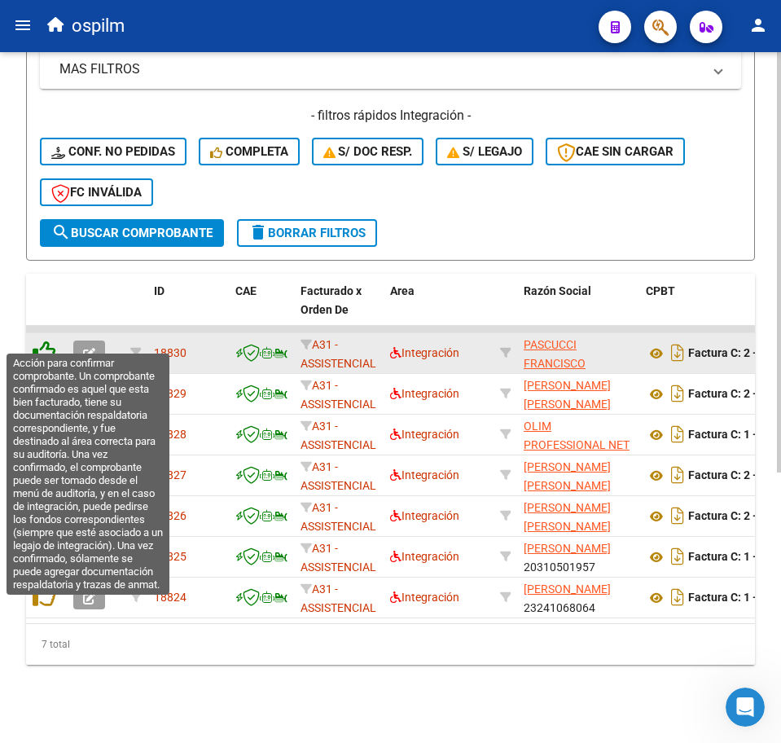
click at [42, 343] on icon at bounding box center [44, 351] width 23 height 23
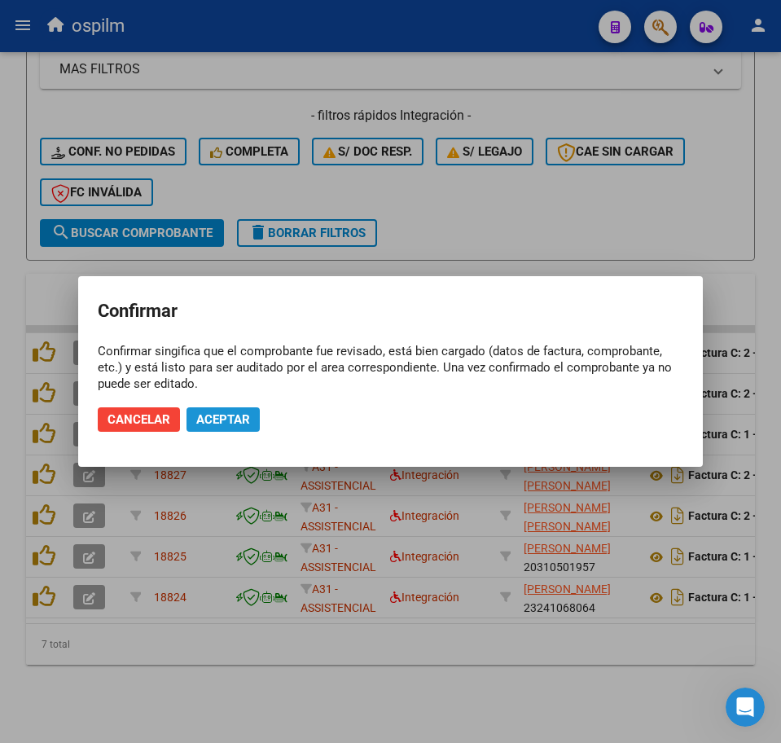
click at [221, 420] on span "Aceptar" at bounding box center [223, 419] width 54 height 15
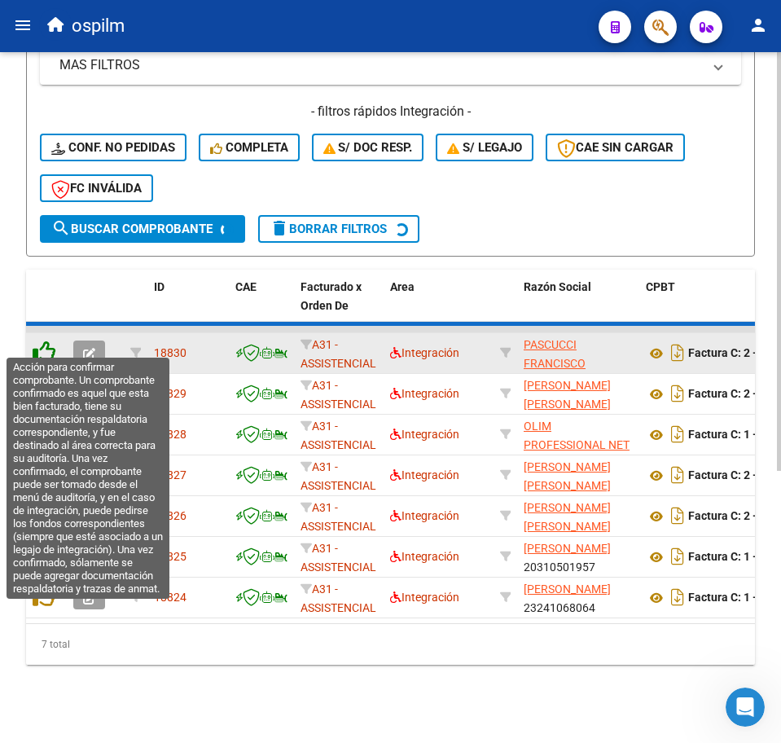
scroll to position [403, 0]
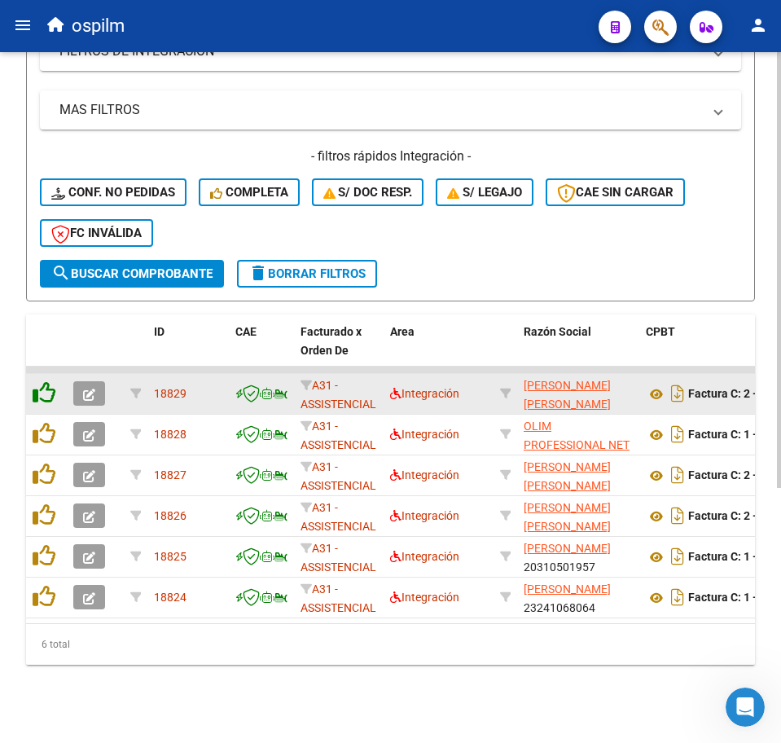
click at [48, 348] on datatable-header-cell at bounding box center [46, 350] width 41 height 72
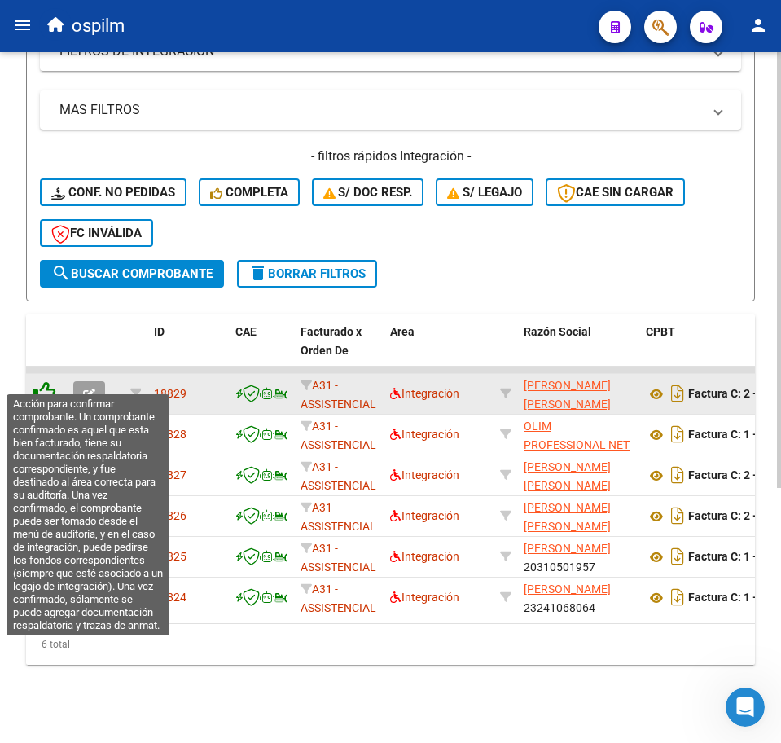
click at [51, 381] on icon at bounding box center [44, 392] width 23 height 23
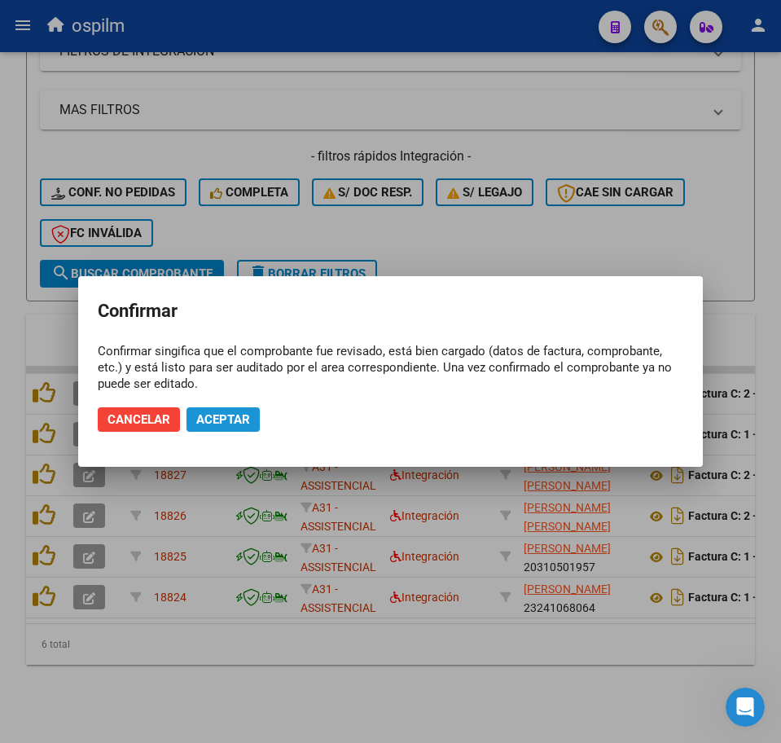
click at [209, 416] on span "Aceptar" at bounding box center [223, 419] width 54 height 15
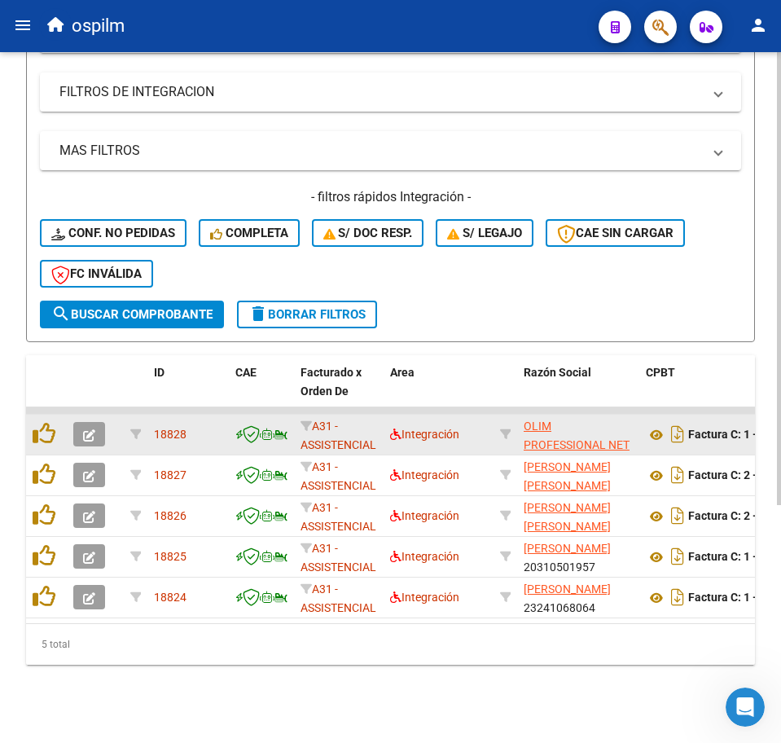
scroll to position [362, 0]
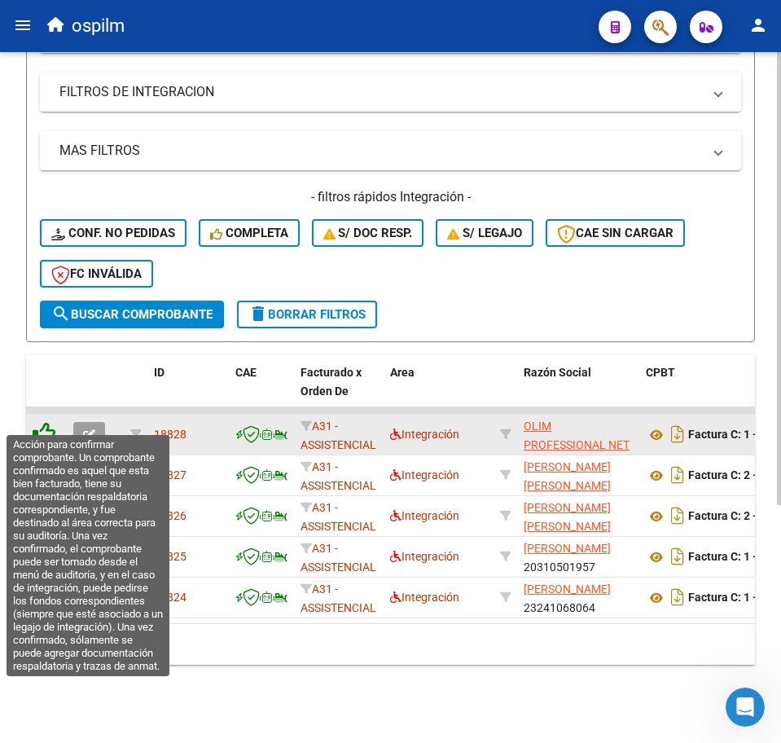
click at [44, 422] on icon at bounding box center [44, 433] width 23 height 23
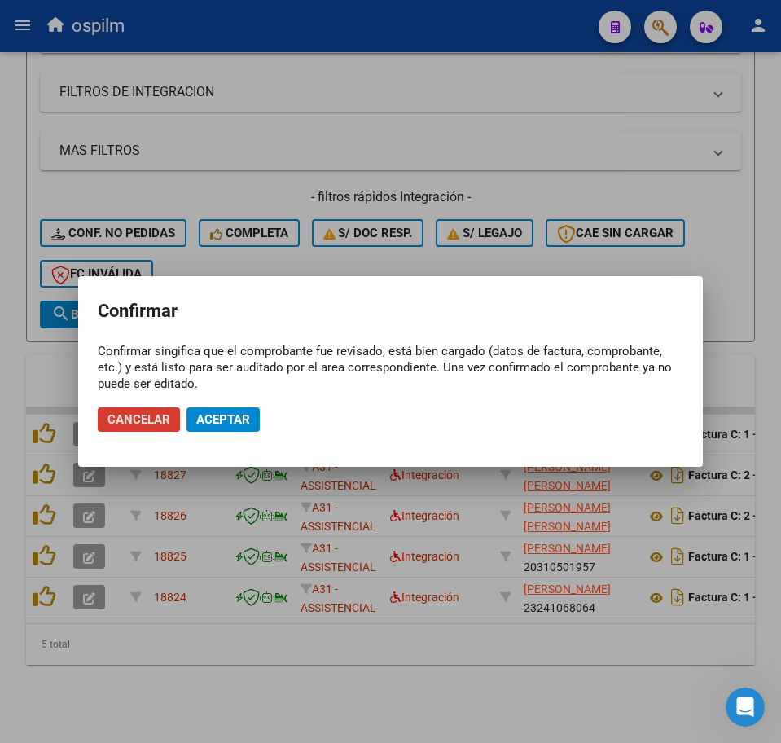
click at [206, 422] on span "Aceptar" at bounding box center [223, 419] width 54 height 15
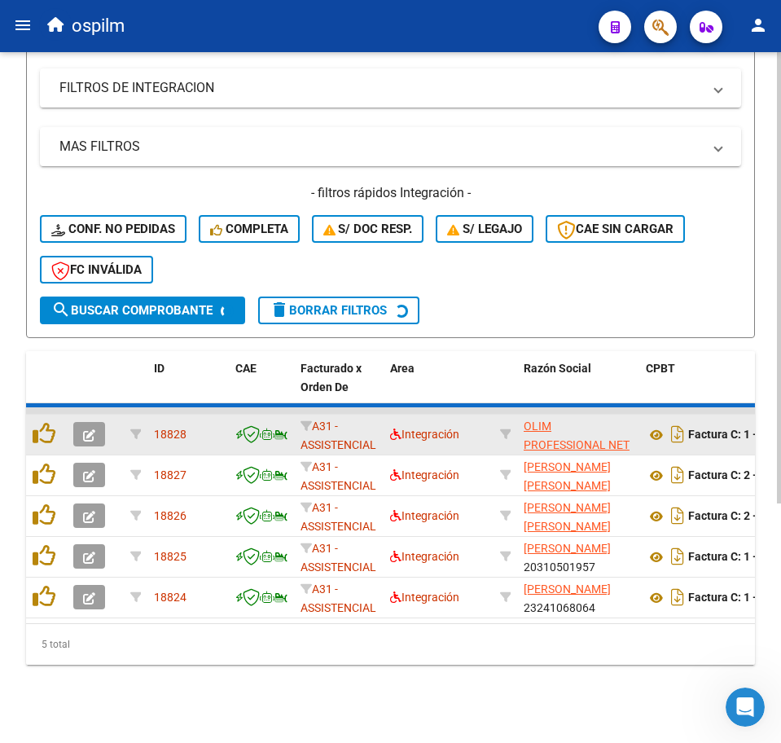
scroll to position [322, 0]
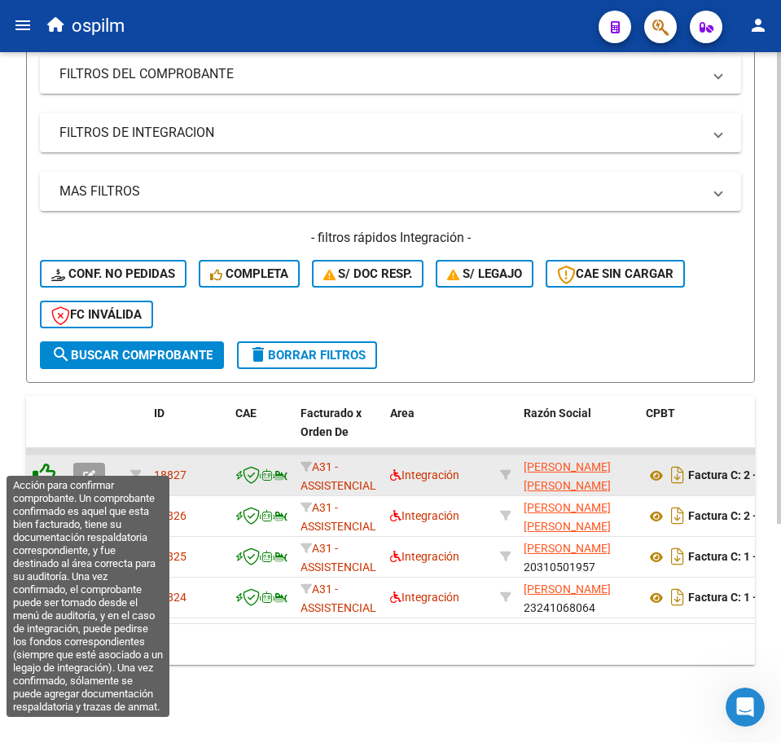
click at [44, 463] on icon at bounding box center [44, 474] width 23 height 23
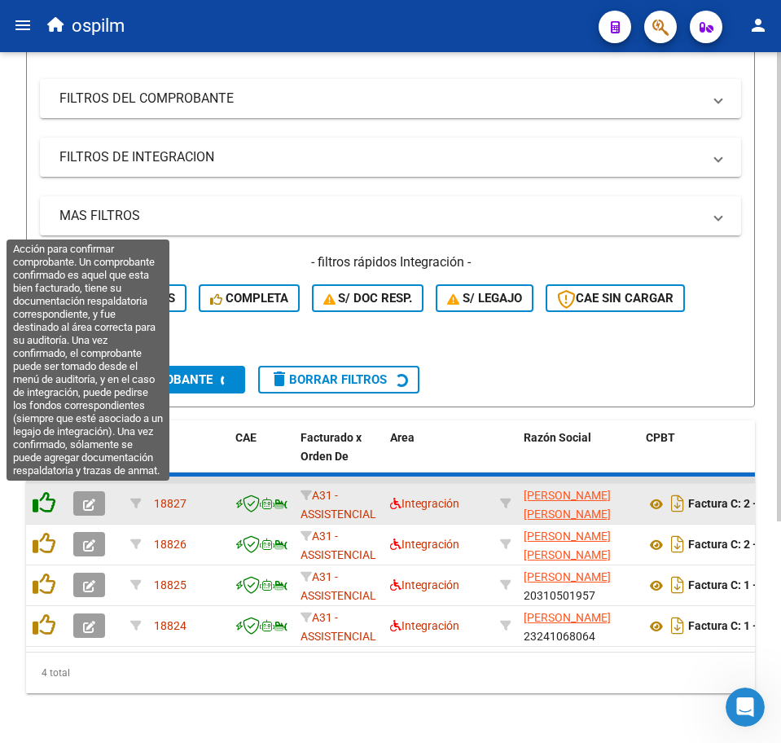
click at [48, 499] on icon at bounding box center [44, 502] width 23 height 23
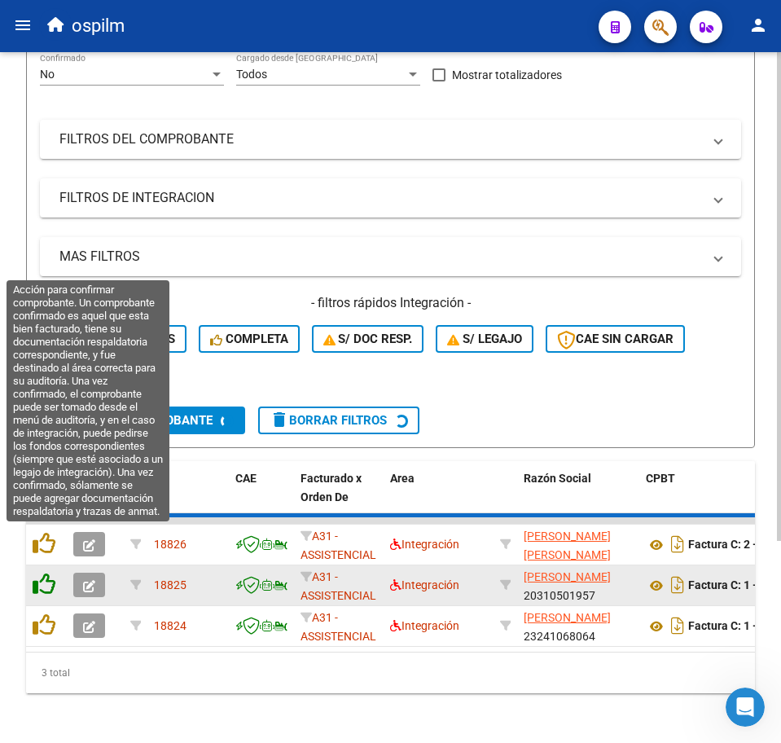
click at [51, 540] on icon at bounding box center [44, 543] width 23 height 23
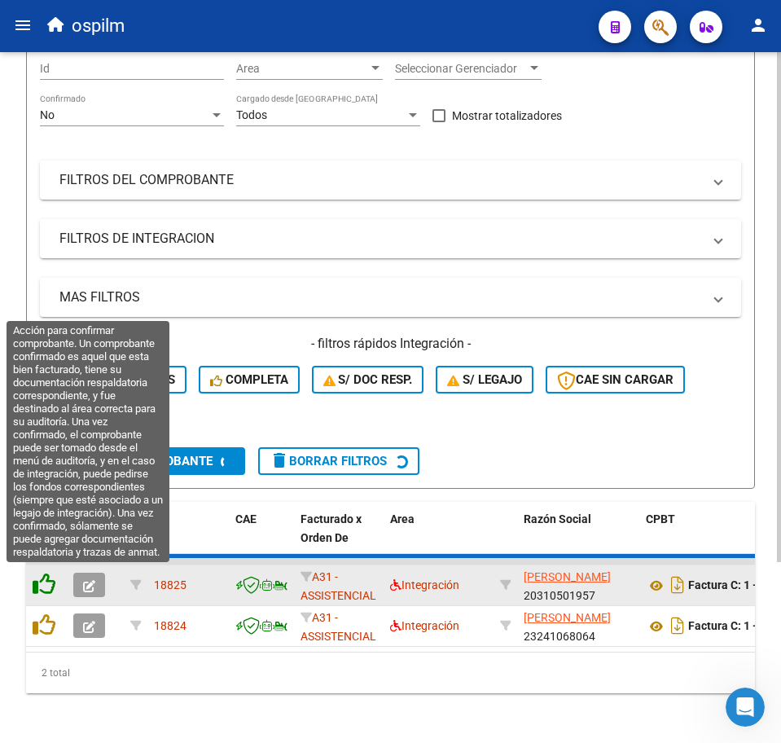
click at [49, 578] on icon at bounding box center [44, 584] width 23 height 23
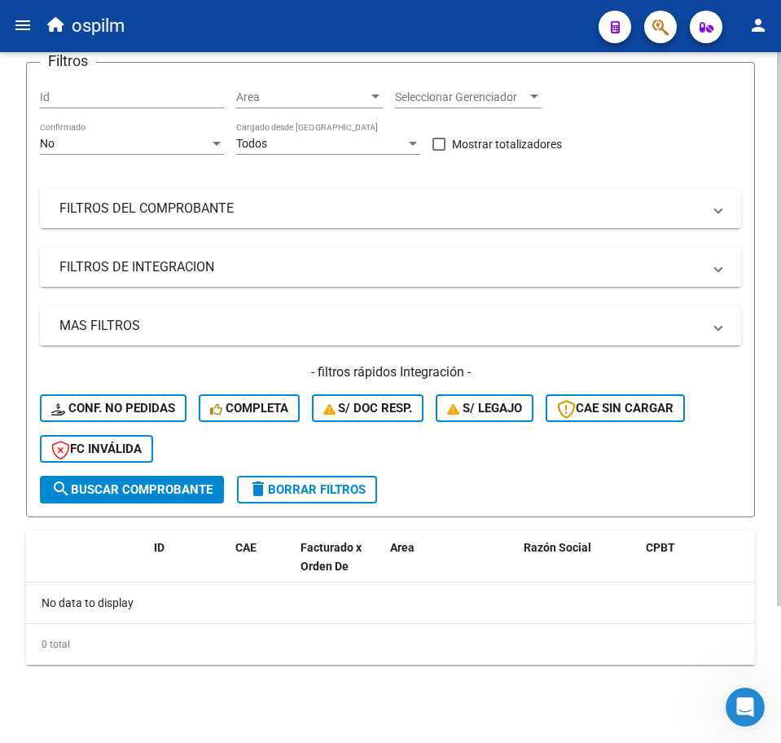
click at [96, 656] on div "0 total" at bounding box center [390, 644] width 729 height 41
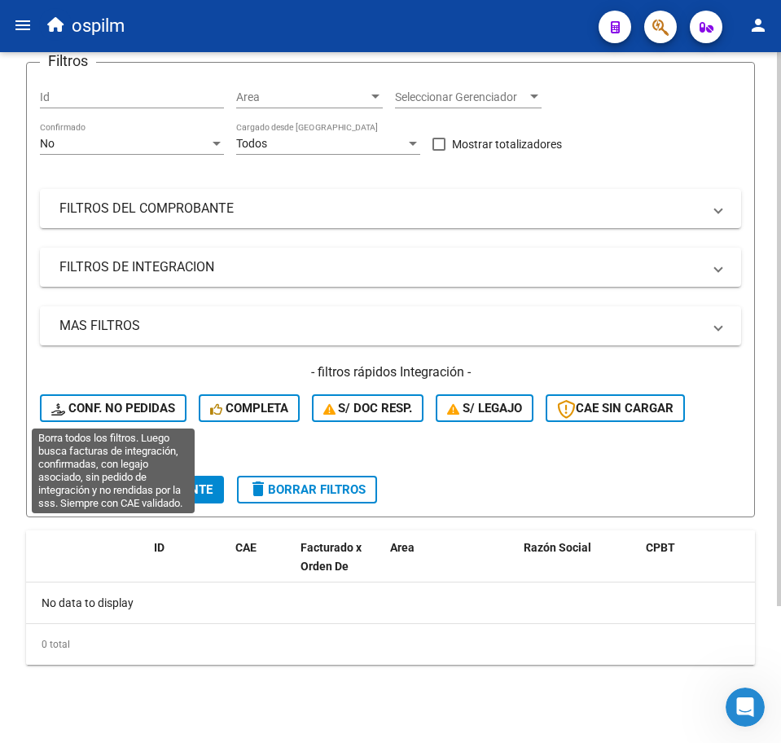
click at [112, 407] on span "Conf. no pedidas" at bounding box center [113, 408] width 124 height 15
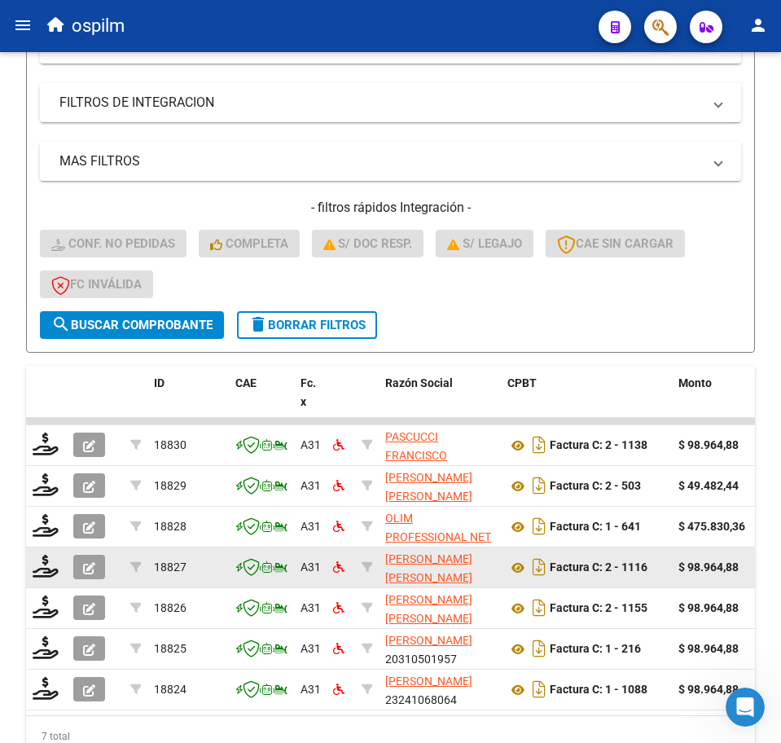
scroll to position [444, 0]
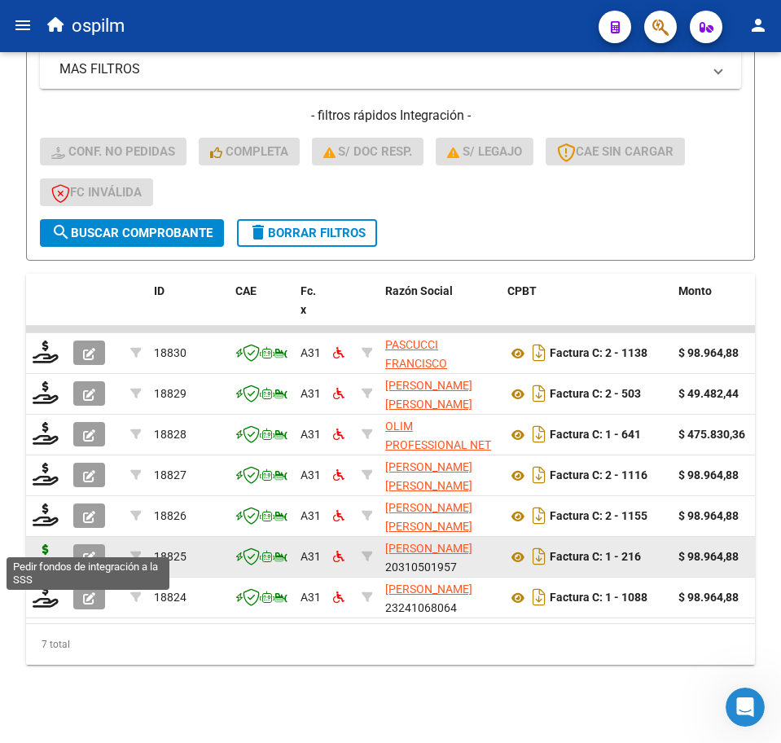
click at [48, 544] on icon at bounding box center [46, 555] width 26 height 23
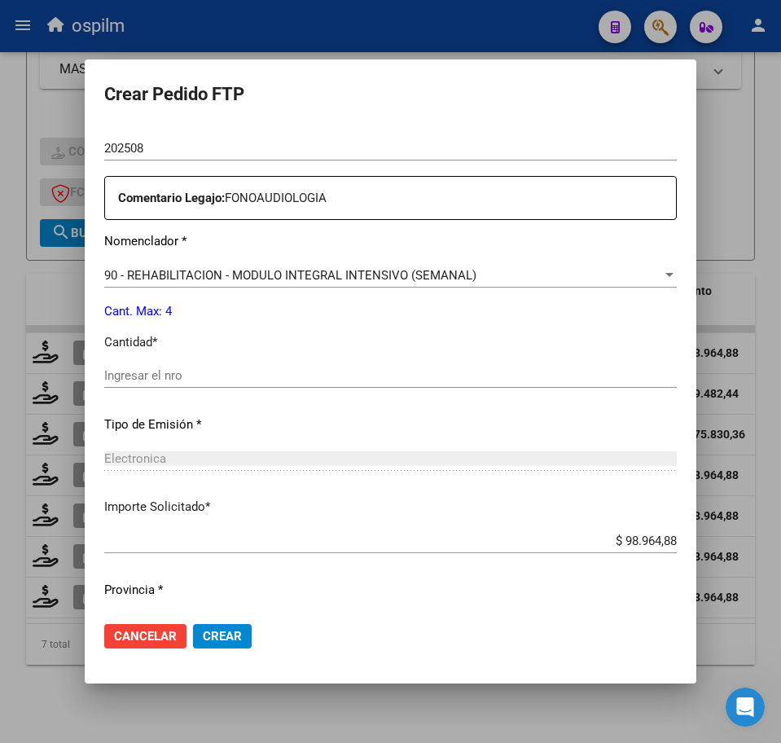
scroll to position [584, 0]
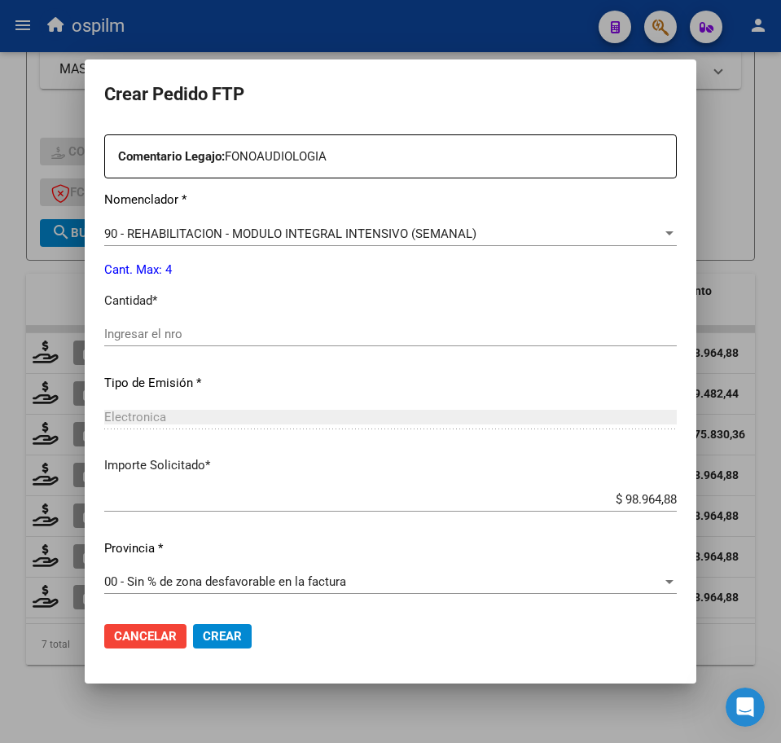
click at [172, 332] on input "Ingresar el nro" at bounding box center [390, 334] width 573 height 15
click at [224, 630] on span "Crear" at bounding box center [222, 636] width 39 height 15
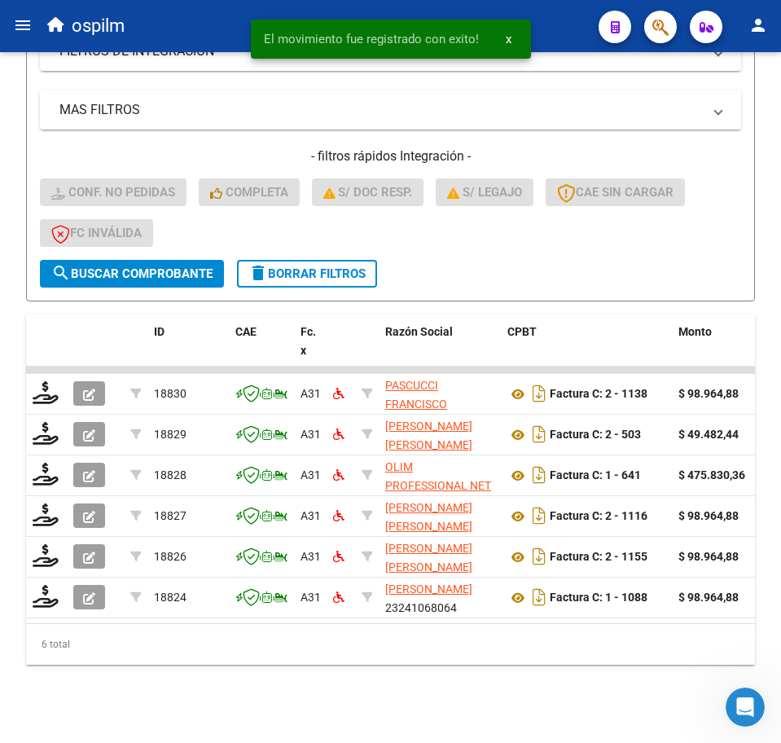
scroll to position [403, 0]
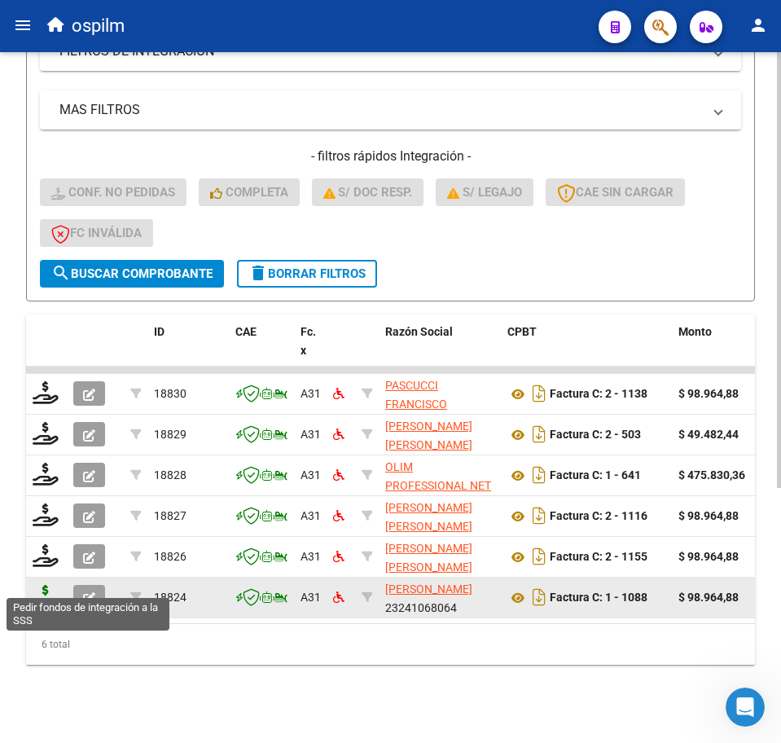
click at [49, 585] on icon at bounding box center [46, 596] width 26 height 23
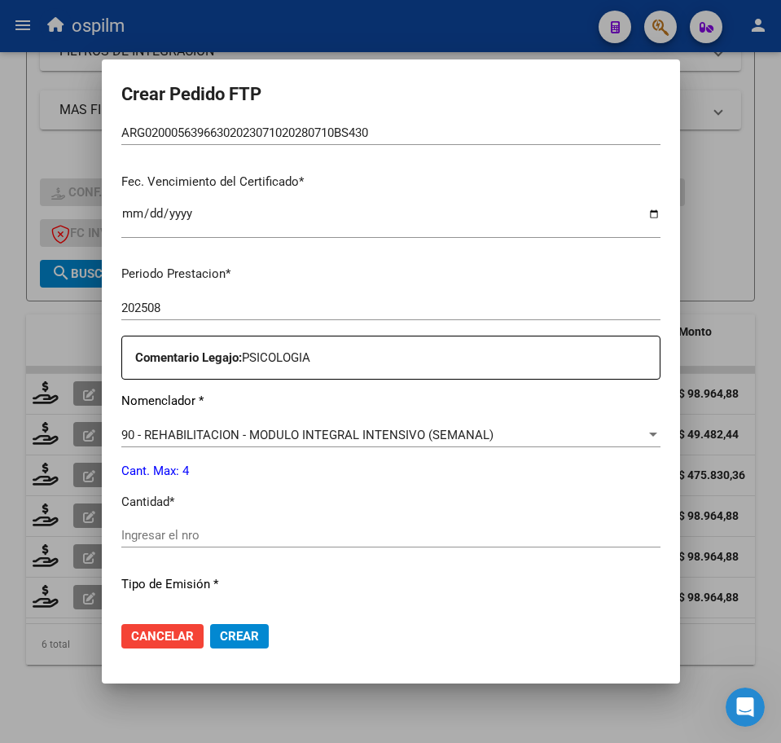
scroll to position [509, 0]
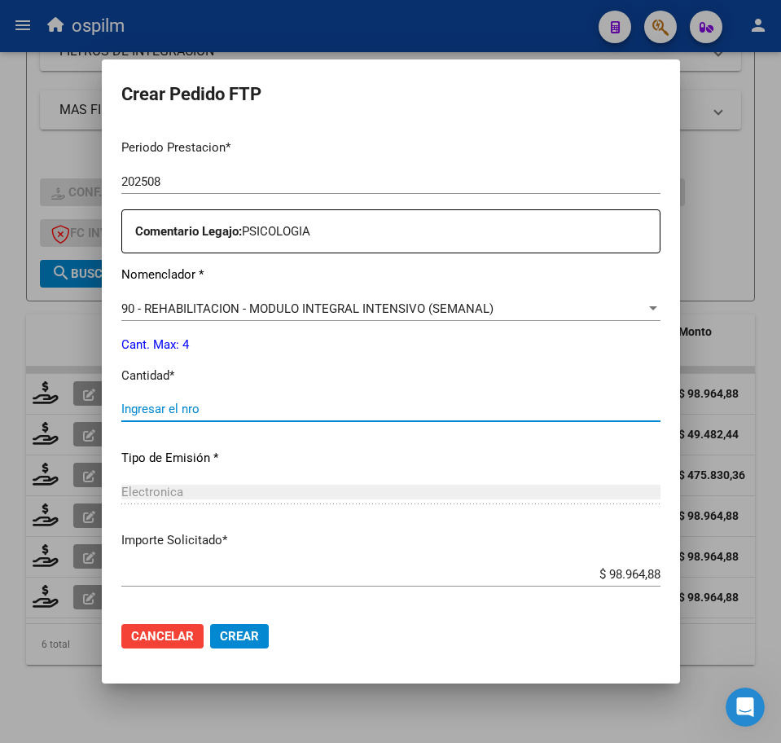
click at [197, 412] on input "Ingresar el nro" at bounding box center [390, 409] width 539 height 15
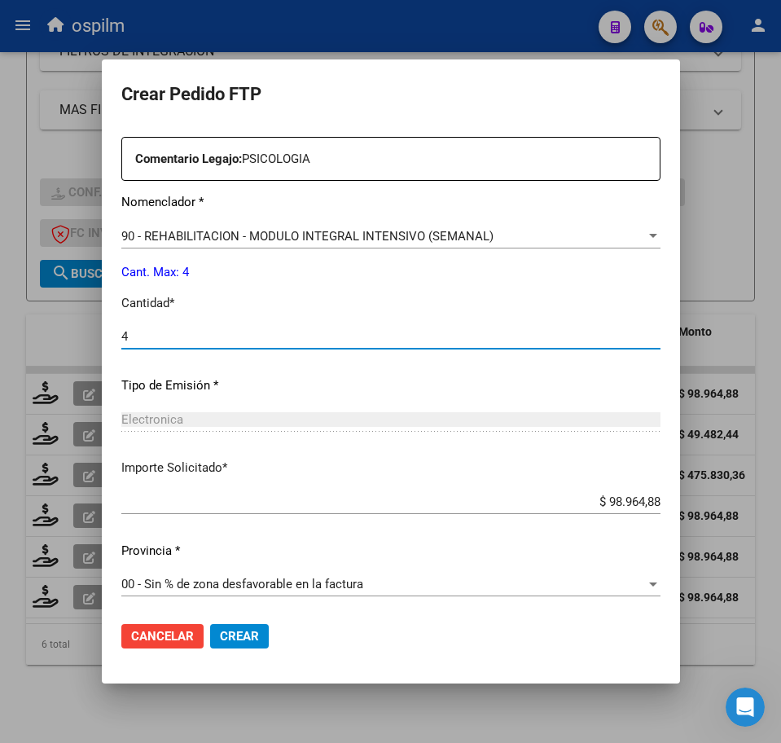
scroll to position [584, 0]
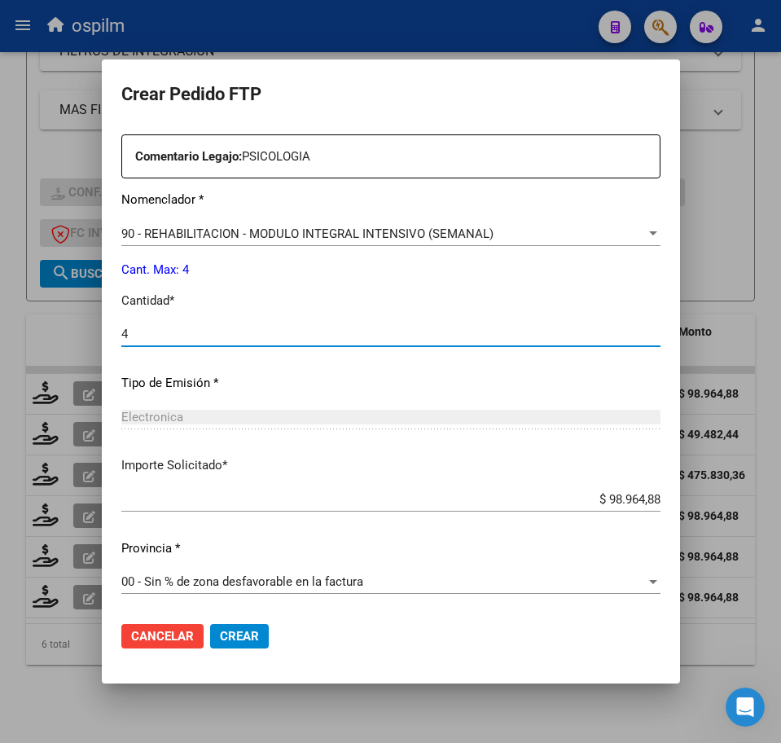
click at [235, 630] on span "Crear" at bounding box center [239, 636] width 39 height 15
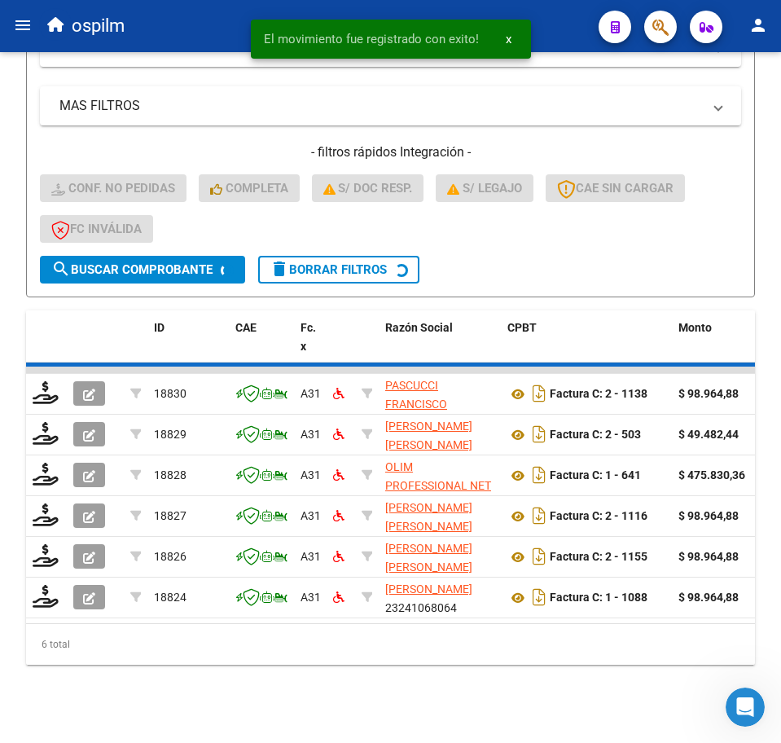
scroll to position [362, 0]
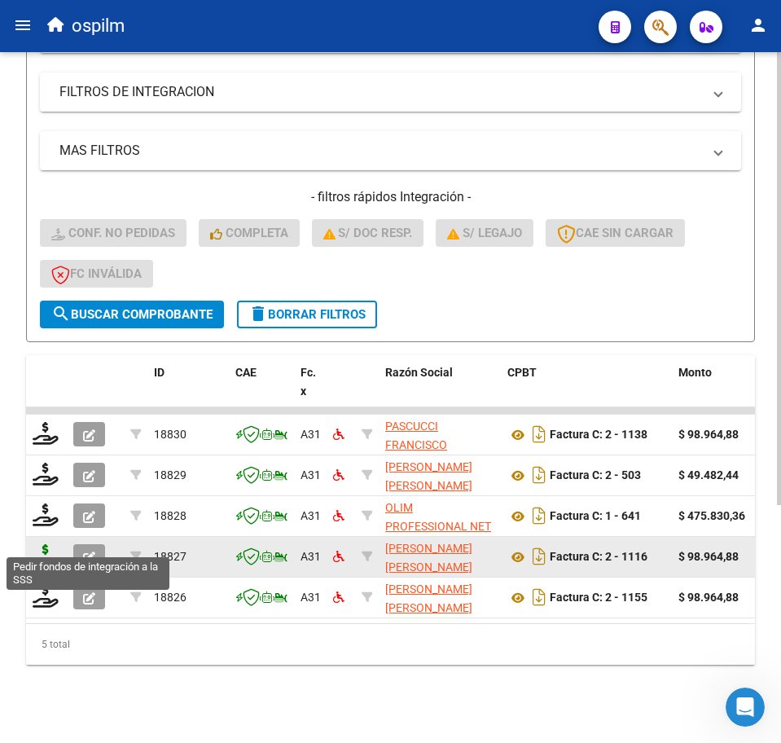
click at [50, 544] on icon at bounding box center [46, 555] width 26 height 23
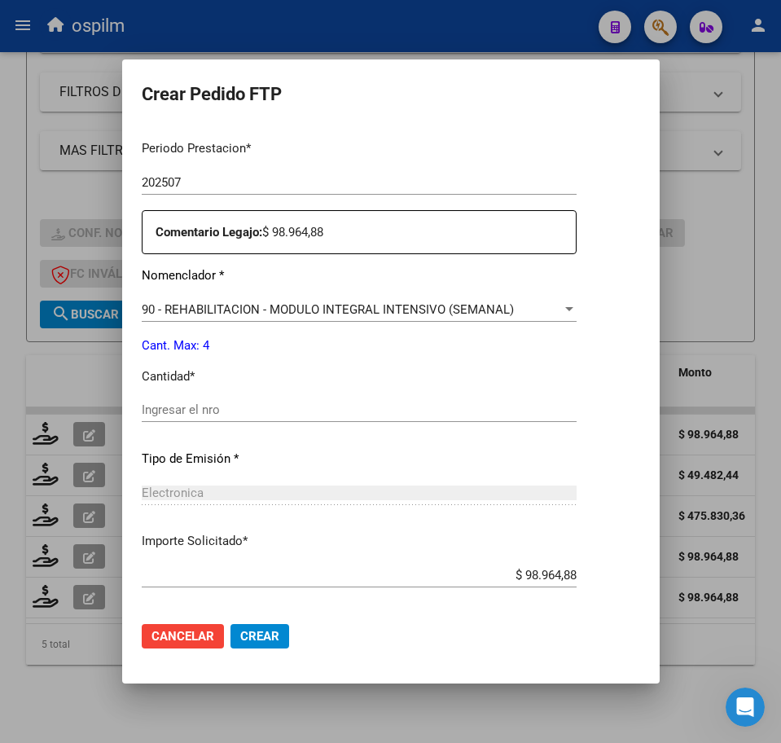
scroll to position [509, 0]
click at [249, 406] on input "Ingresar el nro" at bounding box center [359, 409] width 435 height 15
click at [270, 632] on span "Crear" at bounding box center [259, 636] width 39 height 15
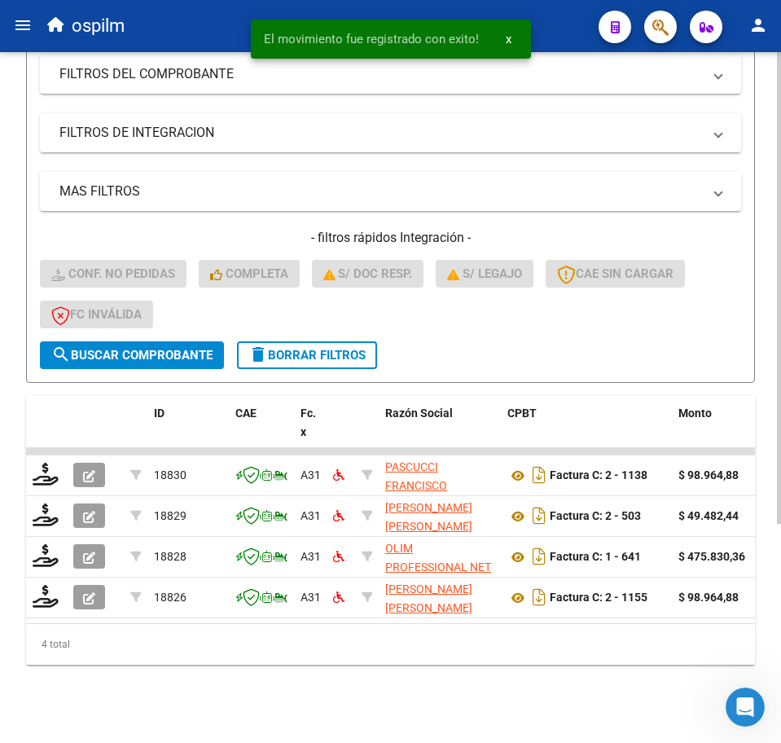
scroll to position [322, 0]
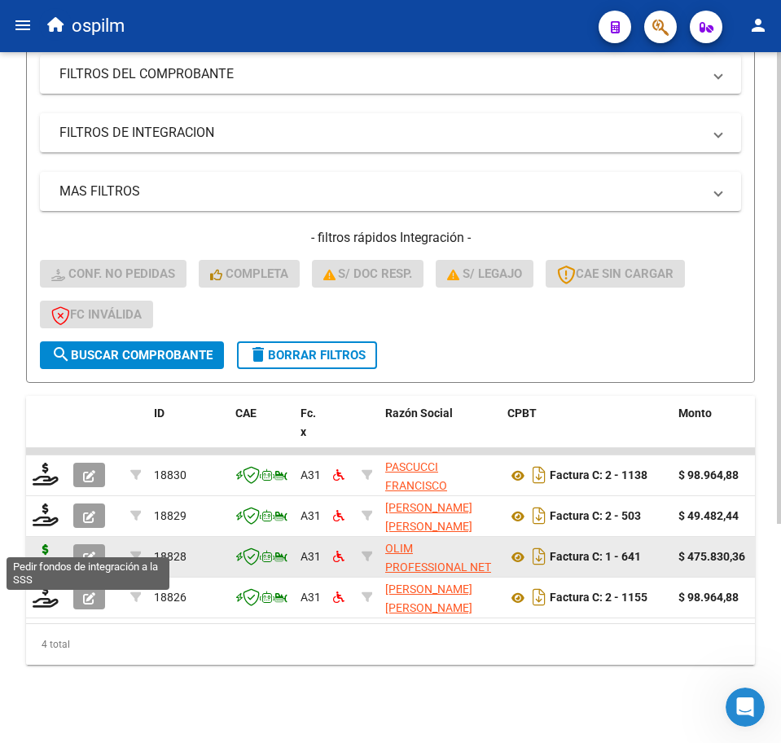
click at [46, 544] on icon at bounding box center [46, 555] width 26 height 23
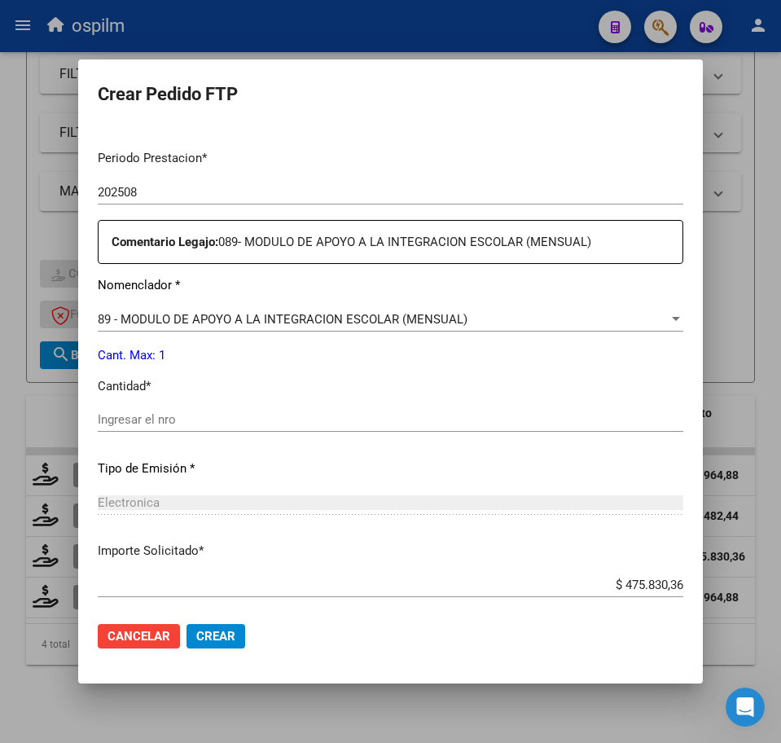
scroll to position [509, 0]
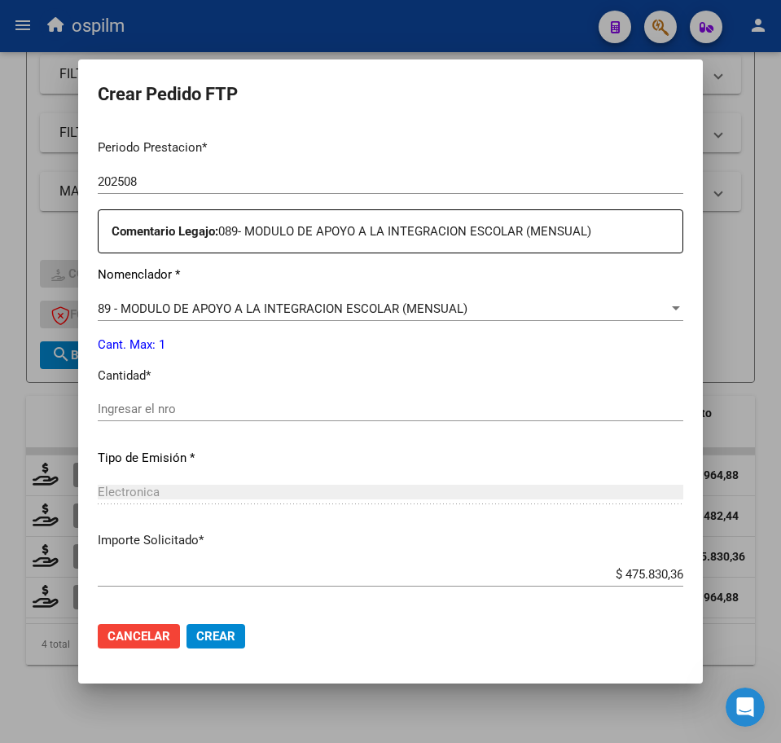
click at [257, 400] on div "Ingresar el nro" at bounding box center [391, 409] width 586 height 24
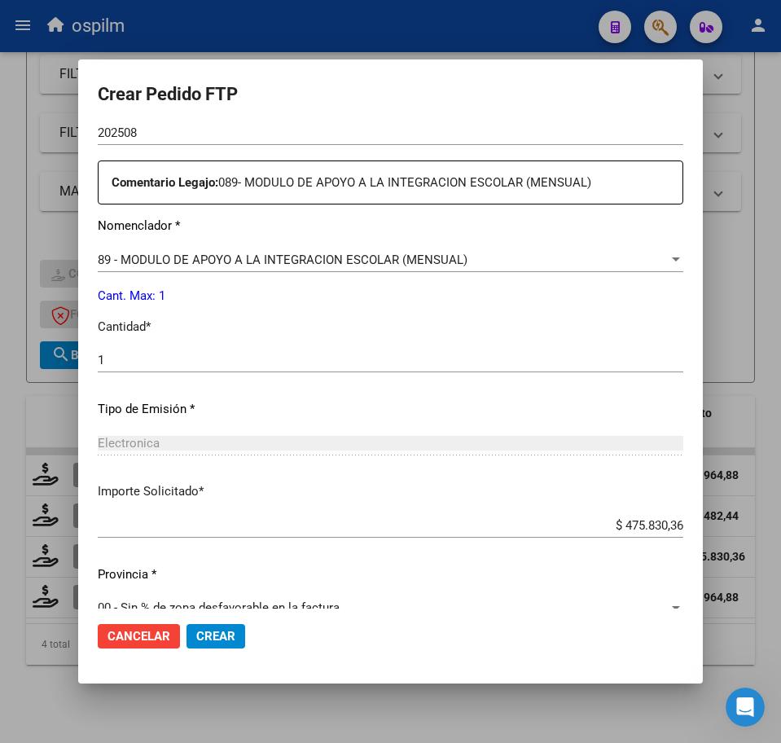
scroll to position [584, 0]
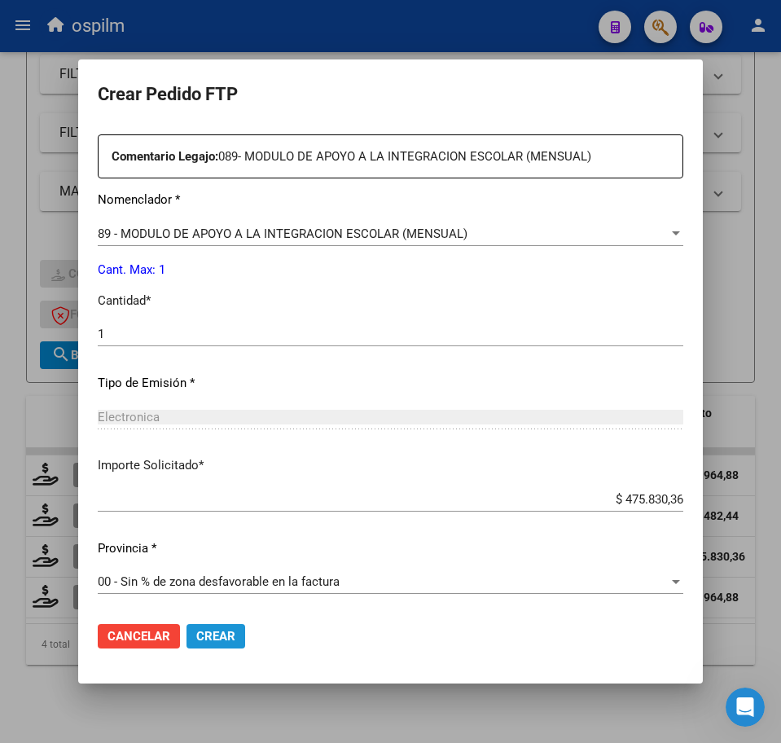
click at [234, 630] on span "Crear" at bounding box center [215, 636] width 39 height 15
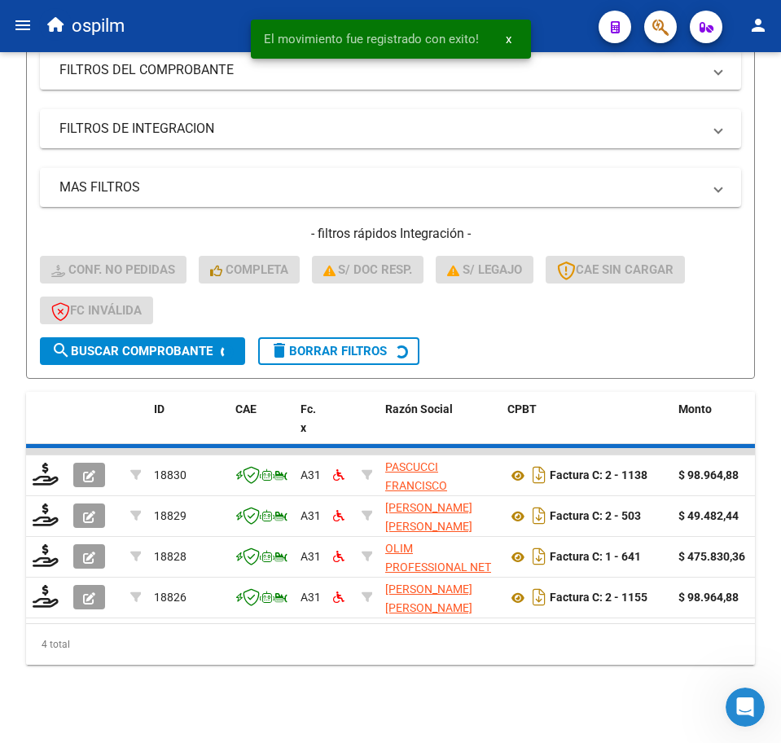
scroll to position [281, 0]
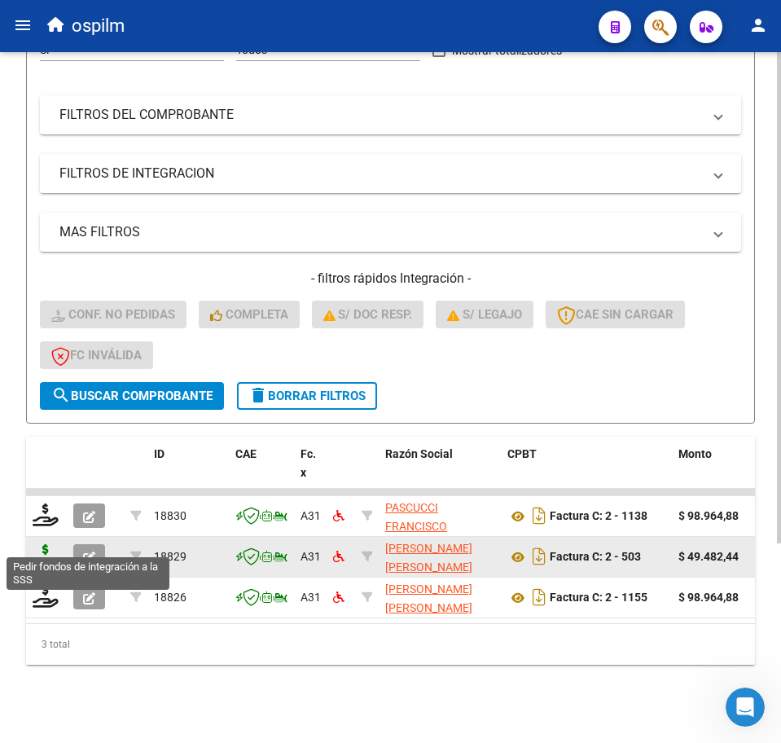
click at [40, 544] on icon at bounding box center [46, 555] width 26 height 23
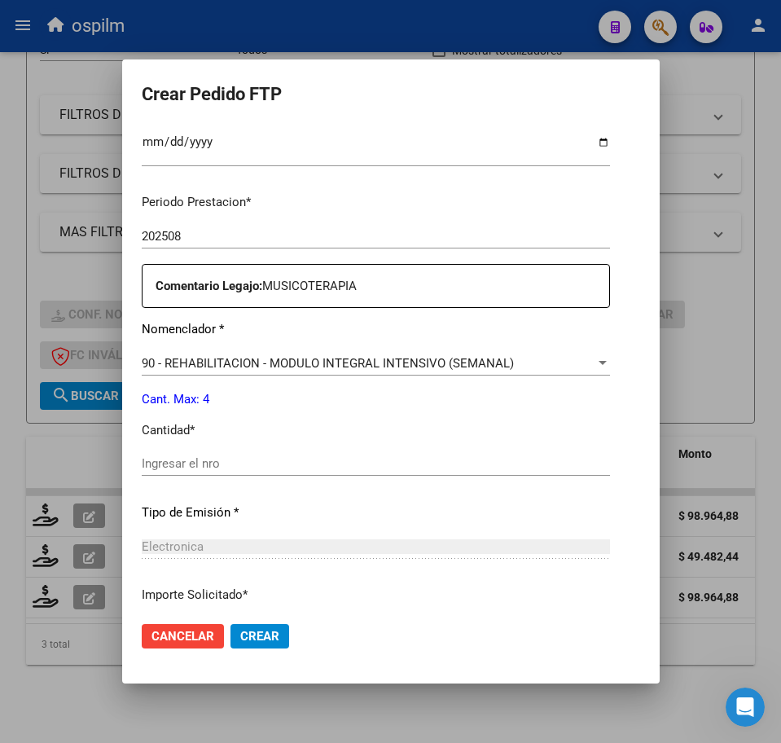
scroll to position [509, 0]
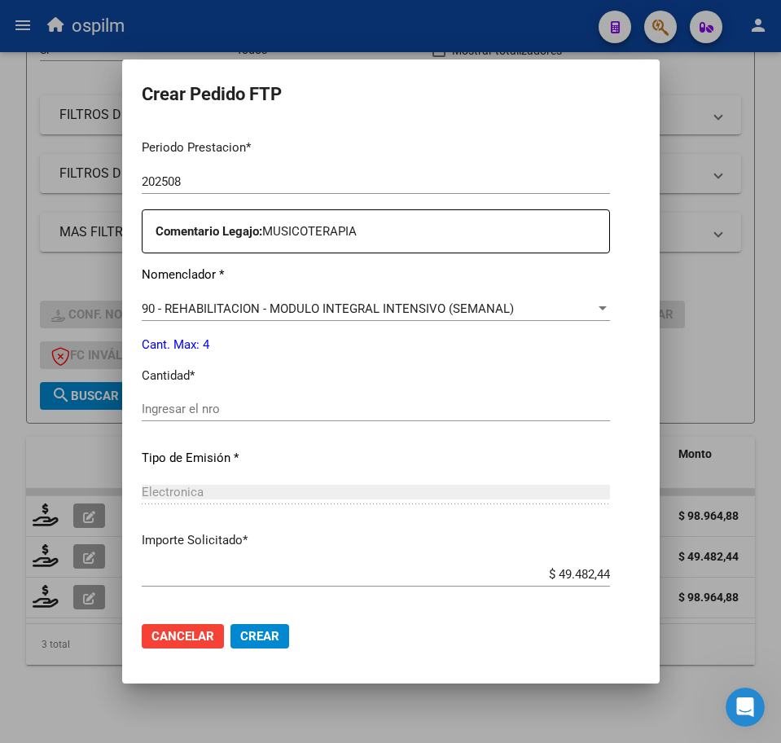
click at [261, 414] on input "Ingresar el nro" at bounding box center [376, 409] width 468 height 15
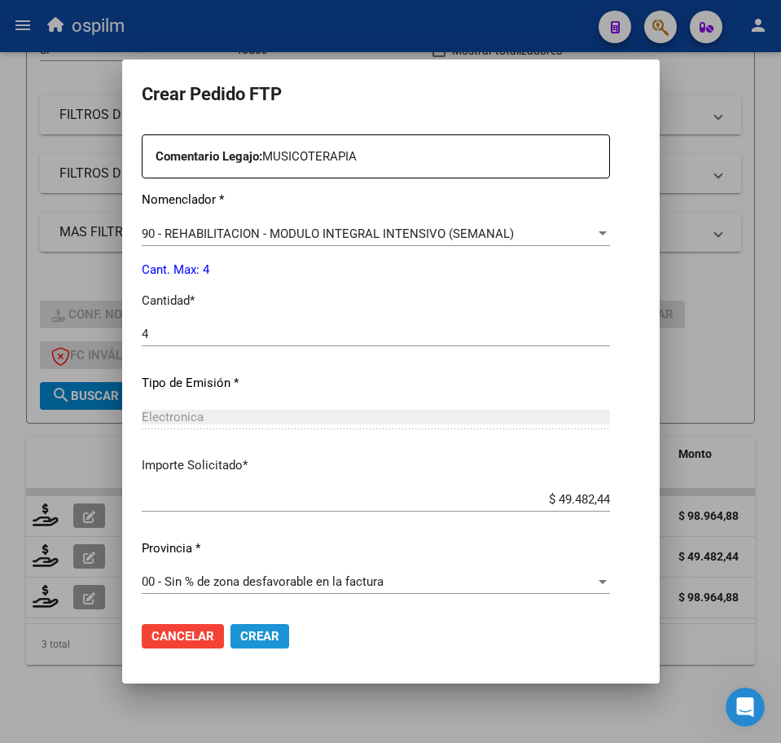
click at [269, 632] on span "Crear" at bounding box center [259, 636] width 39 height 15
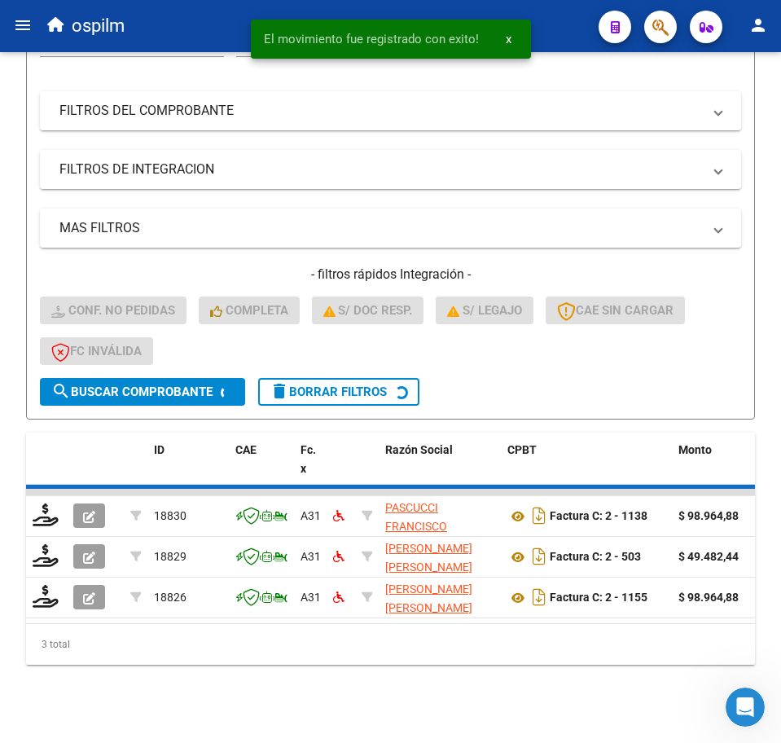
scroll to position [240, 0]
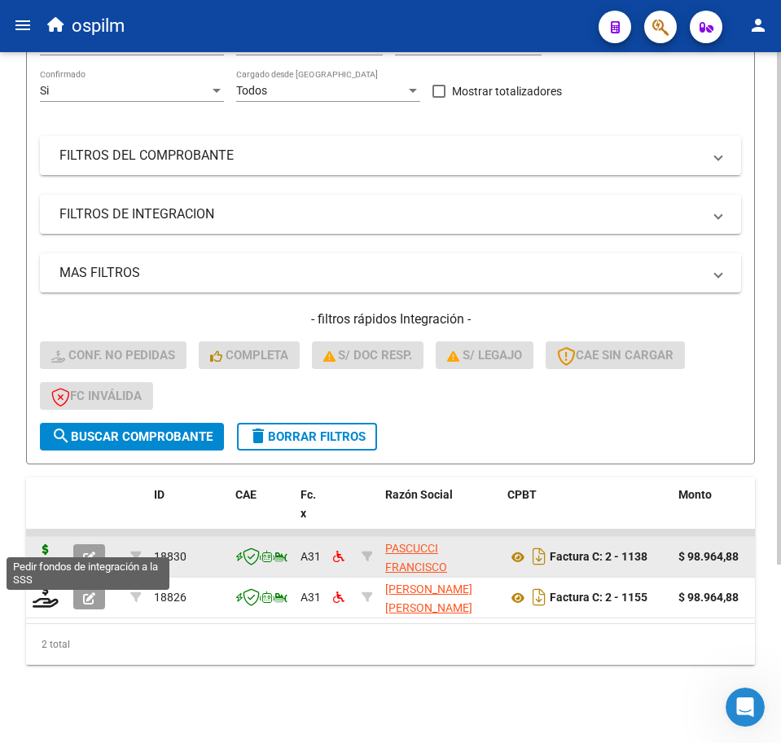
click at [49, 544] on icon at bounding box center [46, 555] width 26 height 23
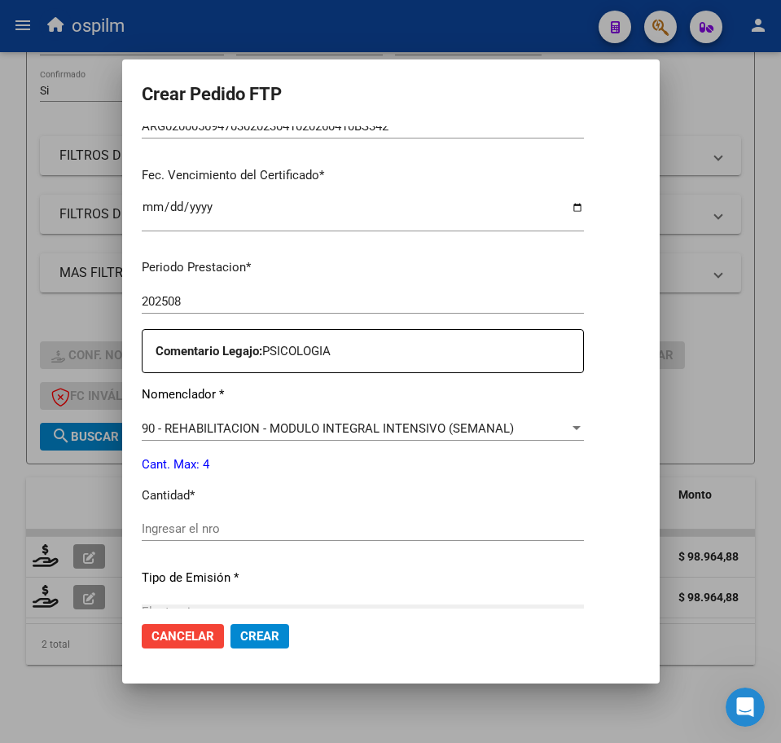
scroll to position [509, 0]
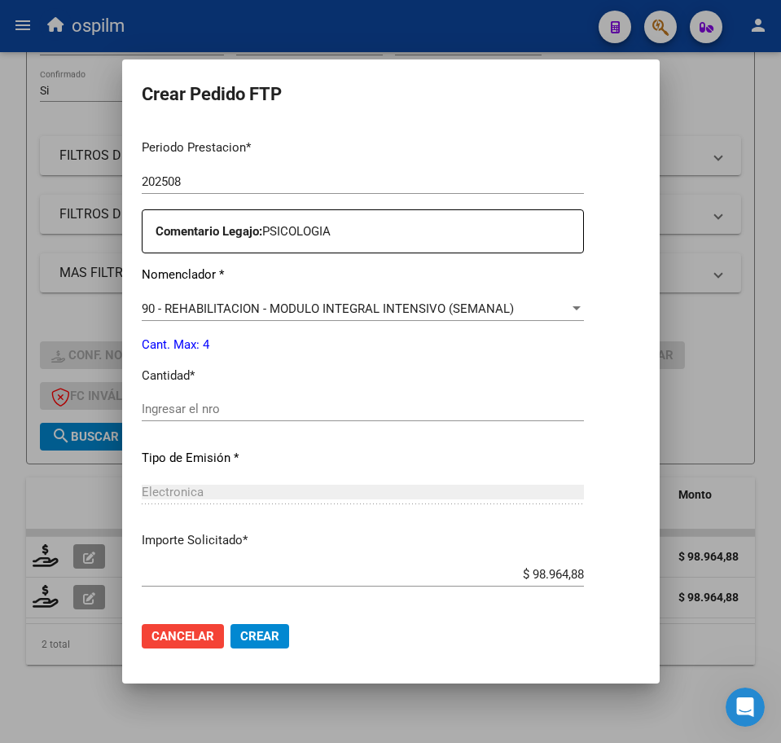
click at [261, 412] on input "Ingresar el nro" at bounding box center [363, 409] width 442 height 15
click at [240, 626] on button "Crear" at bounding box center [259, 636] width 59 height 24
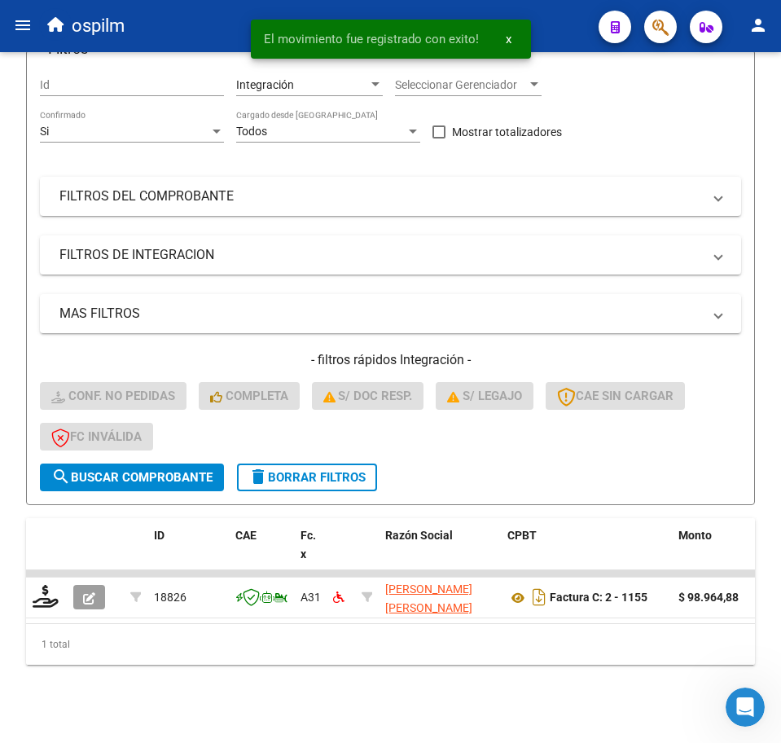
scroll to position [200, 0]
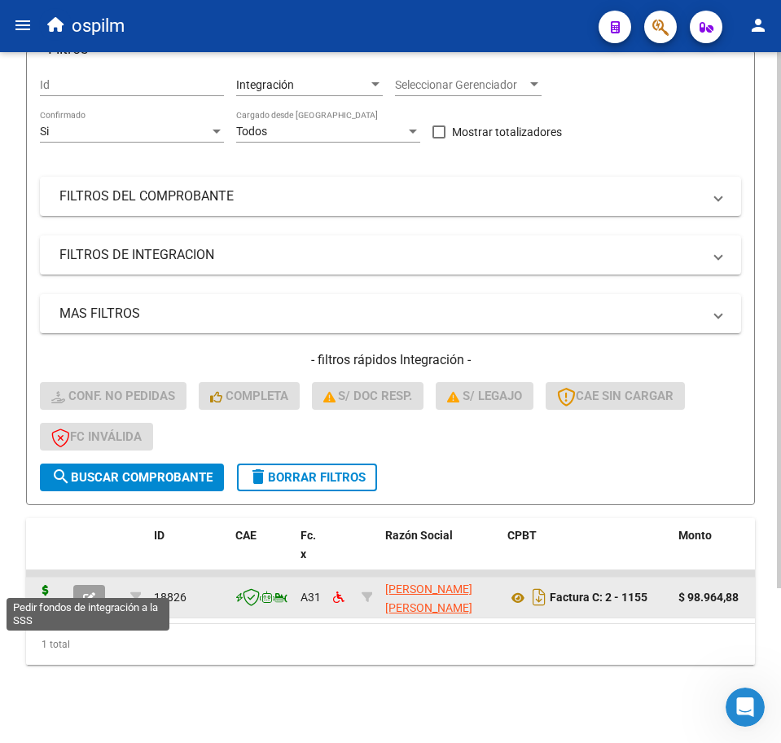
click at [50, 585] on icon at bounding box center [46, 596] width 26 height 23
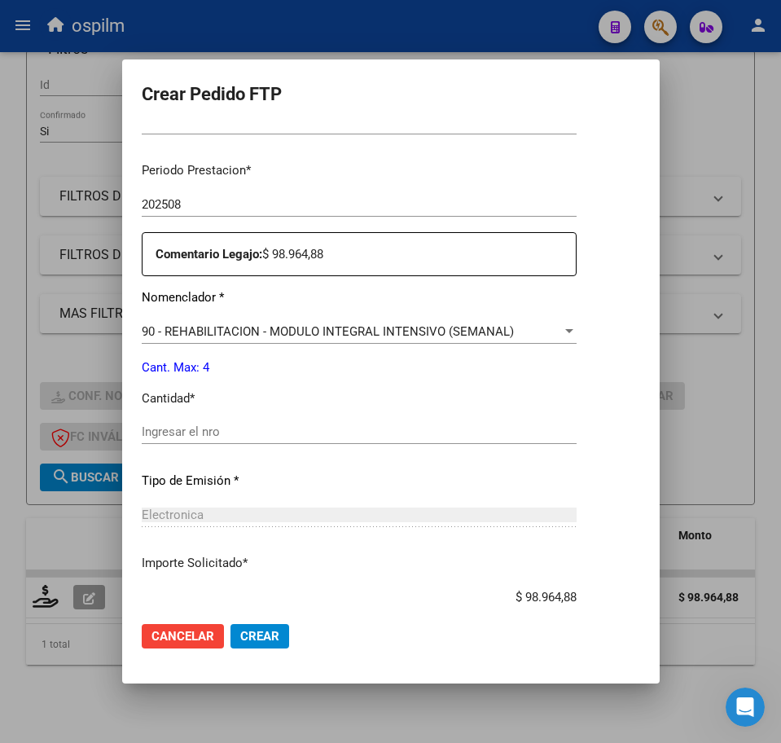
scroll to position [509, 0]
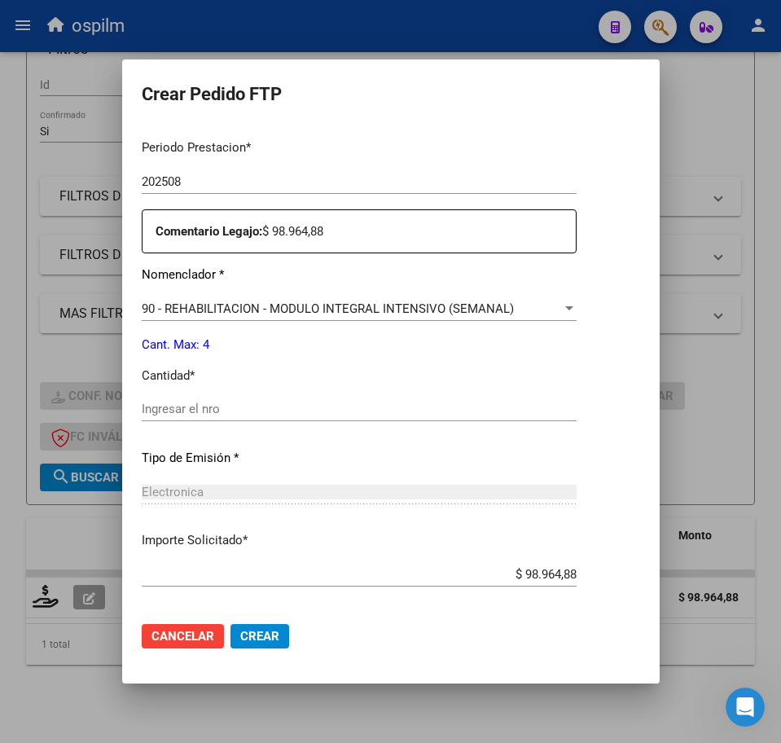
click at [277, 416] on input "Ingresar el nro" at bounding box center [359, 409] width 435 height 15
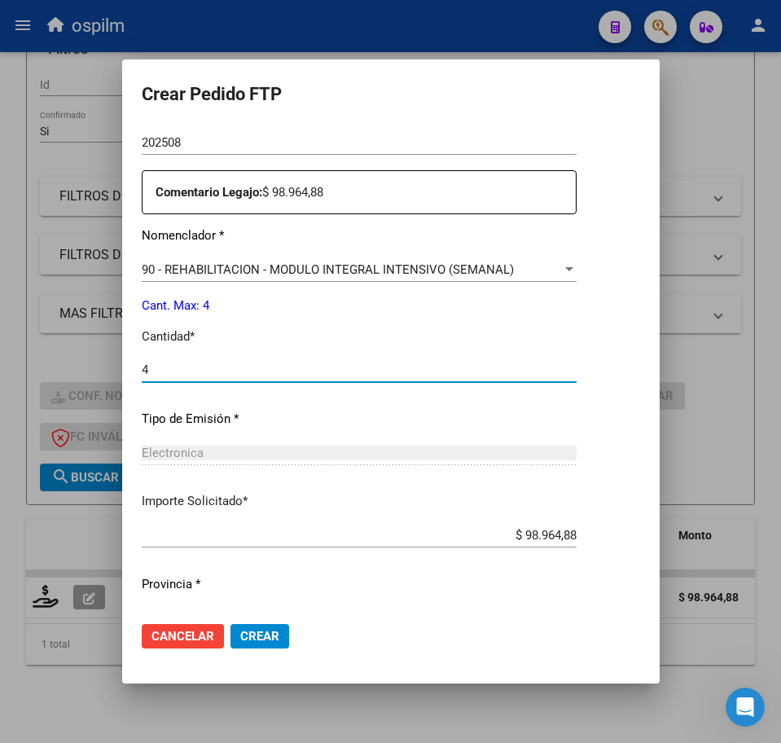
scroll to position [584, 0]
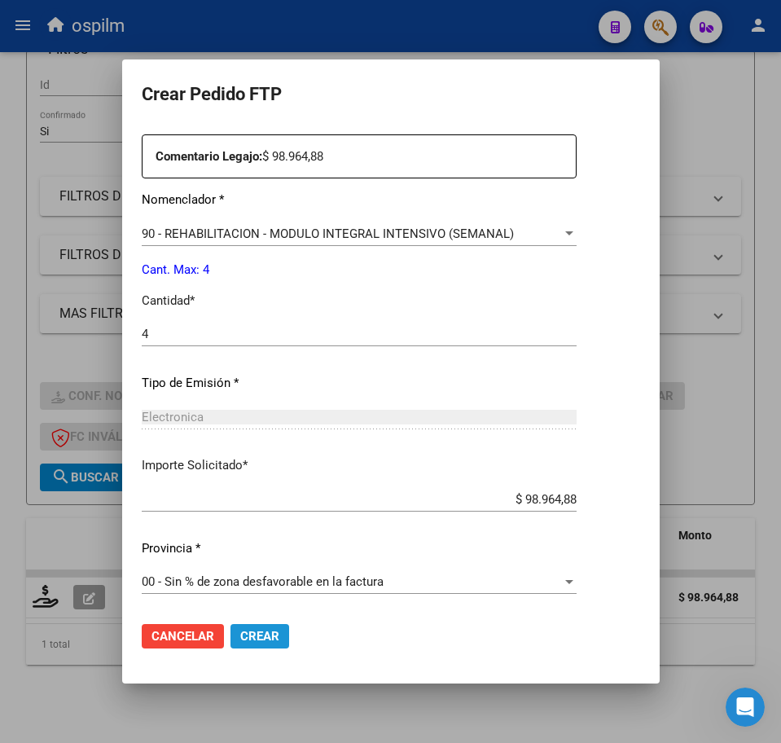
click at [235, 647] on button "Crear" at bounding box center [259, 636] width 59 height 24
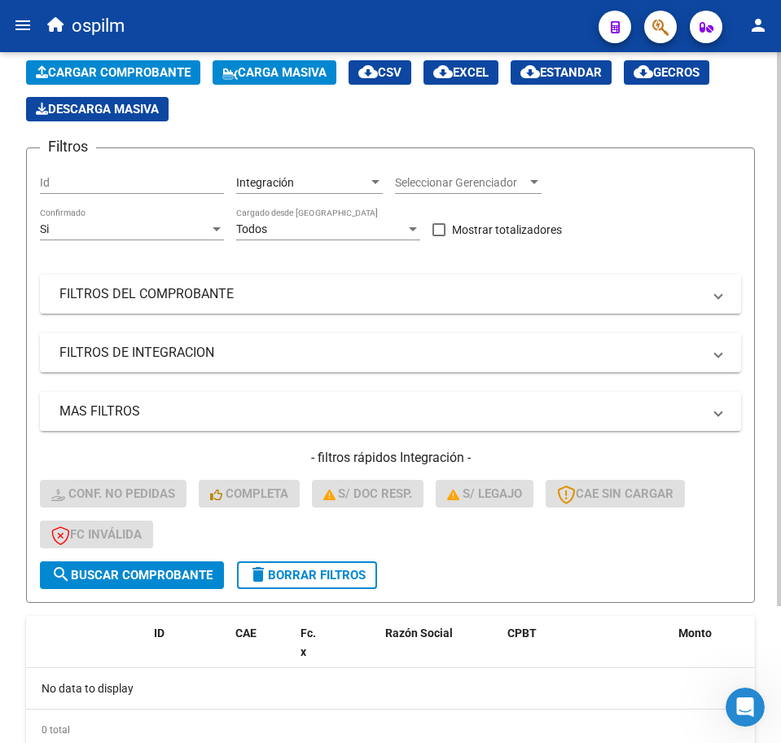
scroll to position [0, 0]
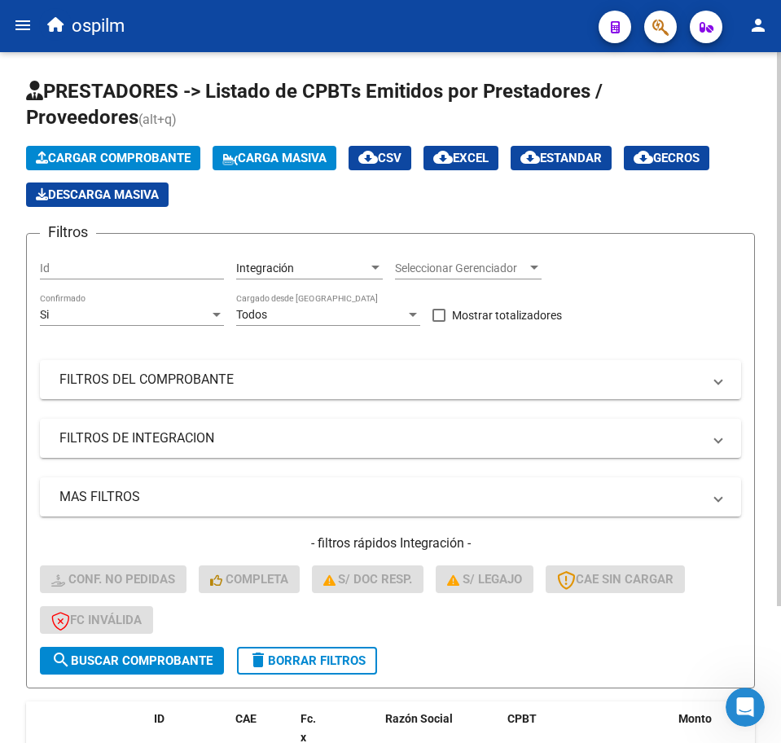
click at [292, 157] on span "Carga Masiva" at bounding box center [274, 158] width 104 height 15
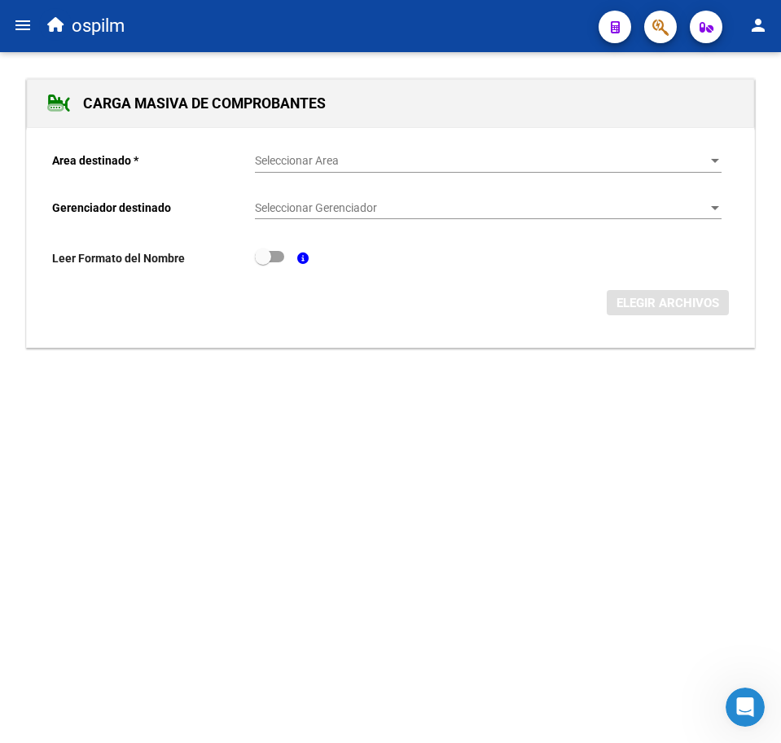
click at [297, 161] on span "Seleccionar Area" at bounding box center [481, 161] width 452 height 14
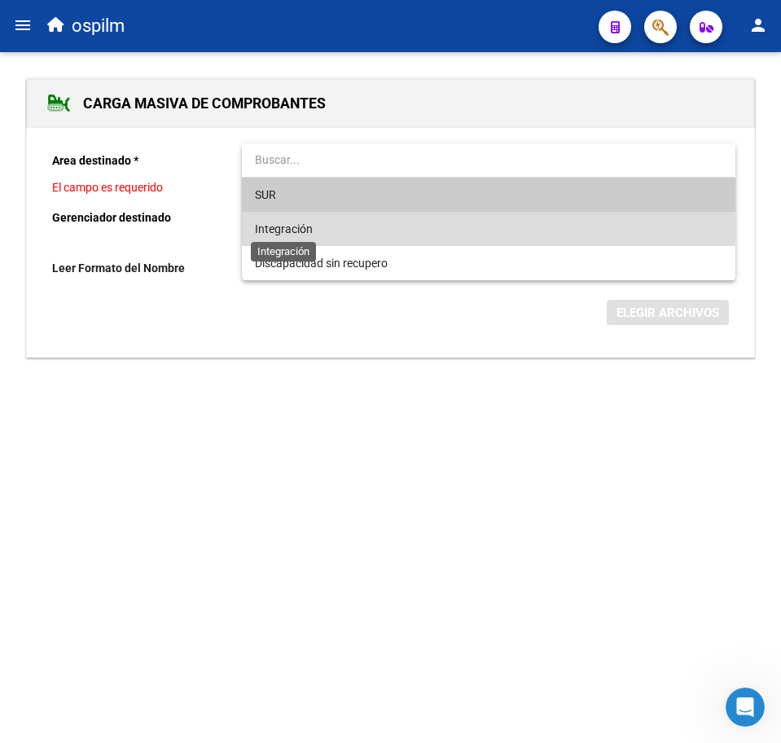
click at [292, 227] on span "Integración" at bounding box center [284, 228] width 58 height 13
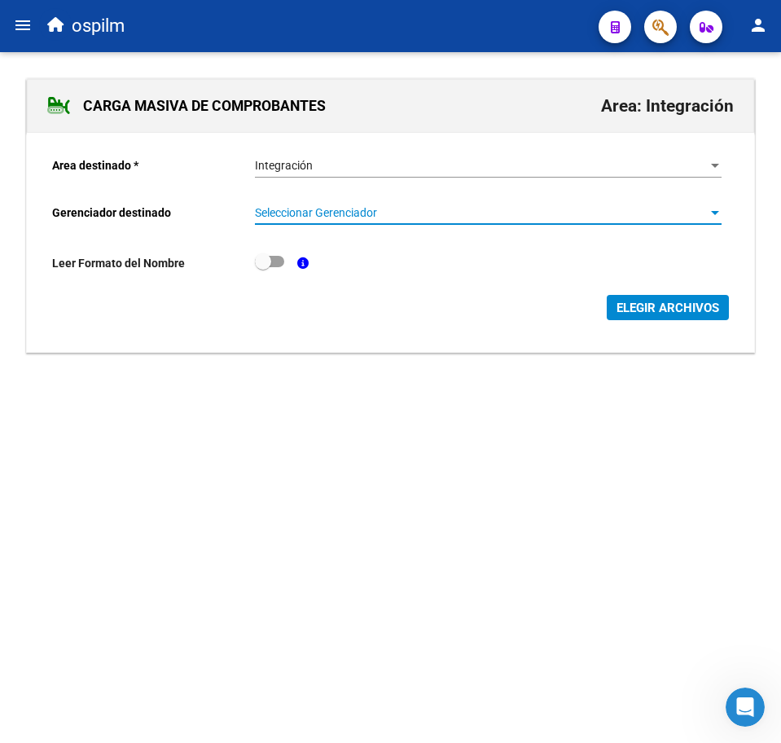
click at [292, 212] on span "Seleccionar Gerenciador" at bounding box center [481, 213] width 452 height 14
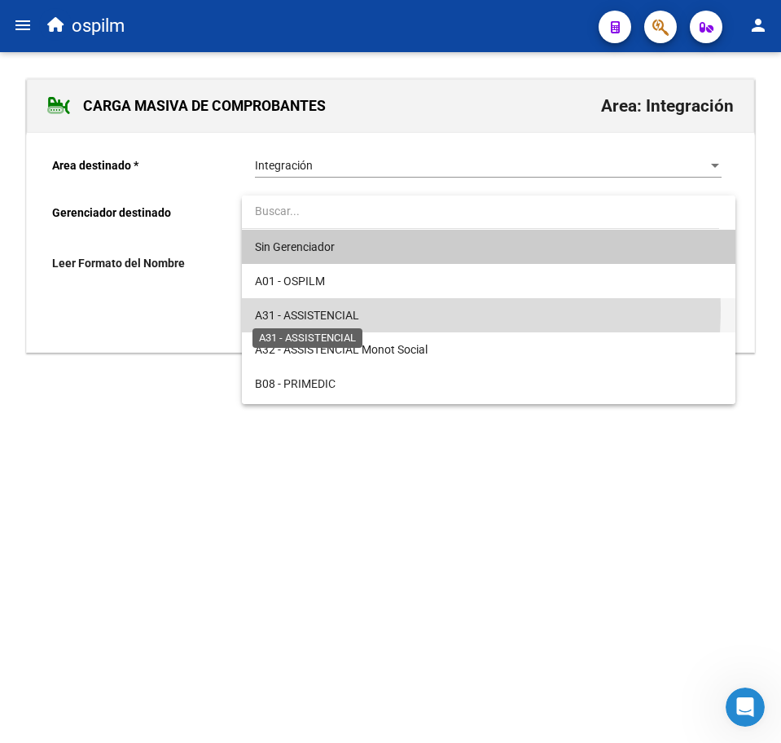
click at [315, 309] on span "A31 - ASSISTENCIAL" at bounding box center [307, 315] width 104 height 13
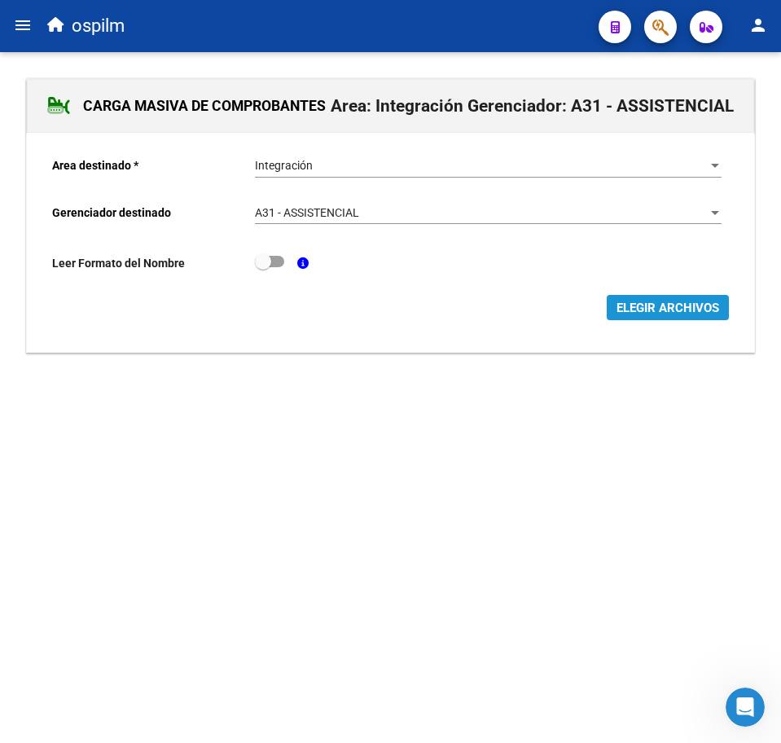
click at [643, 310] on span "ELEGIR ARCHIVOS" at bounding box center [668, 308] width 103 height 15
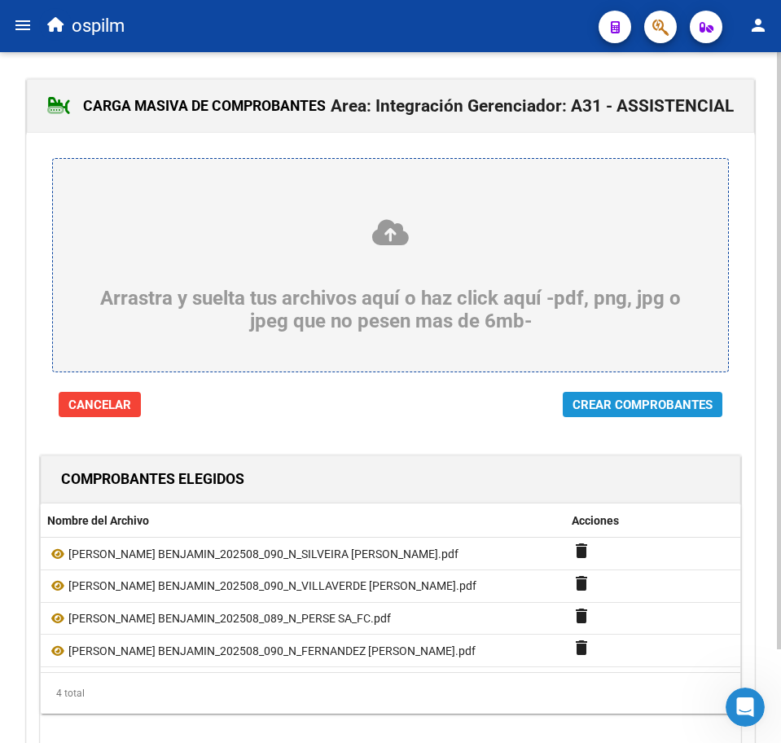
click at [644, 397] on button "Crear Comprobantes" at bounding box center [643, 404] width 160 height 25
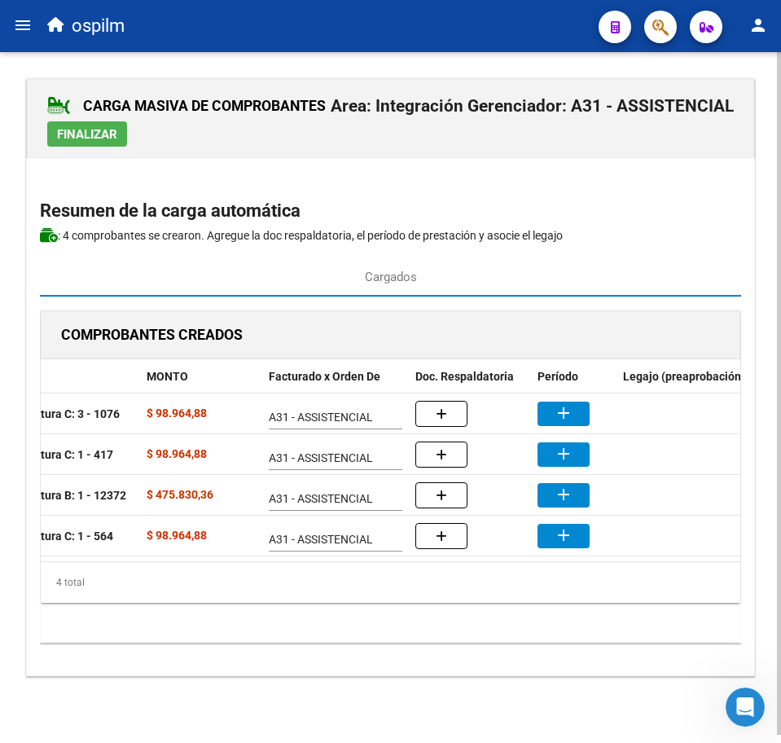
scroll to position [0, 377]
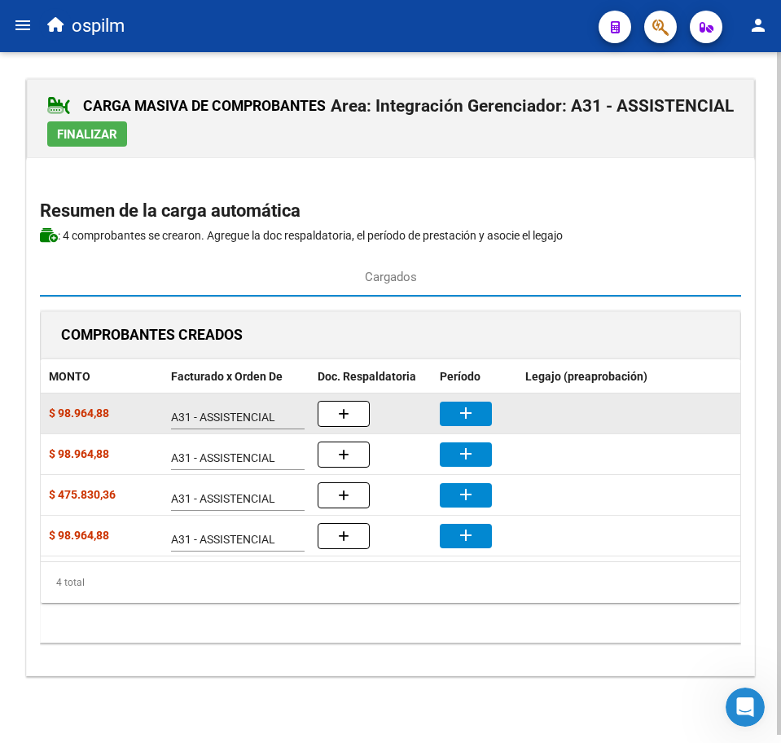
click at [456, 410] on mat-icon "add" at bounding box center [466, 413] width 20 height 20
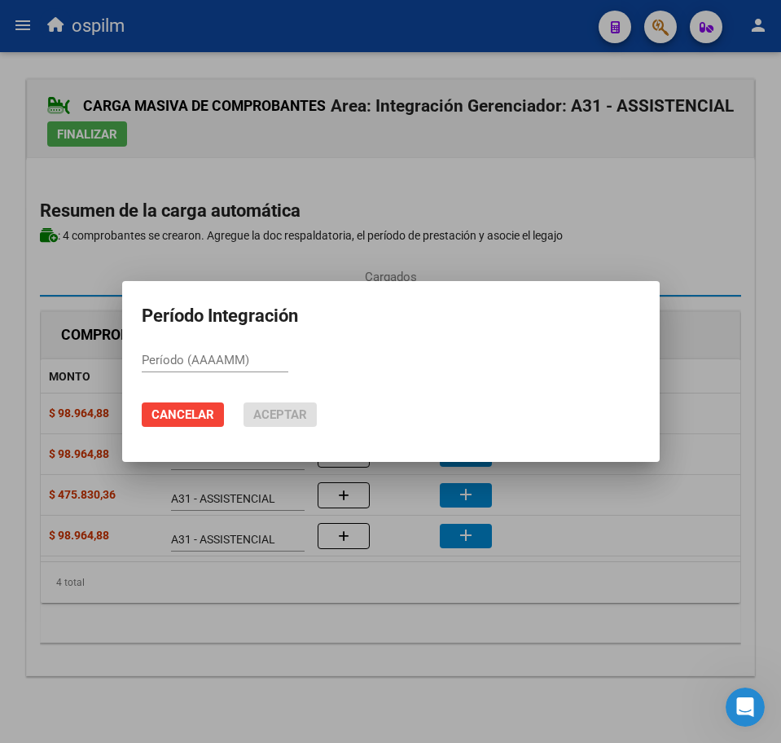
paste input "202508"
click at [282, 404] on mat-dialog-actions "Cancelar Aceptar" at bounding box center [391, 414] width 498 height 55
click at [281, 413] on span "Aceptar" at bounding box center [280, 414] width 54 height 15
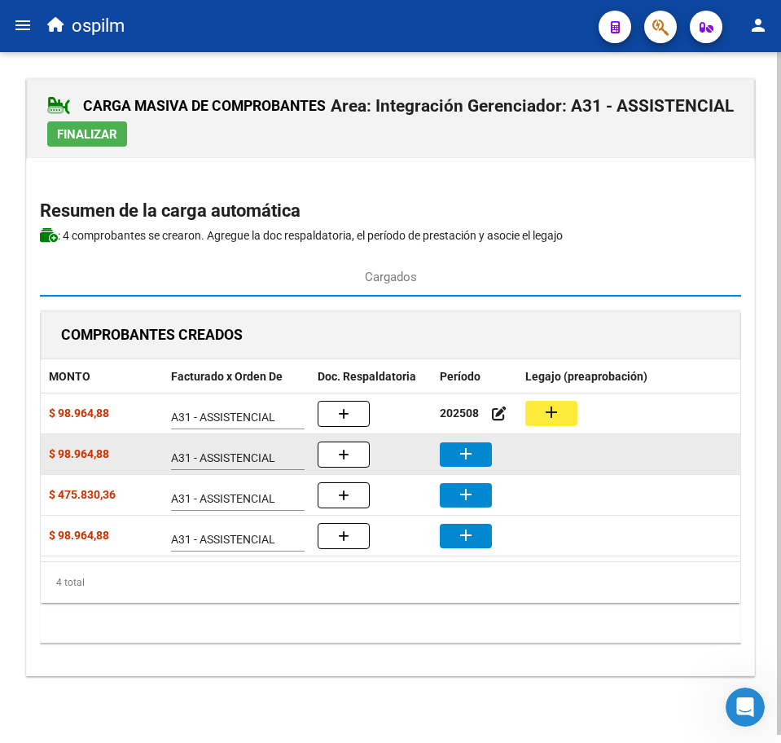
click at [471, 459] on mat-icon "add" at bounding box center [466, 454] width 20 height 20
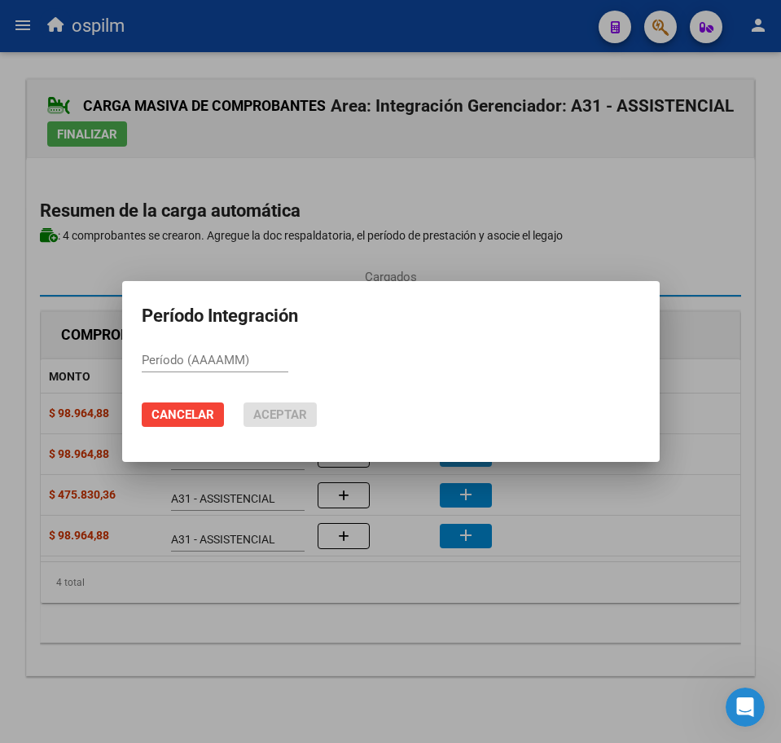
paste input "202508"
click at [242, 412] on mat-dialog-actions "Cancelar Aceptar" at bounding box center [391, 414] width 498 height 55
click at [259, 415] on span "Aceptar" at bounding box center [280, 414] width 54 height 15
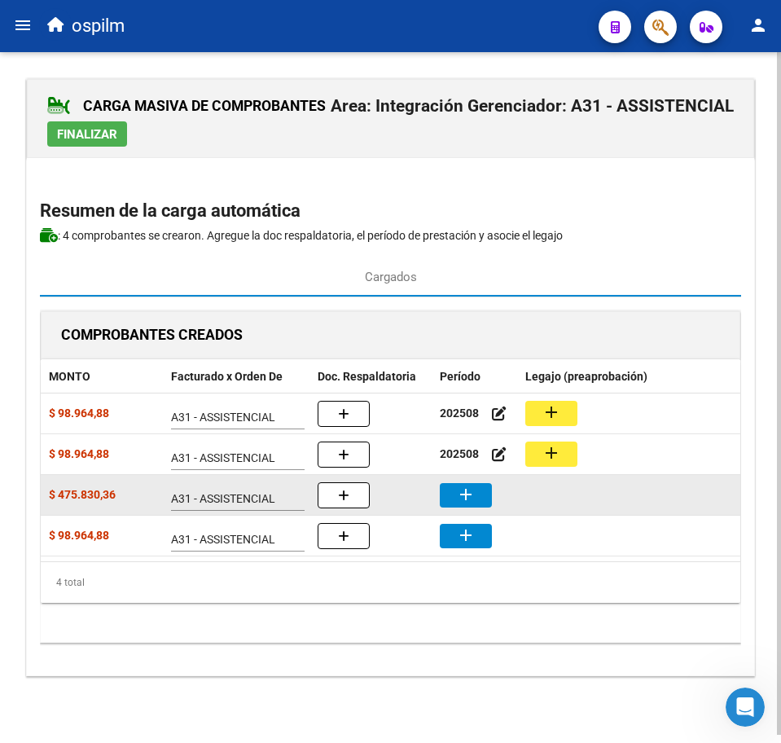
click at [479, 488] on button "add" at bounding box center [466, 495] width 52 height 24
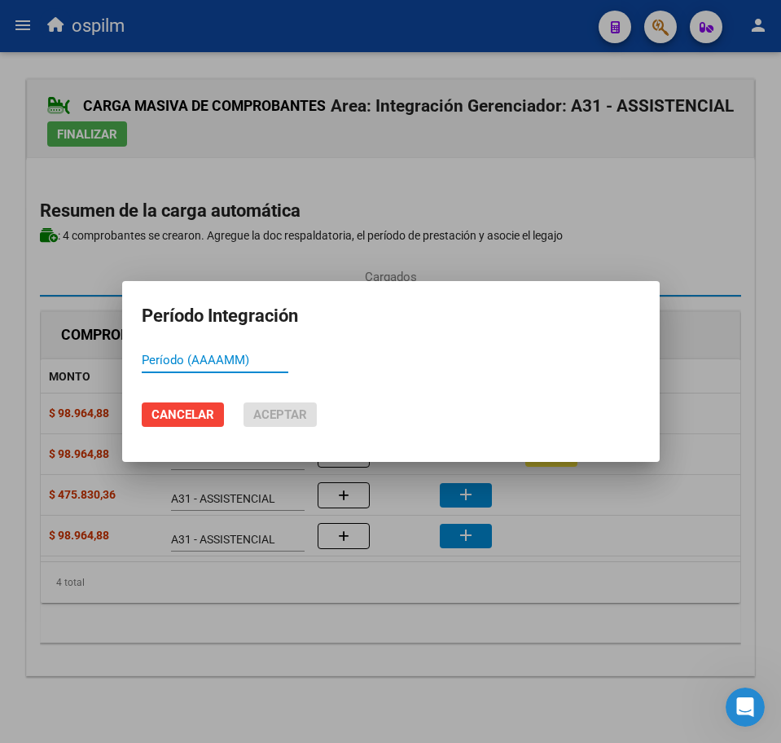
paste input "202508"
click at [297, 416] on span "Aceptar" at bounding box center [280, 414] width 54 height 15
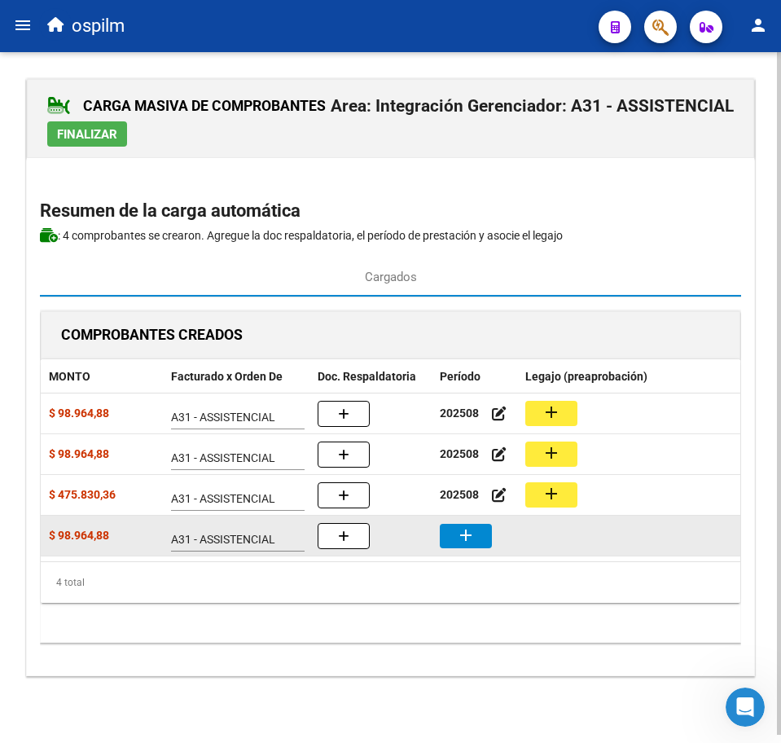
click at [480, 538] on button "add" at bounding box center [466, 536] width 52 height 24
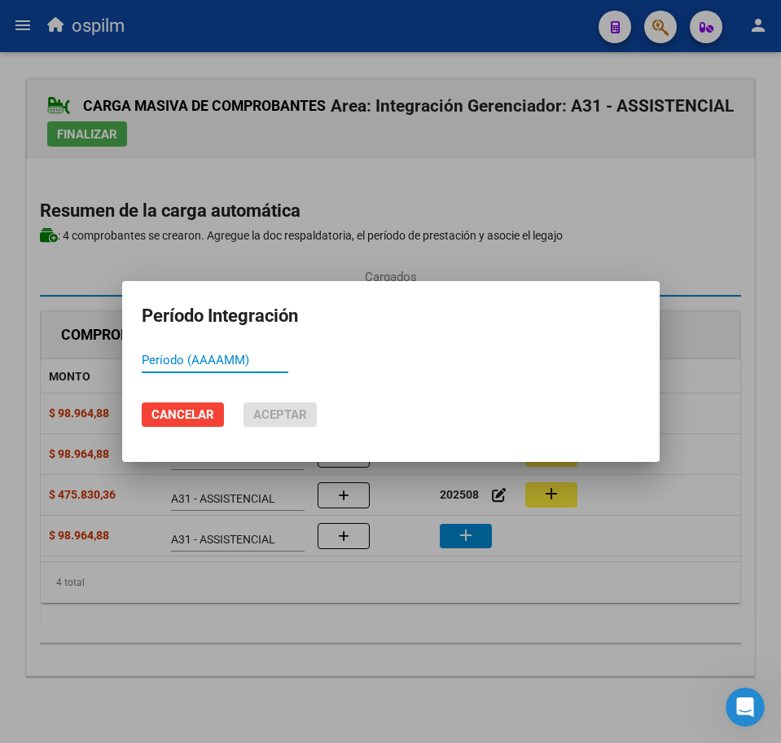
paste input "202508"
click at [269, 417] on span "Aceptar" at bounding box center [280, 414] width 54 height 15
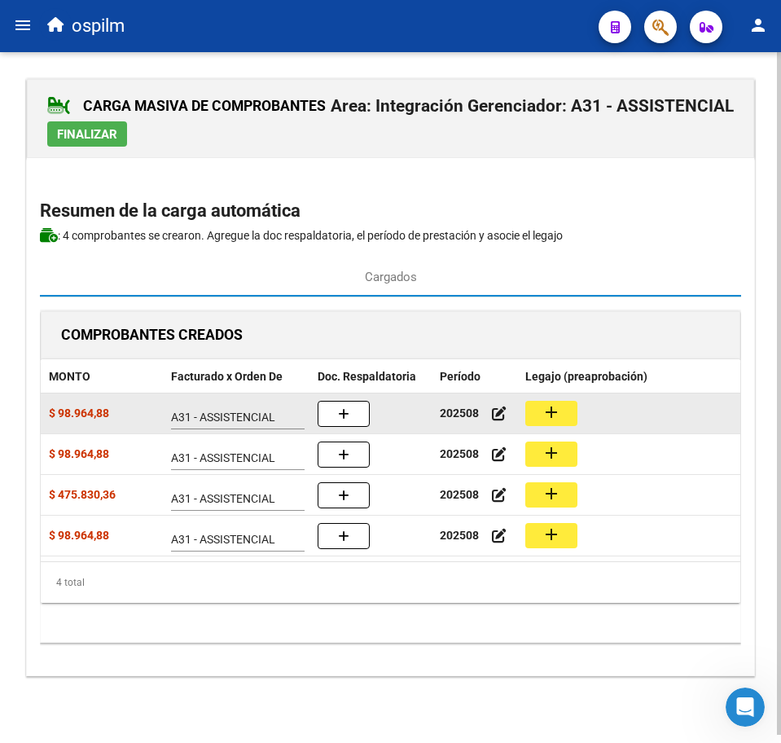
click at [573, 417] on button "add" at bounding box center [551, 413] width 52 height 25
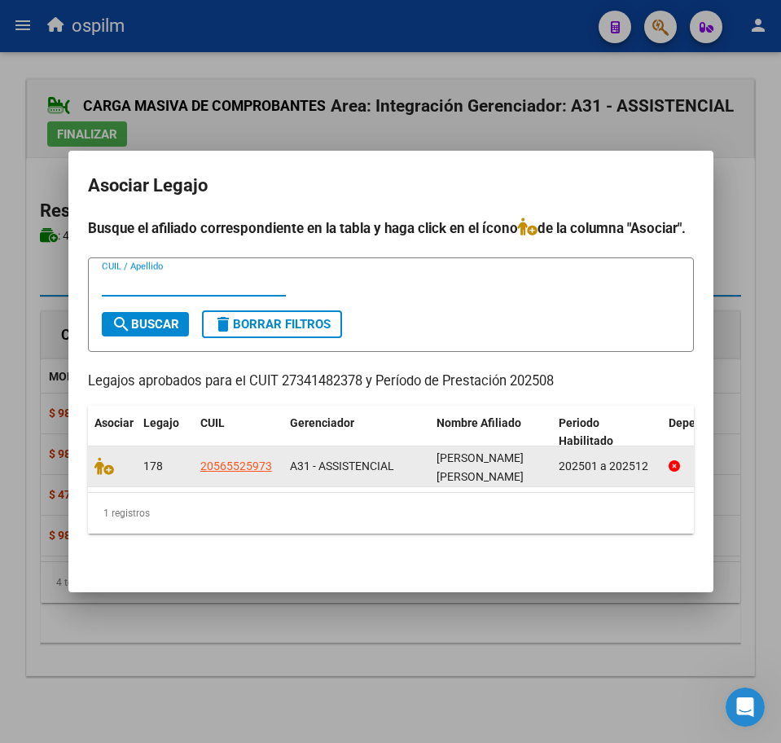
click at [89, 460] on datatable-body-cell at bounding box center [112, 466] width 49 height 40
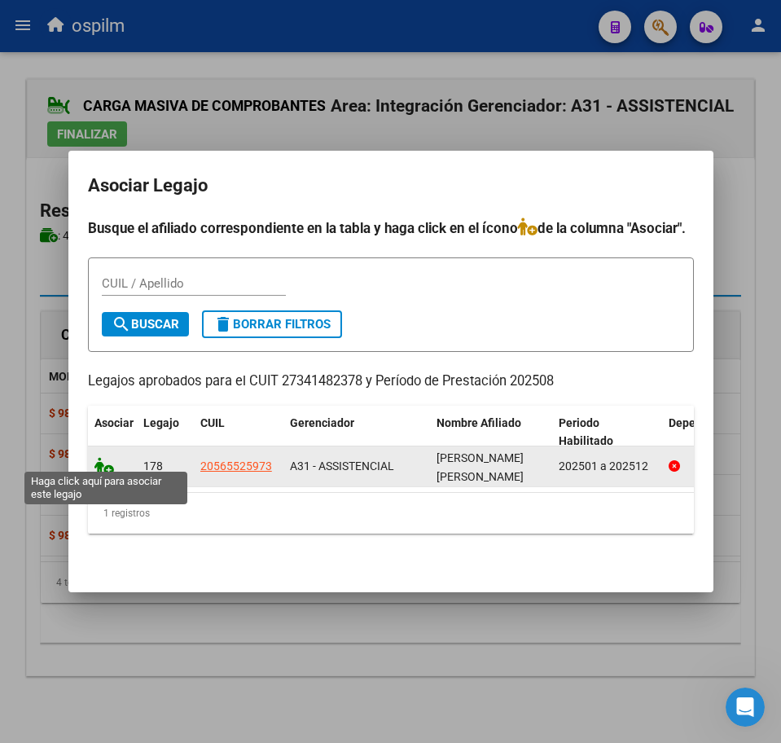
click at [94, 460] on icon at bounding box center [104, 466] width 20 height 18
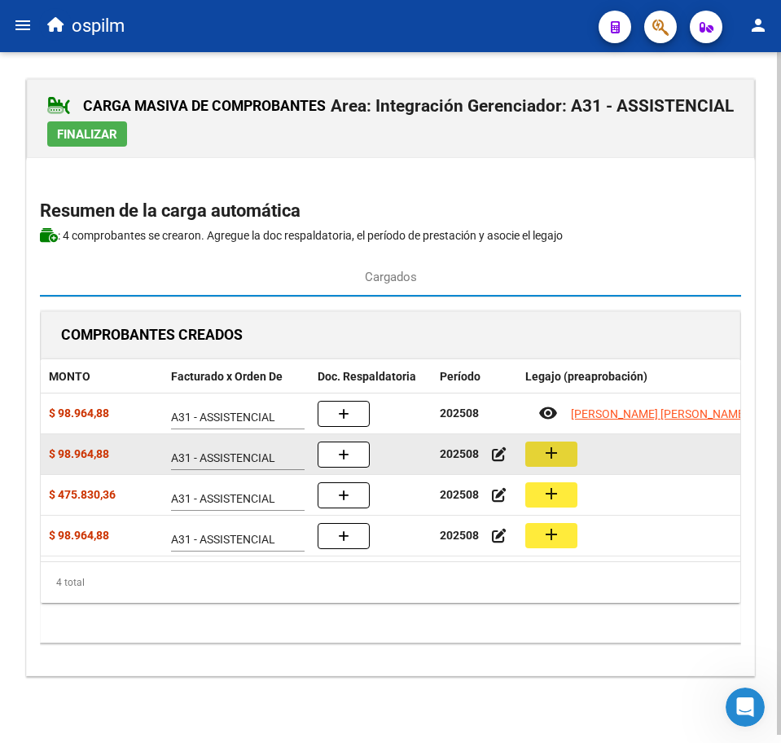
click at [541, 459] on button "add" at bounding box center [551, 453] width 52 height 25
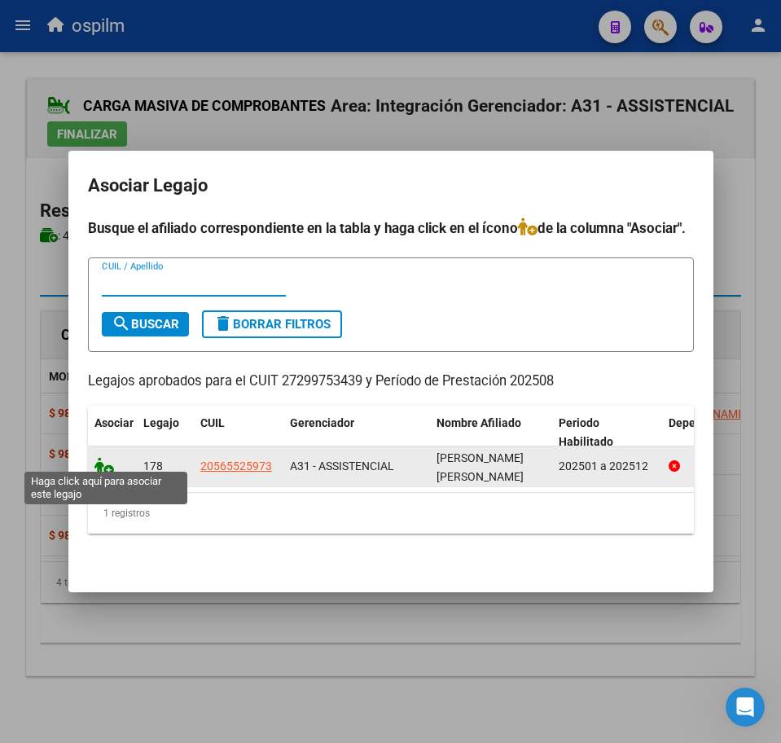
click at [103, 459] on icon at bounding box center [104, 466] width 20 height 18
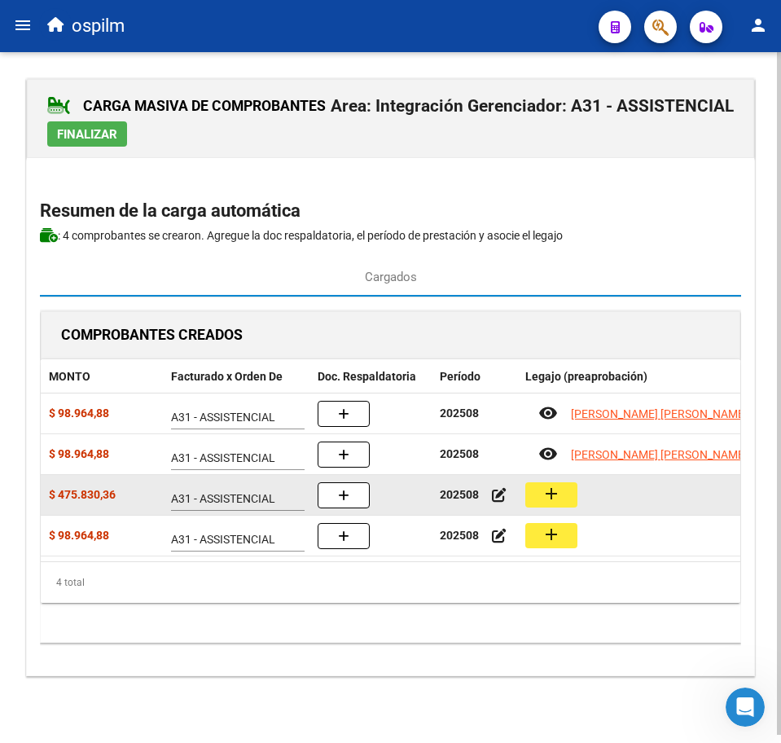
click at [554, 490] on mat-icon "add" at bounding box center [552, 494] width 20 height 20
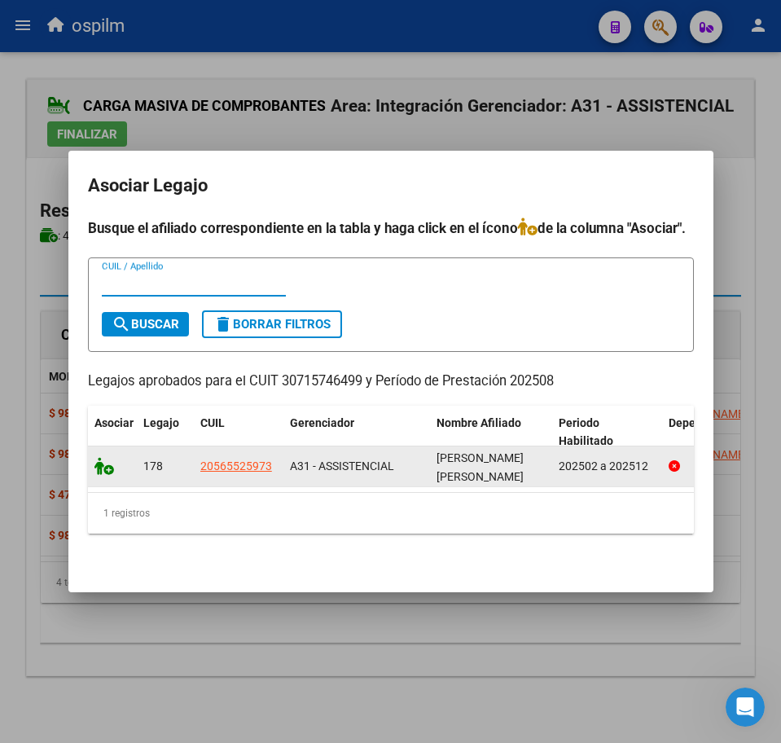
click at [103, 465] on icon at bounding box center [104, 466] width 20 height 18
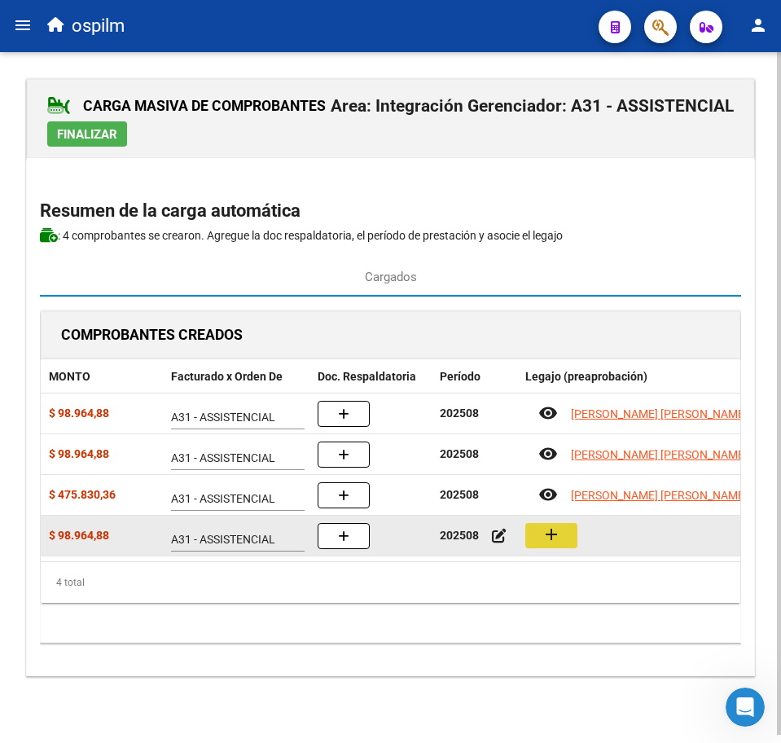
click at [555, 531] on mat-icon "add" at bounding box center [552, 535] width 20 height 20
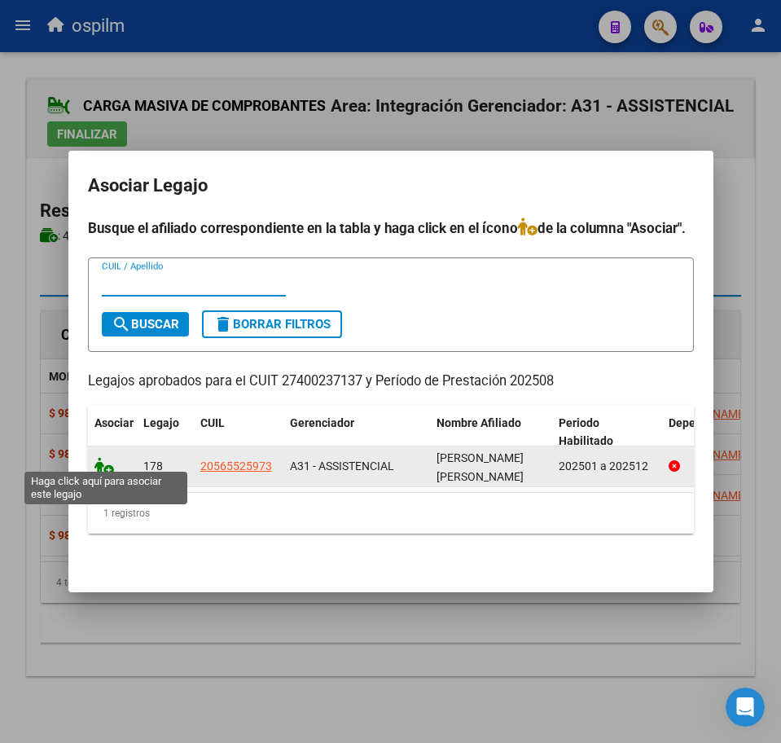
click at [98, 459] on icon at bounding box center [104, 466] width 20 height 18
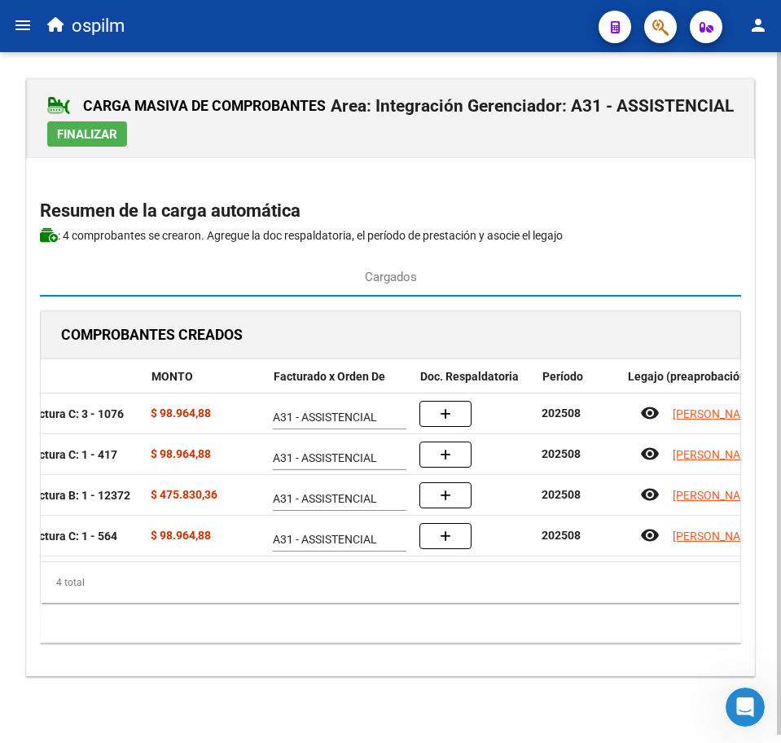
scroll to position [0, 244]
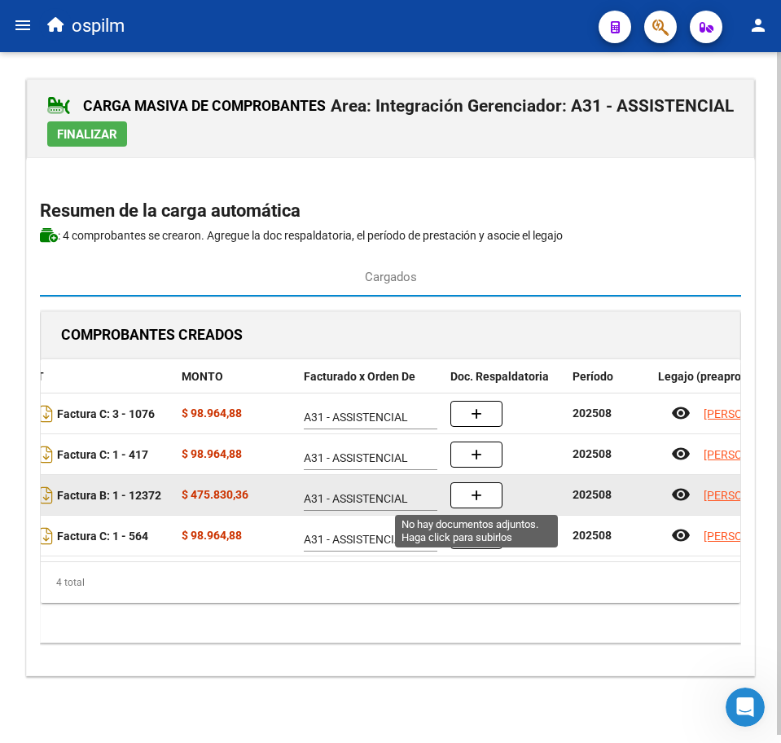
click at [463, 485] on button "button" at bounding box center [476, 495] width 52 height 26
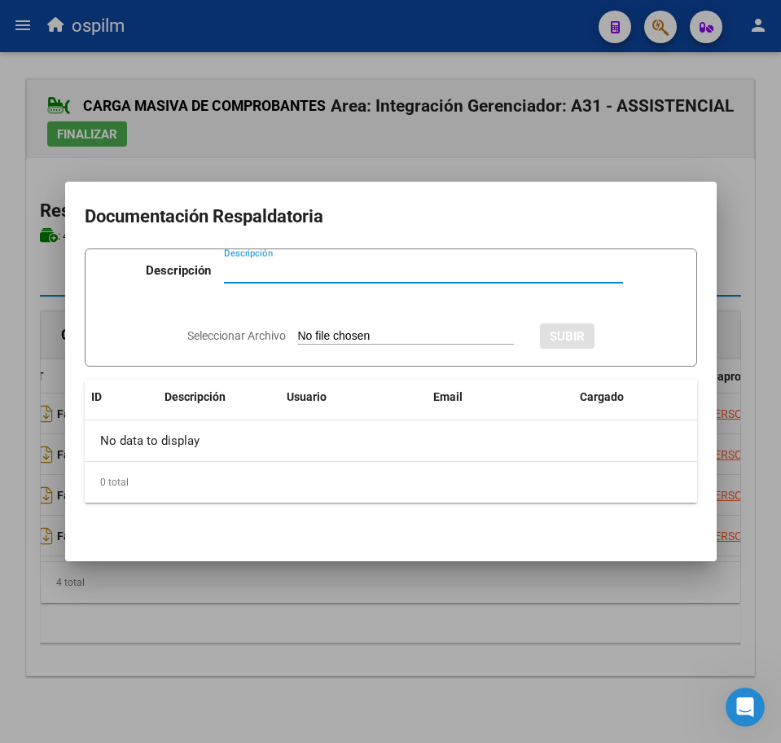
paste input "Planilla de asistencia"
click at [340, 334] on input "Seleccionar Archivo" at bounding box center [406, 336] width 216 height 15
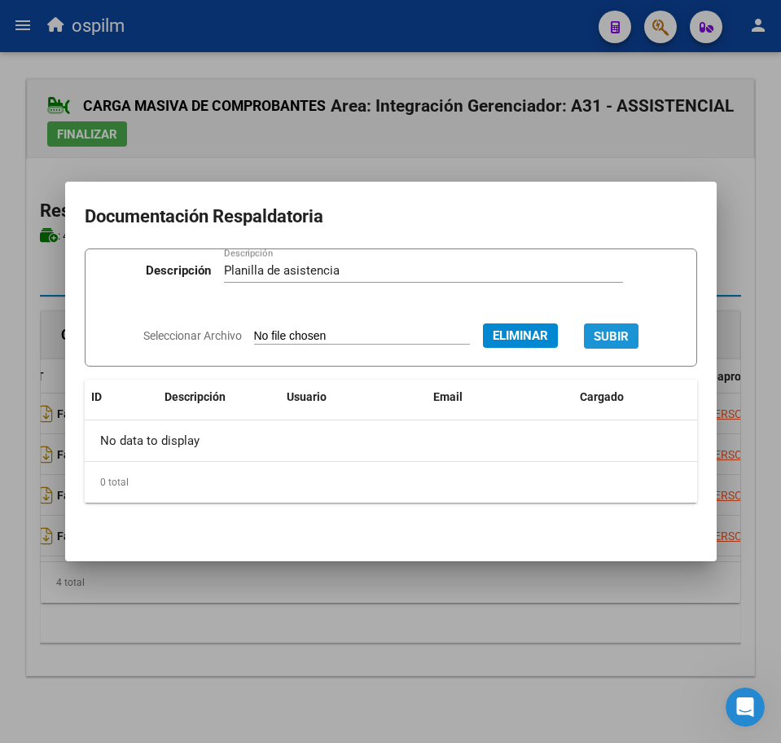
click at [623, 329] on span "SUBIR" at bounding box center [611, 336] width 35 height 15
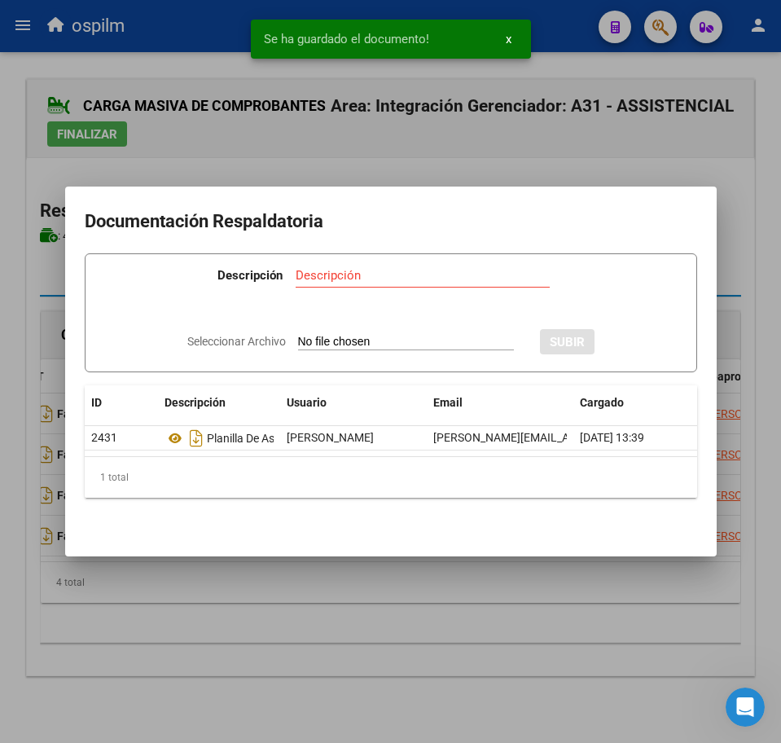
click at [463, 624] on div at bounding box center [390, 371] width 781 height 743
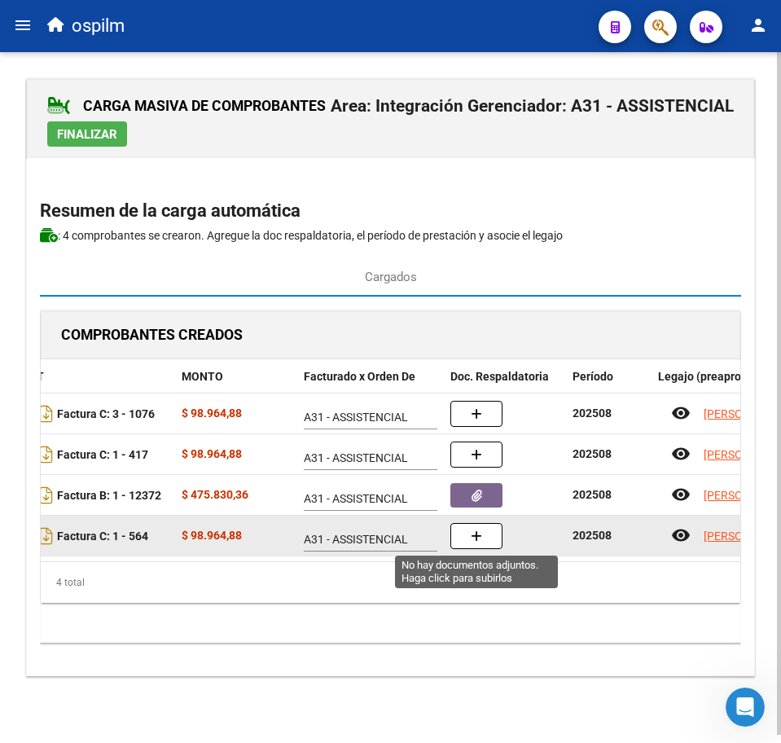
click at [498, 533] on button "button" at bounding box center [476, 536] width 52 height 26
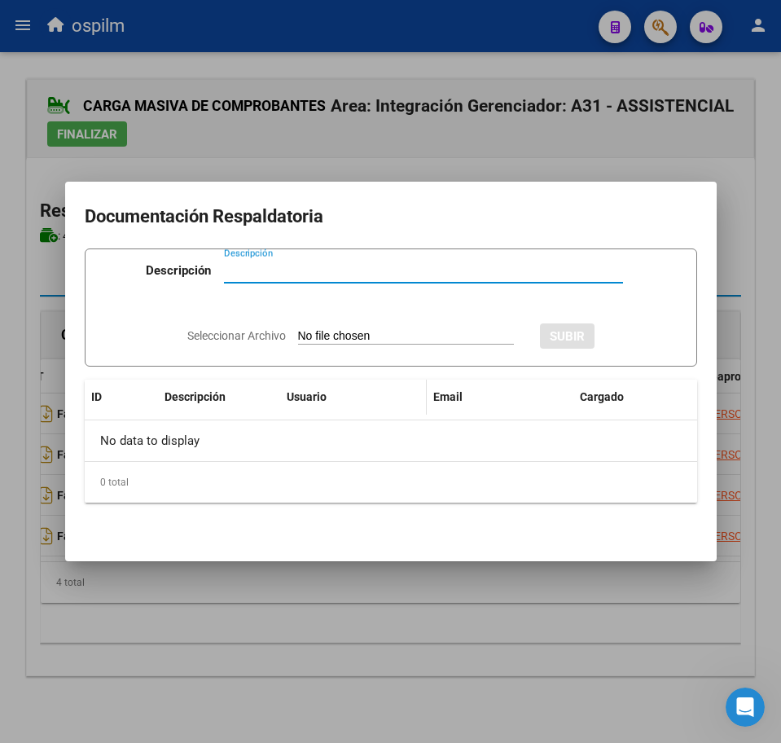
paste input "Planilla de asistencia"
click at [376, 331] on input "Seleccionar Archivo" at bounding box center [406, 336] width 216 height 15
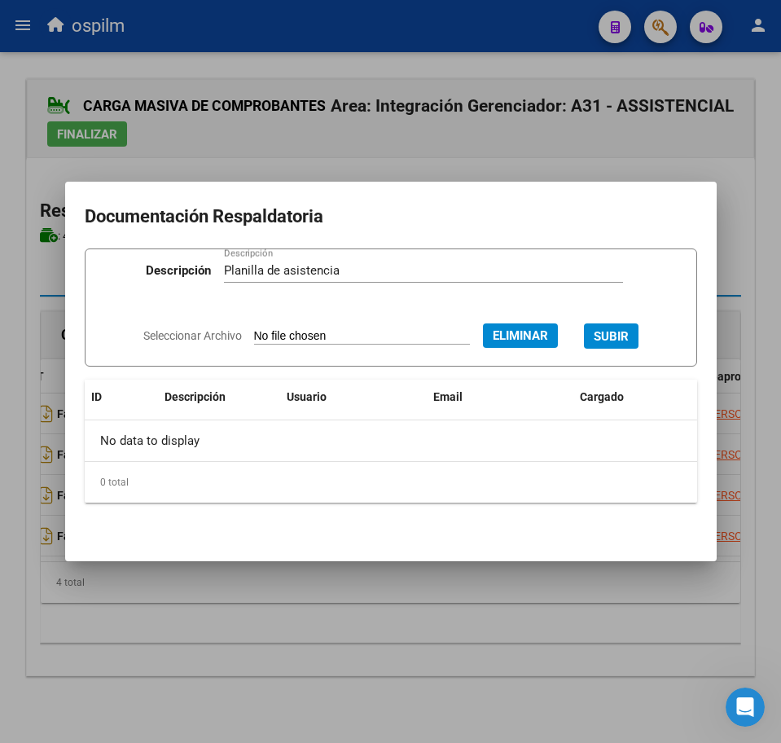
click at [631, 346] on button "SUBIR" at bounding box center [611, 335] width 55 height 25
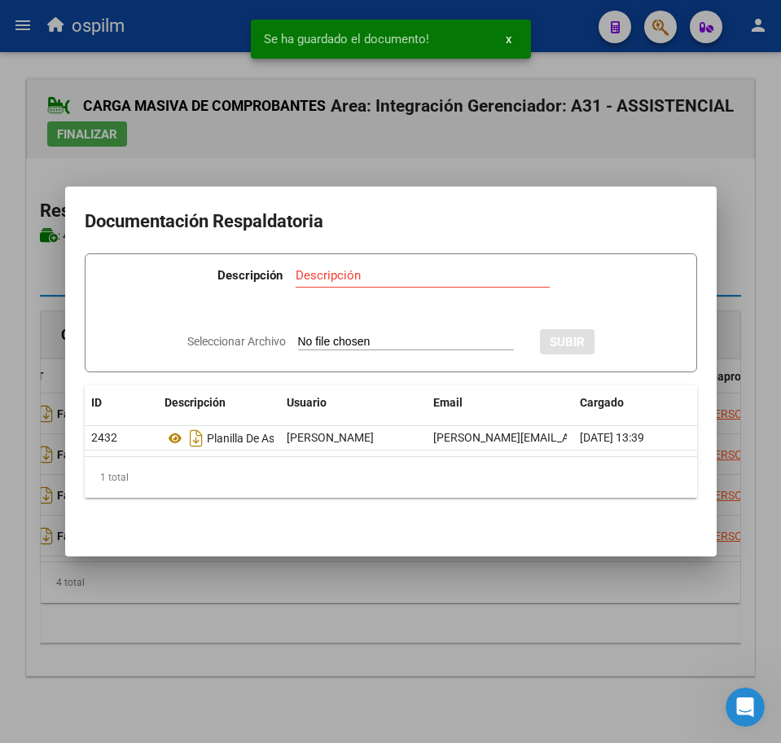
click at [428, 617] on div at bounding box center [390, 371] width 781 height 743
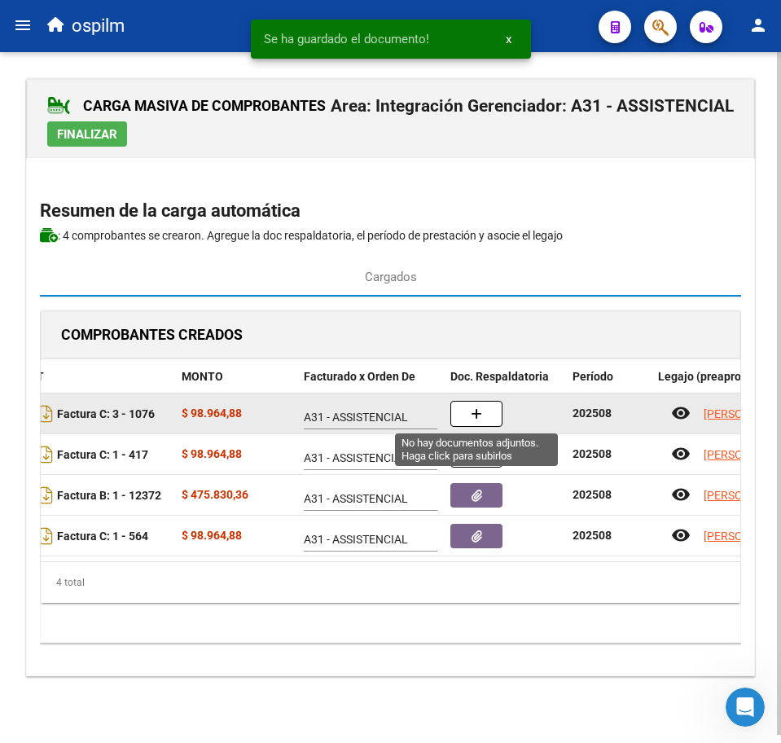
click at [470, 419] on button "button" at bounding box center [476, 414] width 52 height 26
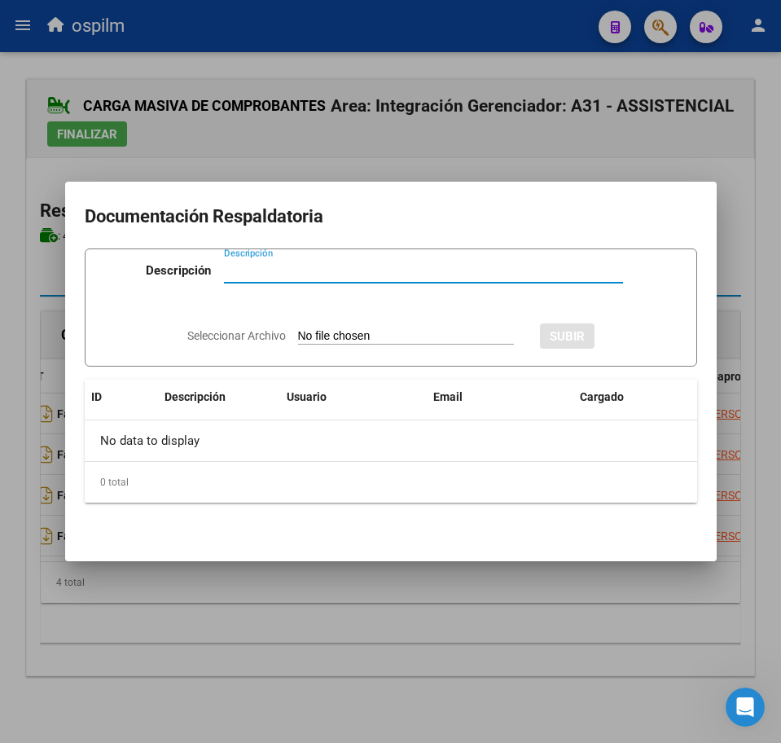
paste input "Planilla de asistencia"
click at [328, 337] on input "Seleccionar Archivo" at bounding box center [406, 336] width 216 height 15
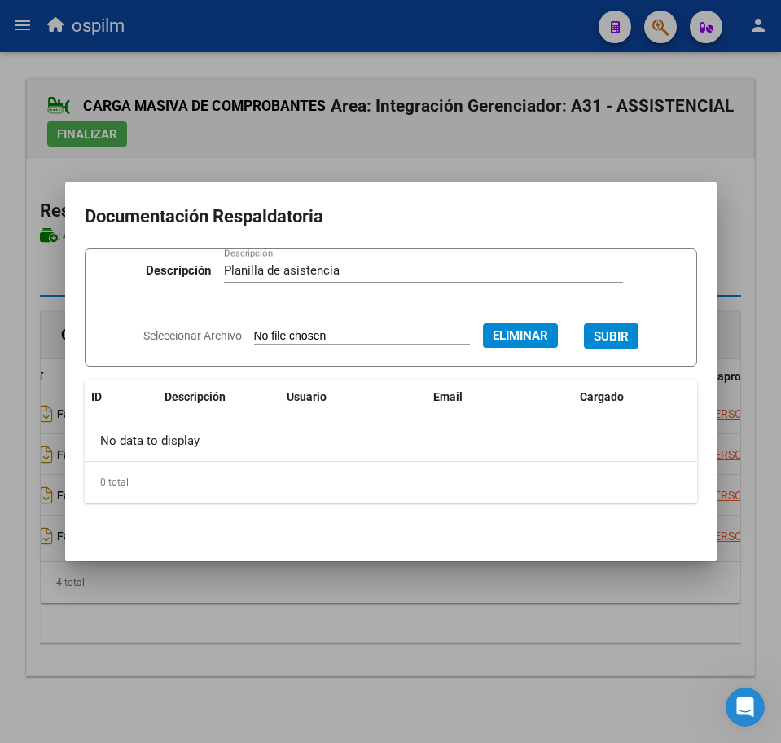
click at [629, 335] on span "SUBIR" at bounding box center [611, 336] width 35 height 15
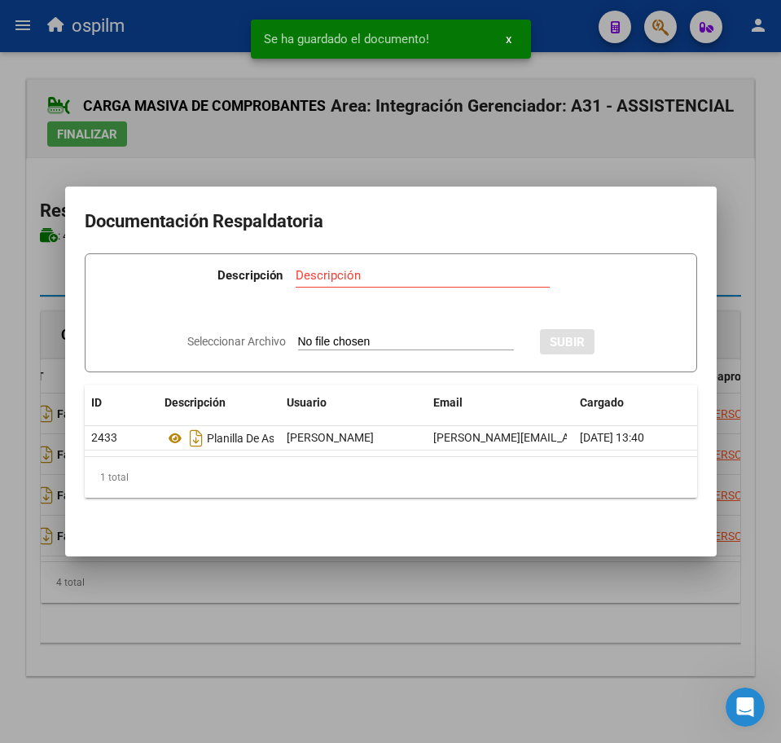
click at [451, 591] on div at bounding box center [390, 371] width 781 height 743
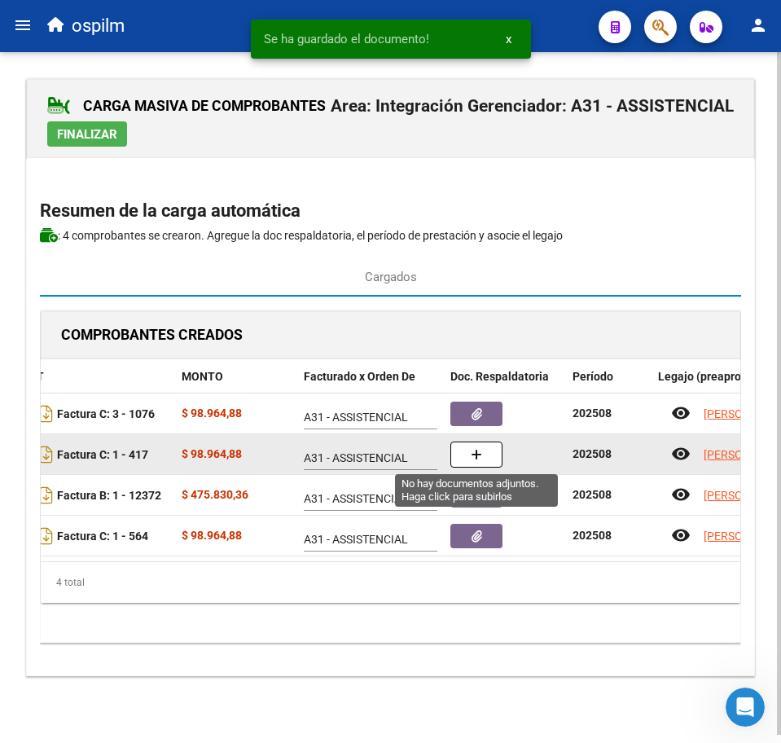
click at [468, 458] on button "button" at bounding box center [476, 454] width 52 height 26
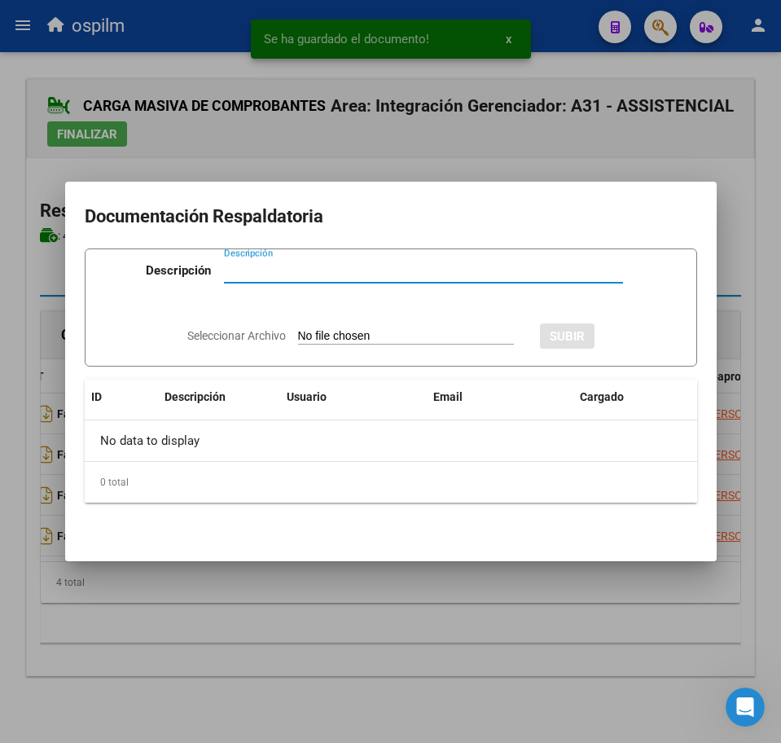
paste input "Planilla de asistencia"
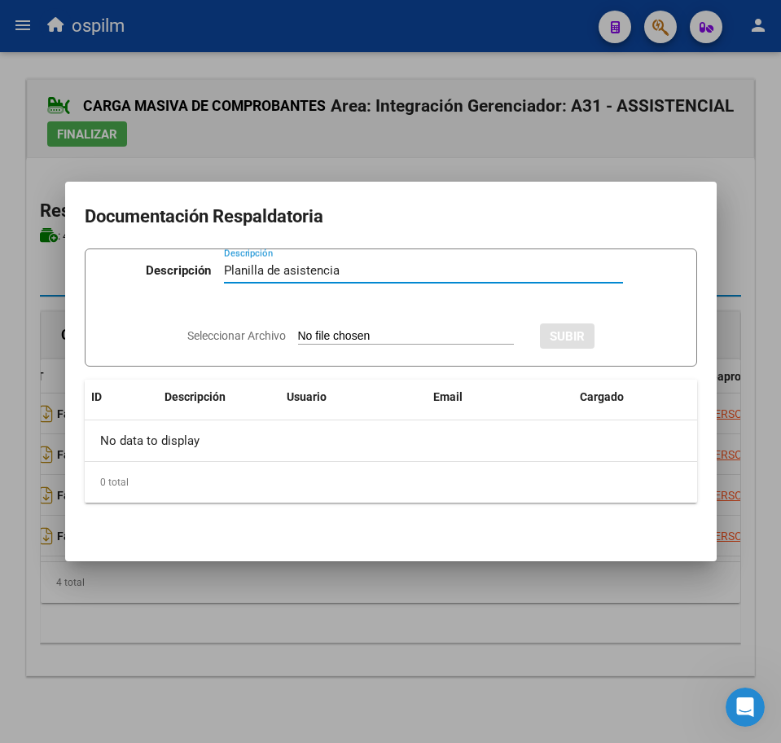
click at [393, 335] on input "Seleccionar Archivo" at bounding box center [406, 336] width 216 height 15
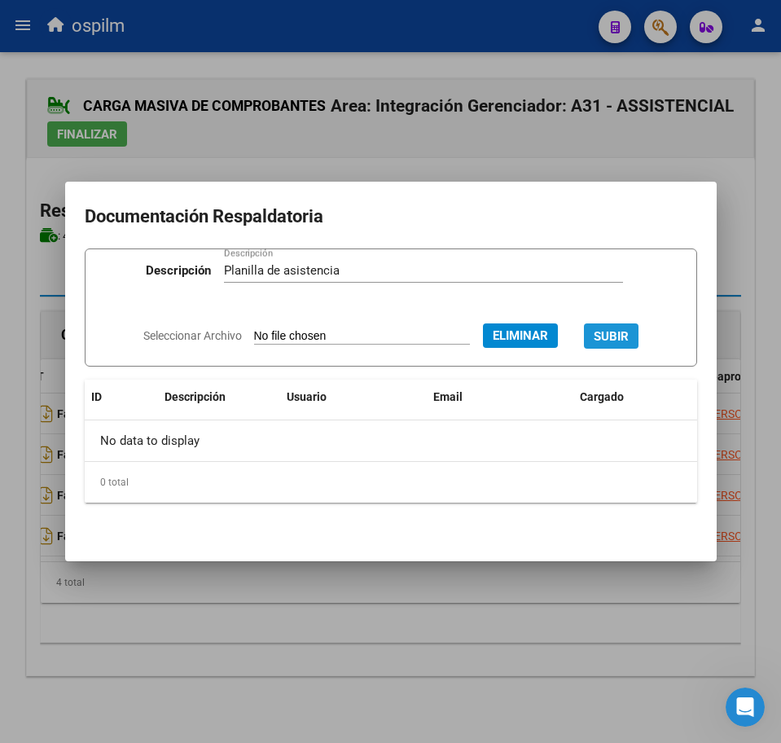
click at [621, 328] on span "SUBIR" at bounding box center [611, 335] width 35 height 15
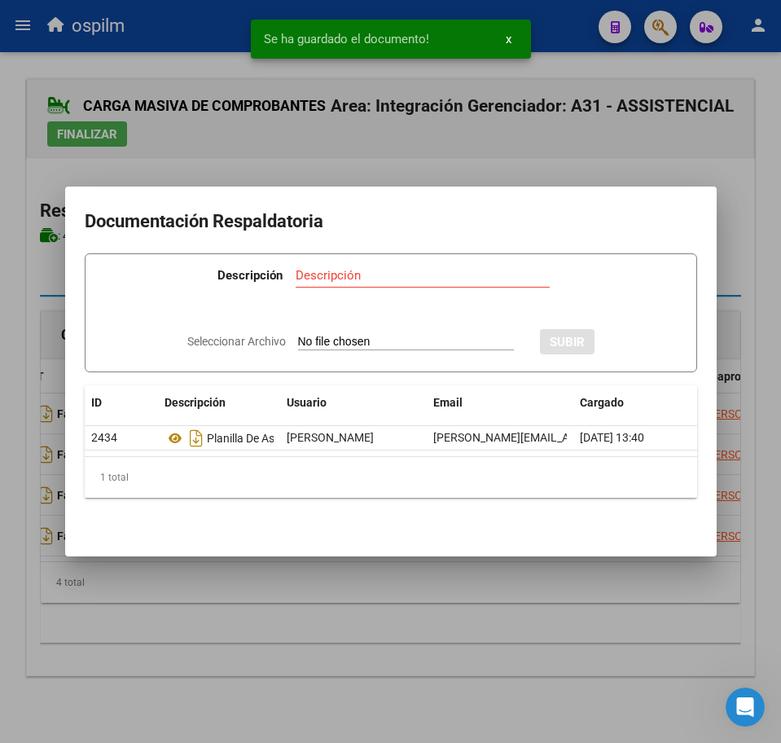
click at [370, 617] on div at bounding box center [390, 371] width 781 height 743
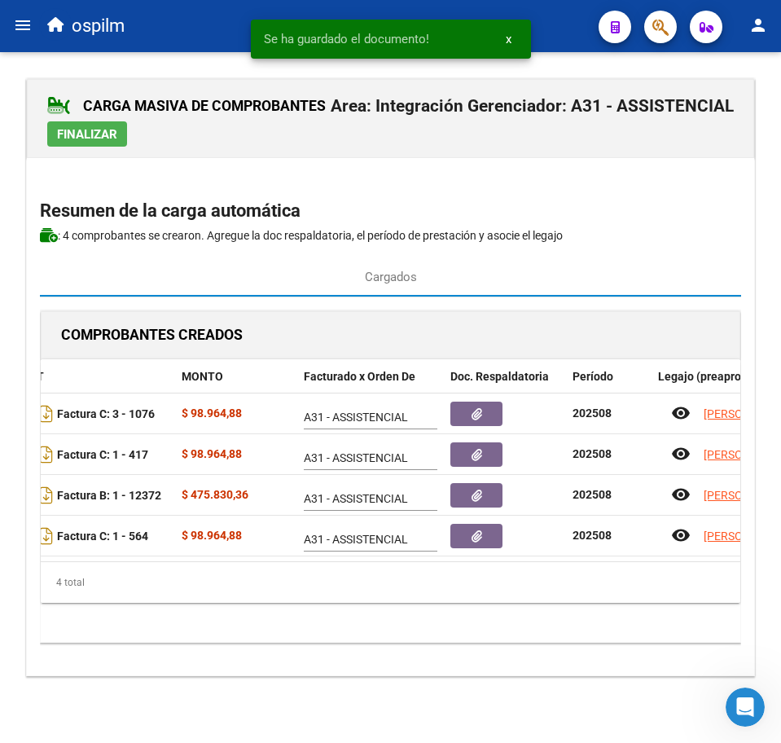
click at [77, 138] on span "Finalizar" at bounding box center [87, 134] width 60 height 15
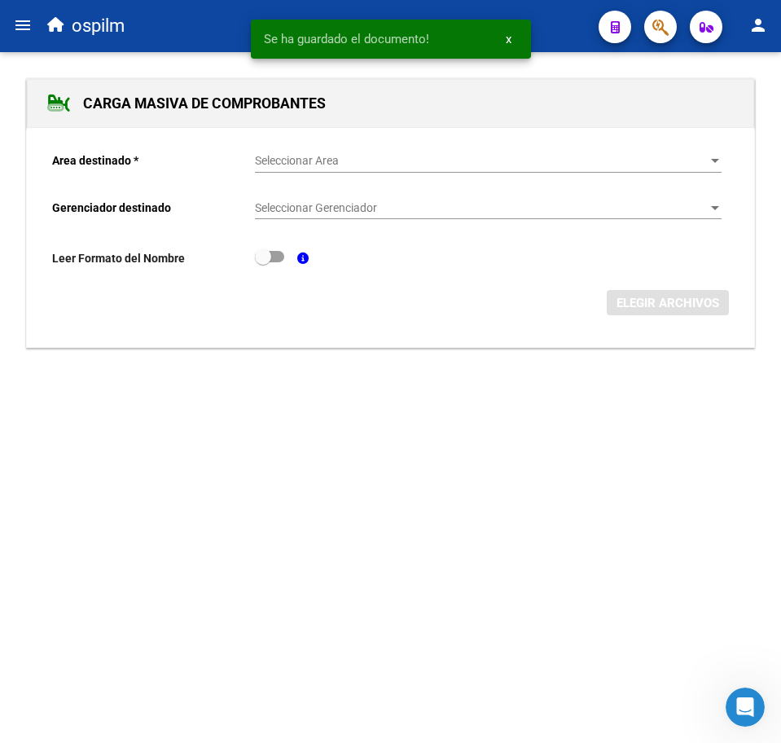
click at [305, 169] on div "Seleccionar Area Seleccionar Area" at bounding box center [488, 163] width 467 height 46
click at [318, 154] on span "Seleccionar Area" at bounding box center [481, 161] width 452 height 14
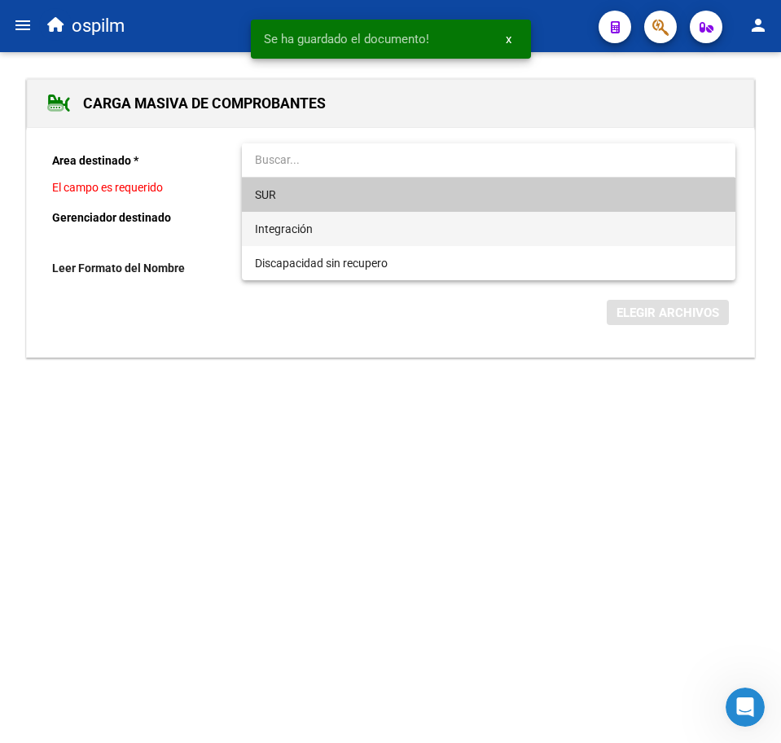
click at [327, 218] on span "Integración" at bounding box center [488, 229] width 467 height 34
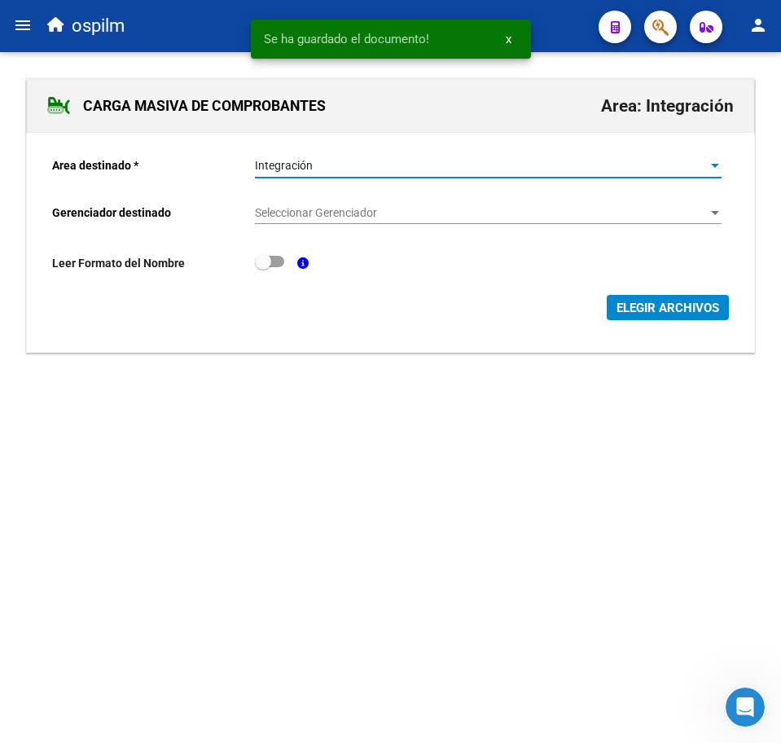
click at [327, 218] on span "Seleccionar Gerenciador" at bounding box center [481, 213] width 452 height 14
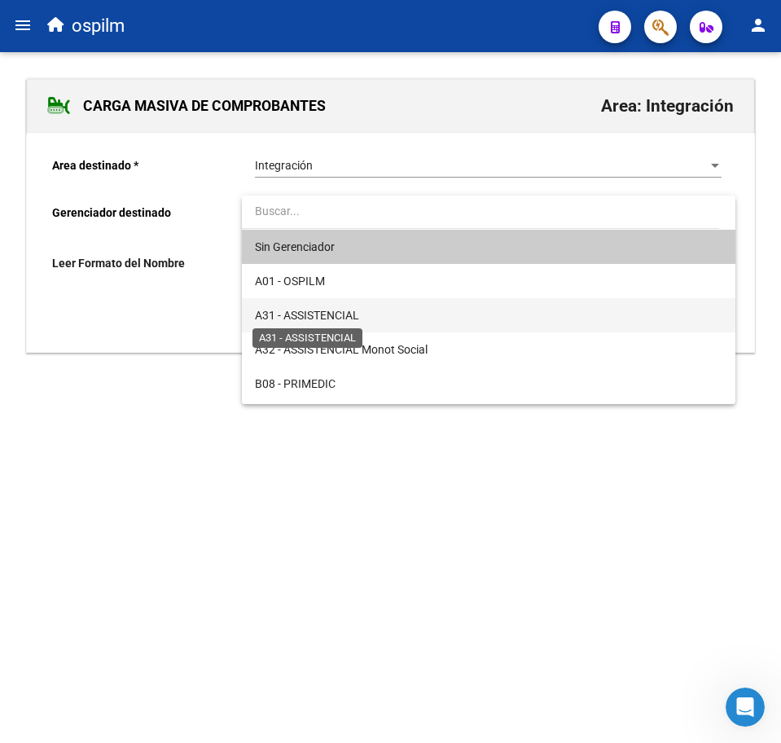
click at [339, 318] on span "A31 - ASSISTENCIAL" at bounding box center [307, 315] width 104 height 13
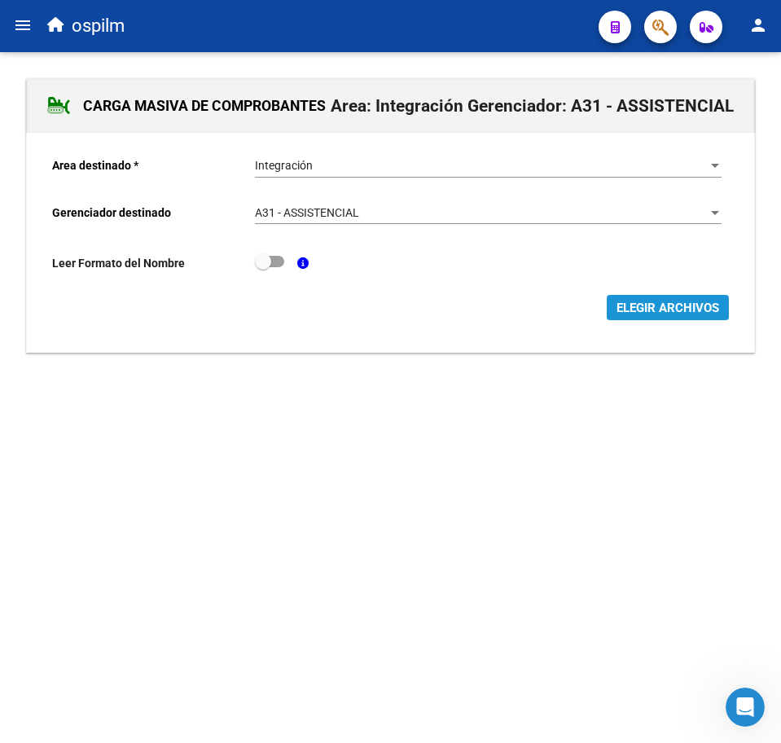
click at [673, 316] on button "ELEGIR ARCHIVOS" at bounding box center [668, 307] width 122 height 25
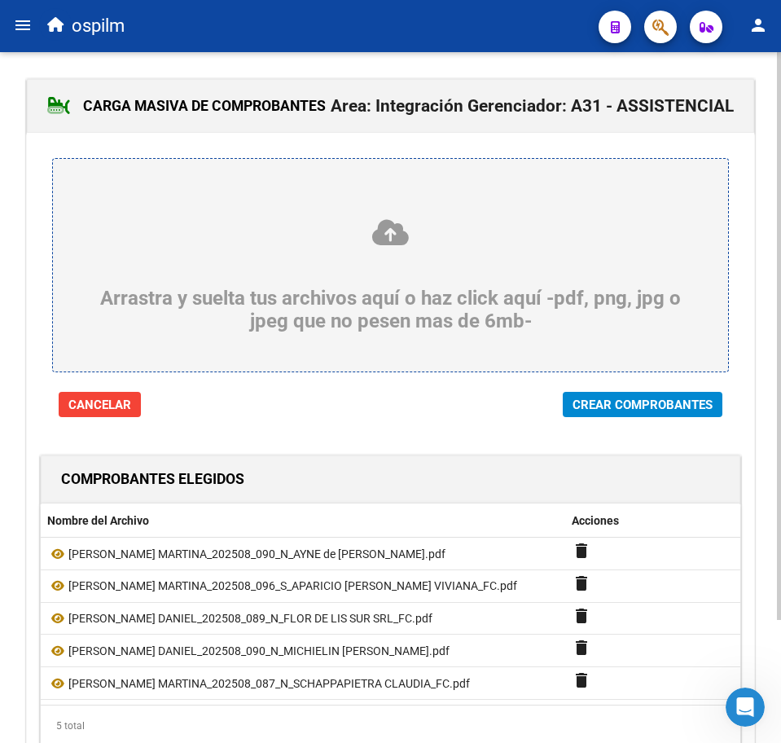
click at [713, 404] on button "Crear Comprobantes" at bounding box center [643, 404] width 160 height 25
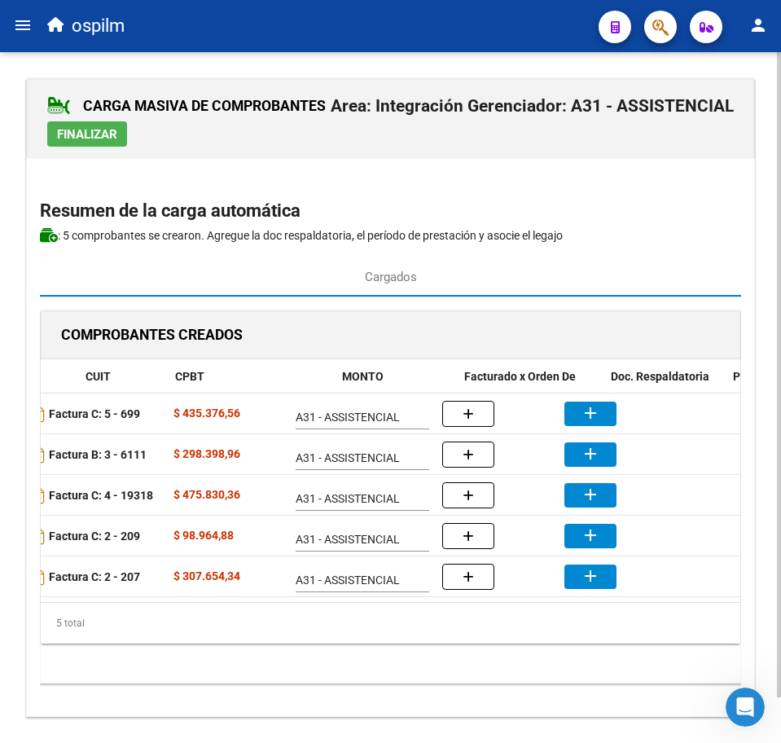
scroll to position [0, 271]
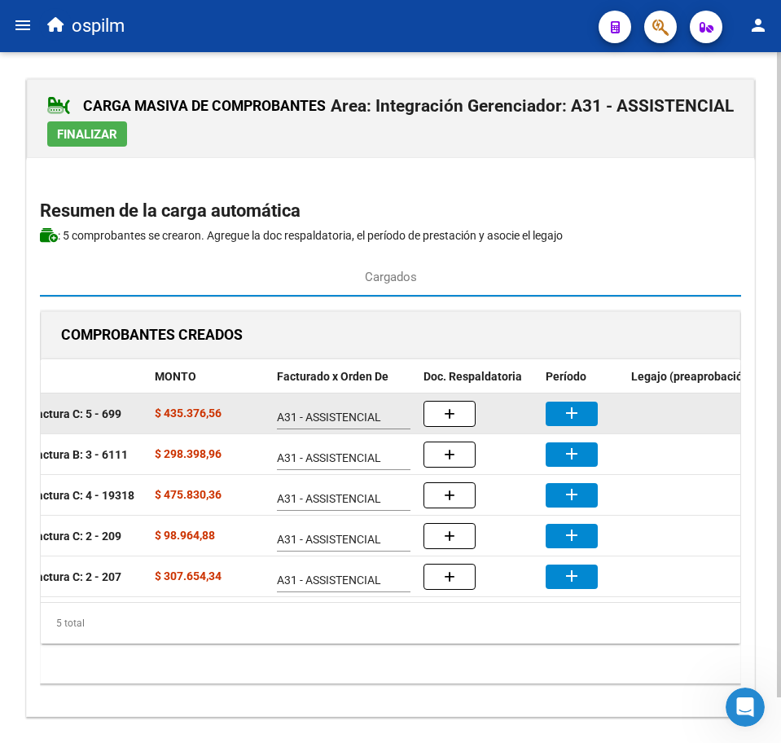
click at [565, 423] on button "add" at bounding box center [572, 414] width 52 height 24
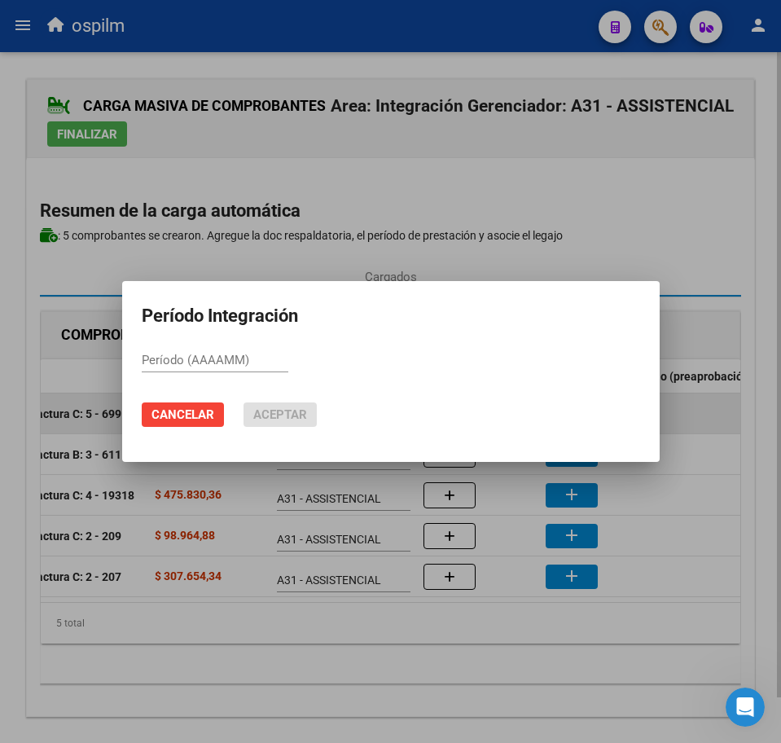
paste input "202508"
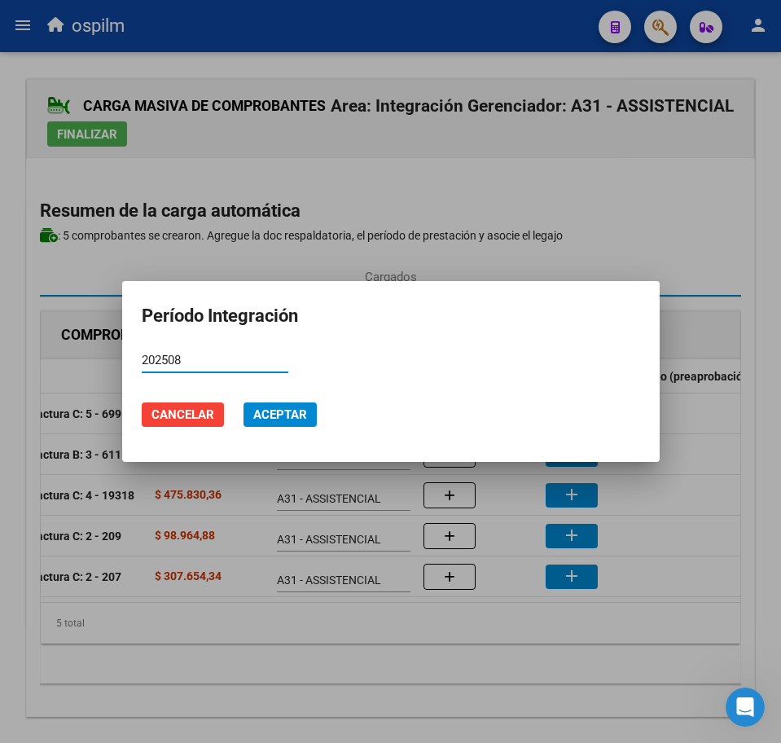
click at [276, 412] on span "Aceptar" at bounding box center [280, 414] width 54 height 15
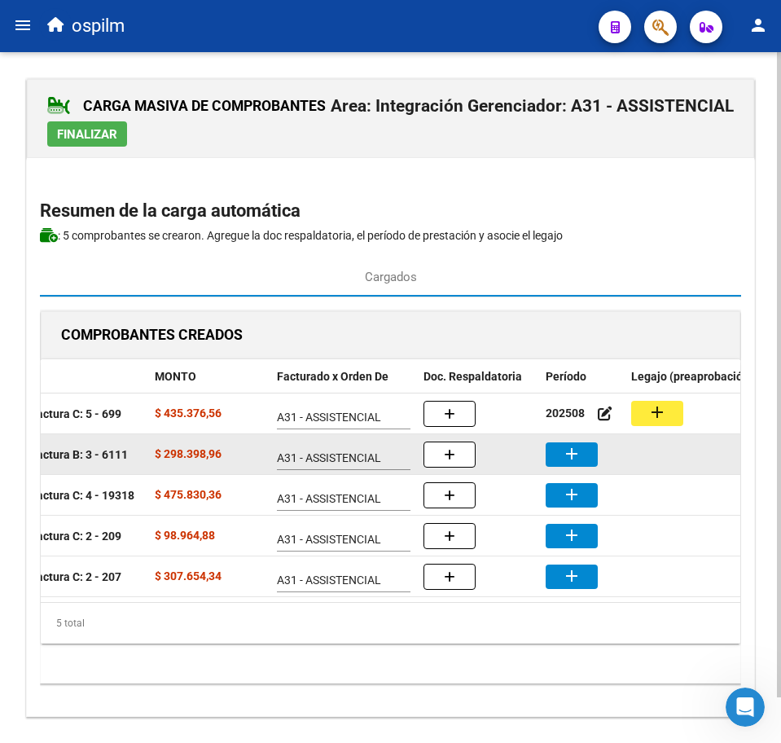
click at [580, 465] on button "add" at bounding box center [572, 454] width 52 height 24
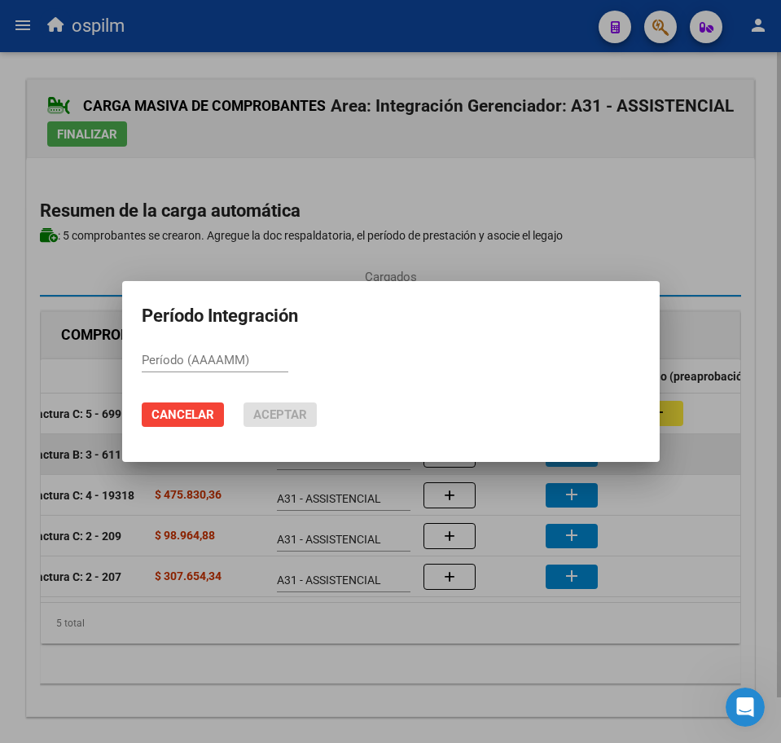
paste input "202508"
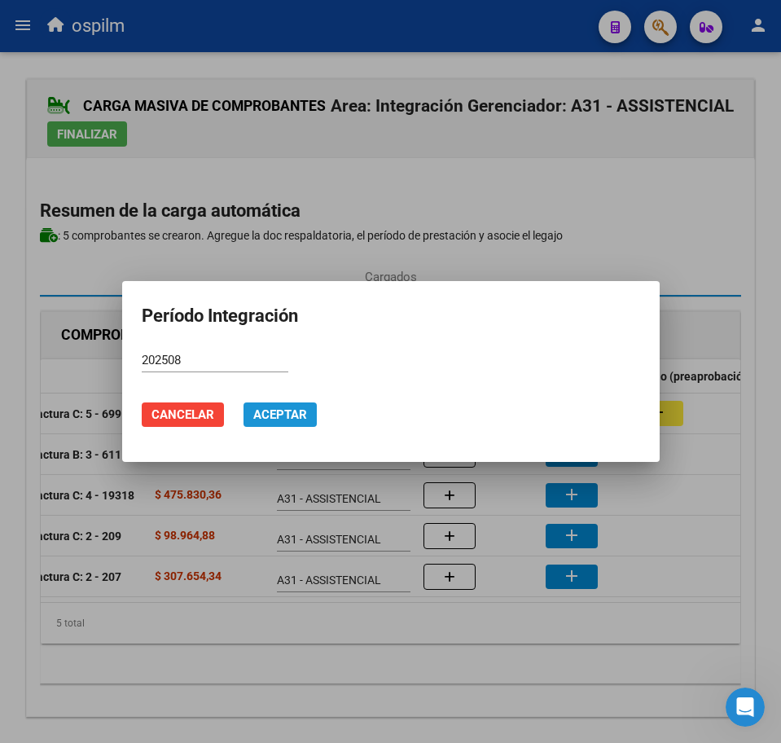
click at [292, 417] on span "Aceptar" at bounding box center [280, 414] width 54 height 15
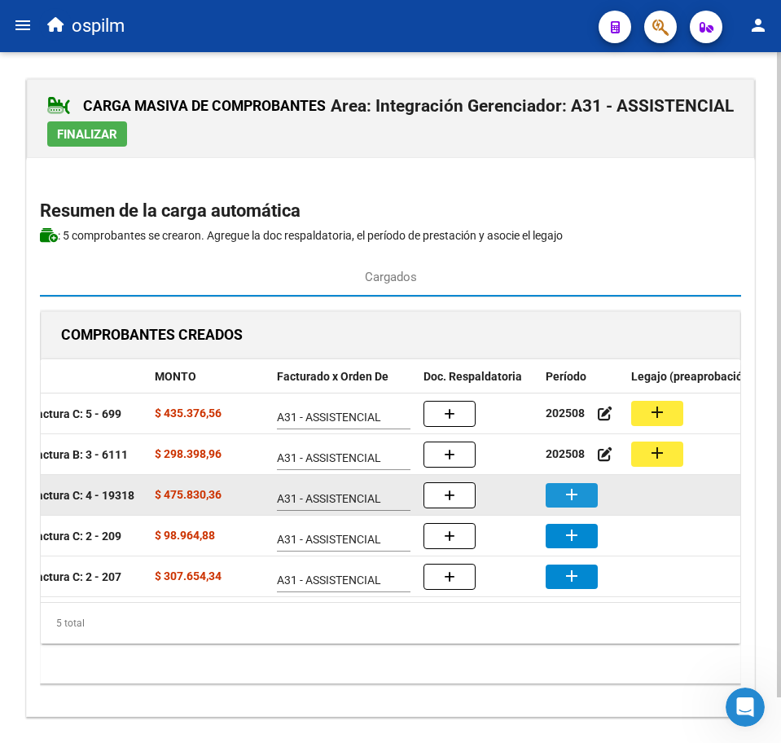
click at [579, 494] on mat-icon "add" at bounding box center [572, 495] width 20 height 20
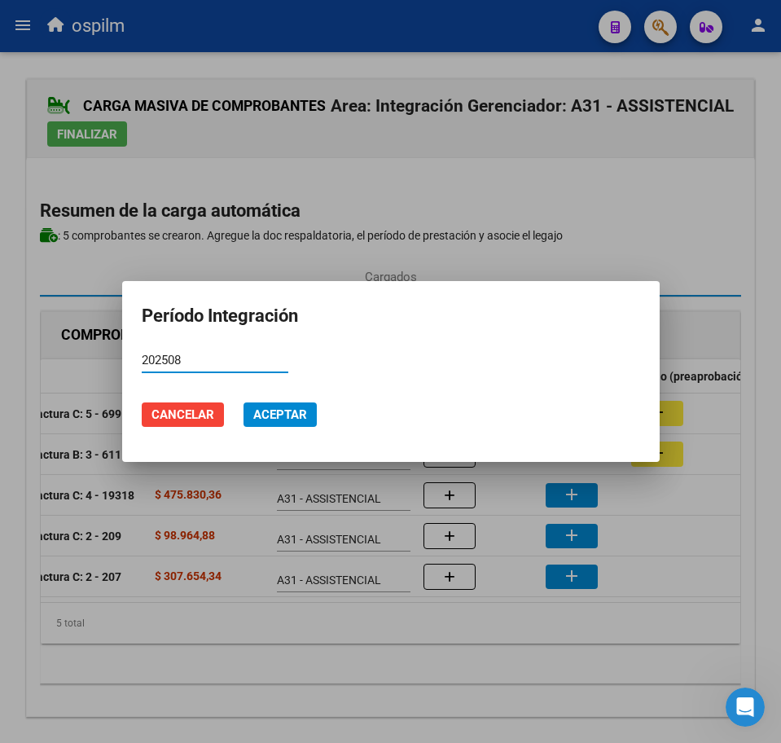
click at [283, 417] on span "Aceptar" at bounding box center [280, 414] width 54 height 15
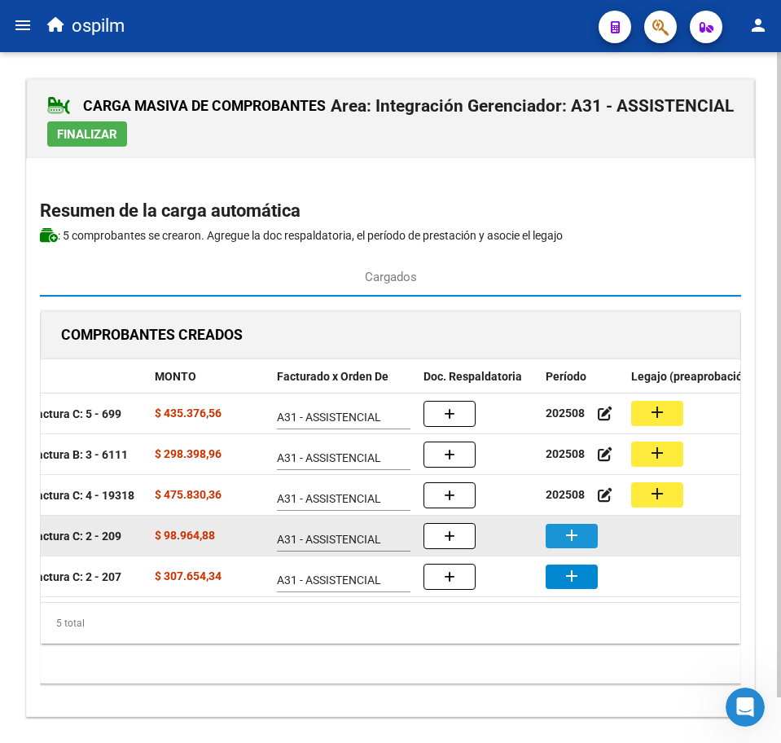
click at [569, 535] on mat-icon "add" at bounding box center [572, 535] width 20 height 20
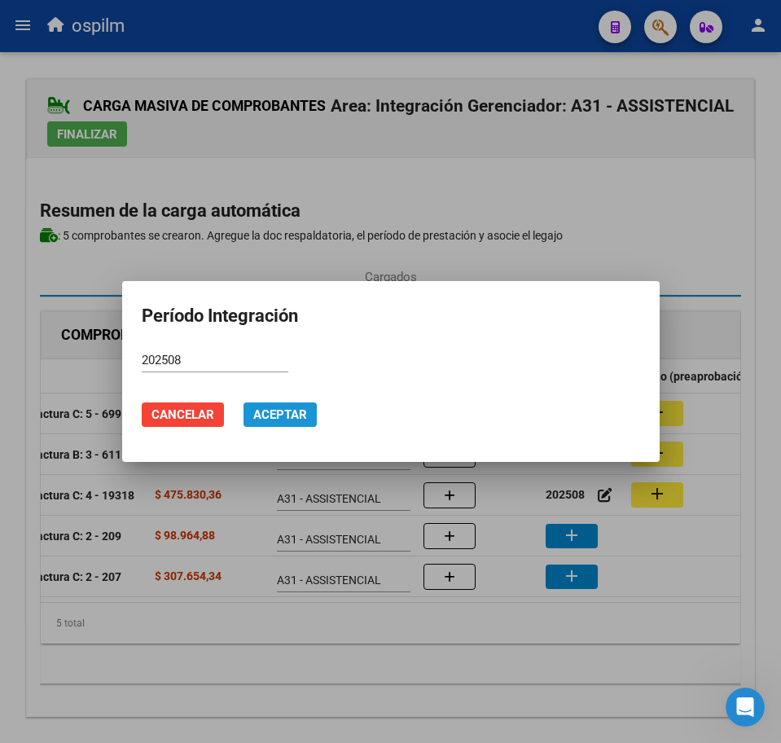
click at [303, 423] on button "Aceptar" at bounding box center [280, 414] width 73 height 24
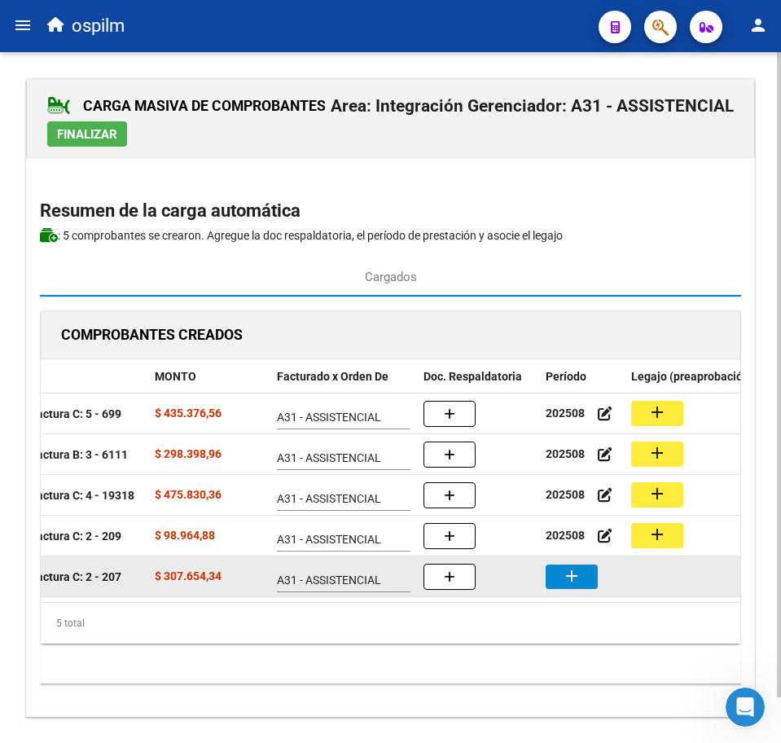
click at [573, 582] on mat-icon "add" at bounding box center [572, 576] width 20 height 20
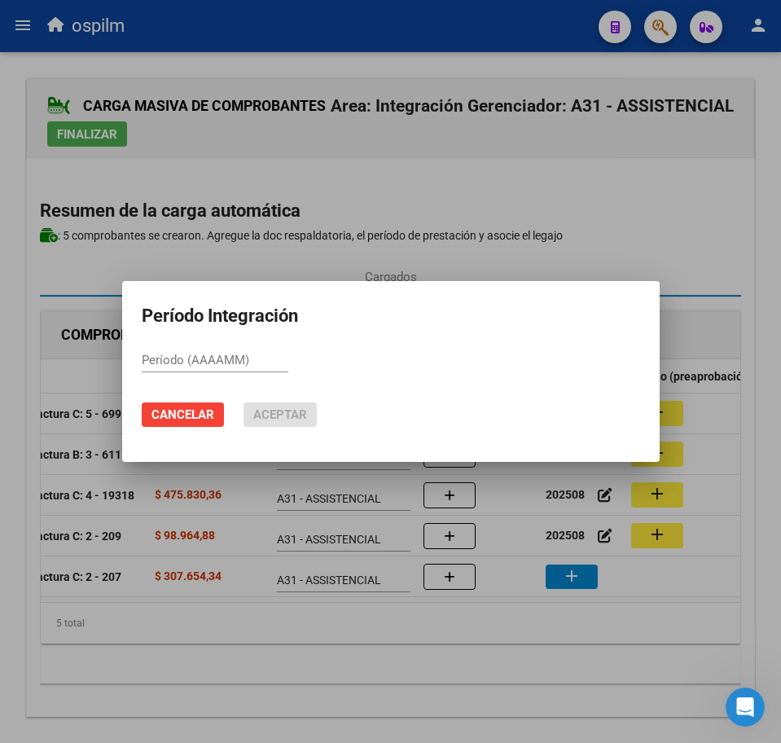
paste input "202508"
click at [303, 420] on span "Aceptar" at bounding box center [280, 414] width 54 height 15
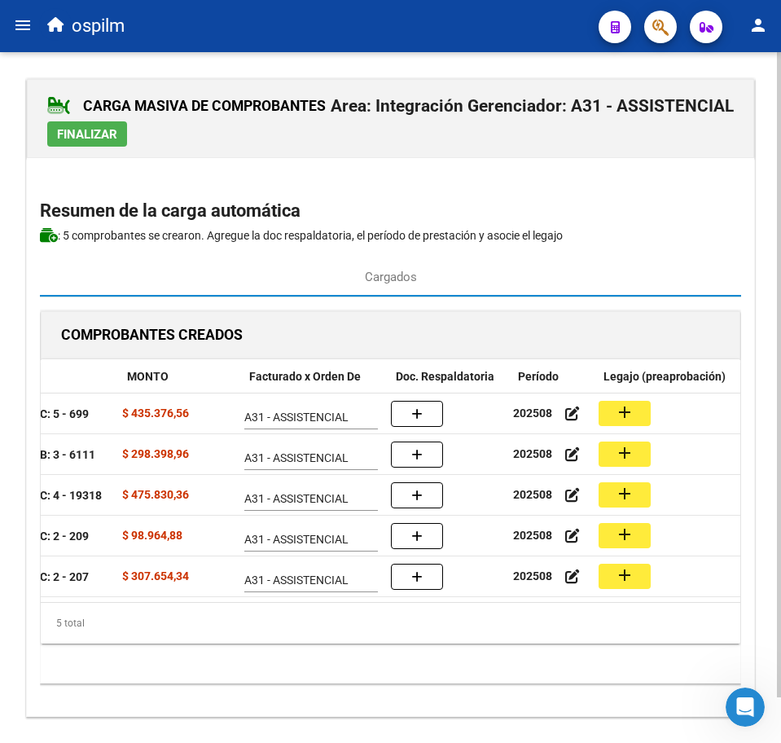
scroll to position [0, 289]
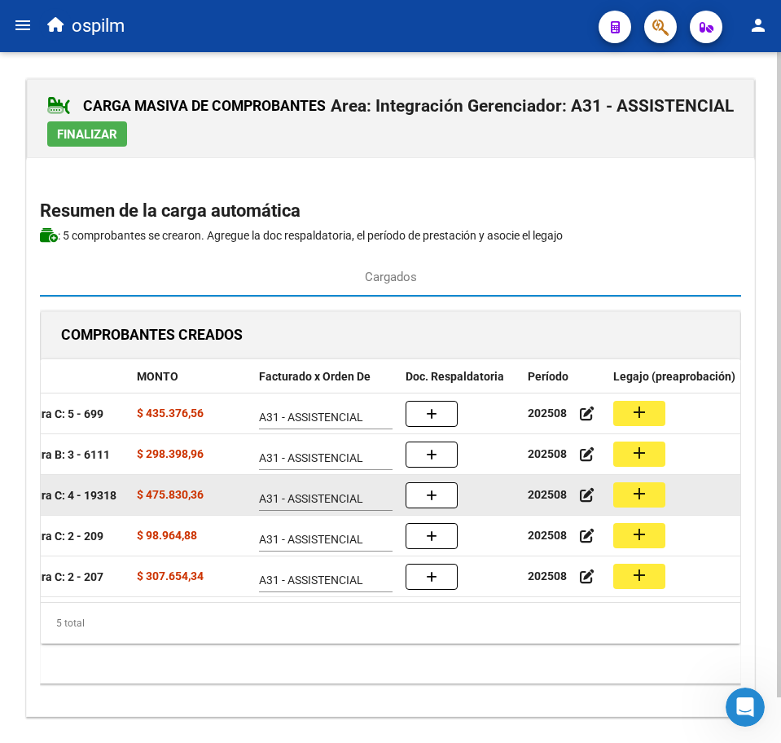
click at [641, 494] on mat-icon "add" at bounding box center [640, 494] width 20 height 20
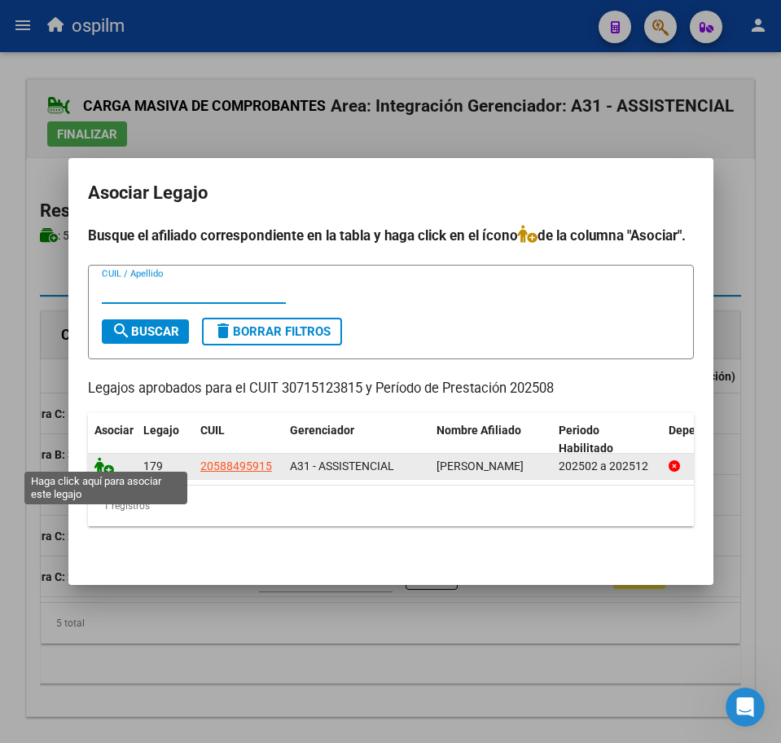
click at [103, 461] on icon at bounding box center [104, 466] width 20 height 18
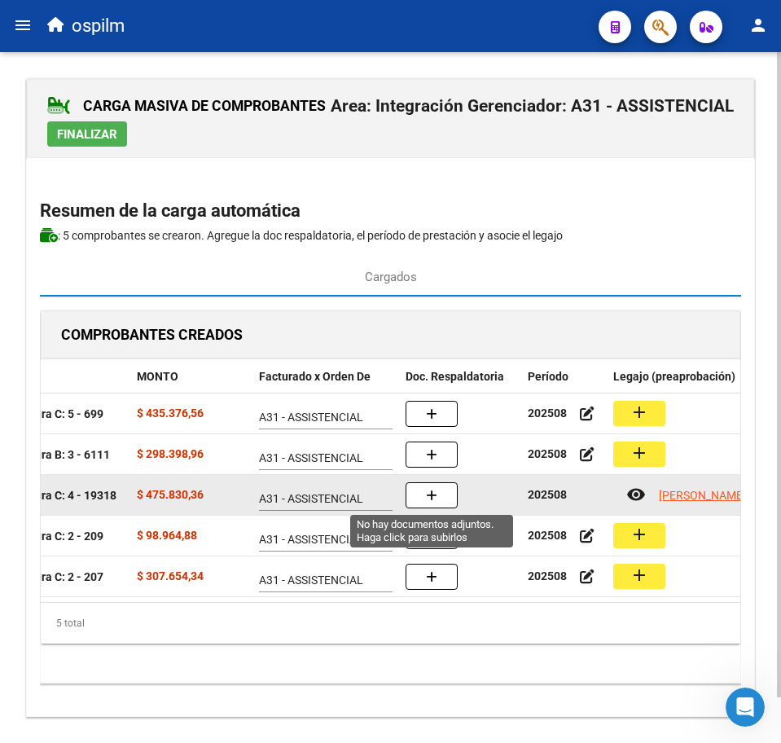
click at [432, 496] on icon "button" at bounding box center [431, 495] width 11 height 12
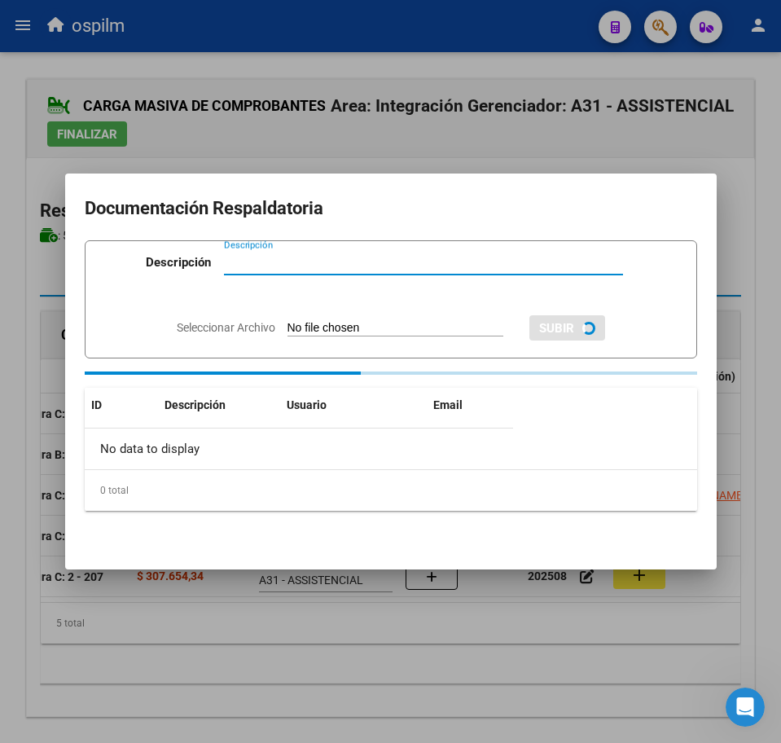
paste input "Planilla de asistencia"
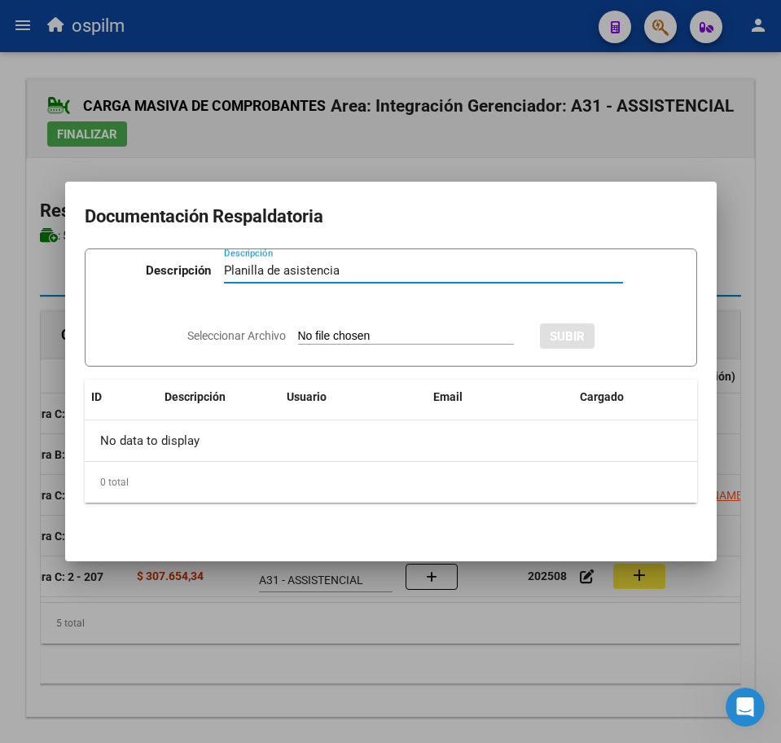
click at [305, 336] on input "Seleccionar Archivo" at bounding box center [406, 336] width 216 height 15
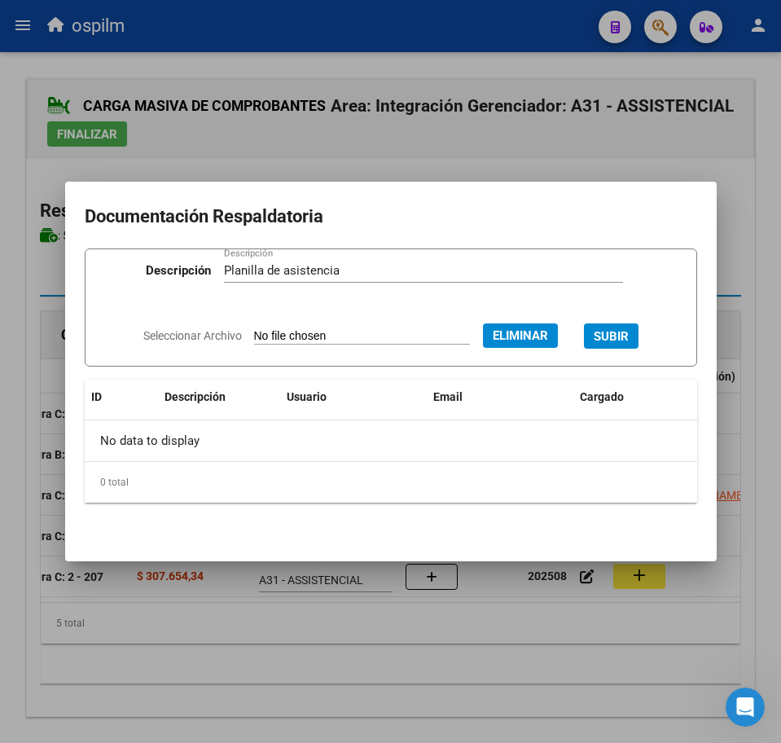
click at [621, 329] on span "SUBIR" at bounding box center [611, 336] width 35 height 15
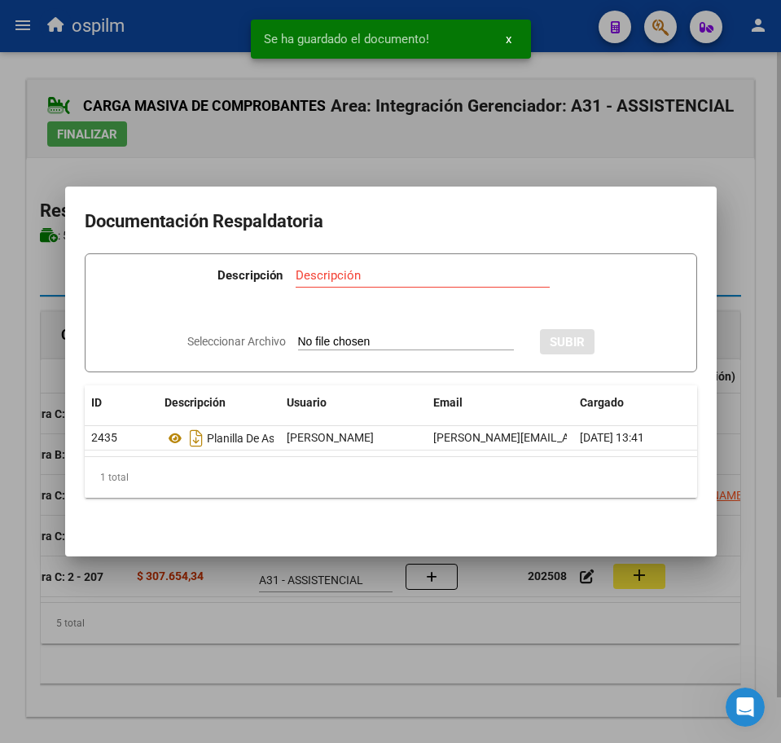
click at [439, 652] on div at bounding box center [390, 371] width 781 height 743
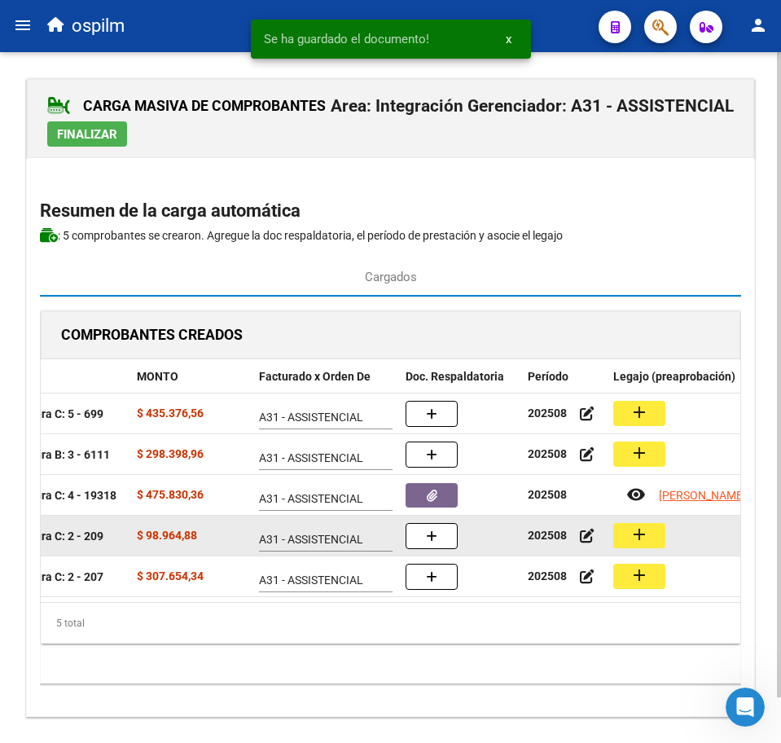
click at [631, 536] on mat-icon "add" at bounding box center [640, 535] width 20 height 20
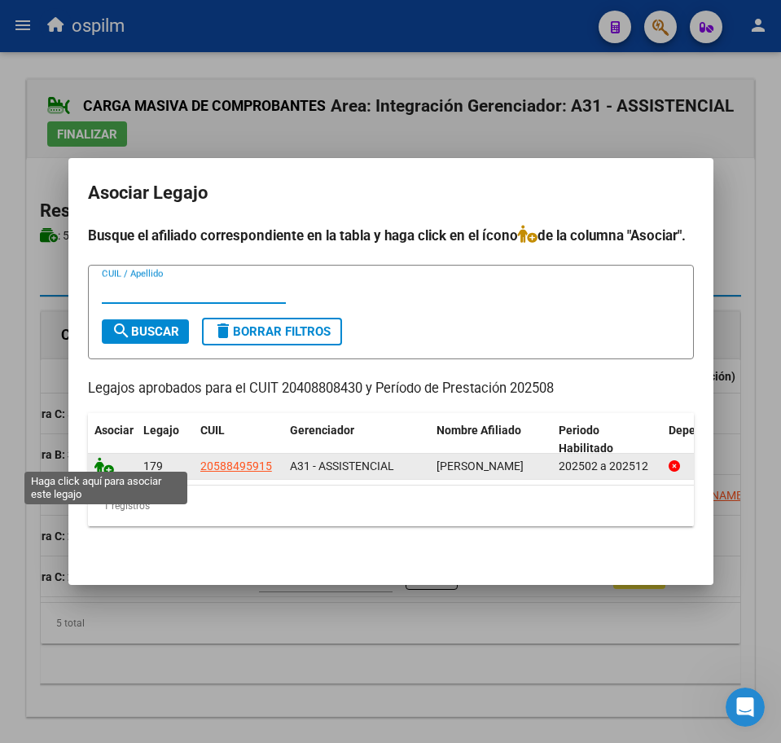
click at [100, 462] on icon at bounding box center [104, 466] width 20 height 18
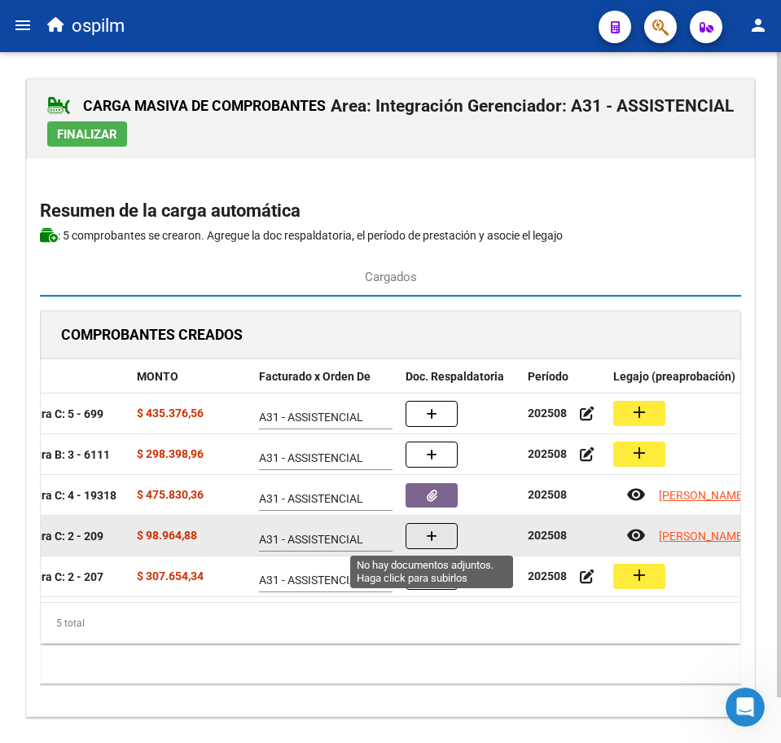
click at [452, 529] on button "button" at bounding box center [432, 536] width 52 height 26
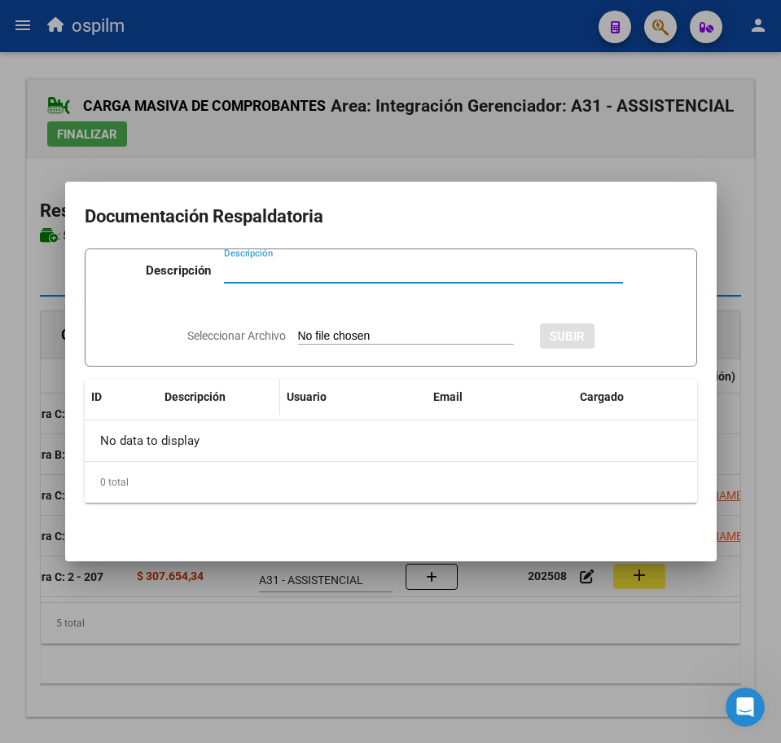
paste input "Planilla de asistencia"
click at [318, 328] on app-file-uploader "Seleccionar Archivo" at bounding box center [357, 335] width 340 height 15
click at [358, 332] on input "Seleccionar Archivo" at bounding box center [406, 336] width 216 height 15
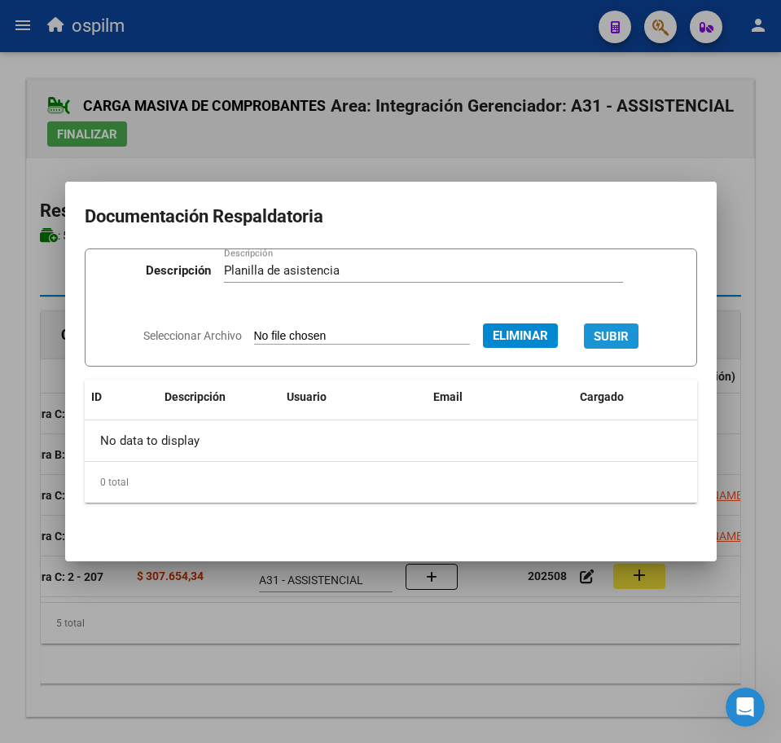
click at [629, 340] on span "SUBIR" at bounding box center [611, 336] width 35 height 15
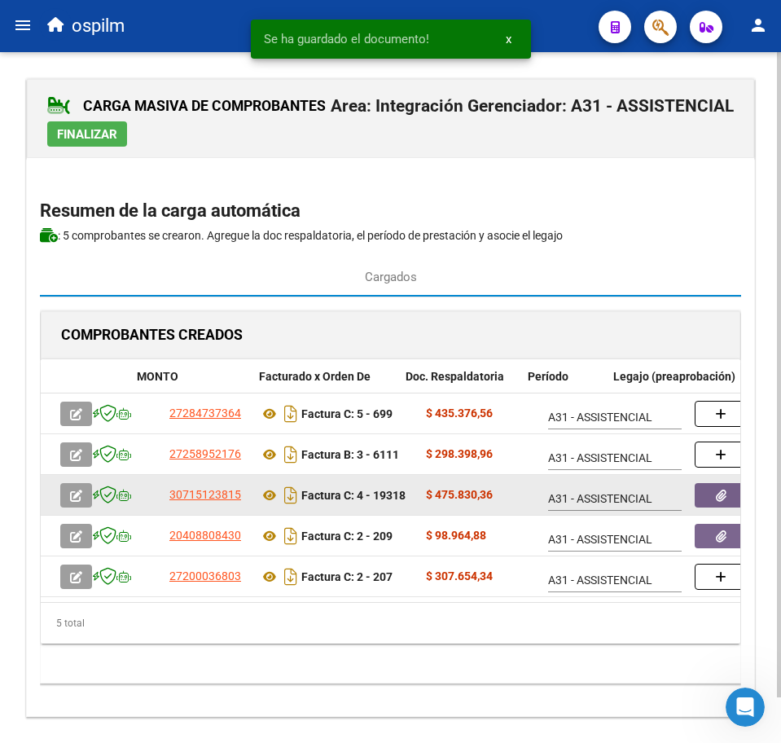
scroll to position [0, 289]
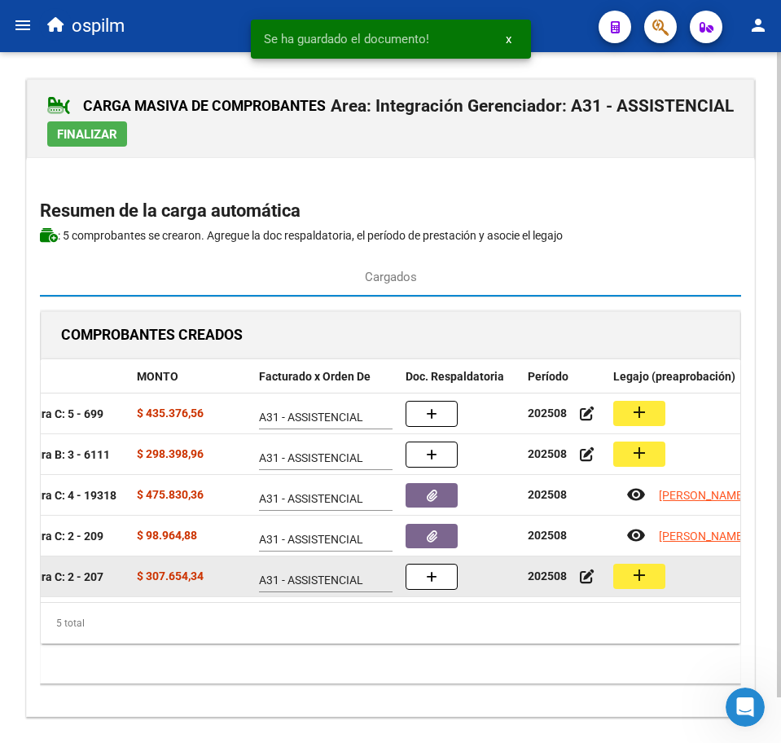
click at [622, 566] on button "add" at bounding box center [639, 576] width 52 height 25
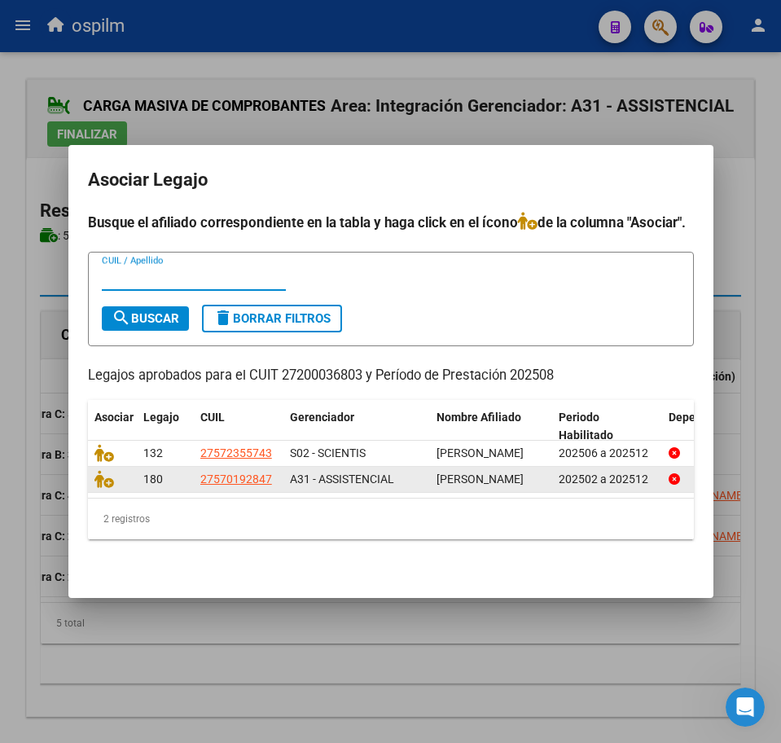
click at [99, 480] on div at bounding box center [112, 479] width 36 height 19
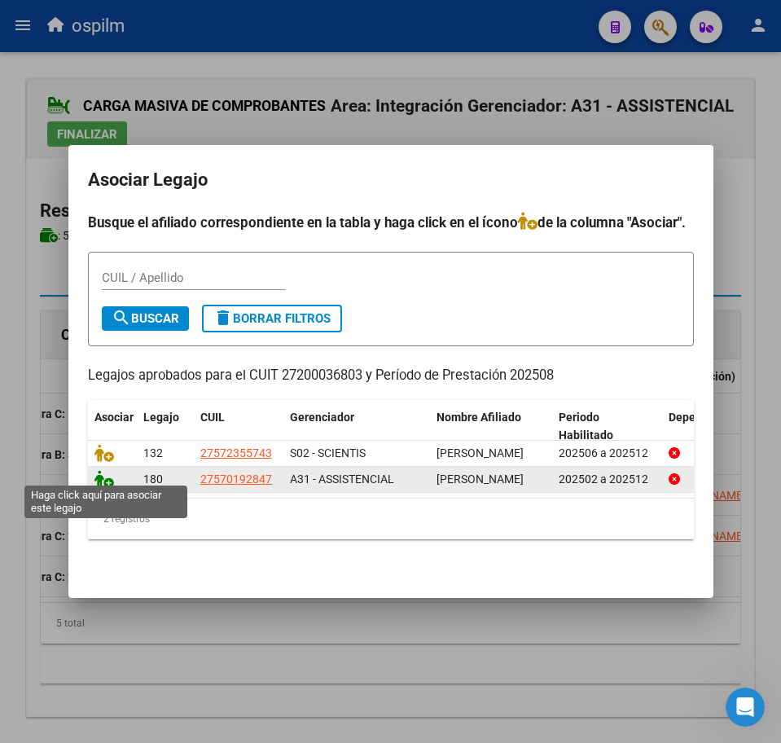
click at [103, 470] on icon at bounding box center [104, 479] width 20 height 18
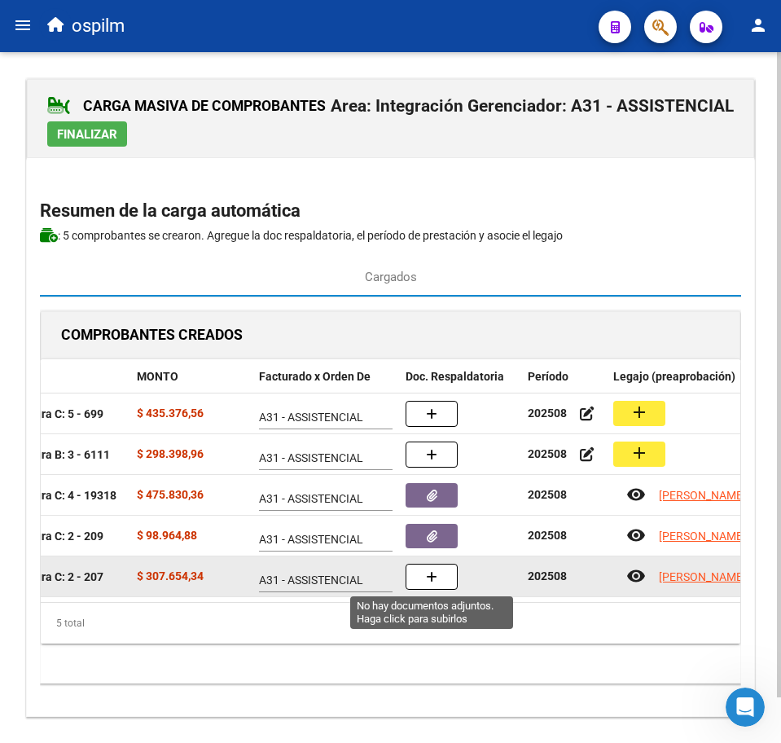
click at [424, 568] on button "button" at bounding box center [432, 577] width 52 height 26
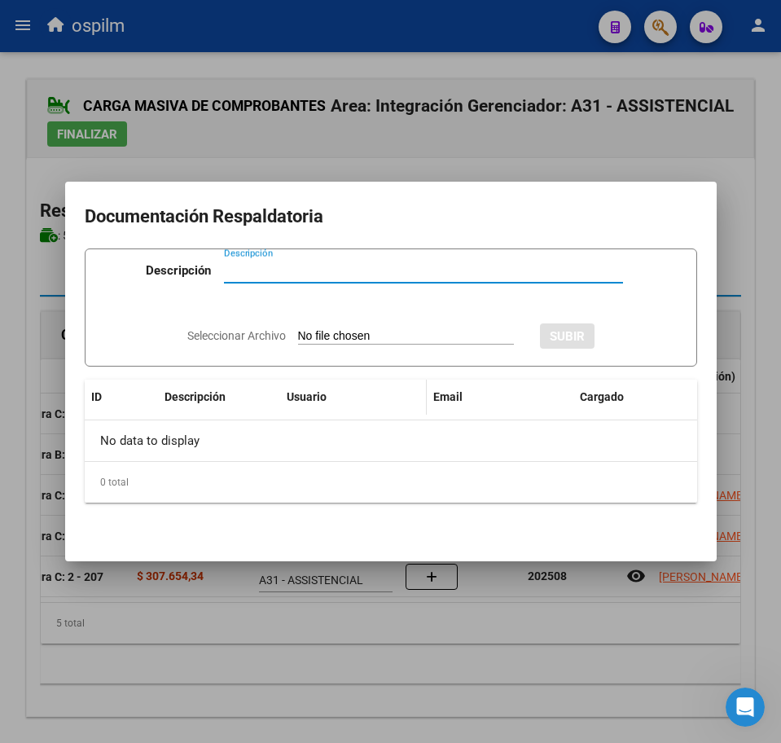
paste input "Planilla de asistencia"
type input "Planilla de asistencia"
click at [326, 336] on input "Seleccionar Archivo" at bounding box center [406, 336] width 216 height 15
type input "C:\fakepath\POMPONIO GIANNA MARTINA_202508_087_N_SCHAPPAPIETRA CLAUDIA_PA.jpg"
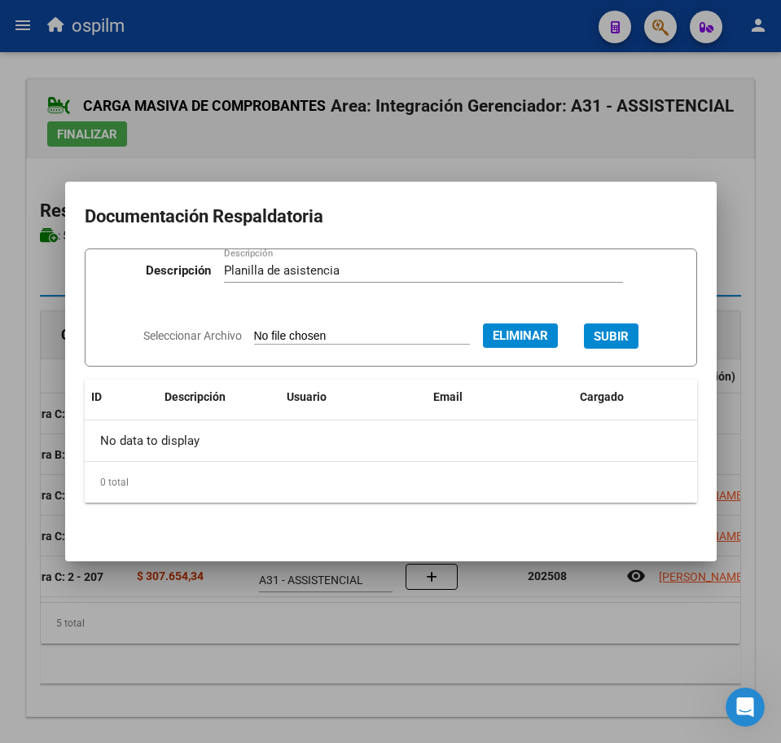
click at [629, 332] on span "SUBIR" at bounding box center [611, 336] width 35 height 15
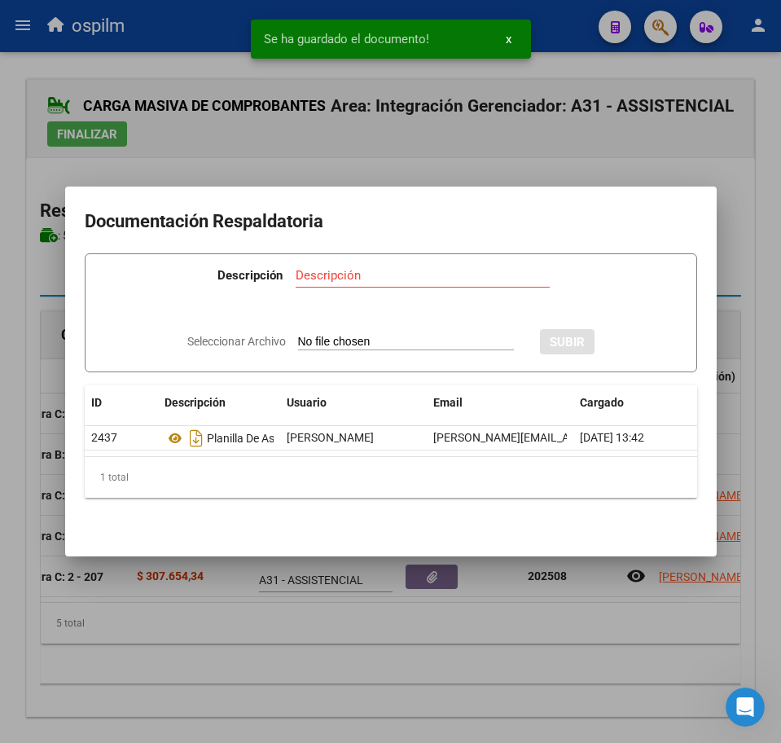
click at [408, 681] on div at bounding box center [390, 371] width 781 height 743
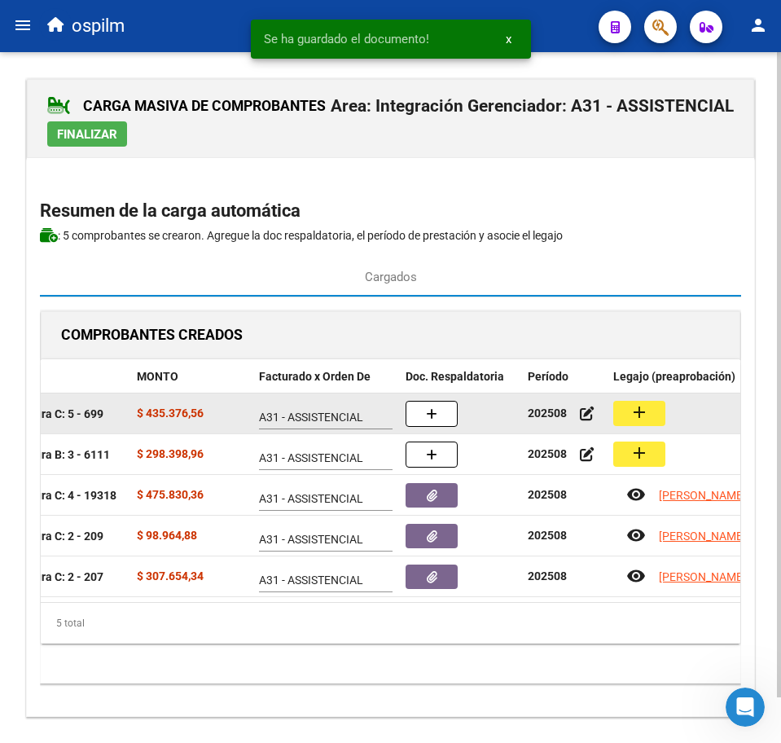
click at [645, 409] on mat-icon "add" at bounding box center [640, 412] width 20 height 20
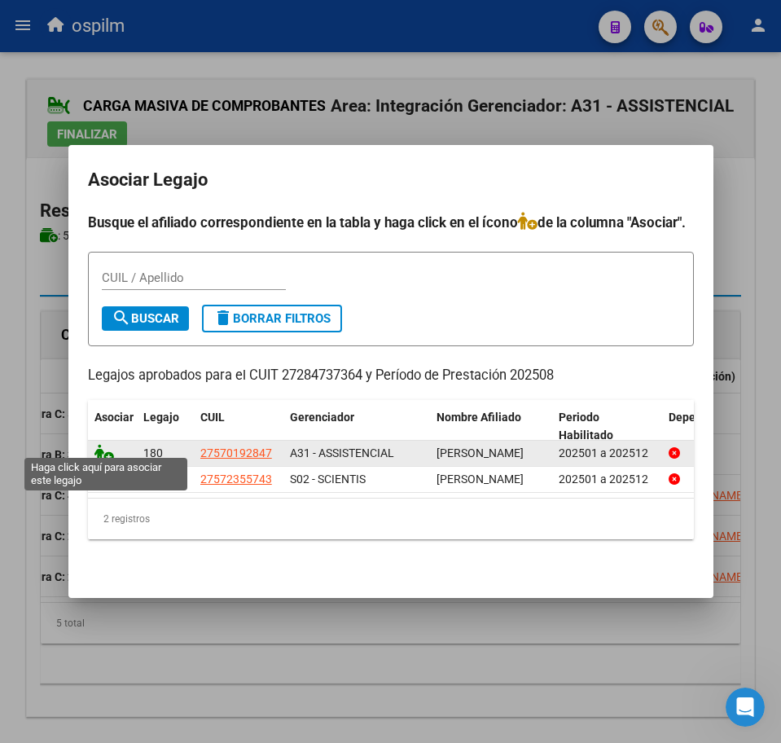
click at [97, 444] on icon at bounding box center [104, 453] width 20 height 18
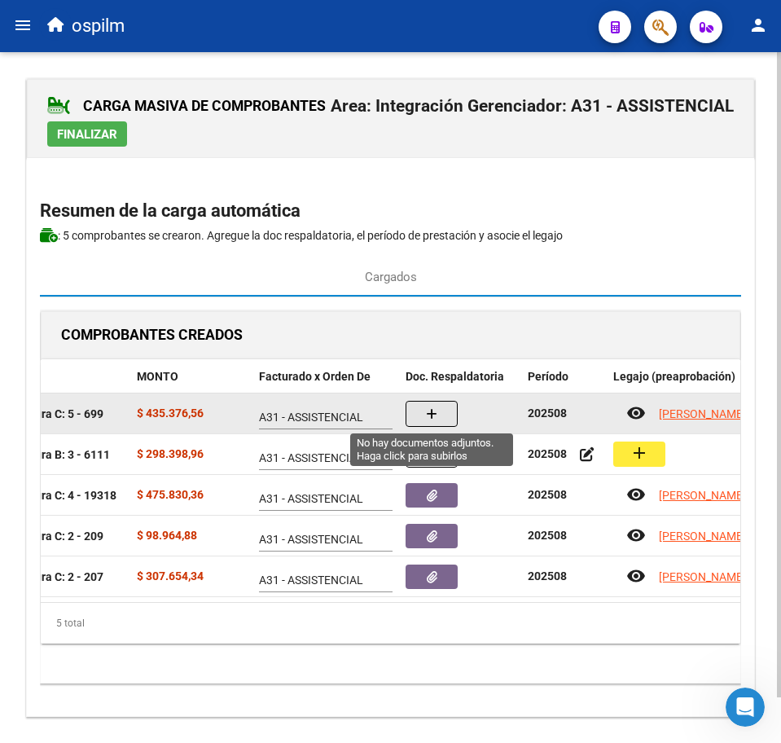
click at [424, 422] on button "button" at bounding box center [432, 414] width 52 height 26
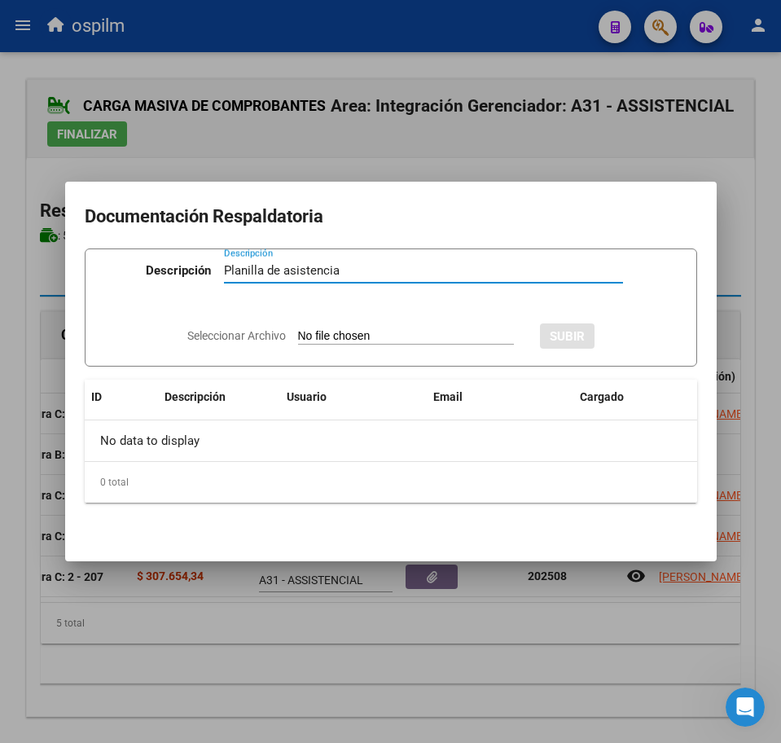
type input "Planilla de asistencia"
click at [338, 335] on input "Seleccionar Archivo" at bounding box center [406, 336] width 216 height 15
type input "C:\fakepath\POMPONIO GIANNA MARTINA_202508_090_N_AYNE de ALEJANDRA CATALINA DUR…"
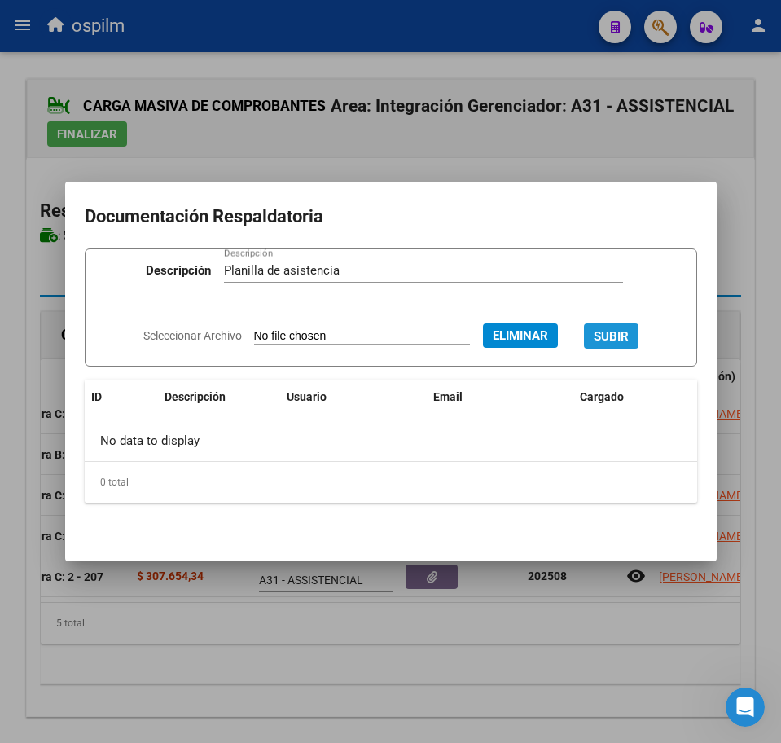
click at [629, 328] on span "SUBIR" at bounding box center [611, 335] width 35 height 15
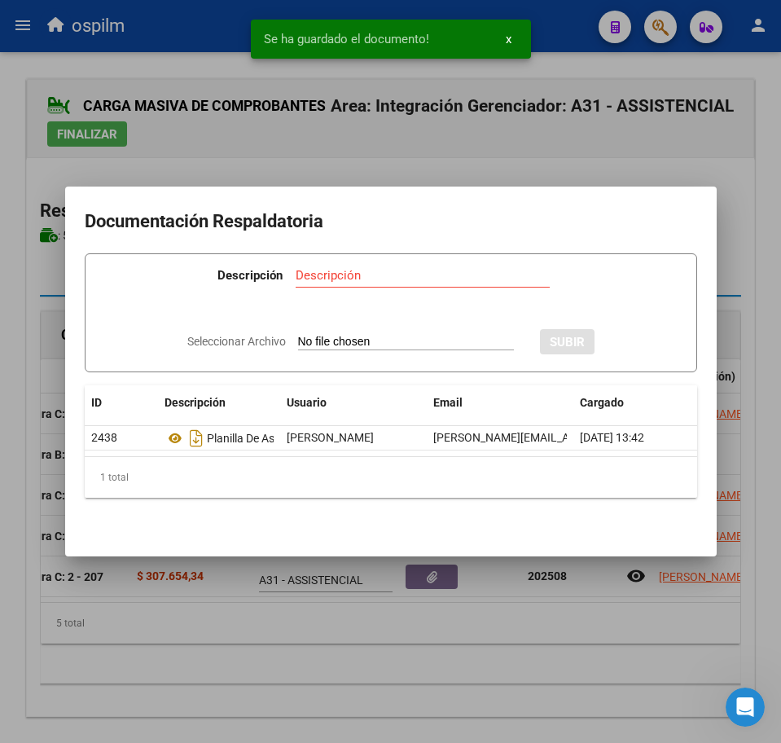
click at [428, 699] on div at bounding box center [390, 371] width 781 height 743
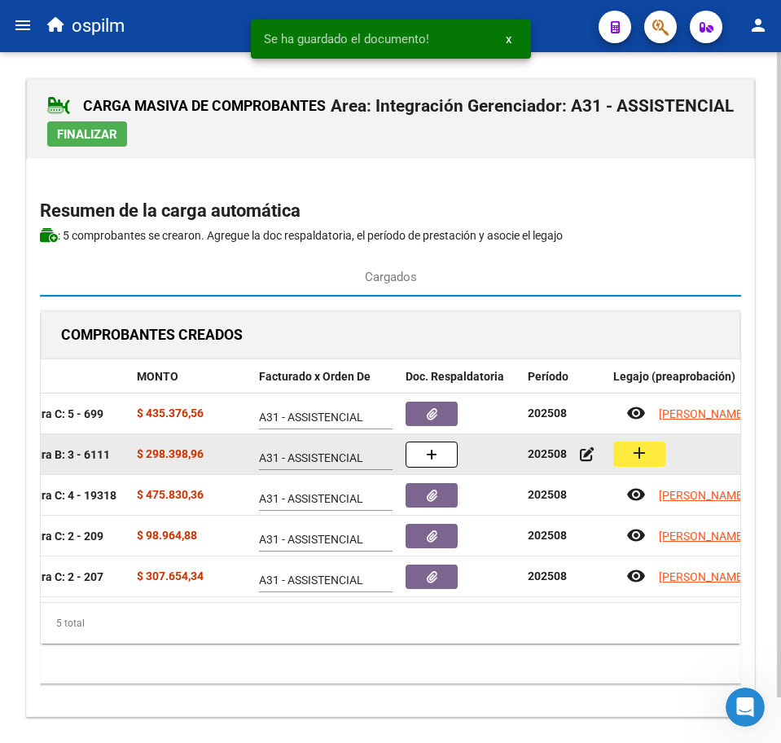
click at [674, 448] on div "add" at bounding box center [728, 453] width 231 height 25
click at [652, 463] on button "add" at bounding box center [639, 453] width 52 height 25
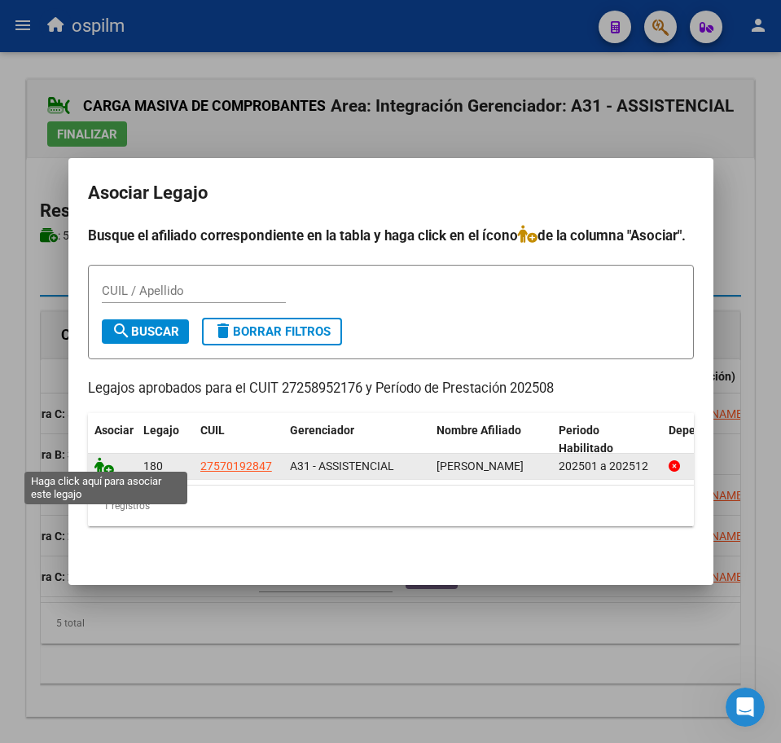
click at [107, 460] on icon at bounding box center [104, 466] width 20 height 18
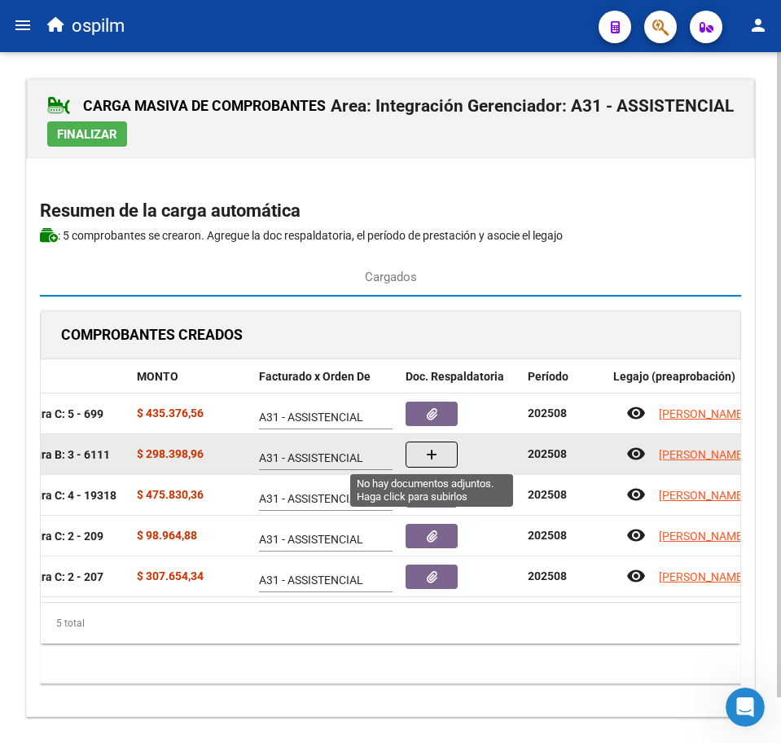
click at [436, 461] on span "button" at bounding box center [431, 454] width 11 height 15
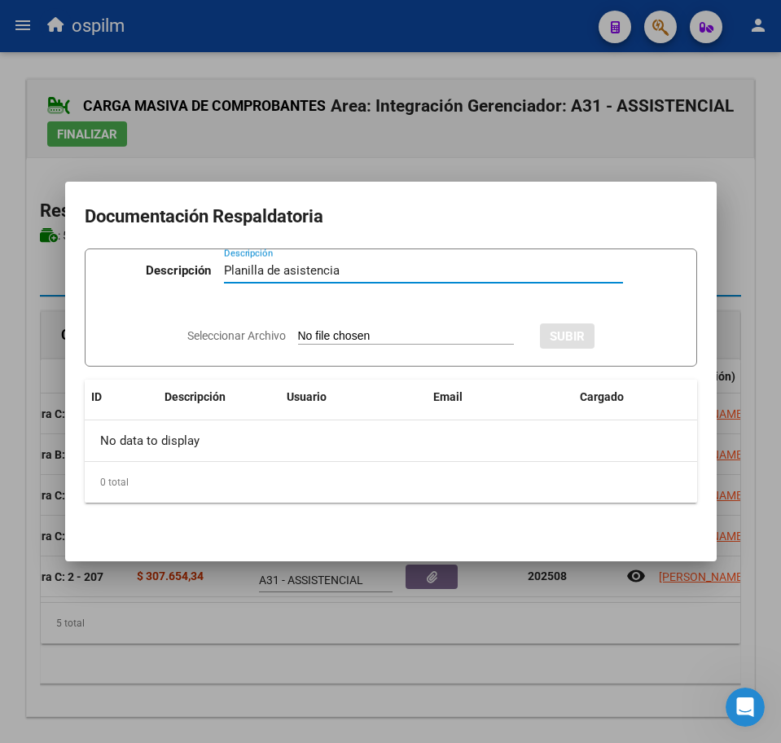
type input "Planilla de asistencia"
click at [315, 339] on input "Seleccionar Archivo" at bounding box center [406, 336] width 216 height 15
type input "C:\fakepath\POMPONIO GIANNA MARTINA_202508_096_S_APARICIO CITHIA VIVIANA_PA ESC…"
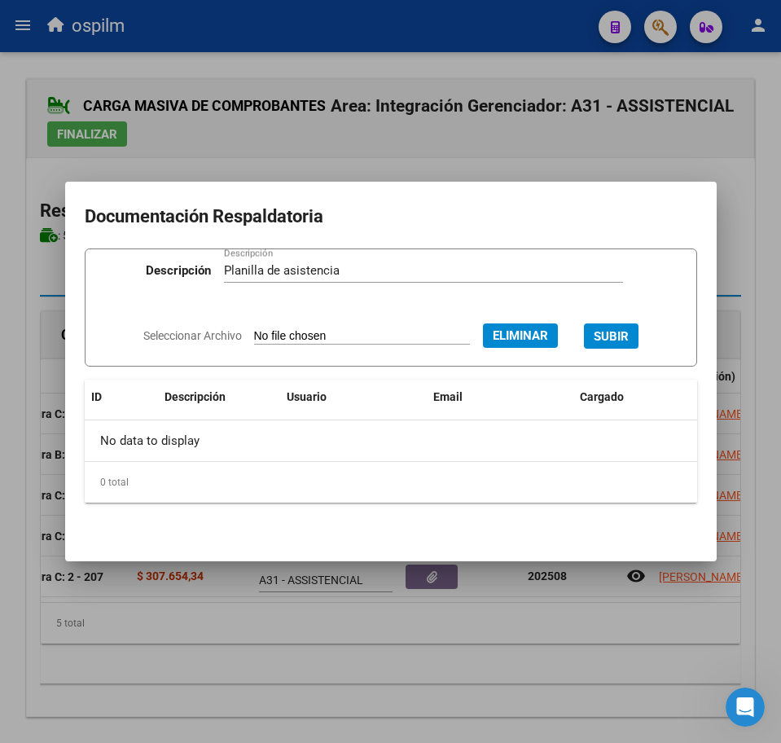
click at [639, 340] on button "SUBIR" at bounding box center [611, 335] width 55 height 25
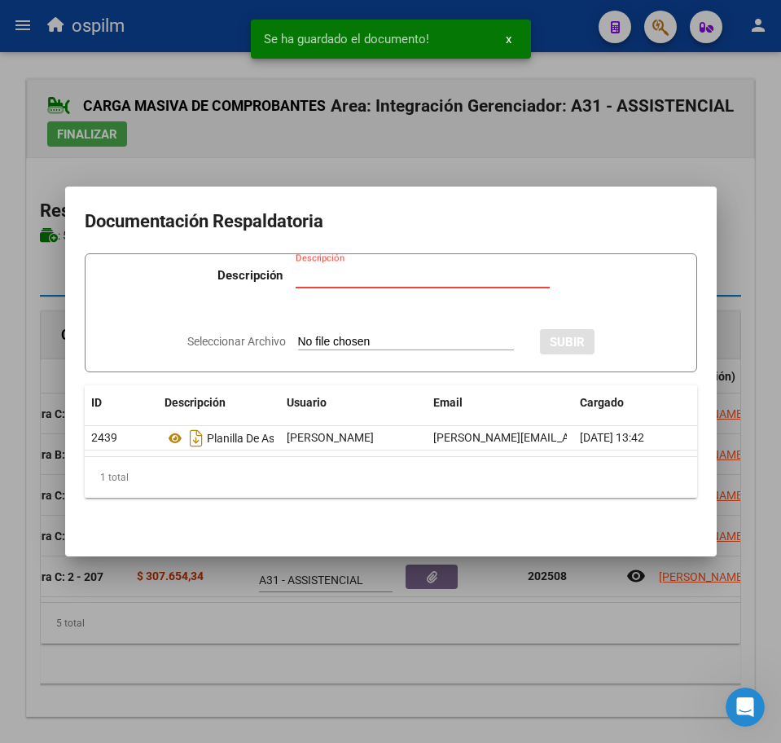
click at [334, 272] on input "Descripción" at bounding box center [423, 275] width 254 height 15
paste input "Planilla de asistencia"
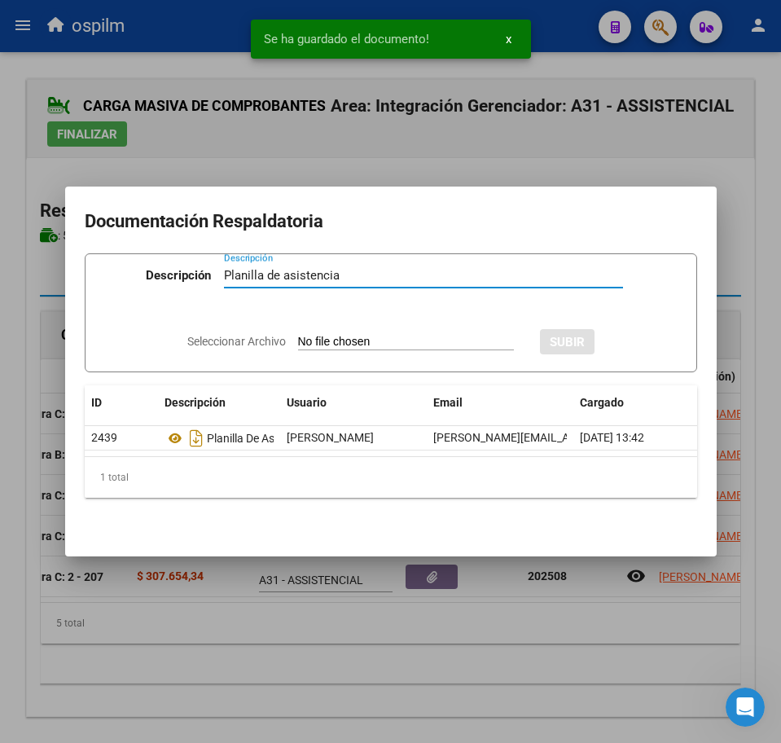
type input "Planilla de asistencia"
click at [373, 335] on input "Seleccionar Archivo" at bounding box center [406, 342] width 216 height 15
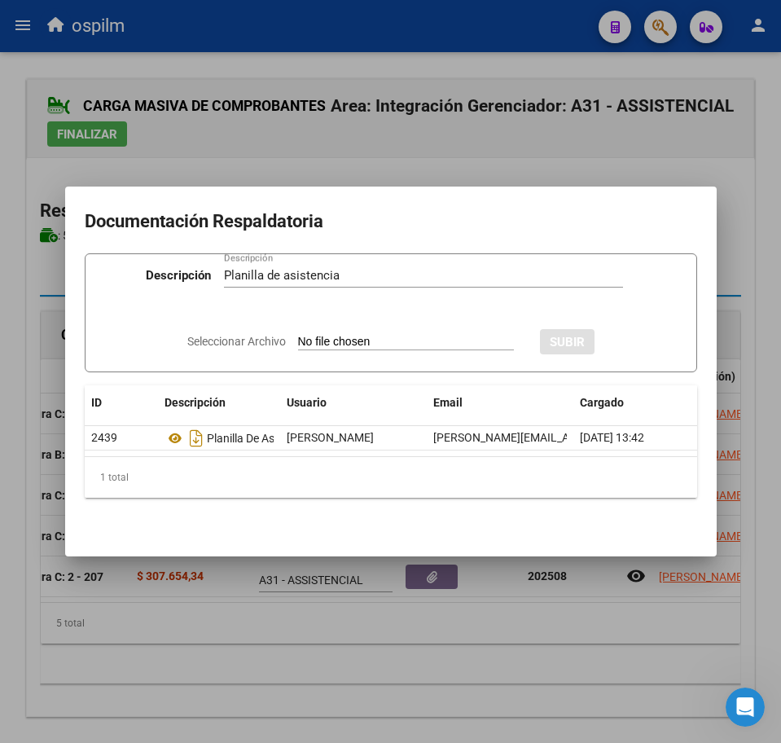
type input "C:\fakepath\POMPONIO GIANNA MARTINA_202508_096_S_APARICIO CITHIA VIVIANA_PA TER…"
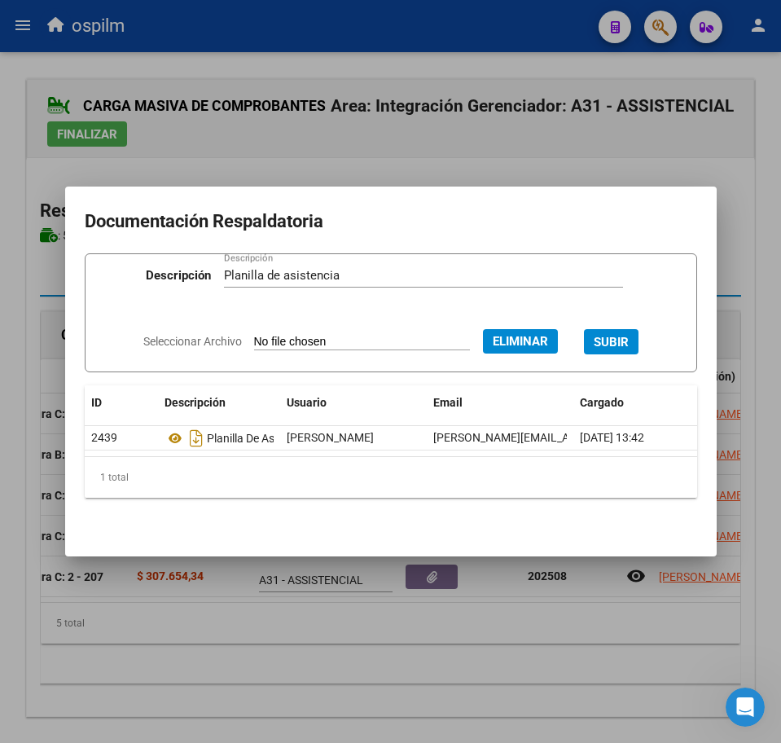
click at [617, 336] on span "SUBIR" at bounding box center [611, 342] width 35 height 15
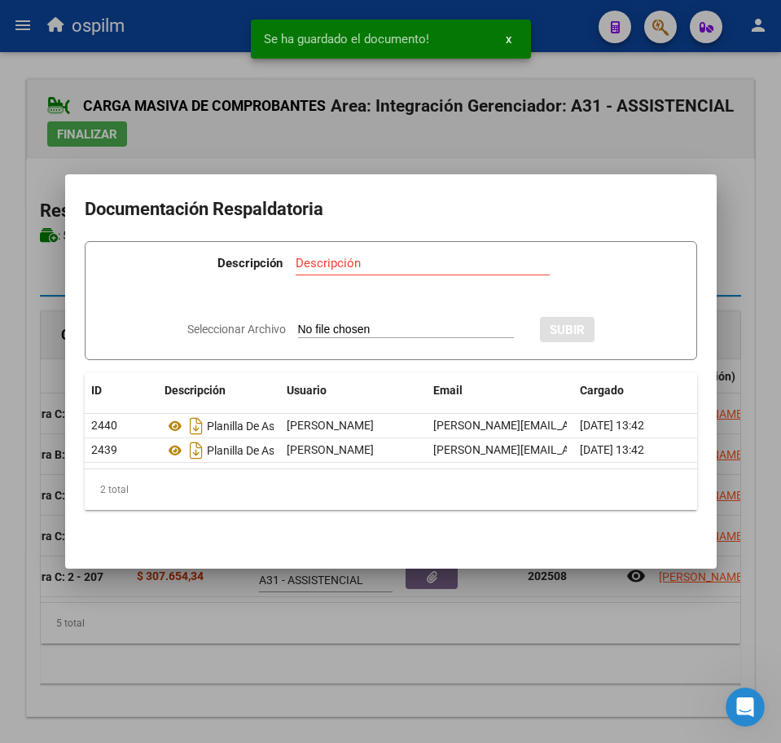
click at [327, 660] on div at bounding box center [390, 371] width 781 height 743
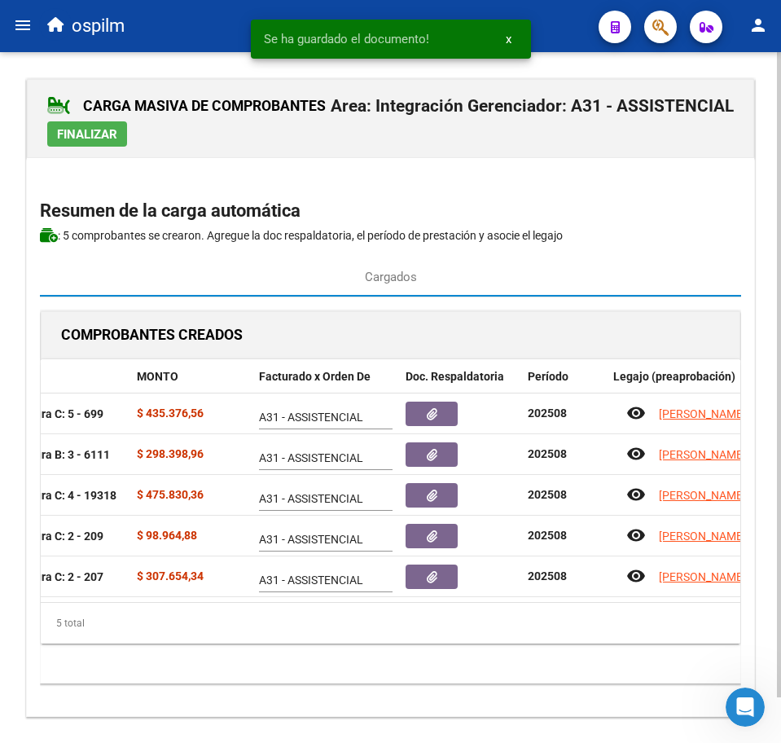
click at [98, 140] on span "Finalizar" at bounding box center [87, 134] width 60 height 15
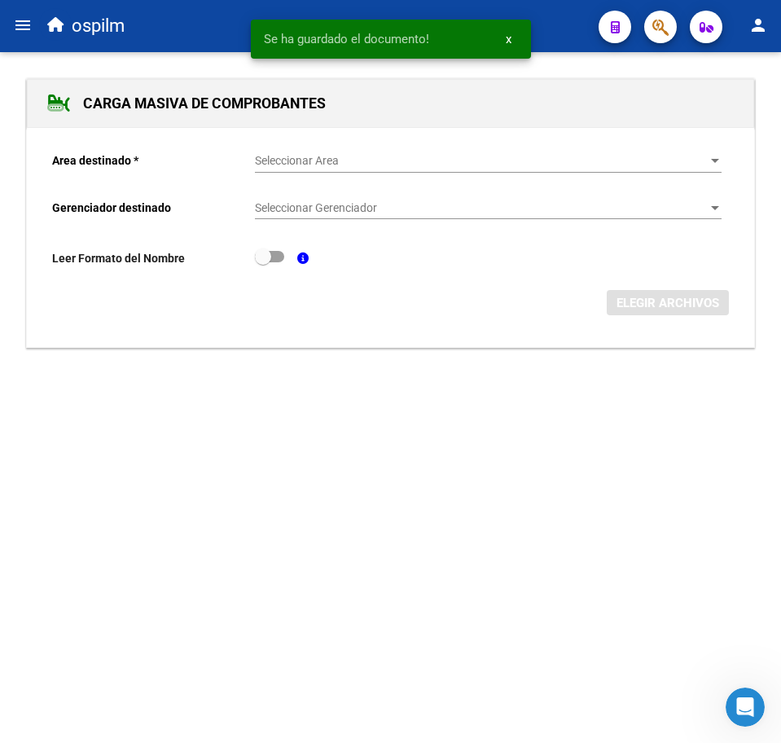
click at [25, 28] on mat-icon "menu" at bounding box center [23, 25] width 20 height 20
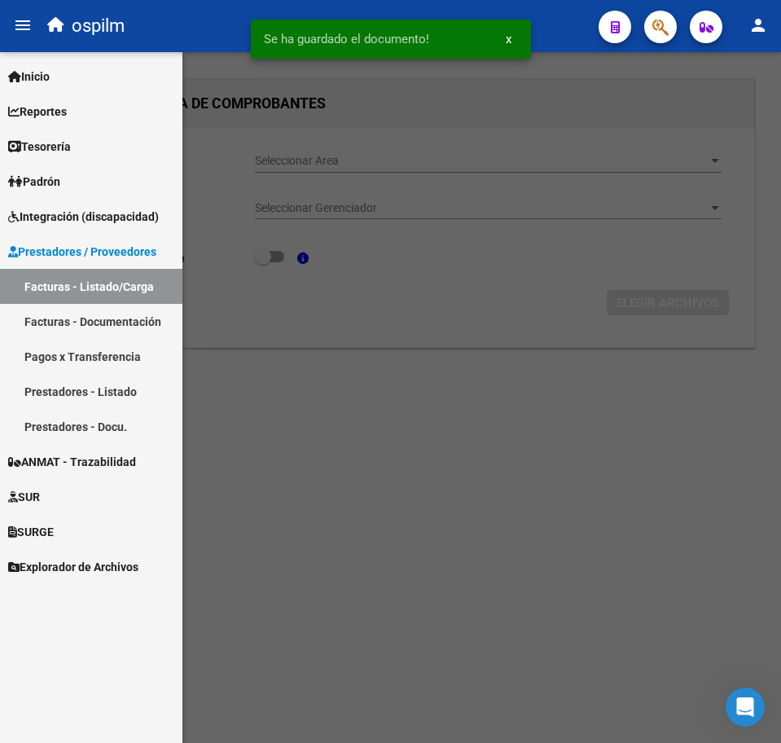
click at [77, 296] on link "Facturas - Listado/Carga" at bounding box center [91, 286] width 182 height 35
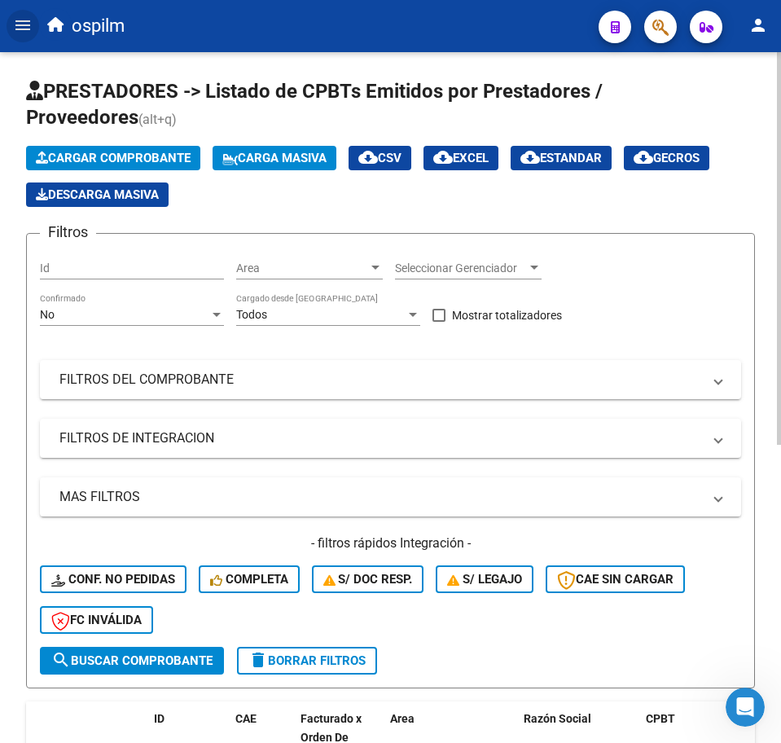
scroll to position [509, 0]
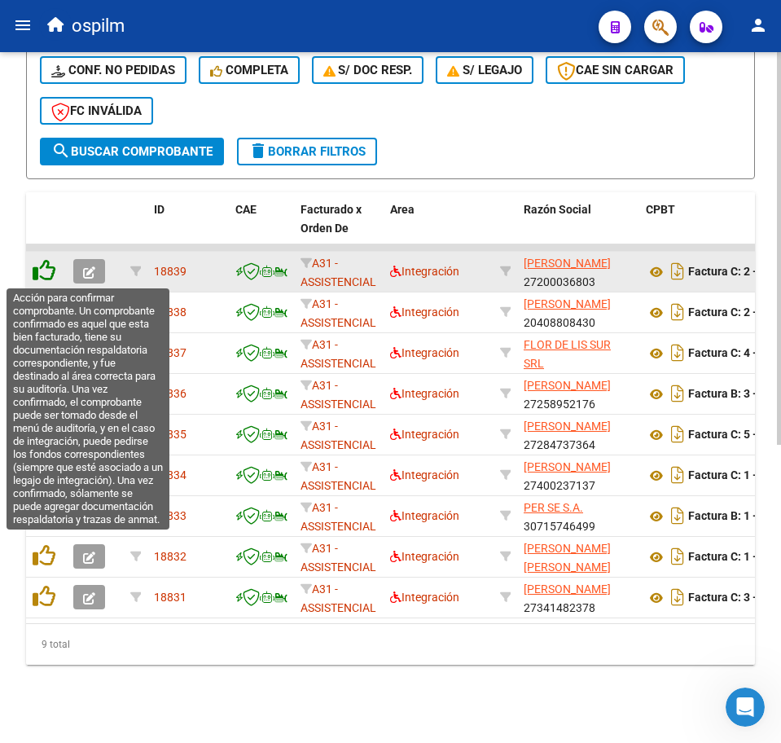
click at [50, 259] on icon at bounding box center [44, 270] width 23 height 23
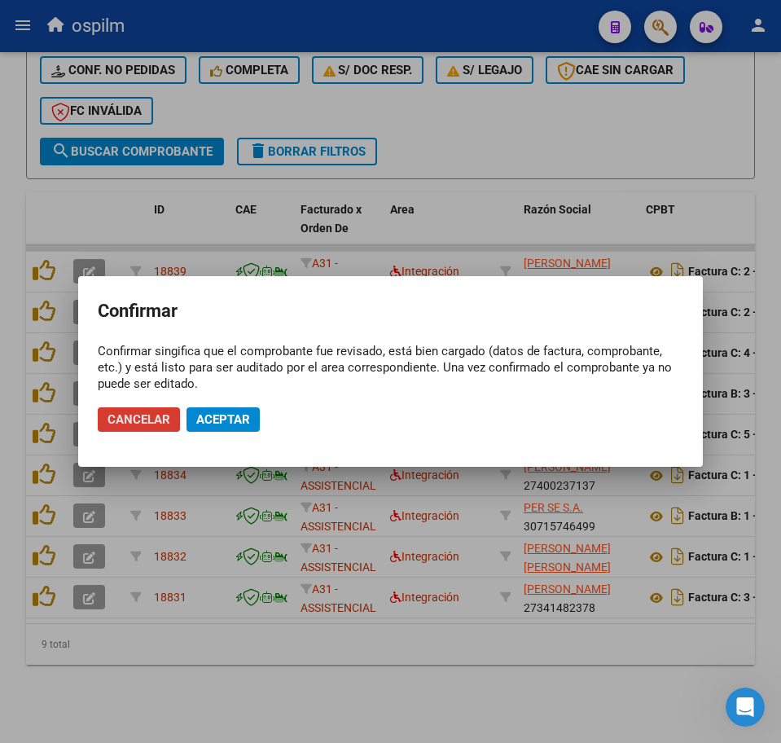
click at [205, 424] on span "Aceptar" at bounding box center [223, 419] width 54 height 15
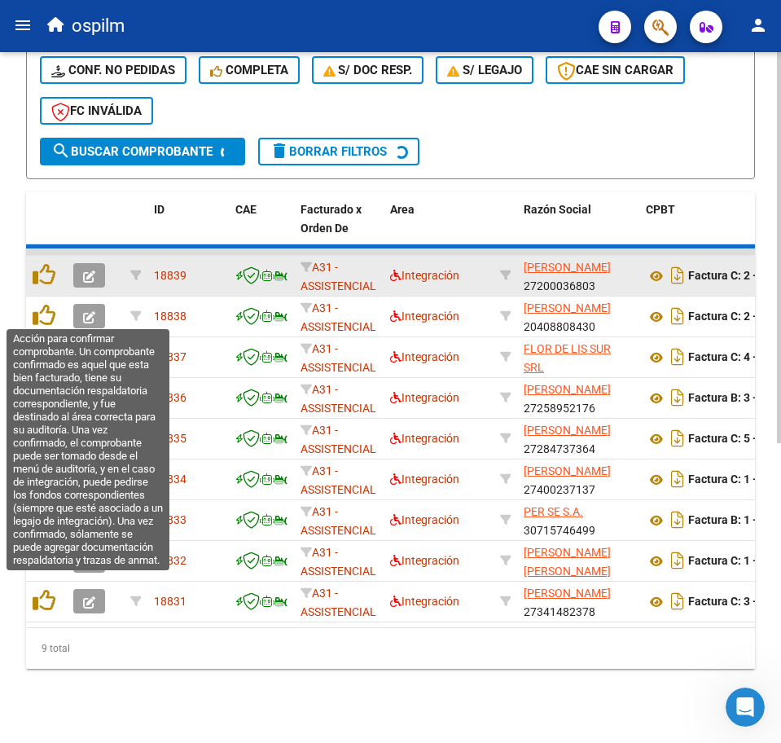
scroll to position [485, 0]
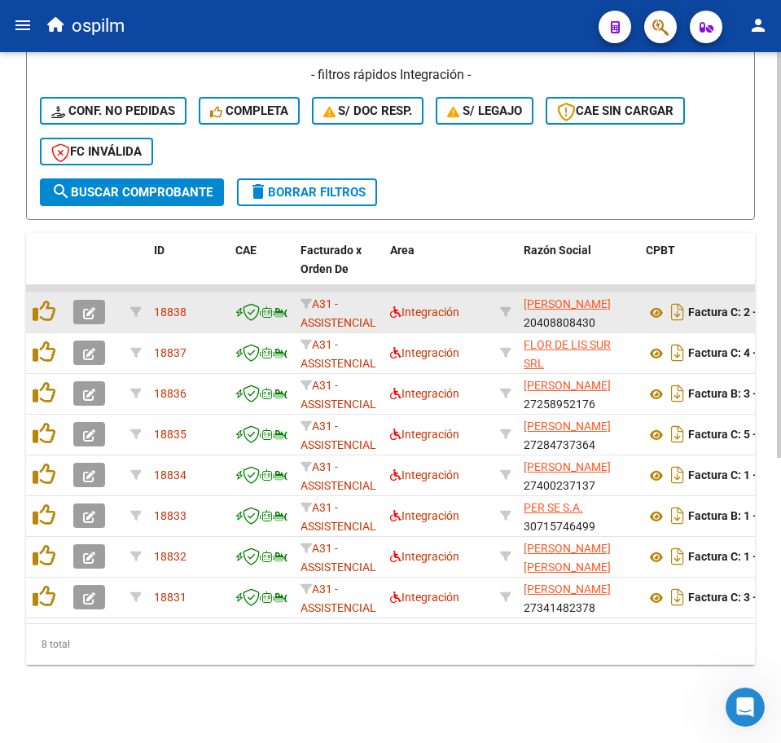
click at [43, 314] on datatable-body-cell at bounding box center [46, 312] width 41 height 40
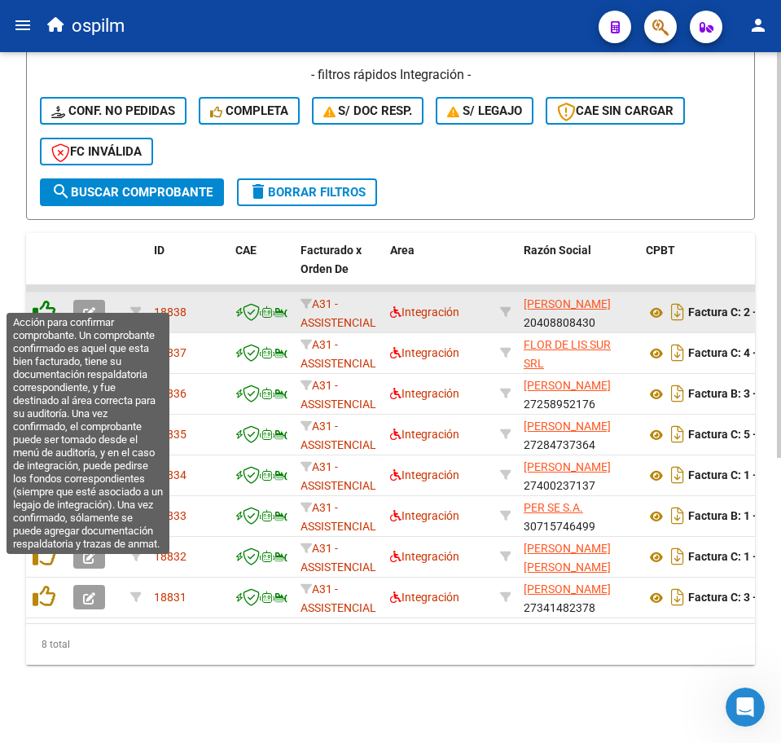
click at [46, 300] on icon at bounding box center [44, 311] width 23 height 23
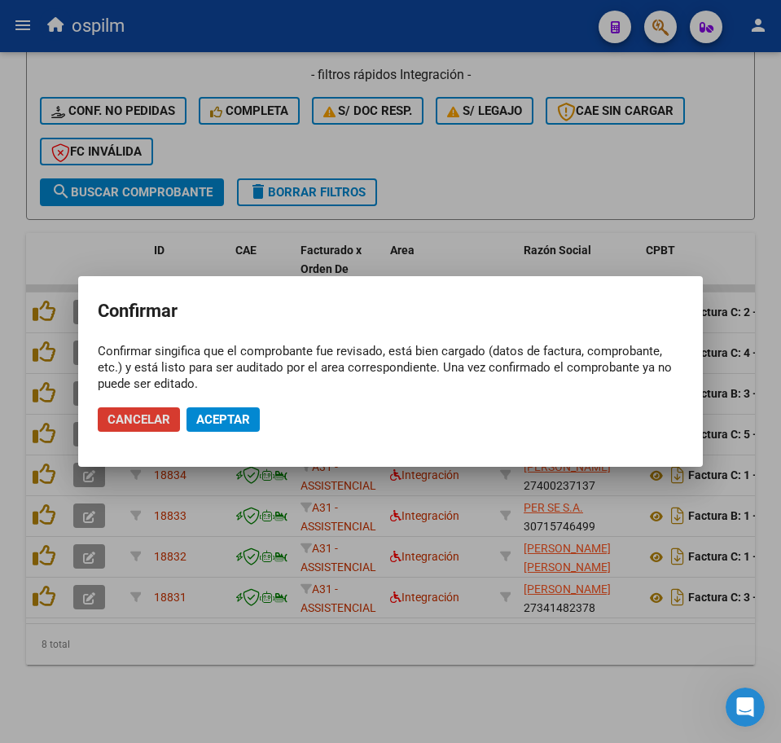
click at [237, 419] on span "Aceptar" at bounding box center [223, 419] width 54 height 15
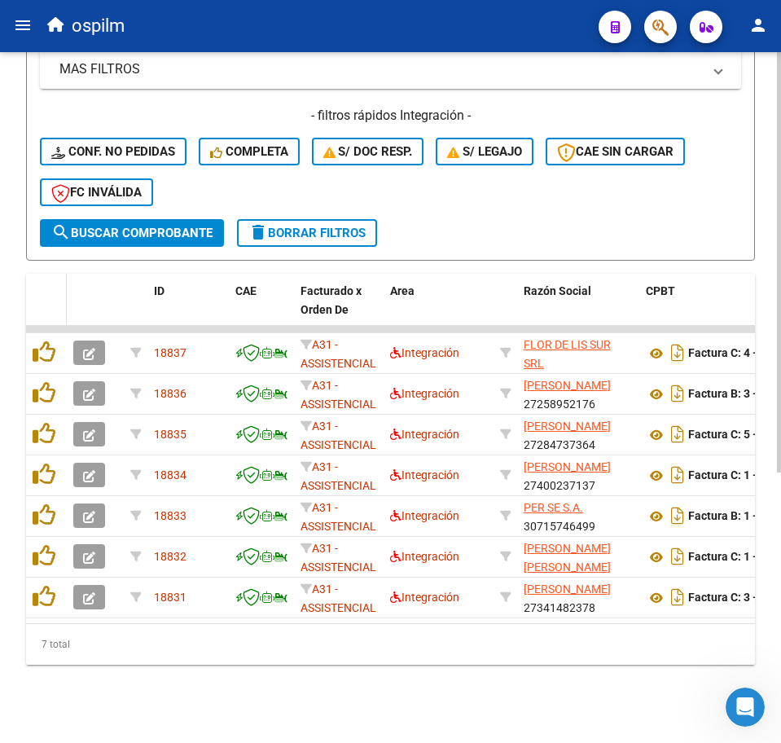
scroll to position [444, 0]
click at [47, 297] on datatable-header-cell at bounding box center [46, 310] width 41 height 72
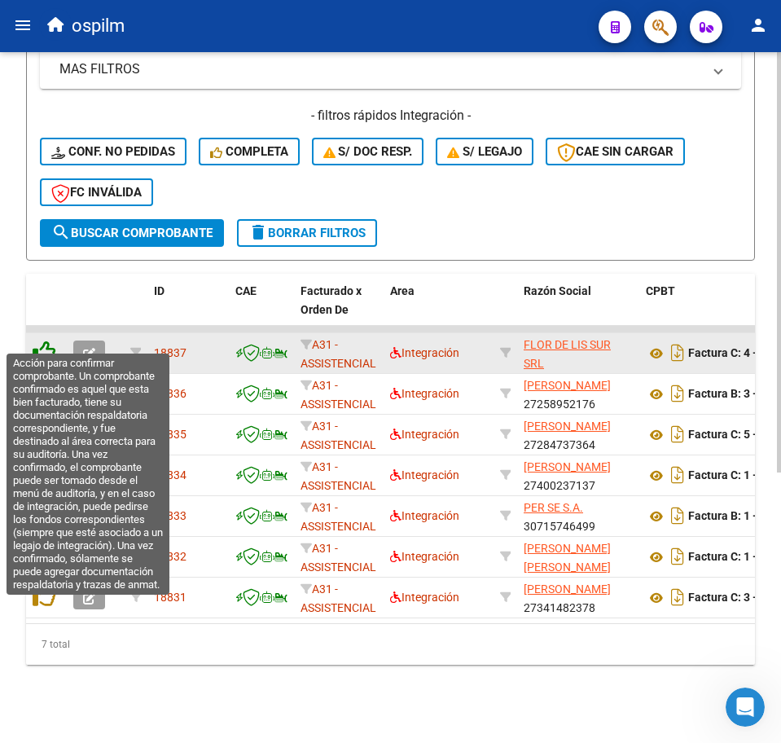
click at [48, 340] on icon at bounding box center [44, 351] width 23 height 23
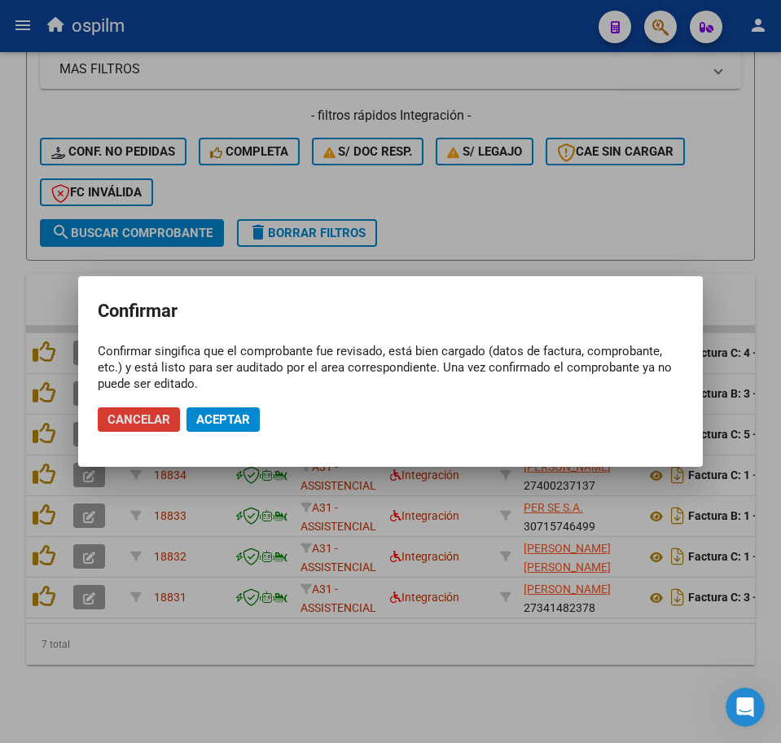
click at [226, 432] on mat-dialog-actions "Cancelar Aceptar" at bounding box center [391, 419] width 586 height 55
click at [226, 423] on span "Aceptar" at bounding box center [223, 419] width 54 height 15
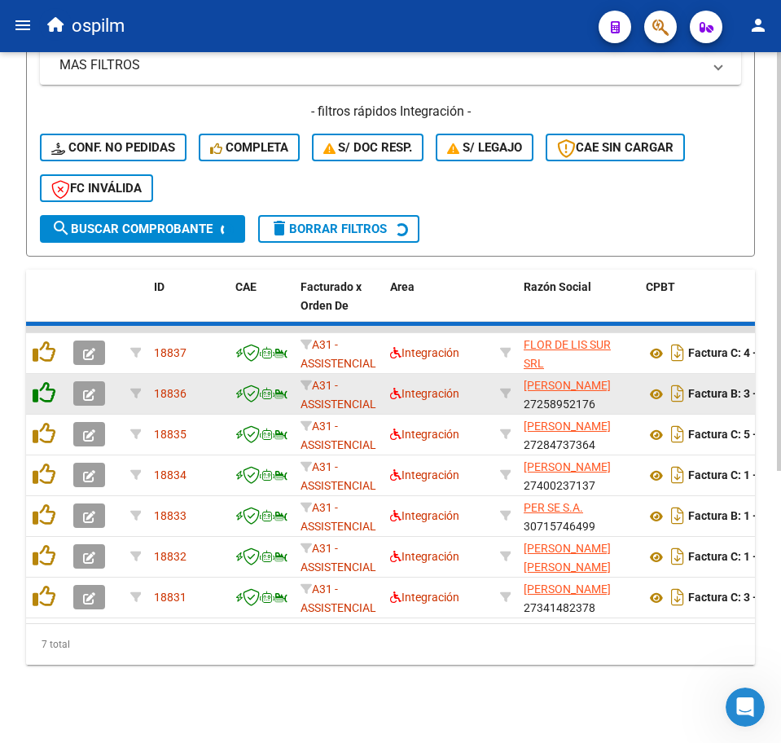
scroll to position [403, 0]
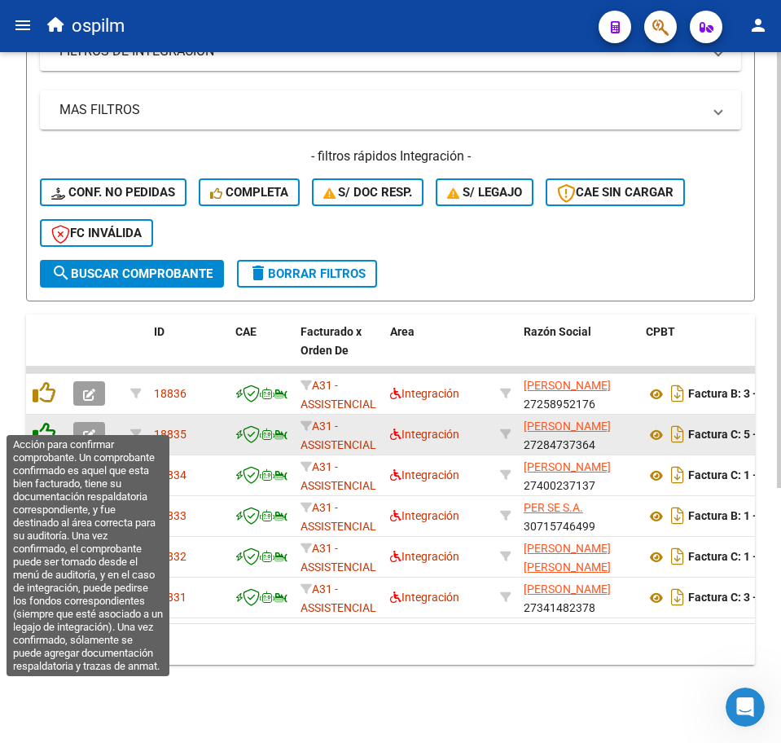
click at [47, 422] on icon at bounding box center [44, 433] width 23 height 23
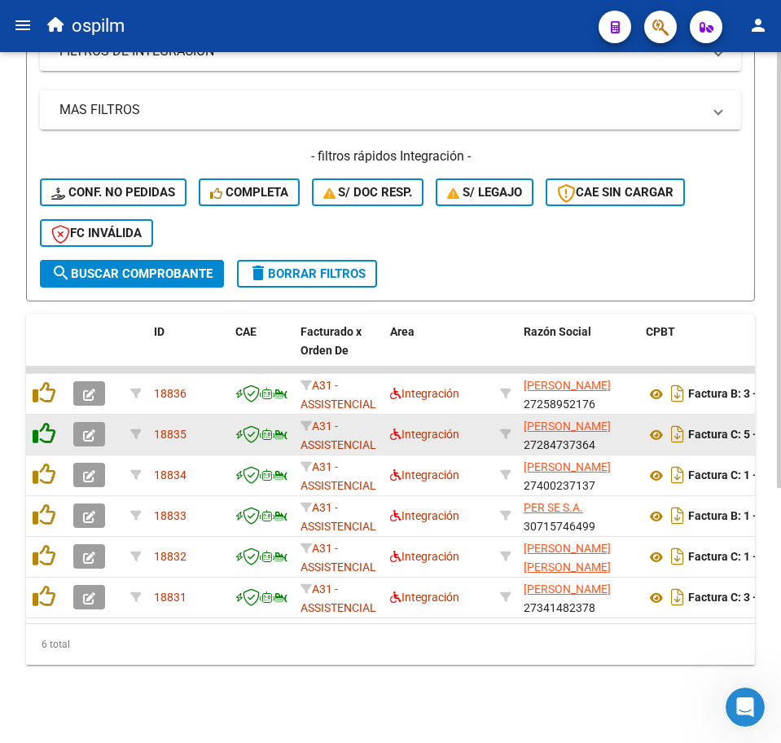
click at [47, 419] on datatable-scroller "18836 A31 - ASSISTENCIAL Integración APARICIO CINTHIA VIVIANA 27258952176 Factu…" at bounding box center [390, 493] width 729 height 252
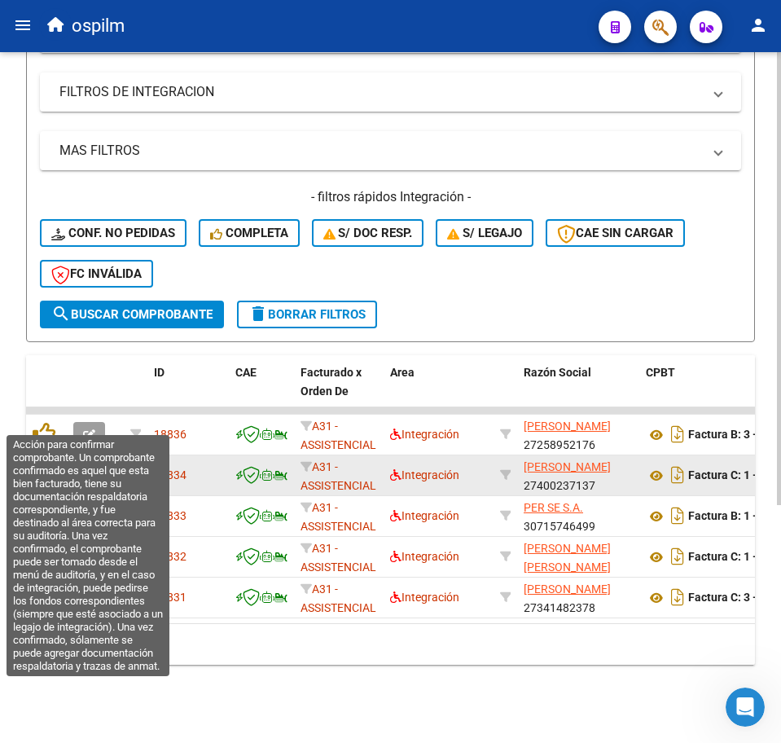
scroll to position [362, 0]
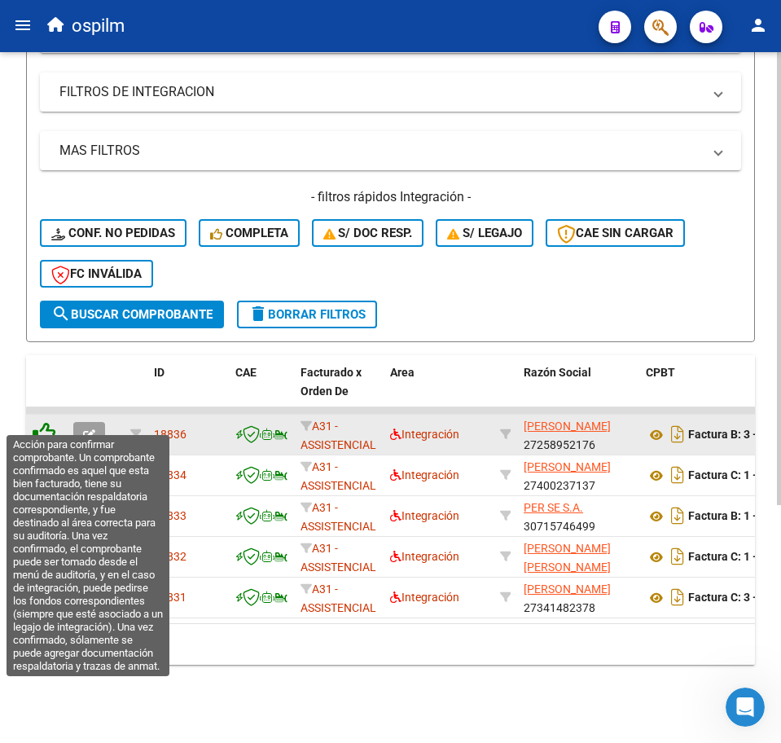
click at [47, 422] on icon at bounding box center [44, 433] width 23 height 23
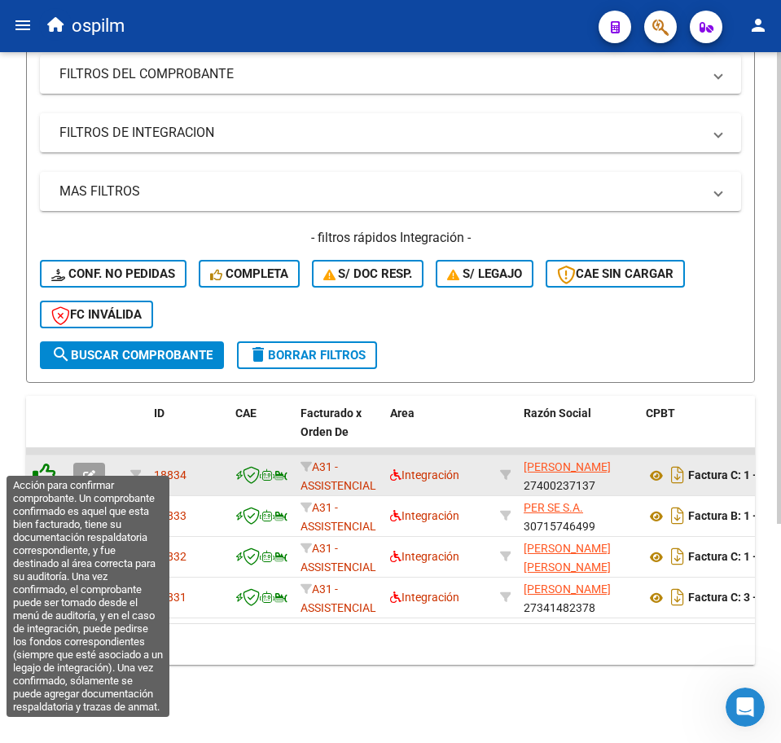
click at [47, 463] on icon at bounding box center [44, 474] width 23 height 23
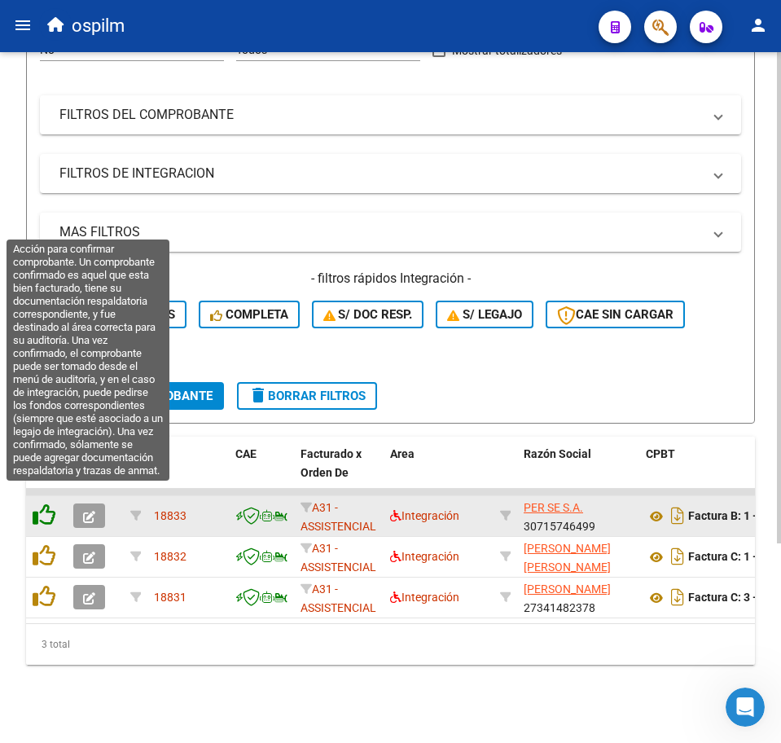
click at [44, 503] on icon at bounding box center [44, 514] width 23 height 23
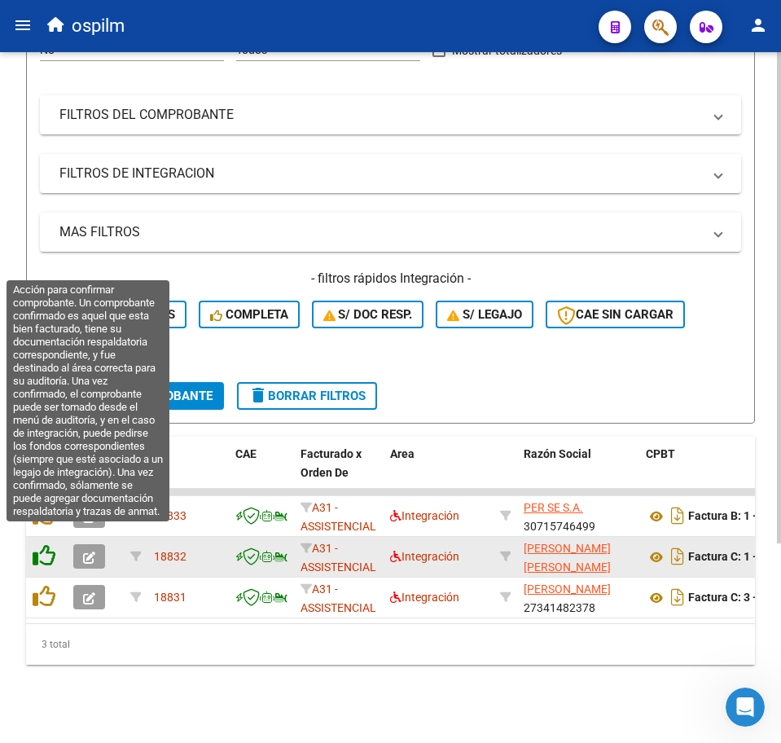
click at [42, 544] on icon at bounding box center [44, 555] width 23 height 23
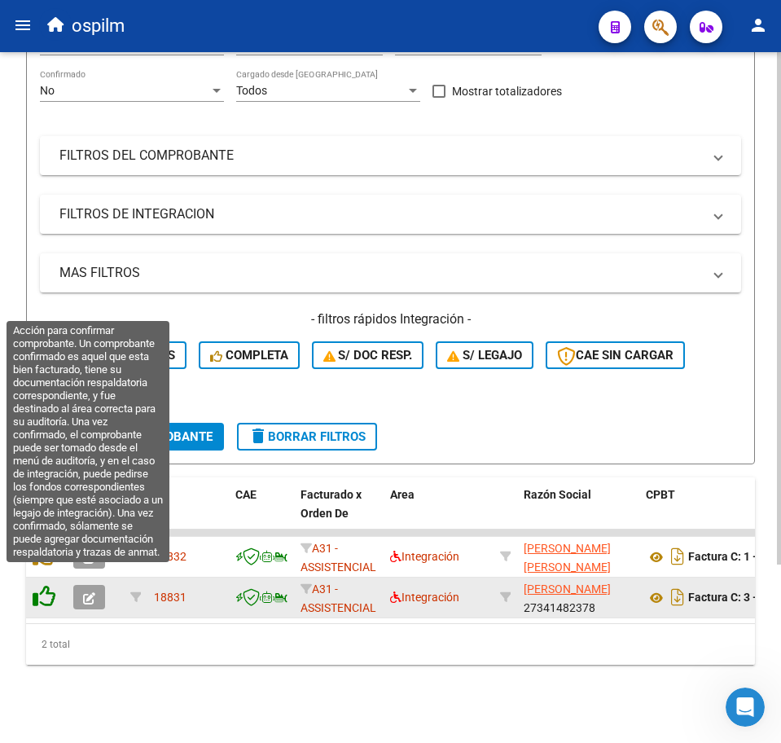
click at [45, 585] on icon at bounding box center [44, 596] width 23 height 23
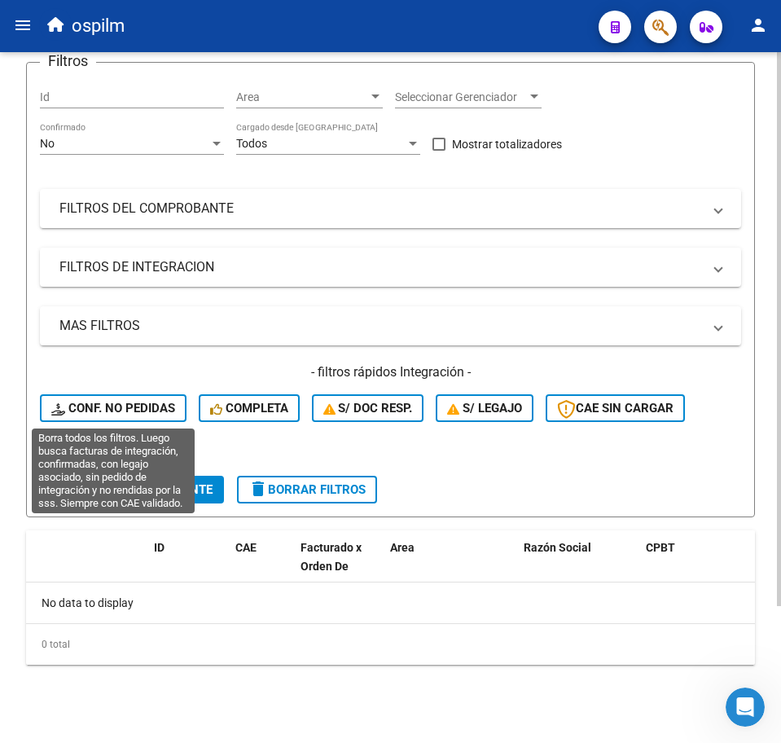
click at [88, 401] on span "Conf. no pedidas" at bounding box center [113, 408] width 124 height 15
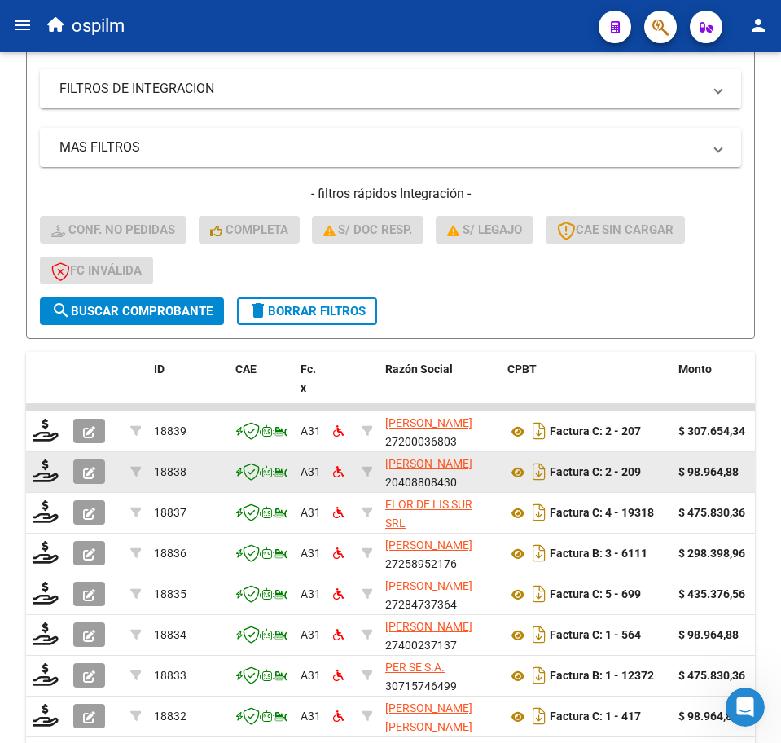
scroll to position [476, 0]
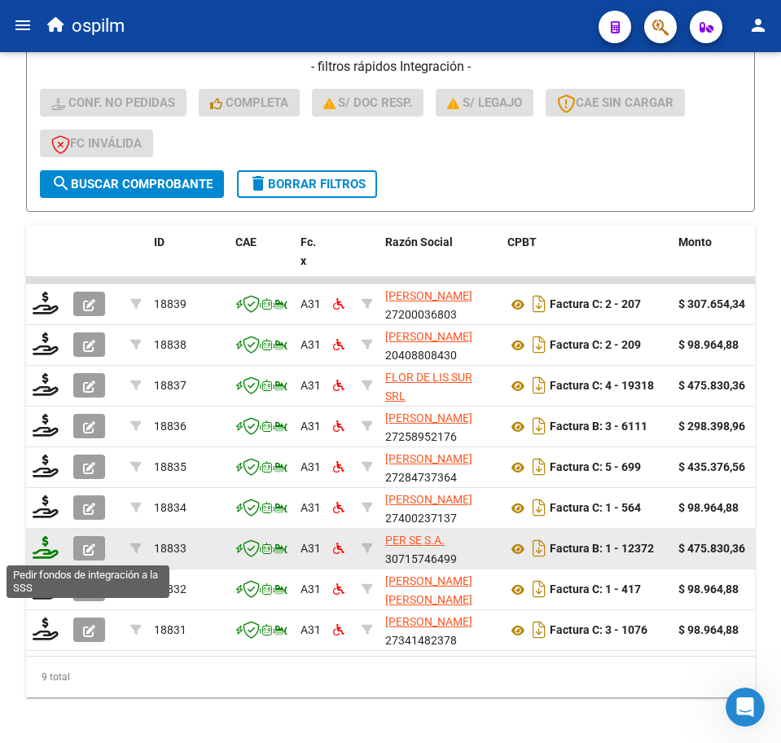
click at [39, 548] on icon at bounding box center [46, 547] width 26 height 23
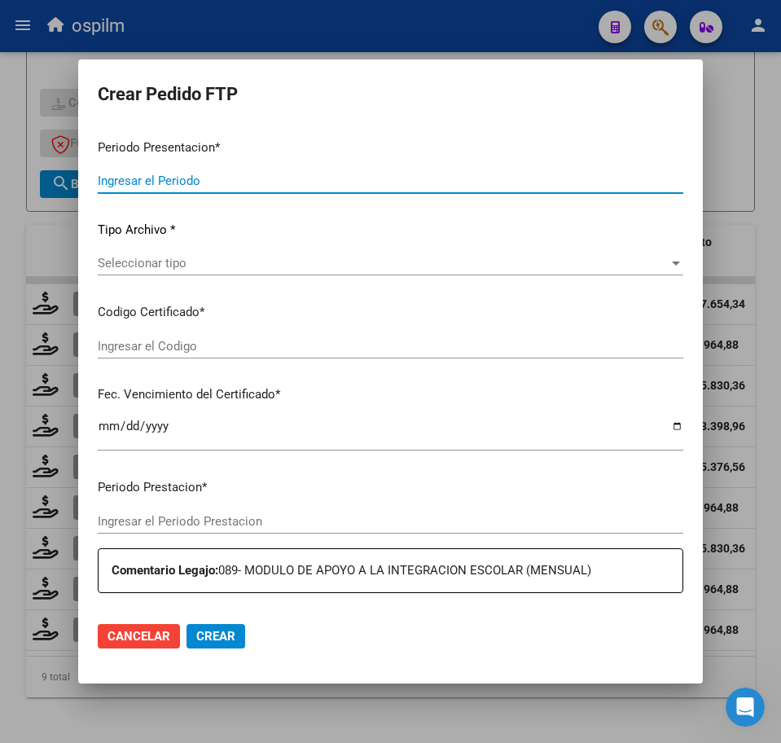
type input "202508"
type input "$ 475.830,36"
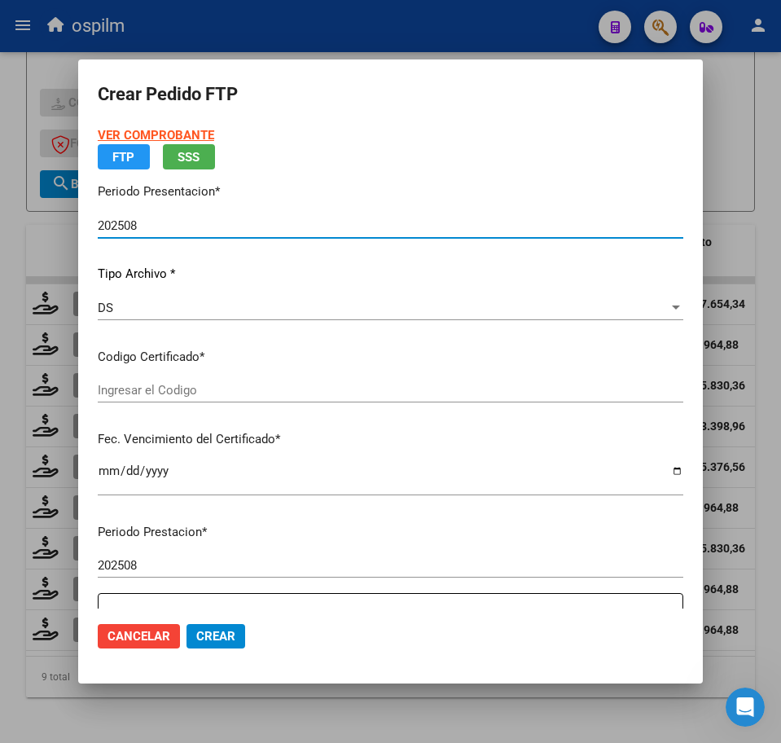
type input "ARG02000565525972022051020250510BS309"
type input "2025-05-10"
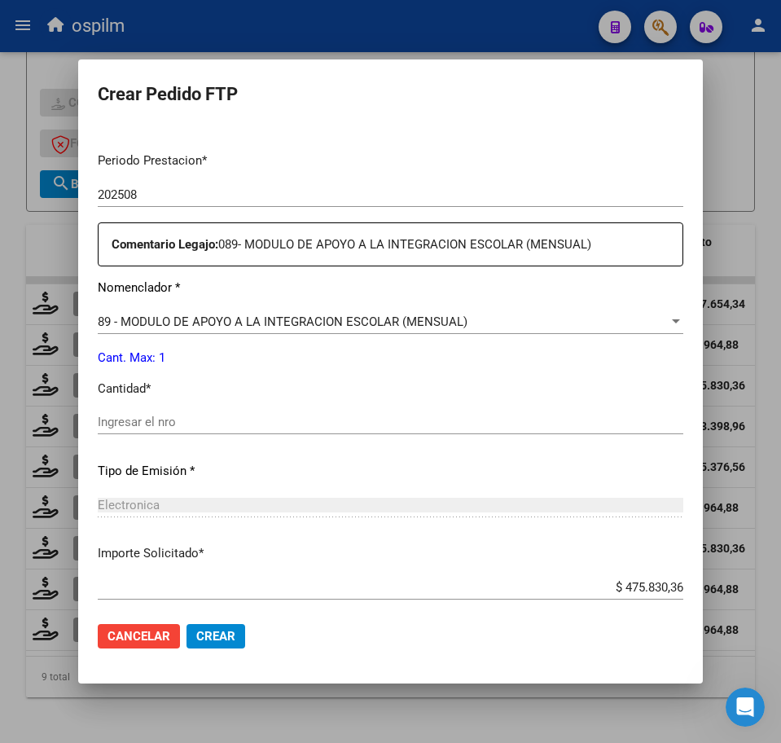
scroll to position [509, 0]
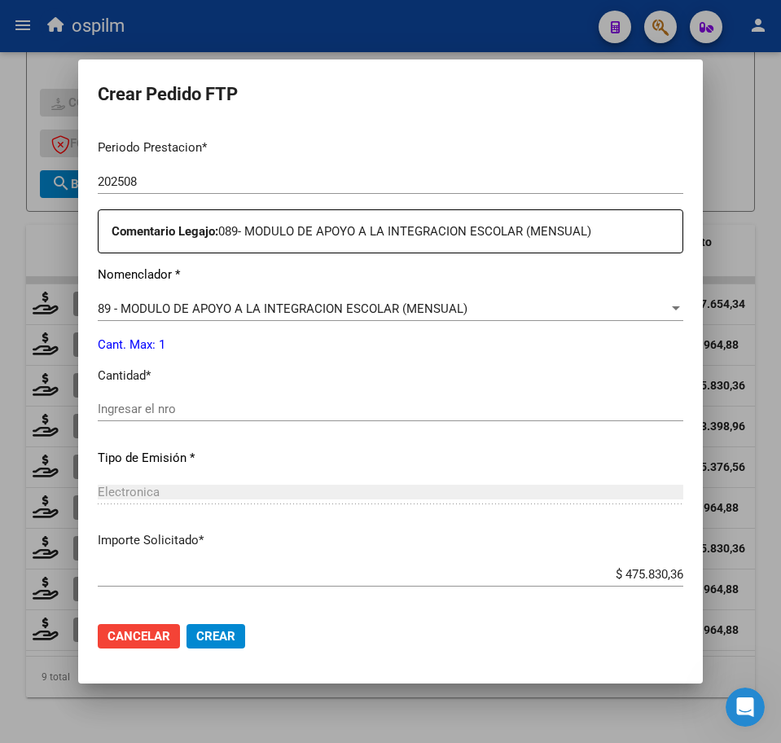
click at [230, 397] on div "Ingresar el nro" at bounding box center [391, 409] width 586 height 24
click at [235, 405] on input "Ingresar el nro" at bounding box center [391, 409] width 586 height 15
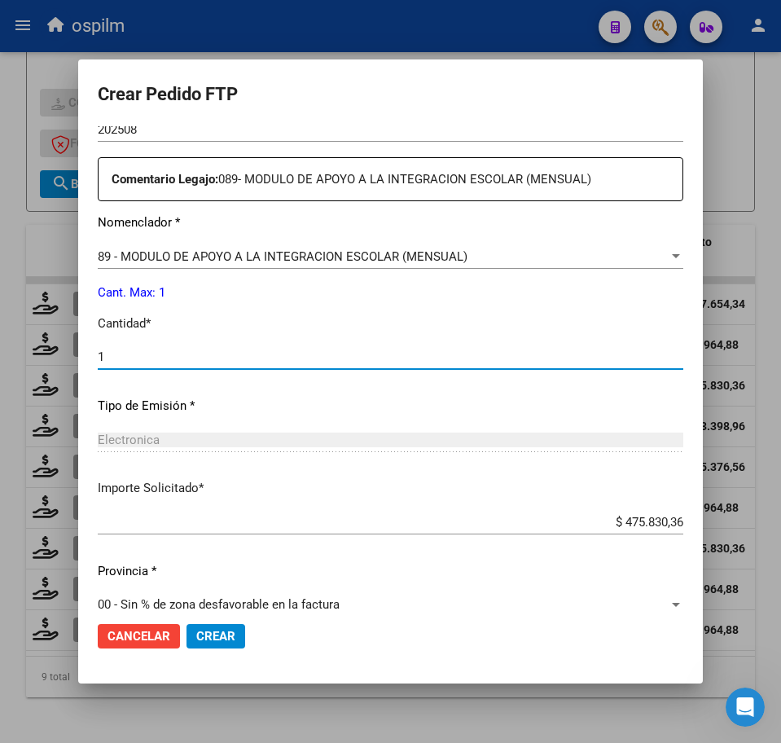
scroll to position [584, 0]
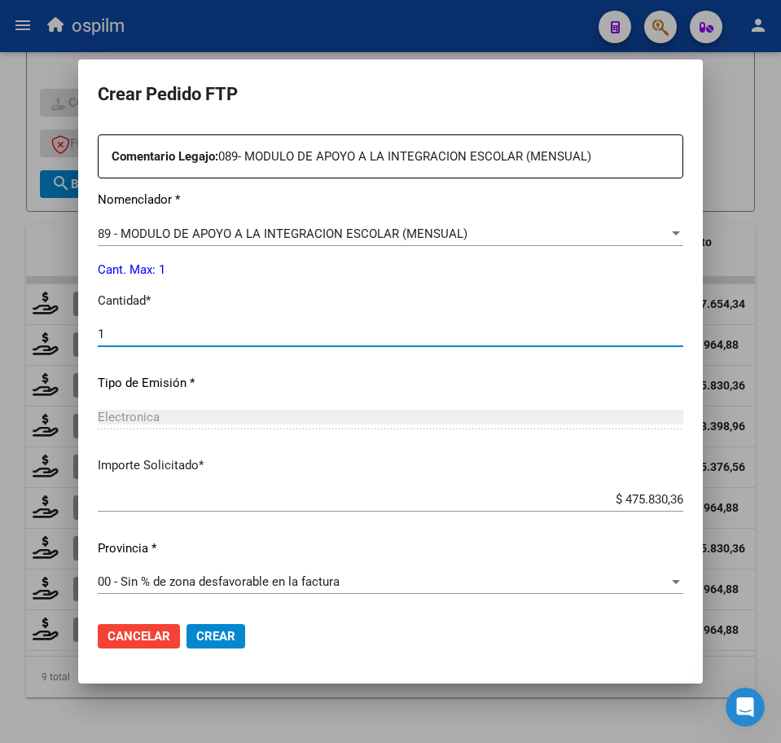
type input "1"
click at [217, 641] on span "Crear" at bounding box center [215, 636] width 39 height 15
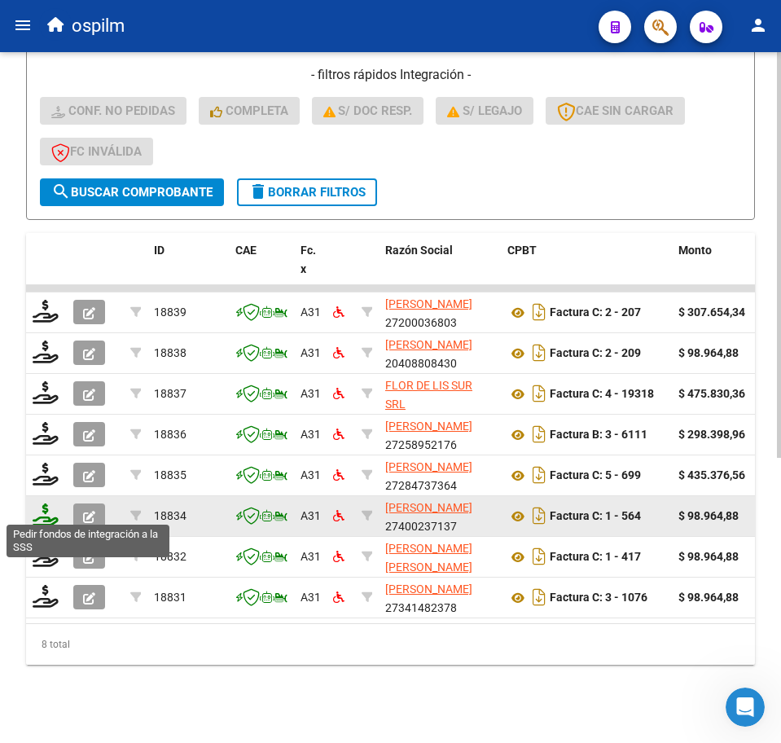
click at [47, 507] on icon at bounding box center [46, 514] width 26 height 23
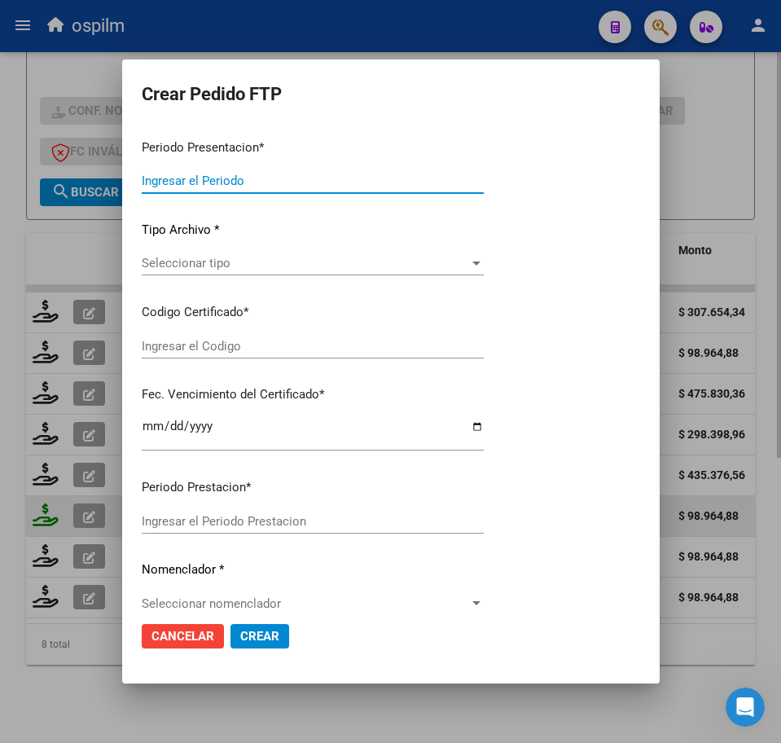
type input "202508"
type input "$ 98.964,88"
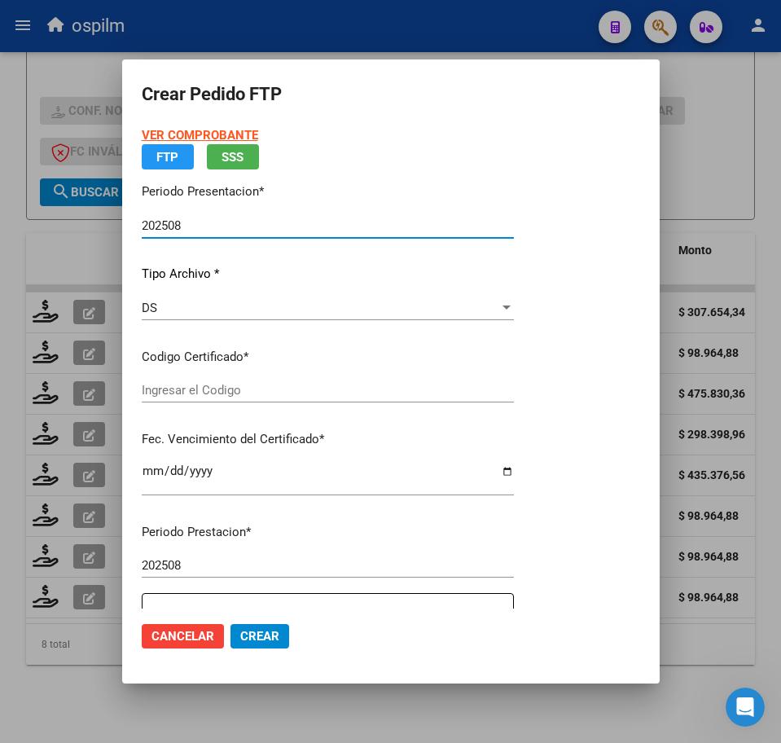
type input "ARG02000565525972022051020250510BS309"
type input "2025-05-10"
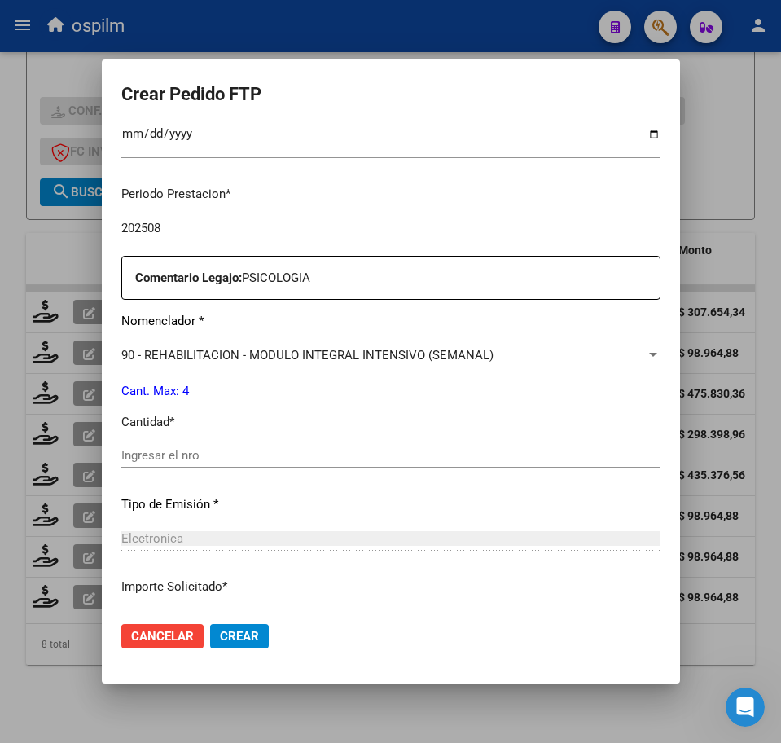
scroll to position [509, 0]
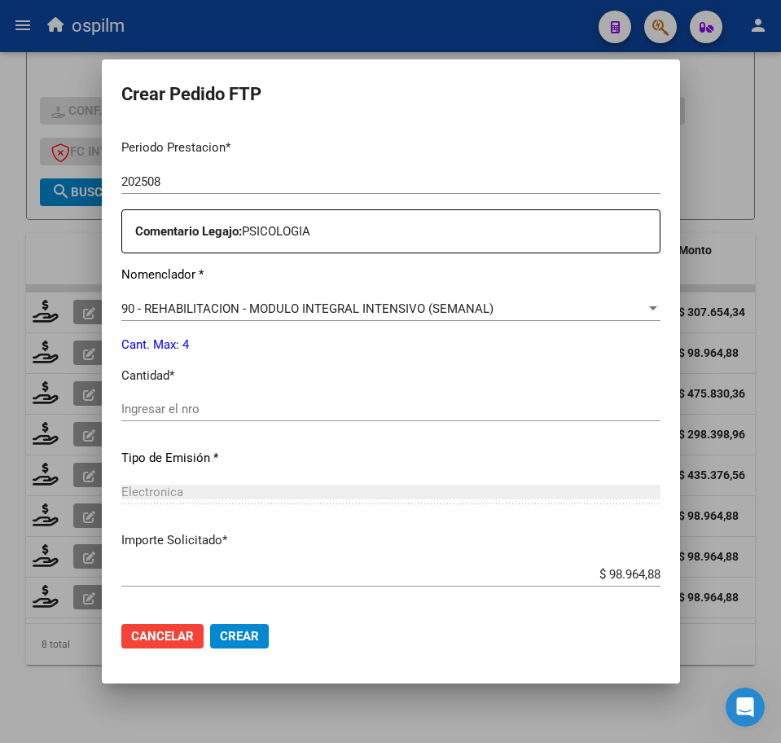
click at [195, 409] on input "Ingresar el nro" at bounding box center [390, 409] width 539 height 15
type input "4"
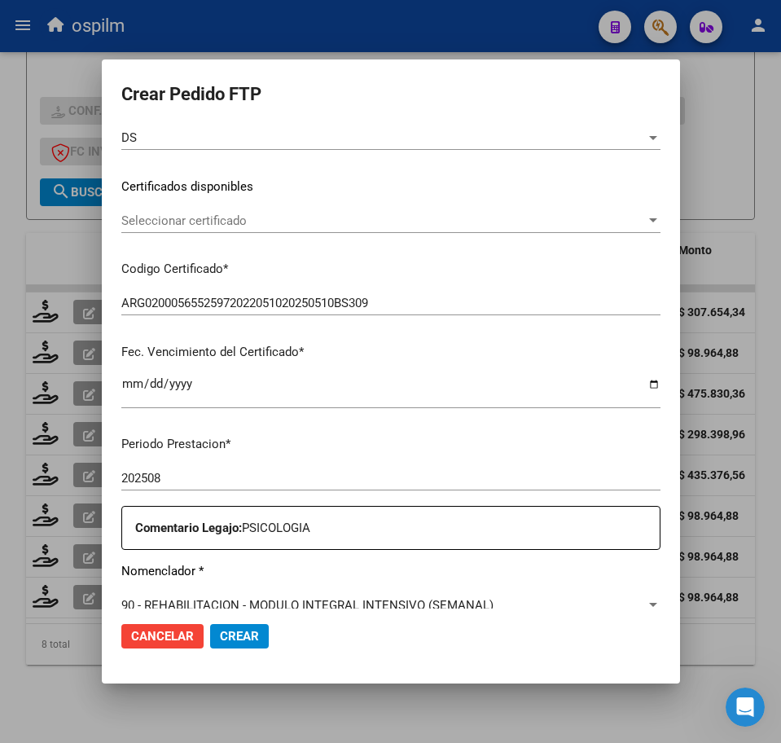
scroll to position [0, 0]
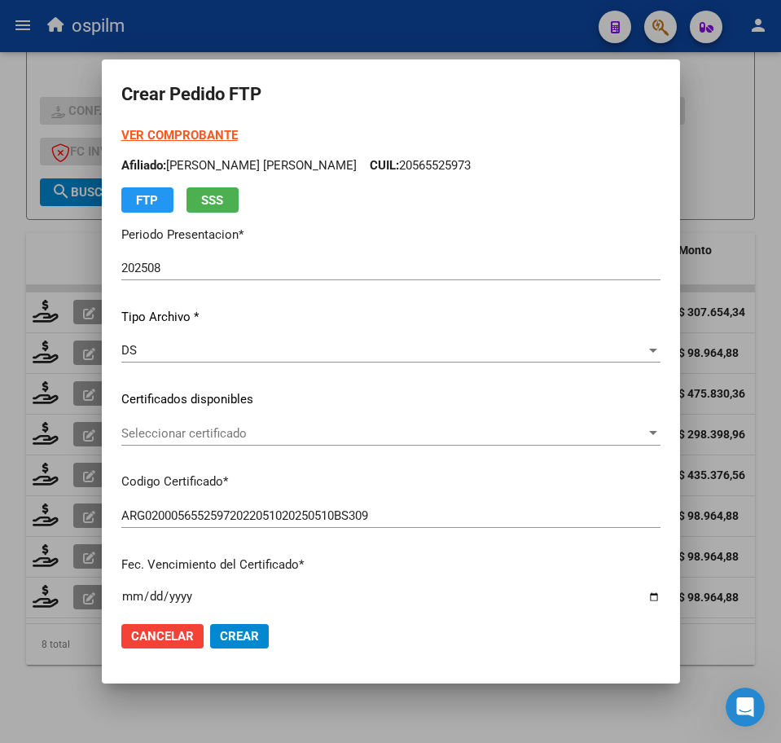
click at [210, 644] on button "Crear" at bounding box center [239, 636] width 59 height 24
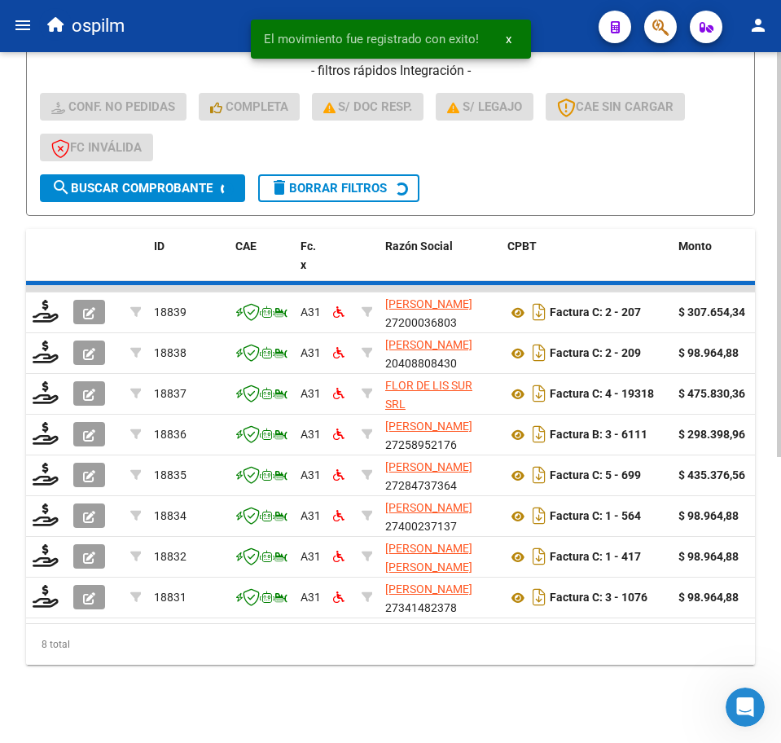
scroll to position [444, 0]
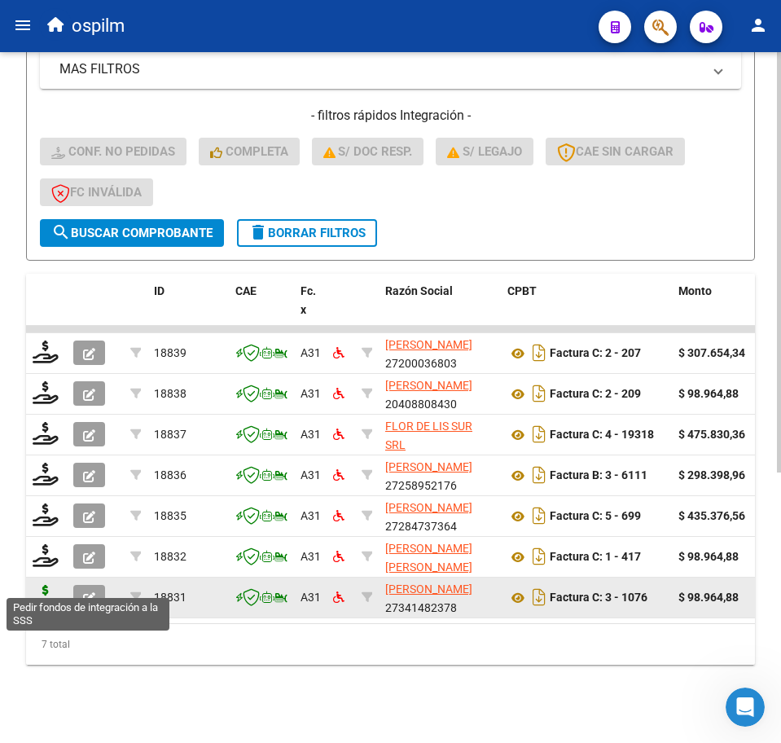
click at [44, 585] on icon at bounding box center [46, 596] width 26 height 23
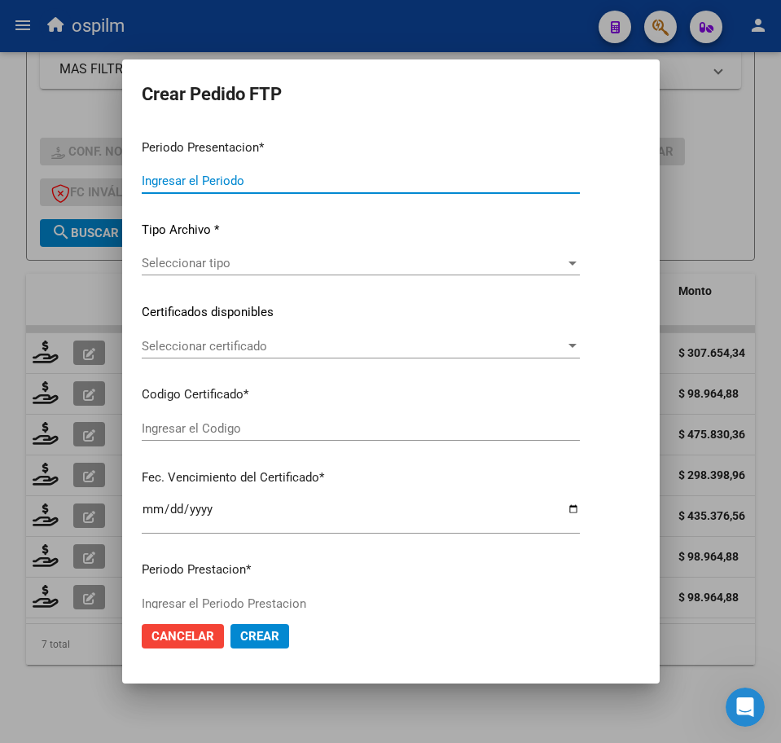
type input "202508"
type input "$ 98.964,88"
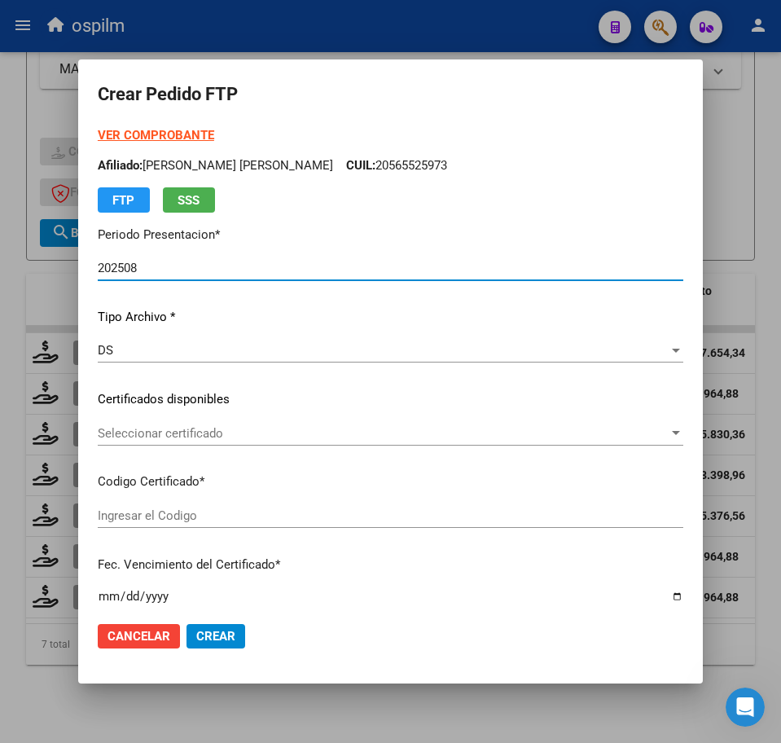
type input "ARG02000565525972022051020250510BS309"
type input "2025-05-10"
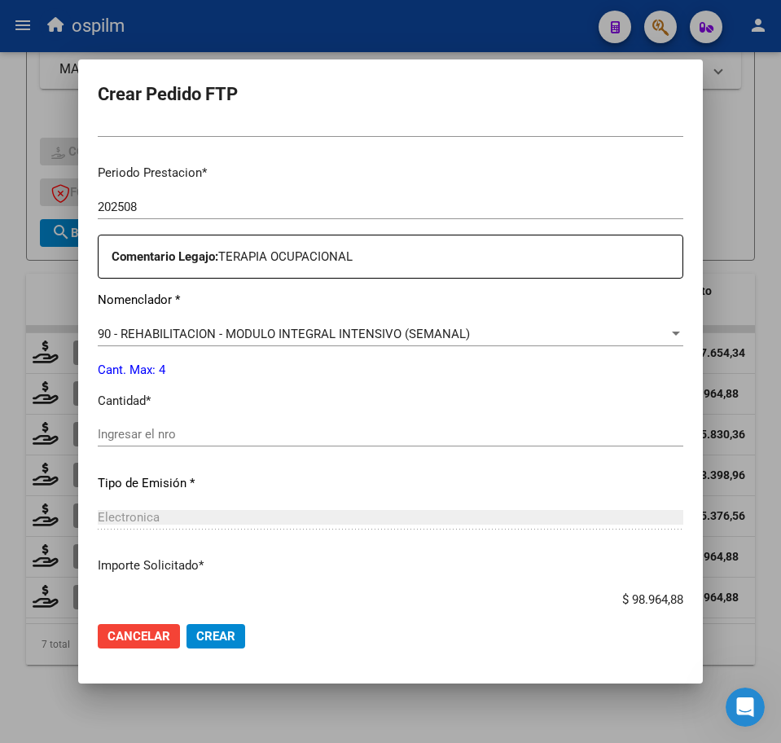
scroll to position [509, 0]
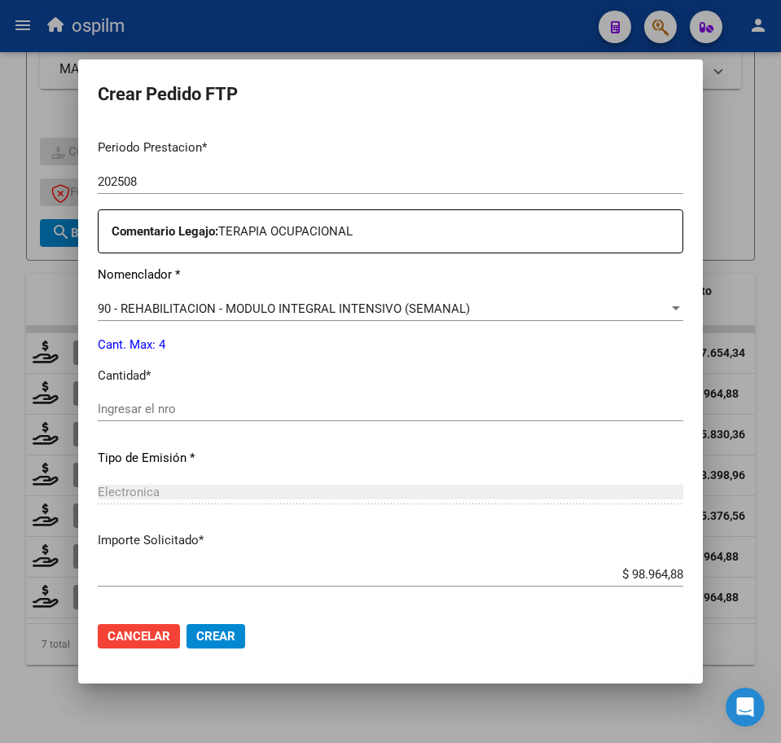
click at [210, 415] on input "Ingresar el nro" at bounding box center [391, 409] width 586 height 15
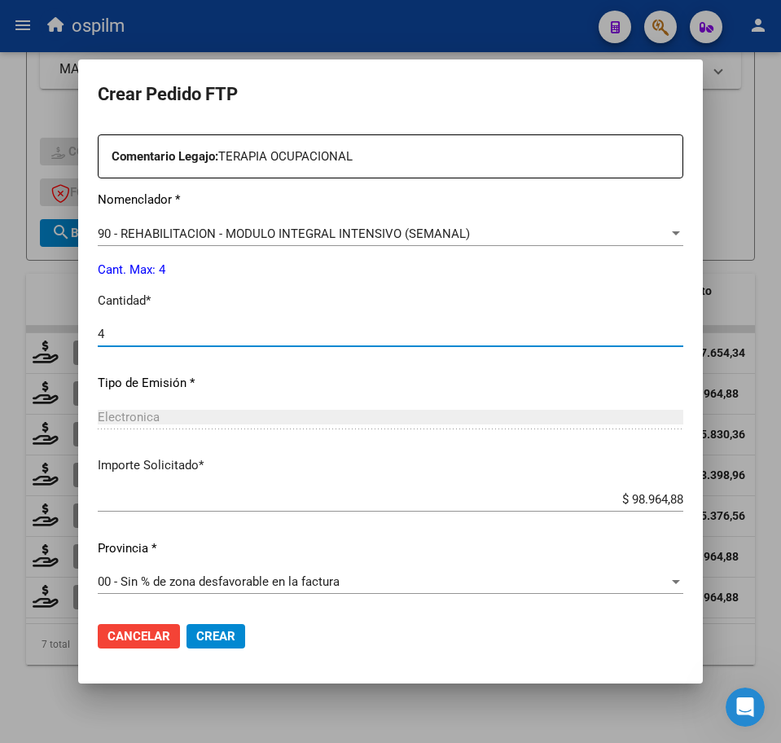
type input "4"
click at [191, 641] on button "Crear" at bounding box center [216, 636] width 59 height 24
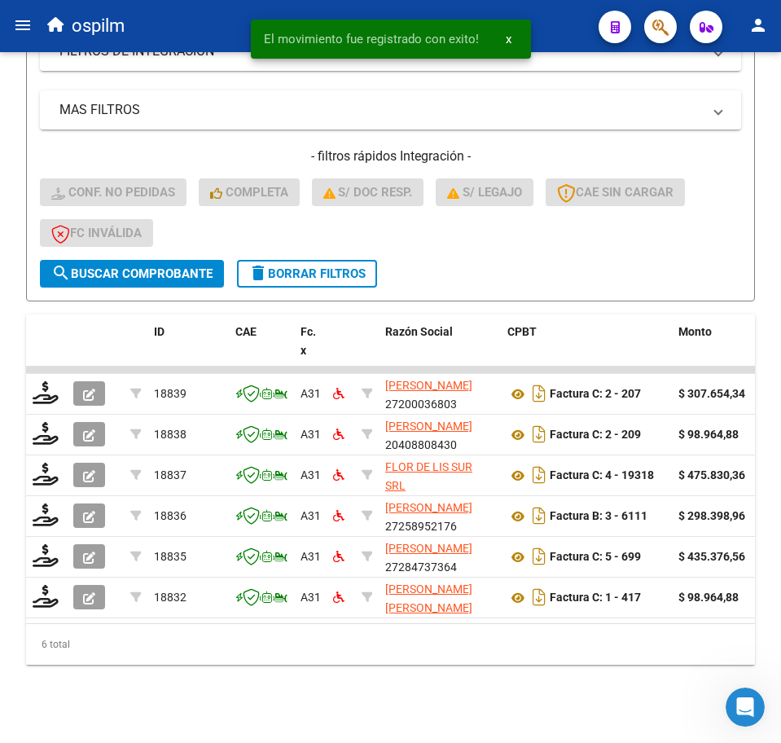
scroll to position [403, 0]
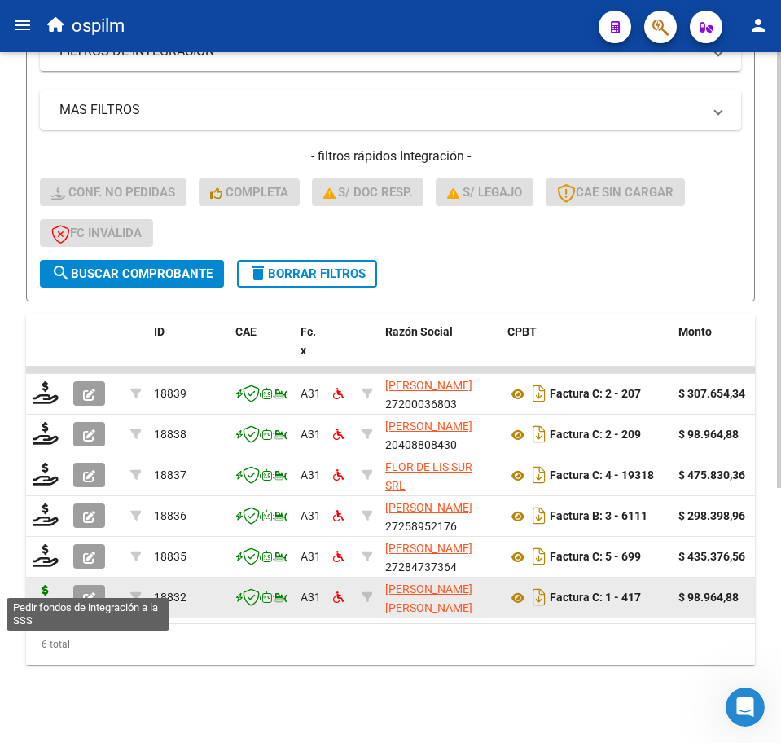
click at [45, 585] on icon at bounding box center [46, 596] width 26 height 23
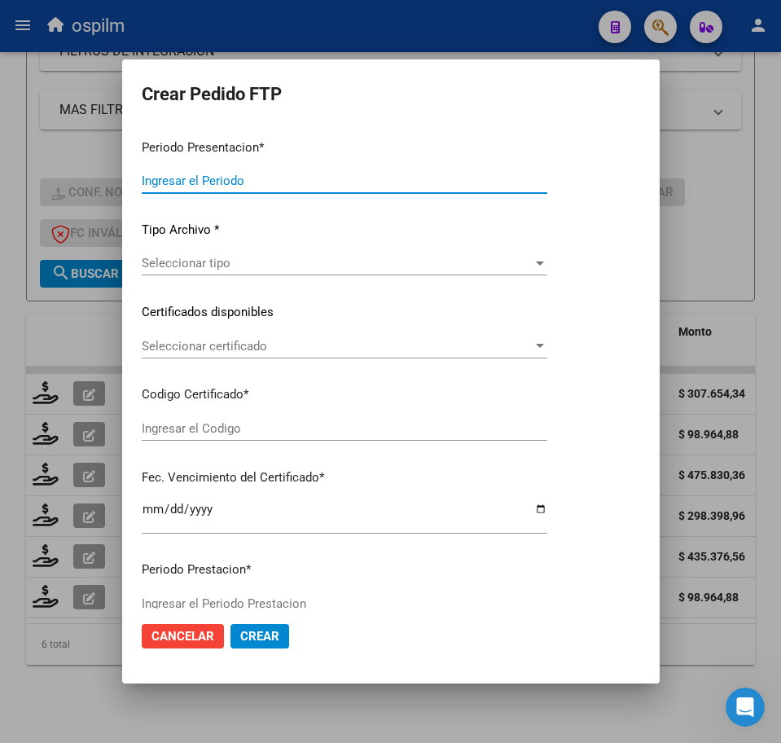
type input "202508"
type input "$ 98.964,88"
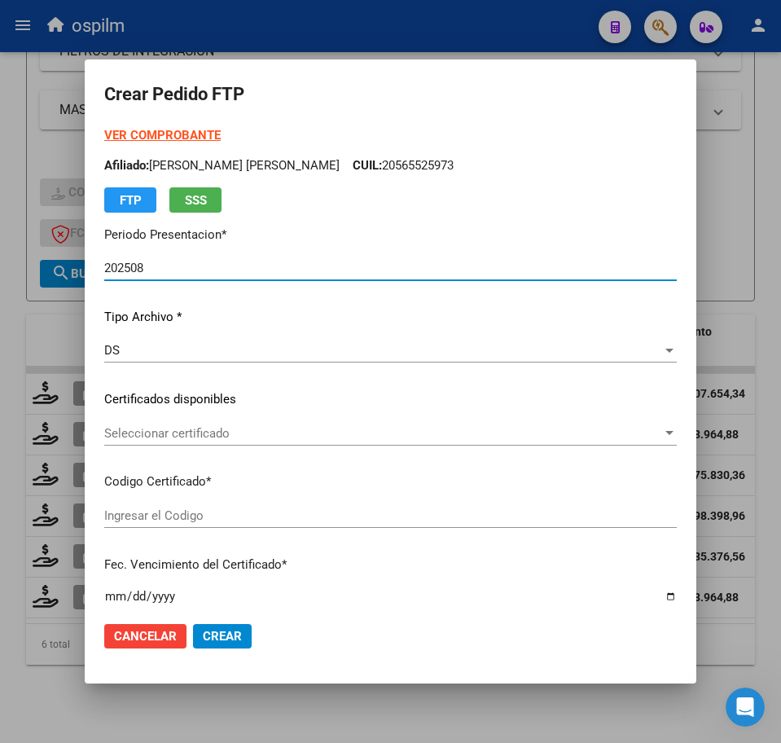
type input "ARG02000565525972022051020250510BS309"
type input "2025-05-10"
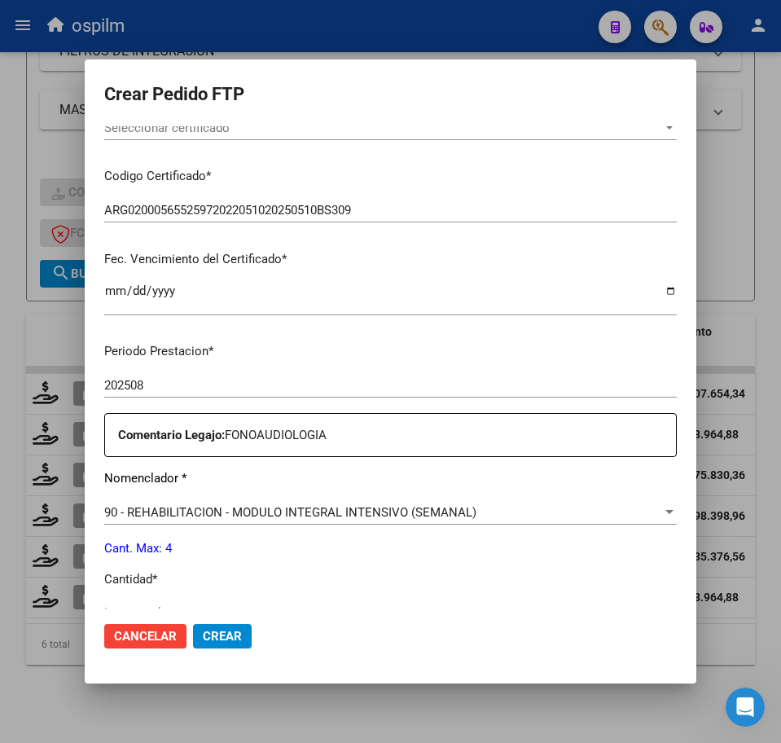
scroll to position [509, 0]
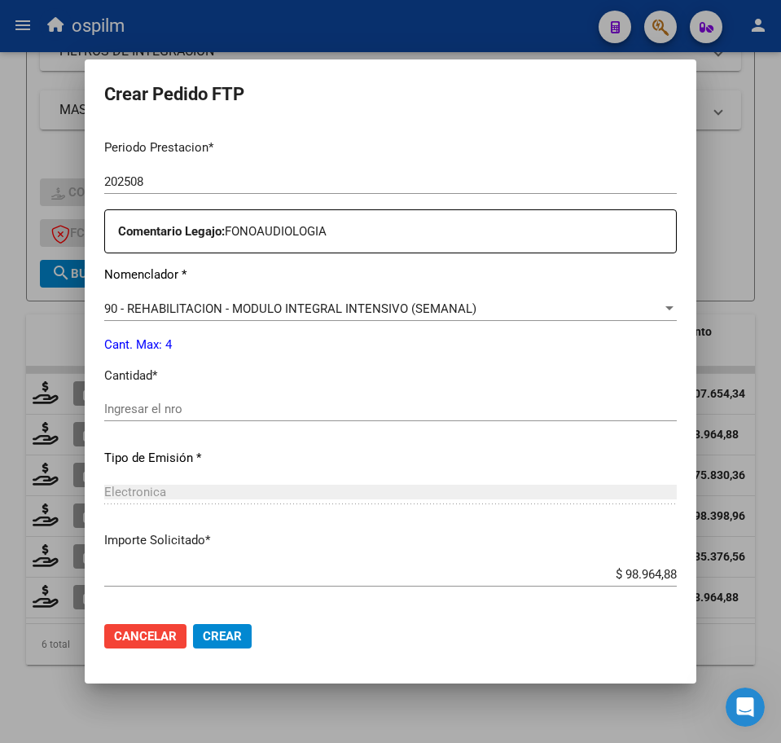
click at [181, 415] on input "Ingresar el nro" at bounding box center [390, 409] width 573 height 15
type input "4"
click at [228, 631] on span "Crear" at bounding box center [222, 636] width 39 height 15
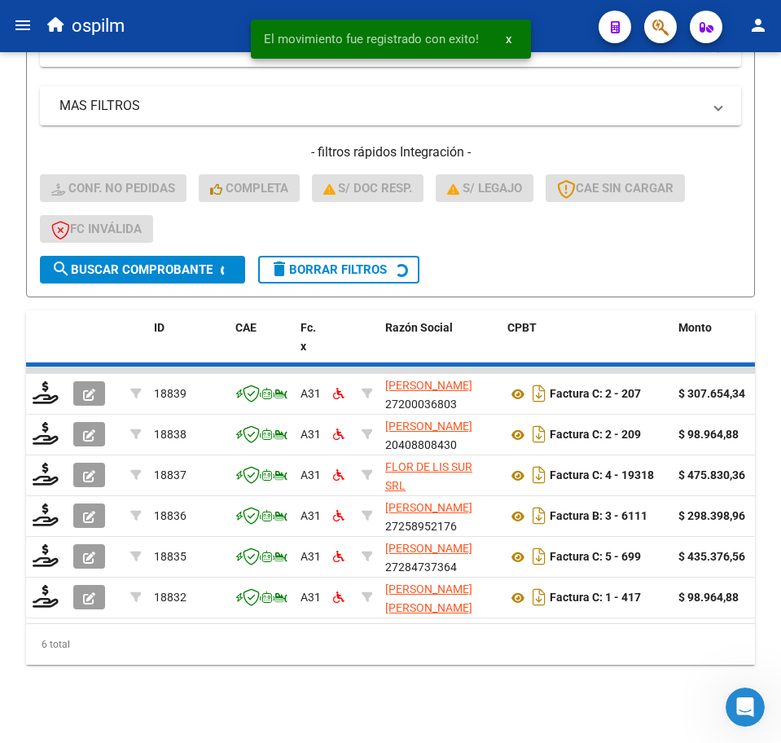
scroll to position [362, 0]
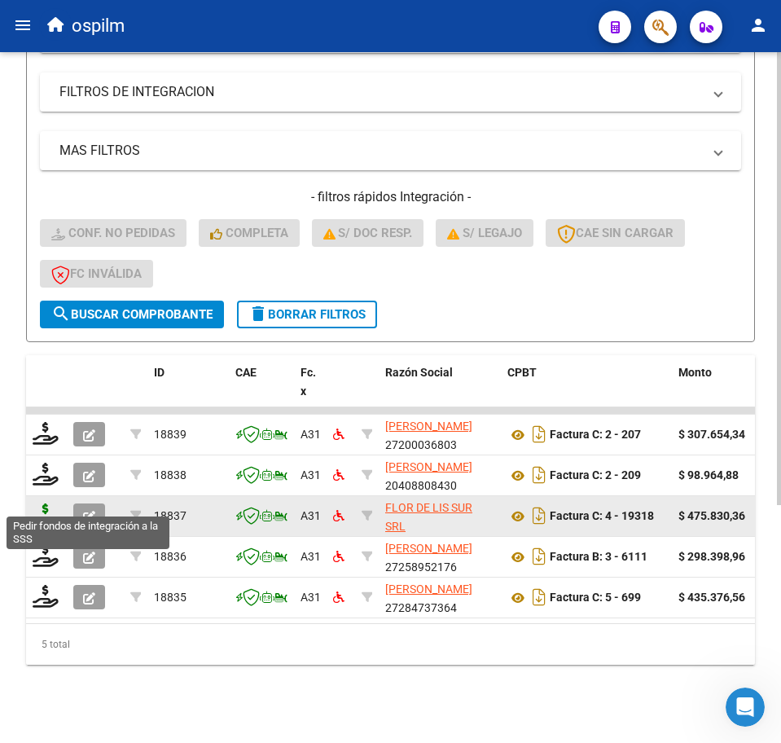
click at [45, 507] on icon at bounding box center [46, 514] width 26 height 23
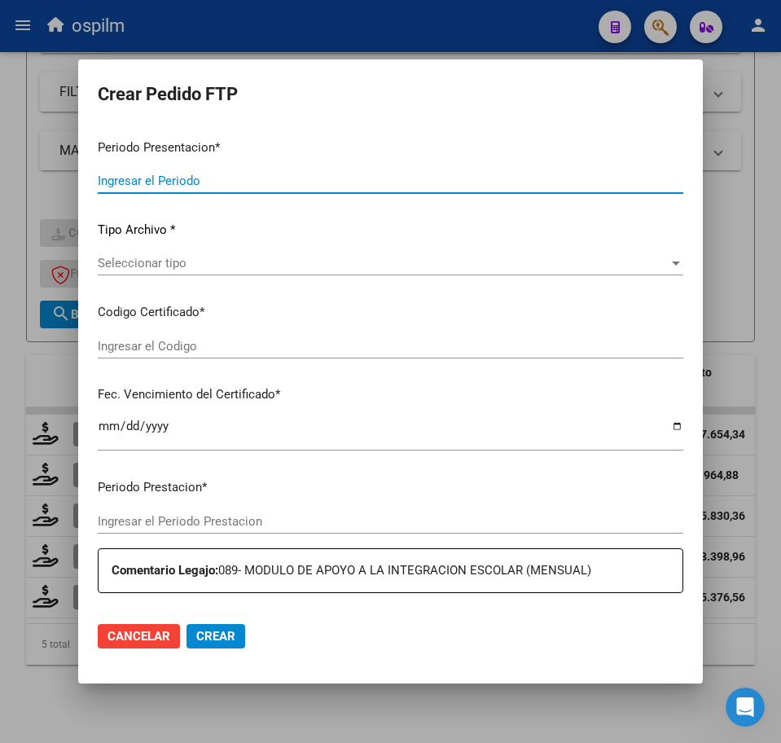
type input "202508"
type input "$ 475.830,36"
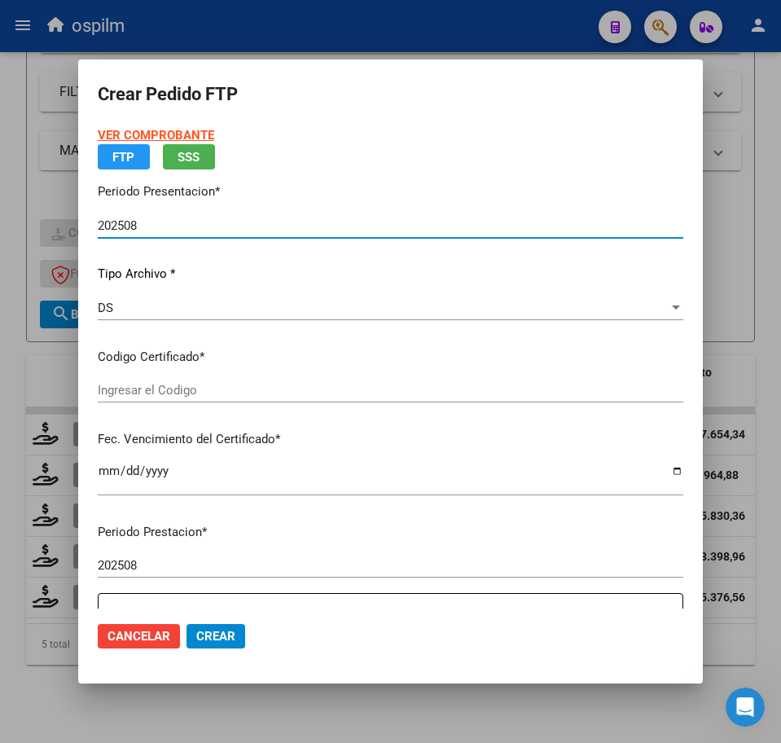
type input "ARG02000588495912023112220261122BUE437"
type input "2026-11-22"
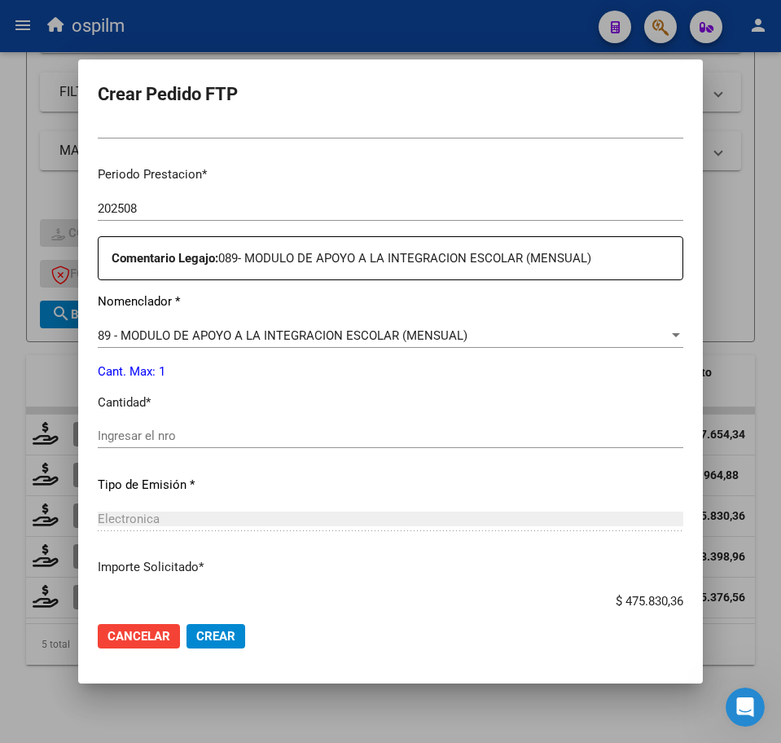
scroll to position [509, 0]
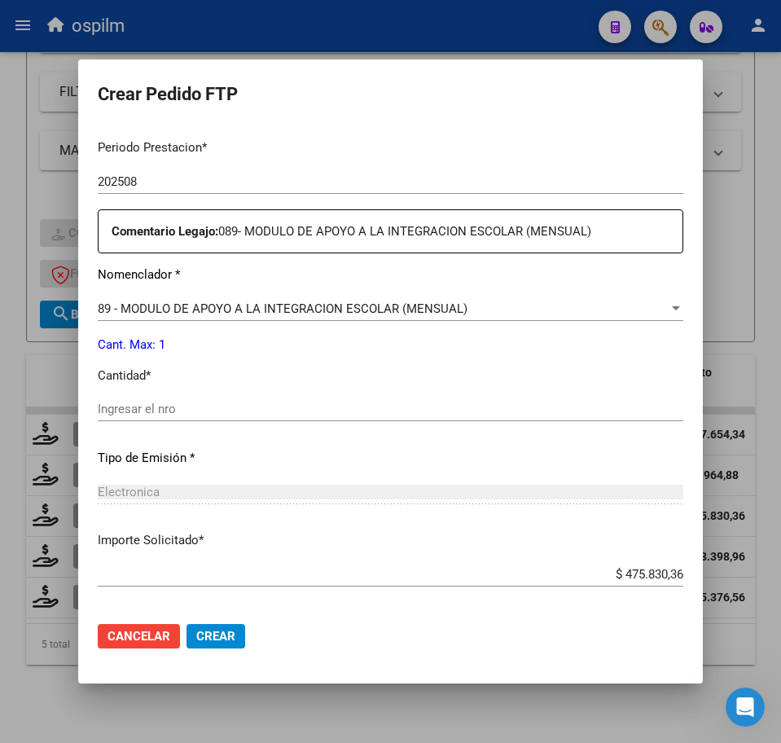
click at [193, 406] on input "Ingresar el nro" at bounding box center [391, 409] width 586 height 15
type input "1"
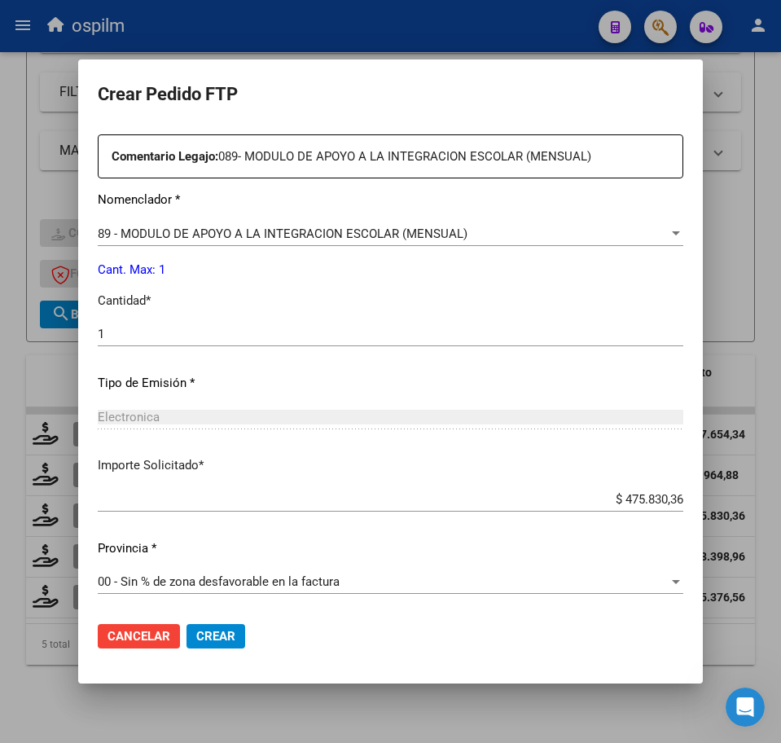
click at [230, 629] on span "Crear" at bounding box center [215, 636] width 39 height 15
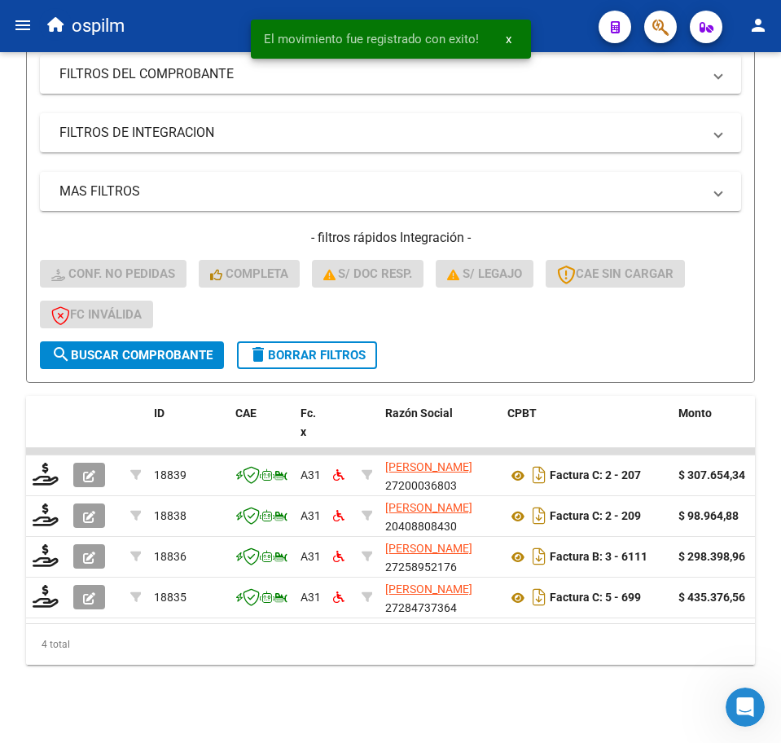
scroll to position [322, 0]
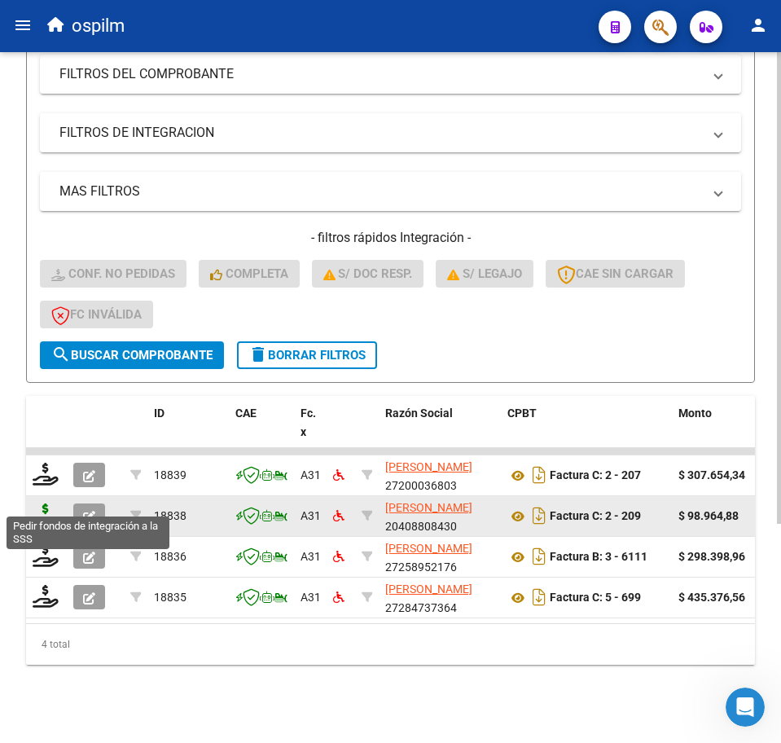
click at [42, 503] on icon at bounding box center [46, 514] width 26 height 23
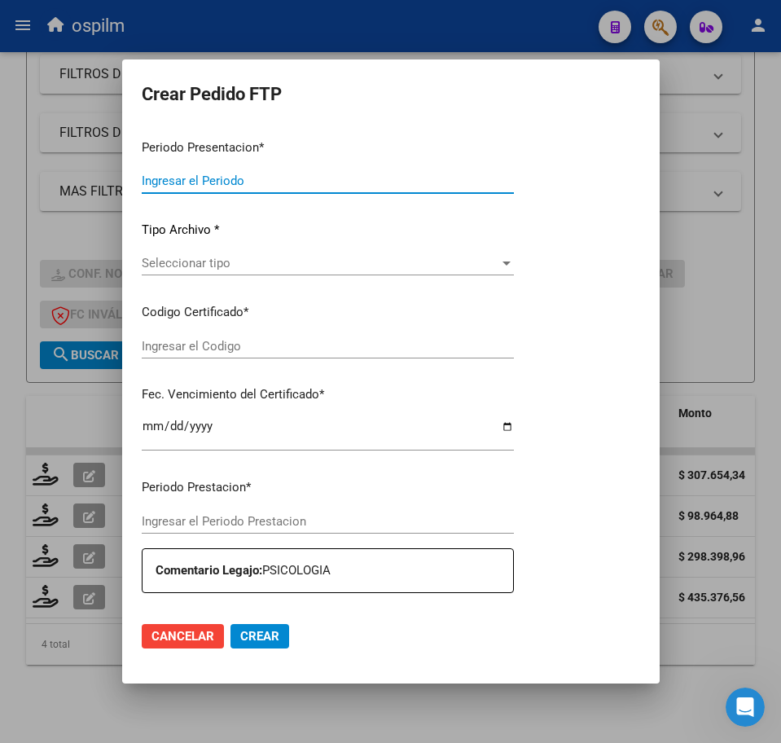
type input "202508"
type input "$ 98.964,88"
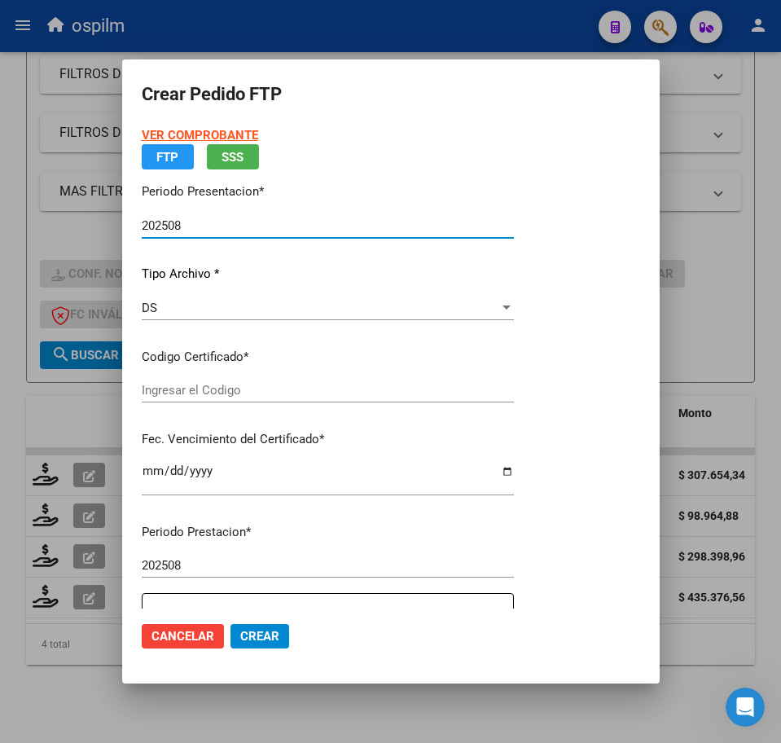
type input "ARG02000588495912023112220261122BUE437"
type input "2026-11-22"
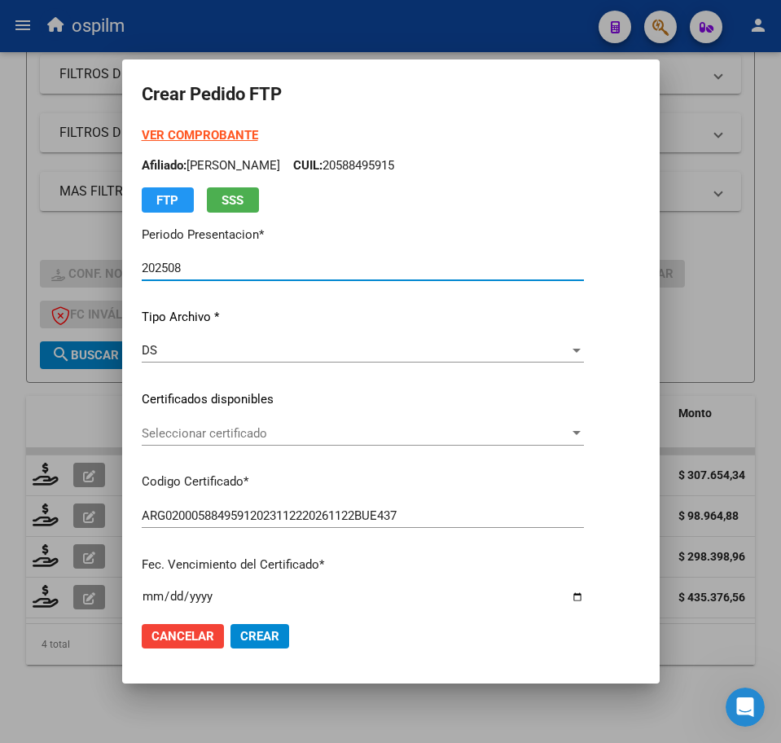
scroll to position [407, 0]
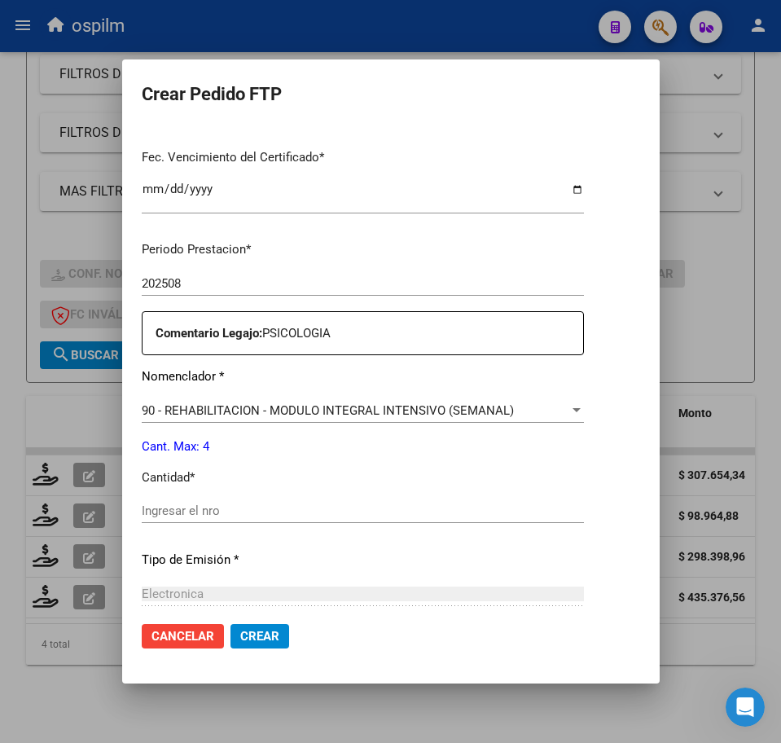
click at [214, 511] on input "Ingresar el nro" at bounding box center [363, 510] width 442 height 15
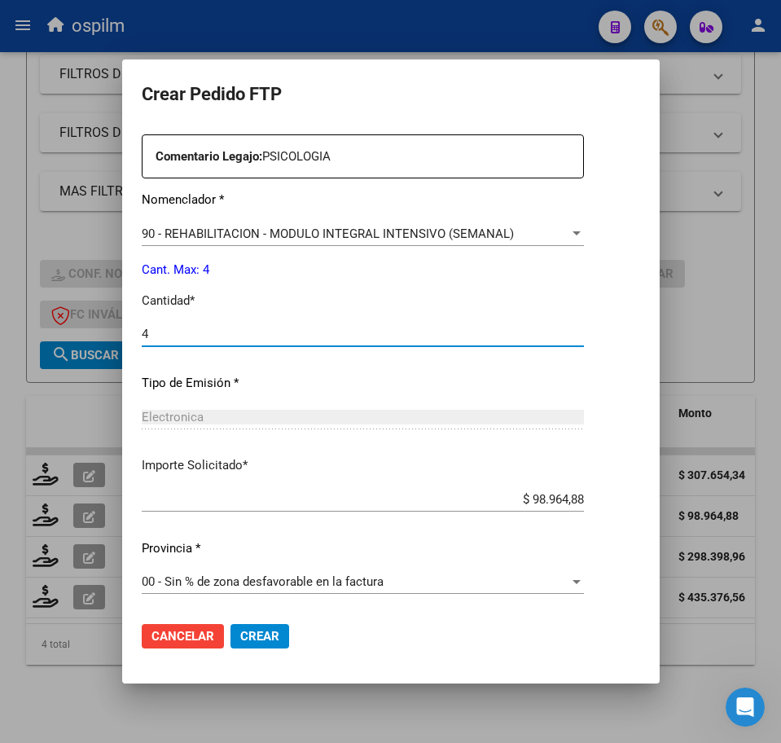
type input "4"
click at [248, 640] on span "Crear" at bounding box center [259, 636] width 39 height 15
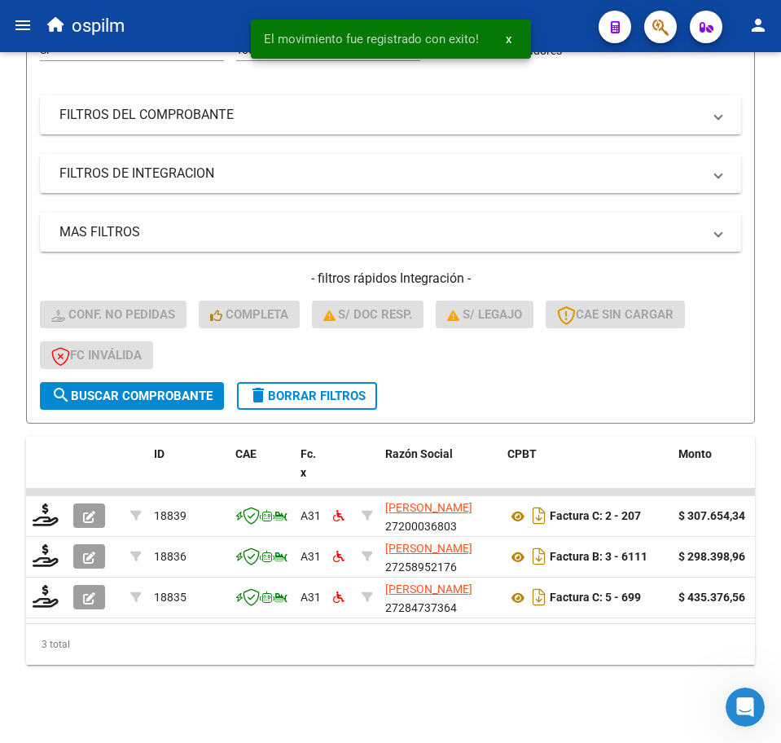
scroll to position [281, 0]
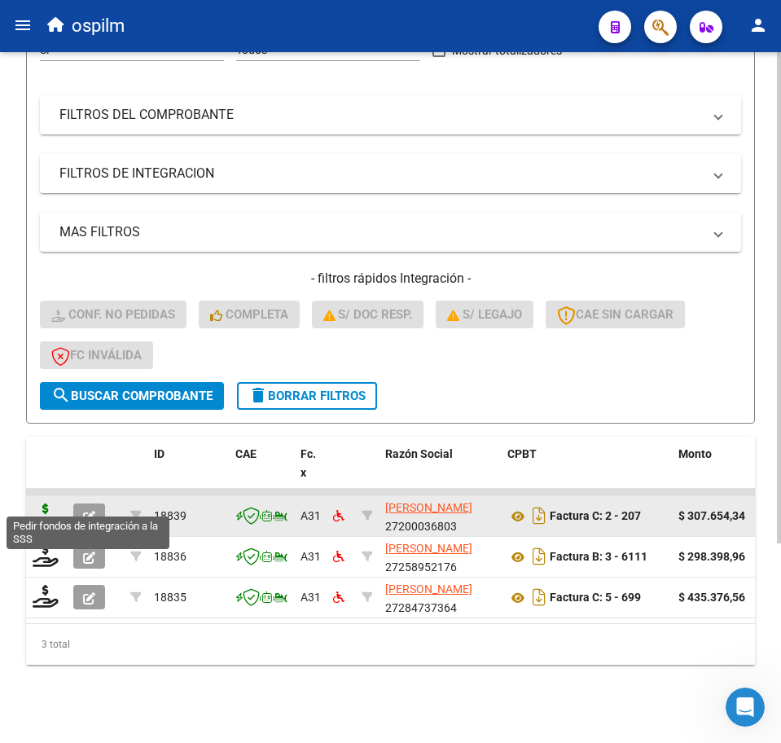
click at [40, 503] on icon at bounding box center [46, 514] width 26 height 23
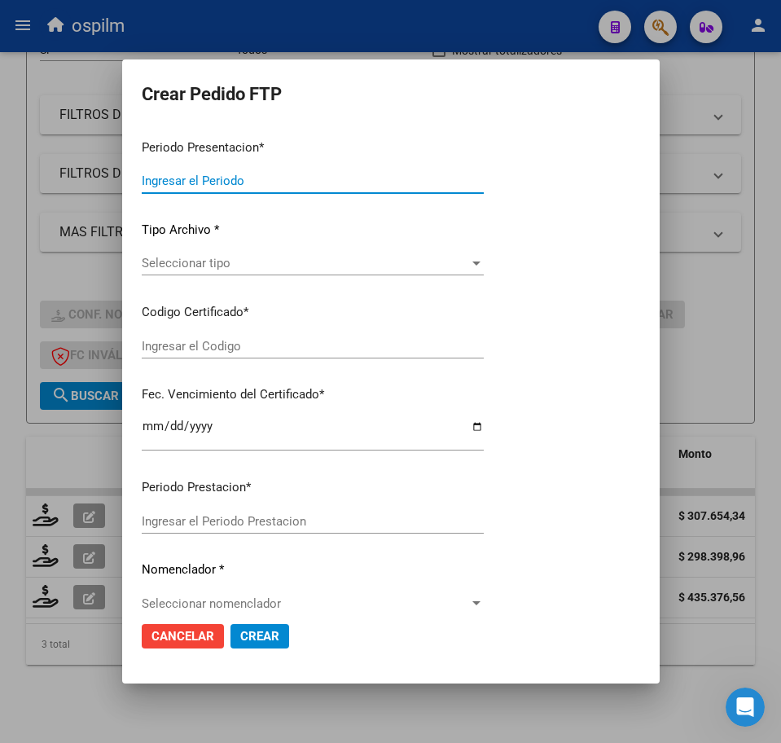
type input "202508"
type input "$ 307.654,34"
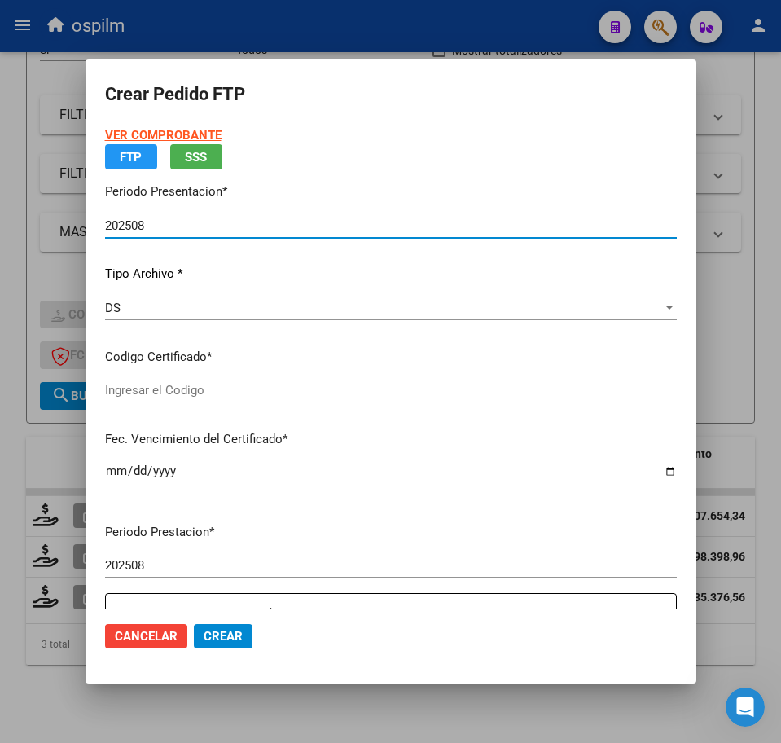
type input "ARG01000570192842021090820240908BS427"
type input "2024-09-08"
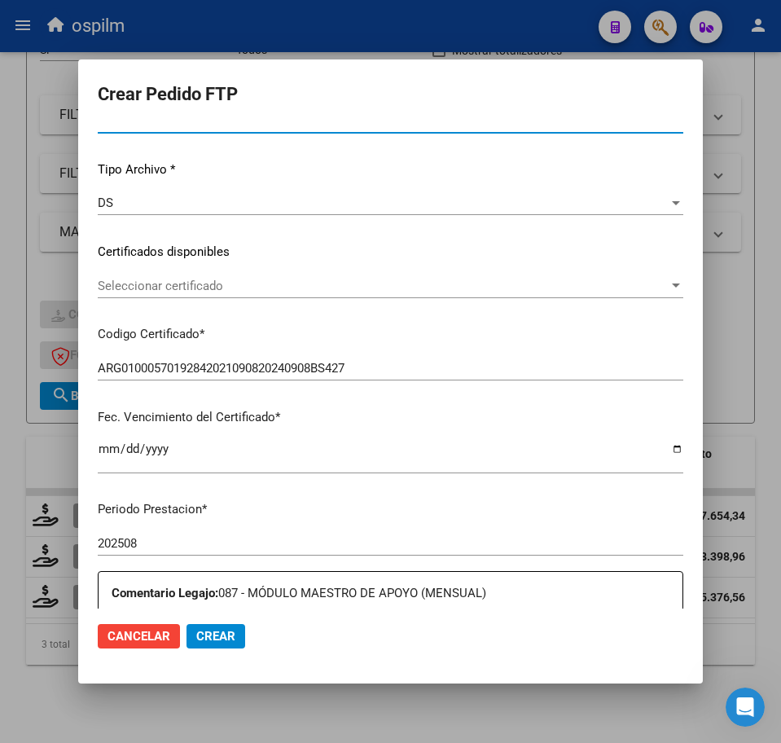
scroll to position [407, 0]
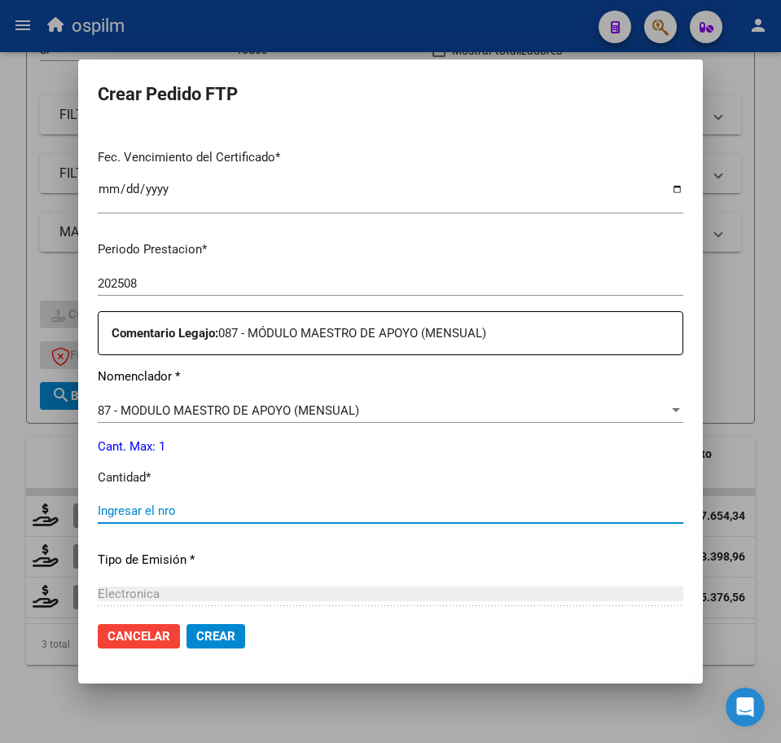
click at [203, 510] on input "Ingresar el nro" at bounding box center [391, 510] width 586 height 15
type input "1"
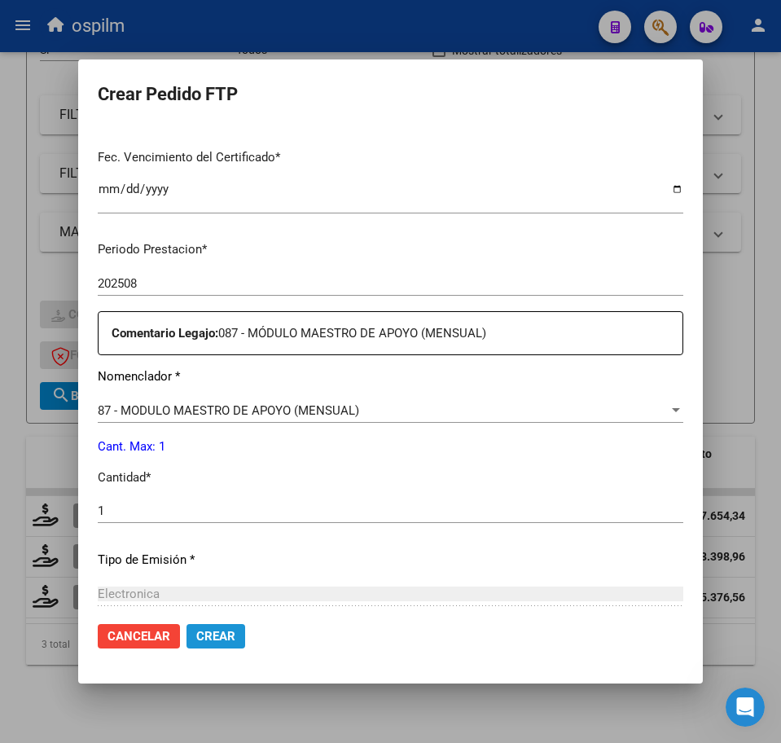
click at [203, 638] on span "Crear" at bounding box center [215, 636] width 39 height 15
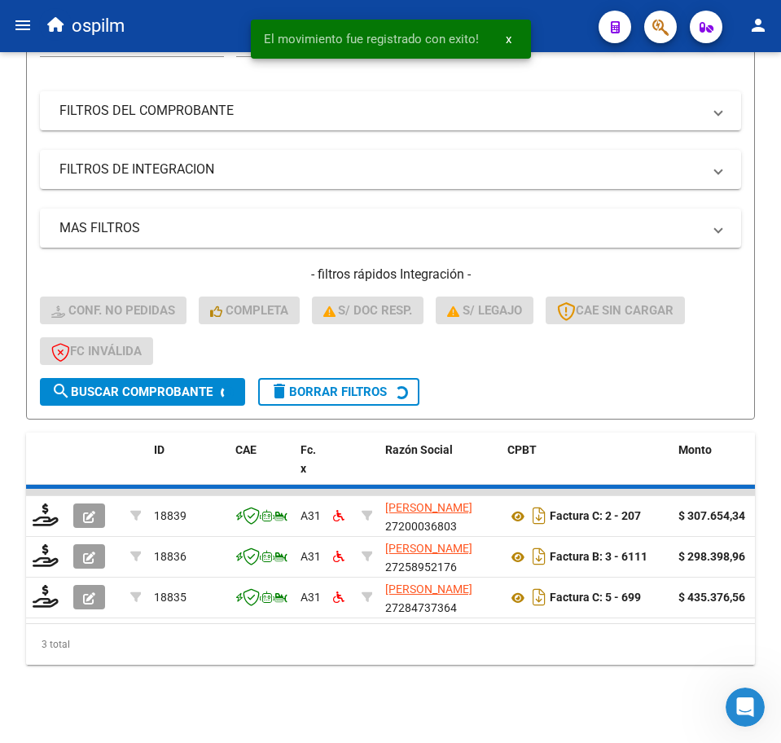
scroll to position [240, 0]
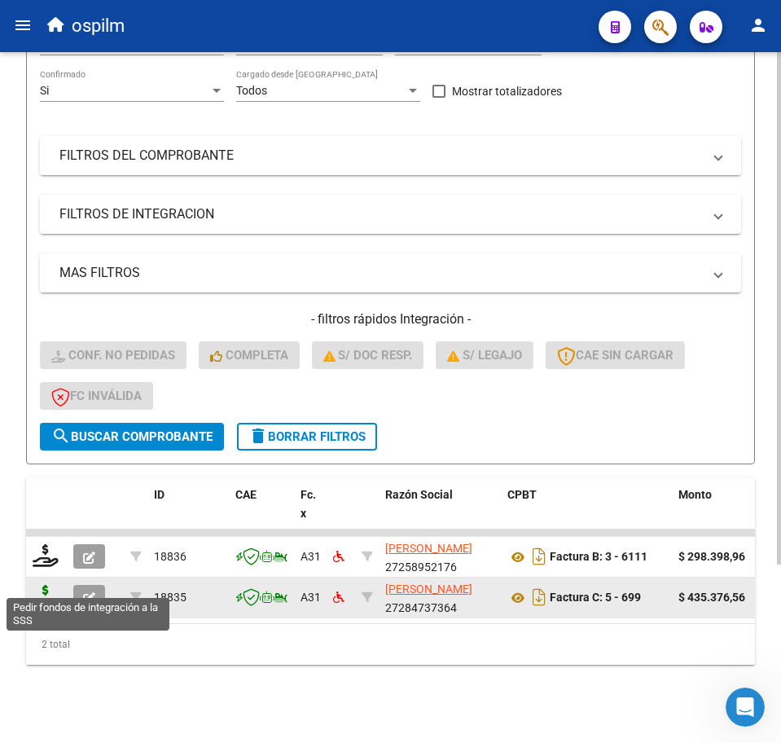
click at [35, 589] on icon at bounding box center [46, 596] width 26 height 23
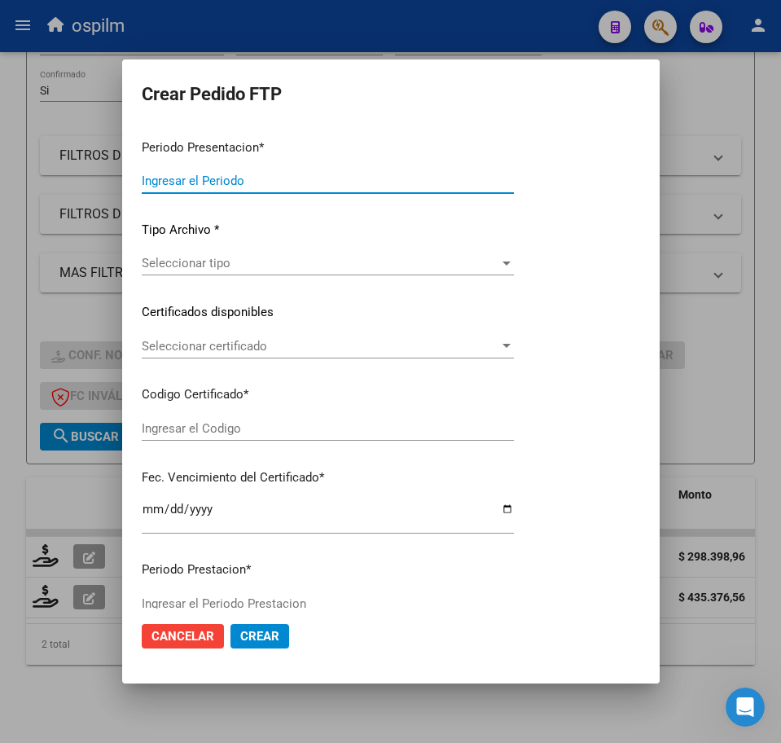
type input "202508"
type input "$ 435.376,56"
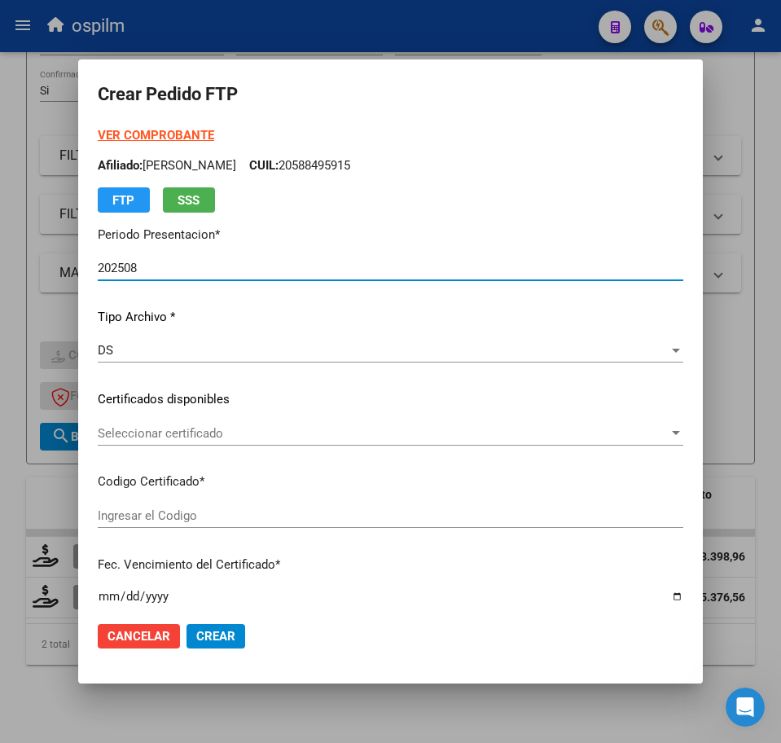
type input "ARG01000570192842021090820240908BS427"
type input "2024-09-08"
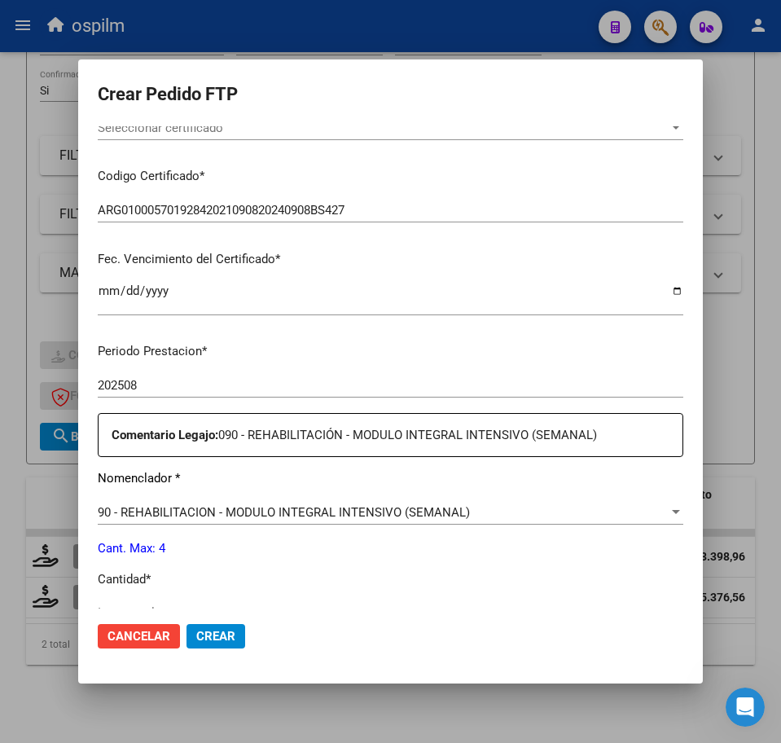
scroll to position [509, 0]
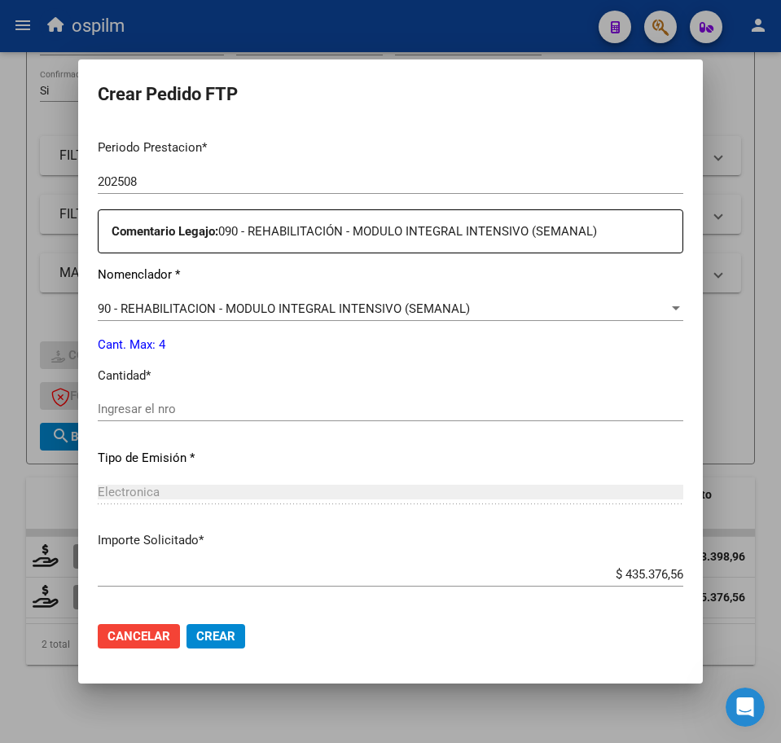
click at [170, 404] on input "Ingresar el nro" at bounding box center [391, 409] width 586 height 15
type input "4"
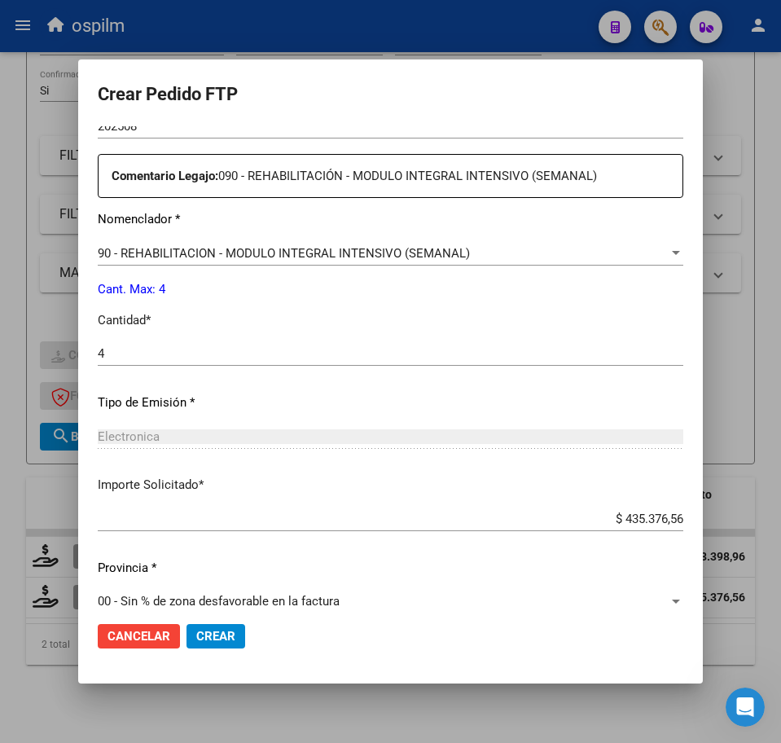
scroll to position [584, 0]
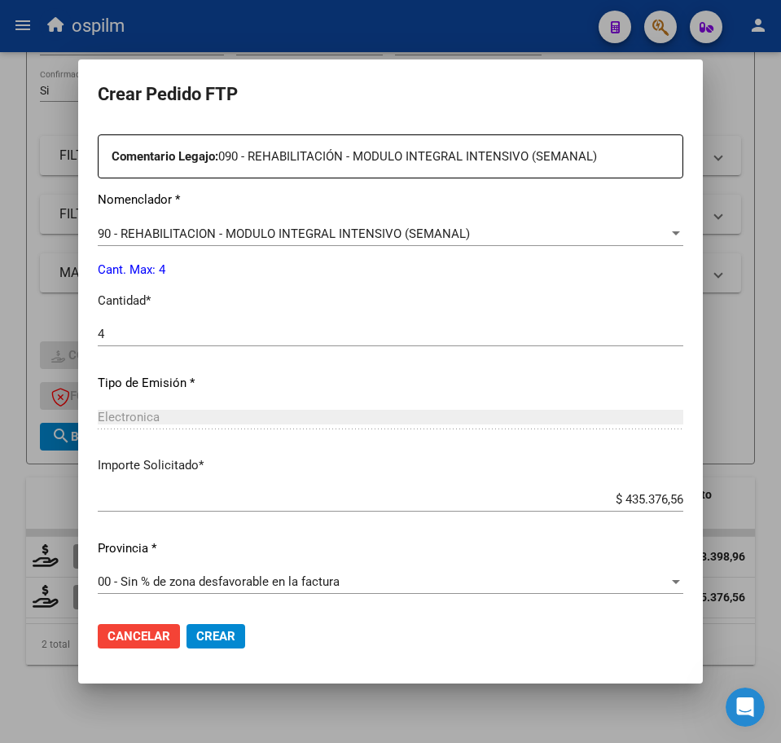
click at [219, 612] on mat-dialog-actions "Cancelar Crear" at bounding box center [391, 635] width 586 height 55
click at [221, 635] on span "Crear" at bounding box center [215, 636] width 39 height 15
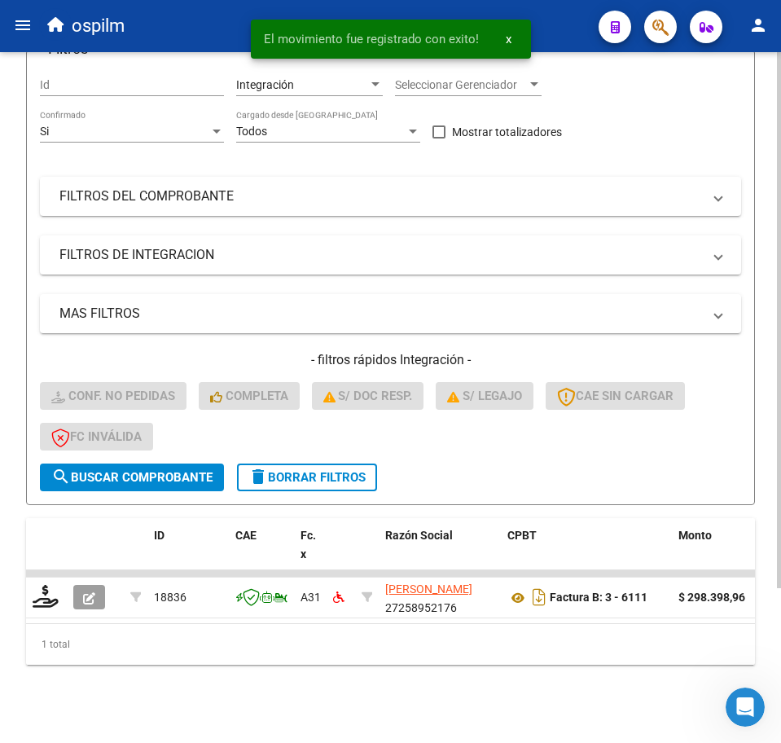
scroll to position [200, 0]
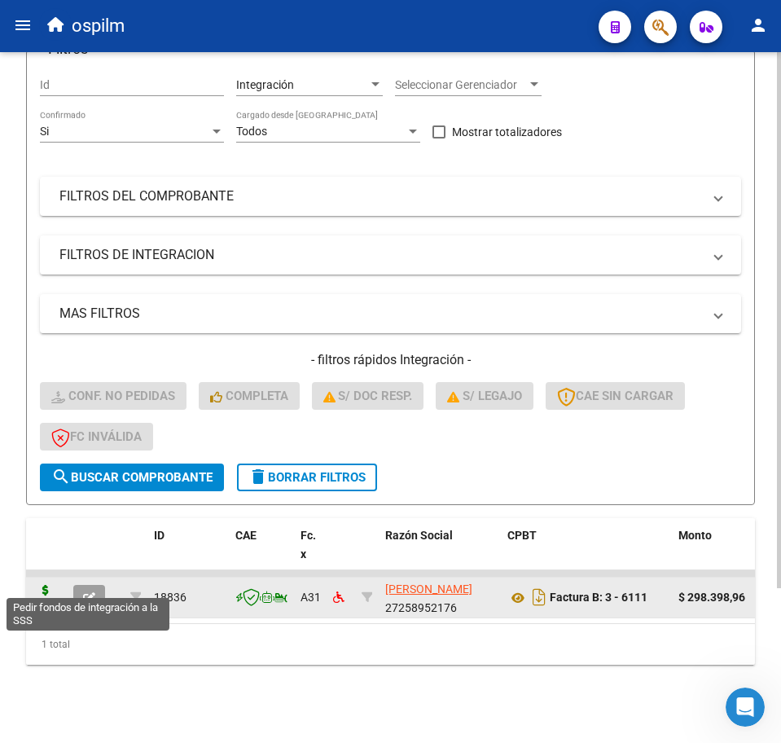
click at [46, 585] on icon at bounding box center [46, 596] width 26 height 23
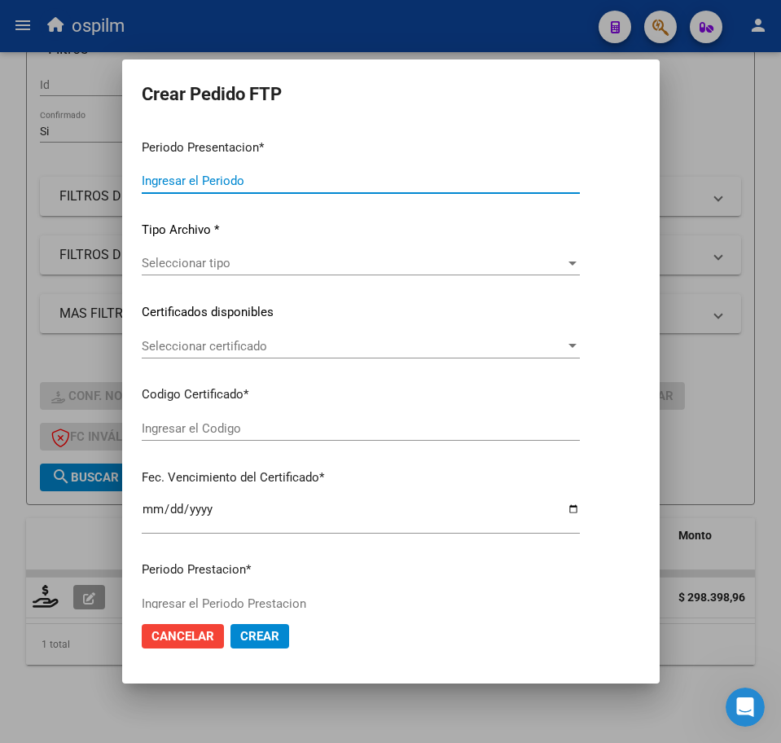
type input "202508"
type input "$ 298.398,96"
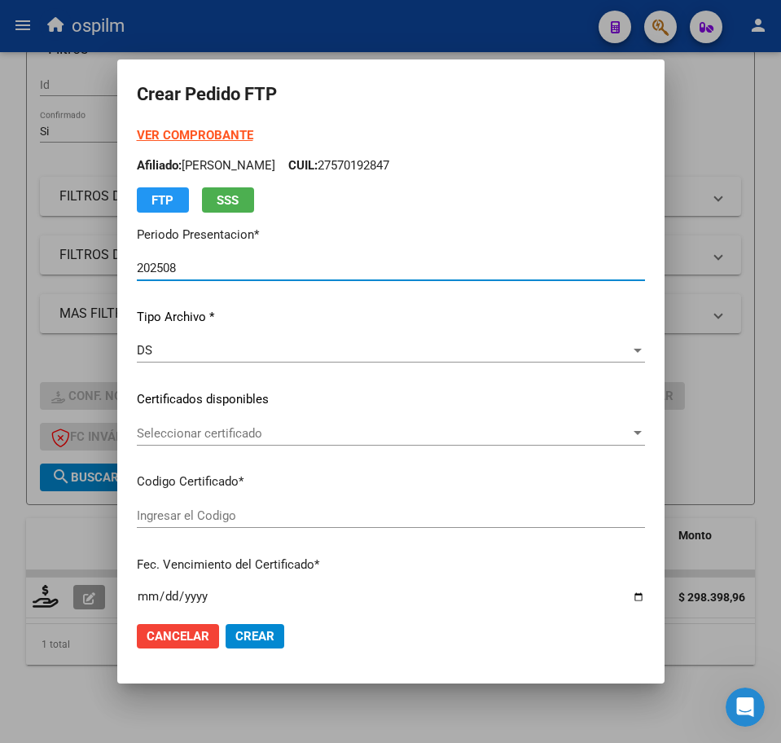
type input "ARG01000570192842021090820240908BS427"
type input "2024-09-08"
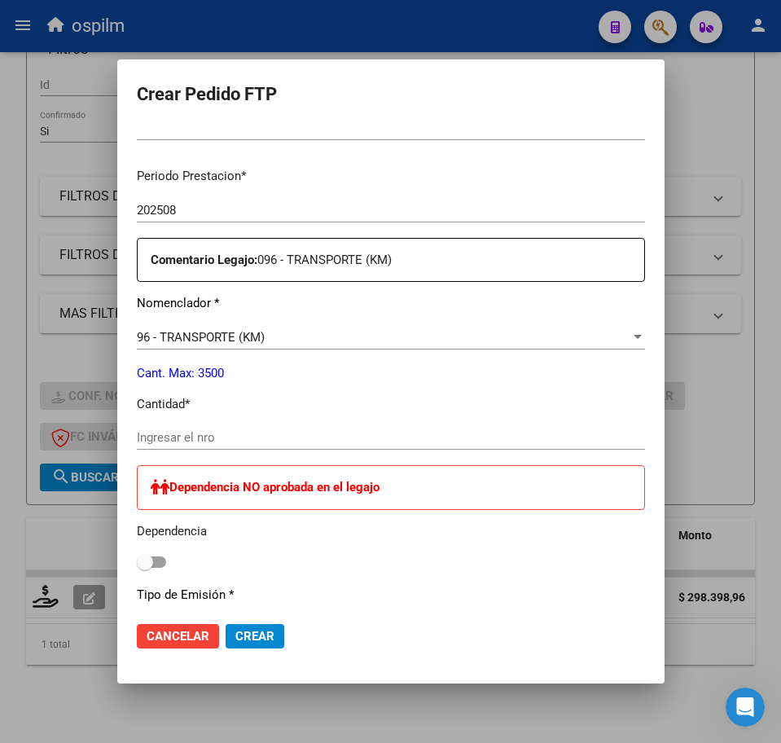
scroll to position [713, 0]
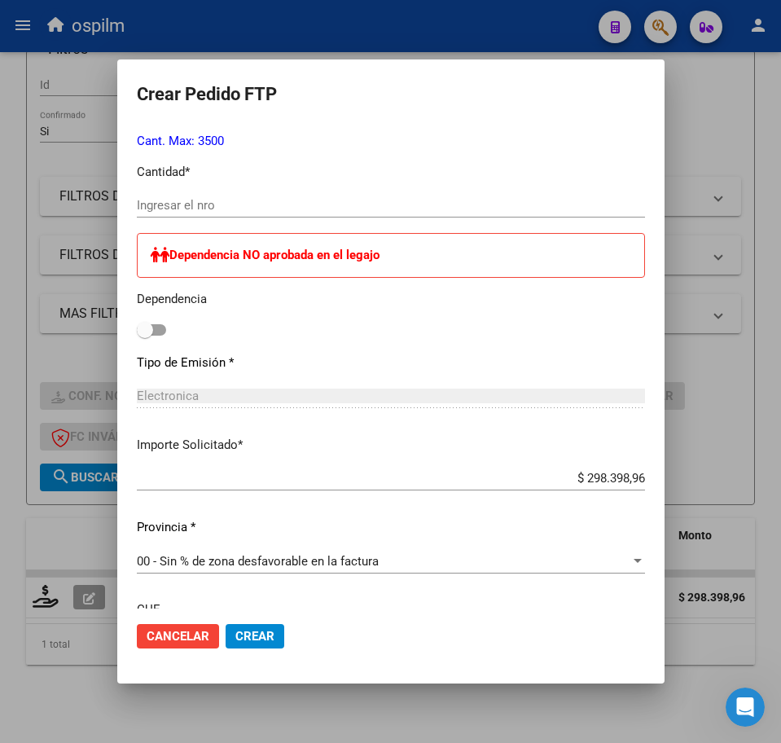
click at [578, 341] on div "Periodo Prestacion * 202508 Ingresar el Periodo Prestacion Comentario Legajo: 0…" at bounding box center [391, 338] width 508 height 831
click at [137, 331] on div "Dependencia NO aprobada en el legajo Dependencia" at bounding box center [391, 287] width 508 height 108
click at [137, 323] on label at bounding box center [151, 330] width 29 height 20
click at [144, 336] on input "checkbox" at bounding box center [144, 336] width 1 height 1
checkbox input "true"
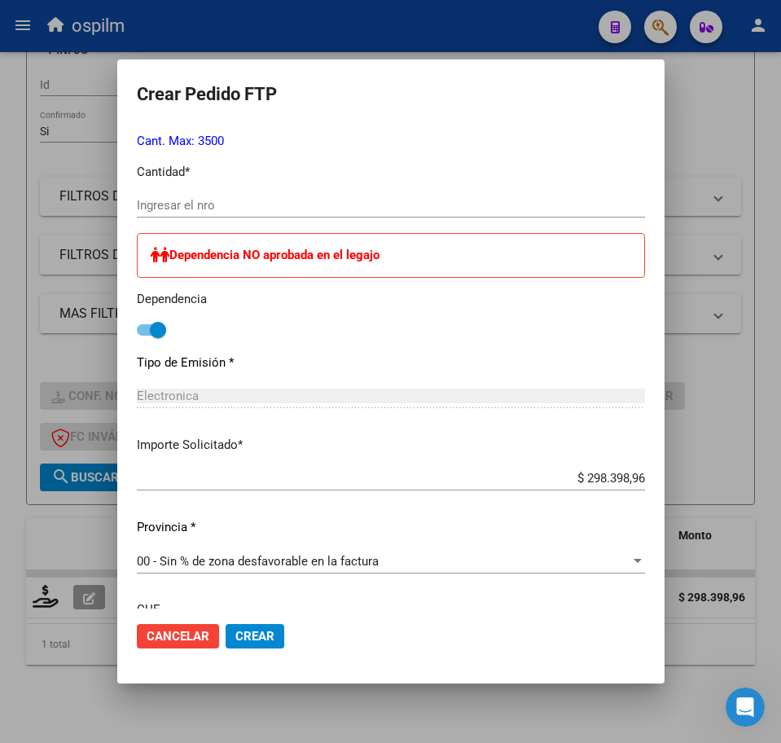
click at [137, 217] on div "Ingresar el nro" at bounding box center [391, 213] width 508 height 40
click at [137, 202] on input "Ingresar el nro" at bounding box center [391, 205] width 508 height 15
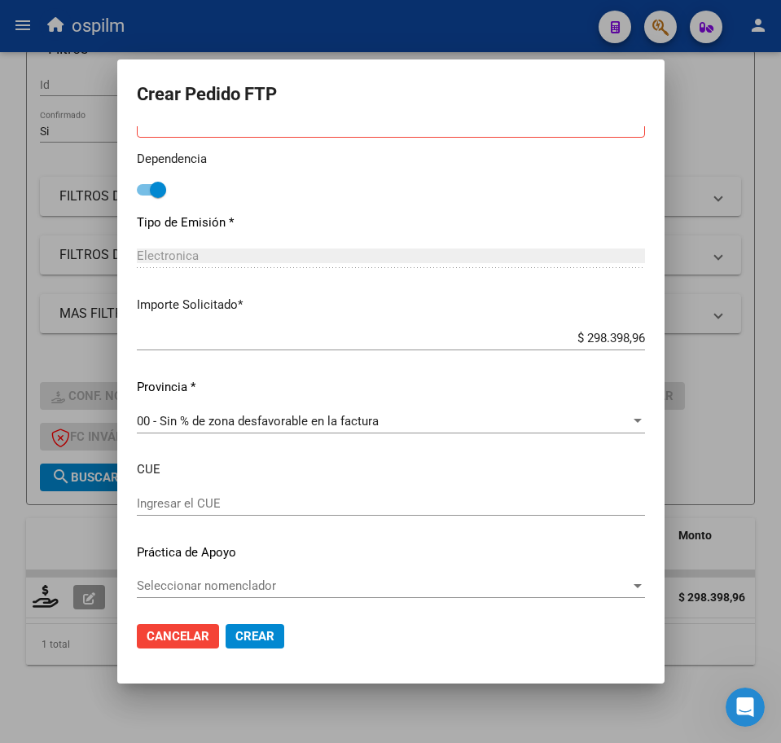
scroll to position [857, 0]
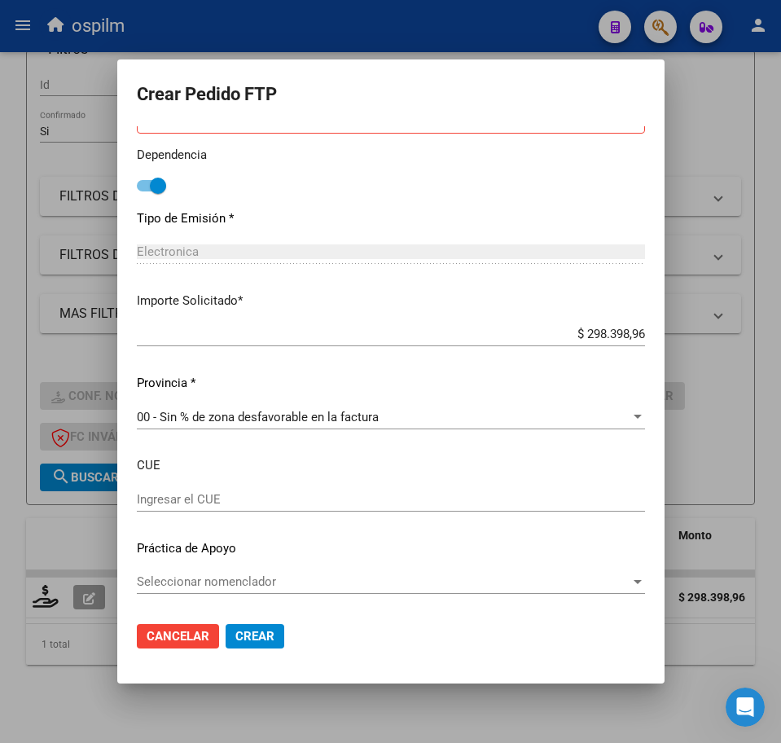
type input "408"
click at [235, 643] on span "Crear" at bounding box center [254, 636] width 39 height 15
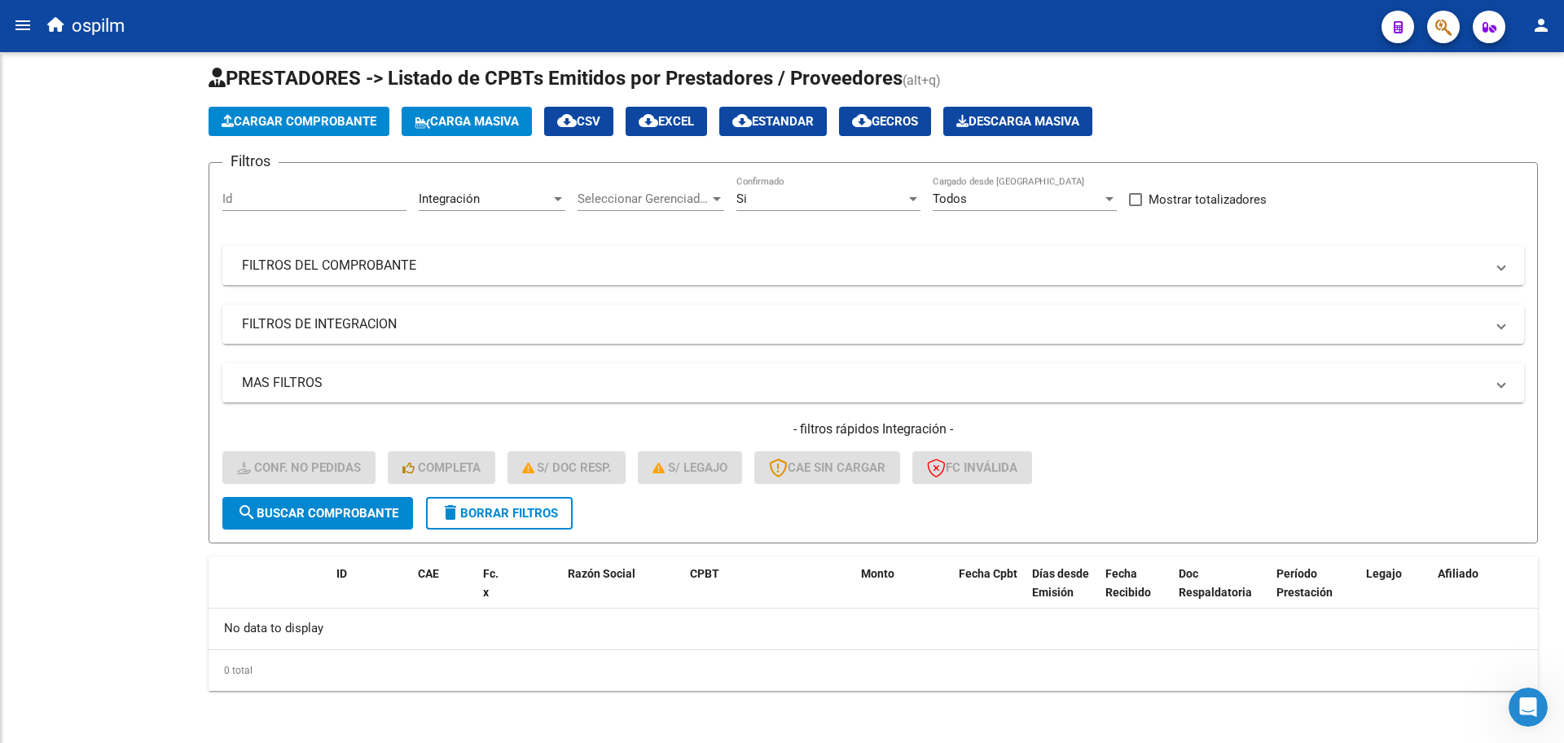
scroll to position [13, 0]
